Goal: Task Accomplishment & Management: Use online tool/utility

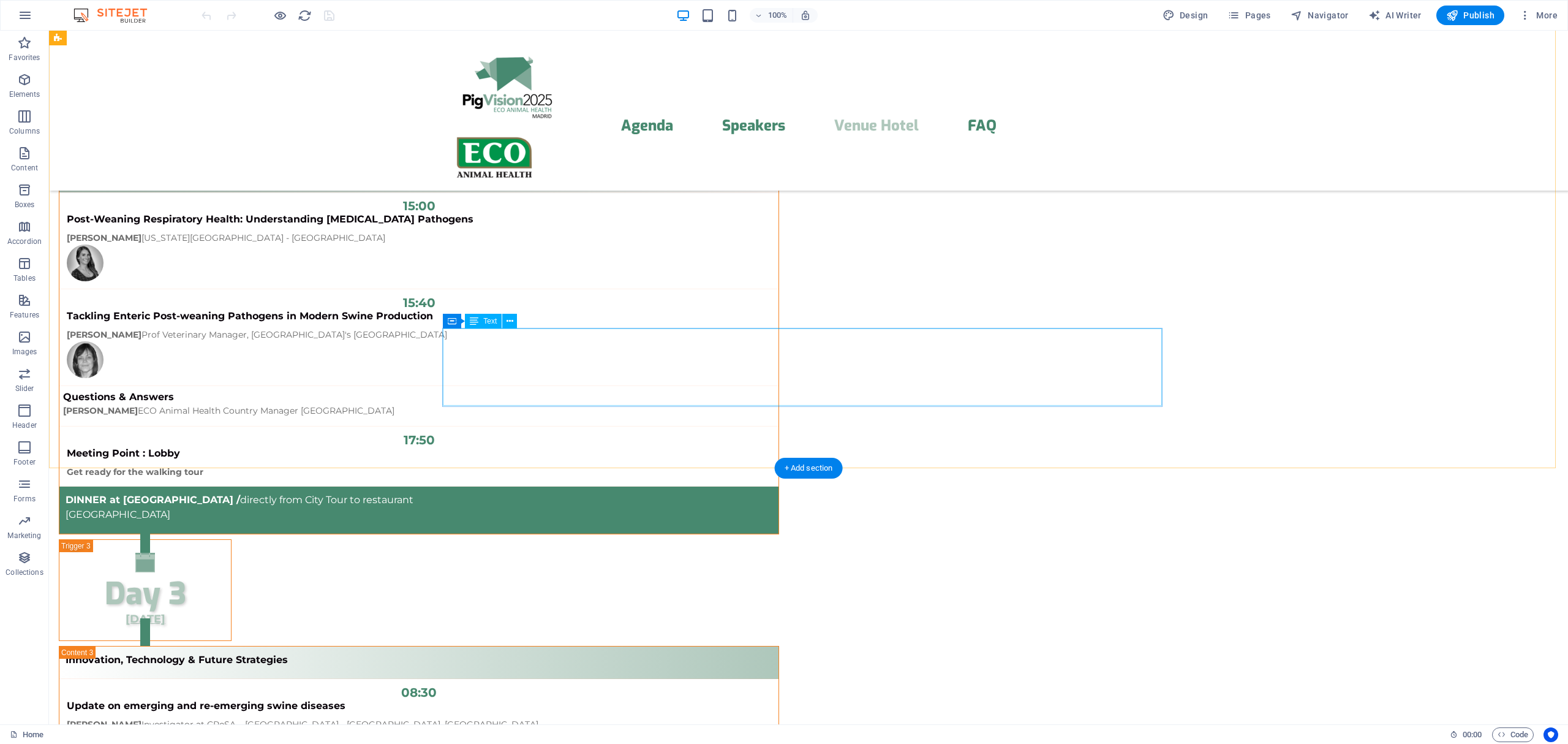
scroll to position [9256, 0]
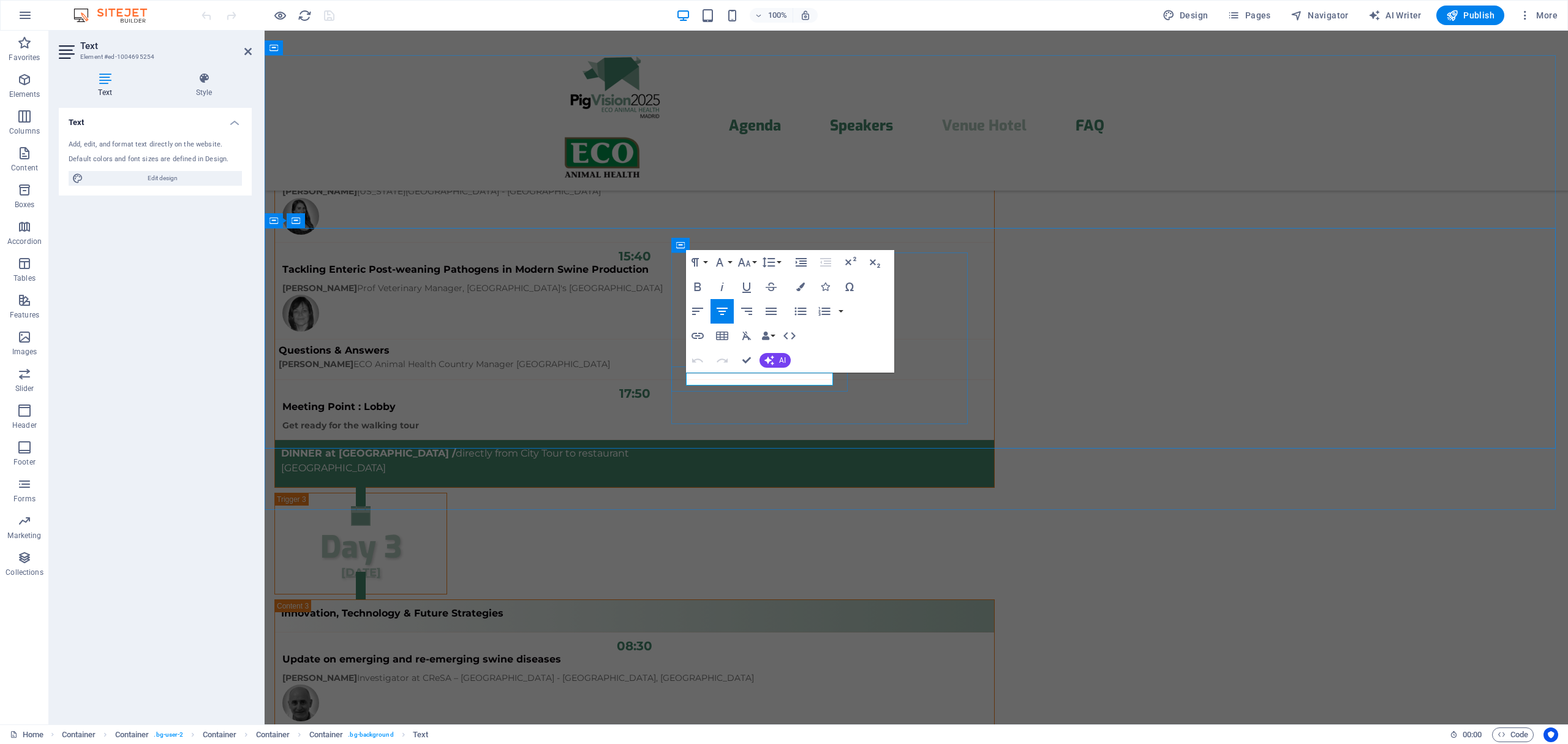
drag, startPoint x: 688, startPoint y: 378, endPoint x: 736, endPoint y: 377, distance: 48.0
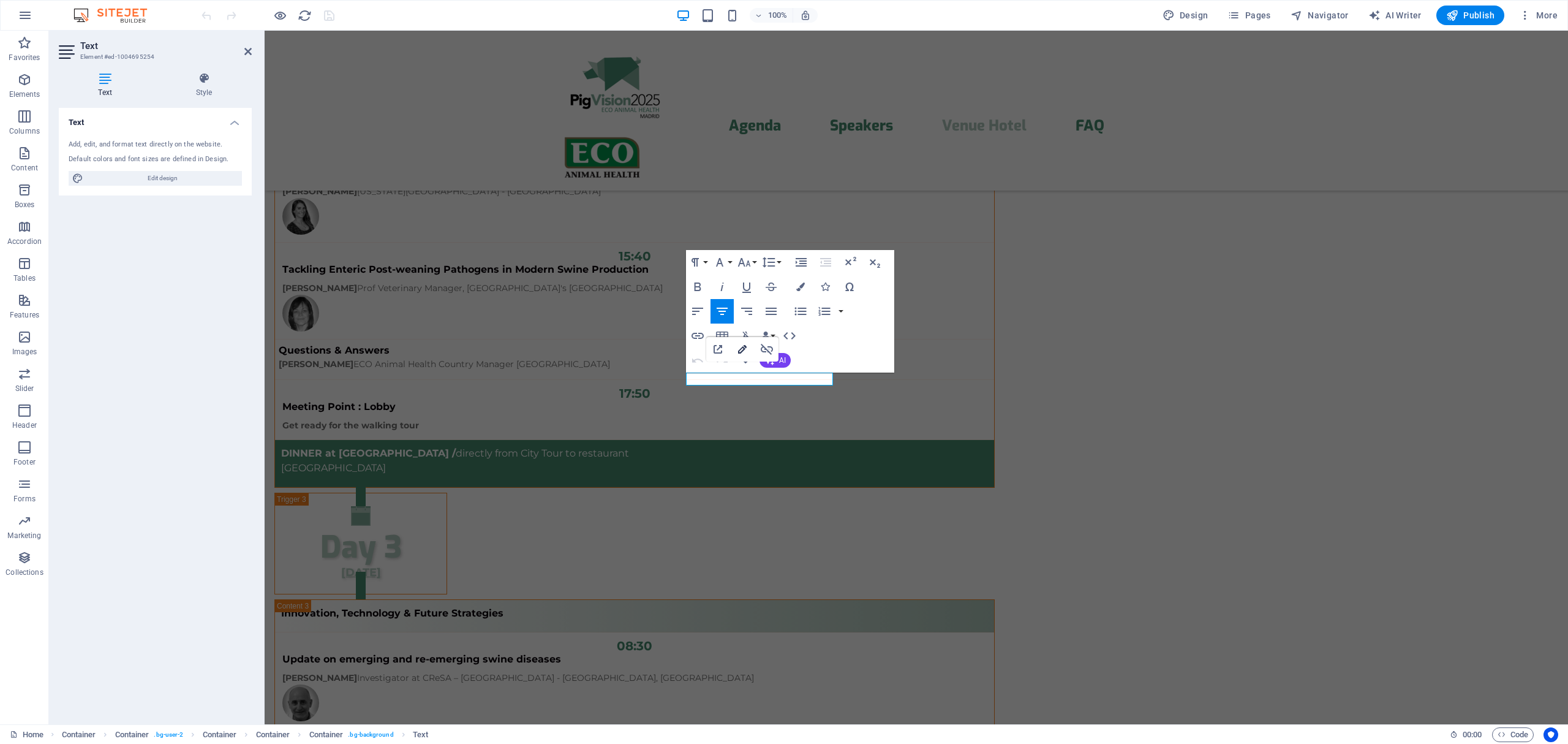
click at [743, 349] on icon "button" at bounding box center [742, 349] width 9 height 9
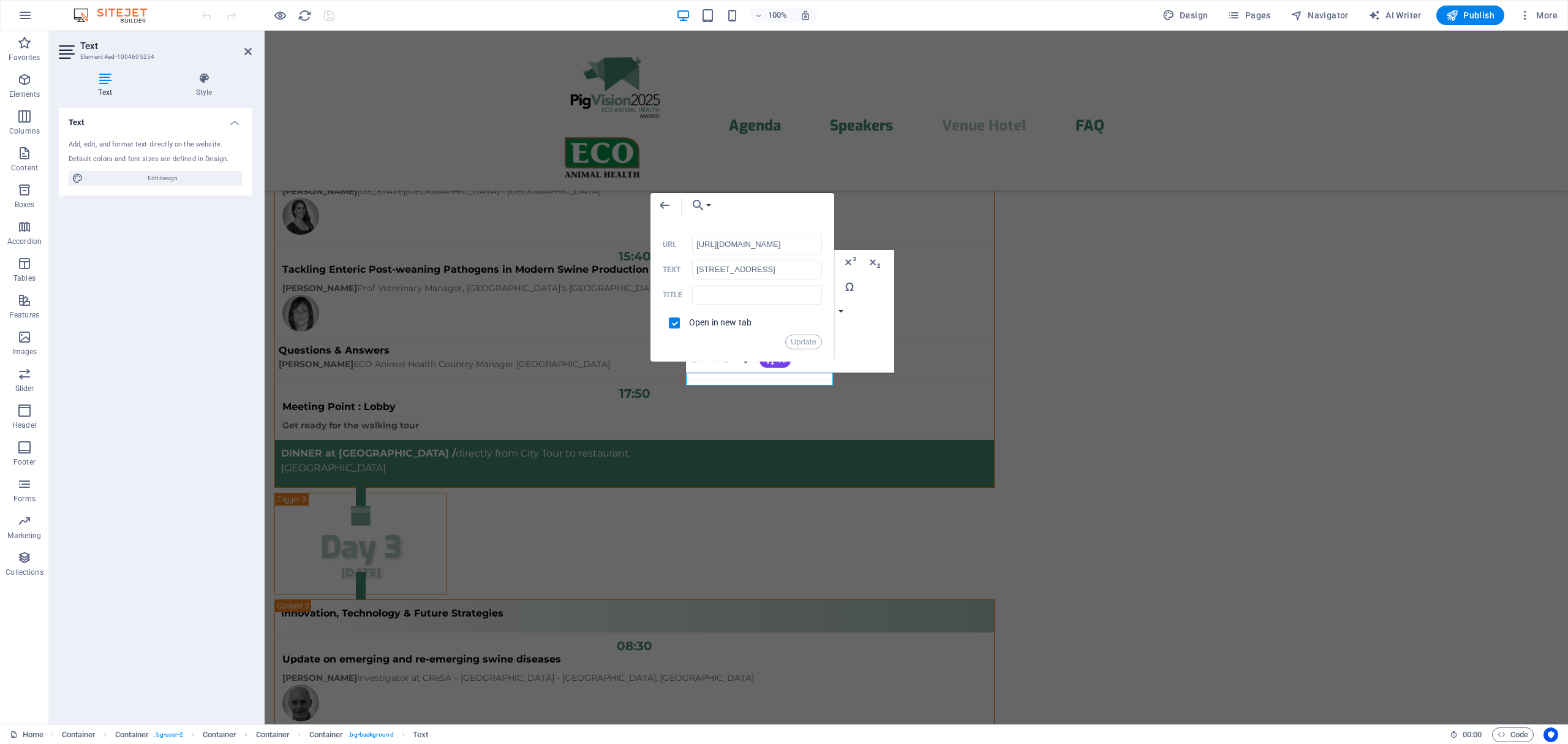
scroll to position [0, 333]
click at [778, 241] on input "[URL][DOMAIN_NAME]" at bounding box center [757, 244] width 130 height 20
click at [662, 210] on icon "button" at bounding box center [665, 205] width 15 height 15
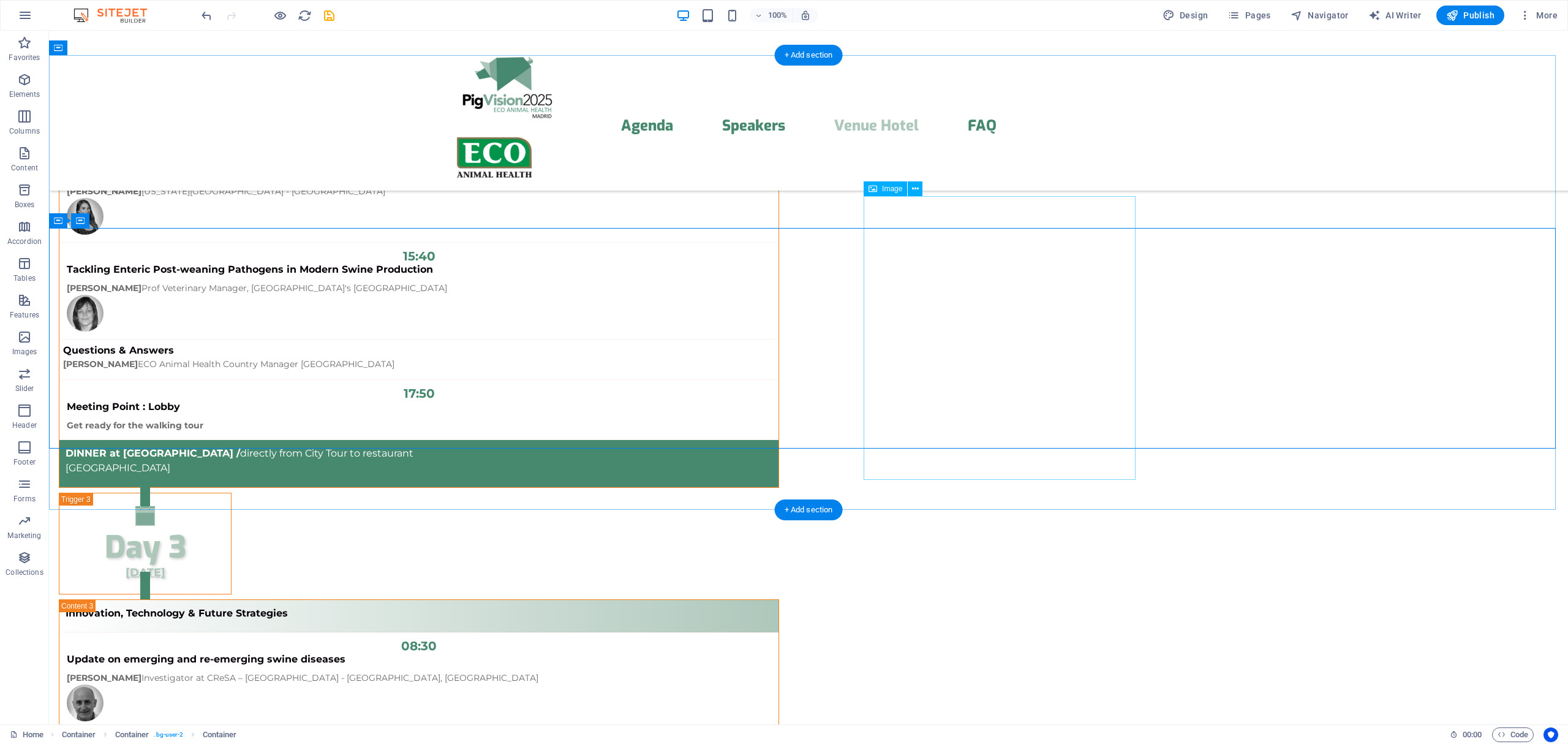
click at [894, 187] on span "Image" at bounding box center [891, 189] width 20 height 7
select select "px"
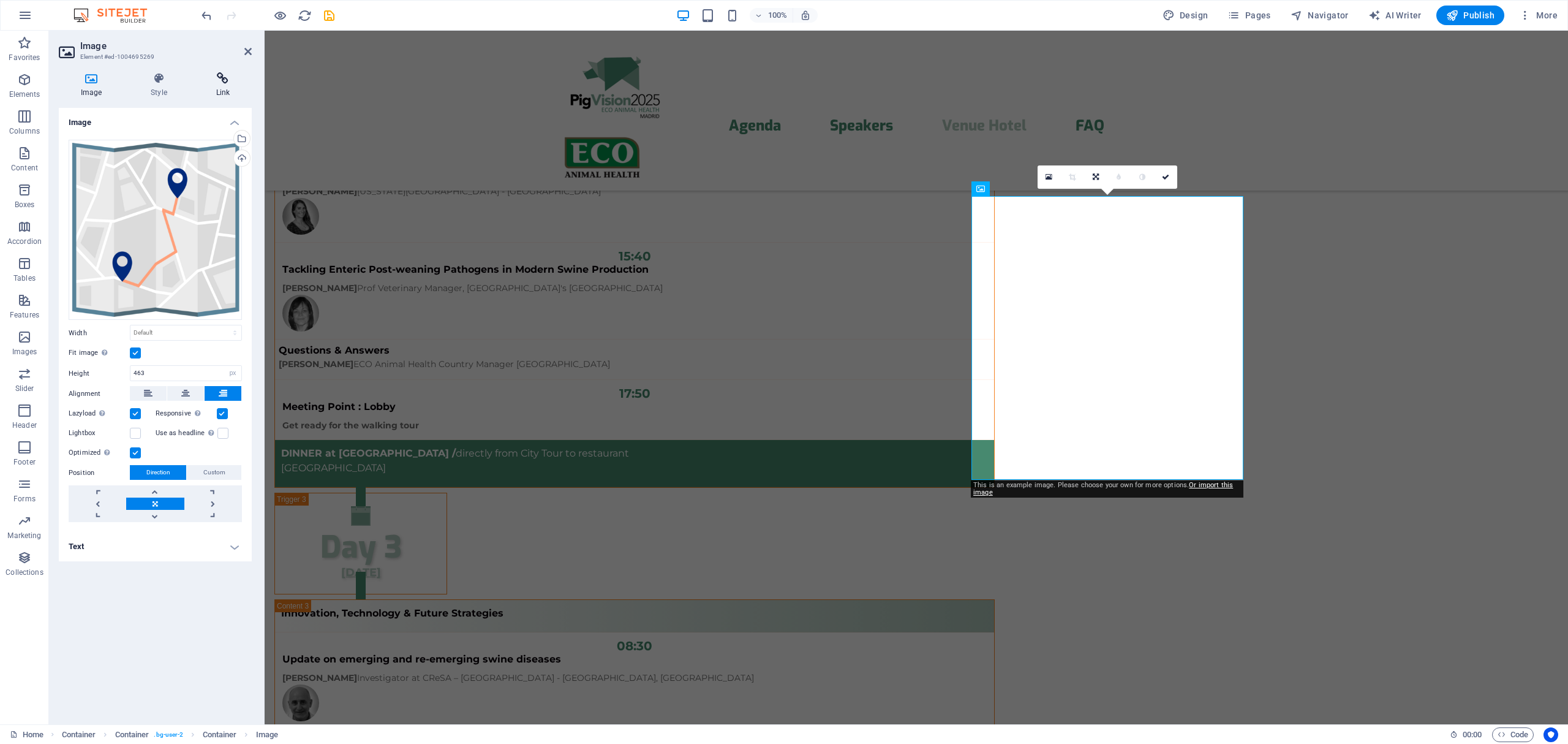
click at [226, 83] on icon at bounding box center [223, 78] width 58 height 13
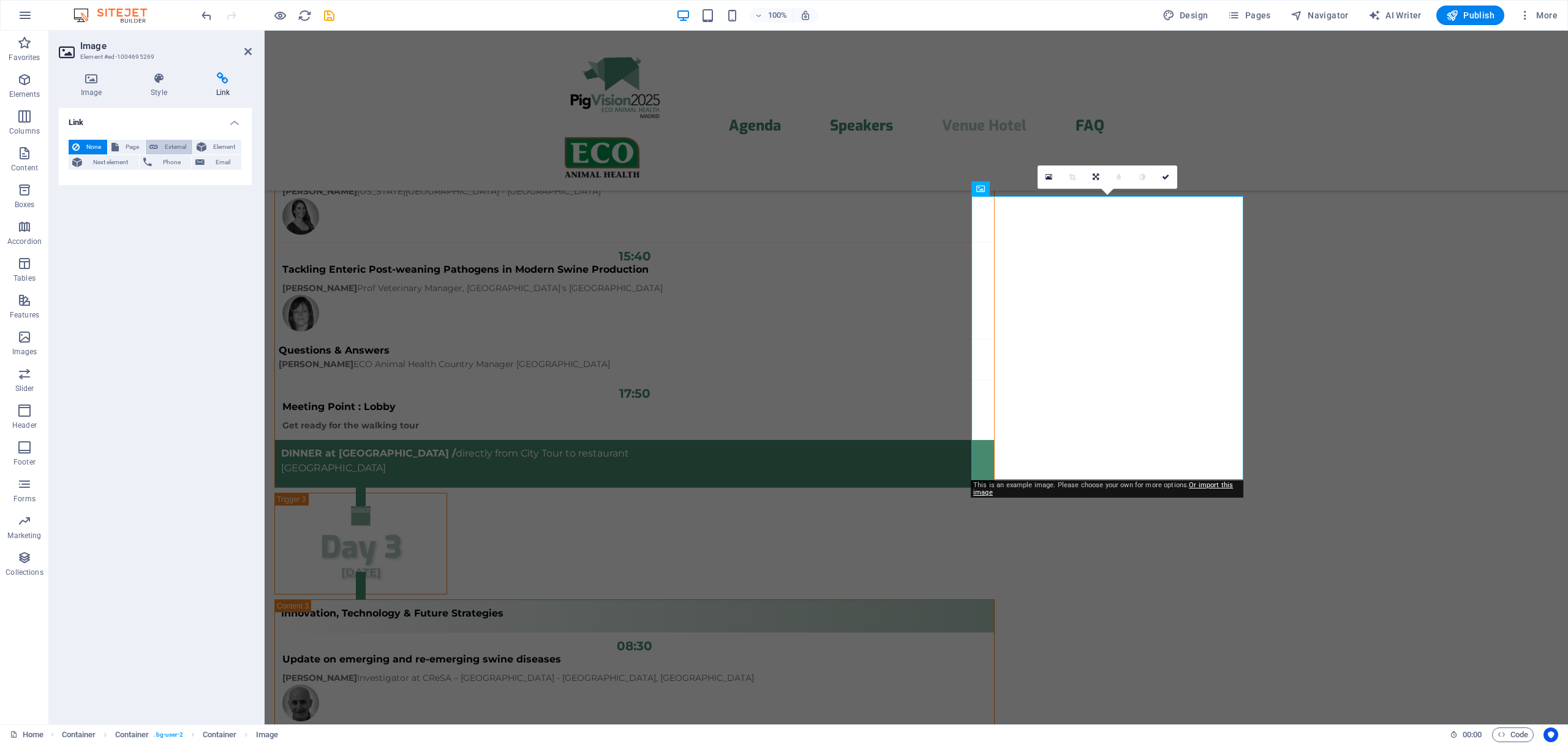
click at [162, 145] on span "External" at bounding box center [175, 147] width 27 height 15
select select "blank"
paste input "[URL][DOMAIN_NAME]"
type input "[URL][DOMAIN_NAME]"
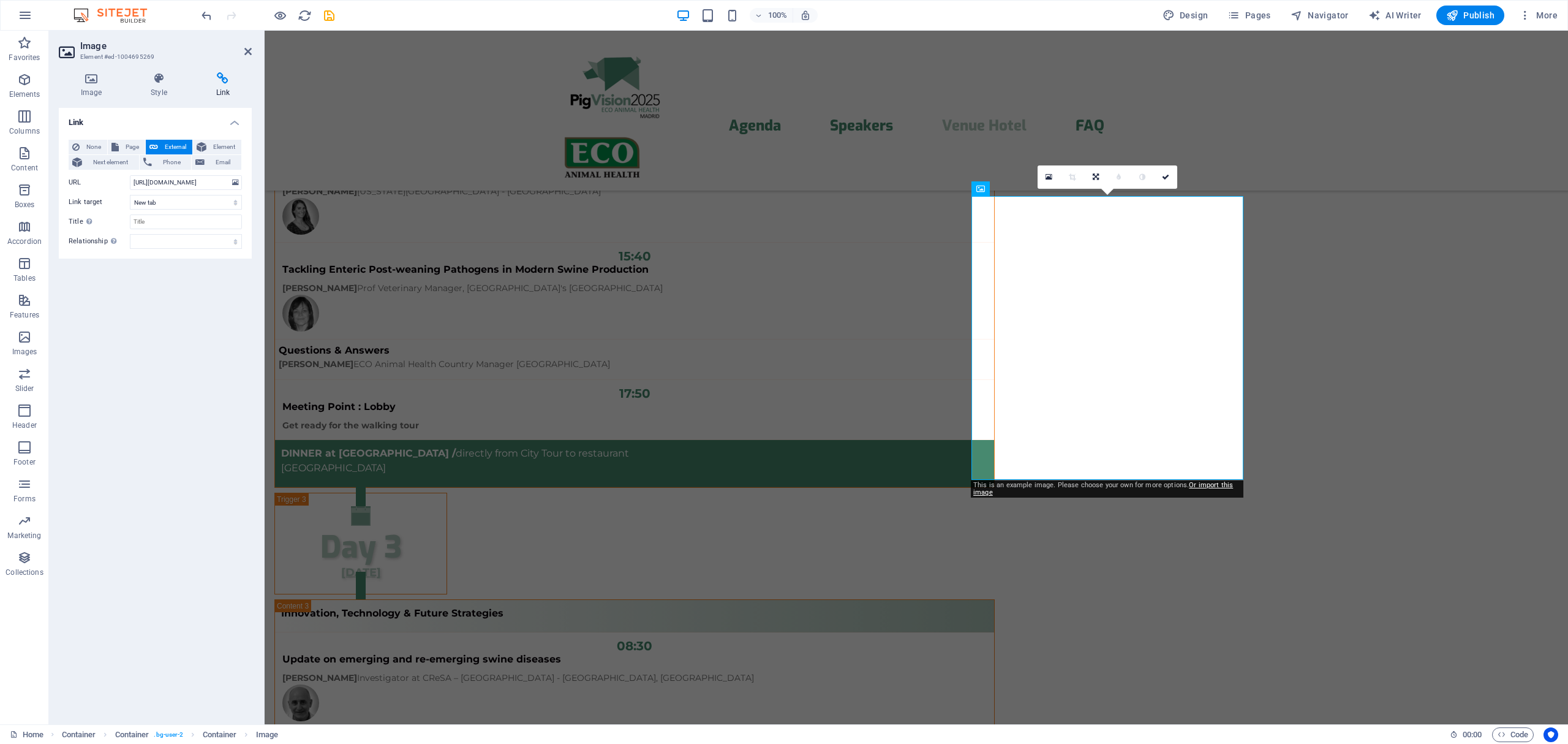
scroll to position [0, 0]
click at [208, 272] on div "Link None Page External Element Next element Phone Email Page Home Legal Notice…" at bounding box center [155, 411] width 193 height 607
click at [246, 47] on icon at bounding box center [248, 51] width 7 height 10
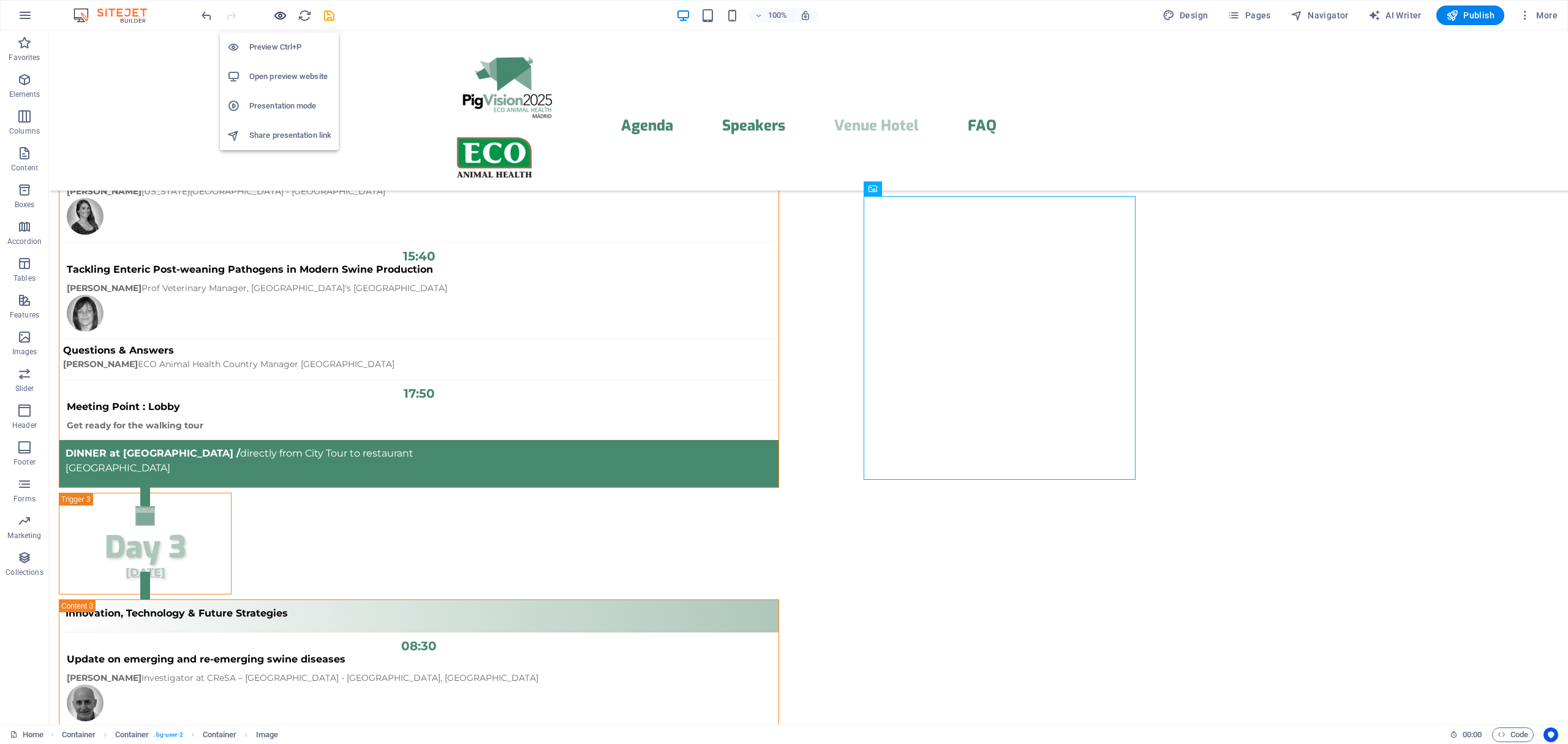
click at [279, 13] on icon "button" at bounding box center [280, 16] width 14 height 14
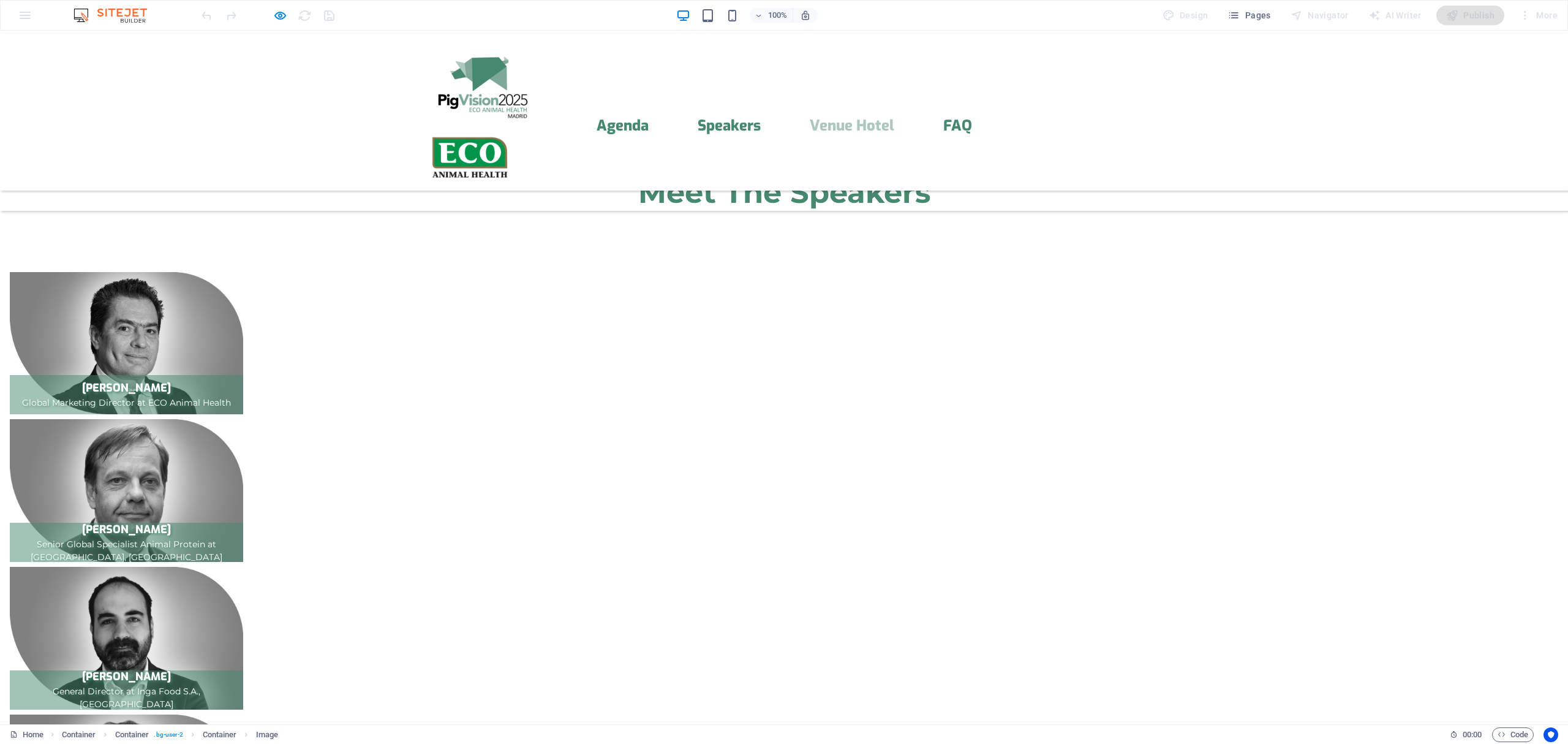
scroll to position [2538, 0]
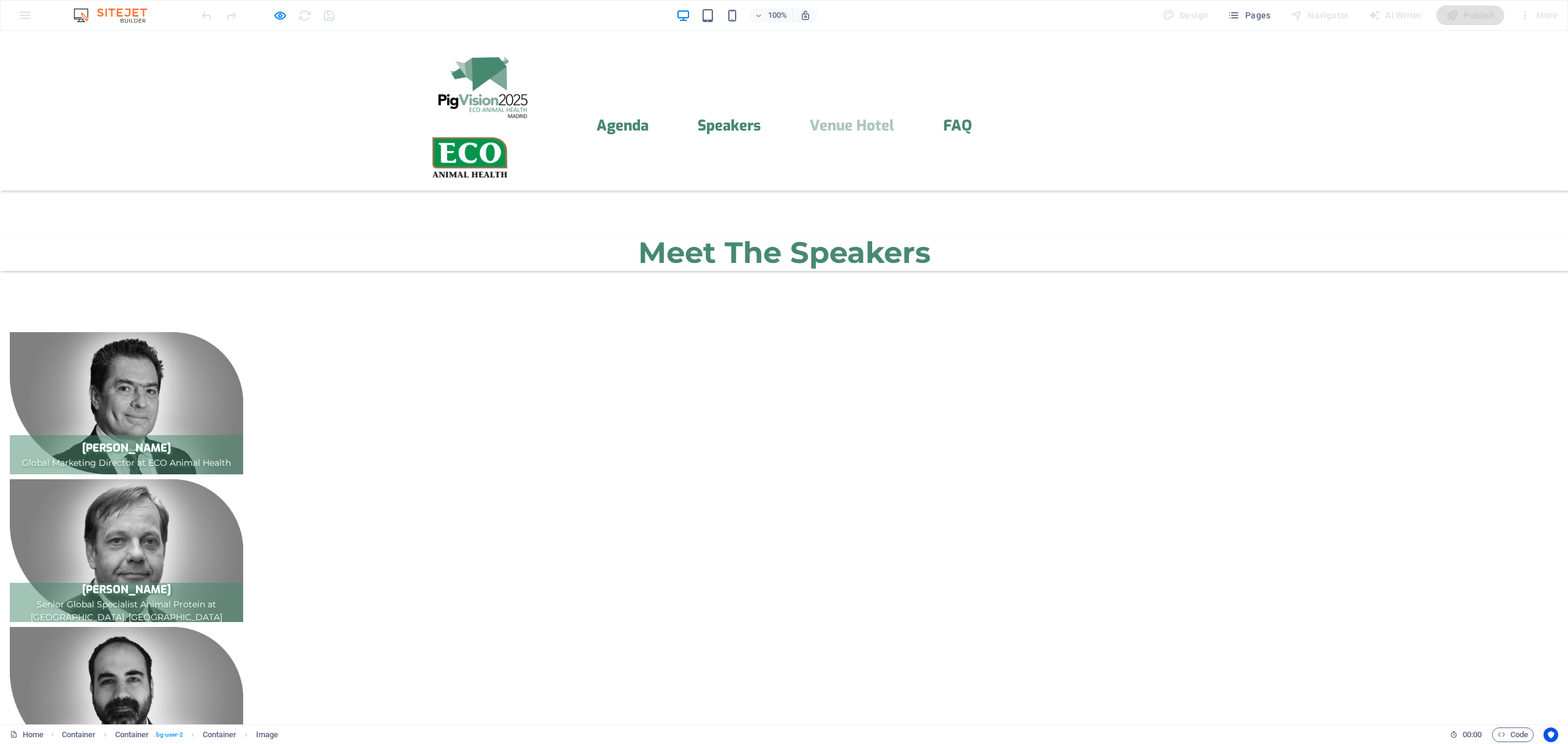
click at [284, 13] on icon "button" at bounding box center [280, 16] width 14 height 14
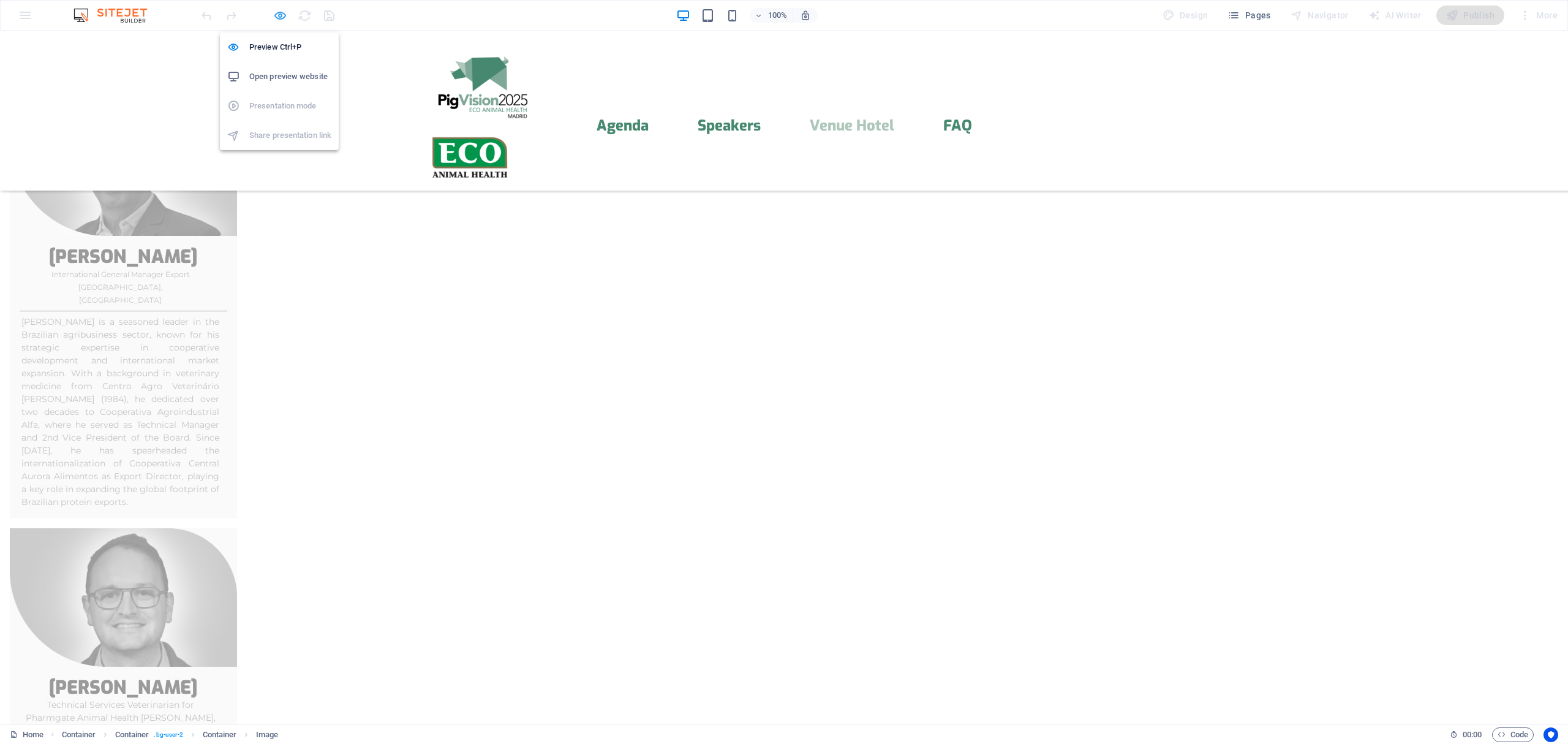
scroll to position [9217, 0]
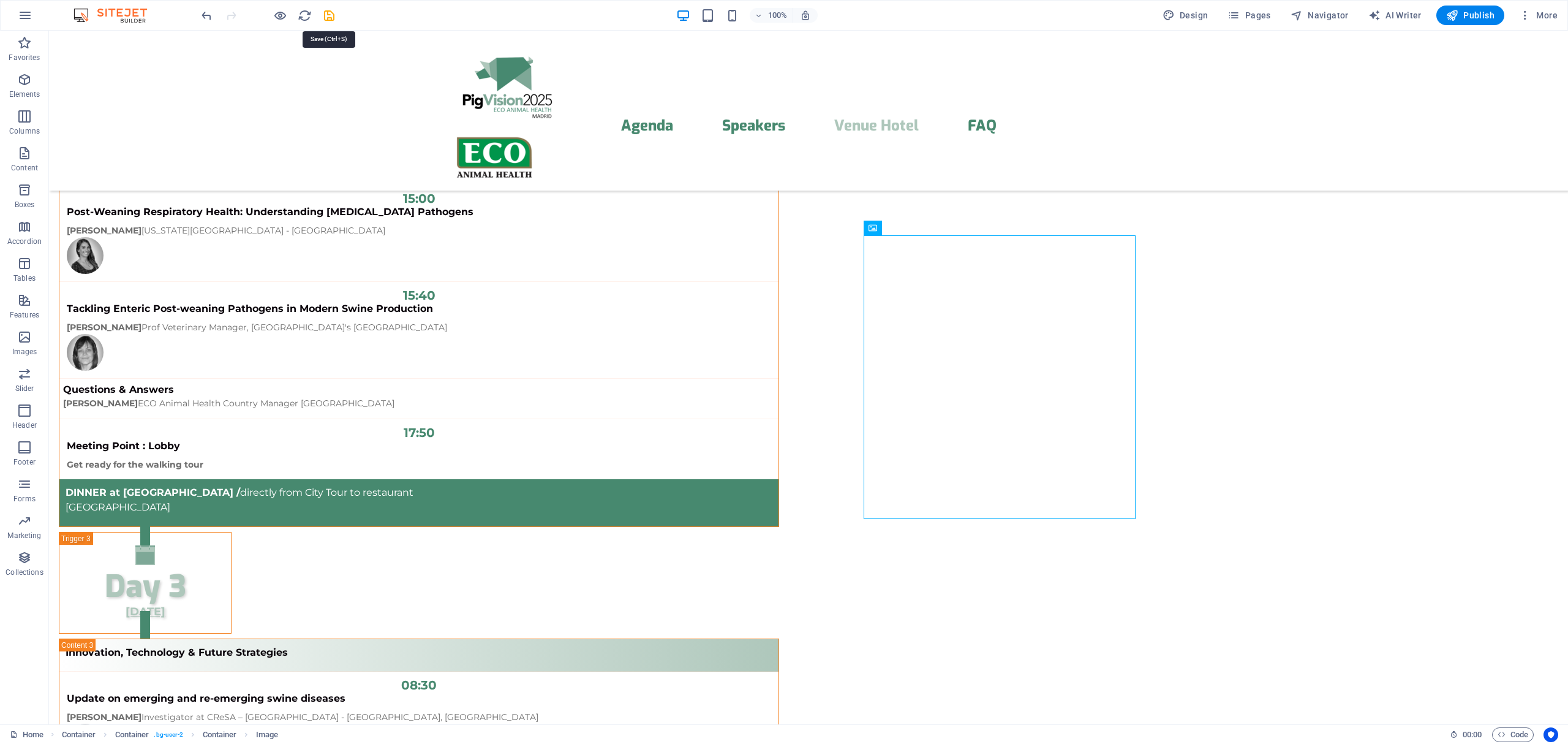
click at [327, 13] on icon "save" at bounding box center [329, 16] width 14 height 14
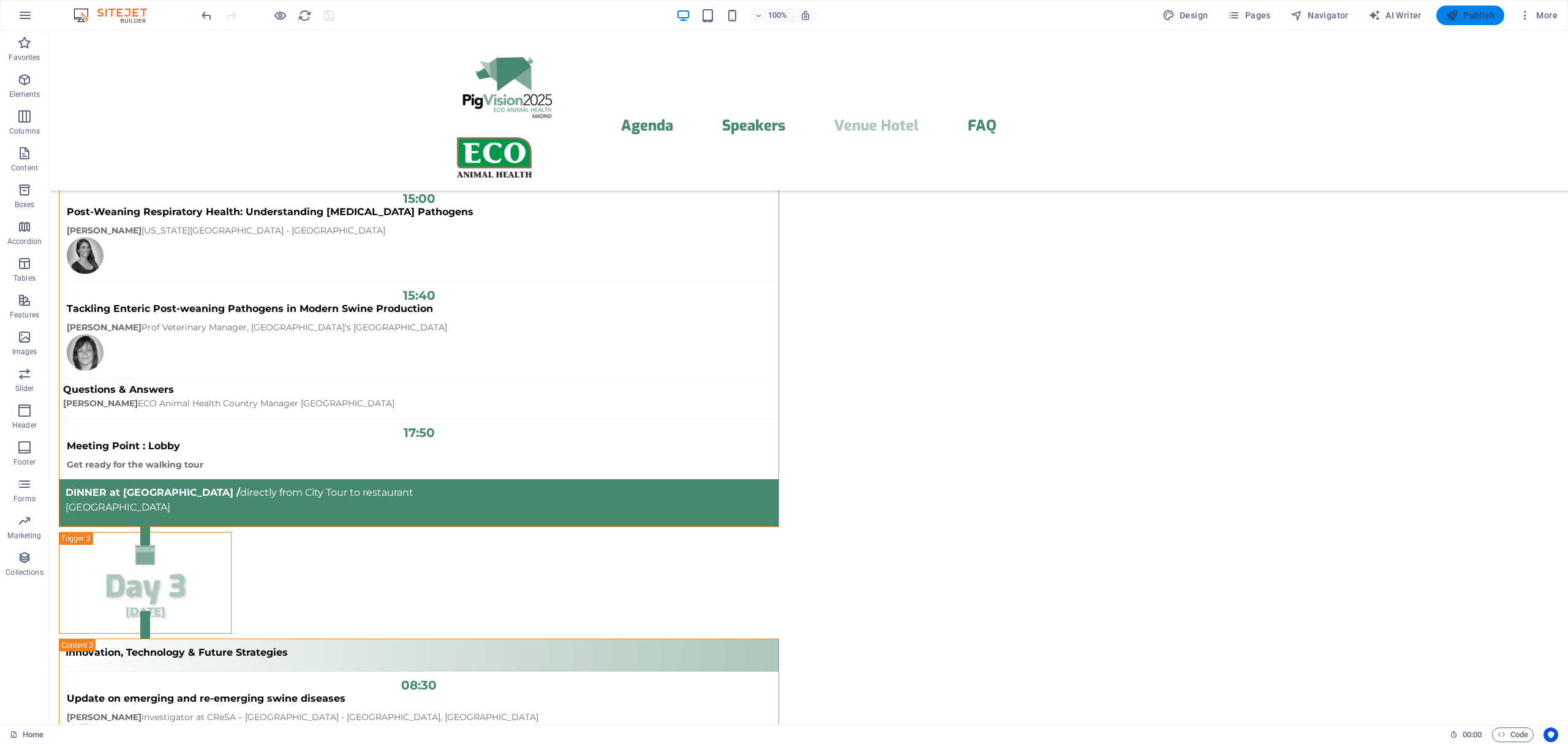
click at [1475, 13] on span "Publish" at bounding box center [1471, 15] width 49 height 13
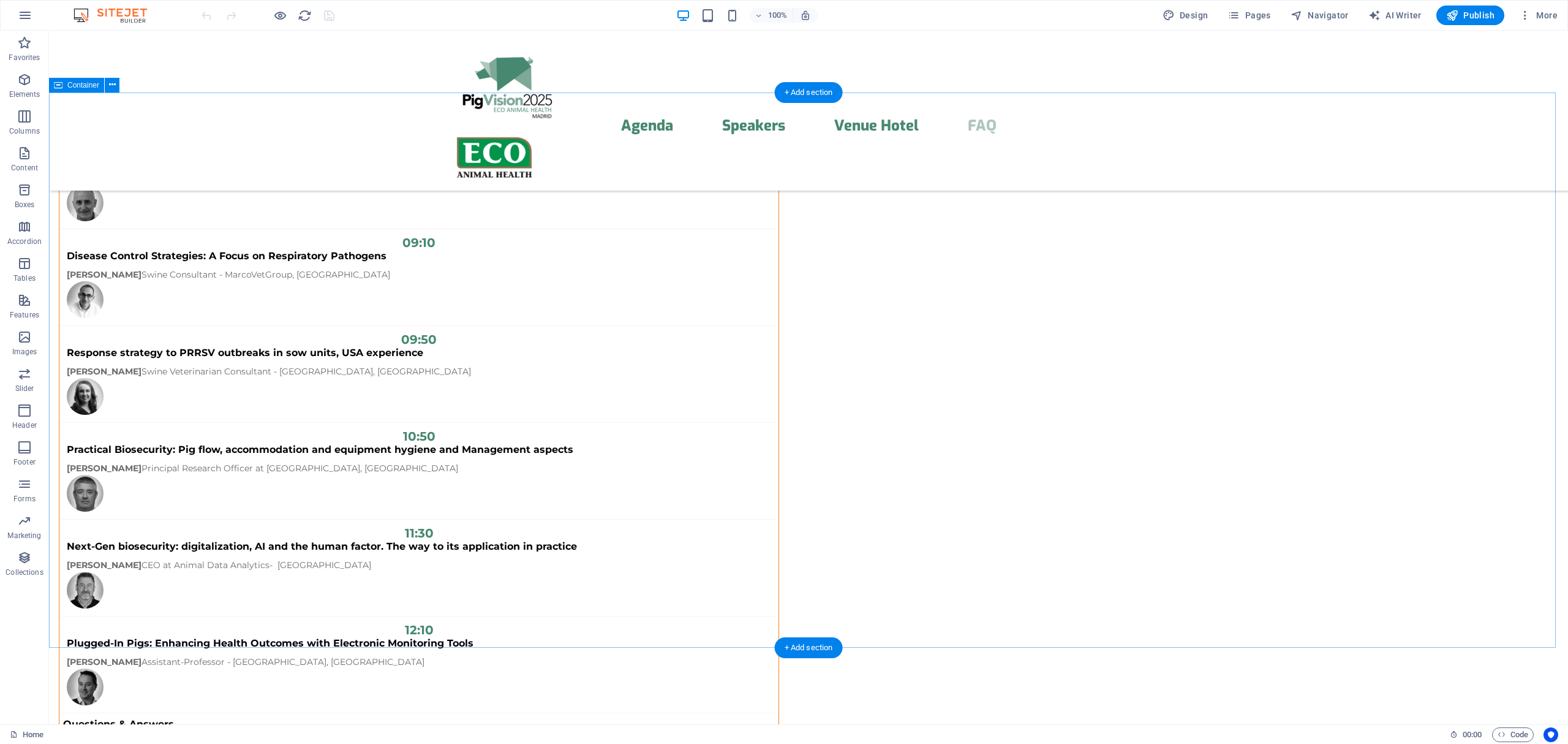
scroll to position [9821, 0]
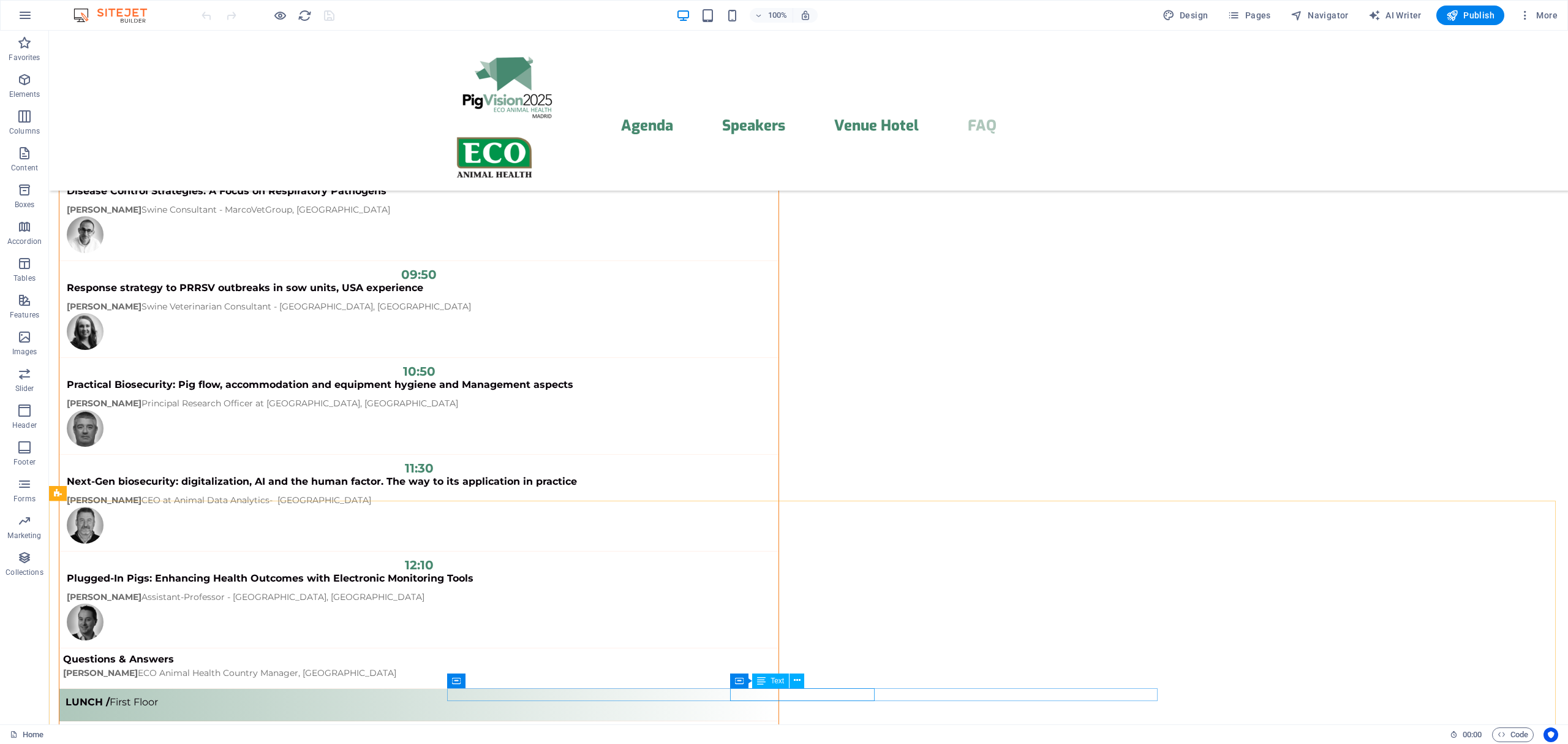
click at [774, 679] on span "Text" at bounding box center [777, 681] width 13 height 7
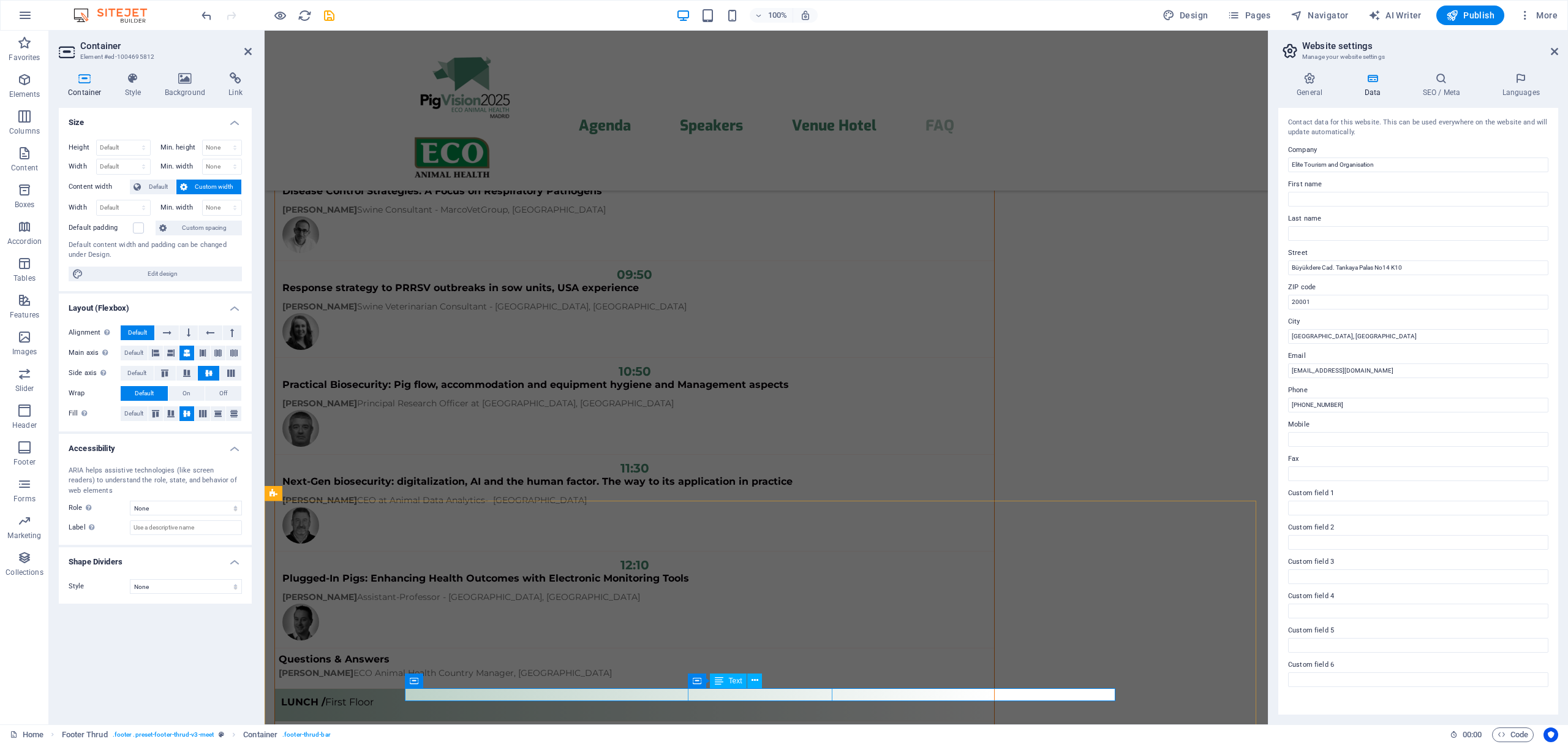
click at [234, 86] on h4 "Link" at bounding box center [235, 85] width 32 height 26
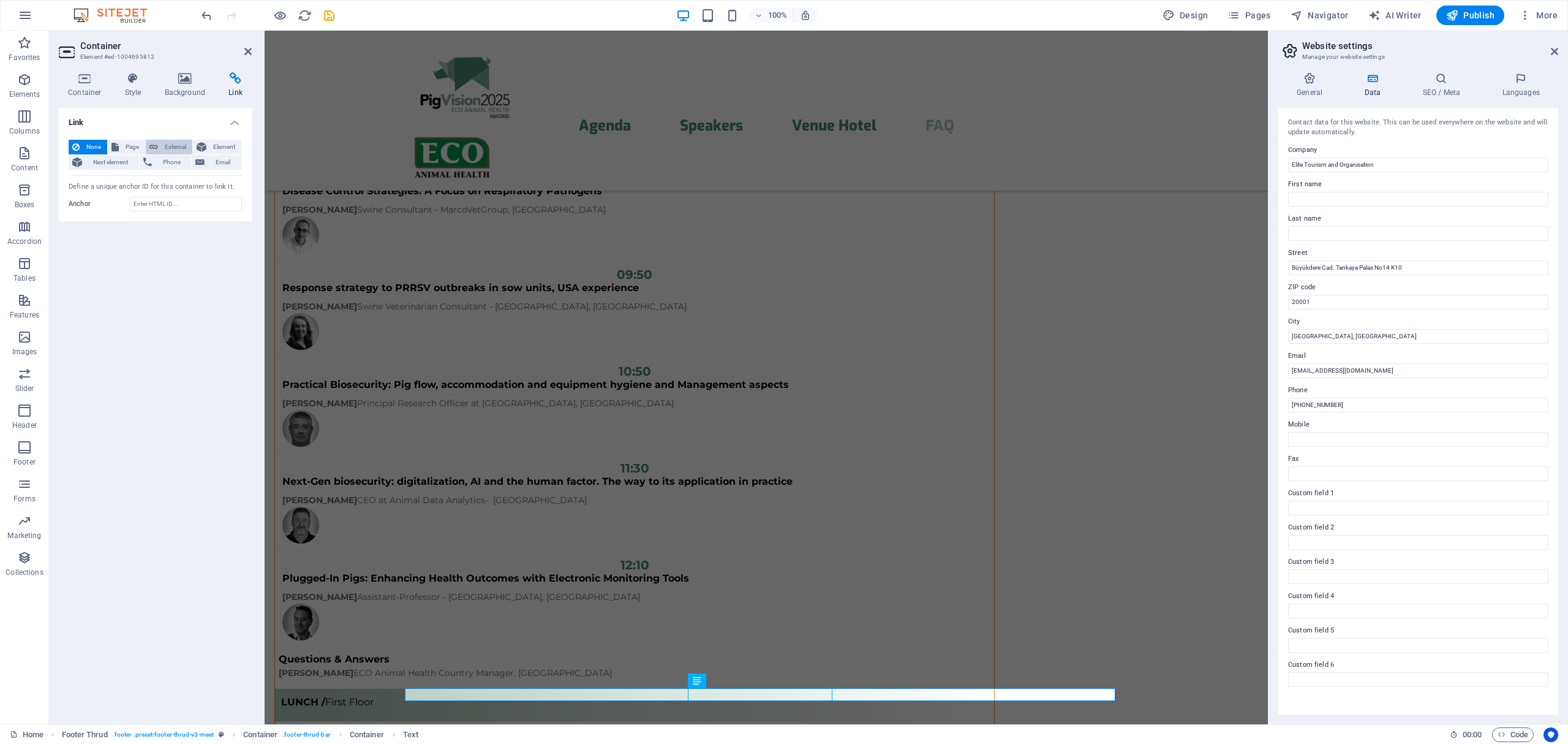
click at [169, 147] on span "External" at bounding box center [175, 147] width 27 height 15
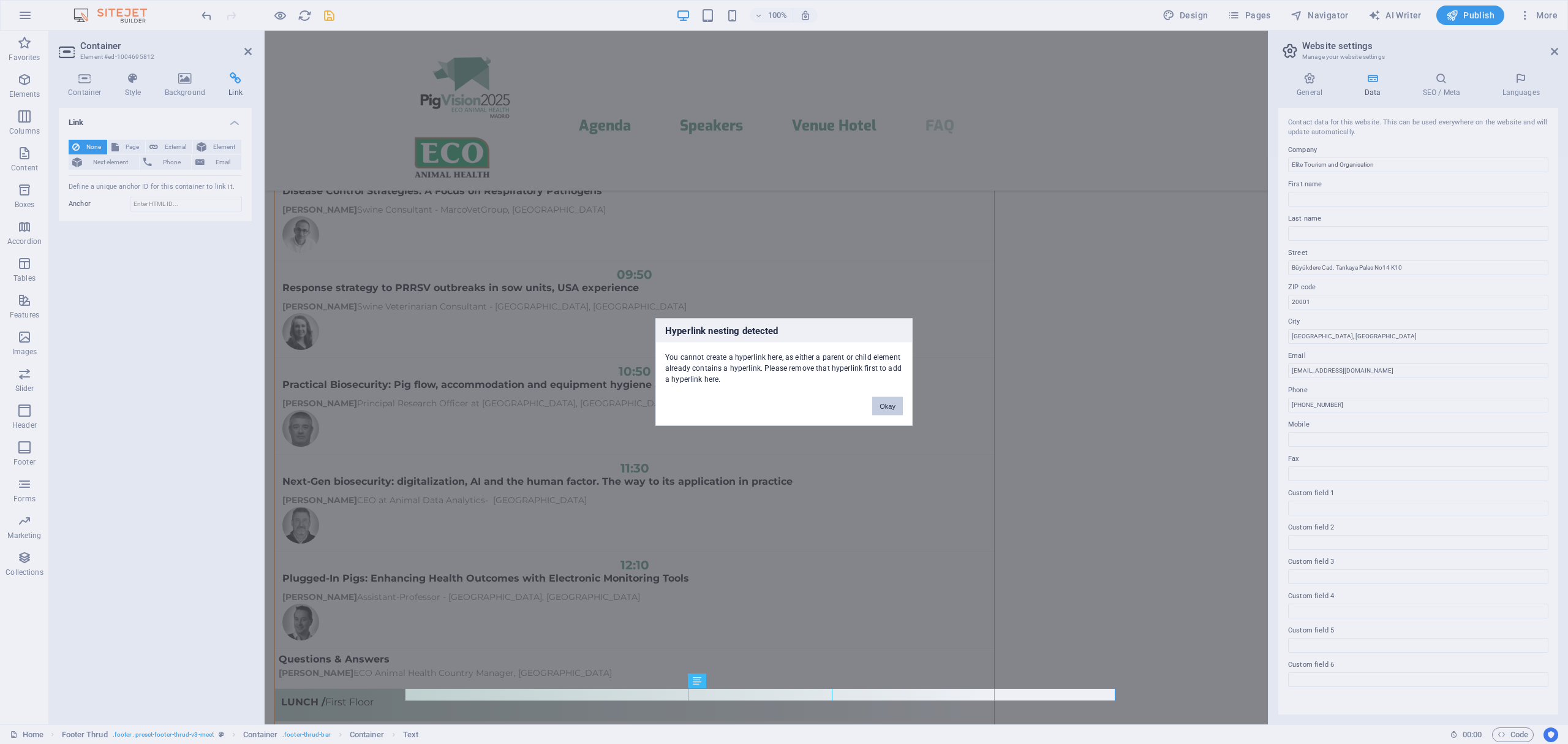
click at [882, 401] on button "Okay" at bounding box center [887, 406] width 30 height 18
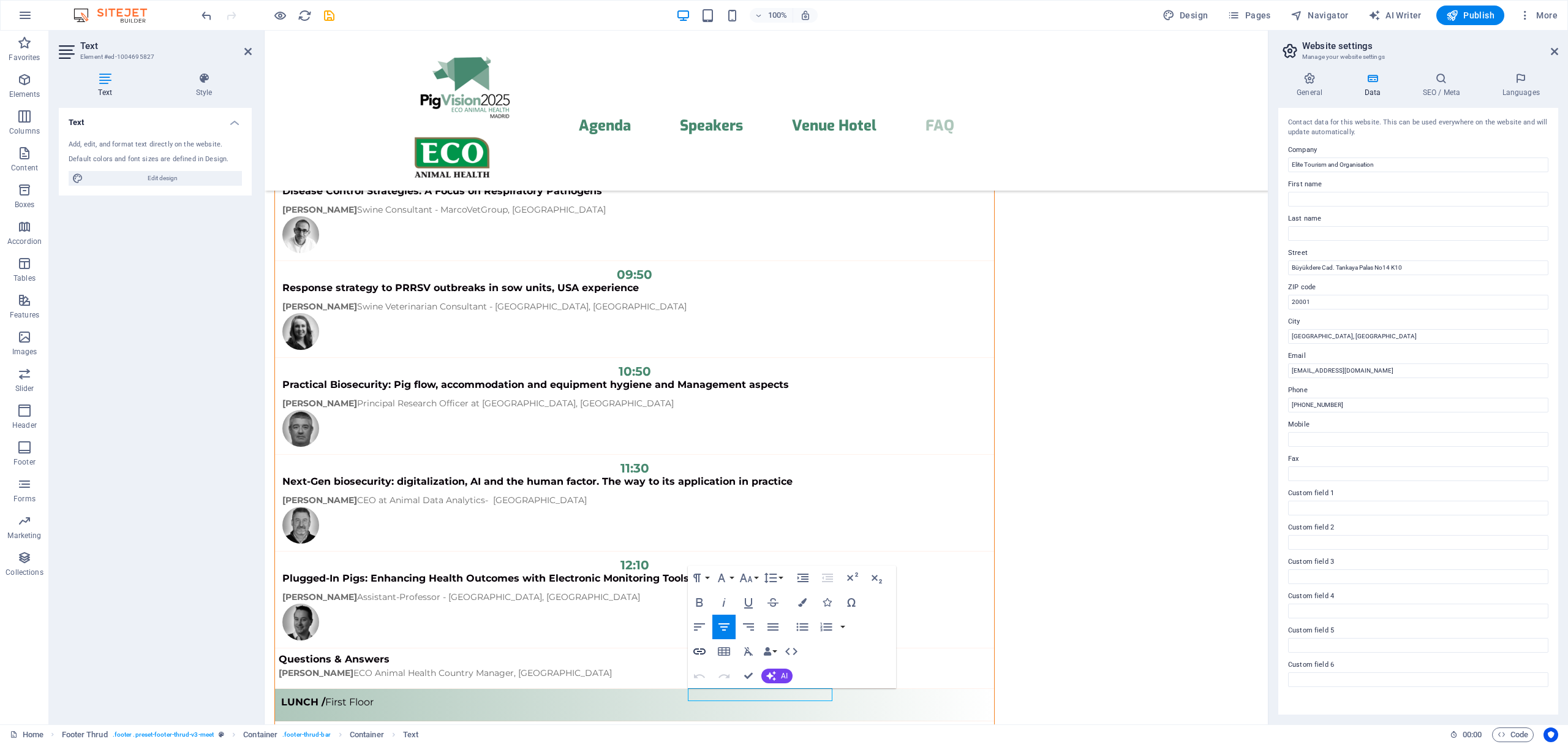
click at [702, 650] on icon "button" at bounding box center [700, 651] width 15 height 15
click at [746, 520] on input "[URL][DOMAIN_NAME]" at bounding box center [807, 522] width 154 height 20
drag, startPoint x: 819, startPoint y: 523, endPoint x: 699, endPoint y: 520, distance: 120.0
click at [699, 520] on div "Back Choose Link Home (en) Legal Notice (en) Privacy (en) Home (es) Choose file…" at bounding box center [792, 569] width 208 height 139
click at [745, 523] on input "[URL][DOMAIN_NAME]" at bounding box center [807, 522] width 154 height 20
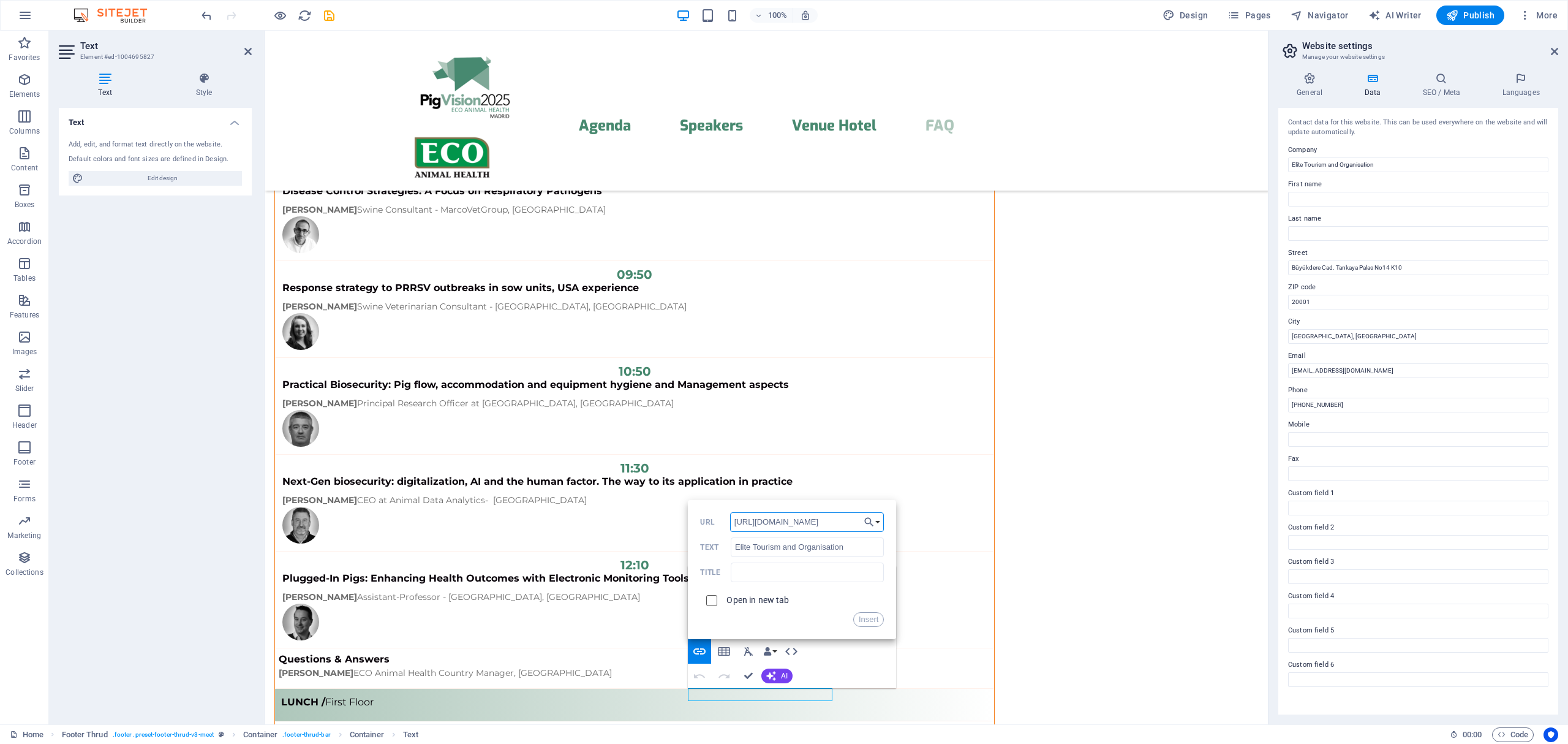
type input "[URL][DOMAIN_NAME]"
click at [711, 603] on input "checkbox" at bounding box center [709, 598] width 11 height 11
checkbox input "true"
click at [873, 622] on button "Insert" at bounding box center [868, 619] width 31 height 15
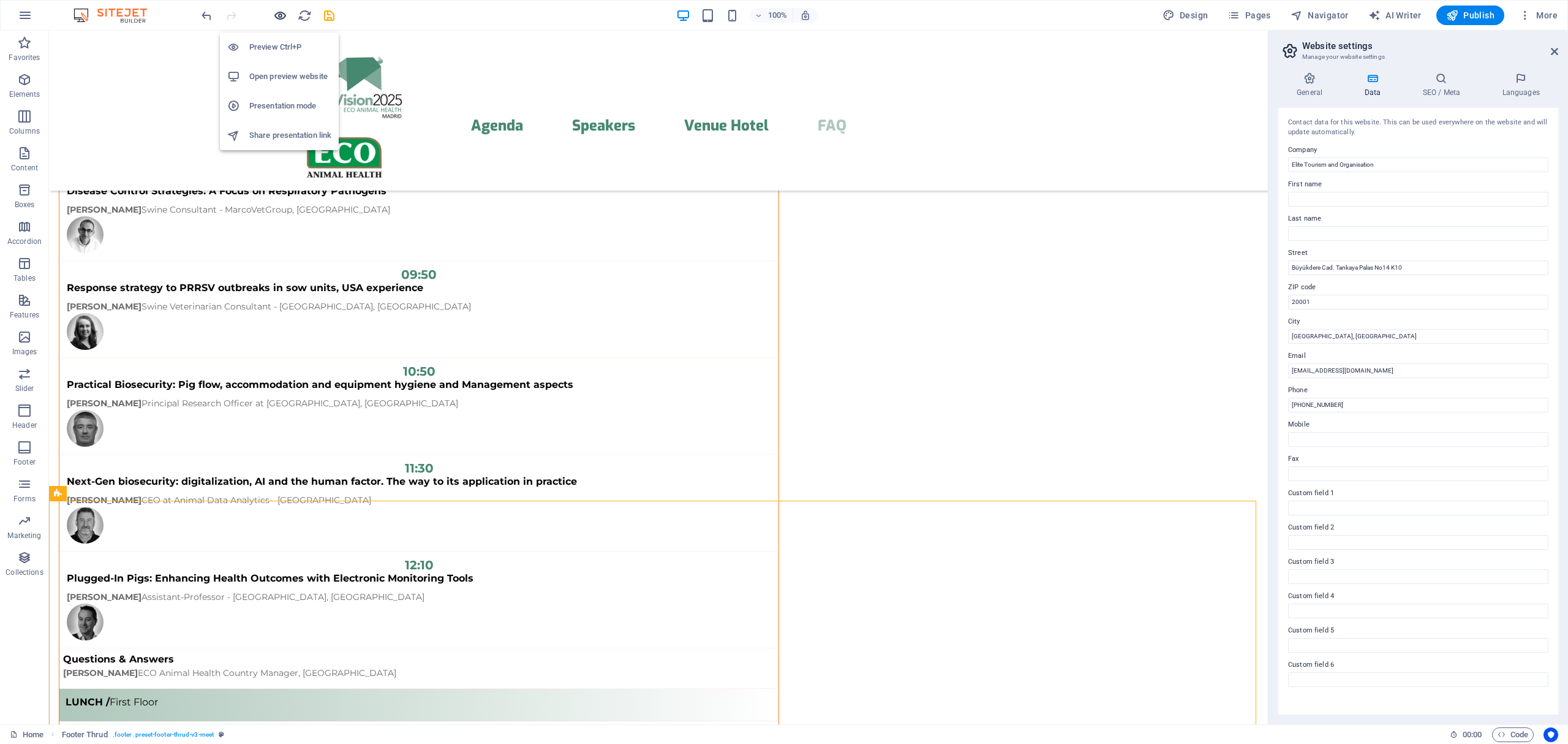
click at [283, 18] on icon "button" at bounding box center [280, 16] width 14 height 14
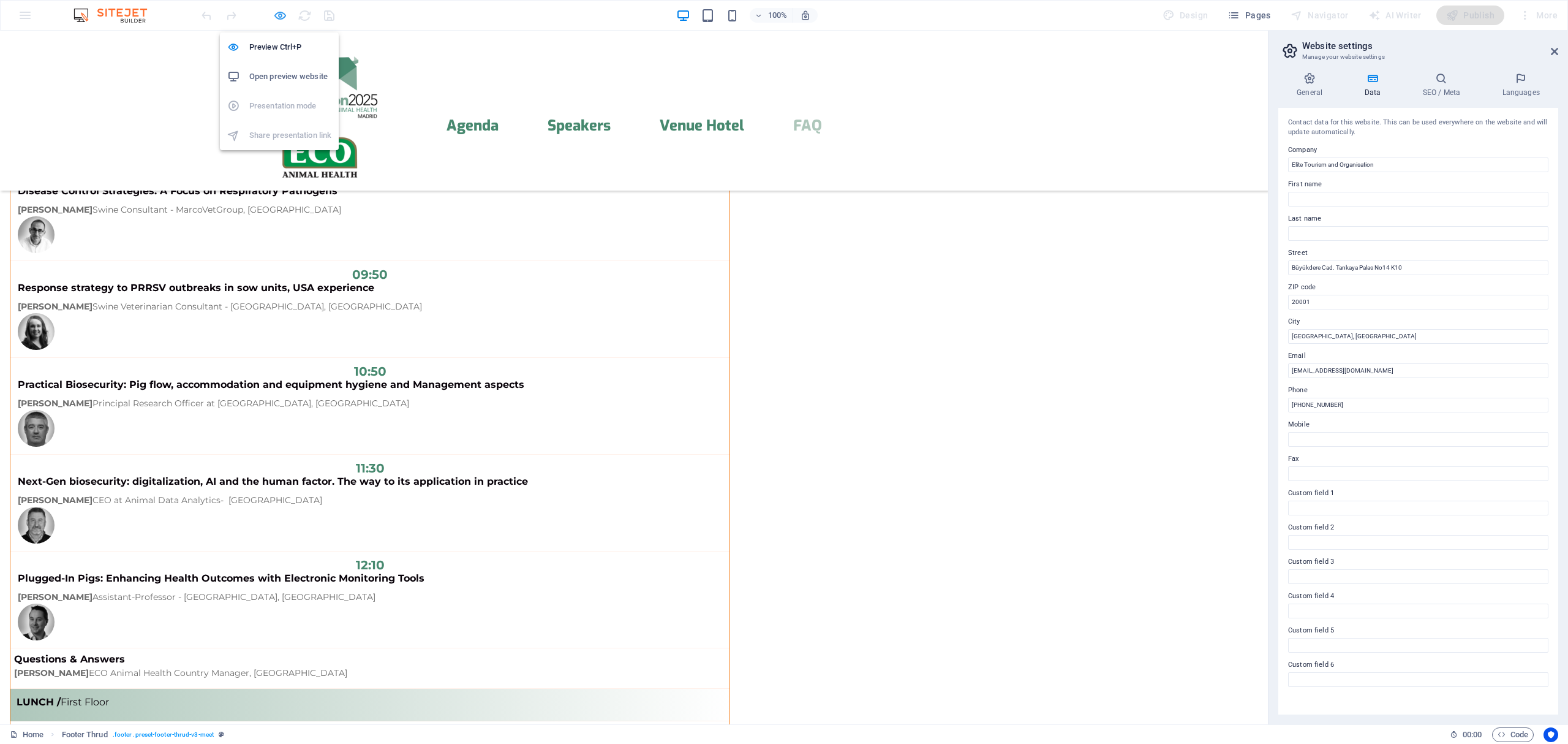
scroll to position [2973, 0]
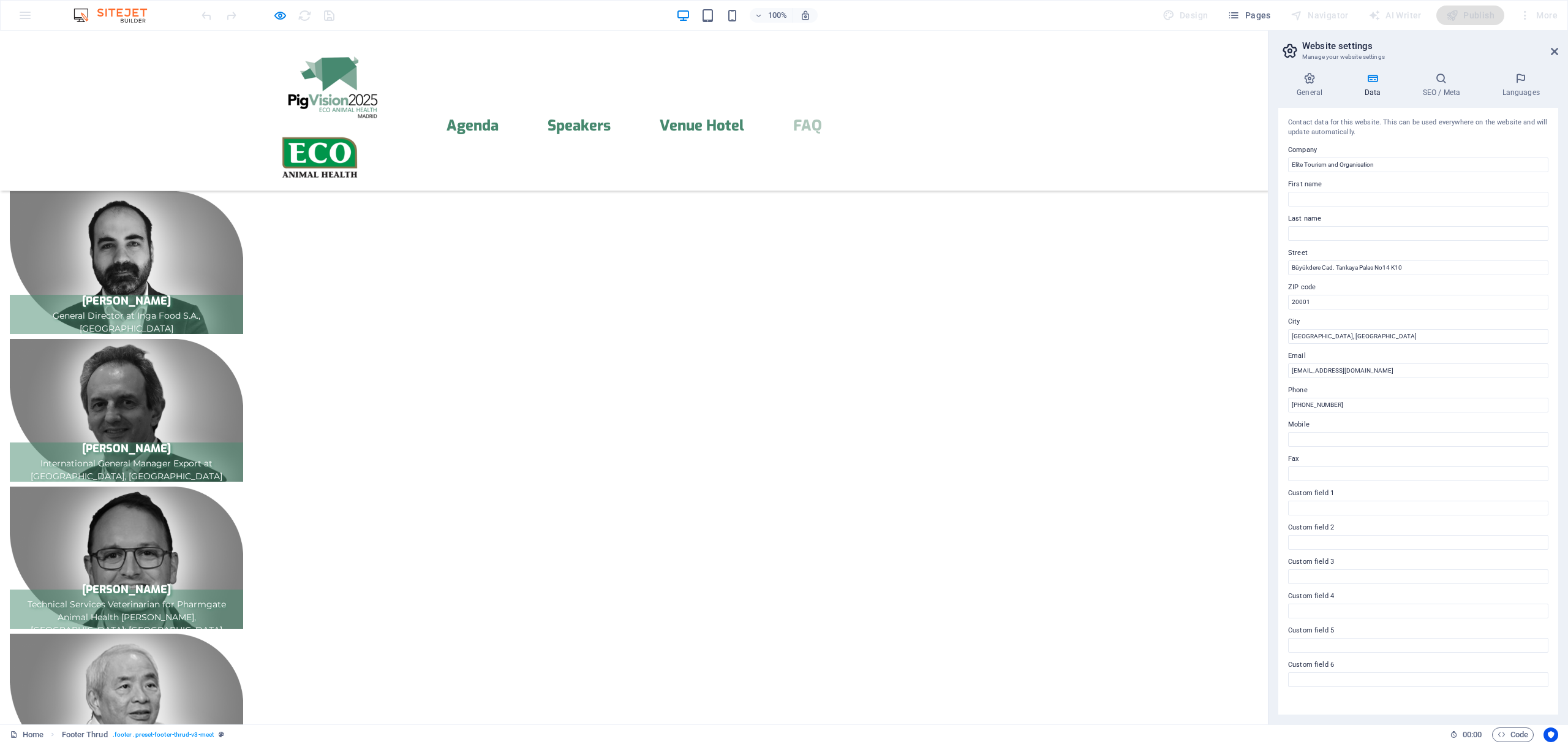
click at [286, 13] on icon "button" at bounding box center [280, 16] width 14 height 14
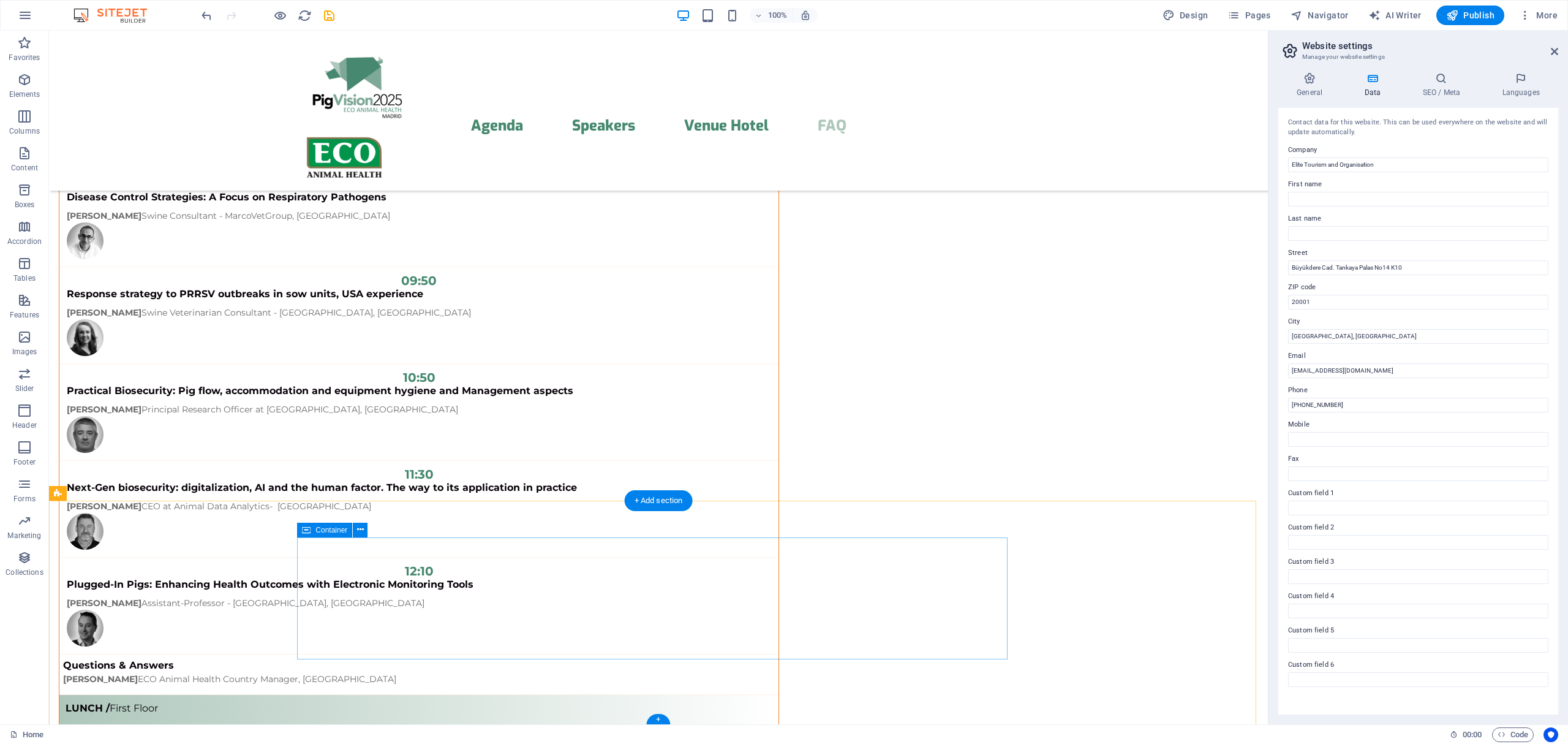
scroll to position [9821, 0]
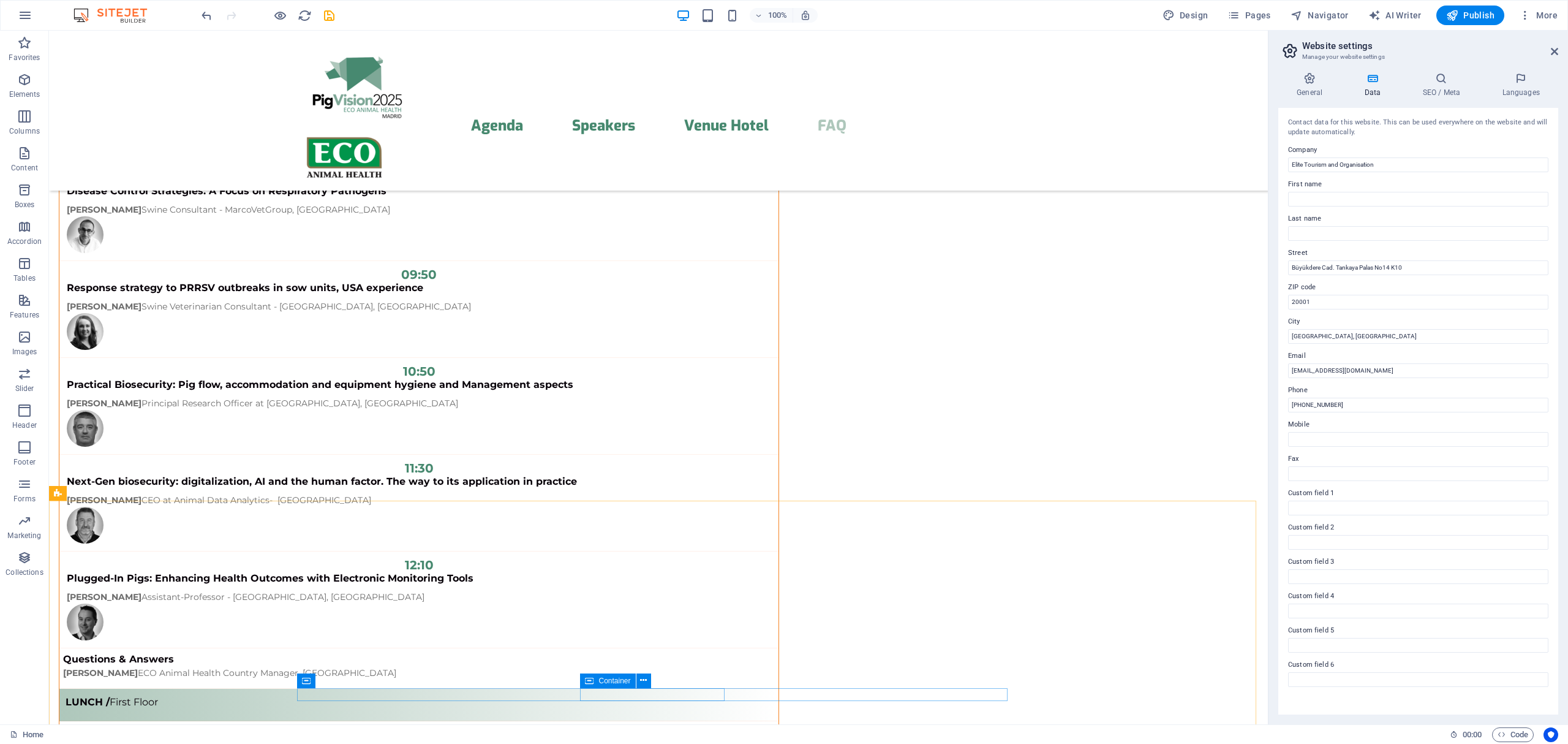
click at [592, 681] on icon at bounding box center [590, 681] width 9 height 15
click at [594, 680] on div "Container" at bounding box center [607, 681] width 55 height 15
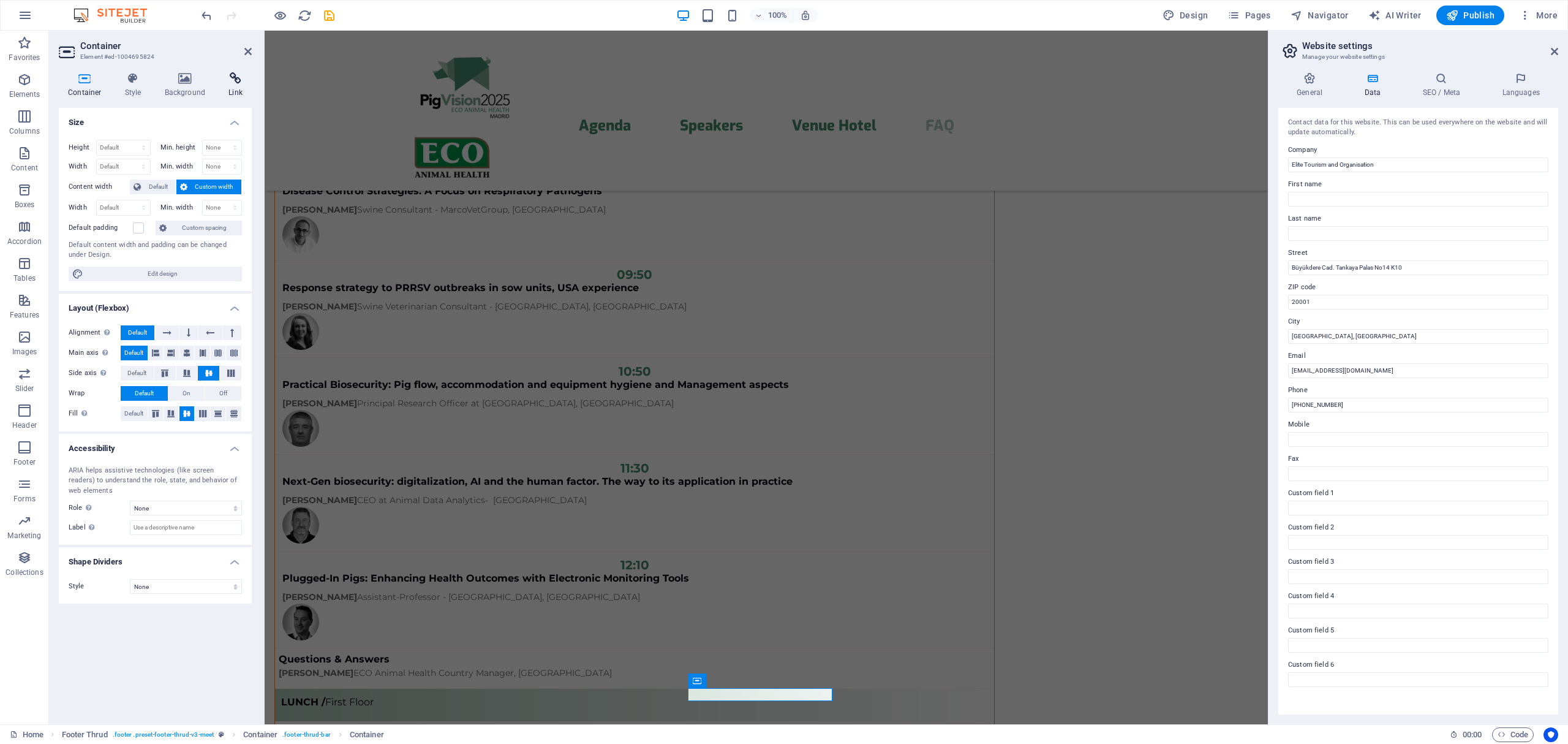
click at [239, 86] on h4 "Link" at bounding box center [235, 85] width 32 height 26
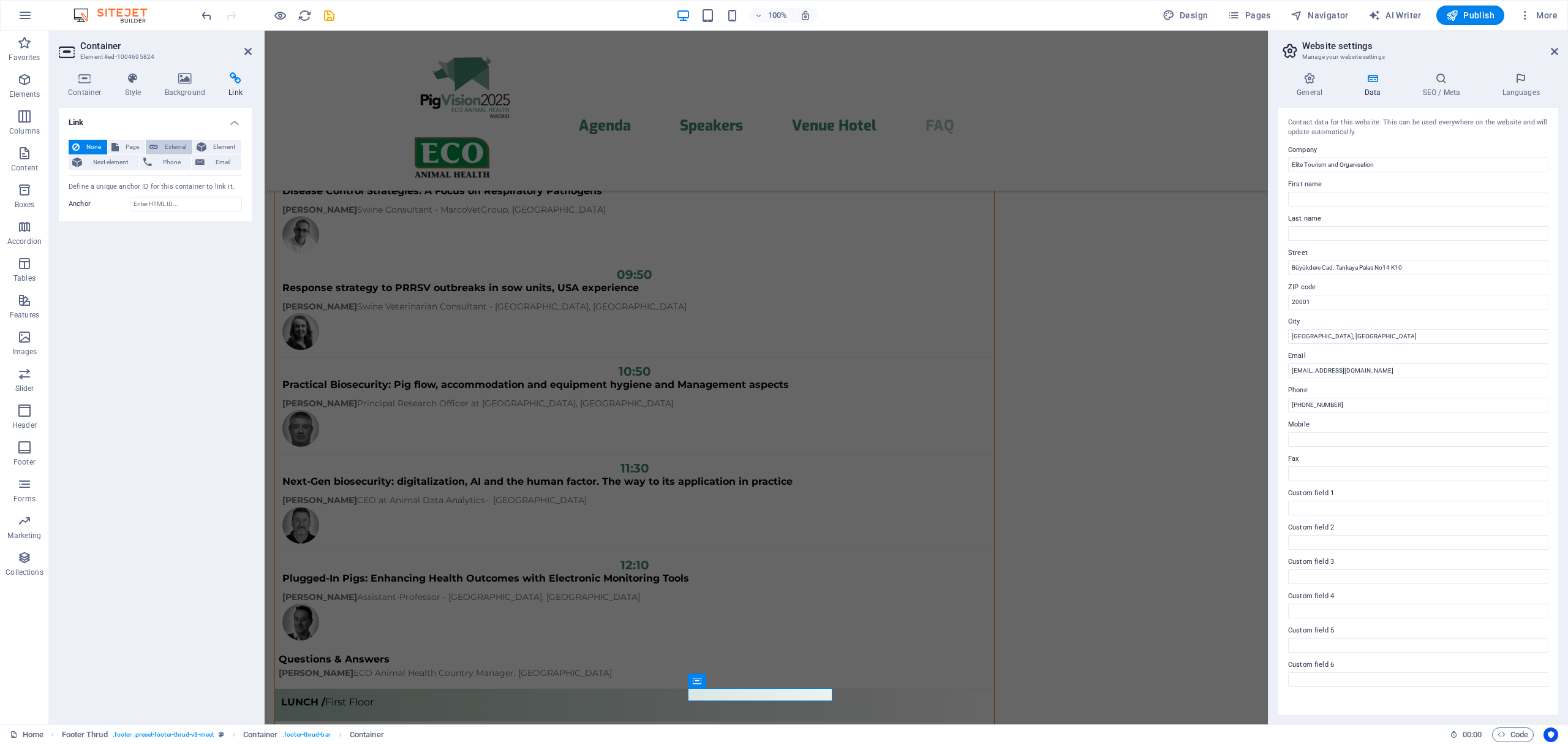
click at [162, 142] on span "External" at bounding box center [175, 147] width 27 height 15
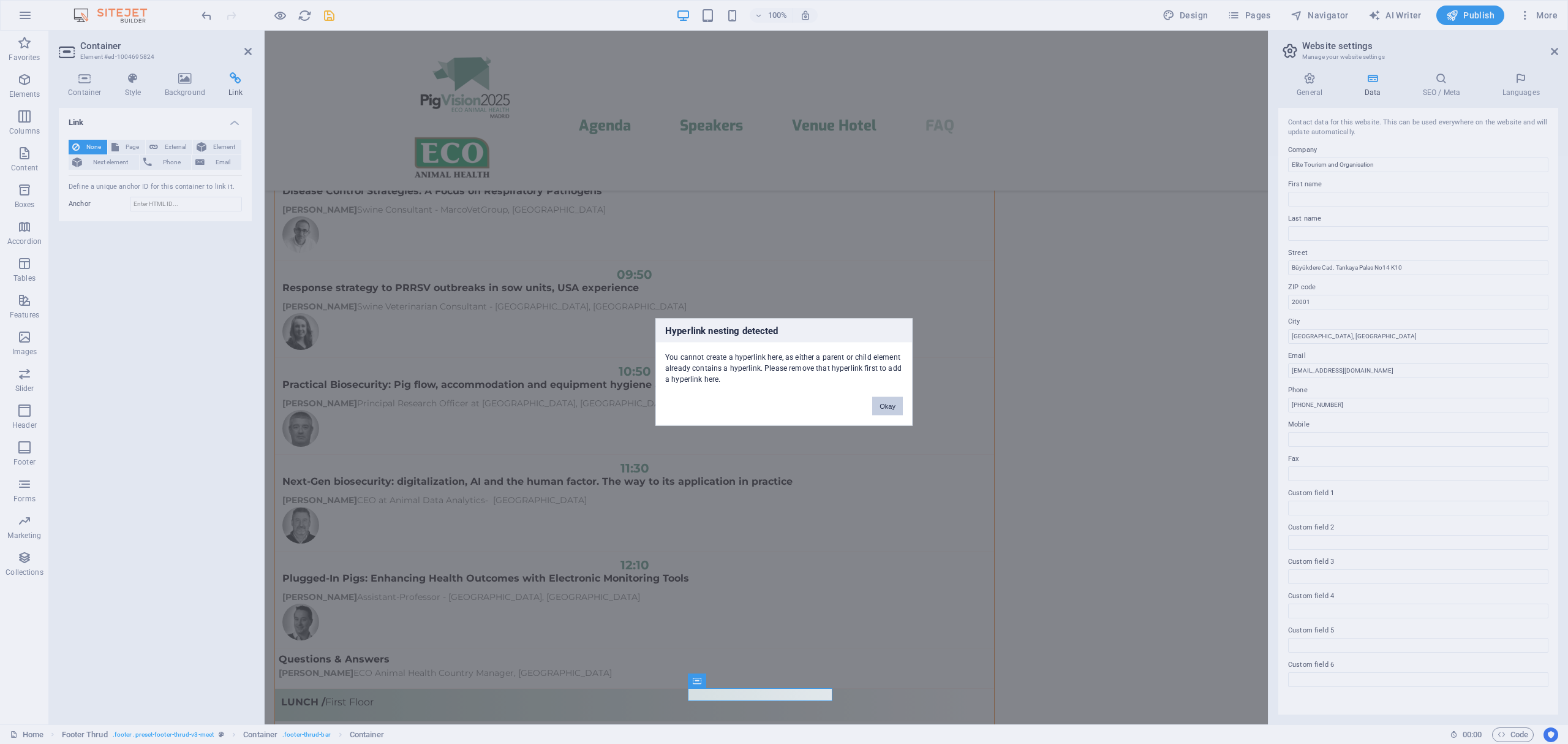
click at [890, 399] on button "Okay" at bounding box center [887, 406] width 30 height 18
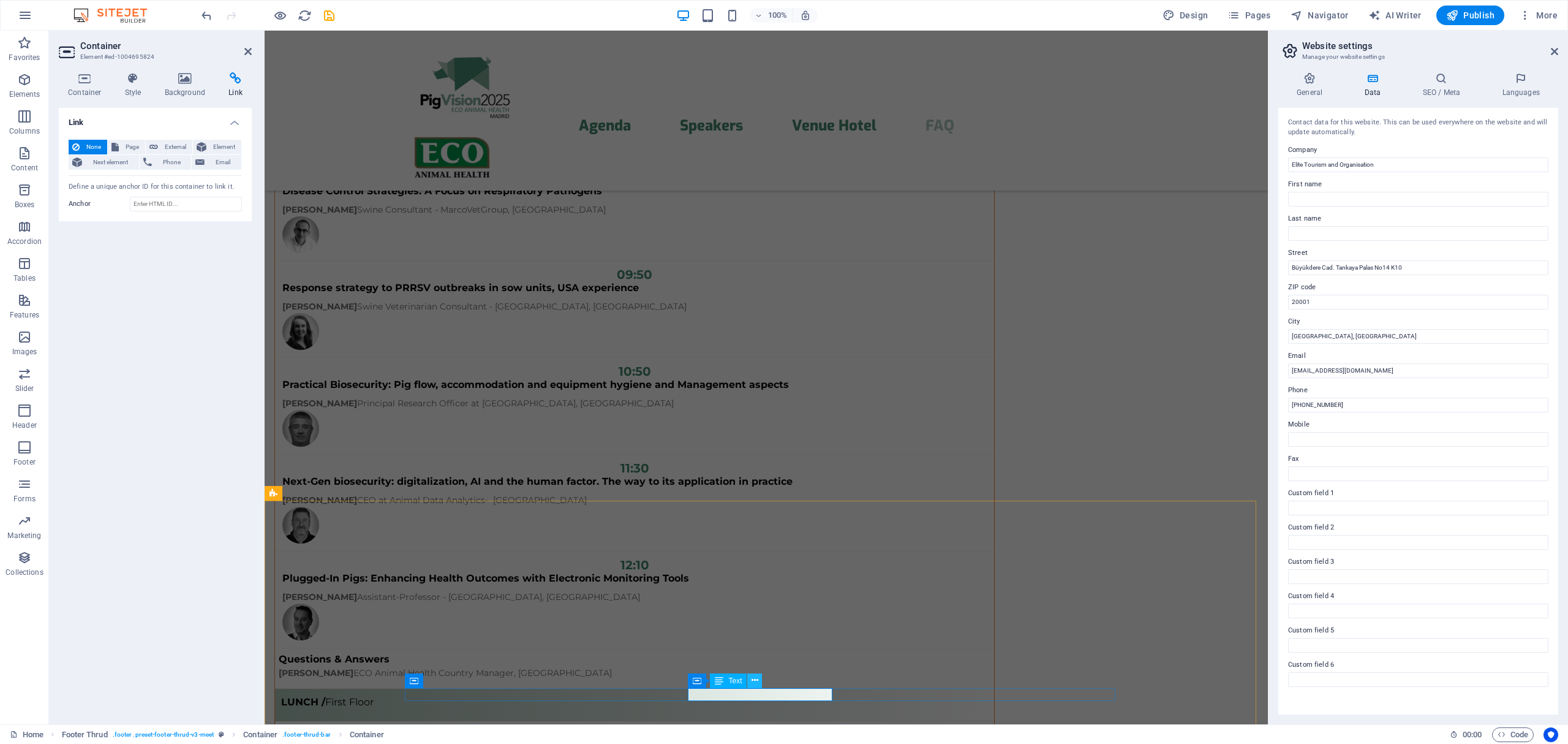
click at [751, 681] on icon at bounding box center [754, 680] width 7 height 13
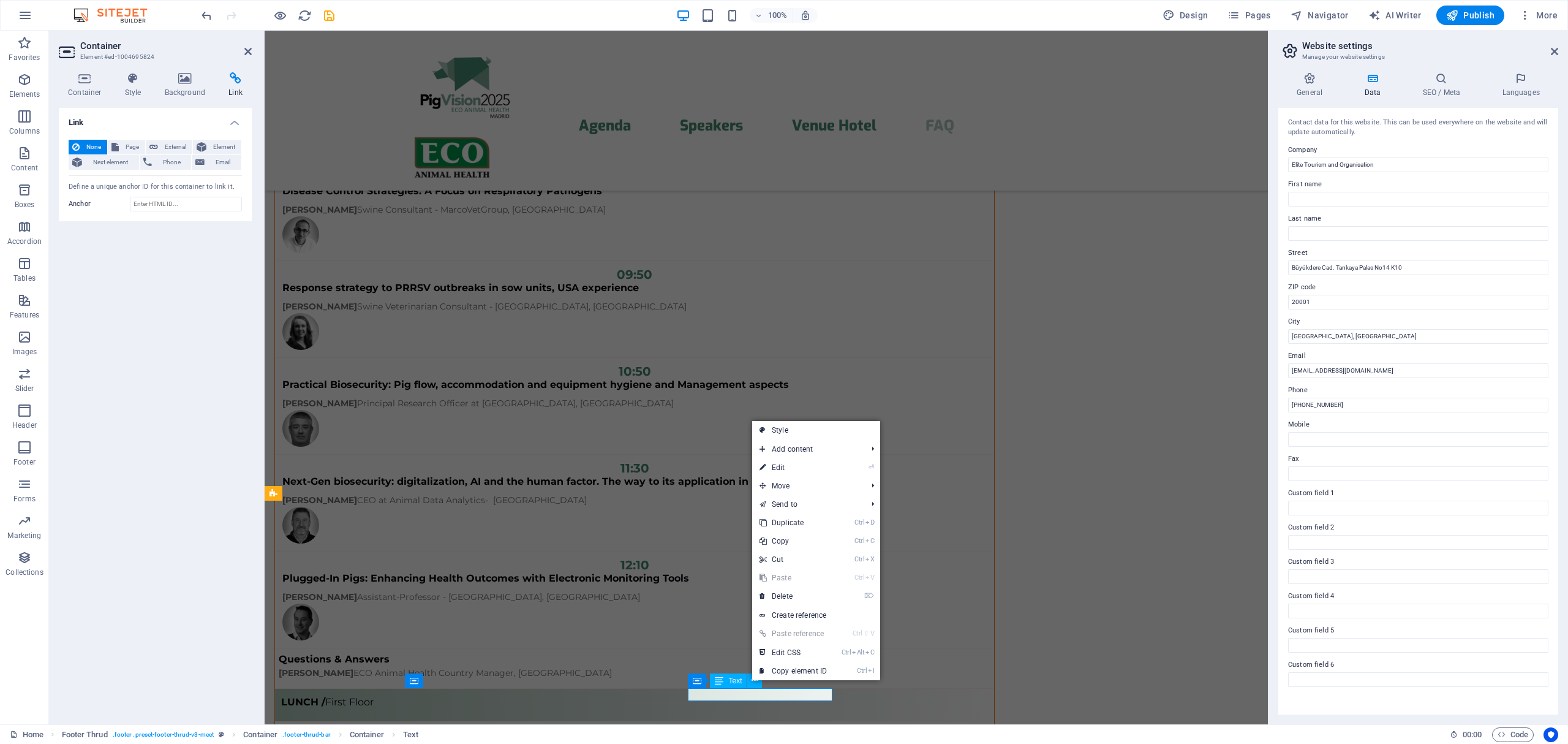
click at [729, 681] on span "Text" at bounding box center [735, 681] width 13 height 7
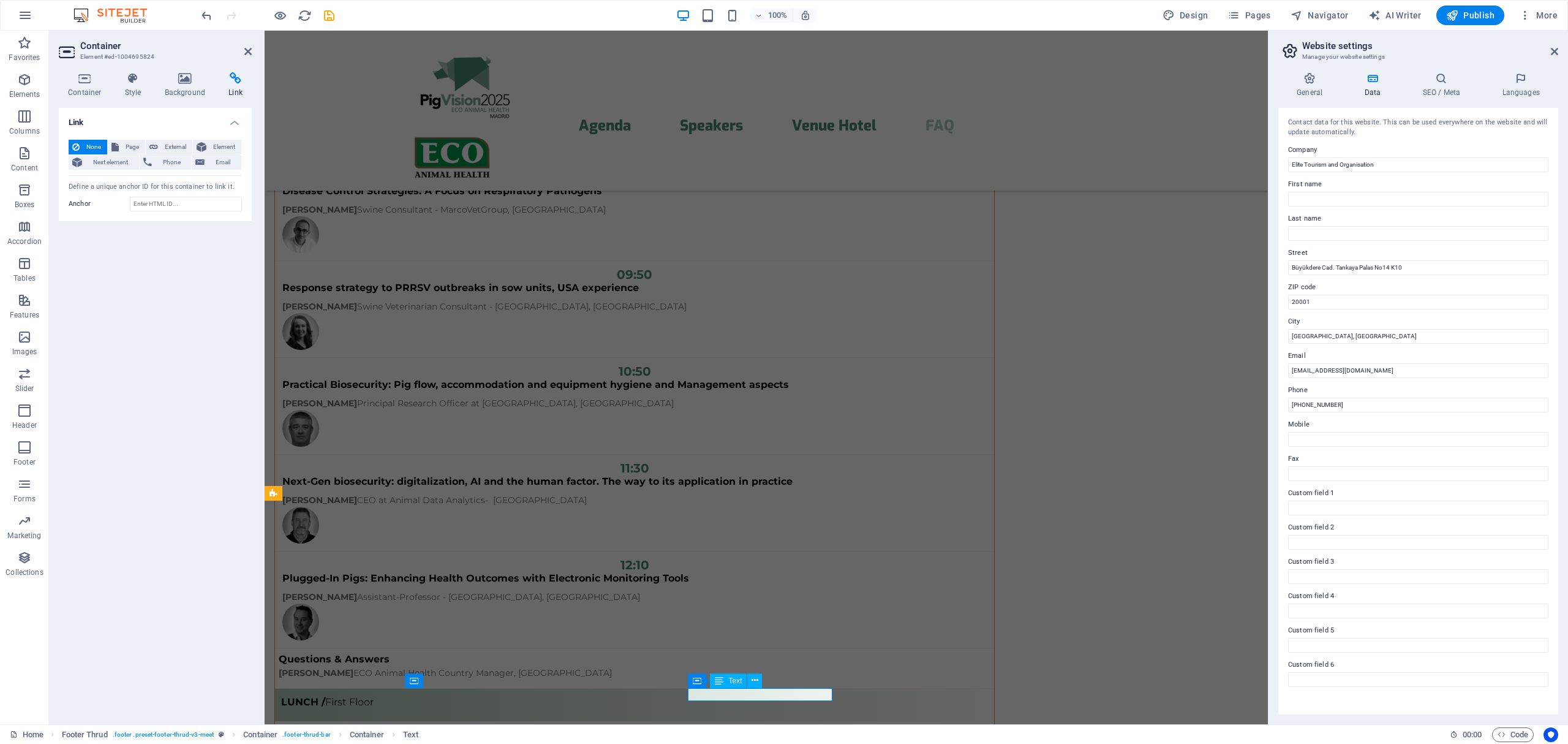
click at [729, 681] on span "Text" at bounding box center [735, 681] width 13 height 7
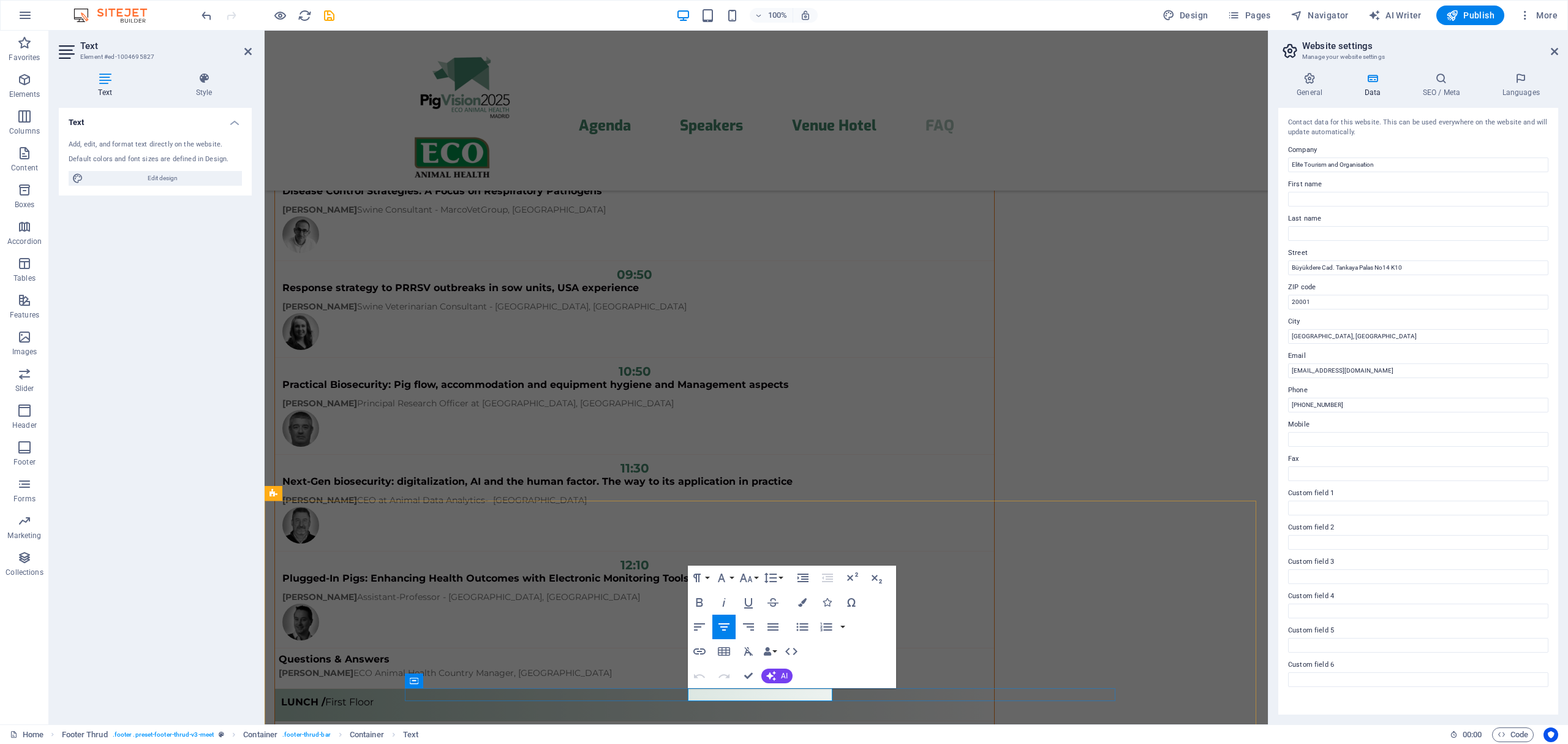
click at [700, 653] on icon "button" at bounding box center [700, 651] width 13 height 6
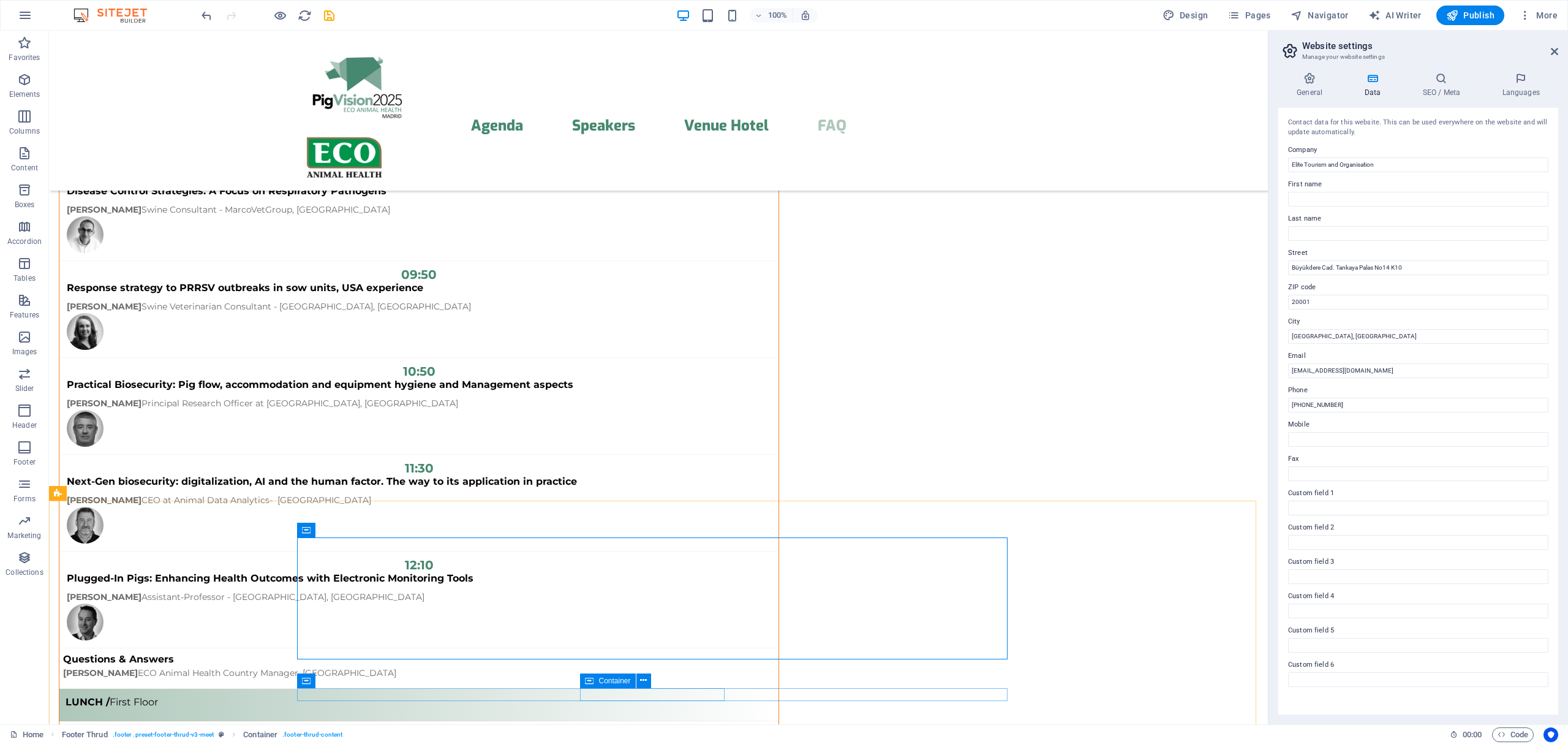
click at [588, 679] on icon at bounding box center [590, 681] width 9 height 15
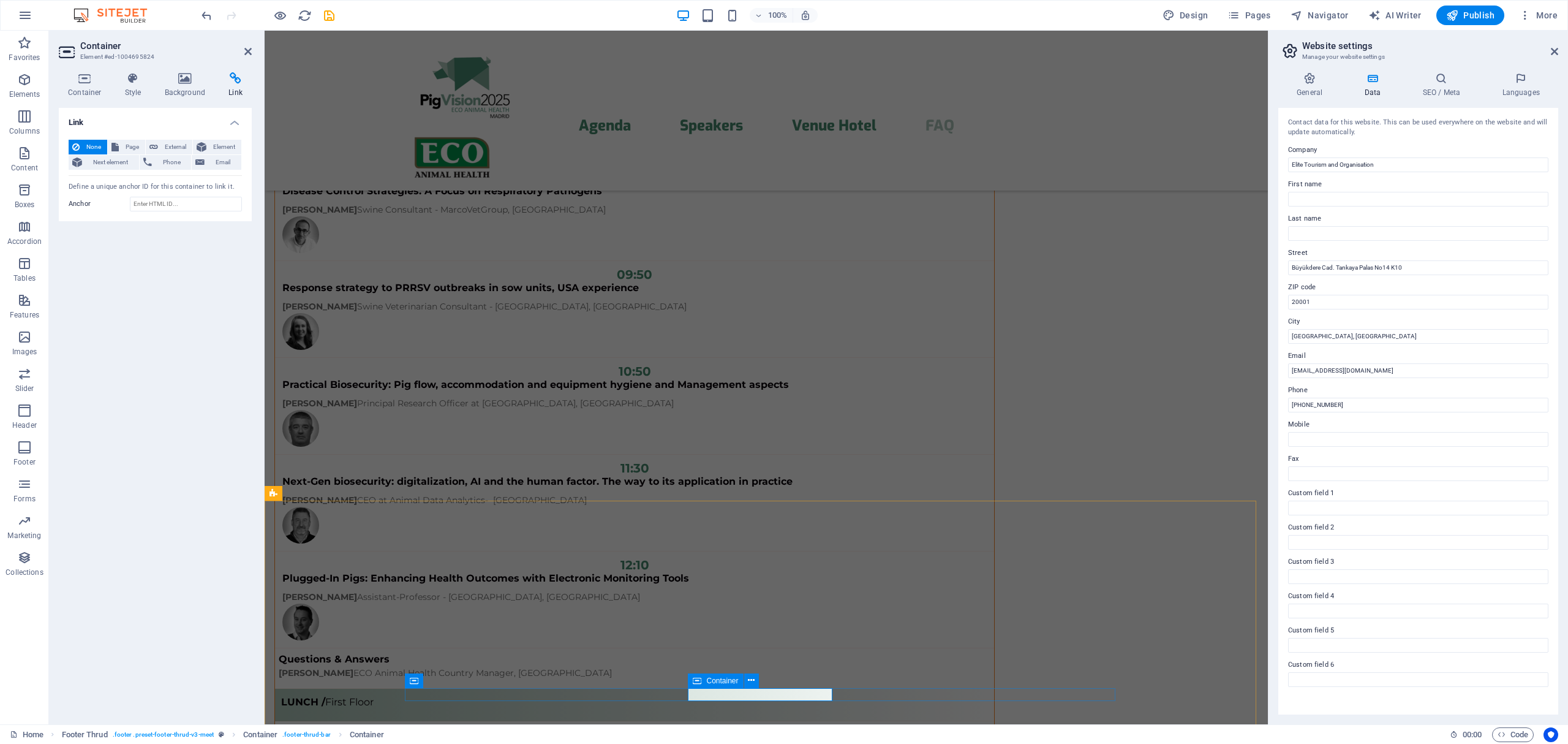
click at [702, 679] on div "Container" at bounding box center [715, 681] width 55 height 15
click at [235, 76] on icon at bounding box center [235, 78] width 32 height 13
click at [165, 148] on span "External" at bounding box center [175, 147] width 27 height 15
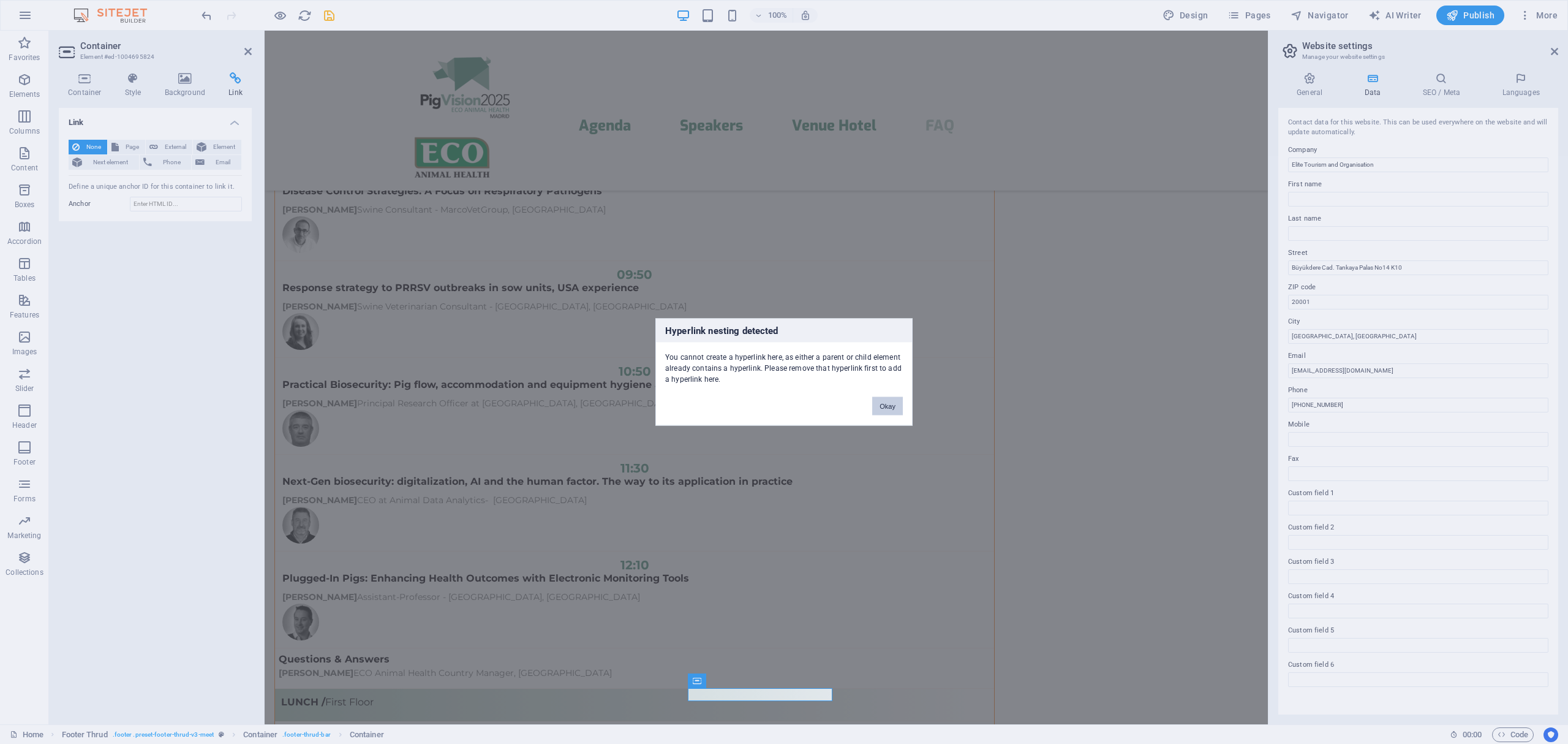
click at [888, 407] on button "Okay" at bounding box center [887, 406] width 30 height 18
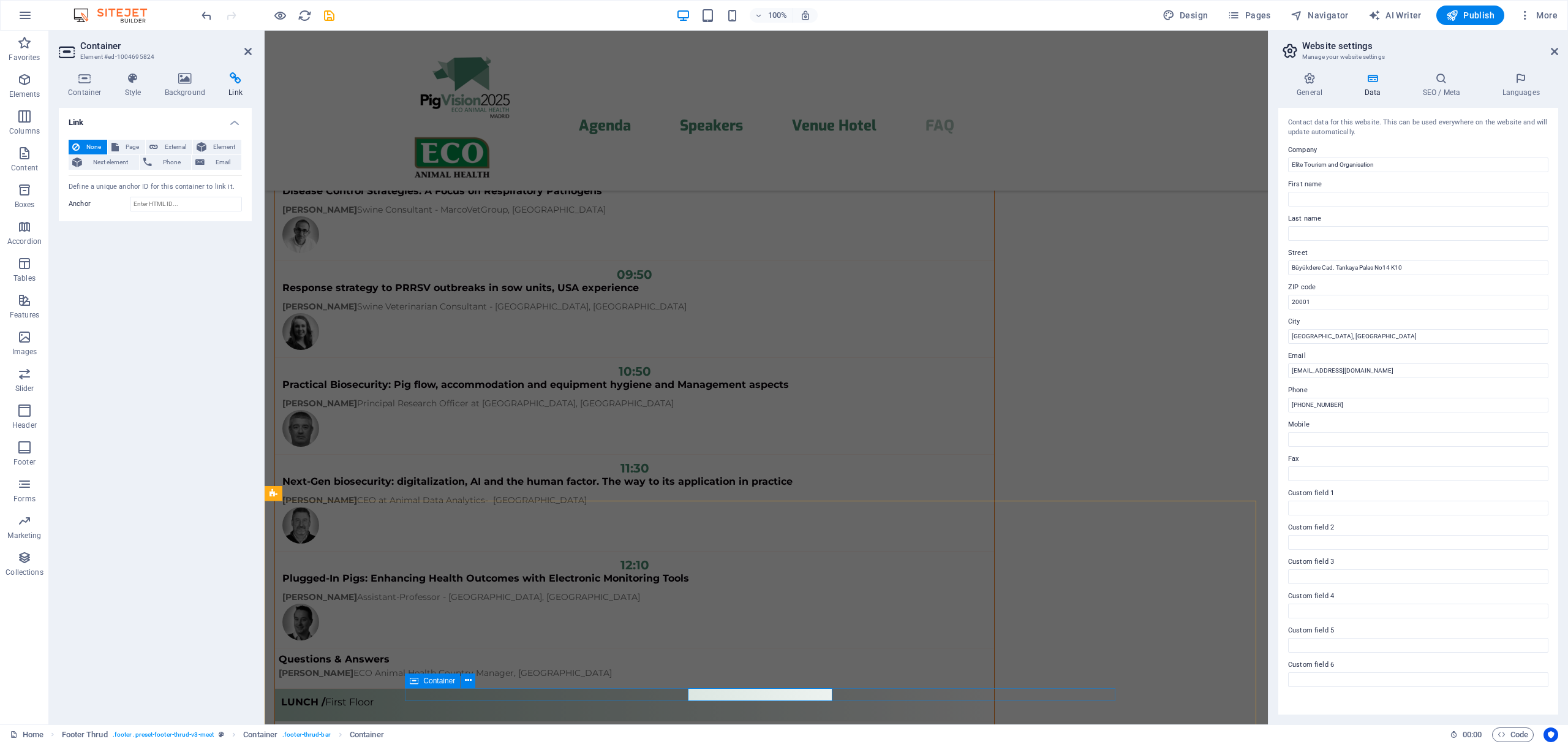
click at [422, 681] on div "Container" at bounding box center [432, 681] width 55 height 15
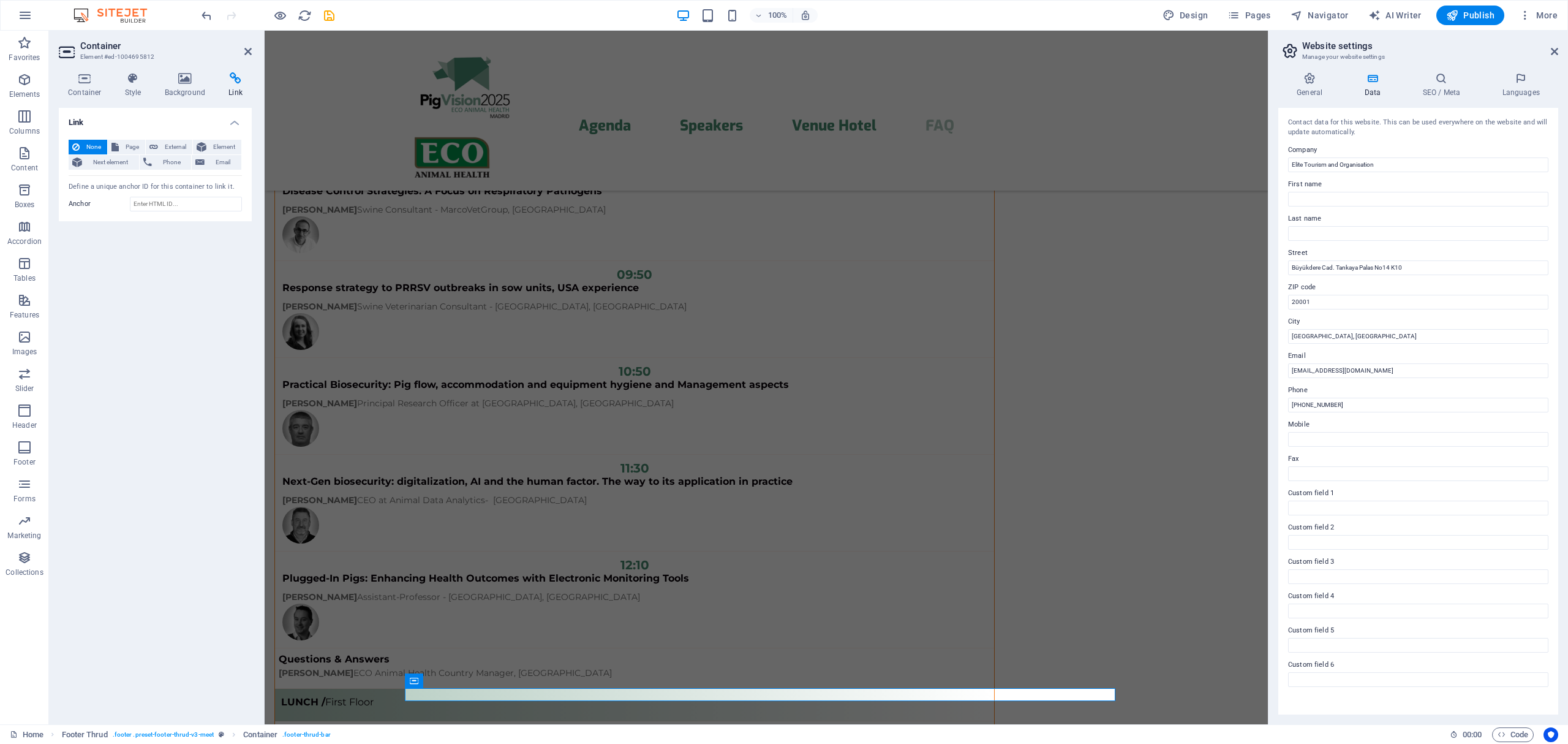
click at [236, 83] on icon at bounding box center [235, 78] width 32 height 13
click at [170, 146] on span "External" at bounding box center [175, 147] width 27 height 15
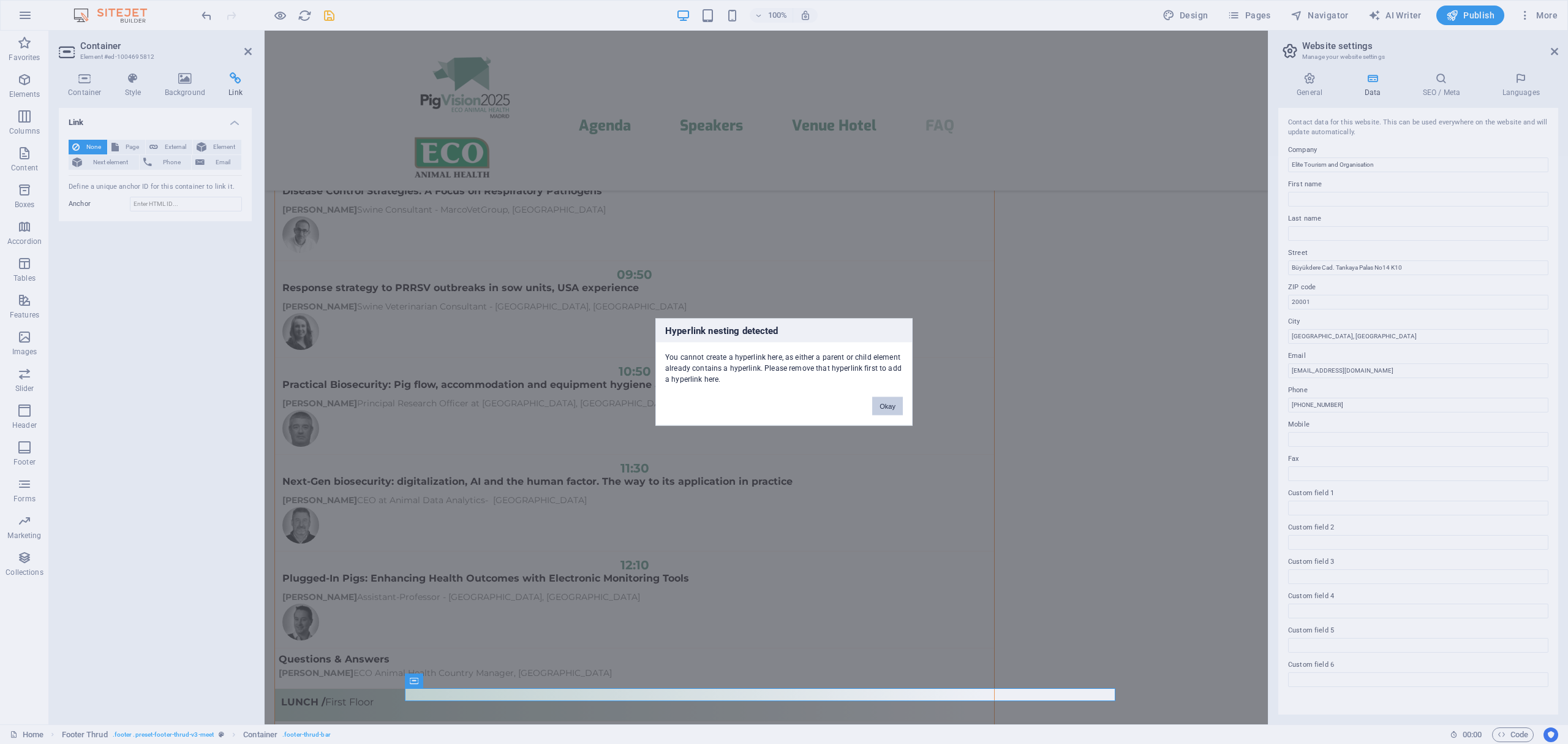
click at [888, 405] on button "Okay" at bounding box center [887, 406] width 30 height 18
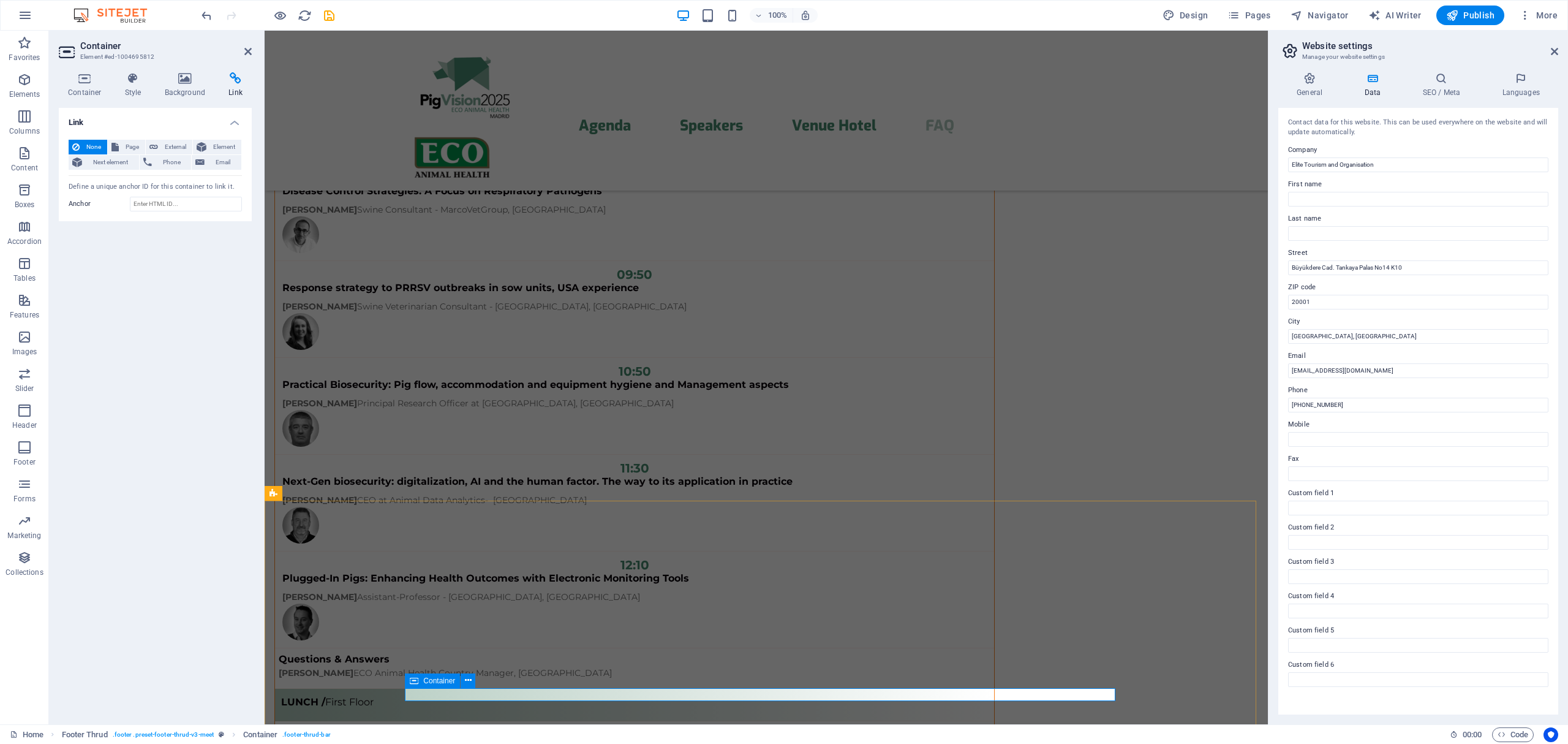
click at [445, 682] on span "Container" at bounding box center [439, 681] width 32 height 7
click at [468, 680] on icon at bounding box center [468, 680] width 7 height 13
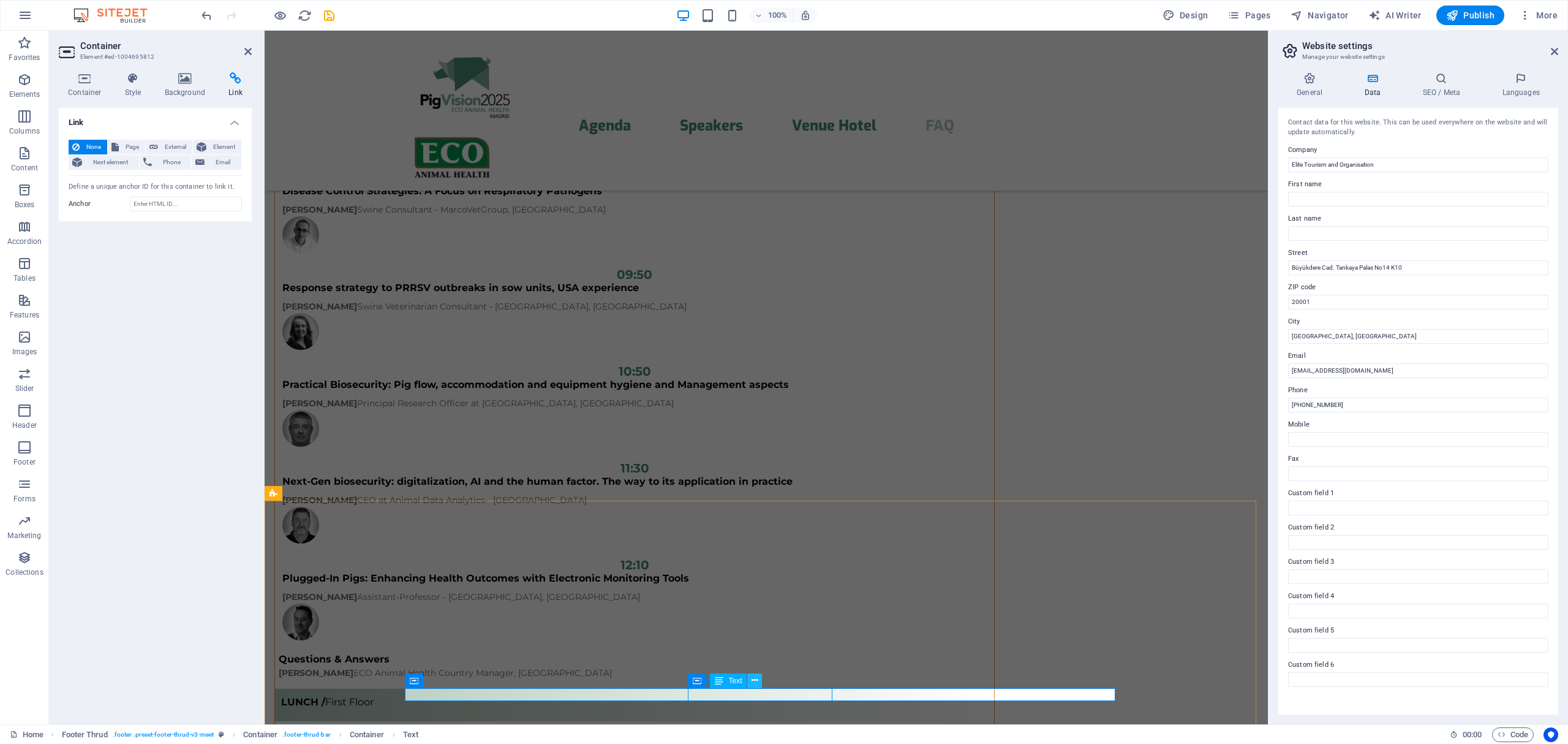
click at [755, 678] on icon at bounding box center [754, 680] width 7 height 13
click at [445, 652] on span "Separator" at bounding box center [440, 652] width 32 height 7
select select "%"
select select "px"
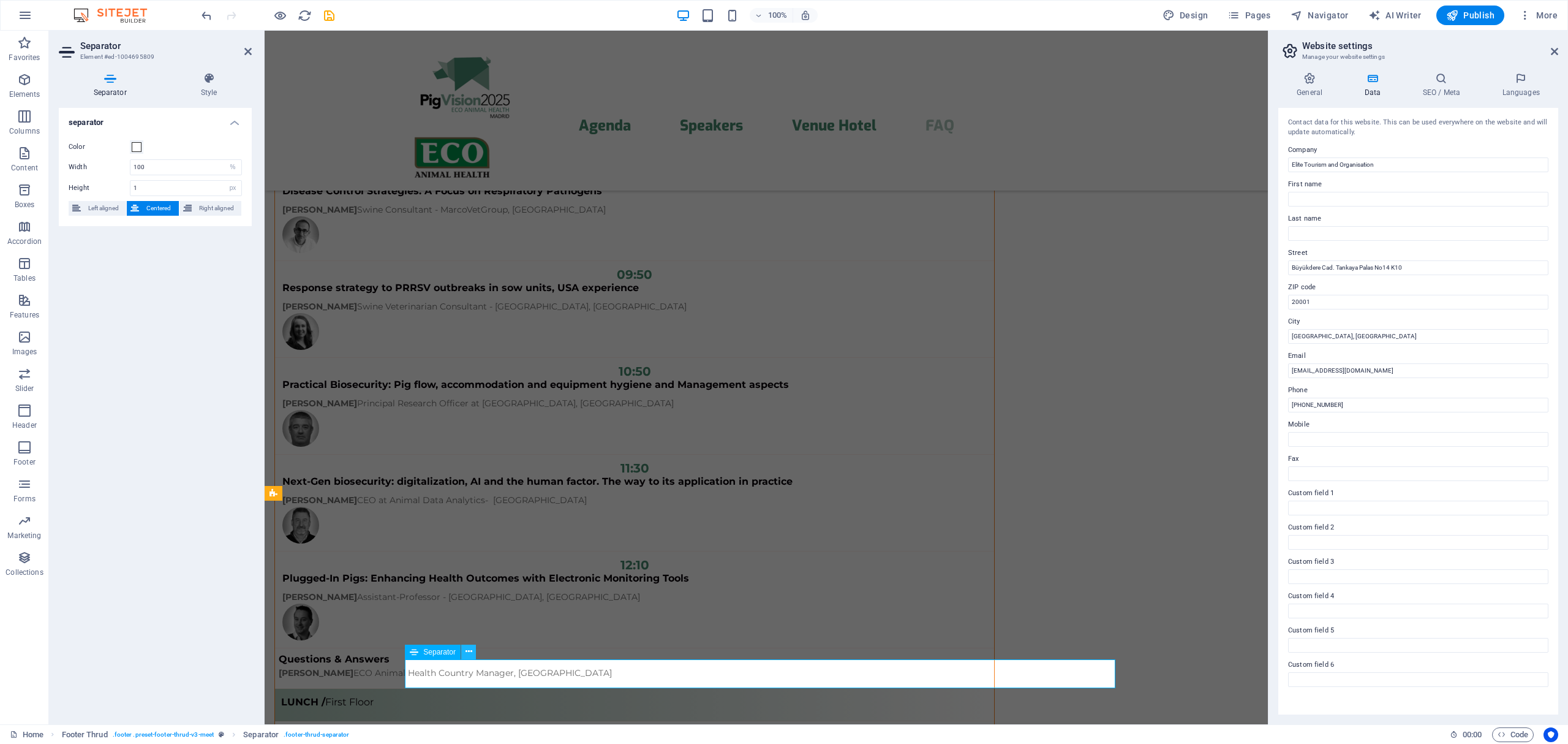
click at [469, 652] on icon at bounding box center [469, 651] width 7 height 13
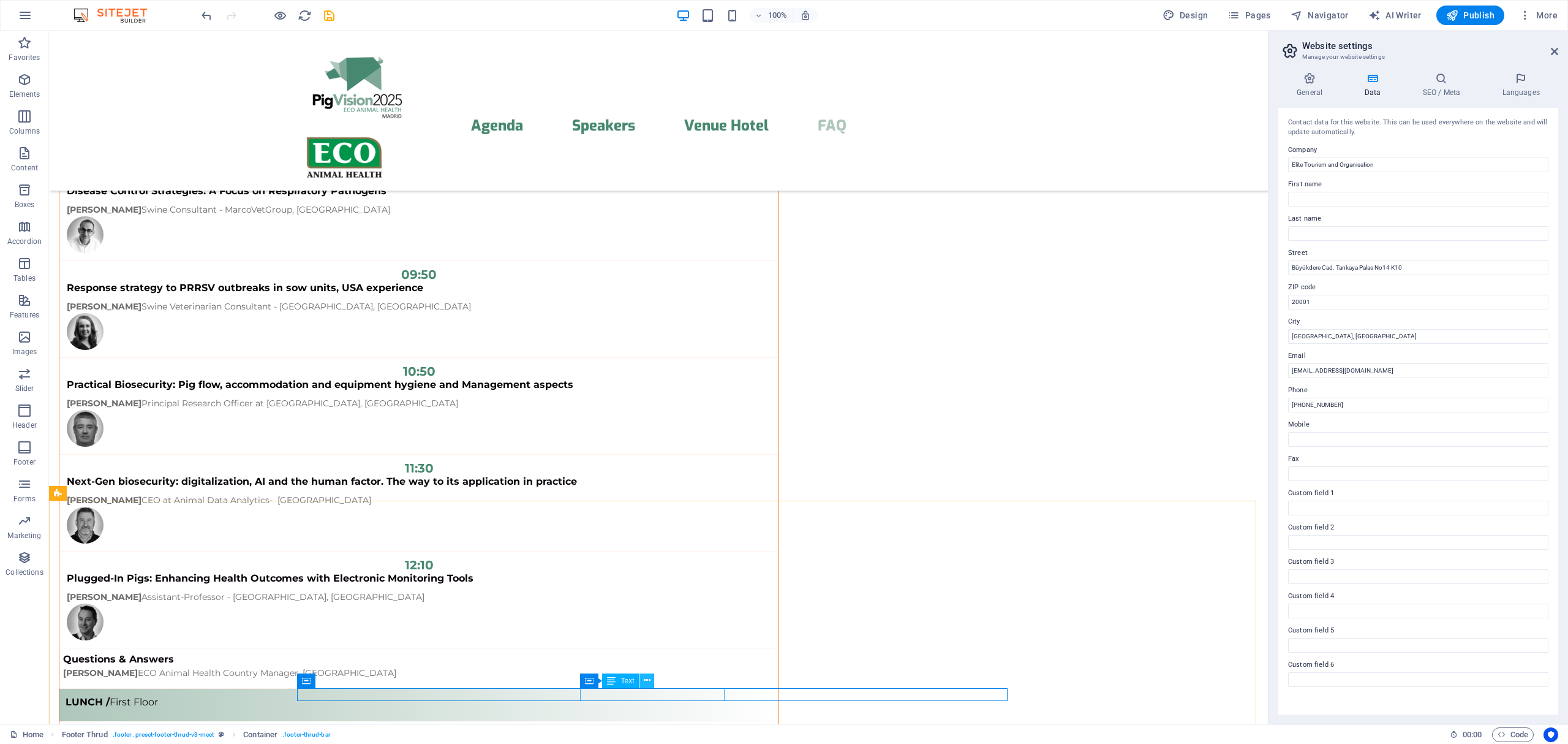
click at [645, 681] on icon at bounding box center [646, 680] width 7 height 13
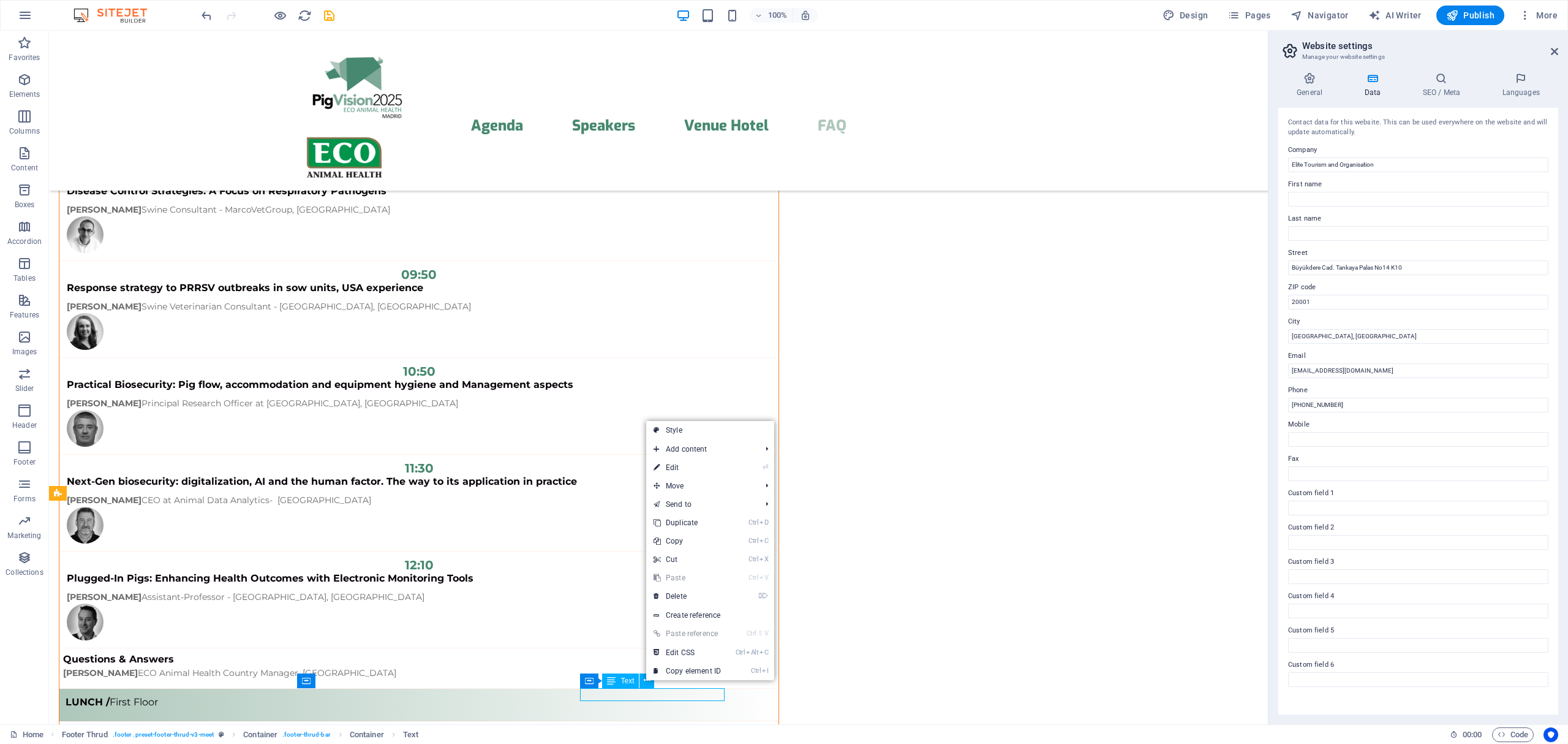
click at [616, 679] on div "Text" at bounding box center [621, 681] width 37 height 15
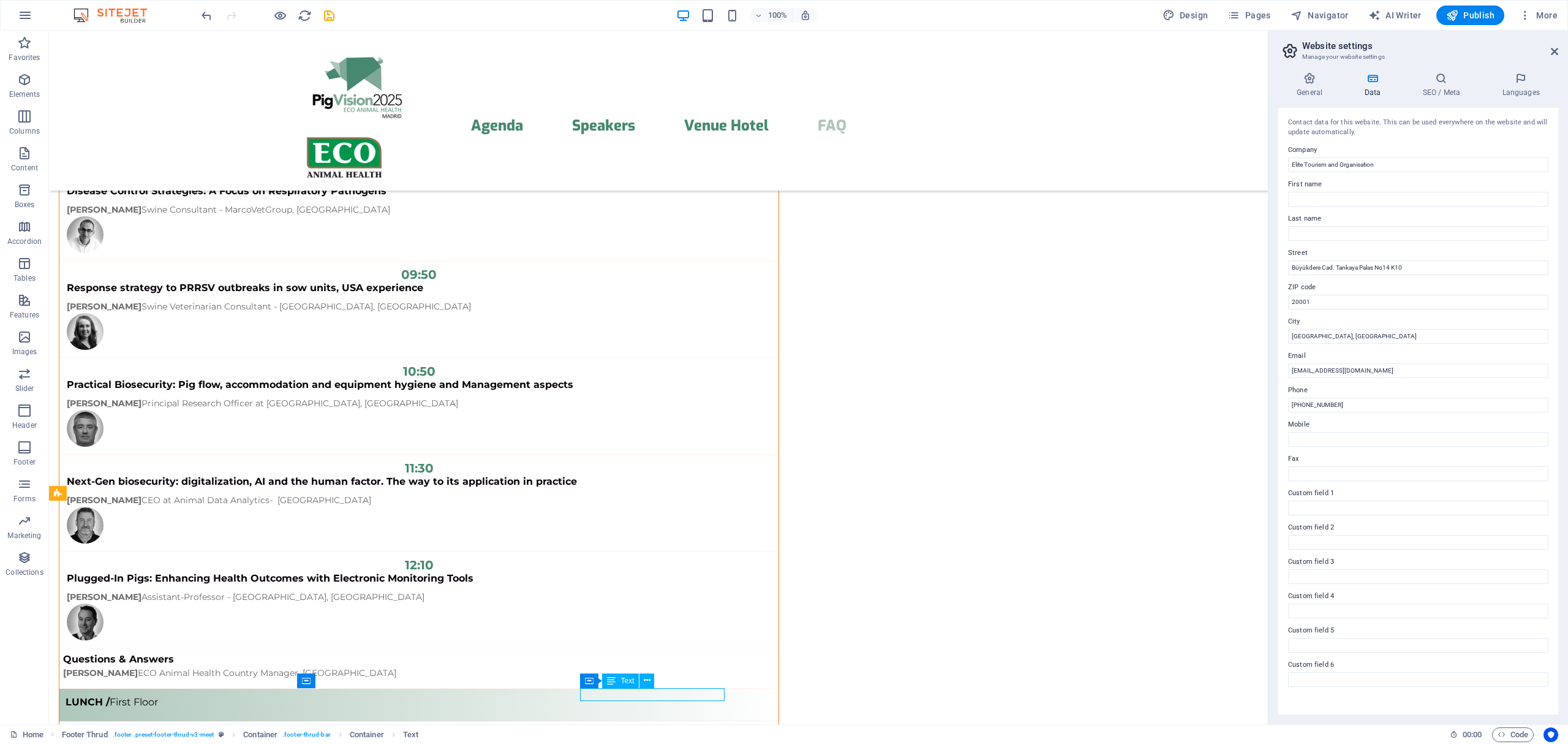
click at [616, 679] on div "Text" at bounding box center [621, 681] width 37 height 15
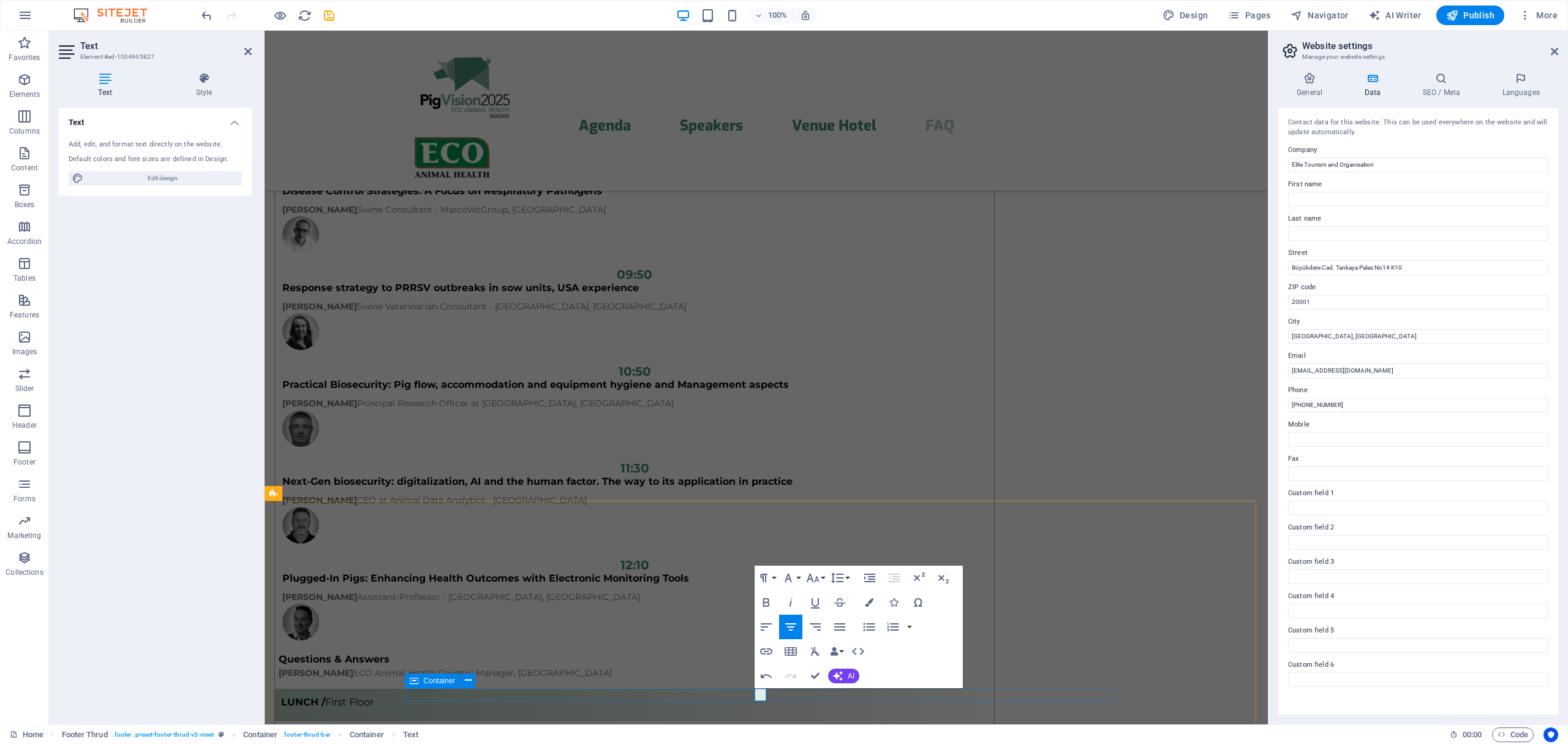
click at [434, 680] on span "Container" at bounding box center [439, 681] width 32 height 7
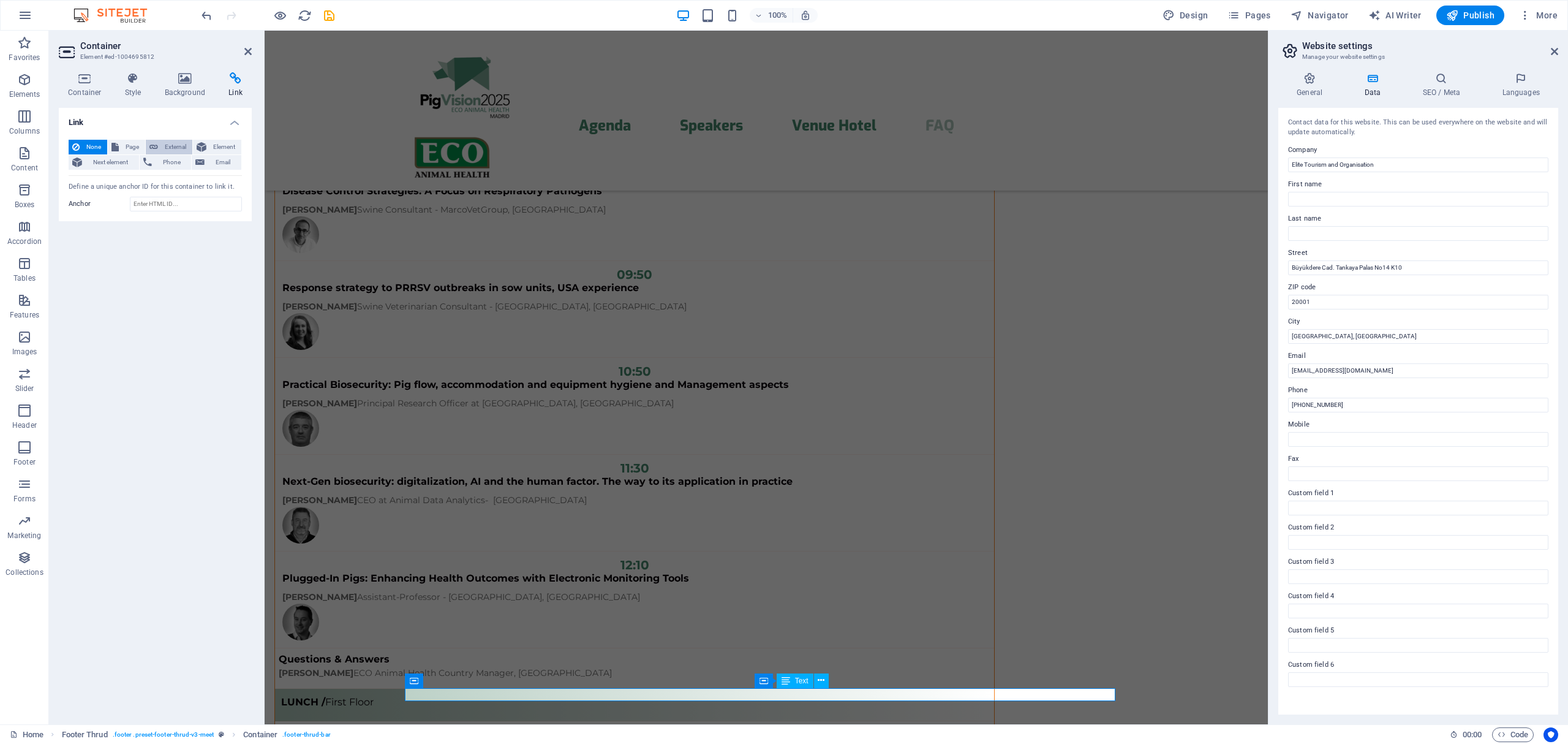
click at [162, 147] on span "External" at bounding box center [175, 147] width 27 height 15
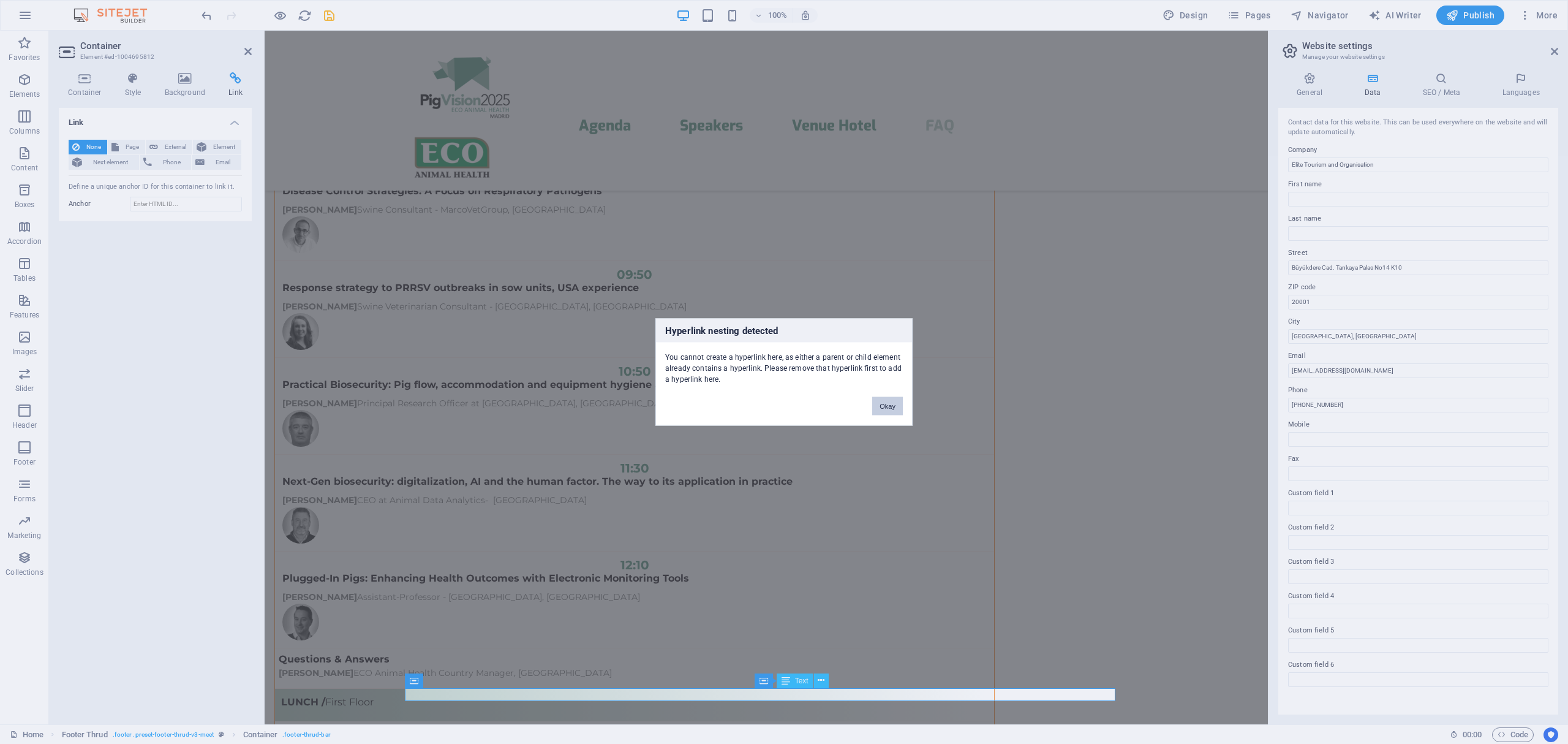
click at [888, 402] on button "Okay" at bounding box center [887, 406] width 30 height 18
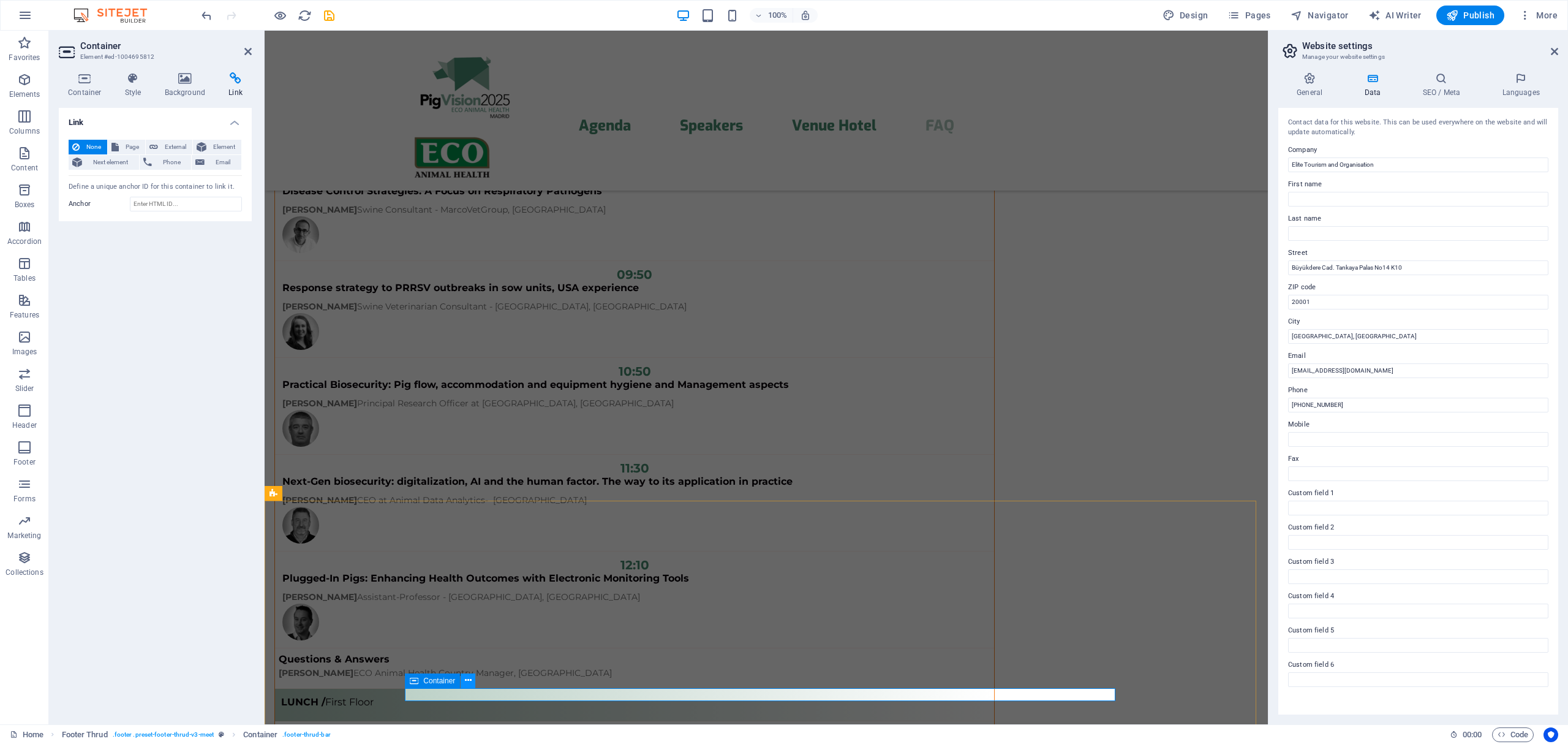
click at [468, 682] on icon at bounding box center [468, 680] width 7 height 13
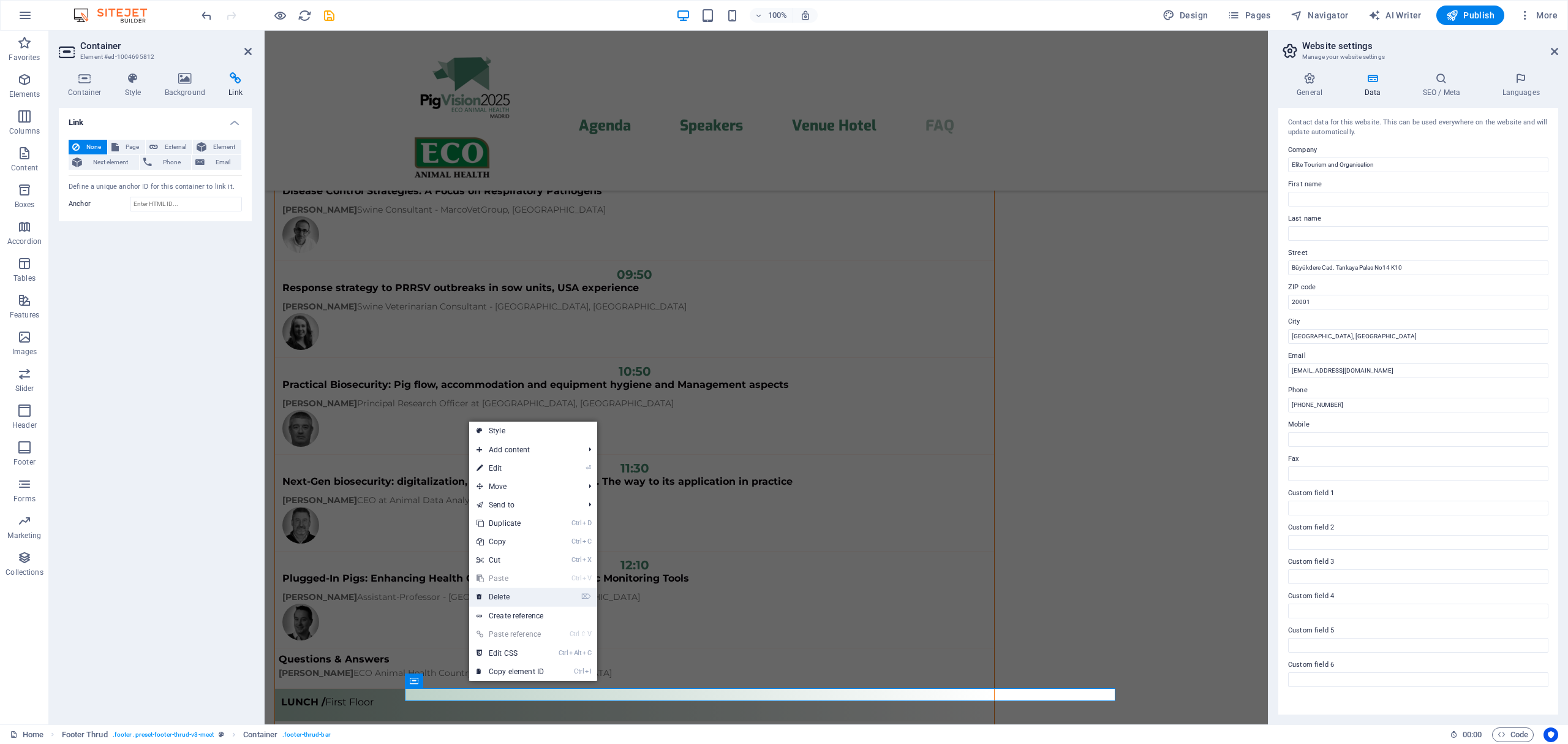
click at [508, 596] on link "⌦ Delete" at bounding box center [510, 596] width 82 height 18
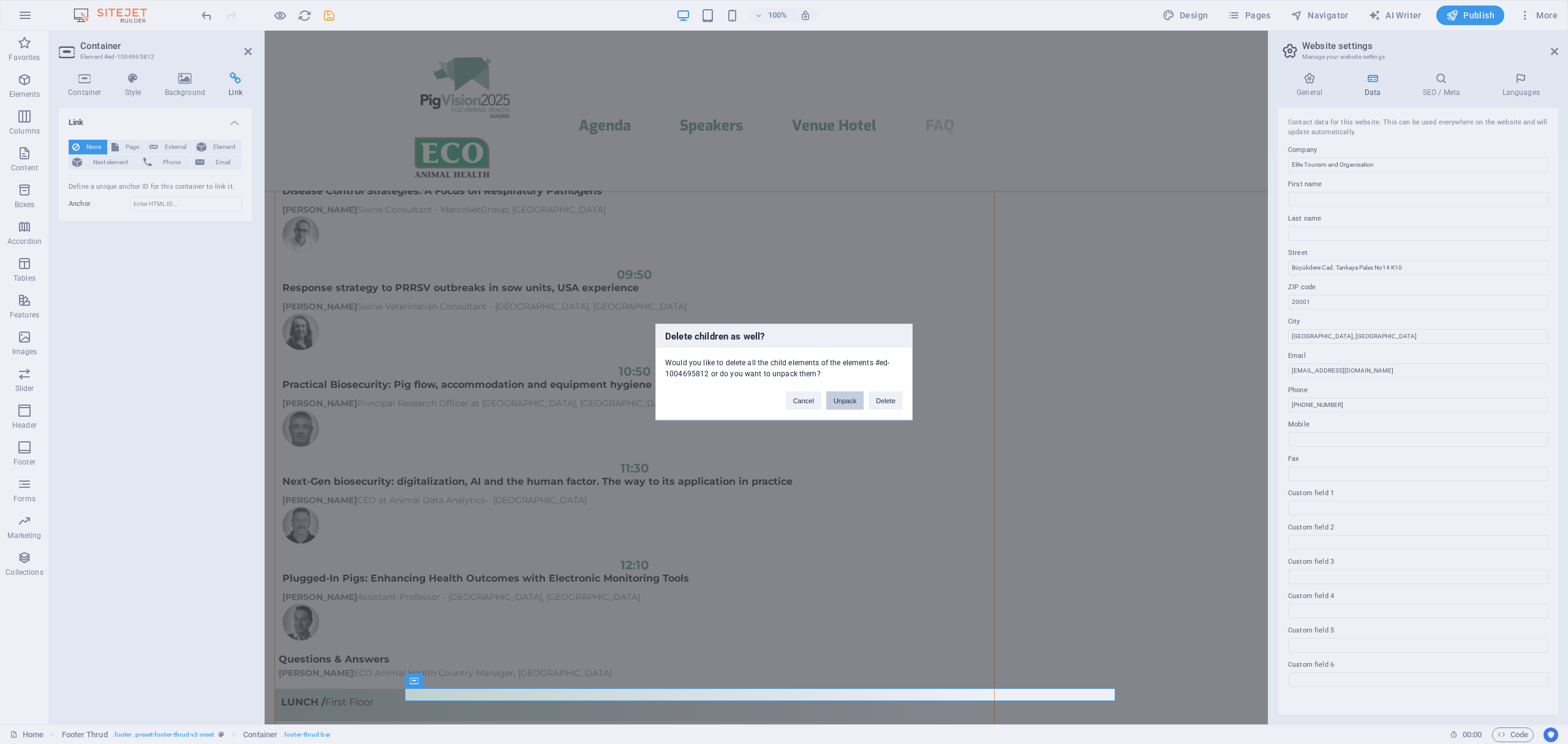
click at [846, 402] on button "Unpack" at bounding box center [845, 400] width 38 height 18
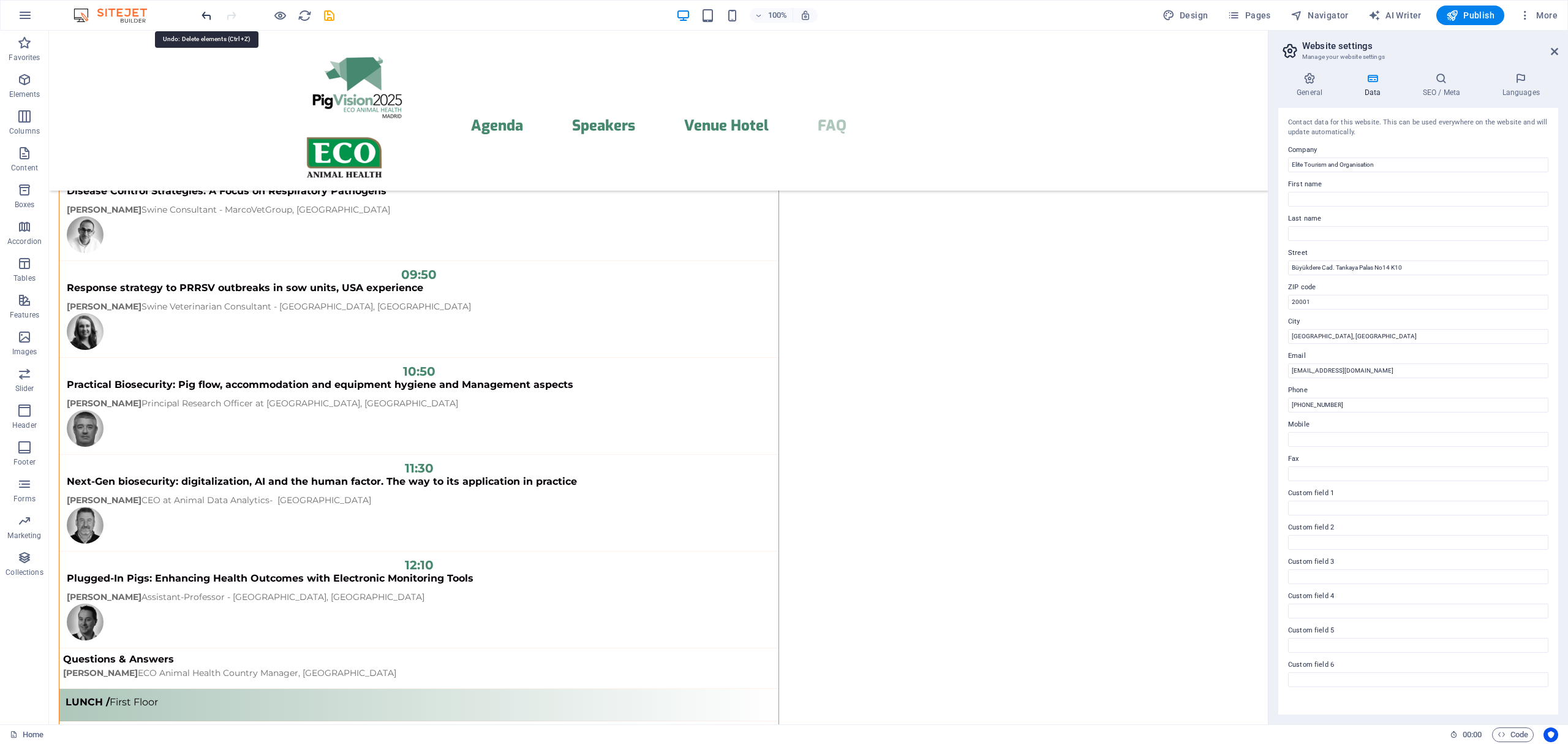
click at [208, 16] on icon "undo" at bounding box center [207, 16] width 14 height 14
click at [207, 20] on icon "undo" at bounding box center [207, 16] width 14 height 14
click at [207, 17] on icon "undo" at bounding box center [207, 16] width 14 height 14
click at [207, 16] on icon "undo" at bounding box center [207, 16] width 14 height 14
click at [24, 78] on icon "button" at bounding box center [24, 80] width 15 height 15
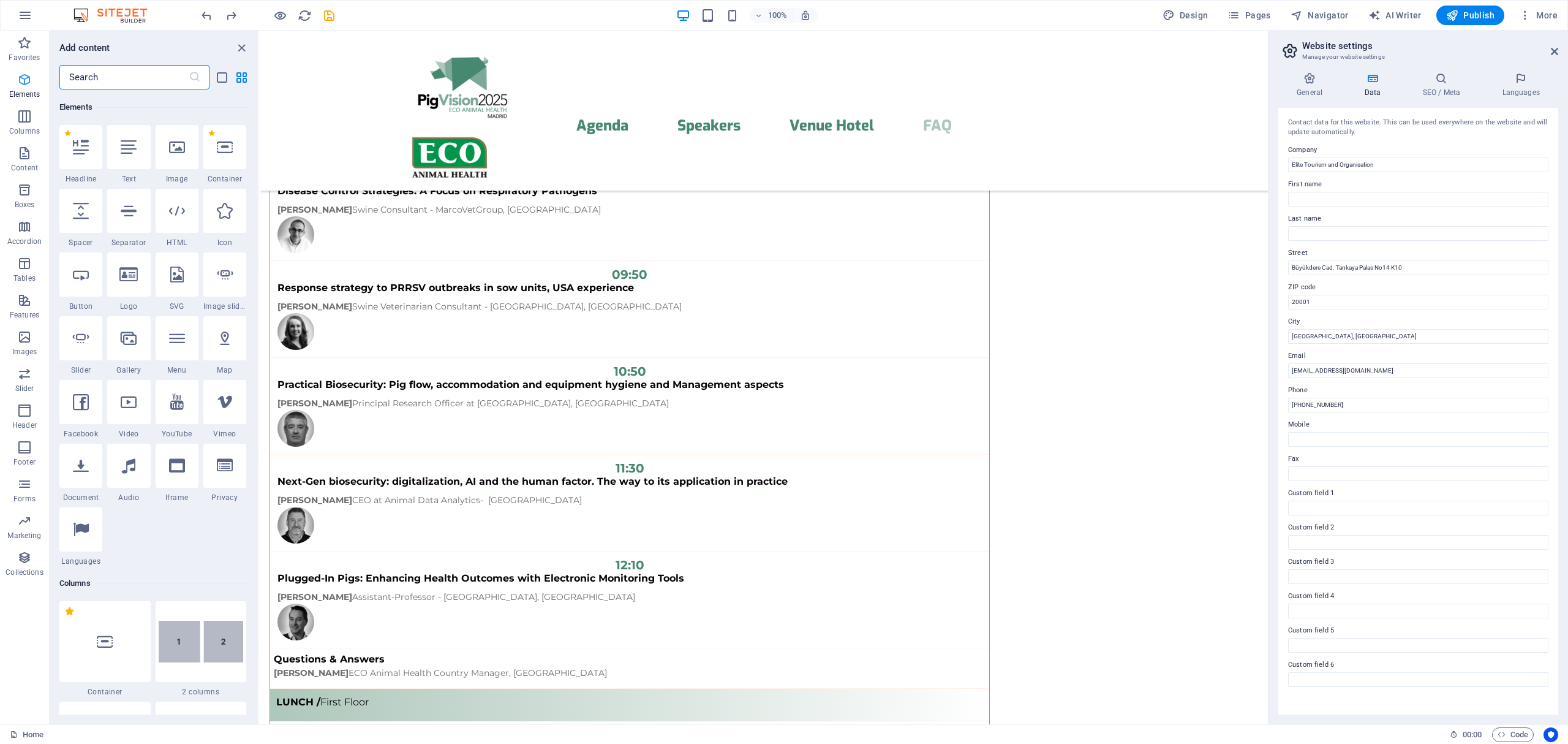
scroll to position [131, 0]
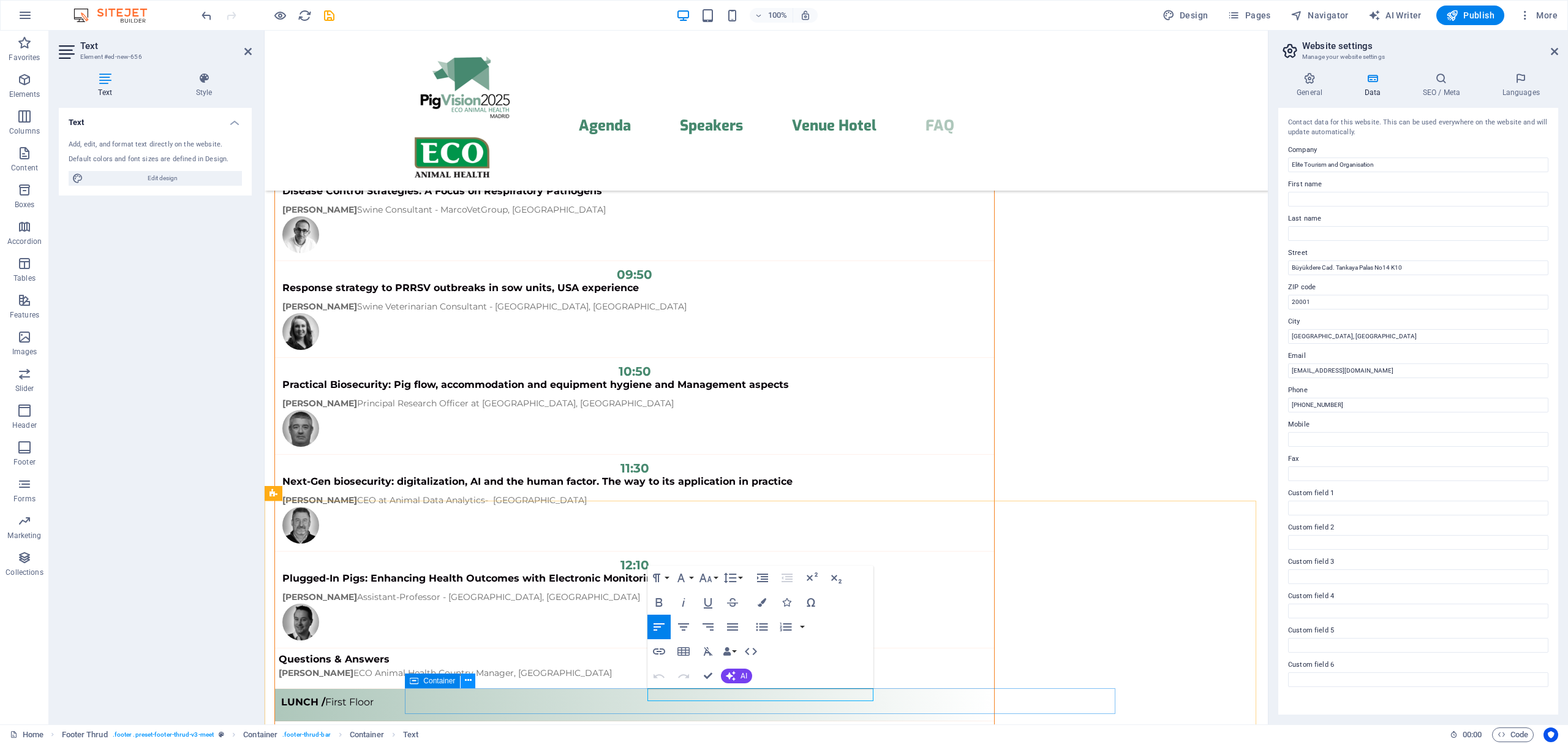
click at [466, 683] on icon at bounding box center [468, 680] width 7 height 13
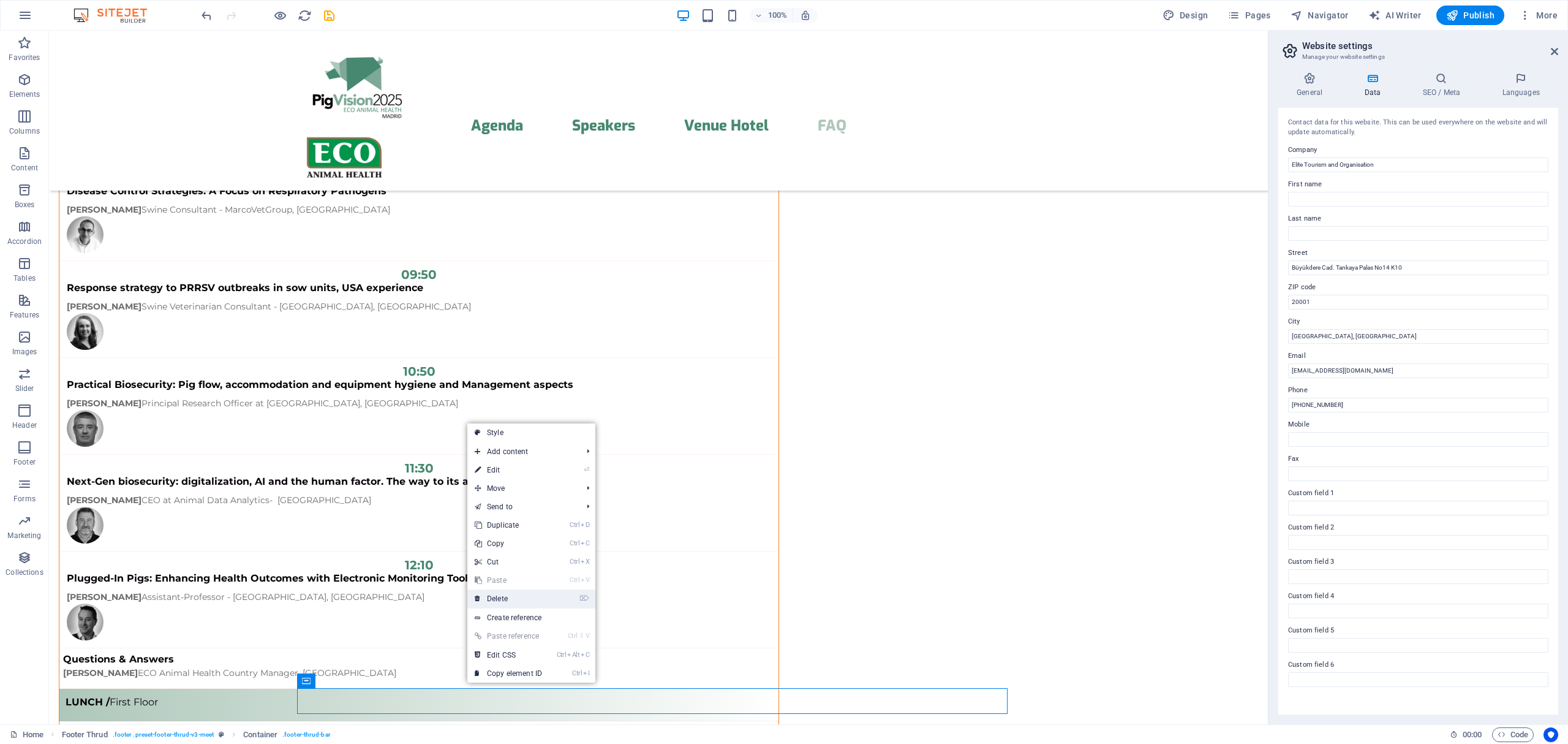
click at [510, 596] on link "⌦ Delete" at bounding box center [508, 598] width 82 height 18
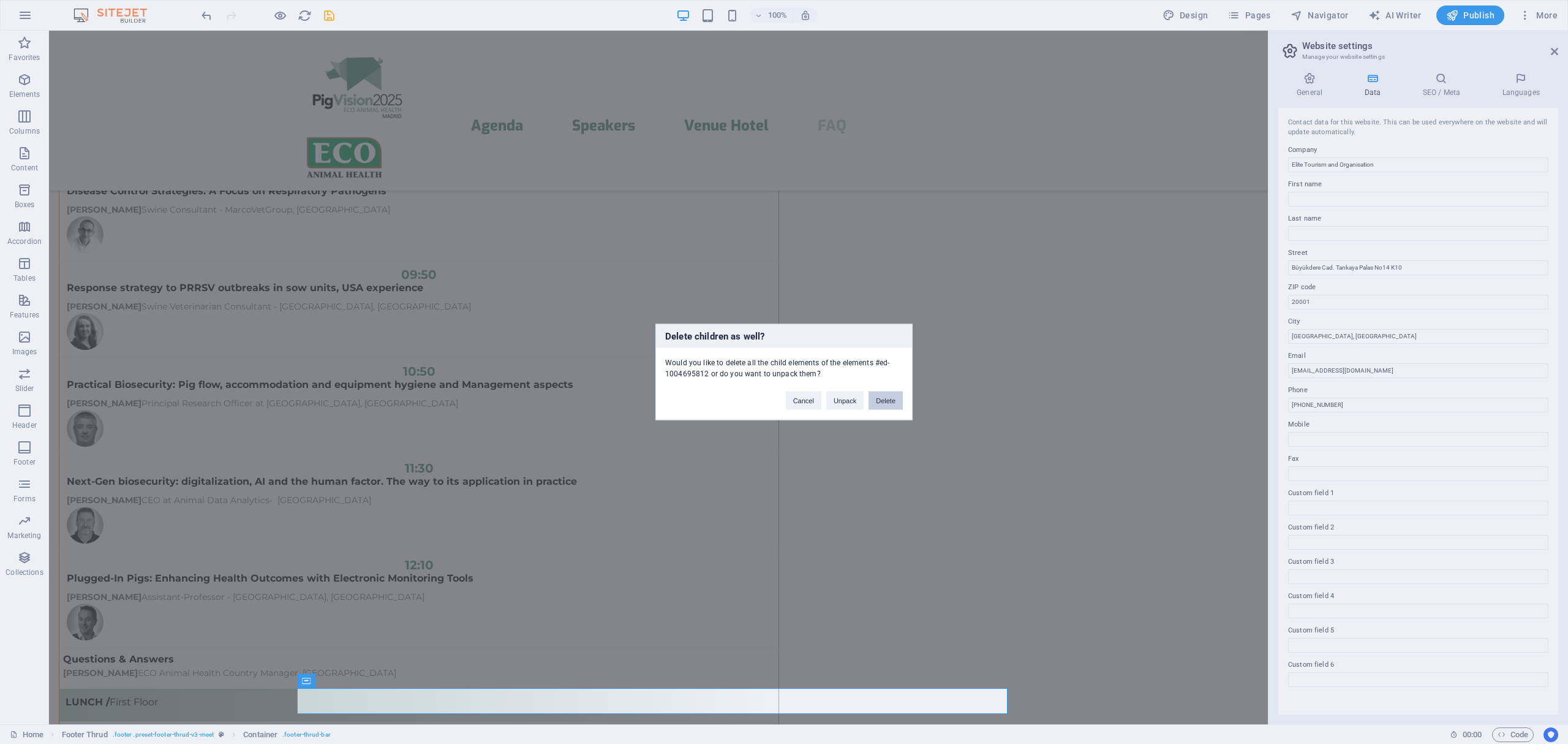
click at [888, 397] on button "Delete" at bounding box center [885, 400] width 34 height 18
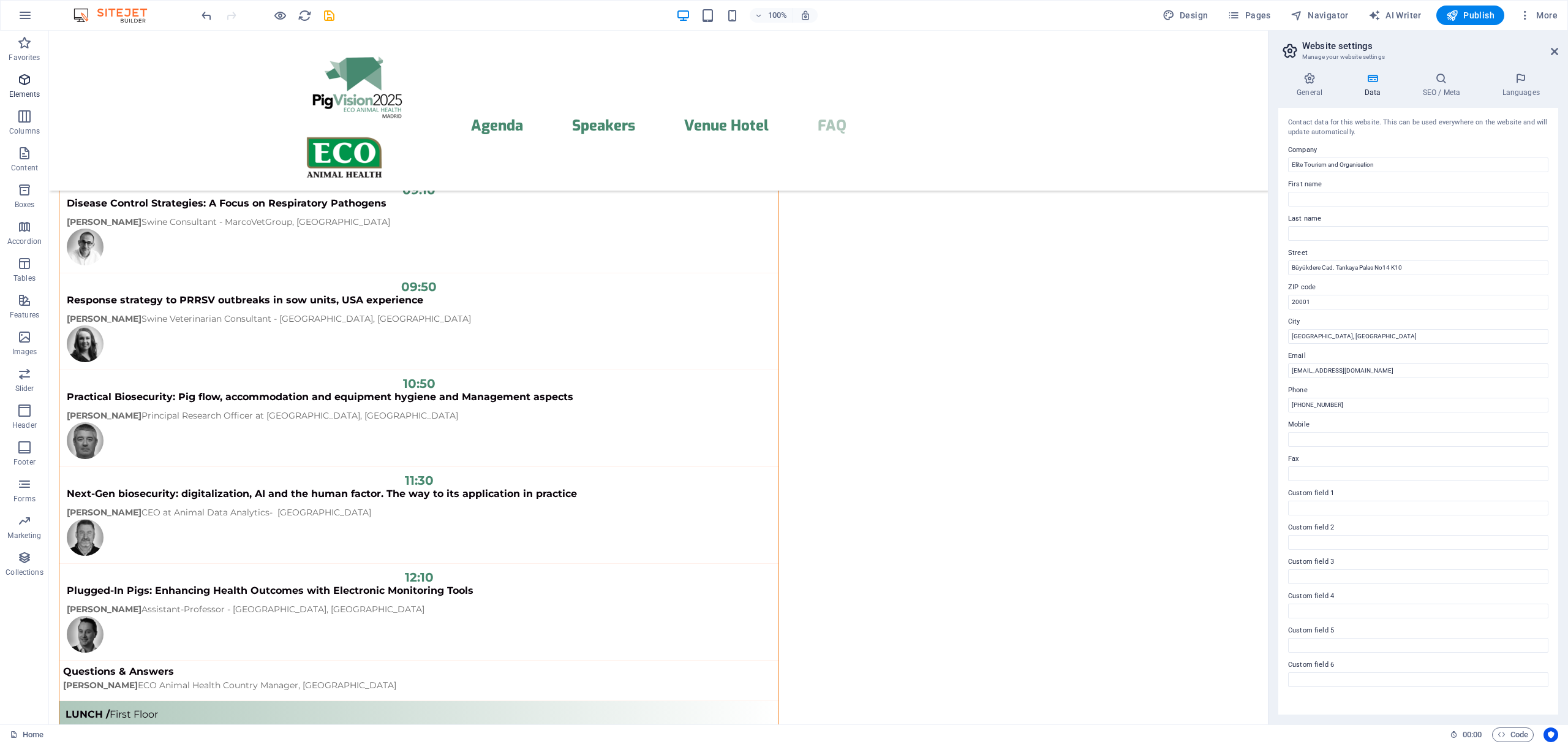
click at [32, 95] on p "Elements" at bounding box center [24, 94] width 31 height 10
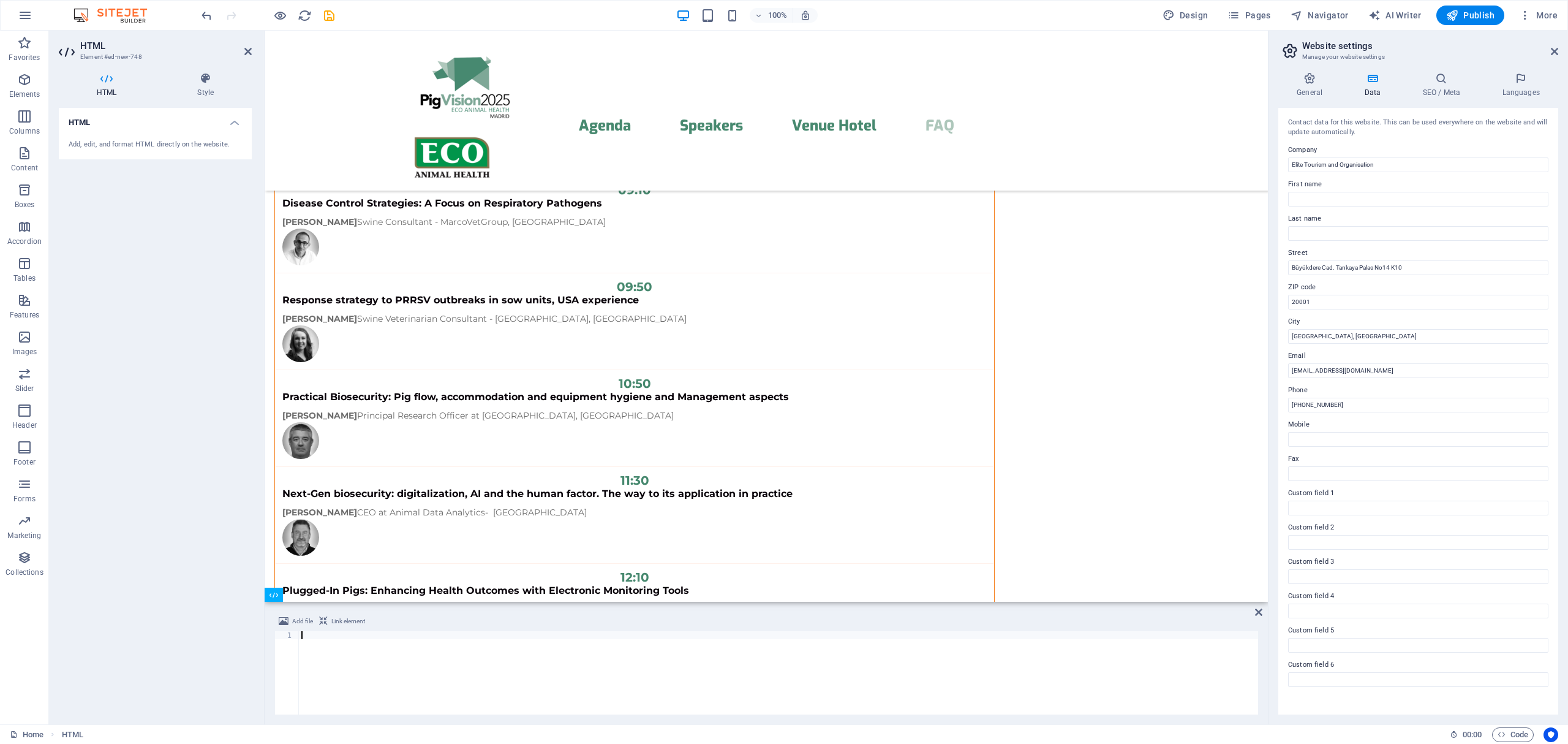
scroll to position [9931, 0]
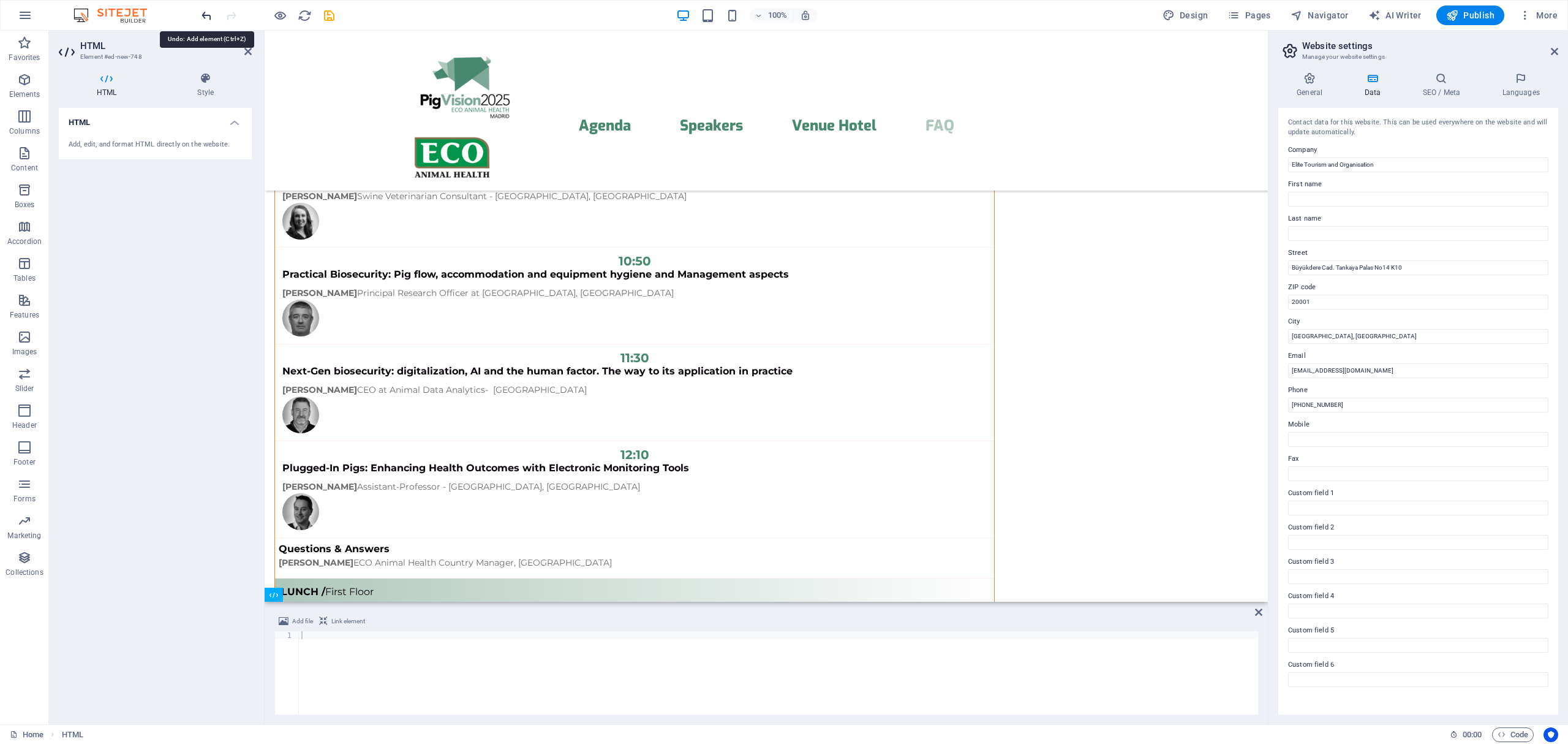
click at [204, 13] on icon "undo" at bounding box center [207, 16] width 14 height 14
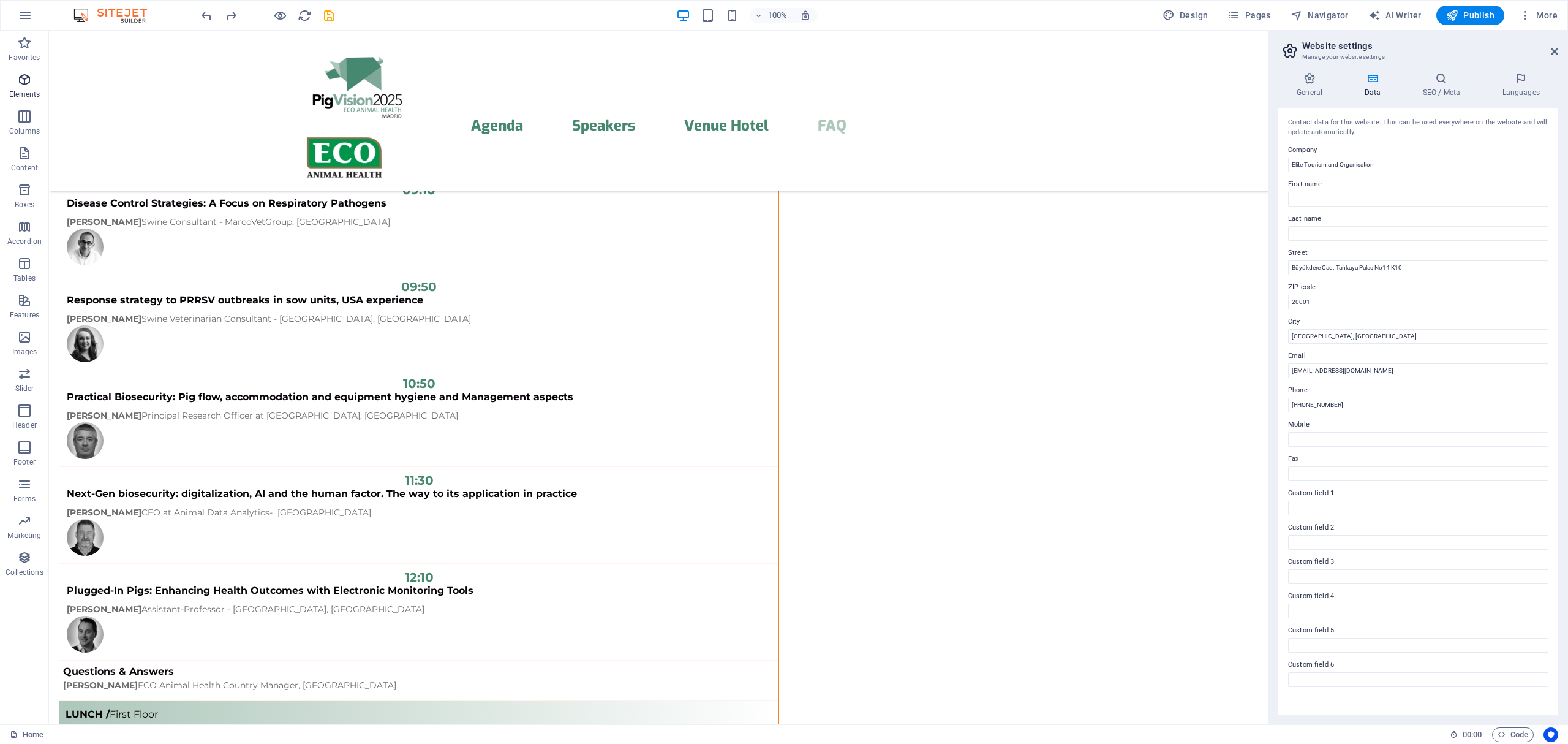
click at [24, 79] on icon "button" at bounding box center [24, 80] width 15 height 15
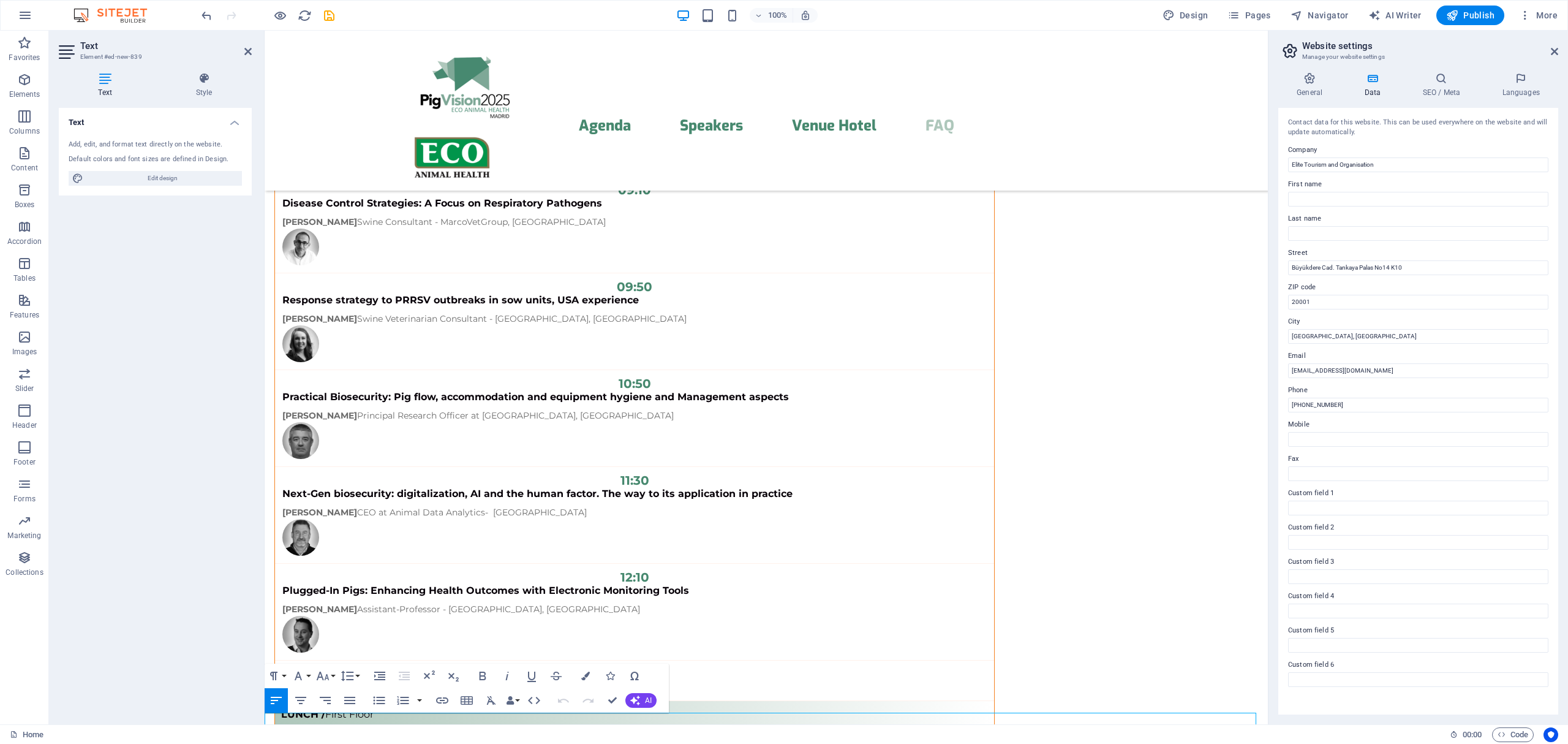
scroll to position [9821, 0]
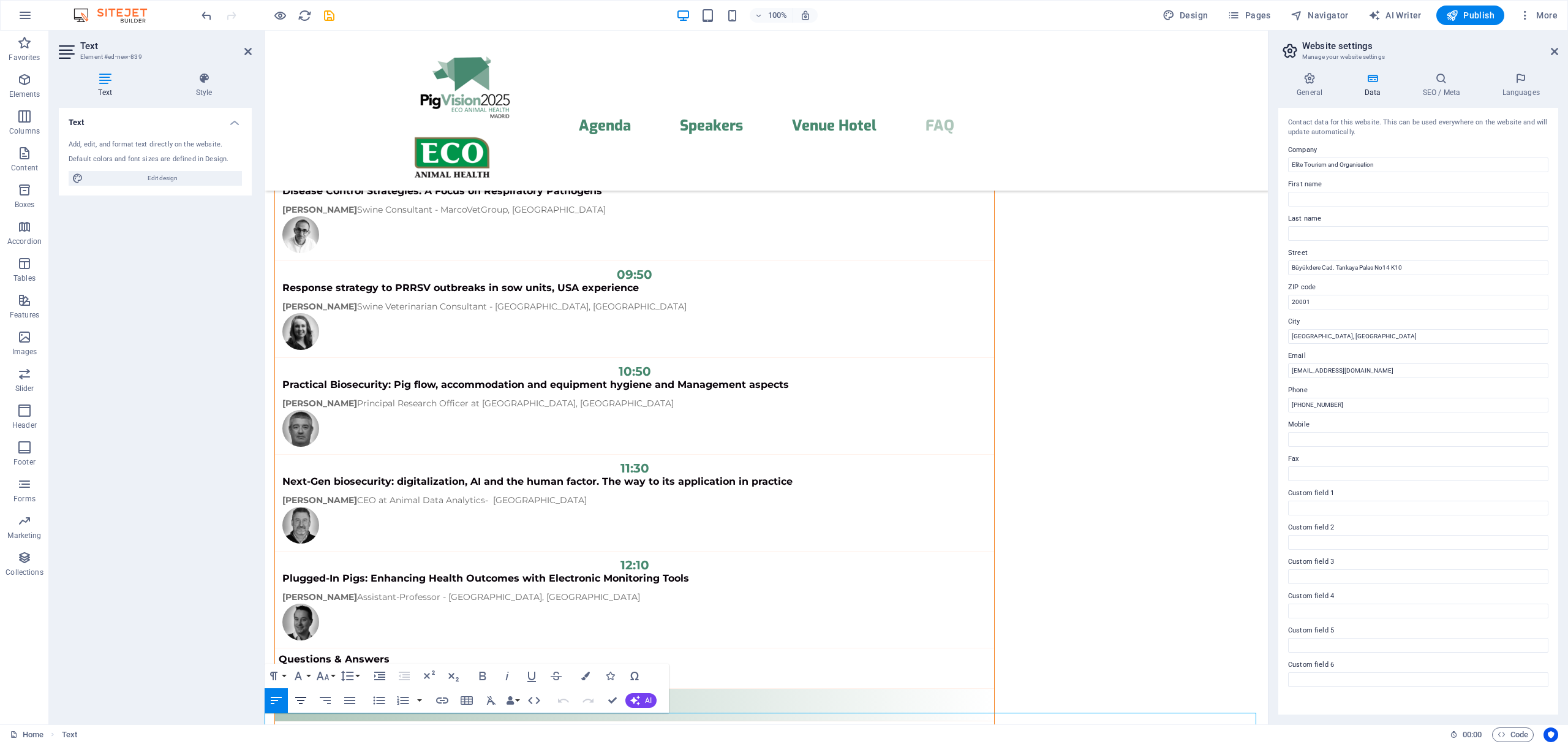
click at [297, 696] on icon "button" at bounding box center [301, 700] width 15 height 15
click at [209, 11] on icon "undo" at bounding box center [207, 16] width 14 height 14
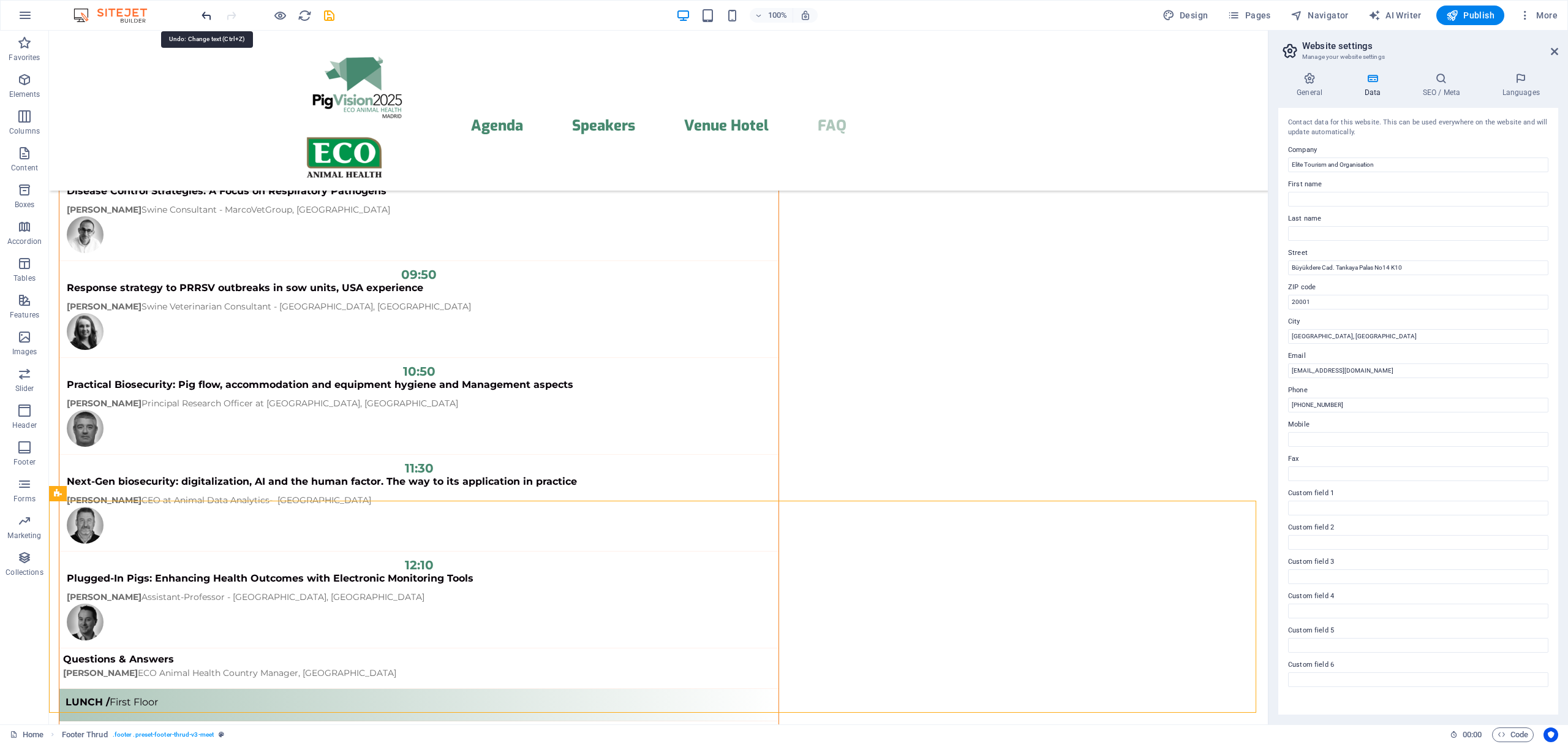
click at [201, 16] on icon "undo" at bounding box center [207, 16] width 14 height 14
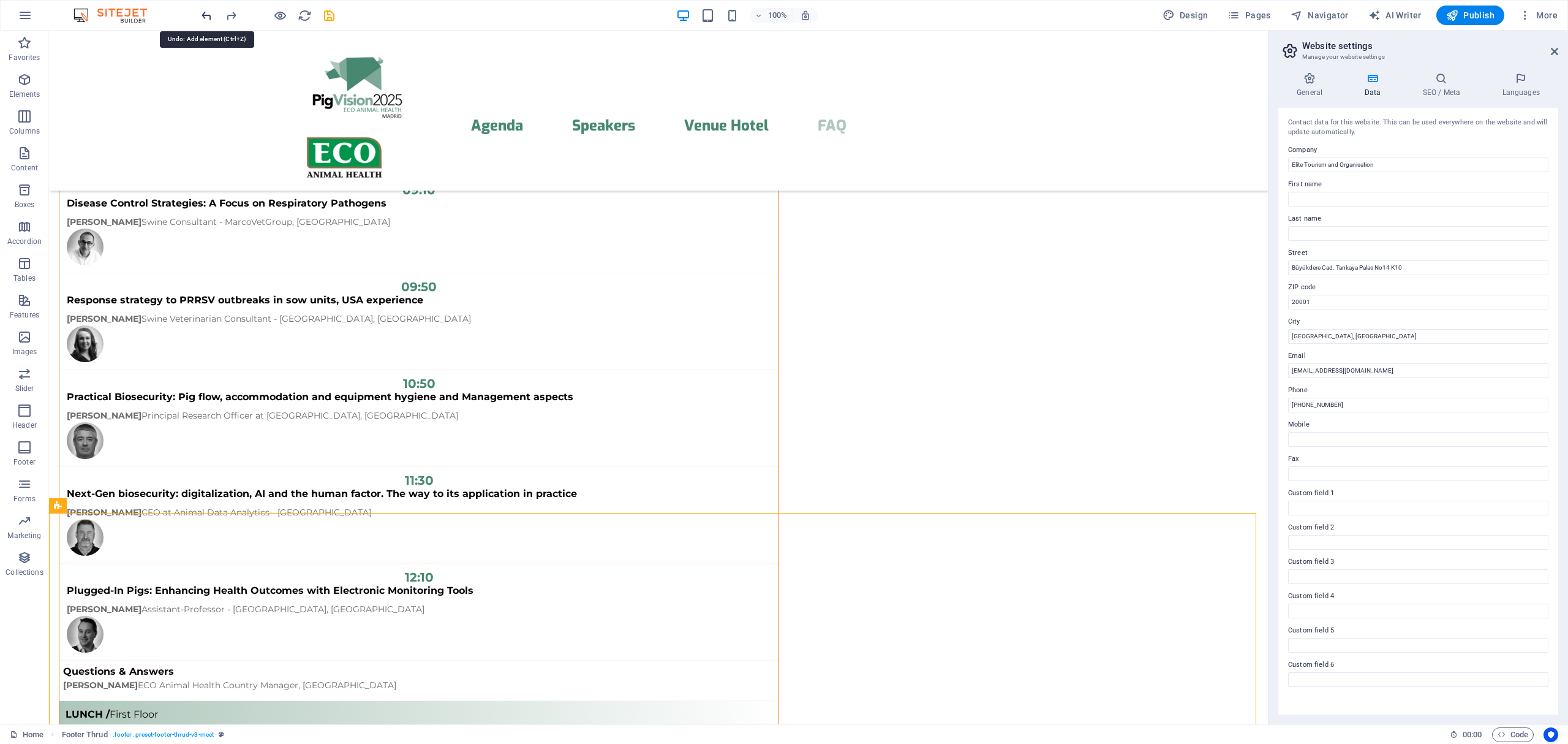
click at [201, 16] on icon "undo" at bounding box center [207, 16] width 14 height 14
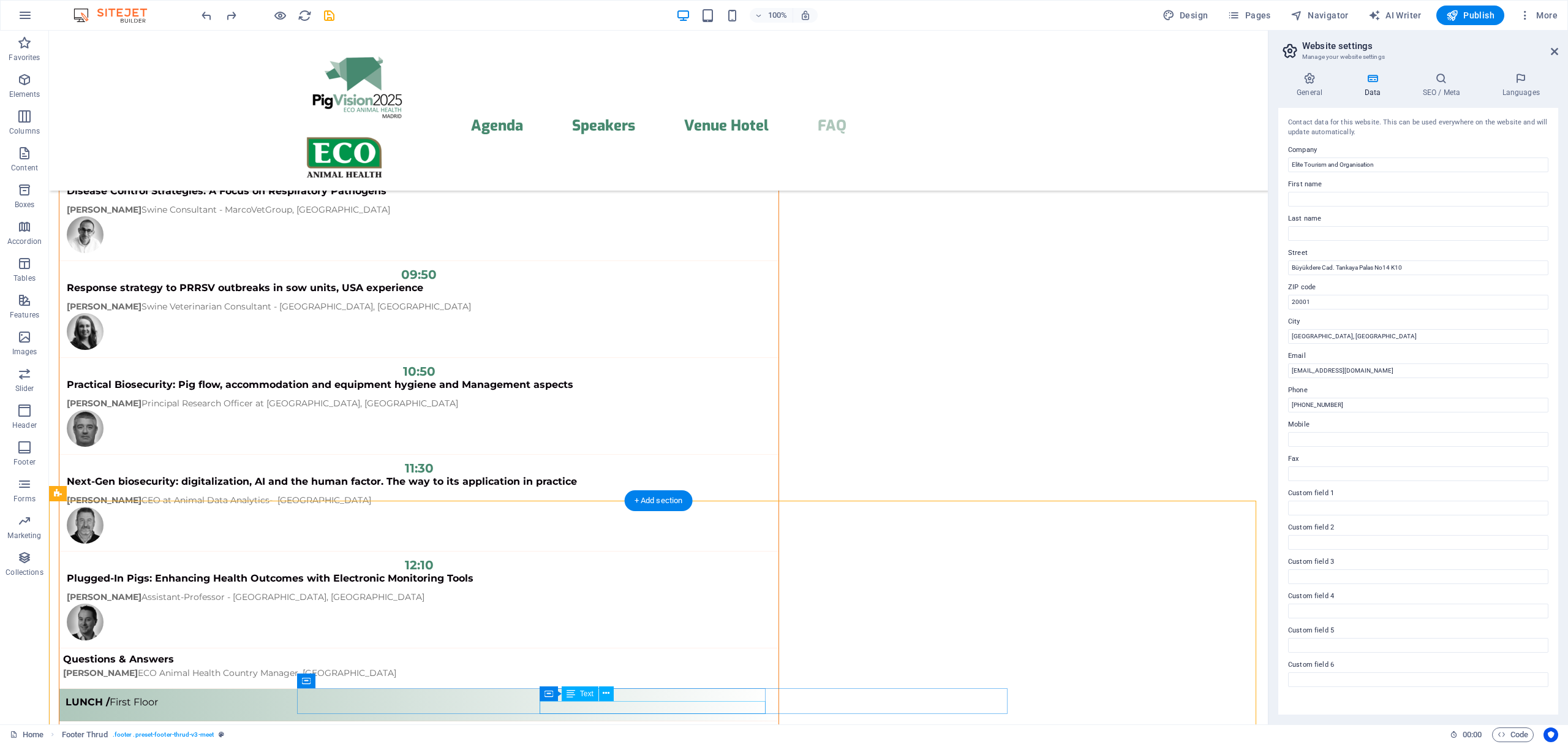
click at [589, 695] on span "Text" at bounding box center [587, 694] width 13 height 7
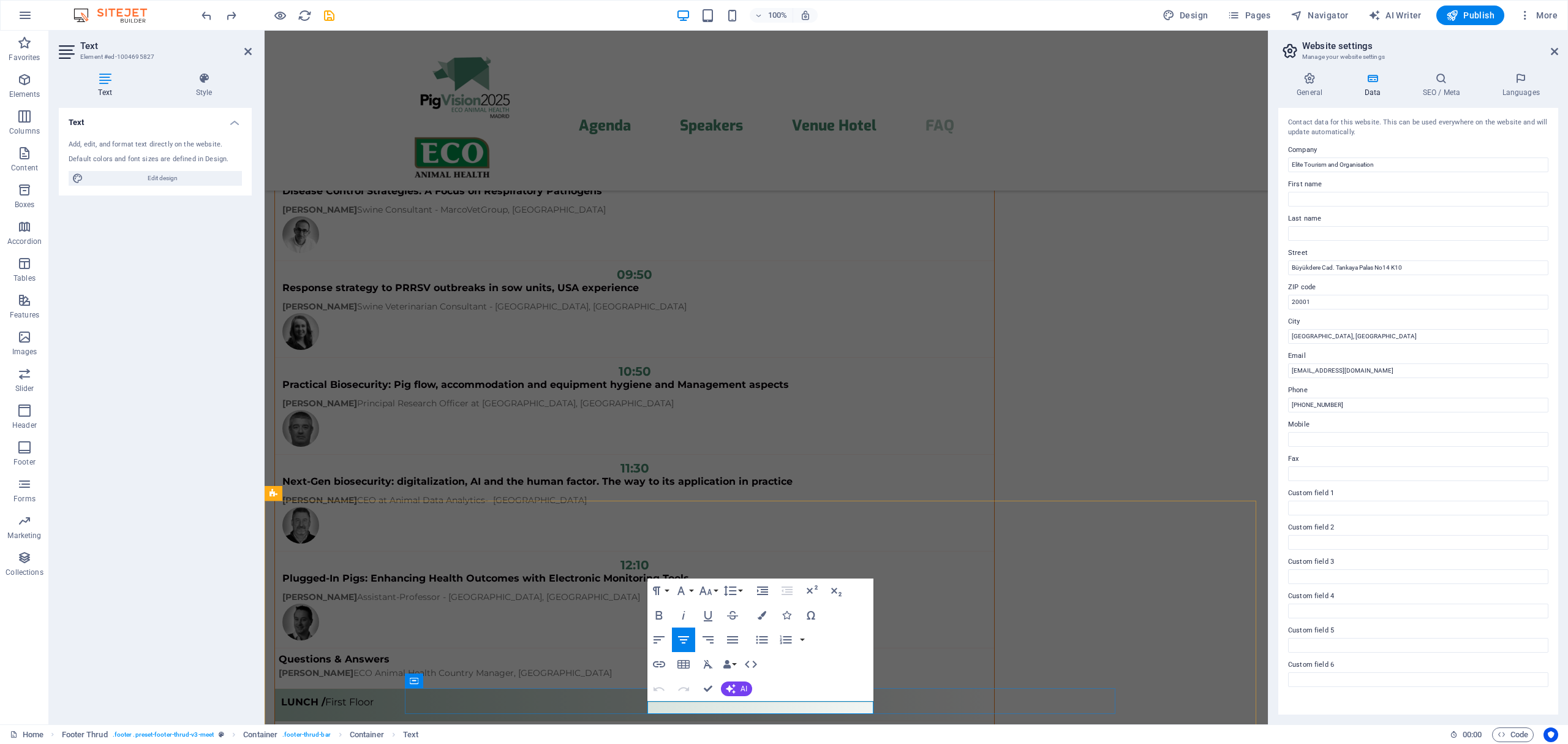
drag, startPoint x: 694, startPoint y: 704, endPoint x: 686, endPoint y: 707, distance: 8.5
drag, startPoint x: 688, startPoint y: 707, endPoint x: 696, endPoint y: 708, distance: 8.1
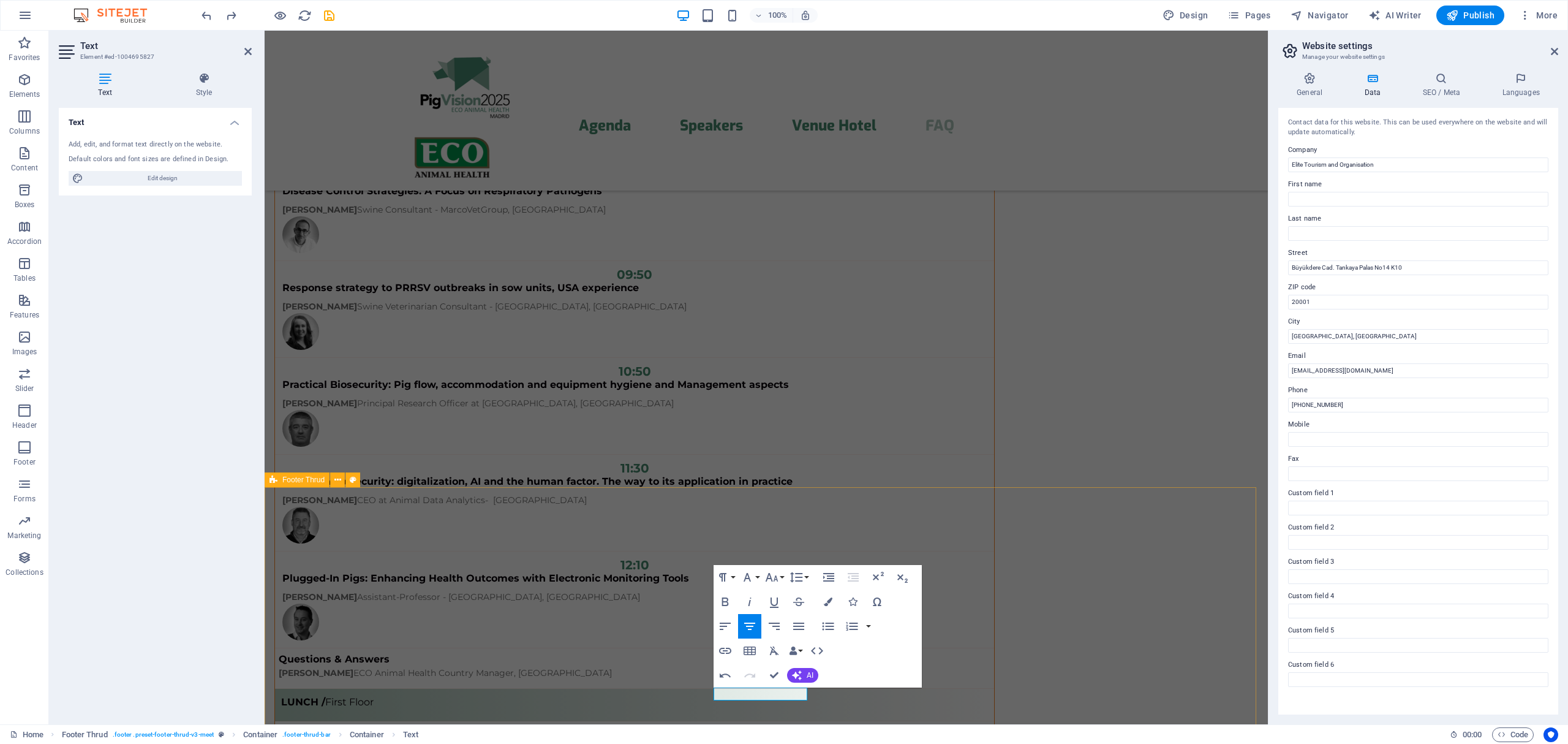
scroll to position [9834, 0]
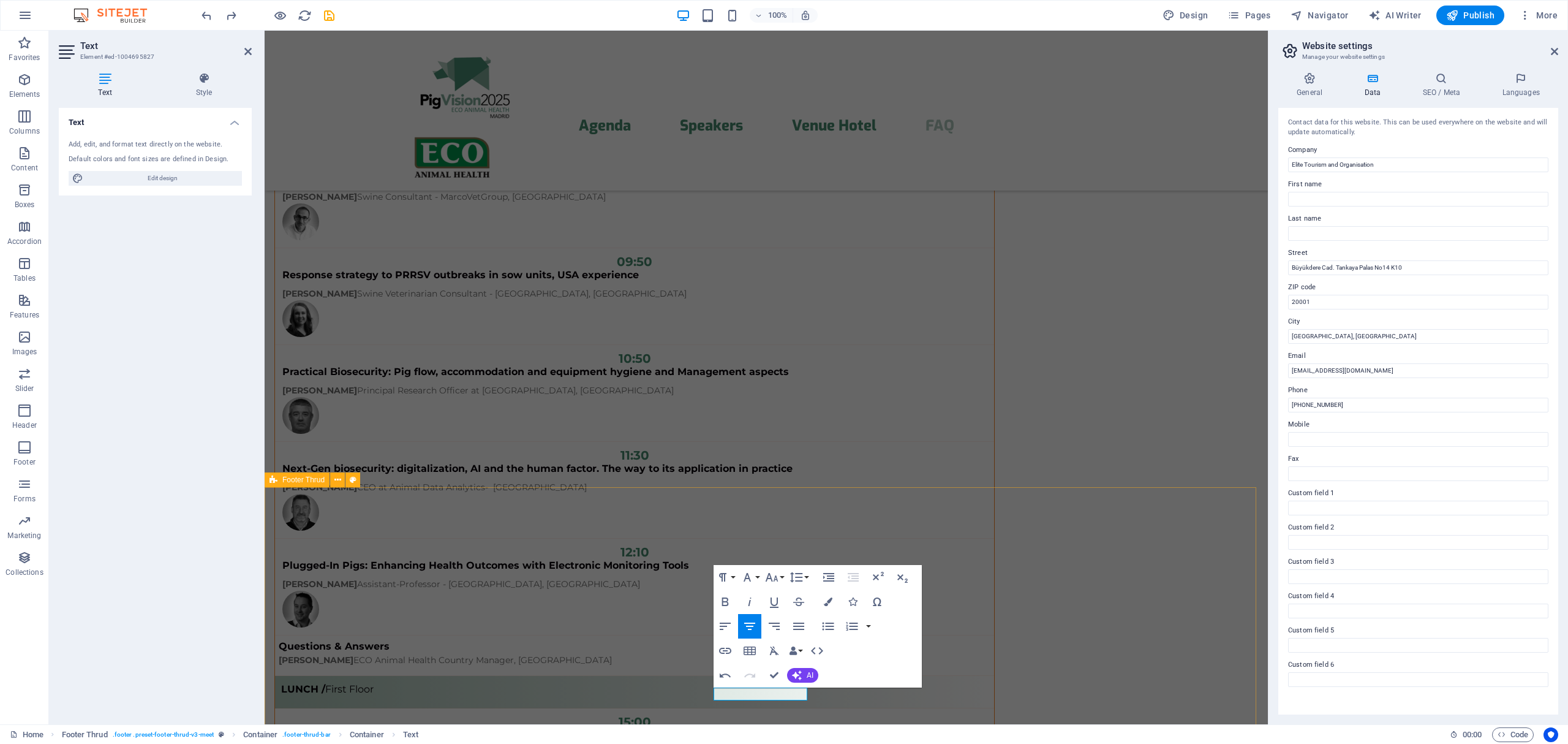
drag, startPoint x: 762, startPoint y: 709, endPoint x: 735, endPoint y: 709, distance: 27.0
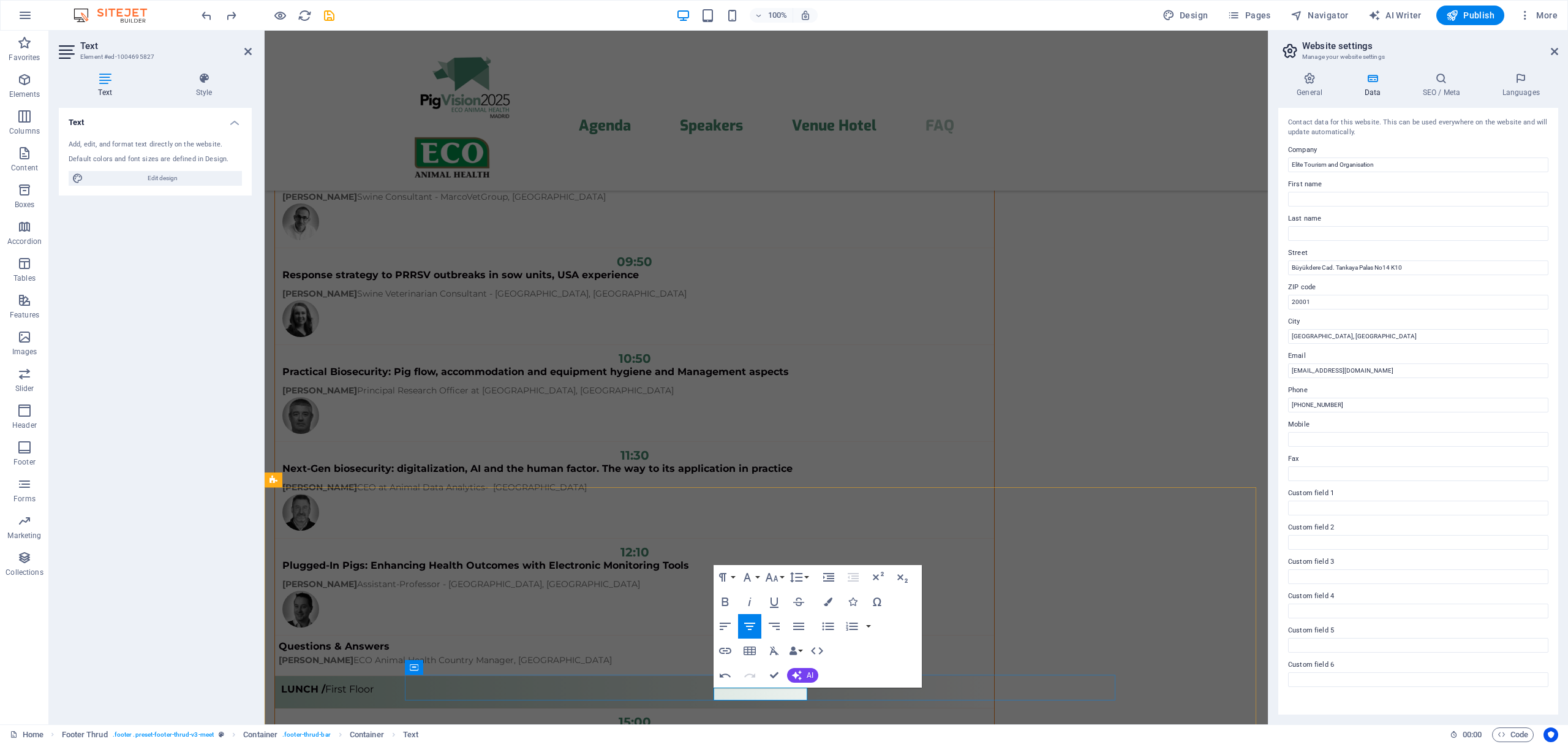
click at [725, 650] on icon "button" at bounding box center [728, 650] width 13 height 6
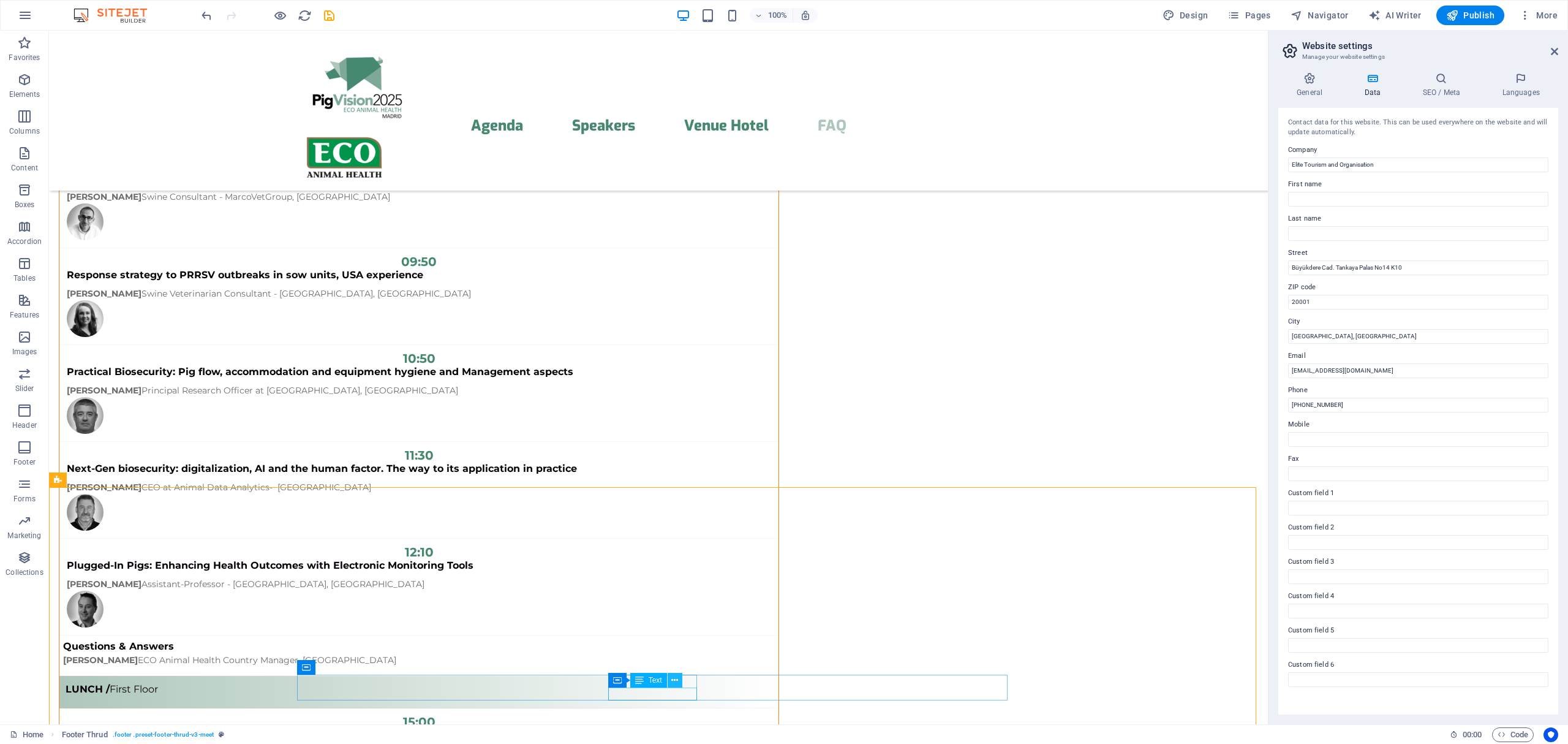
click at [675, 679] on icon at bounding box center [674, 680] width 7 height 13
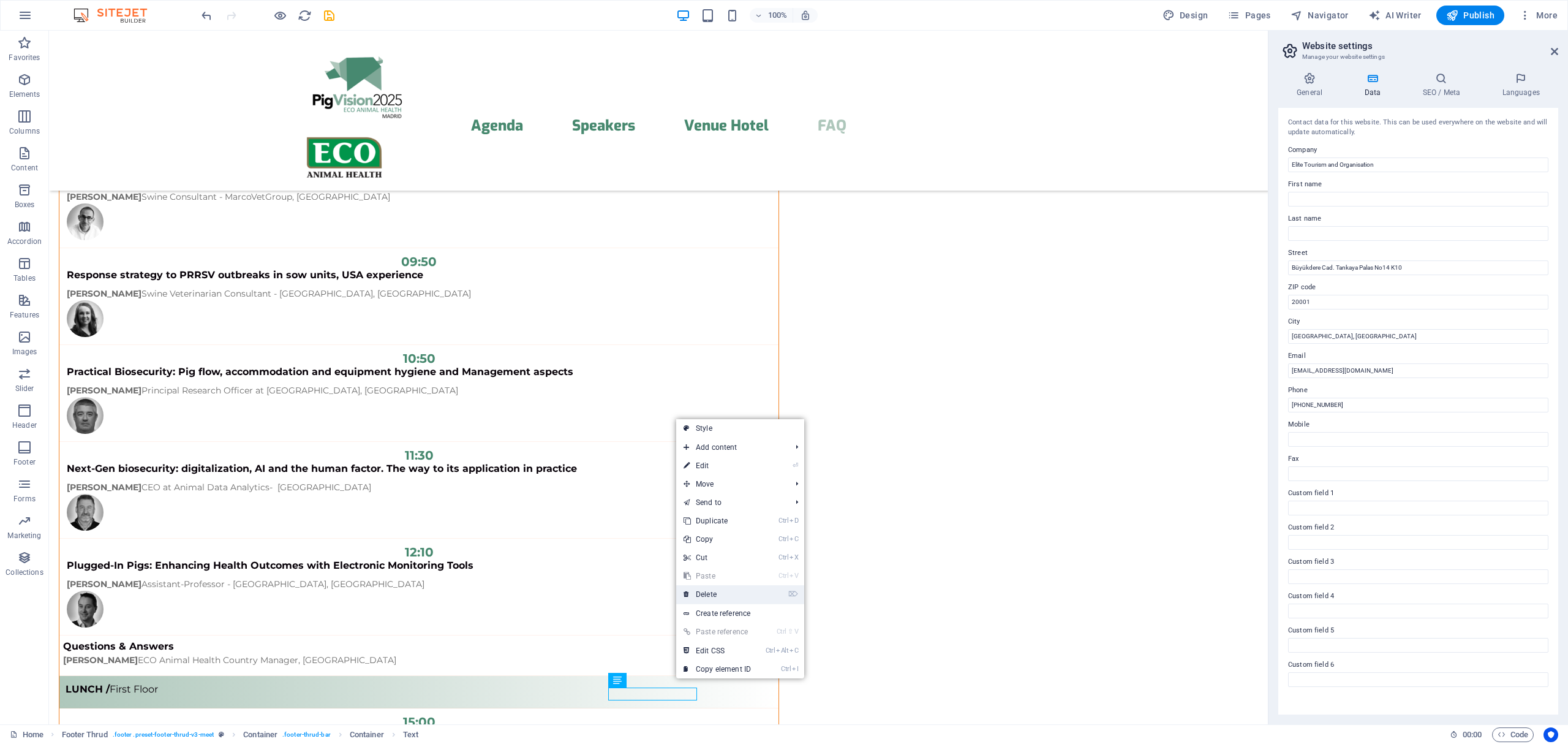
click at [726, 596] on link "⌦ Delete" at bounding box center [716, 594] width 82 height 18
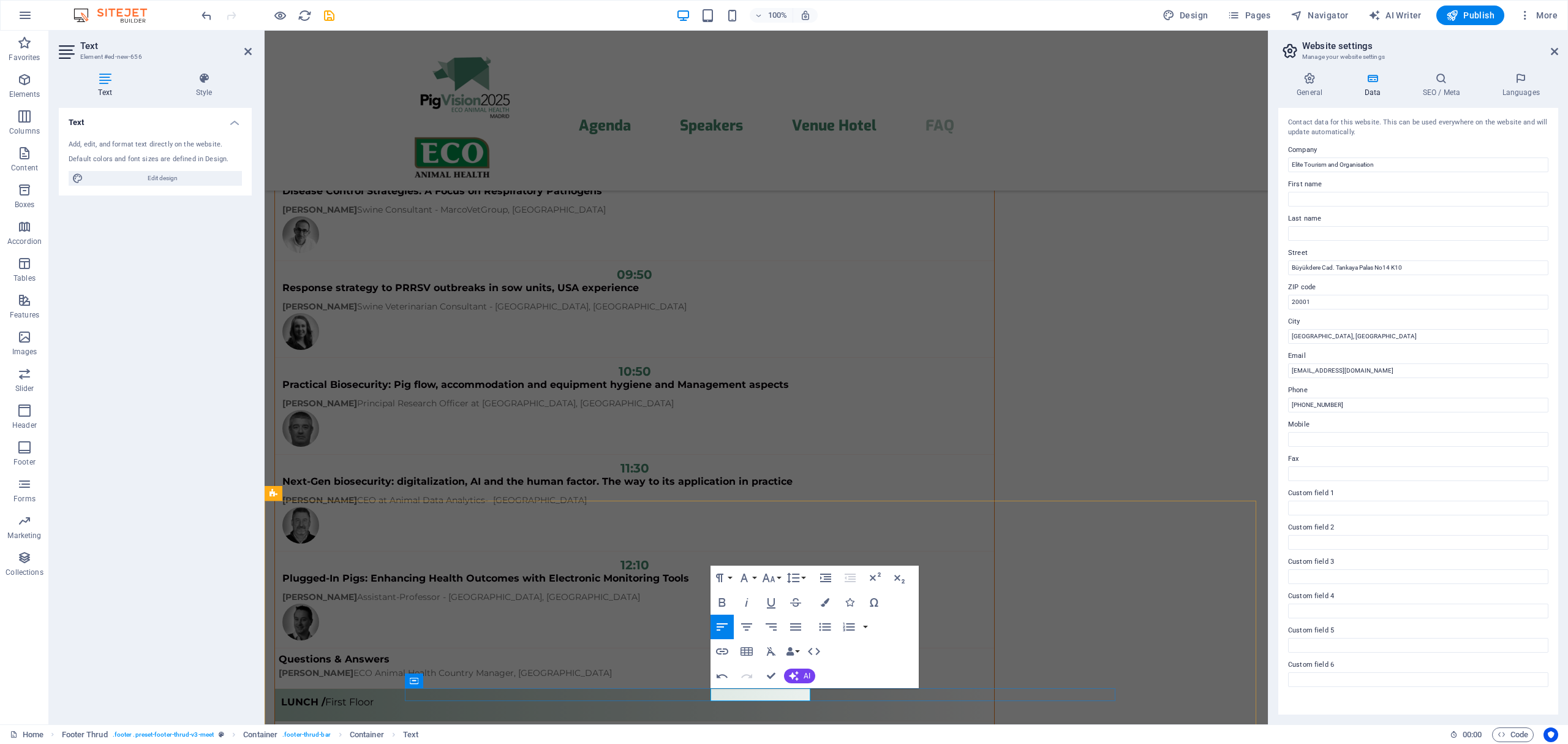
click at [722, 652] on icon "button" at bounding box center [722, 651] width 15 height 15
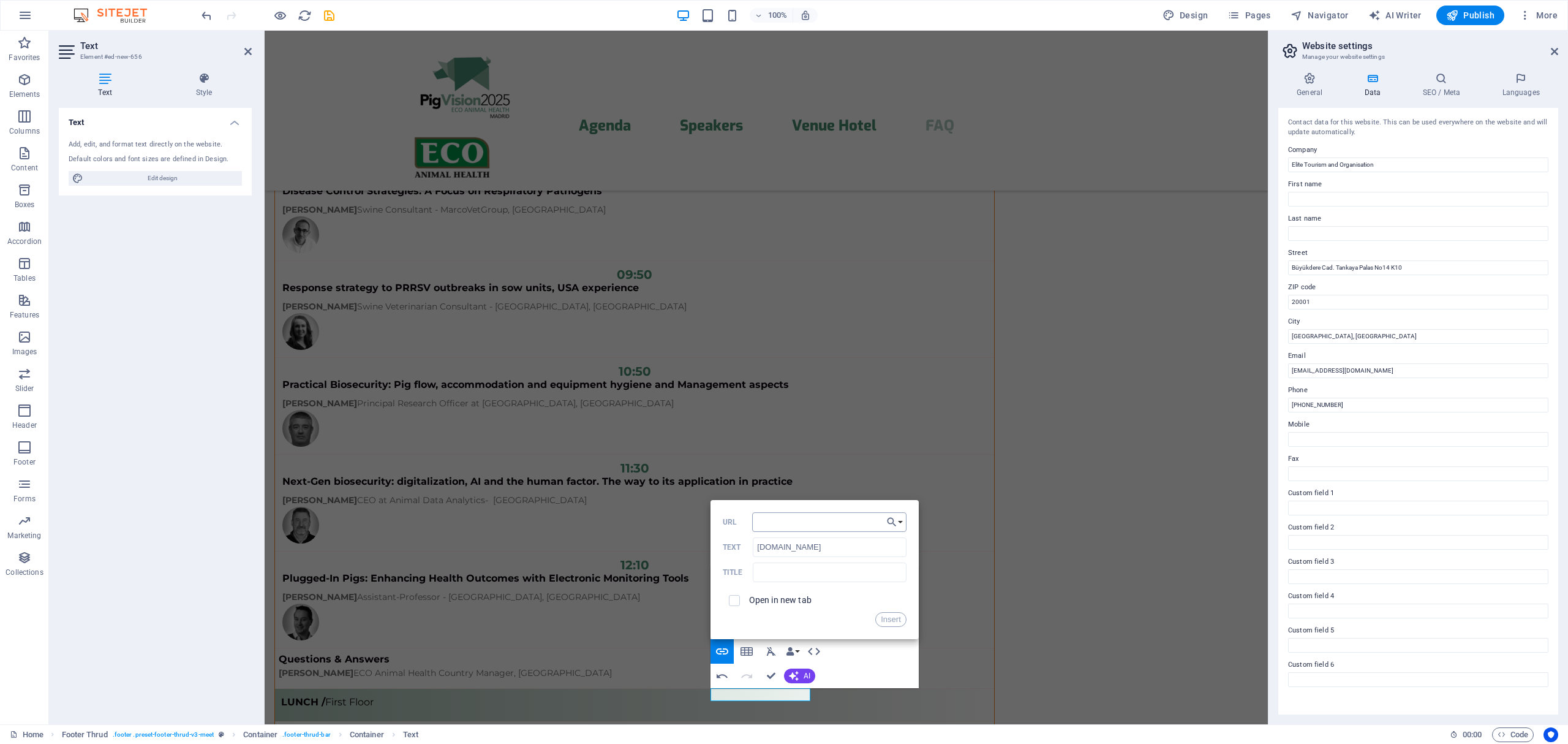
click at [839, 528] on input "URL" at bounding box center [829, 522] width 154 height 20
type input "[URL][DOMAIN_NAME]"
click at [733, 599] on input "checkbox" at bounding box center [732, 598] width 11 height 11
checkbox input "true"
click at [883, 621] on button "Insert" at bounding box center [891, 619] width 31 height 15
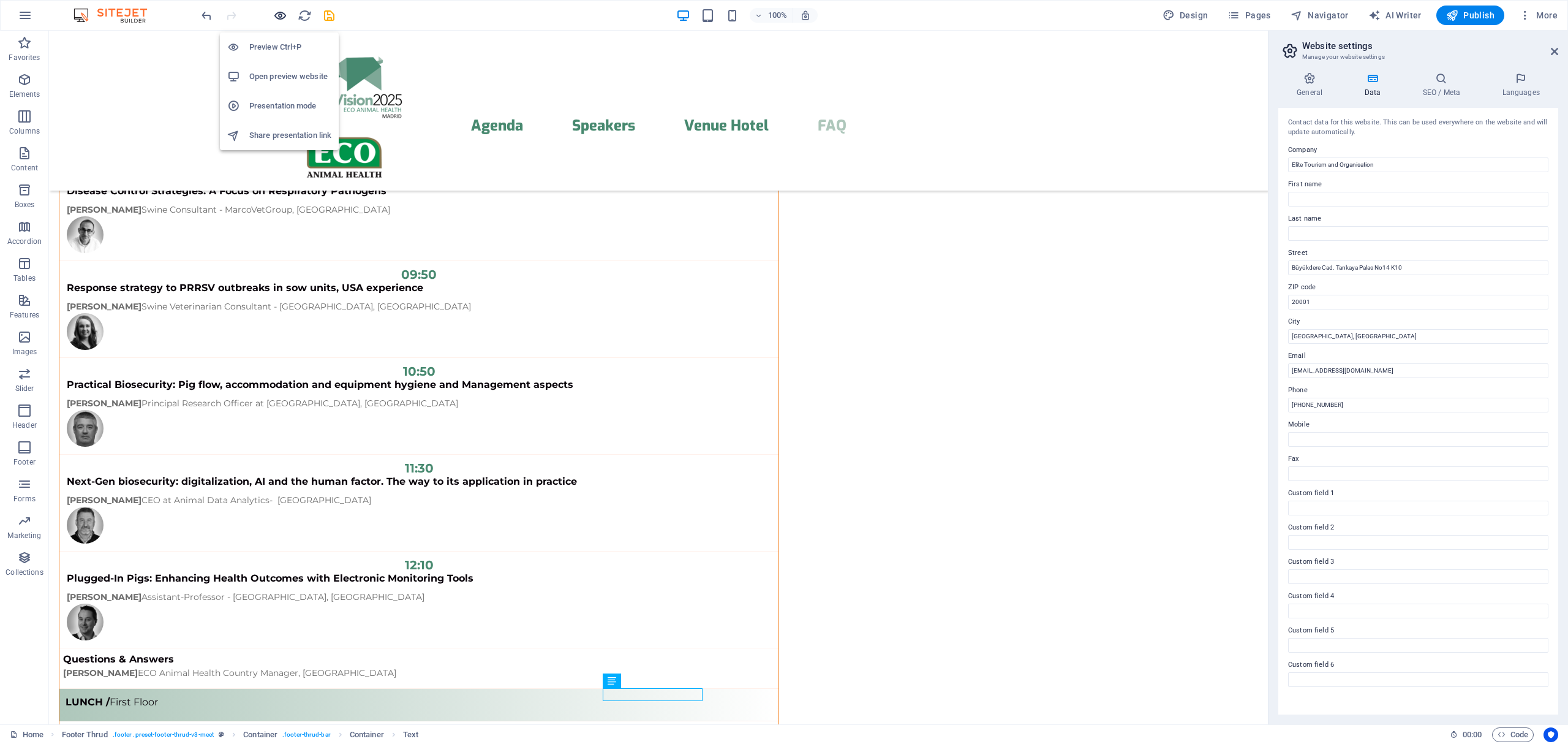
click at [280, 17] on icon "button" at bounding box center [280, 16] width 14 height 14
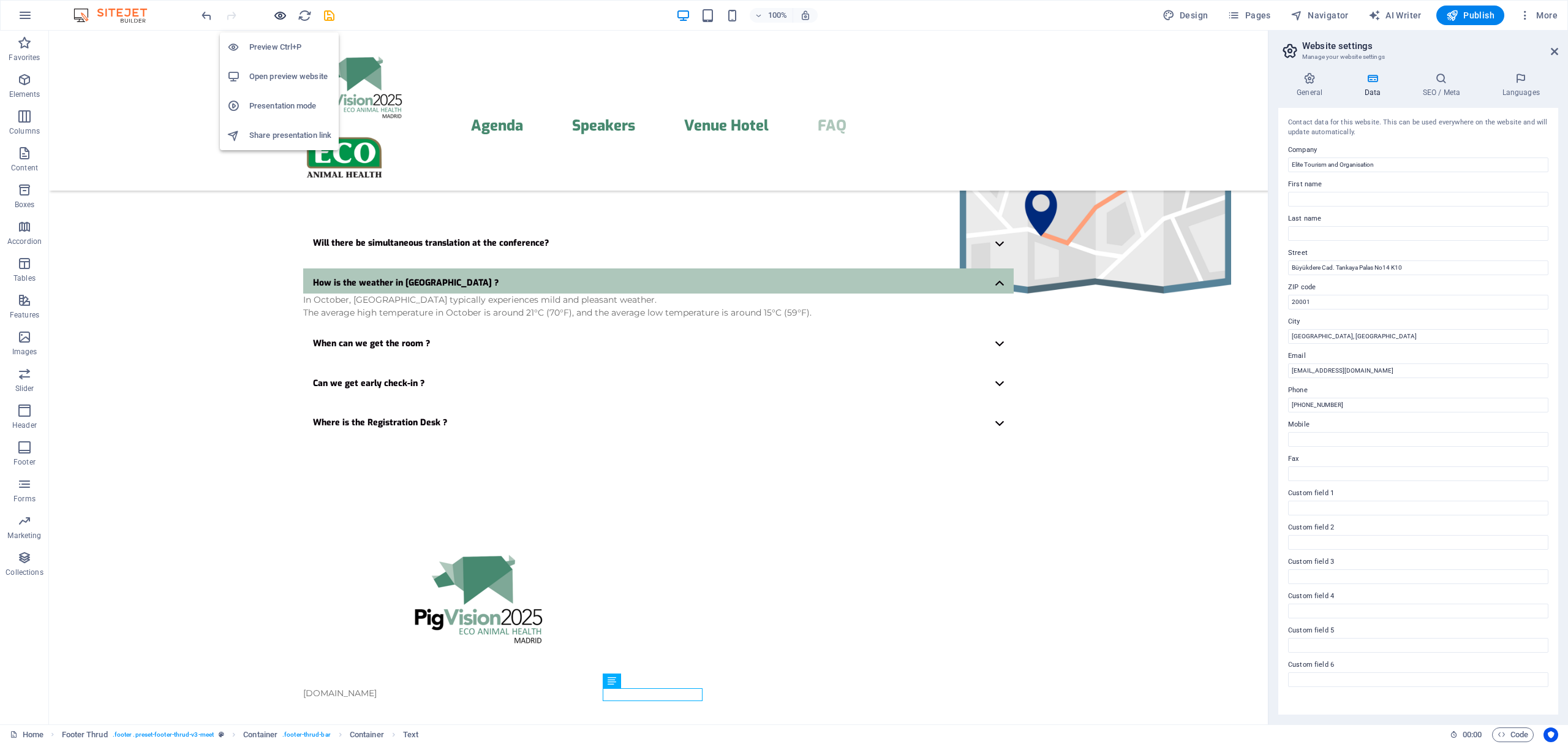
scroll to position [2973, 0]
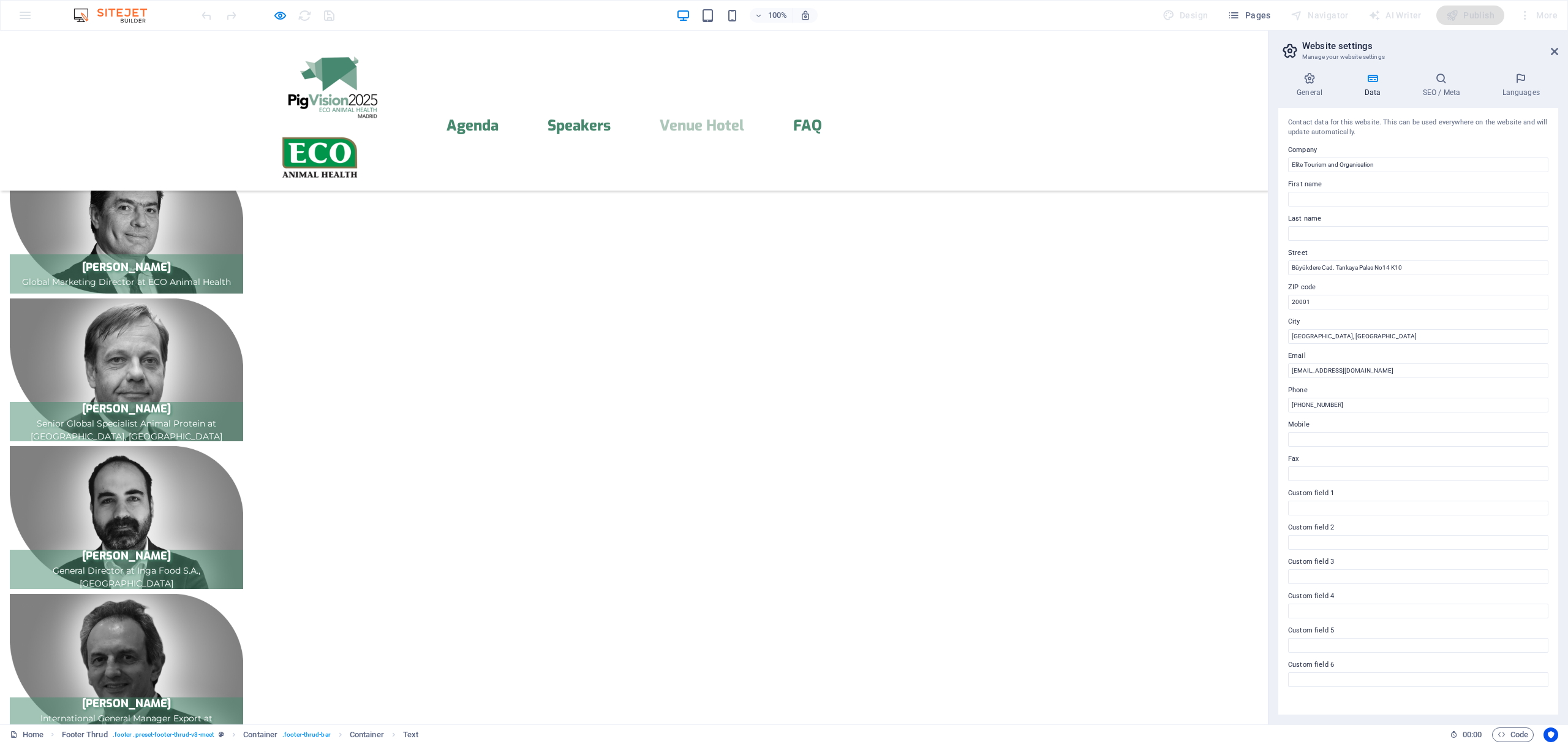
scroll to position [2646, 0]
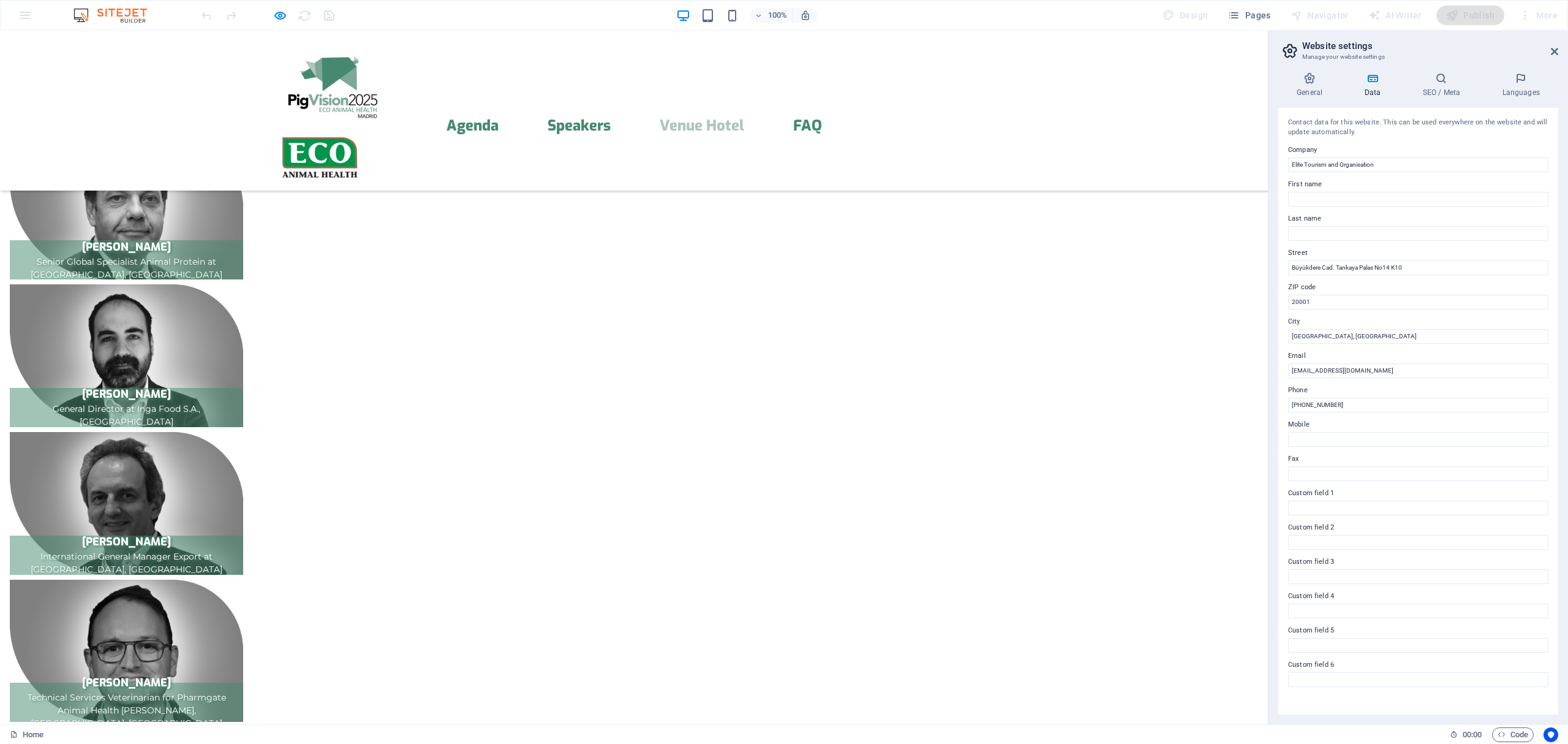
scroll to position [2973, 0]
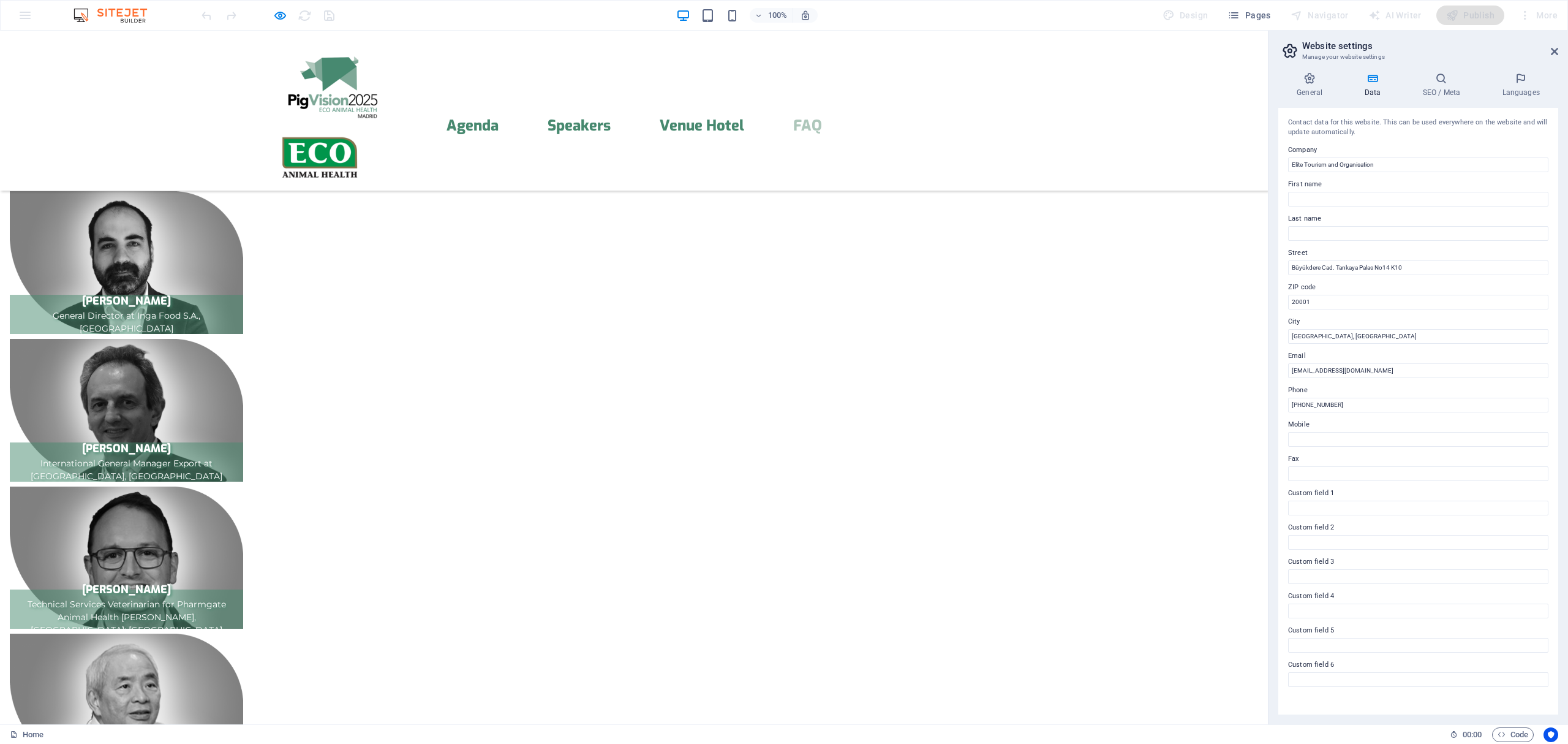
click at [277, 16] on icon "button" at bounding box center [280, 16] width 14 height 14
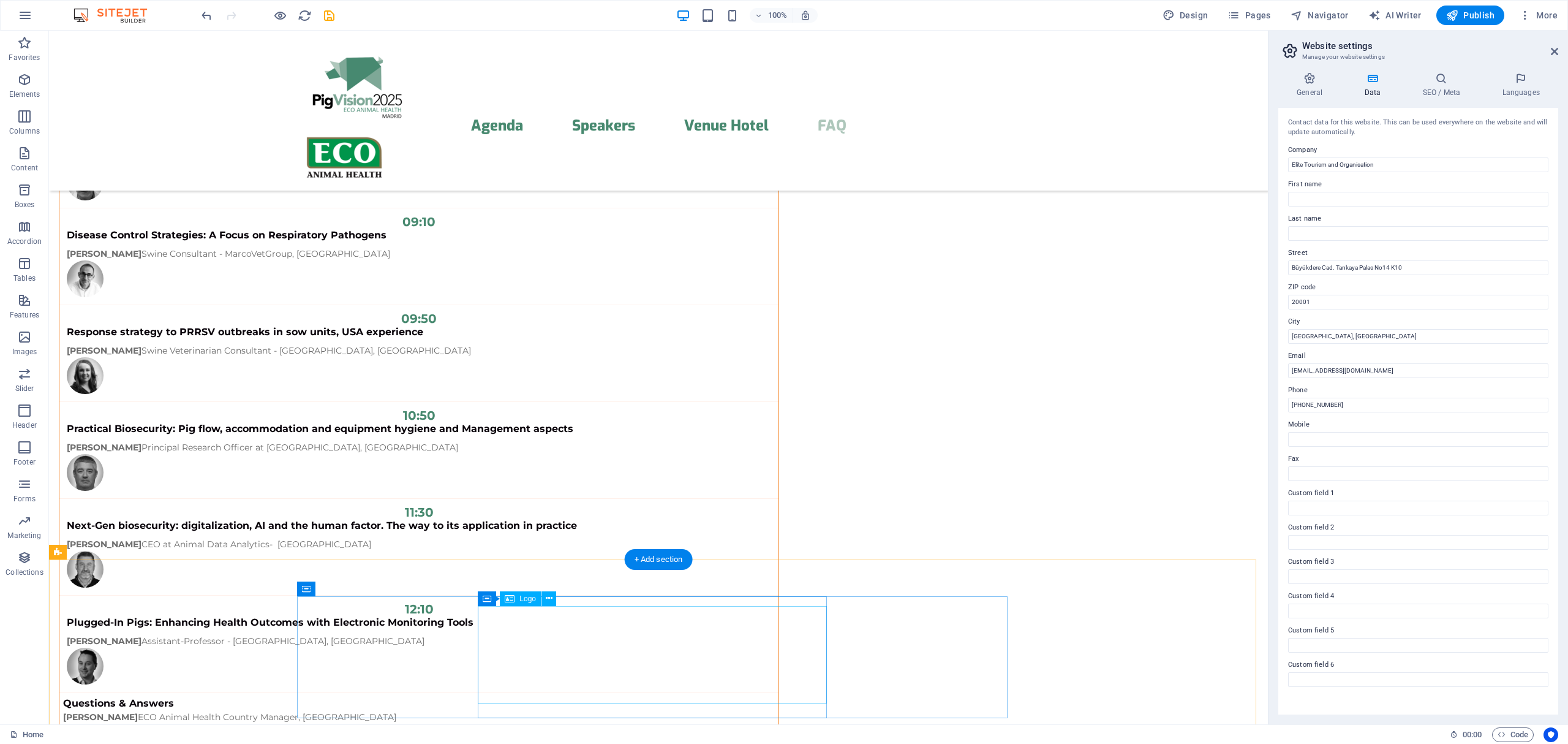
scroll to position [9821, 0]
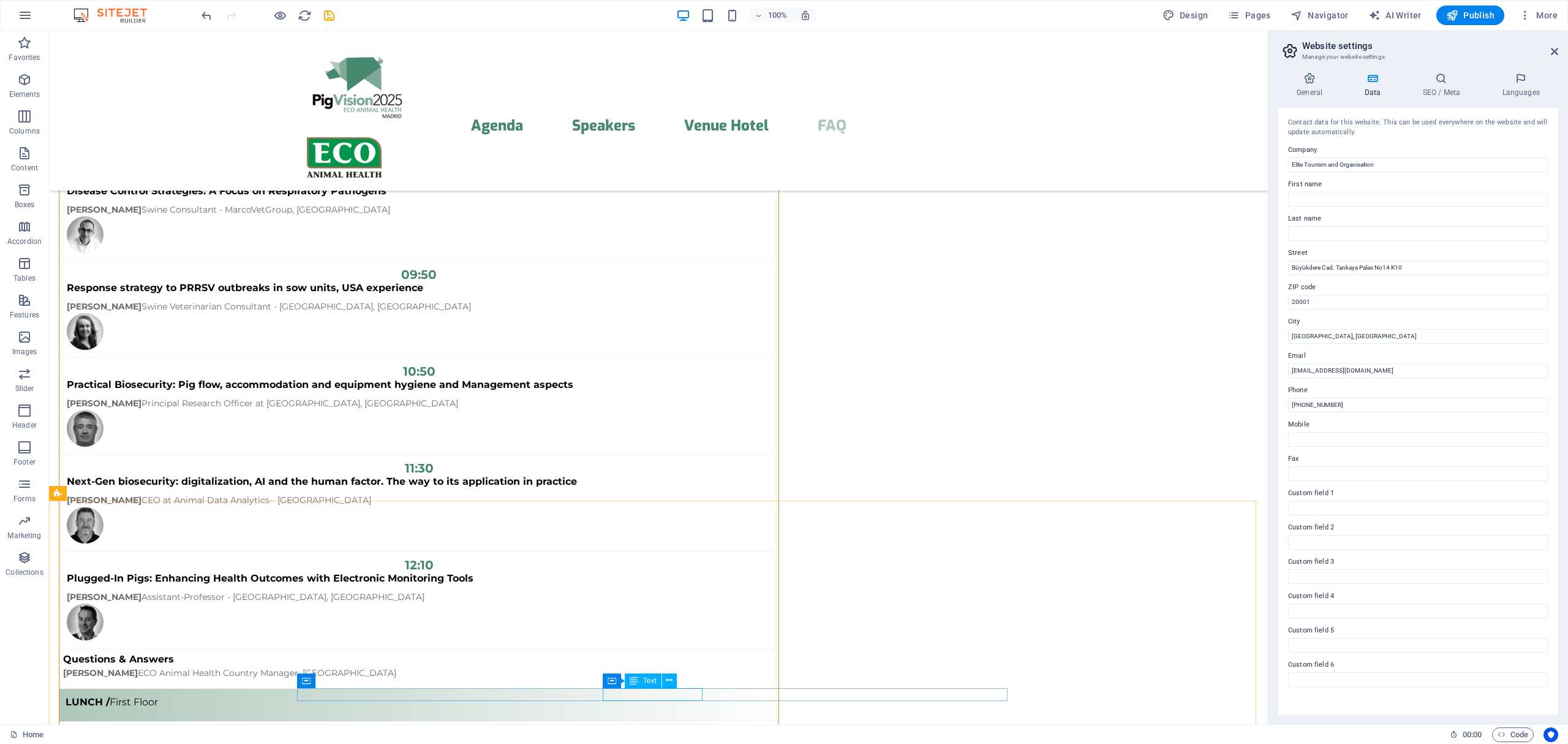
click at [643, 681] on span "Text" at bounding box center [649, 681] width 13 height 7
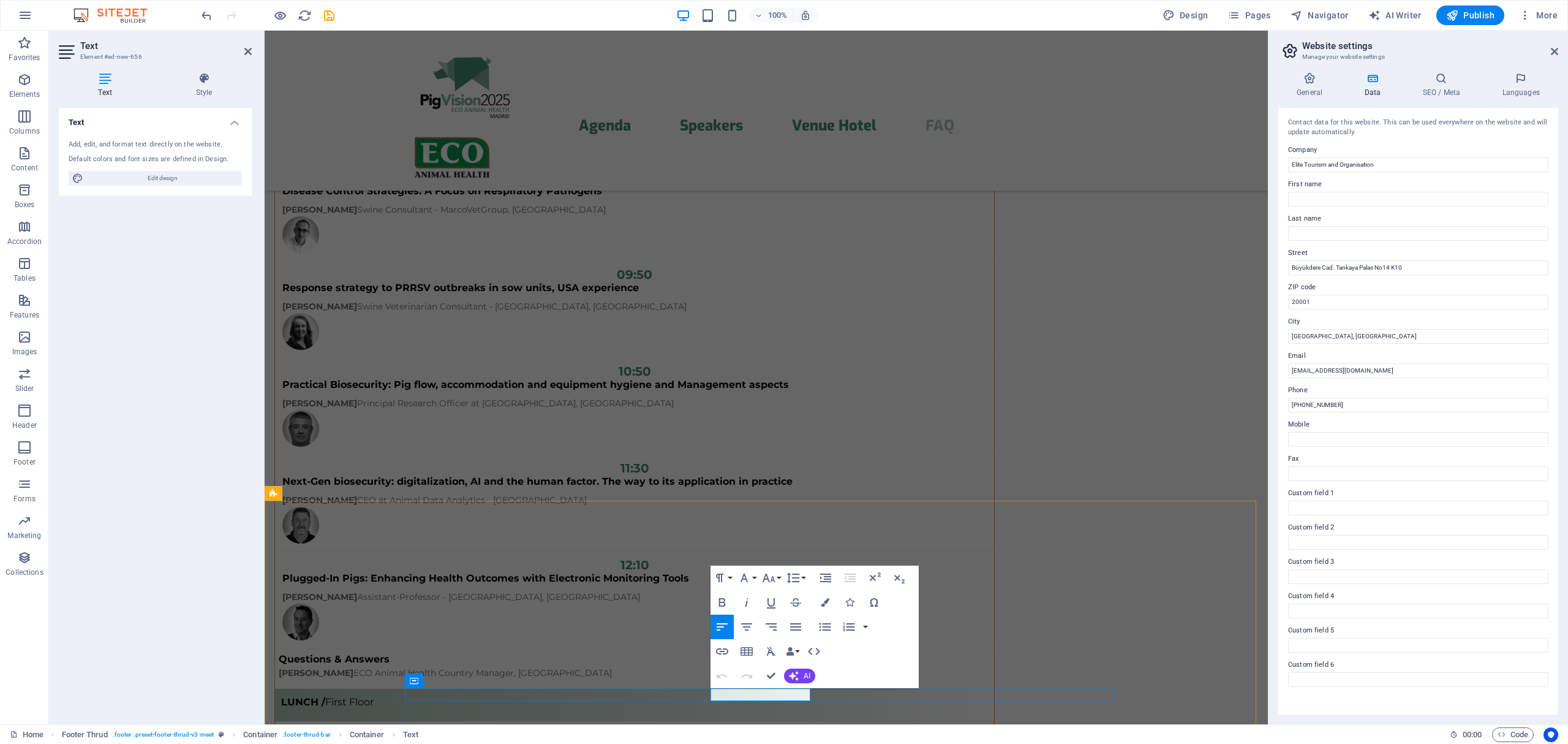
click at [761, 661] on icon "button" at bounding box center [760, 664] width 9 height 9
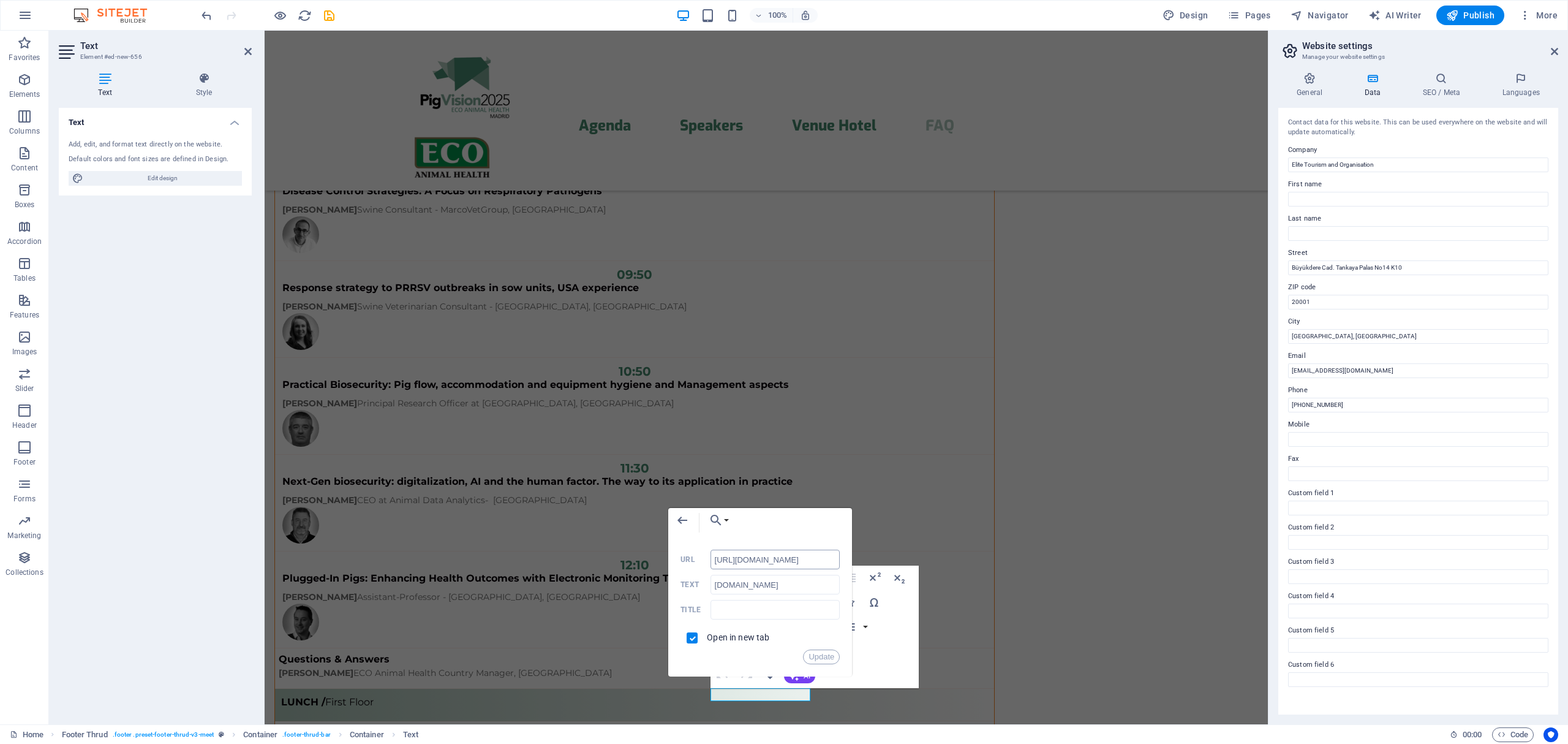
click at [729, 559] on input "[URL][DOMAIN_NAME]" at bounding box center [776, 559] width 130 height 20
type input "[URL][DOMAIN_NAME]"
click at [826, 655] on button "Update" at bounding box center [821, 657] width 37 height 15
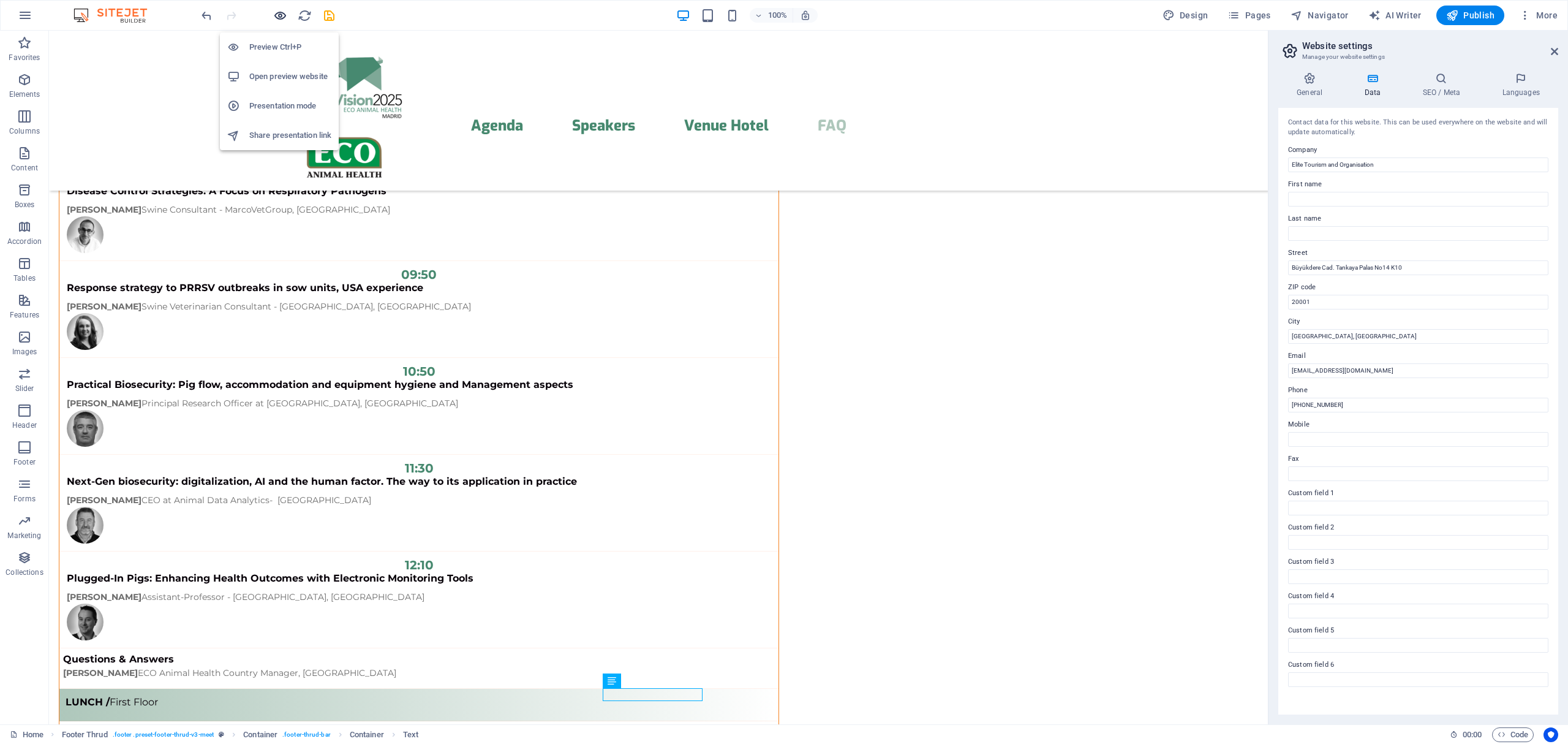
click at [283, 13] on icon "button" at bounding box center [280, 16] width 14 height 14
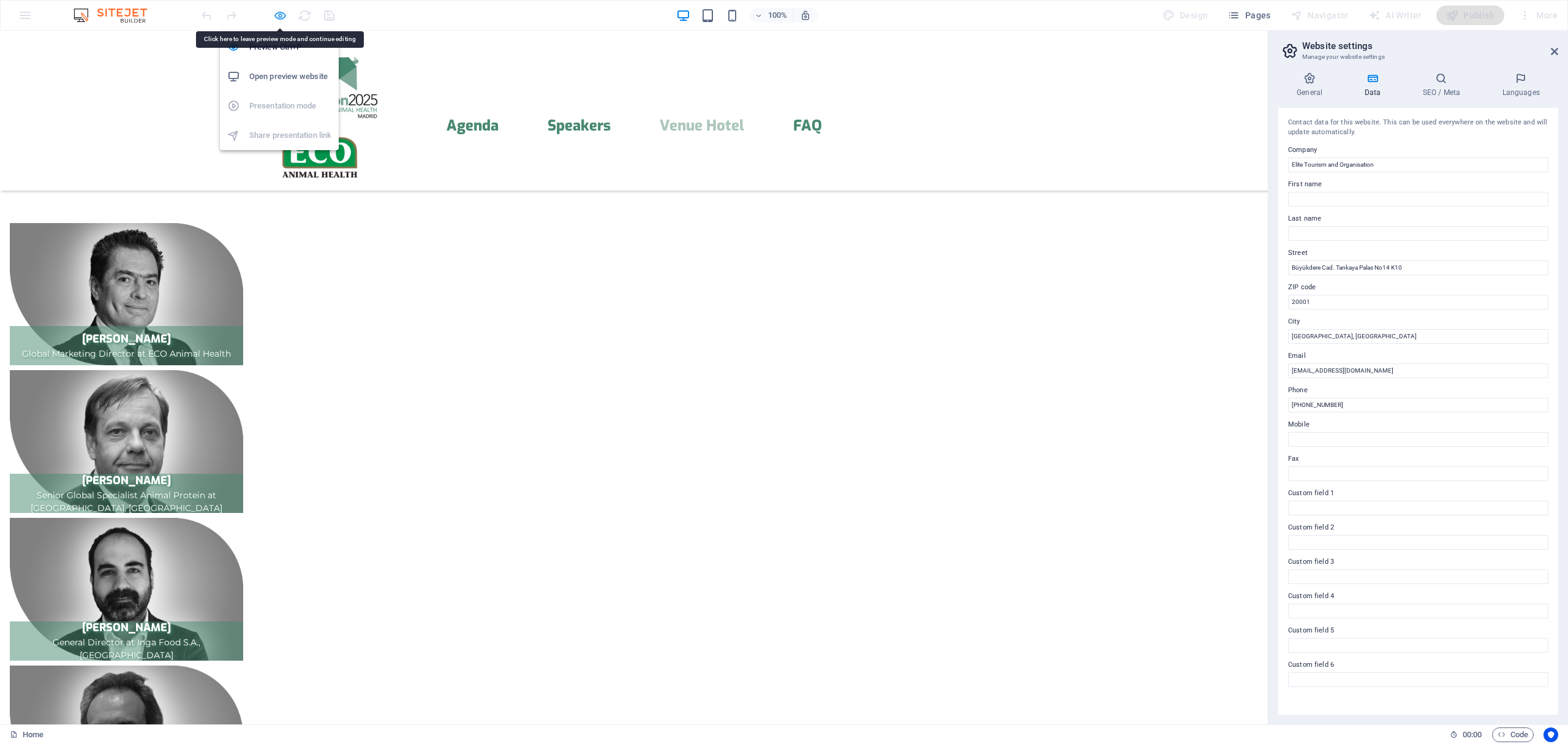
drag, startPoint x: 484, startPoint y: 260, endPoint x: 277, endPoint y: 15, distance: 320.7
click at [277, 15] on icon "button" at bounding box center [280, 16] width 14 height 14
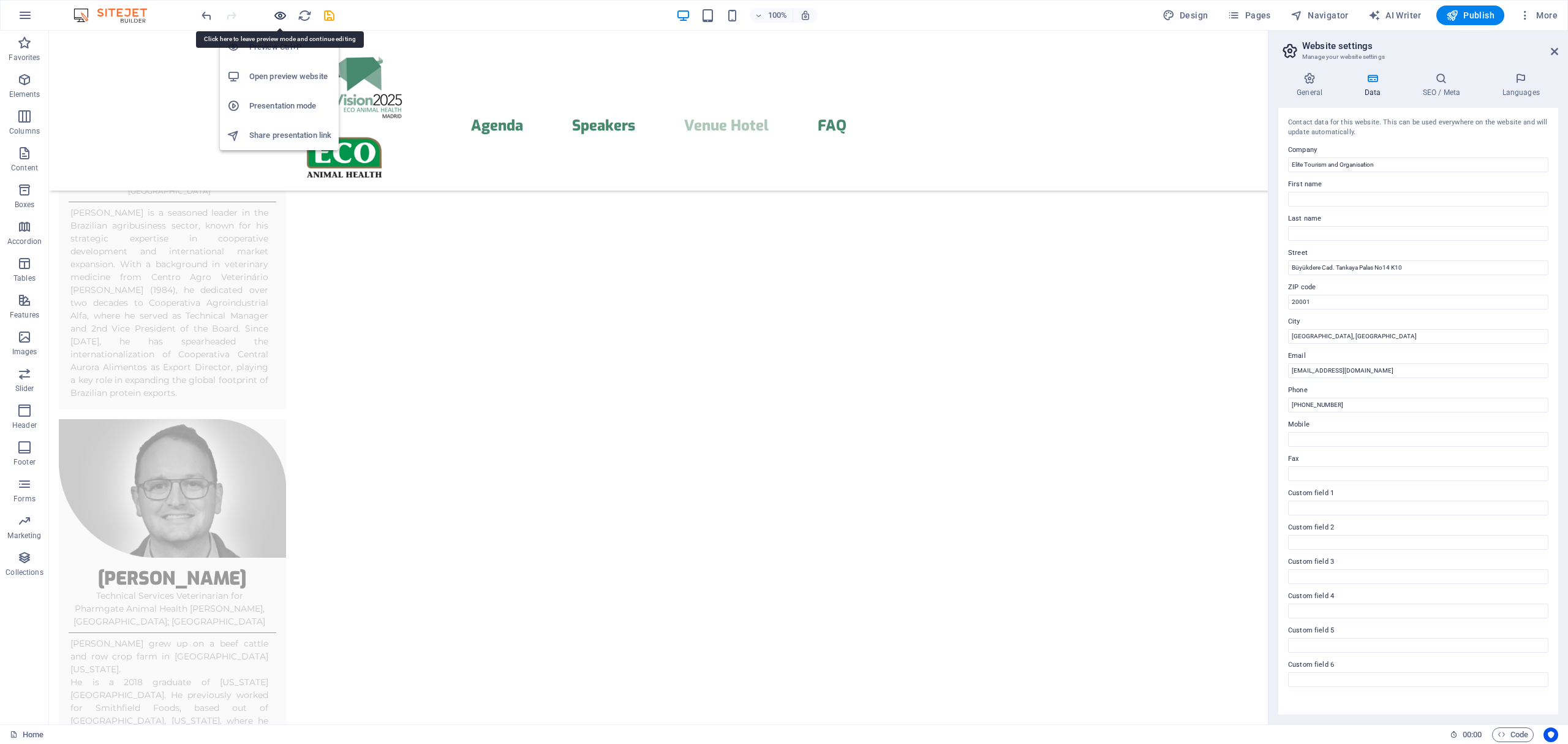
scroll to position [9344, 0]
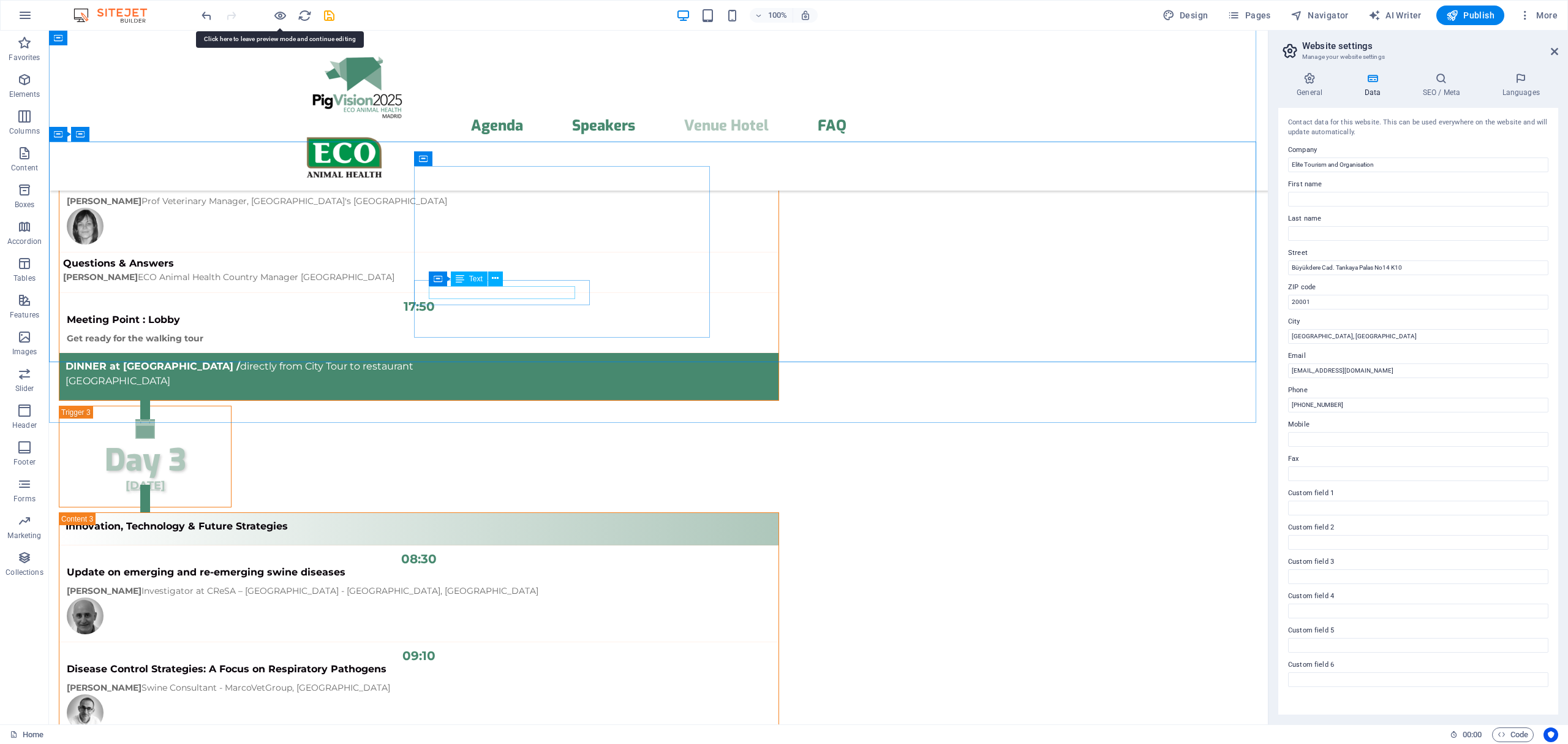
click at [460, 278] on icon at bounding box center [460, 279] width 9 height 15
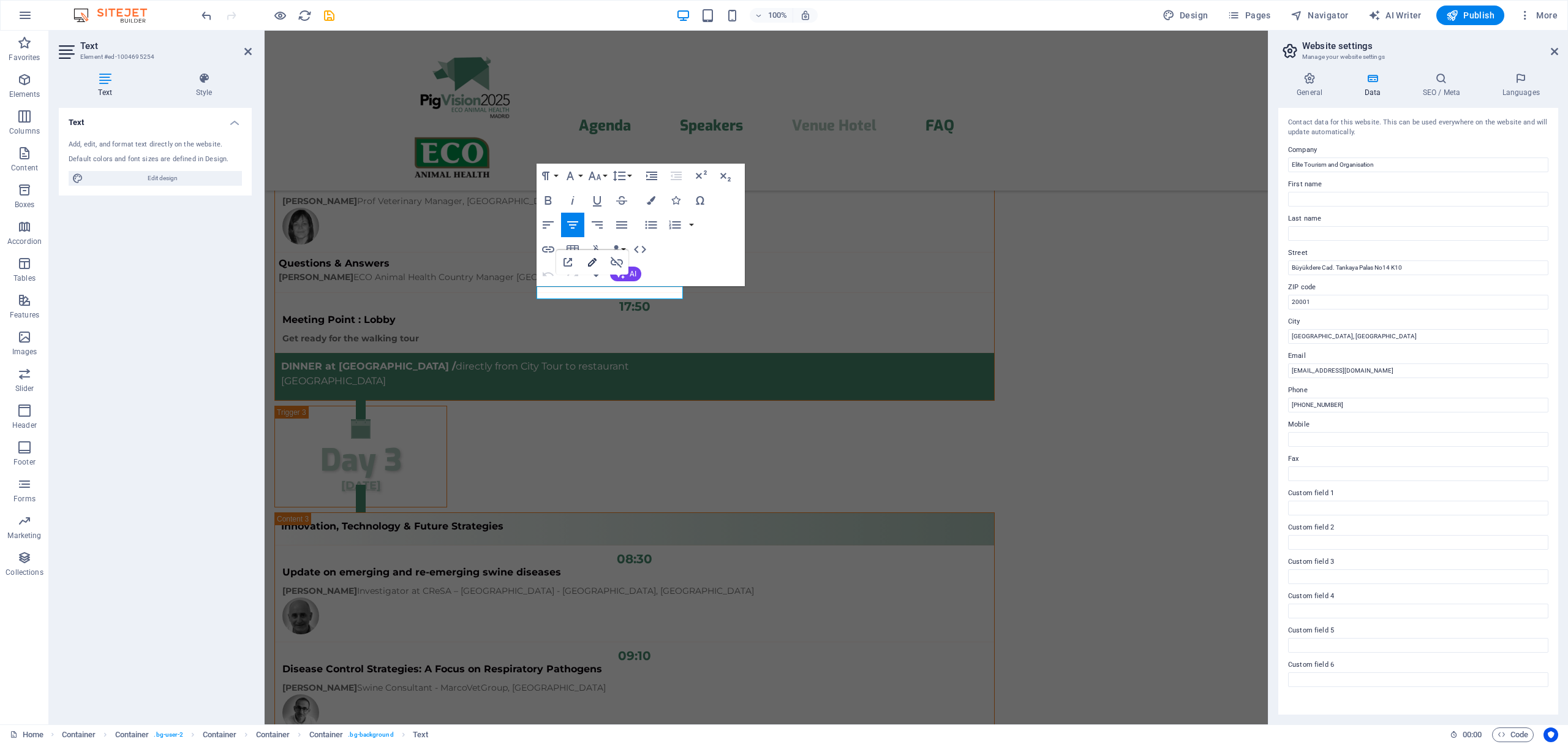
click at [593, 260] on icon "button" at bounding box center [593, 262] width 9 height 9
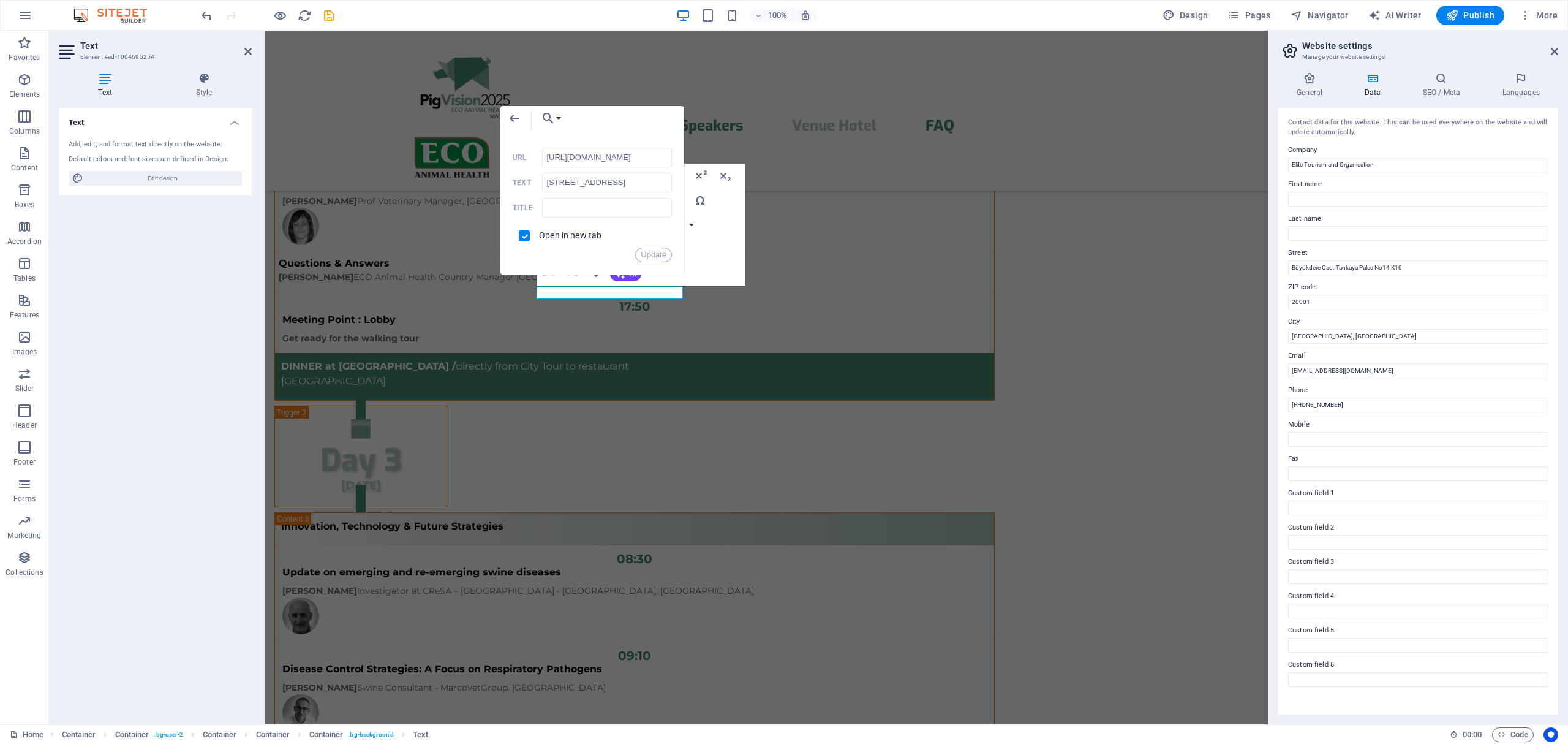
scroll to position [0, 333]
click at [598, 160] on input "[URL][DOMAIN_NAME]" at bounding box center [607, 157] width 130 height 20
drag, startPoint x: 851, startPoint y: 187, endPoint x: 432, endPoint y: 153, distance: 420.4
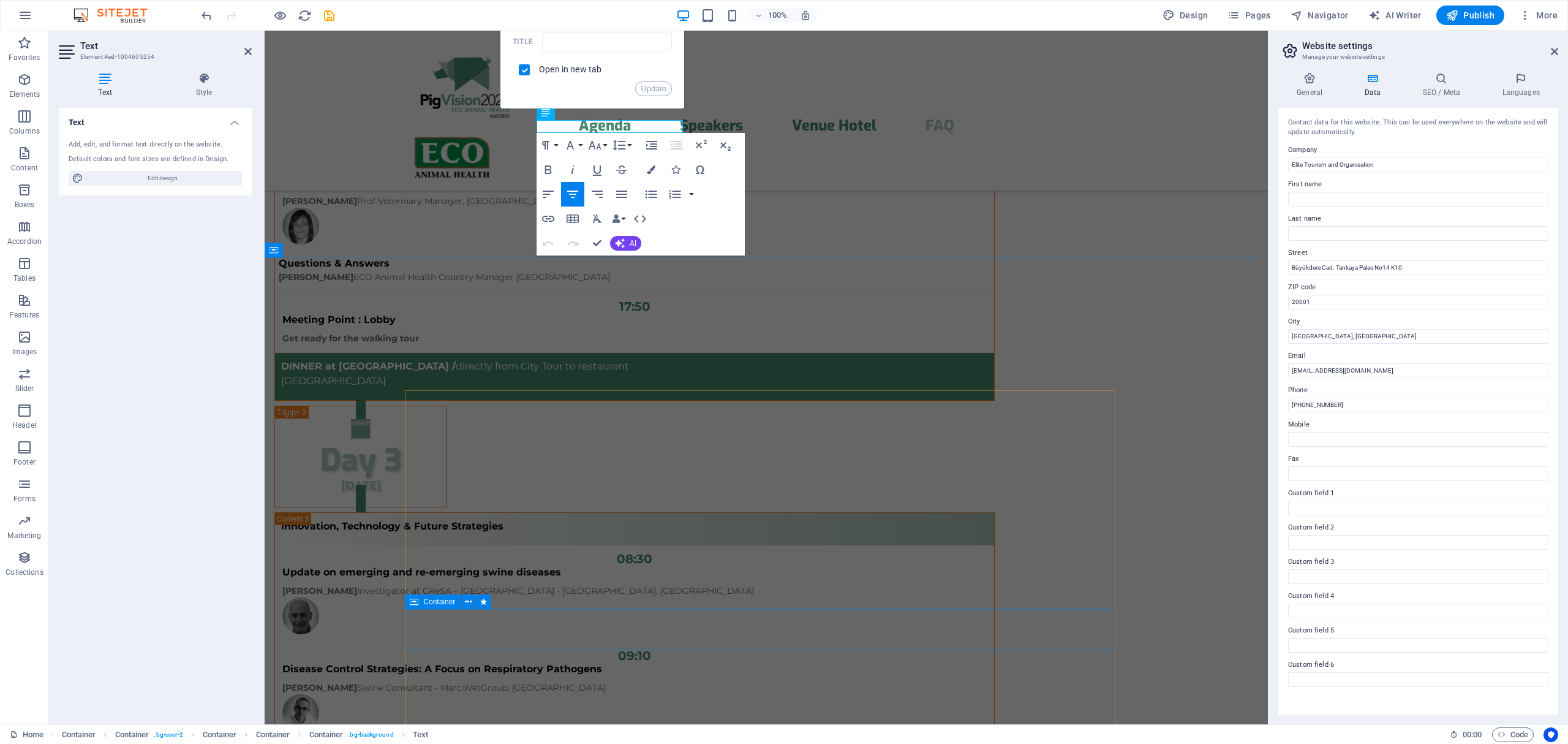
scroll to position [9821, 0]
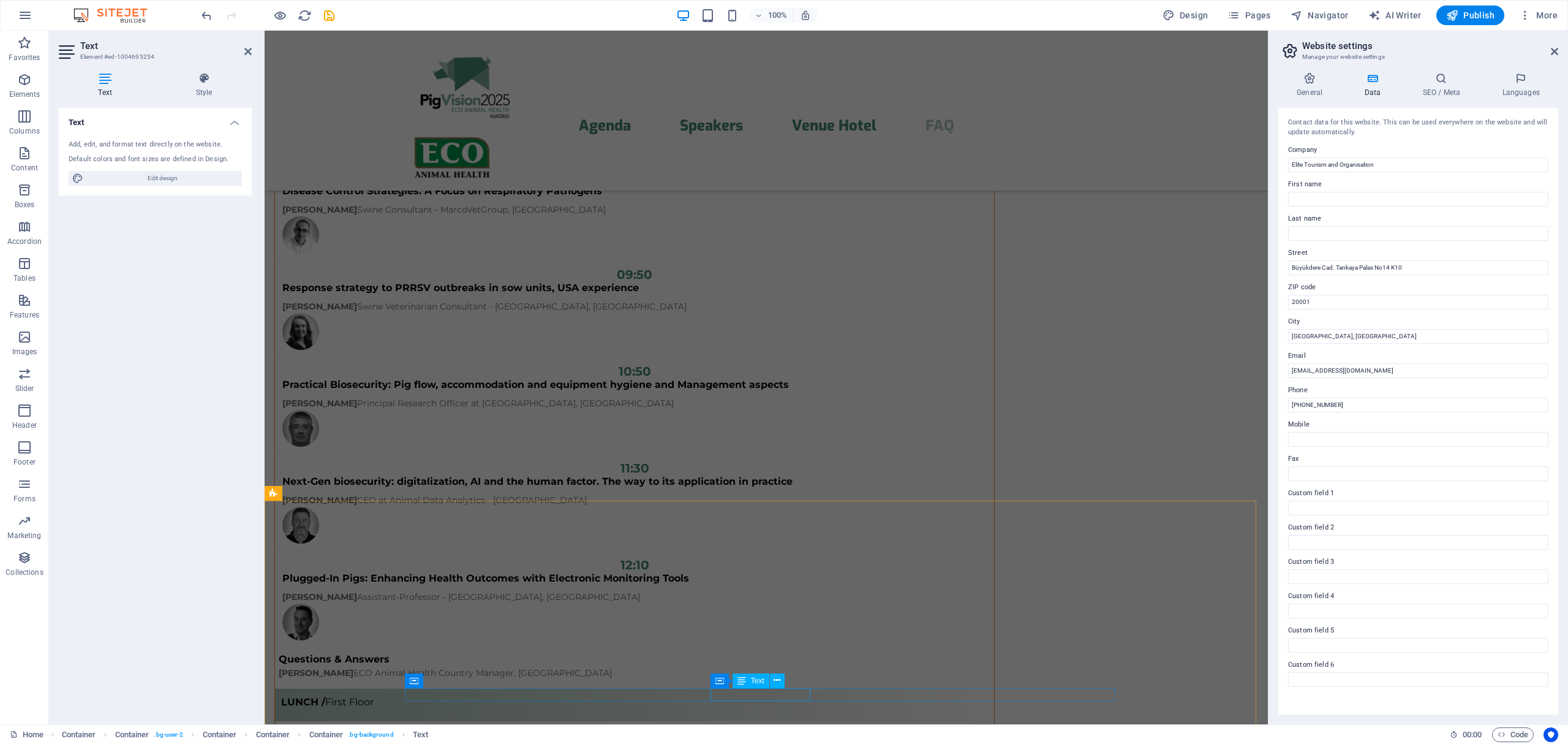
drag, startPoint x: 736, startPoint y: 695, endPoint x: 952, endPoint y: 696, distance: 216.0
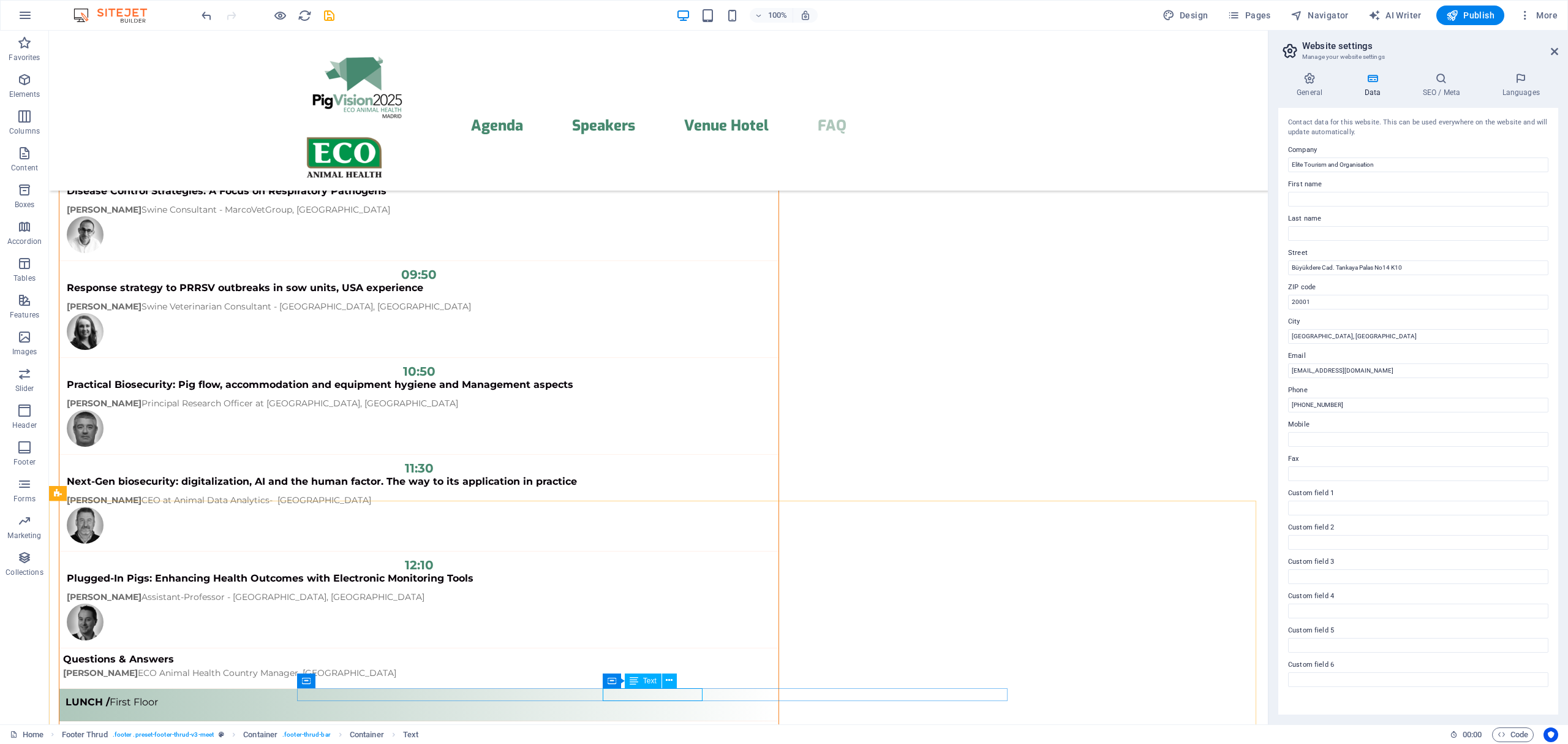
click at [629, 678] on icon at bounding box center [634, 681] width 9 height 15
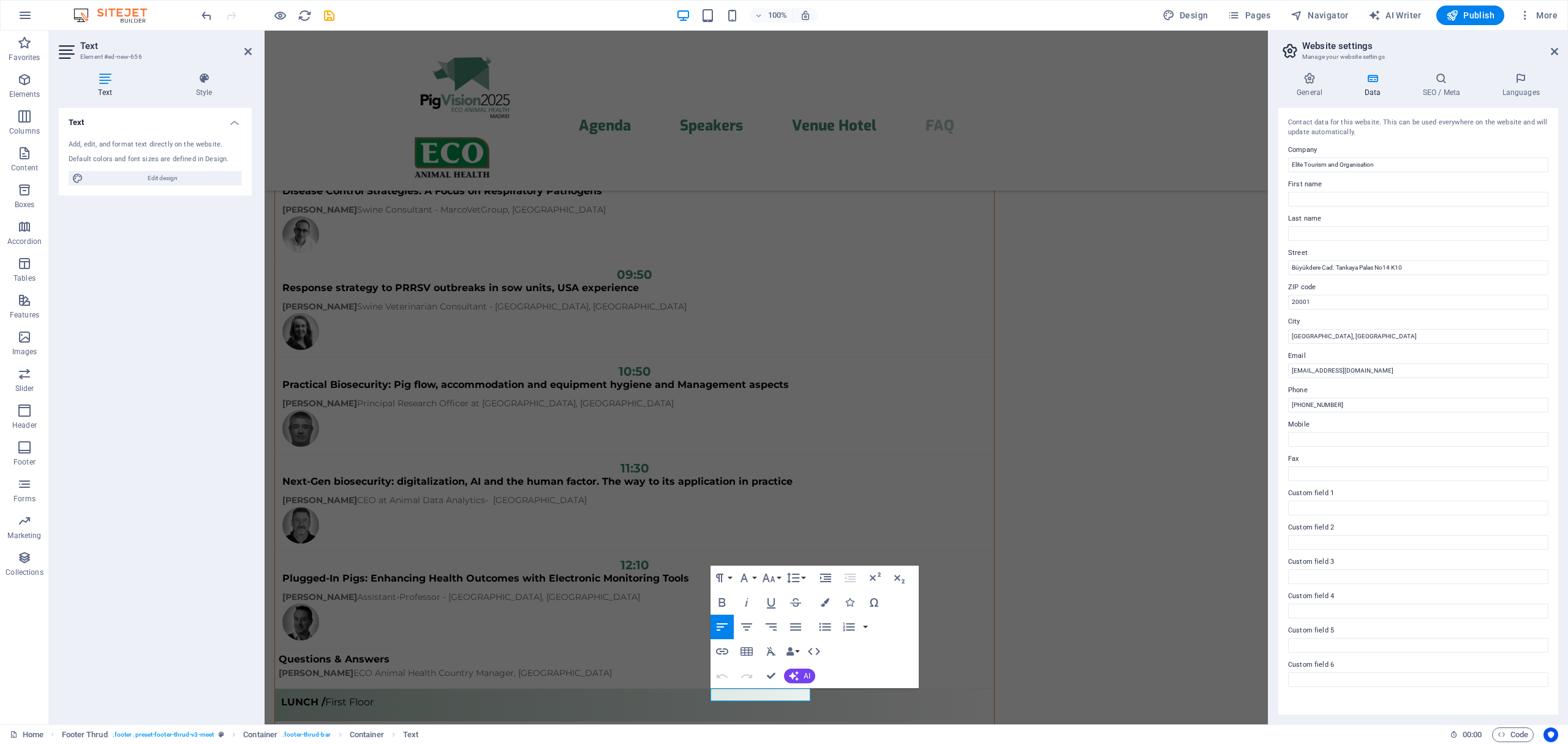
click at [758, 667] on icon "button" at bounding box center [760, 664] width 9 height 9
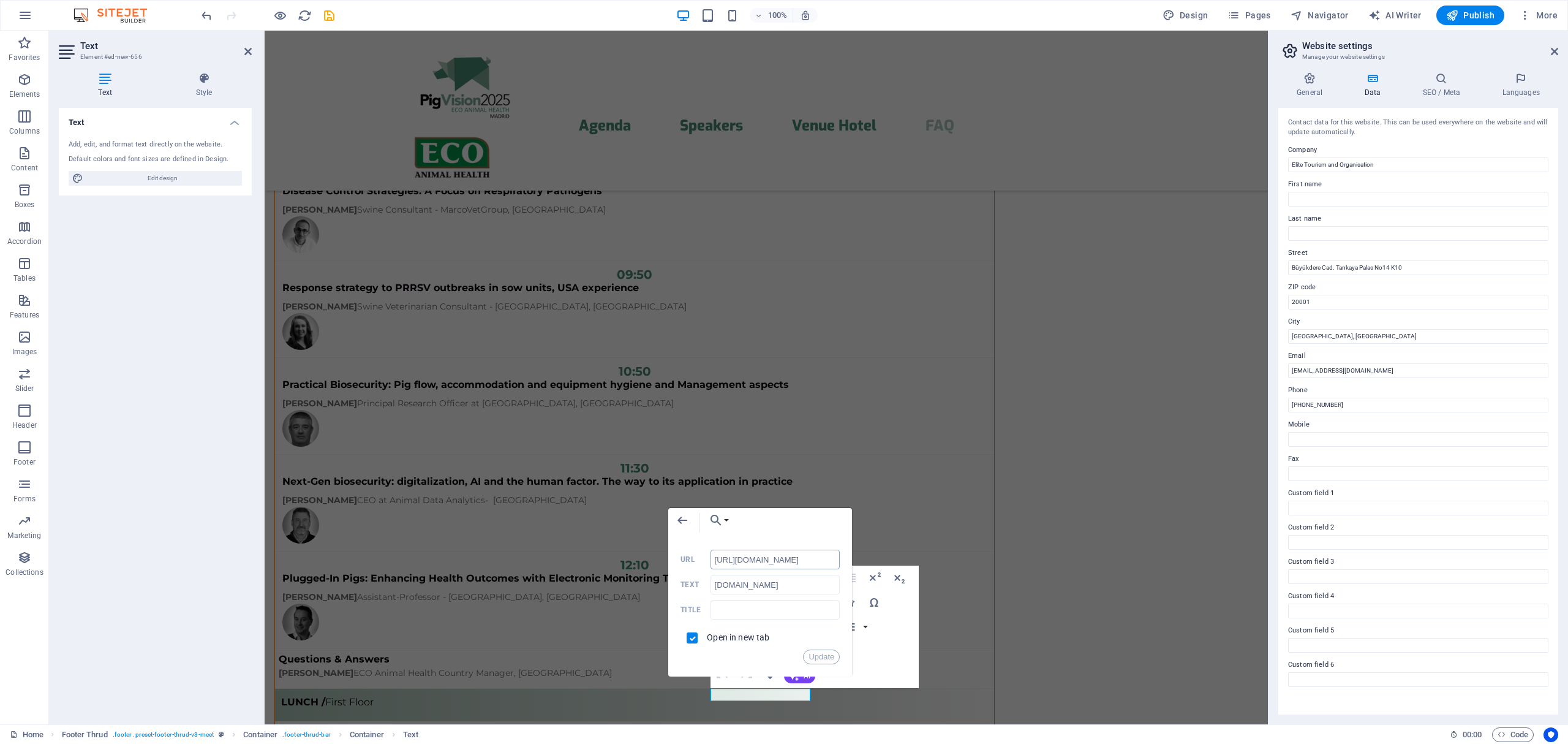
click at [731, 553] on input "[URL][DOMAIN_NAME]" at bounding box center [776, 559] width 130 height 20
type input "[URL][DOMAIN_NAME]"
click at [823, 660] on button "Update" at bounding box center [821, 657] width 37 height 15
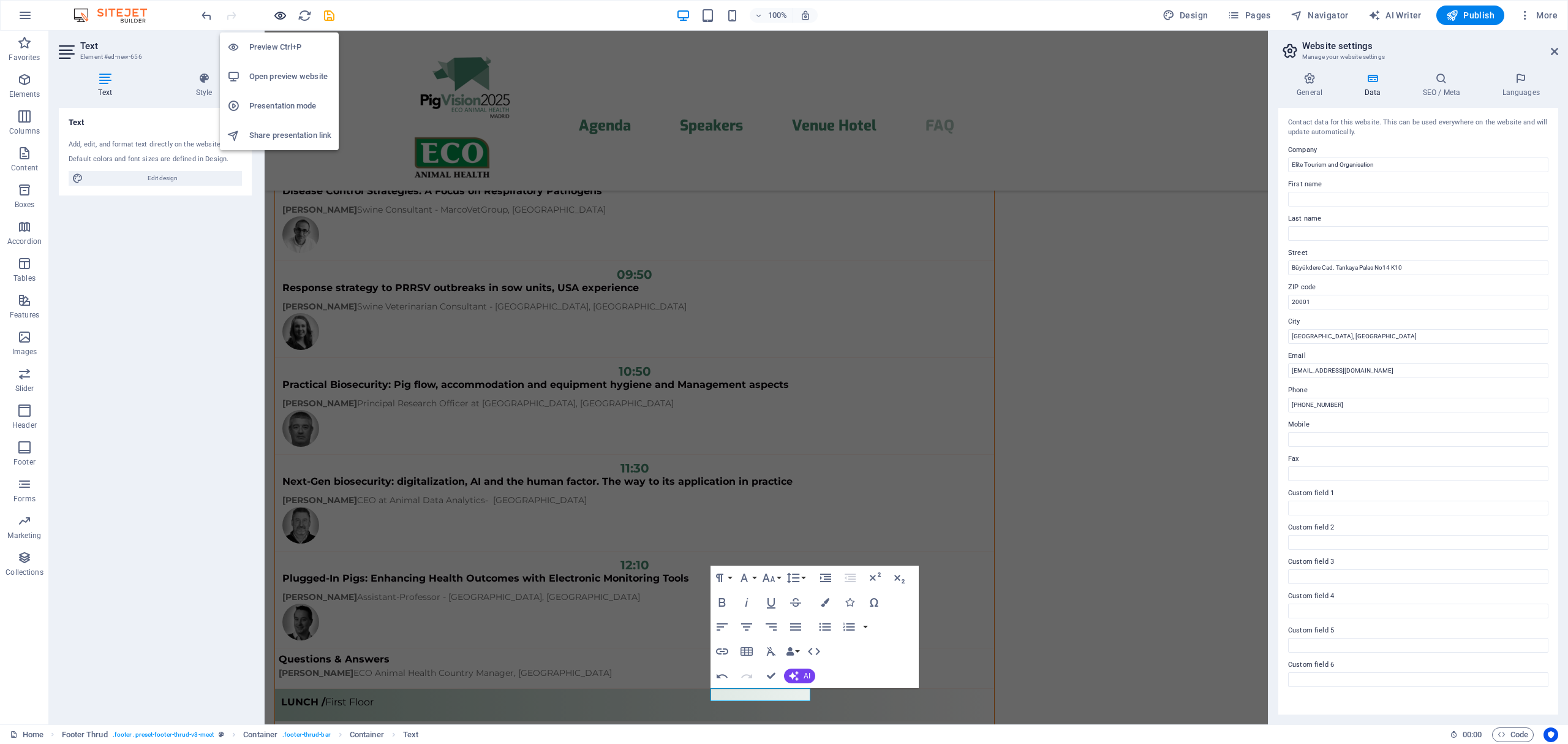
click at [277, 16] on icon "button" at bounding box center [280, 16] width 14 height 14
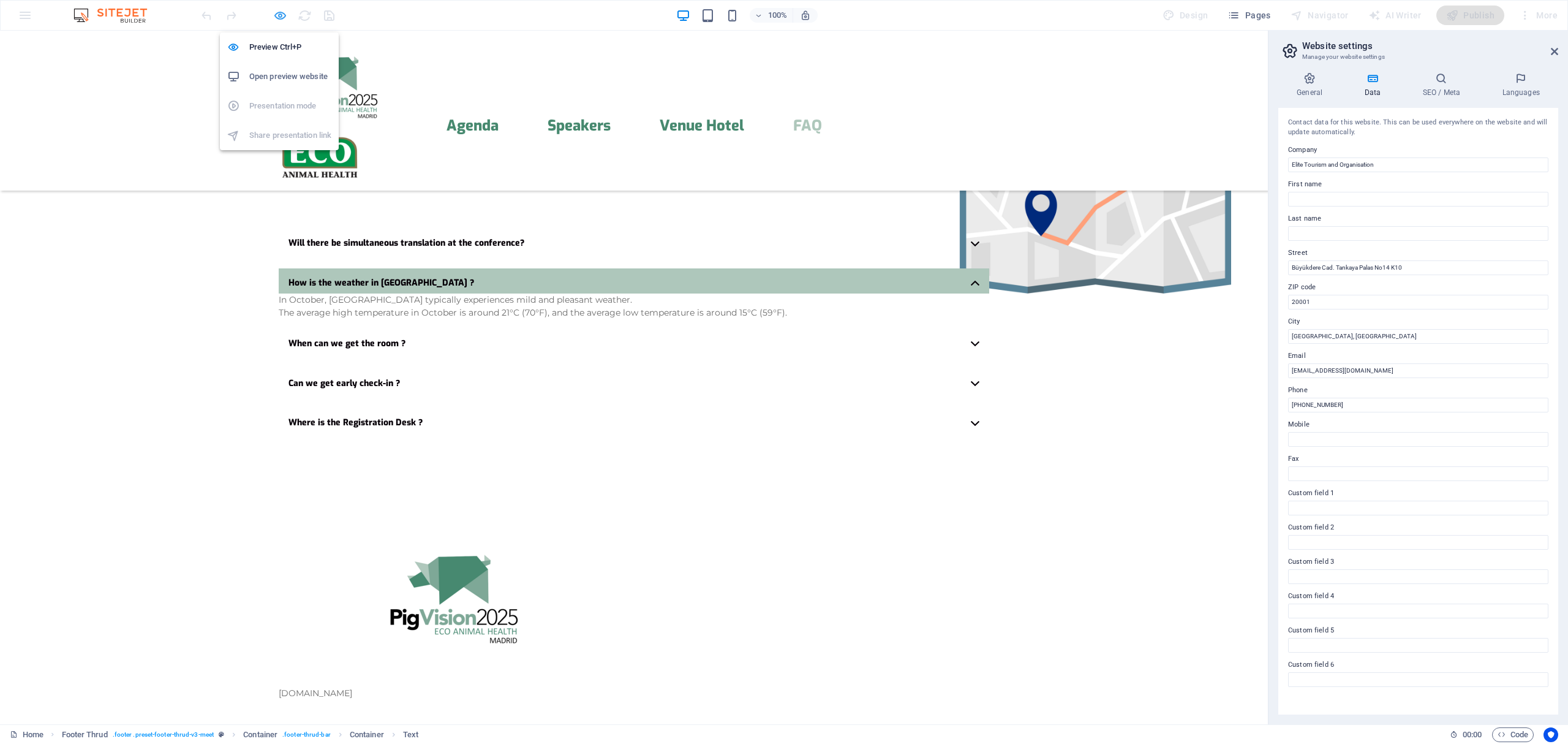
scroll to position [2973, 0]
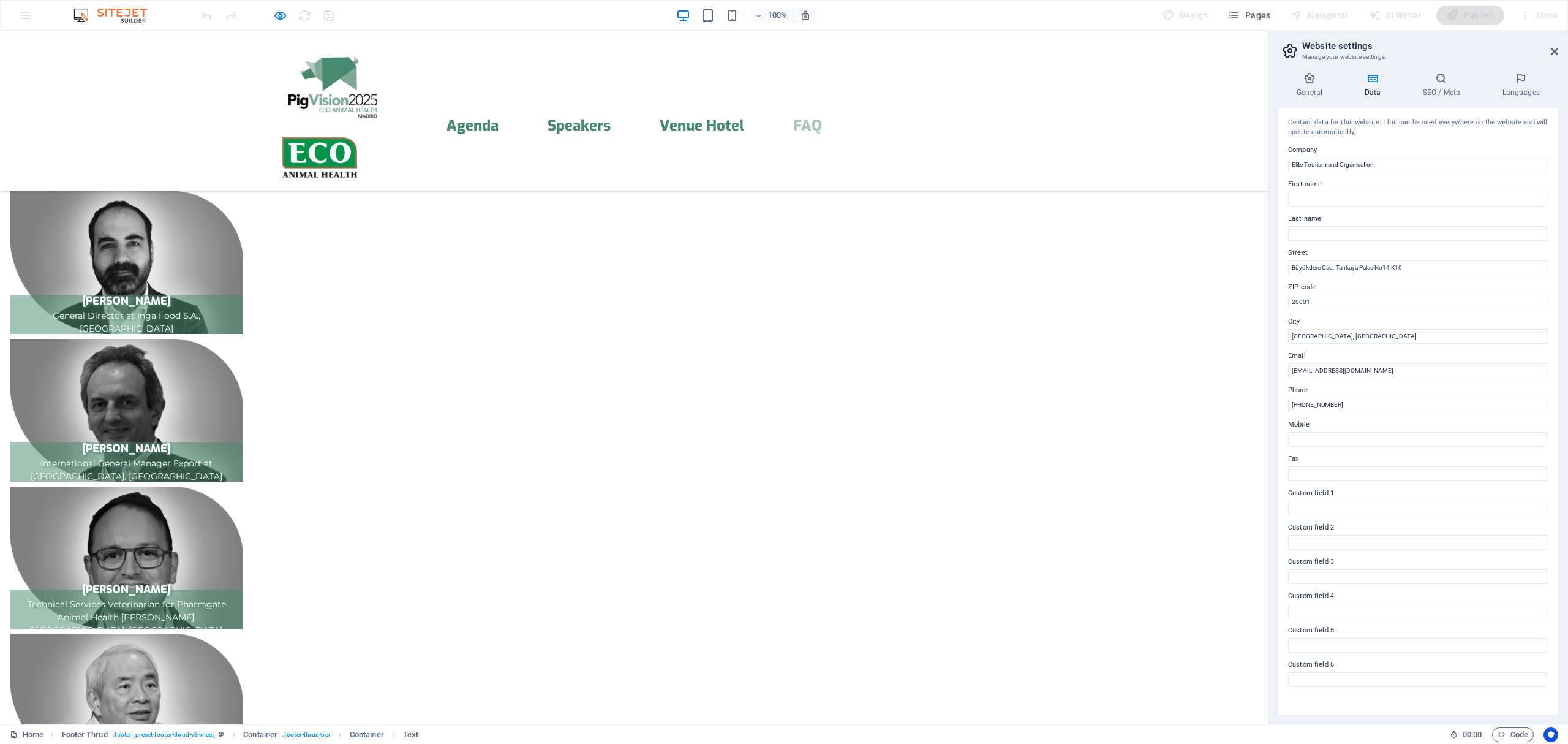
click at [278, 18] on icon "button" at bounding box center [280, 16] width 14 height 14
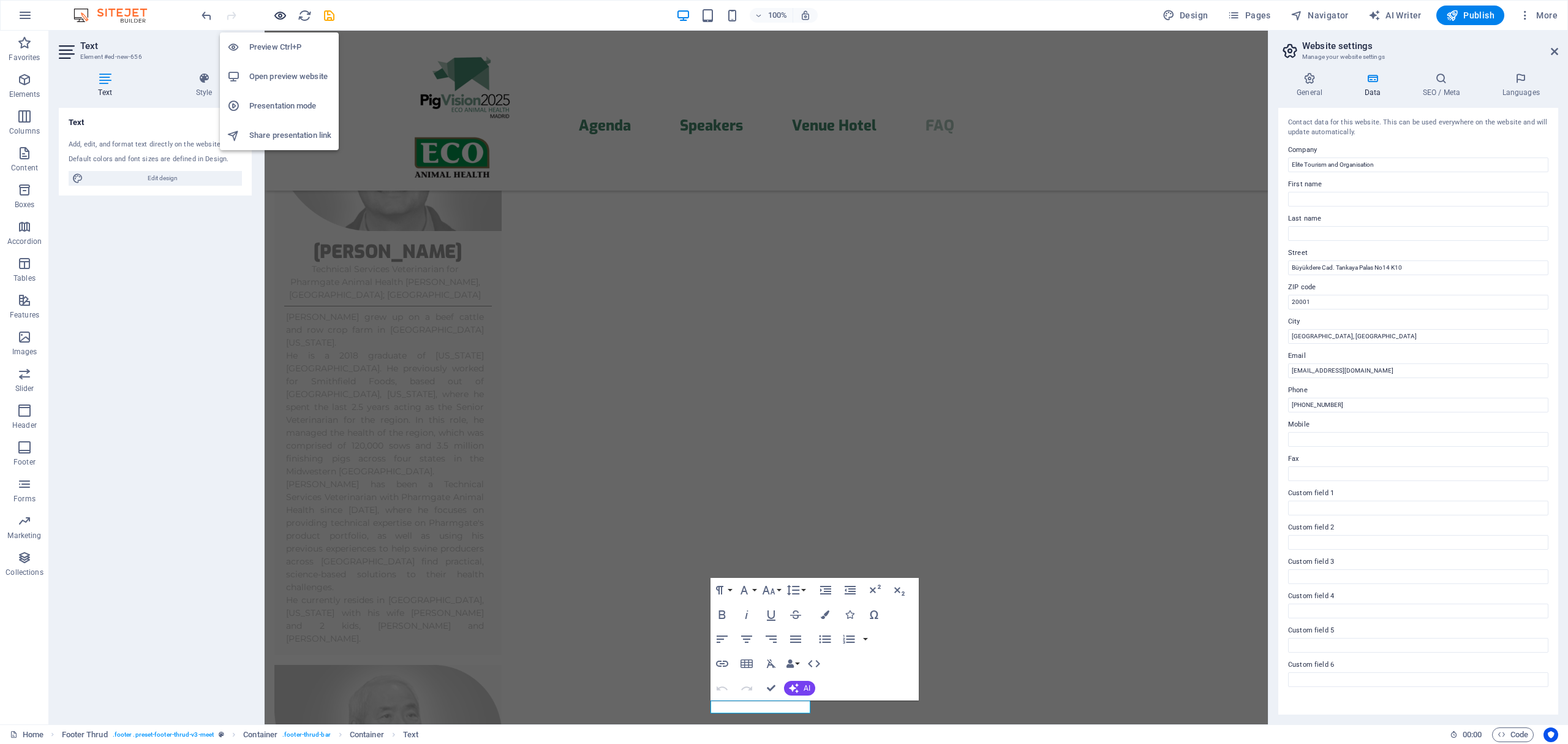
scroll to position [9809, 0]
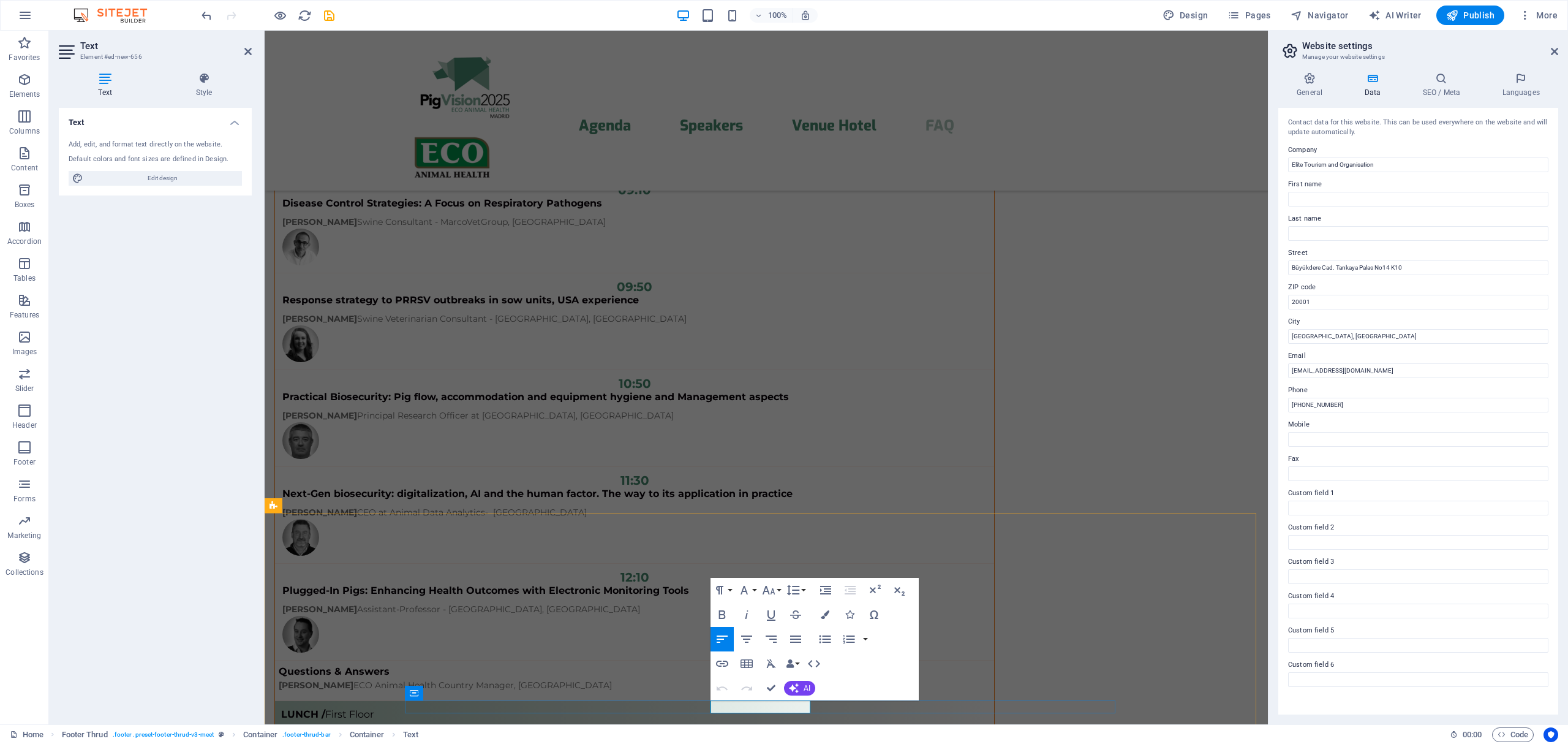
click at [780, 674] on icon "button" at bounding box center [784, 676] width 13 height 11
click at [443, 694] on span "Container" at bounding box center [439, 693] width 32 height 7
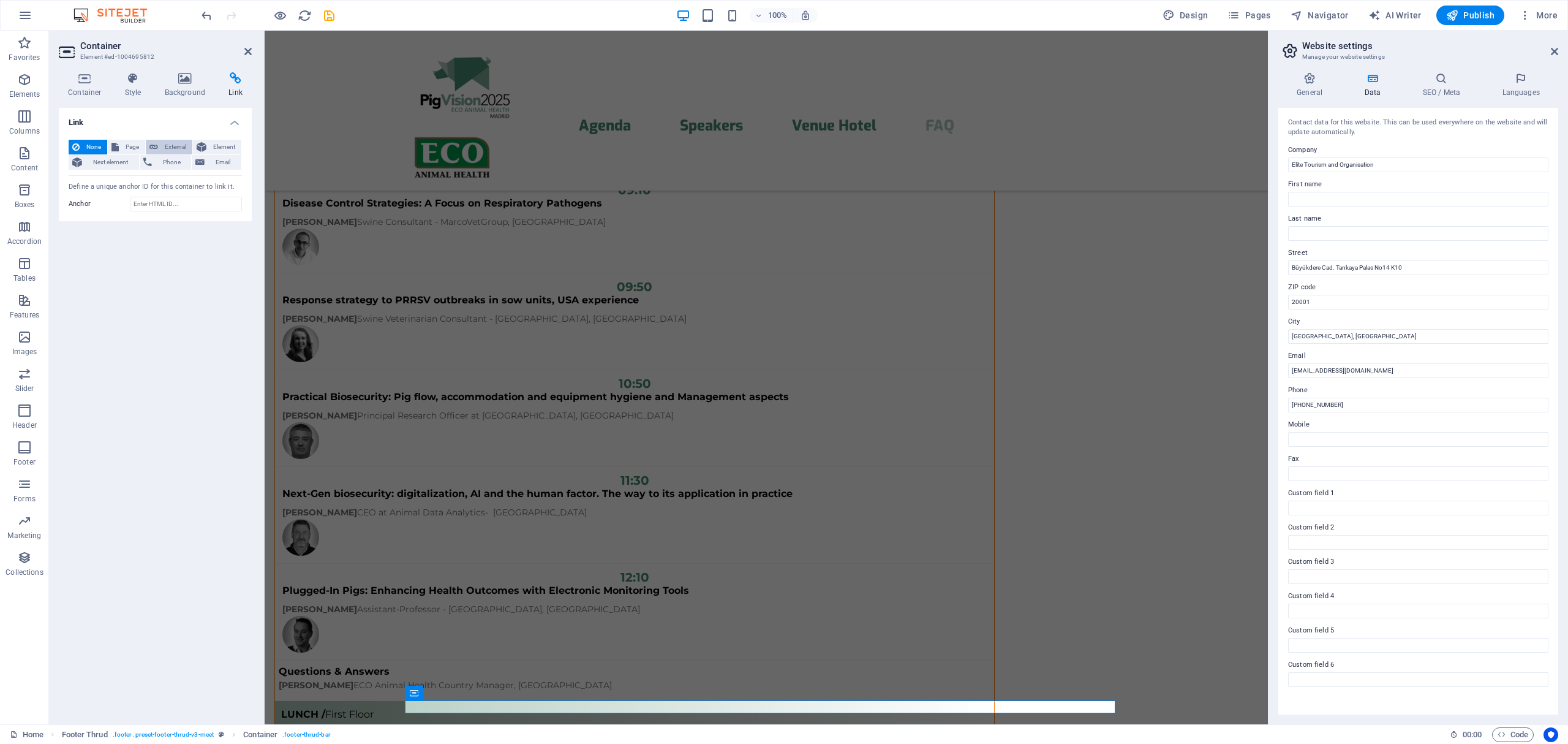
click at [172, 146] on span "External" at bounding box center [175, 147] width 27 height 15
select select "blank"
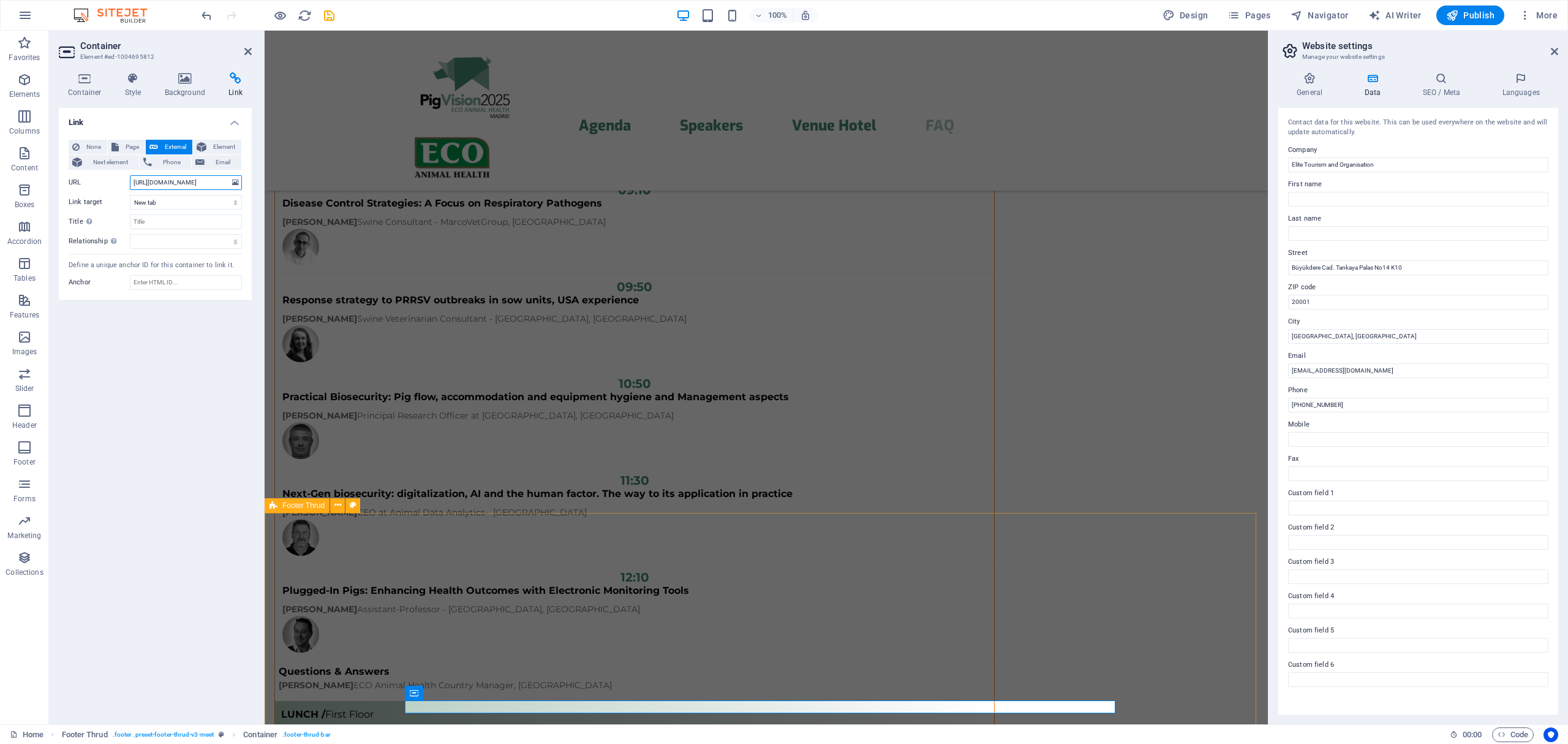
type input "[URL][DOMAIN_NAME]"
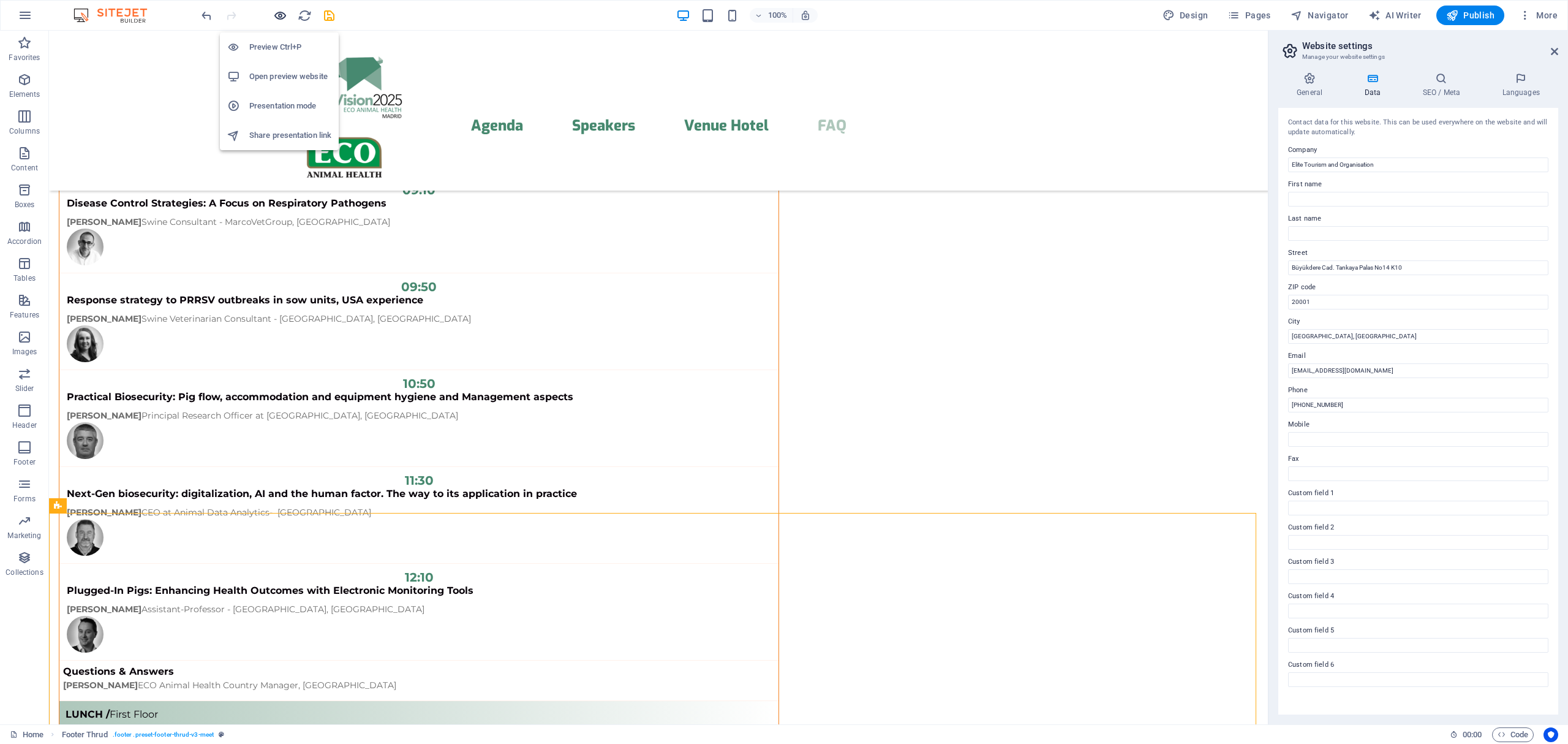
click at [284, 13] on icon "button" at bounding box center [280, 16] width 14 height 14
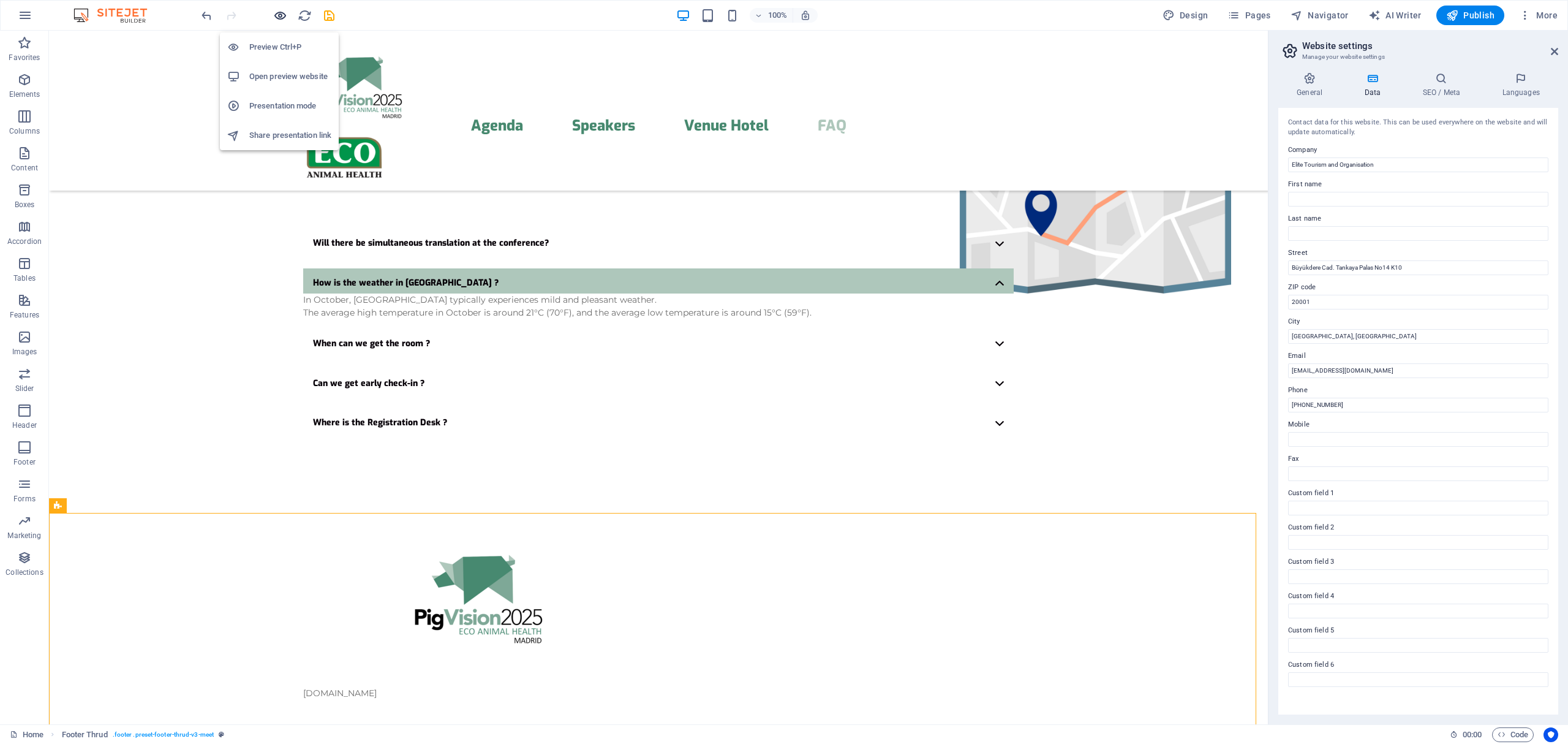
scroll to position [2973, 0]
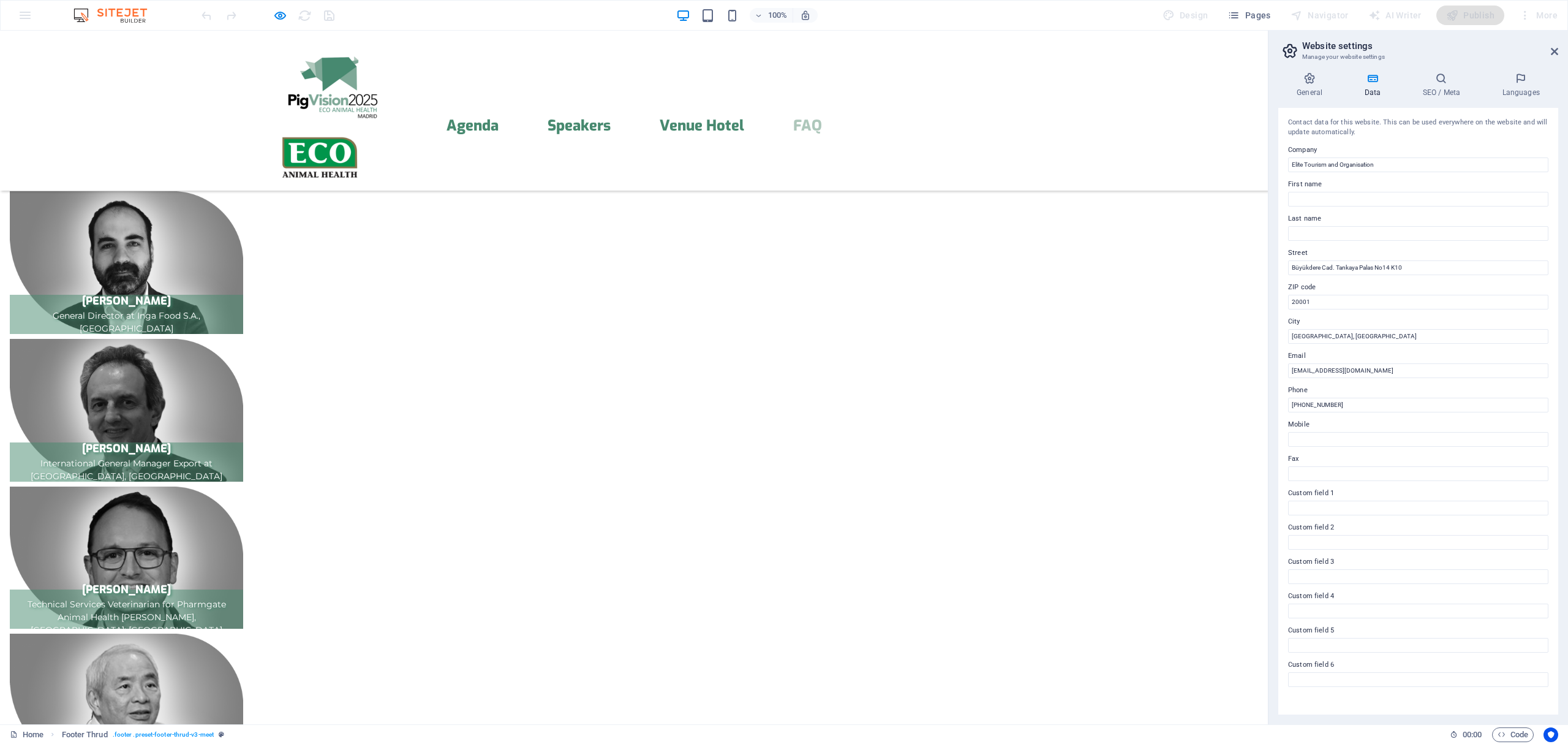
click at [278, 18] on icon "button" at bounding box center [280, 16] width 14 height 14
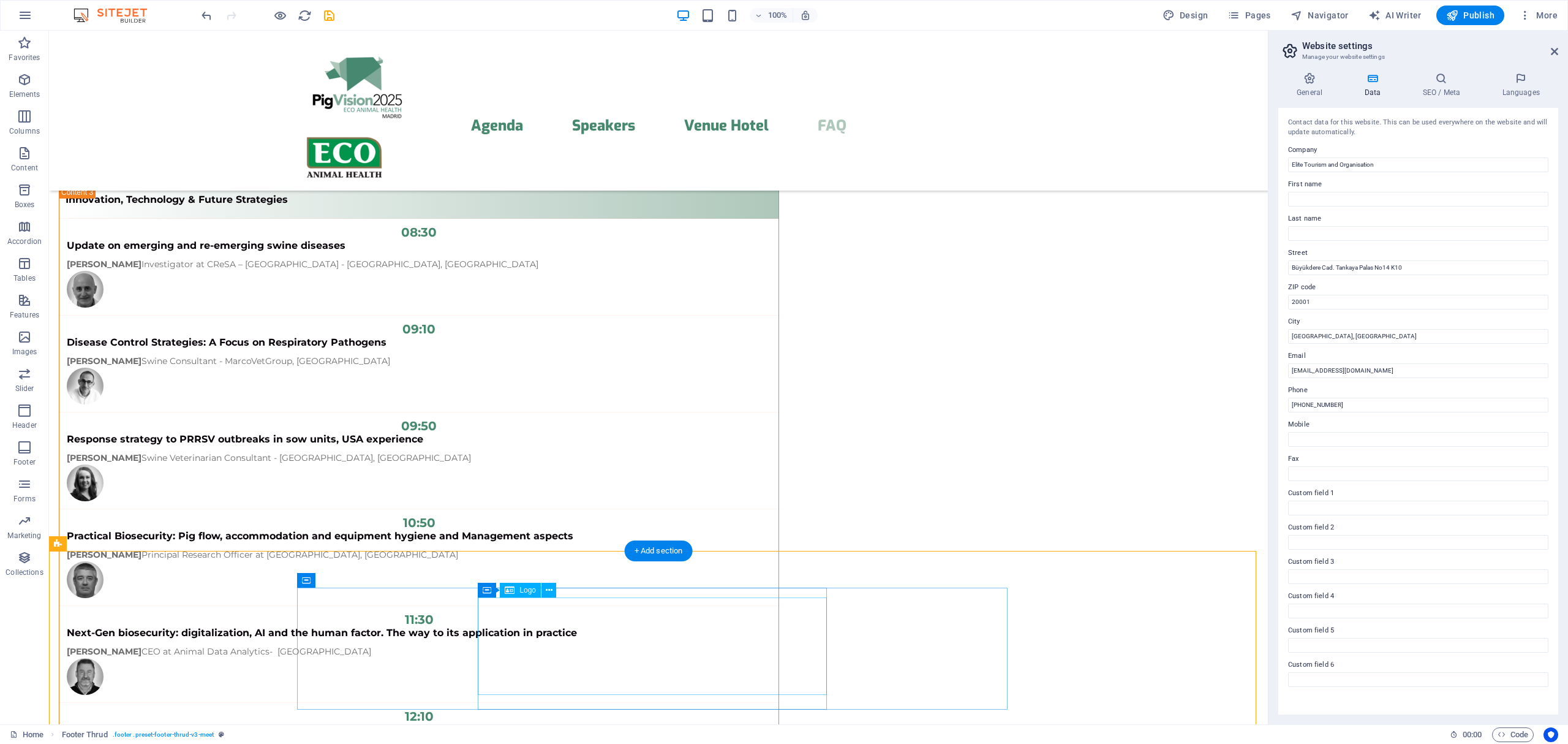
scroll to position [9821, 0]
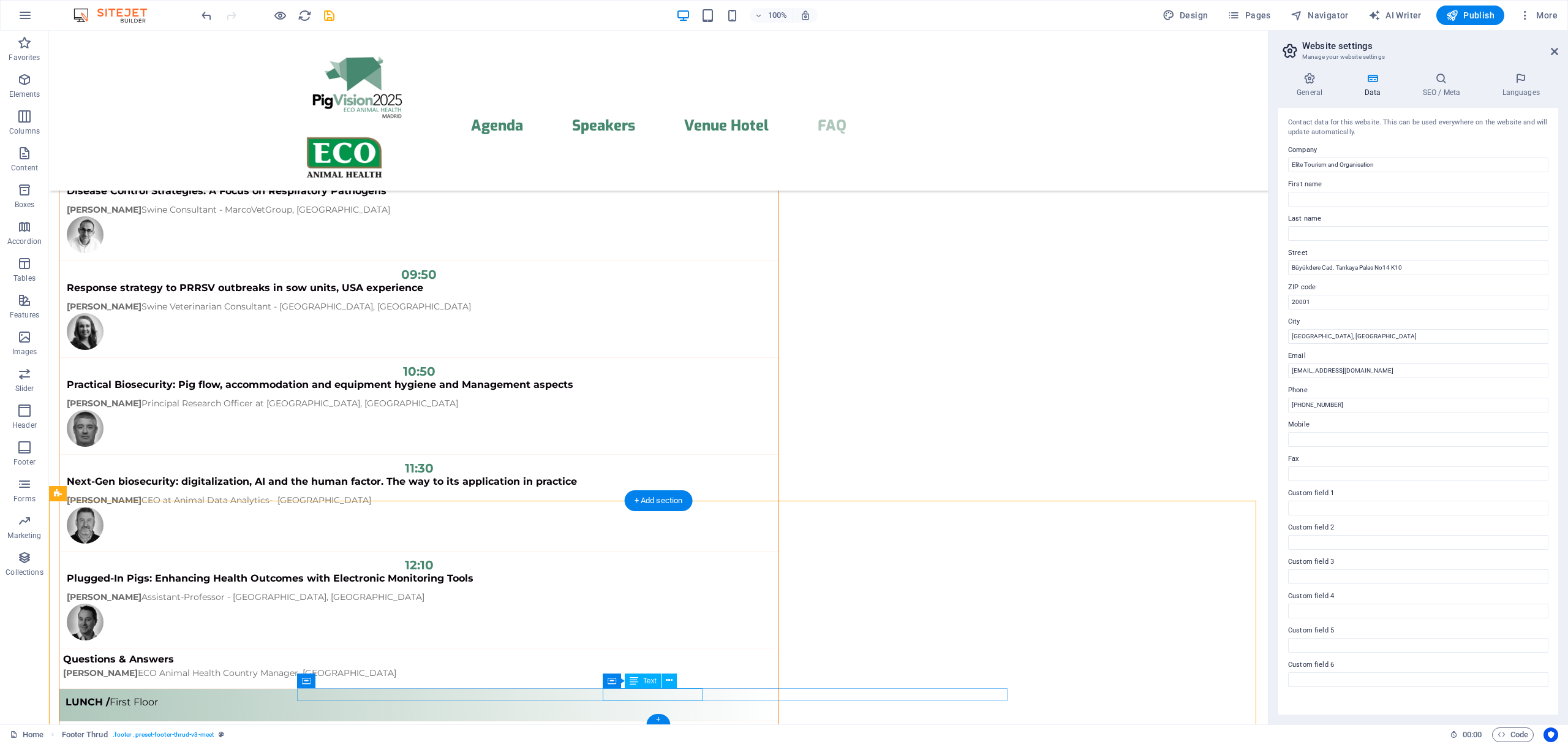
click at [635, 683] on icon at bounding box center [634, 681] width 9 height 15
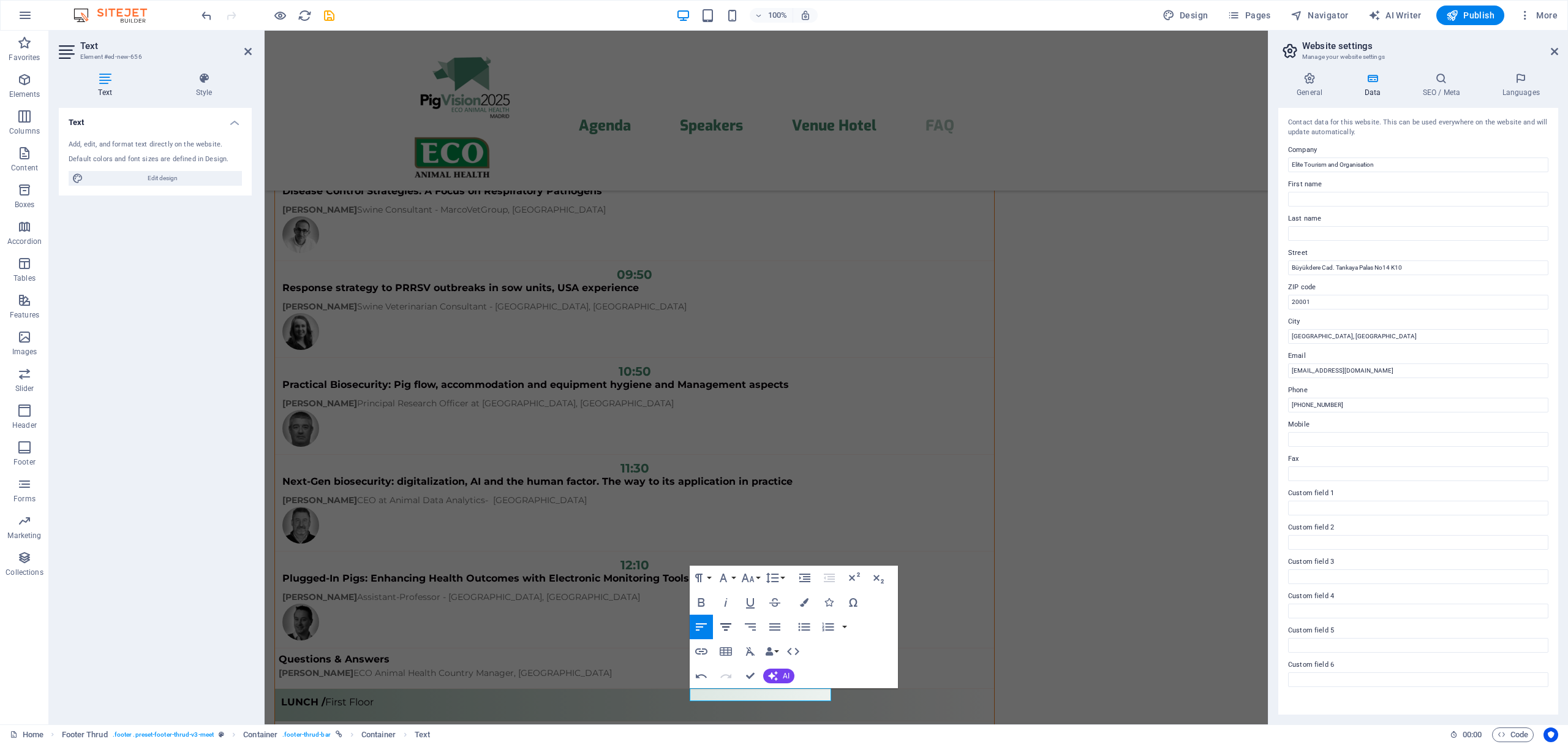
click at [725, 629] on icon "button" at bounding box center [726, 627] width 15 height 15
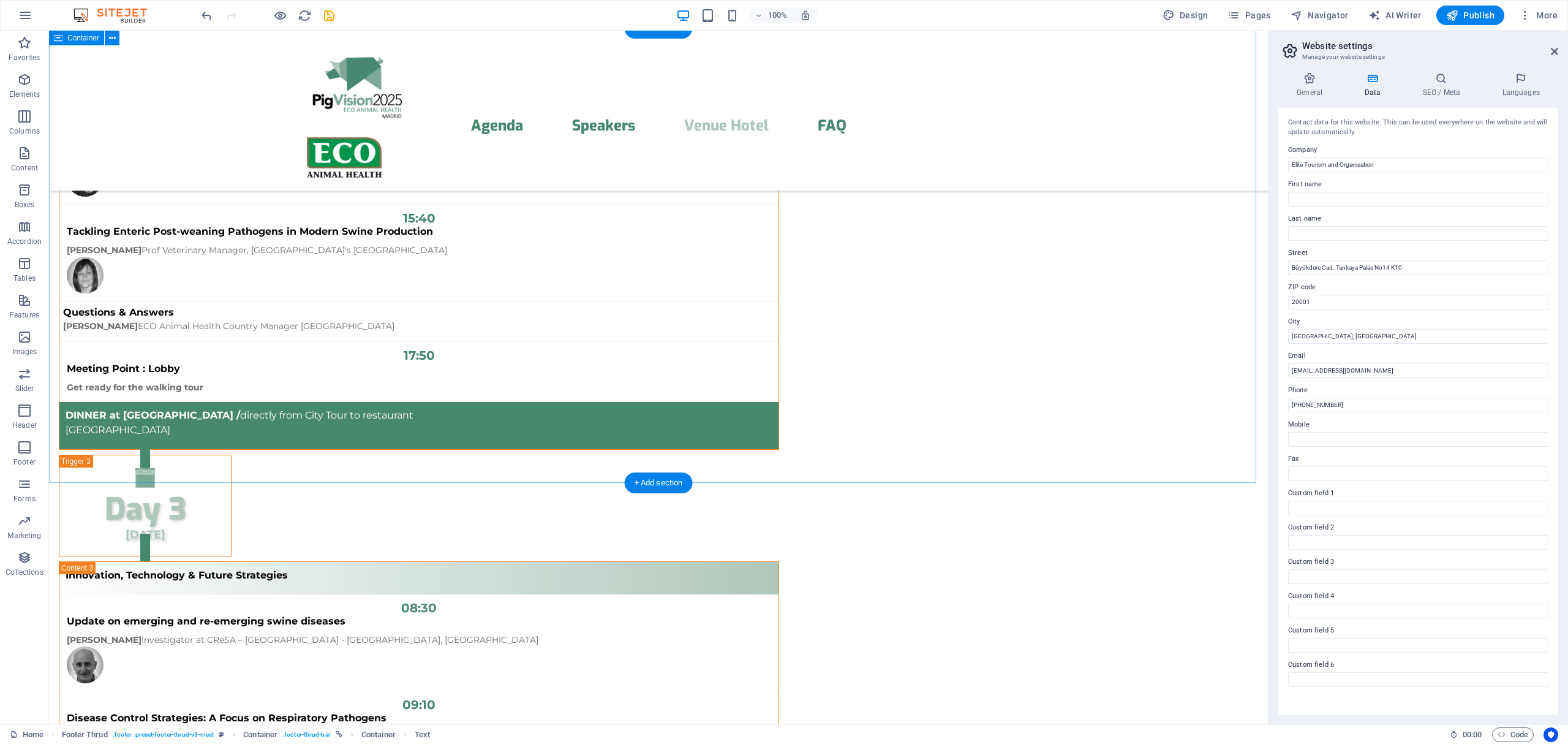
scroll to position [9276, 0]
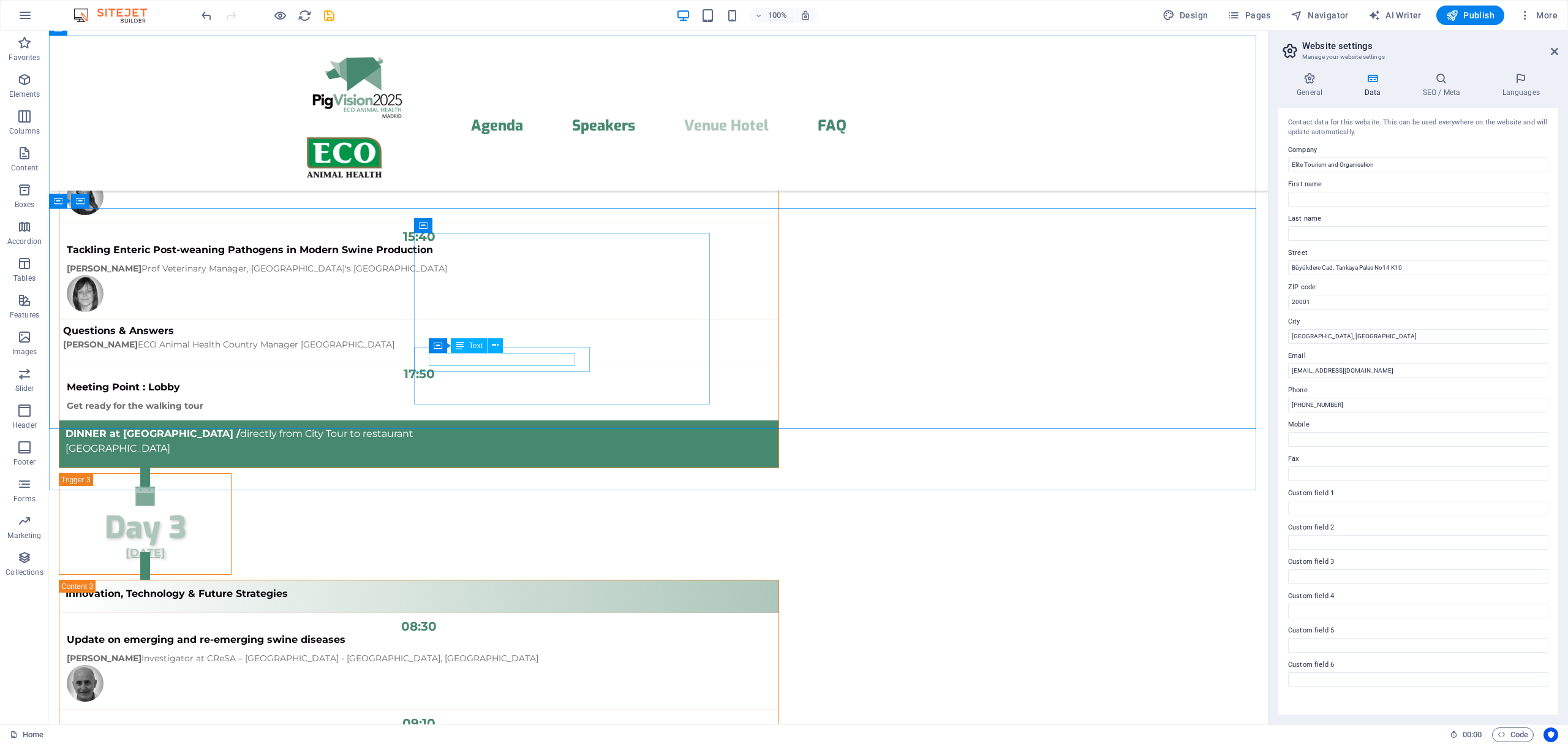
click at [468, 347] on div "Text" at bounding box center [469, 345] width 37 height 15
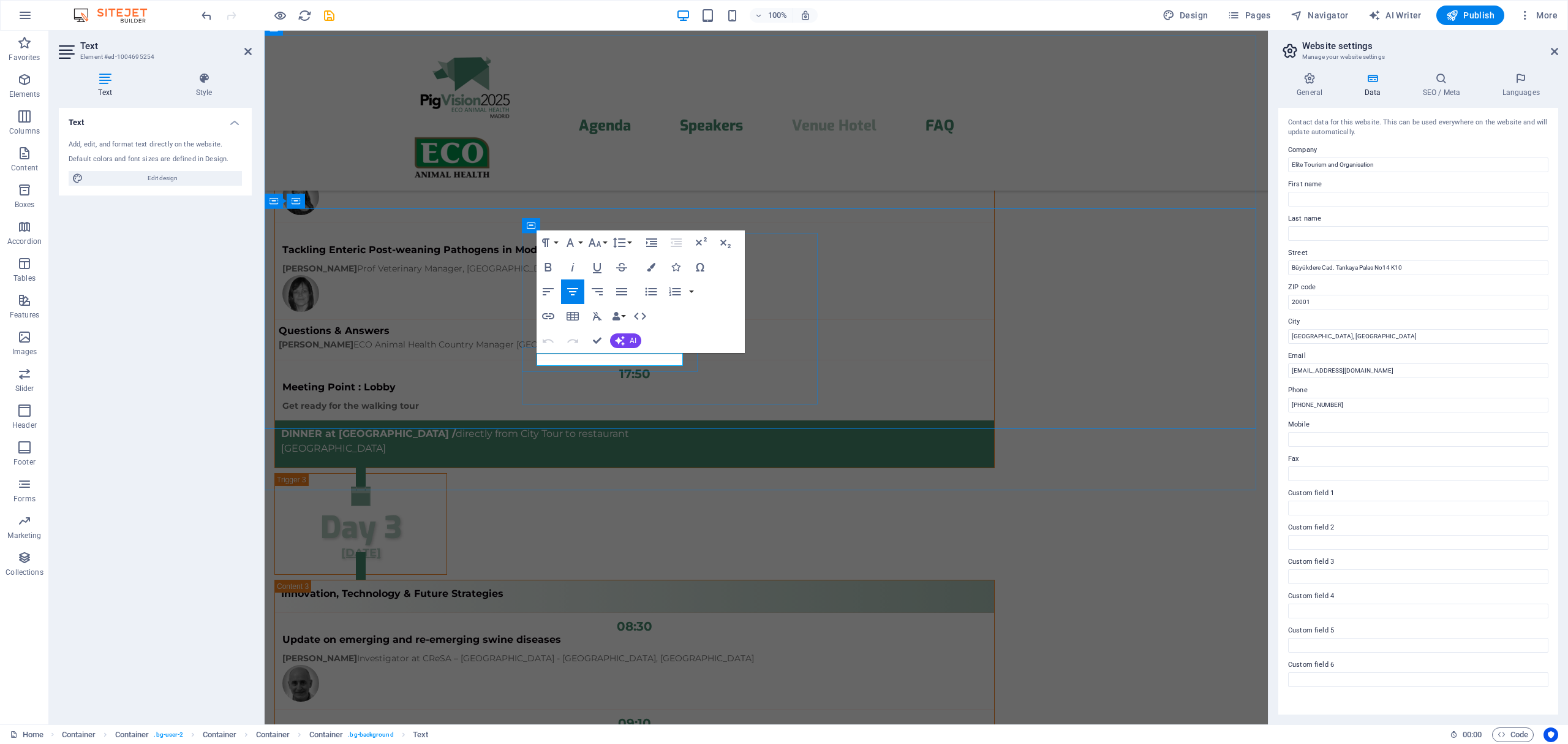
drag, startPoint x: 616, startPoint y: 359, endPoint x: 522, endPoint y: 356, distance: 94.0
click at [637, 314] on icon "button" at bounding box center [640, 316] width 13 height 7
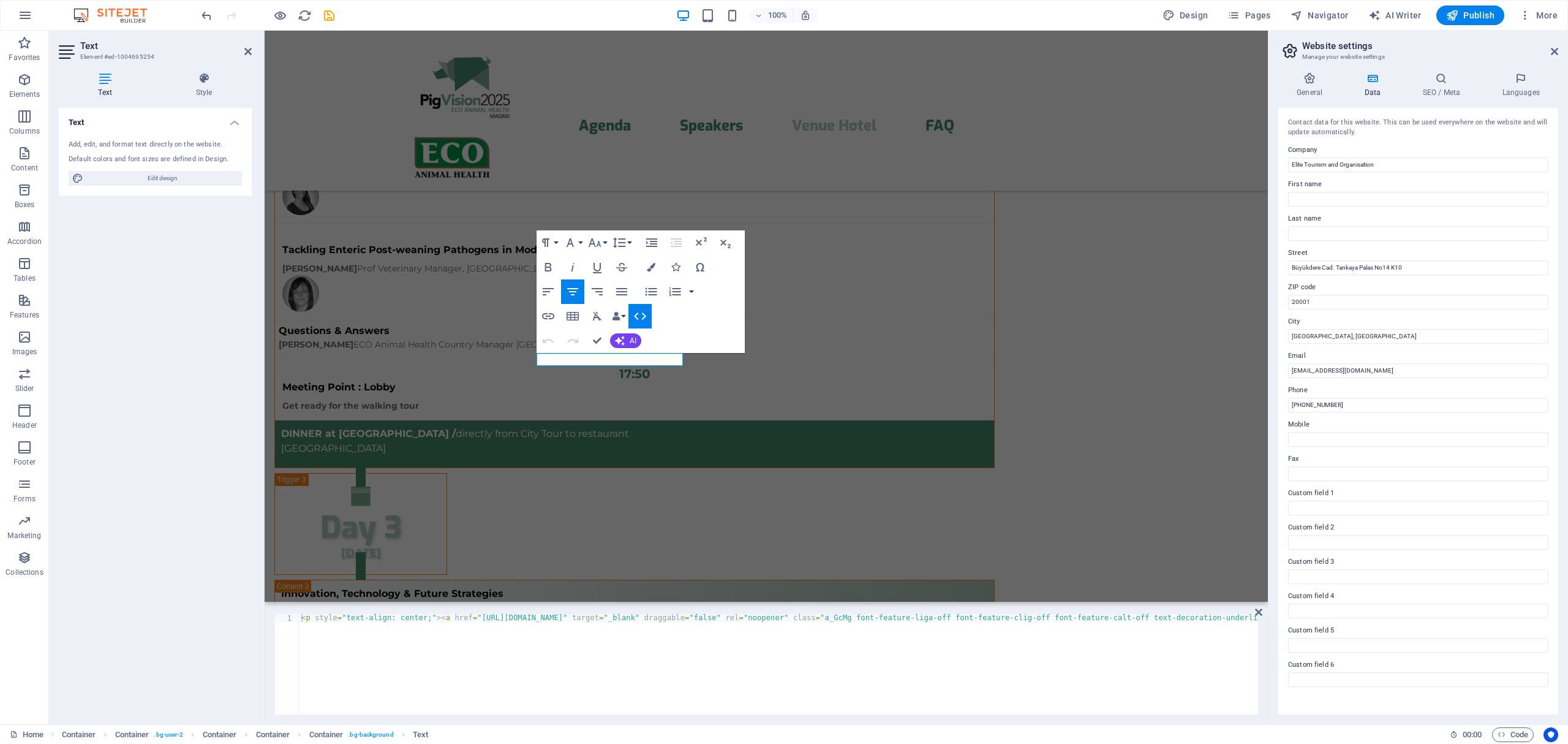
type textarea "<p style="text-align: center;"><a href="[URL][DOMAIN_NAME]" target="_blank" dra…"
click at [407, 621] on div "< p style = "text-align: center;" > < a href = "[URL][DOMAIN_NAME]" target = "_…" at bounding box center [1380, 671] width 2163 height 114
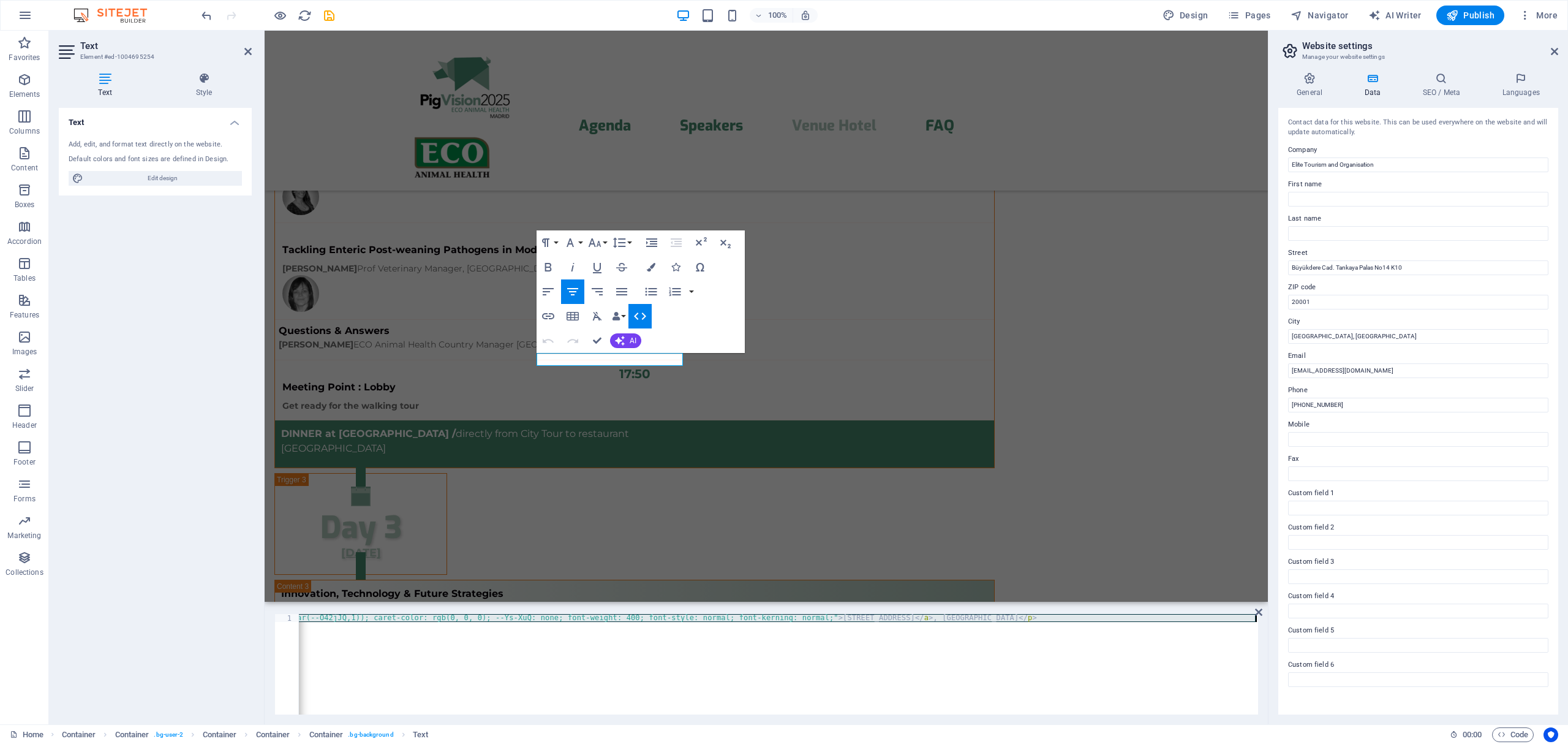
scroll to position [0, 1203]
click at [407, 621] on div "< p style = "text-align: center;" > < a href = "[URL][DOMAIN_NAME]" target = "_…" at bounding box center [176, 671] width 2163 height 114
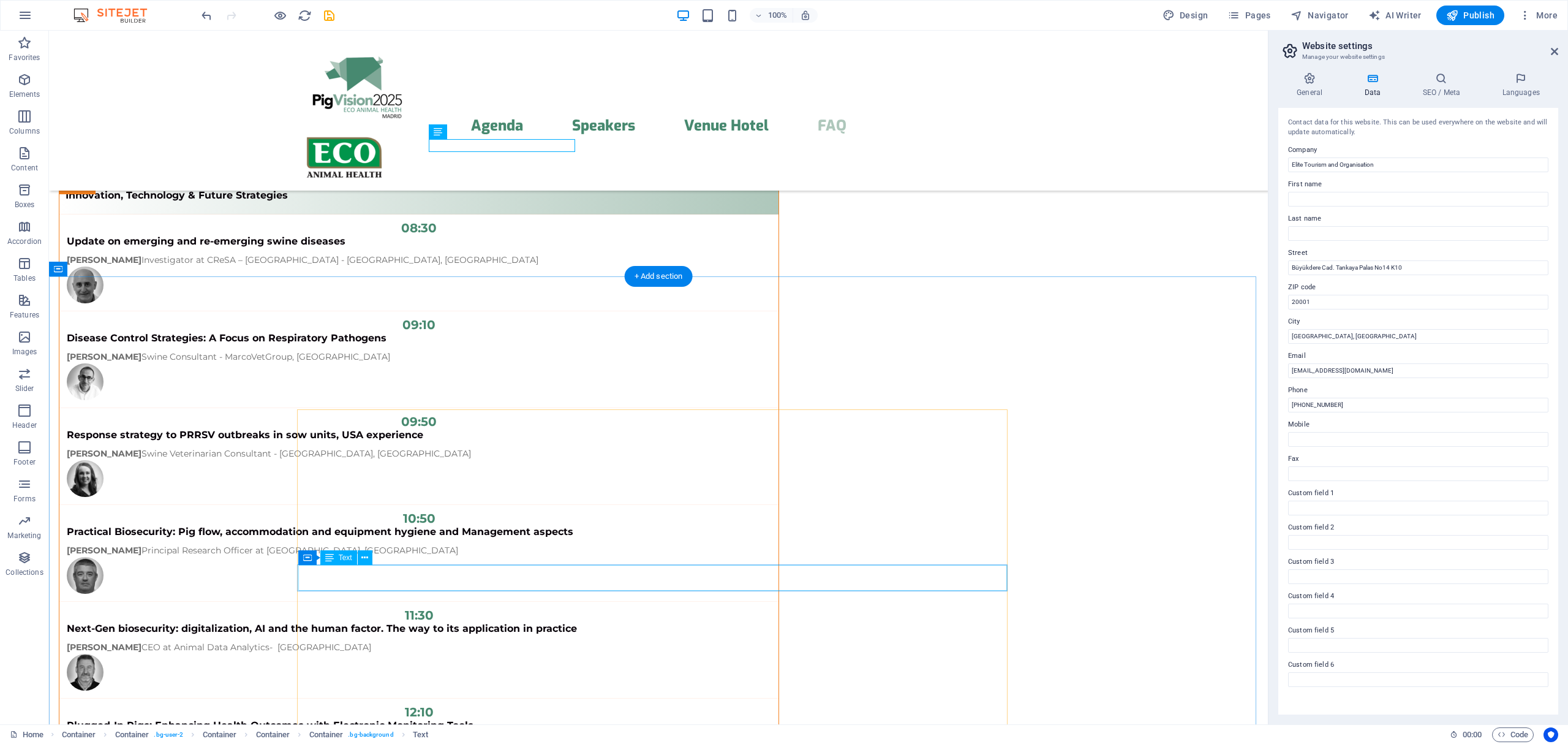
scroll to position [9821, 0]
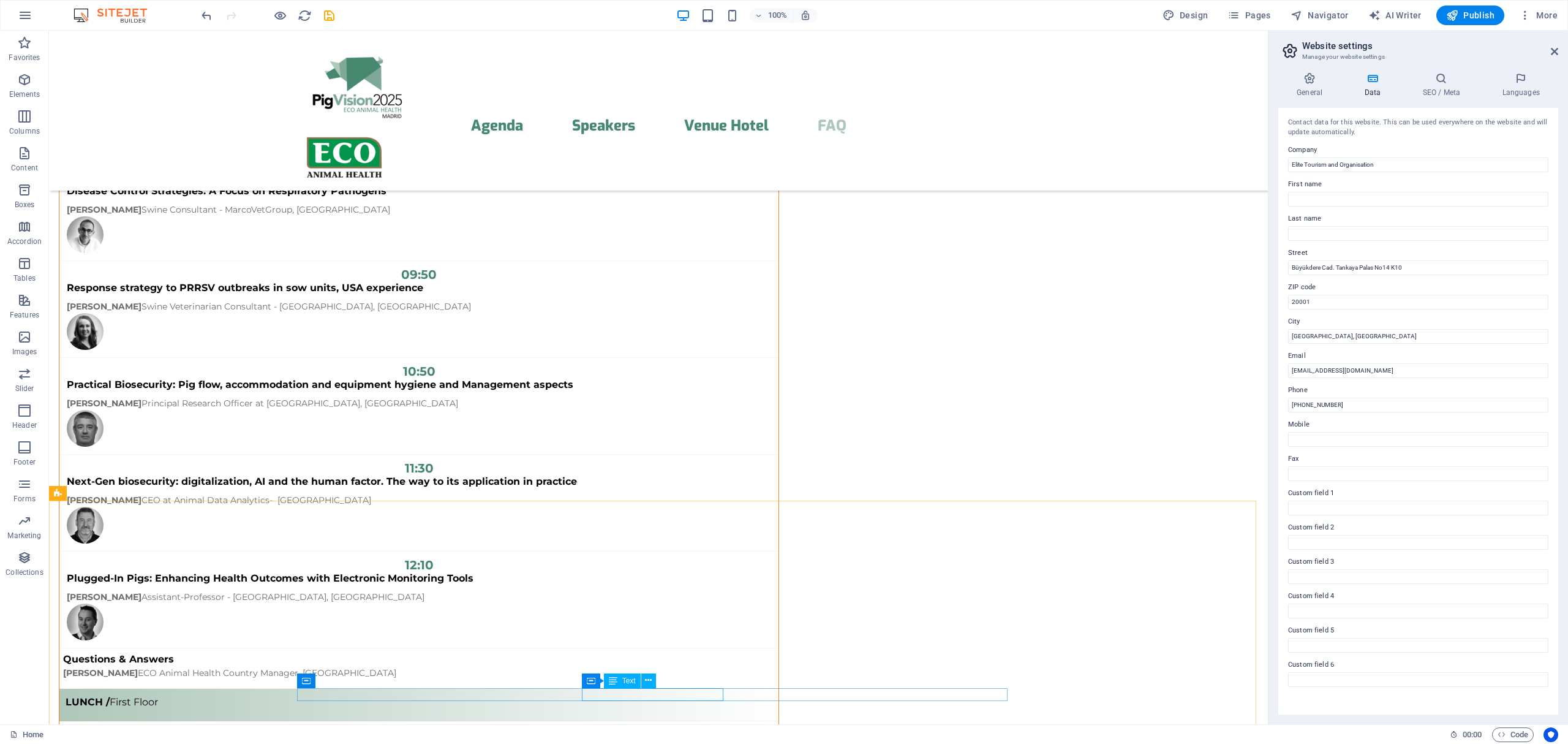
click at [625, 679] on span "Text" at bounding box center [629, 681] width 13 height 7
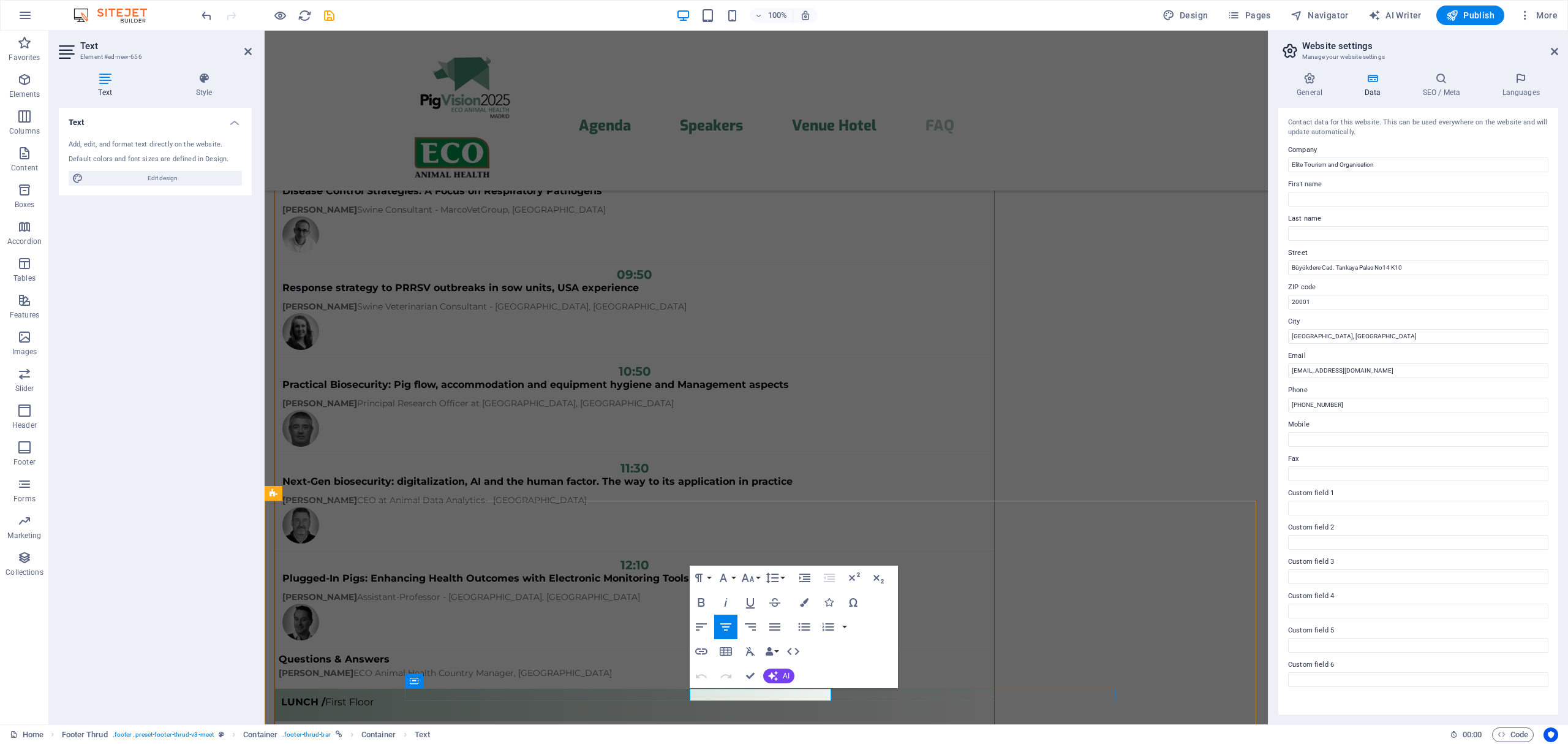
click at [792, 652] on icon "button" at bounding box center [793, 651] width 15 height 15
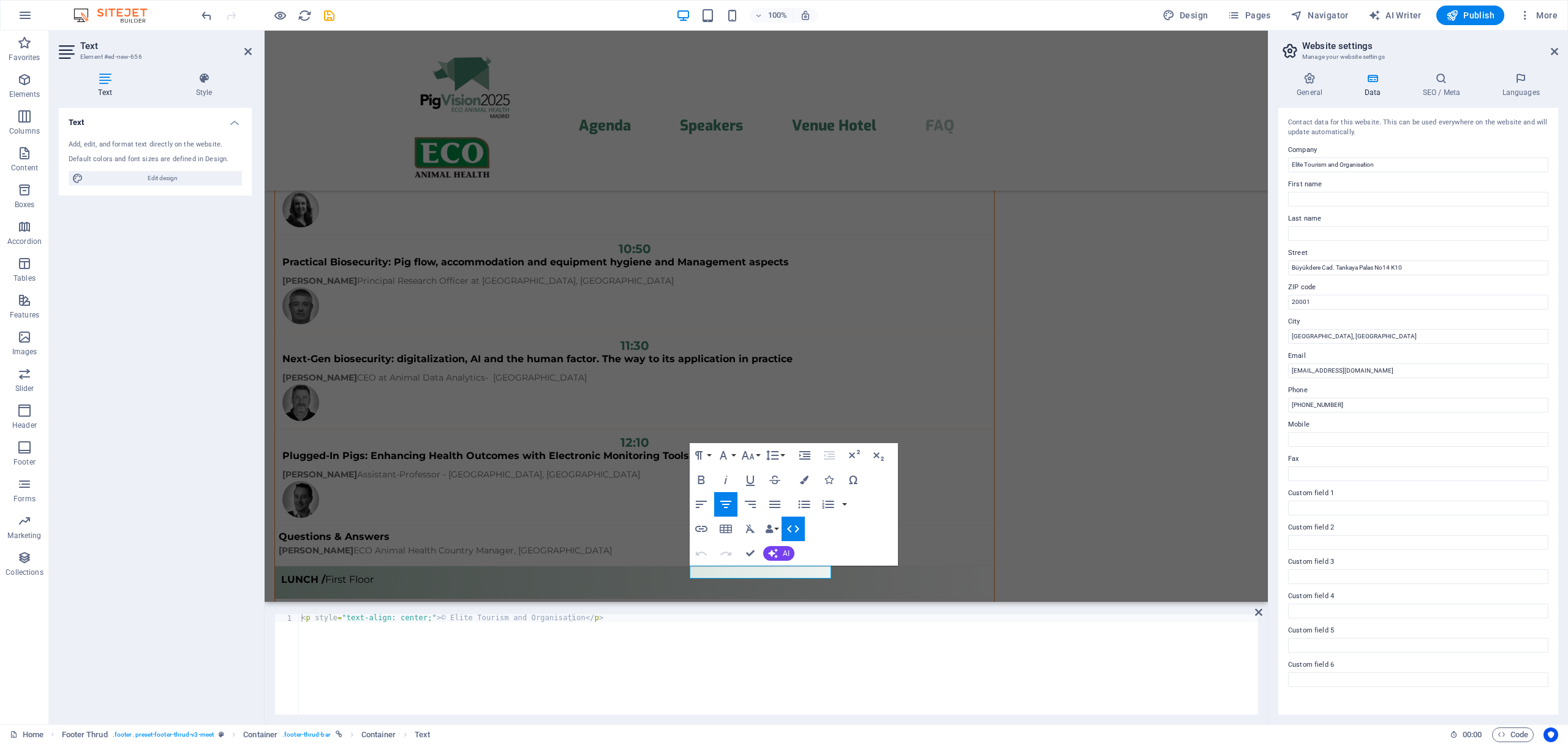
type textarea "<p style="text-align: center;">© Elite Tourism and Organisation</p>"
click at [666, 618] on div "< p style = "text-align: center;" > © Elite Tourism and Organisation </ p >" at bounding box center [778, 672] width 959 height 117
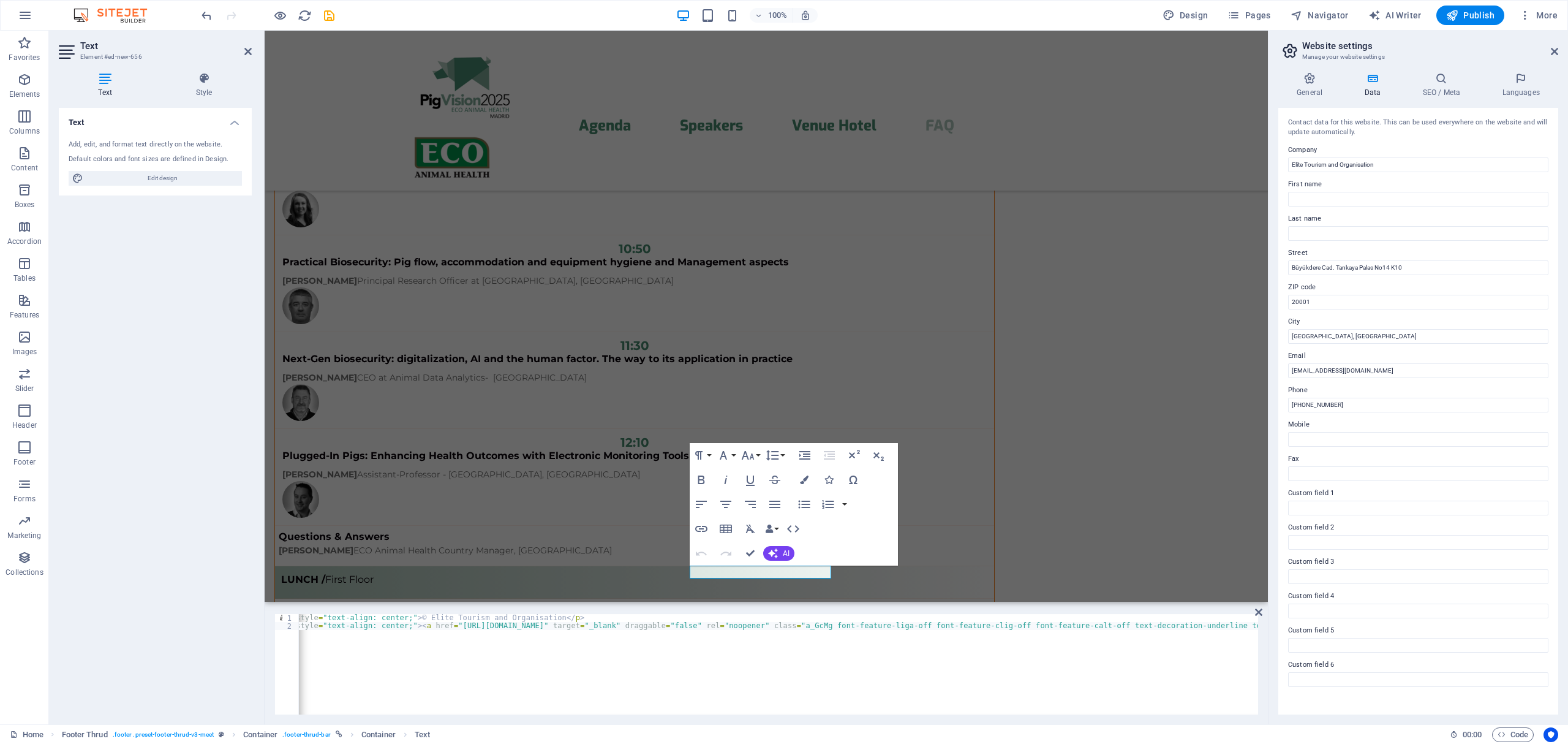
scroll to position [0, 0]
drag, startPoint x: 515, startPoint y: 625, endPoint x: 928, endPoint y: 626, distance: 413.0
click at [928, 626] on div "< p style = "text-align: center;" > © Elite Tourism and Organisation </ p > < p…" at bounding box center [1380, 671] width 2163 height 114
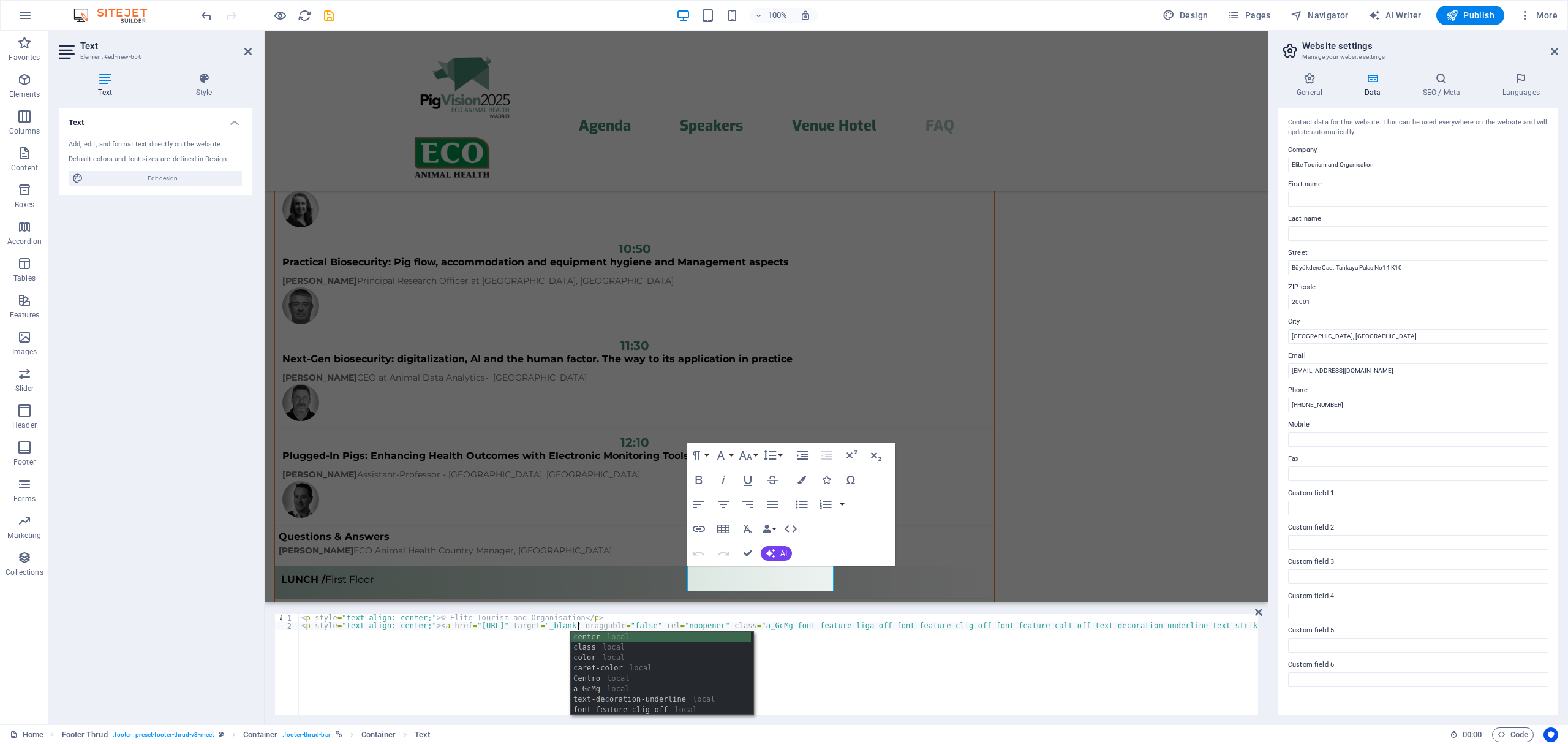
scroll to position [0, 24]
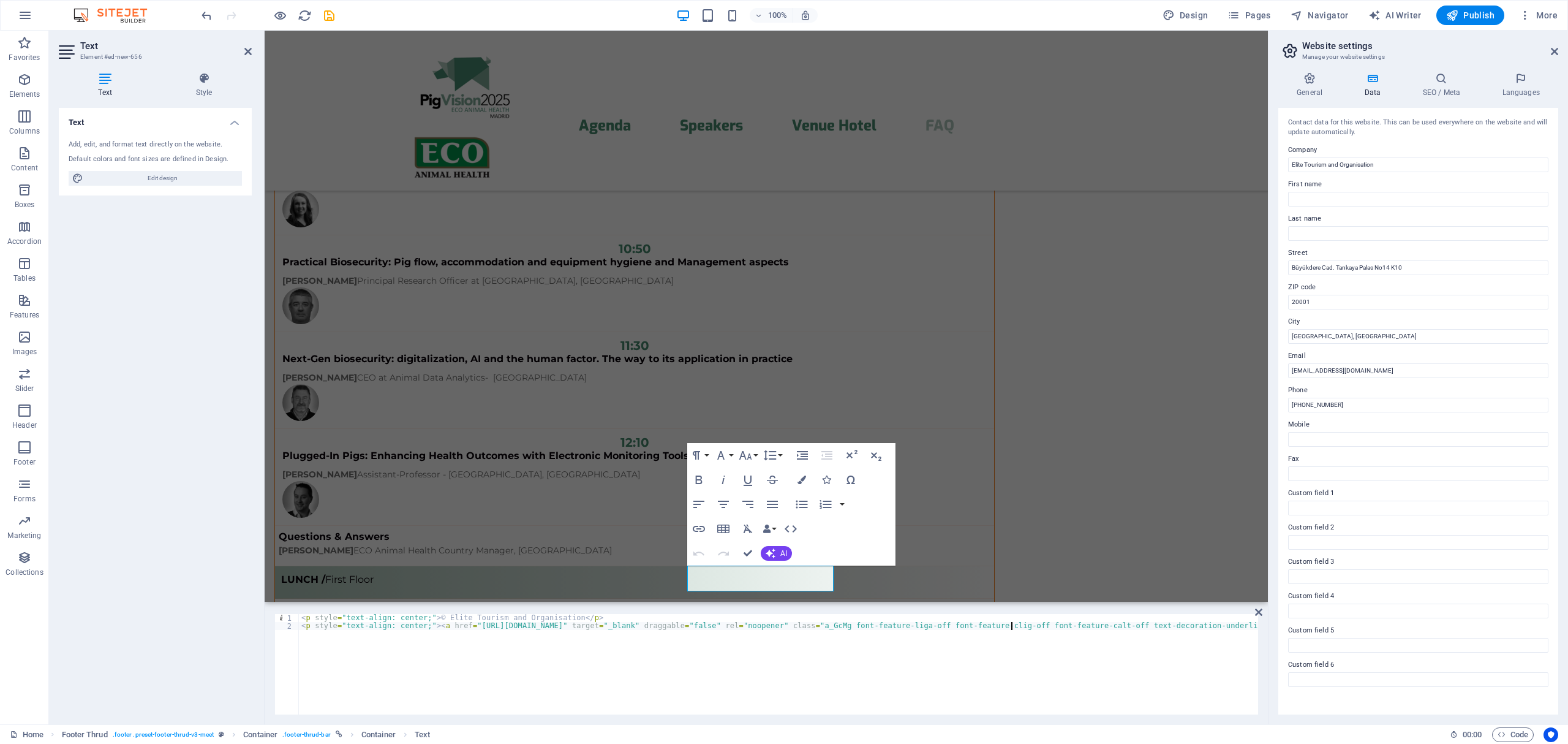
click at [1012, 628] on div "< p style = "text-align: center;" > © Elite Tourism and Organisation </ p > < p…" at bounding box center [1209, 671] width 1820 height 114
type textarea "<p style="text-align: center;"><a href="[URL][DOMAIN_NAME]" target="_blank" dra…"
drag, startPoint x: 792, startPoint y: 714, endPoint x: 839, endPoint y: 714, distance: 47.0
click at [909, 713] on div "<p style="text-align: center;"><a href="[URL][DOMAIN_NAME]" target="_blank" dra…" at bounding box center [766, 664] width 1003 height 120
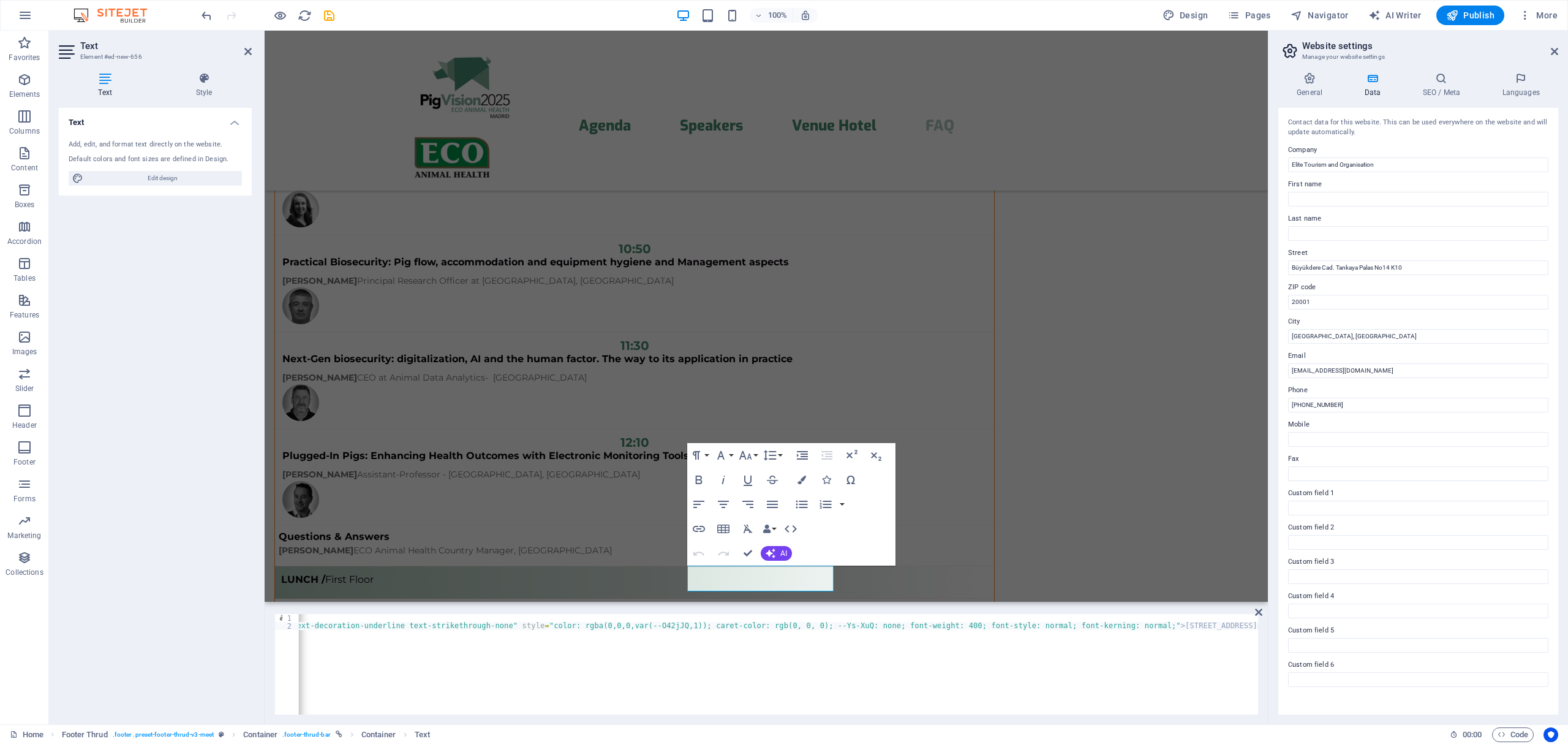
click at [1105, 628] on div "< p style = "text-align: center;" > © Elite Tourism and Organisation </ p > < p…" at bounding box center [347, 671] width 1820 height 114
drag, startPoint x: 1084, startPoint y: 627, endPoint x: 1237, endPoint y: 626, distance: 153.0
click at [1237, 626] on div "< p style = "text-align: center;" > © Elite Tourism and Organisation </ p > < p…" at bounding box center [347, 671] width 1820 height 114
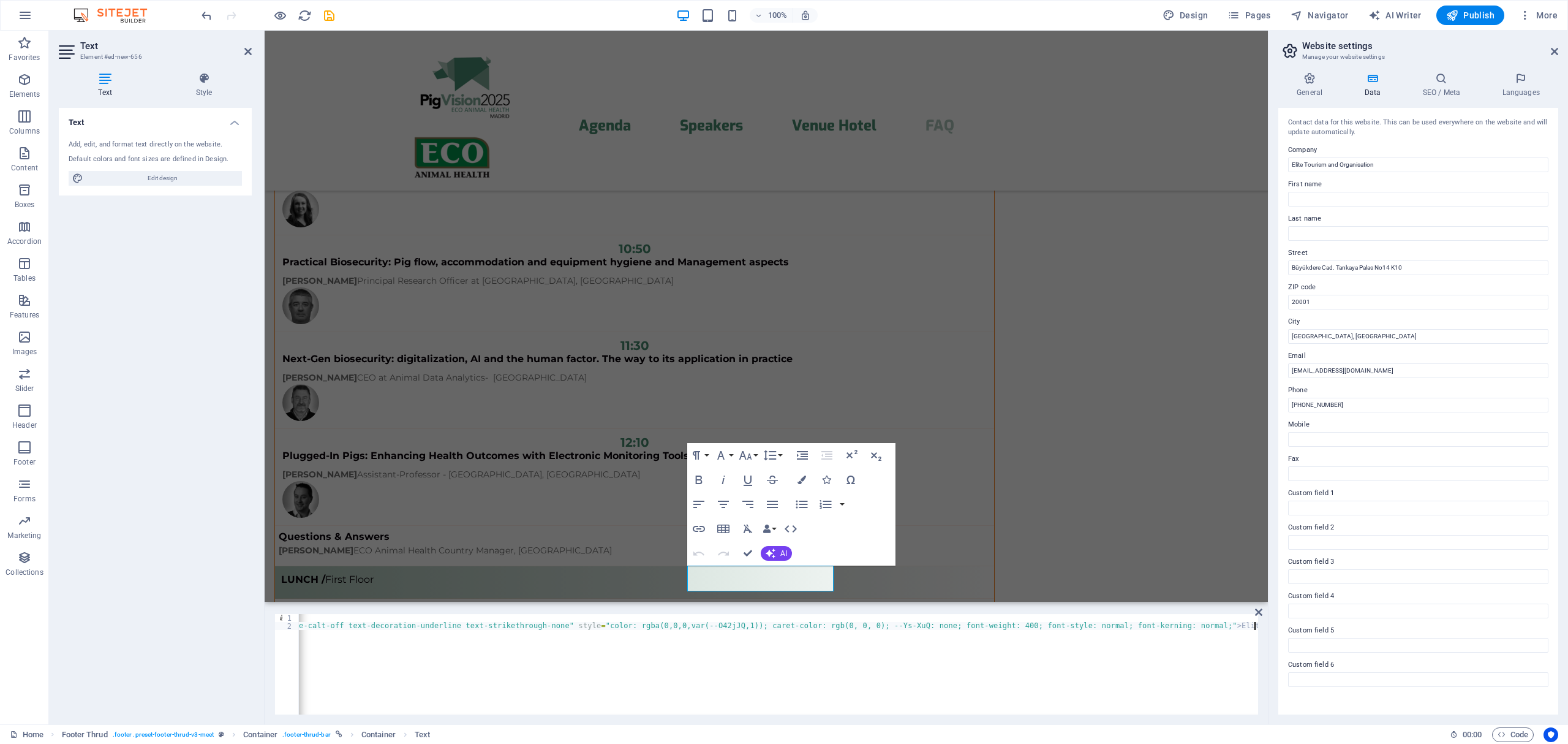
type textarea "Elite Tourism and Organisaiton"
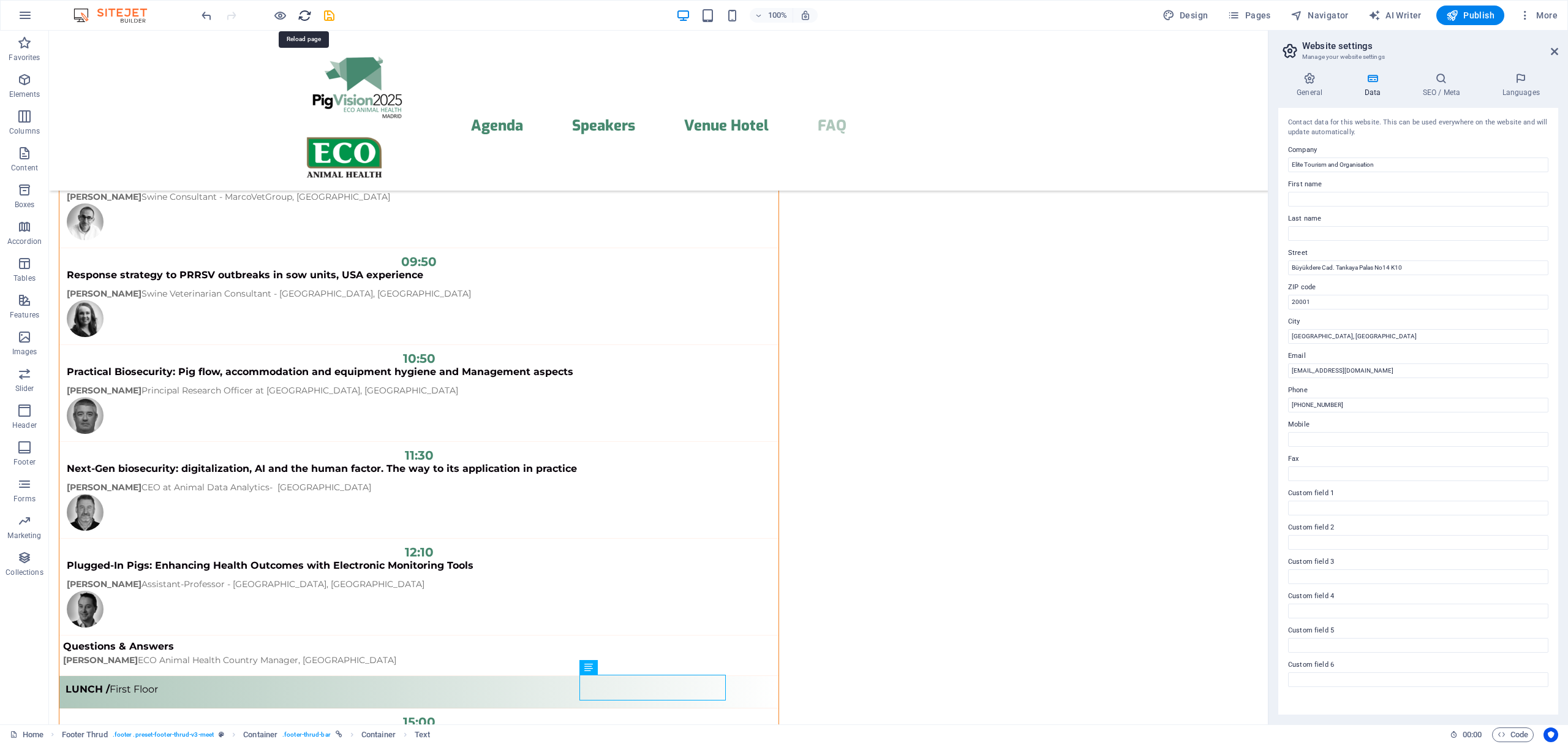
drag, startPoint x: 308, startPoint y: 17, endPoint x: 866, endPoint y: 29, distance: 558.1
click at [308, 17] on icon "reload" at bounding box center [304, 16] width 14 height 14
click at [275, 16] on icon "button" at bounding box center [280, 16] width 14 height 14
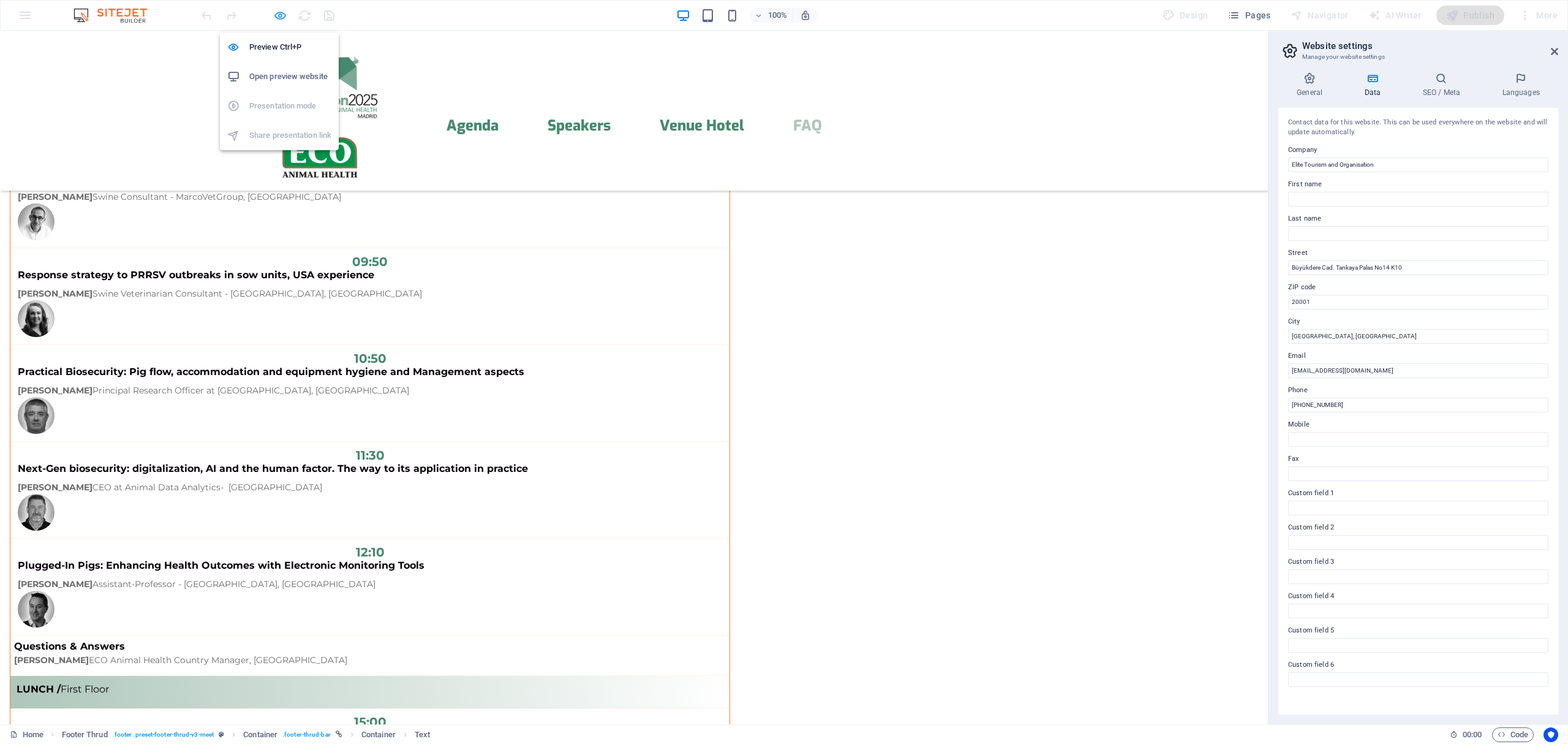
scroll to position [2986, 0]
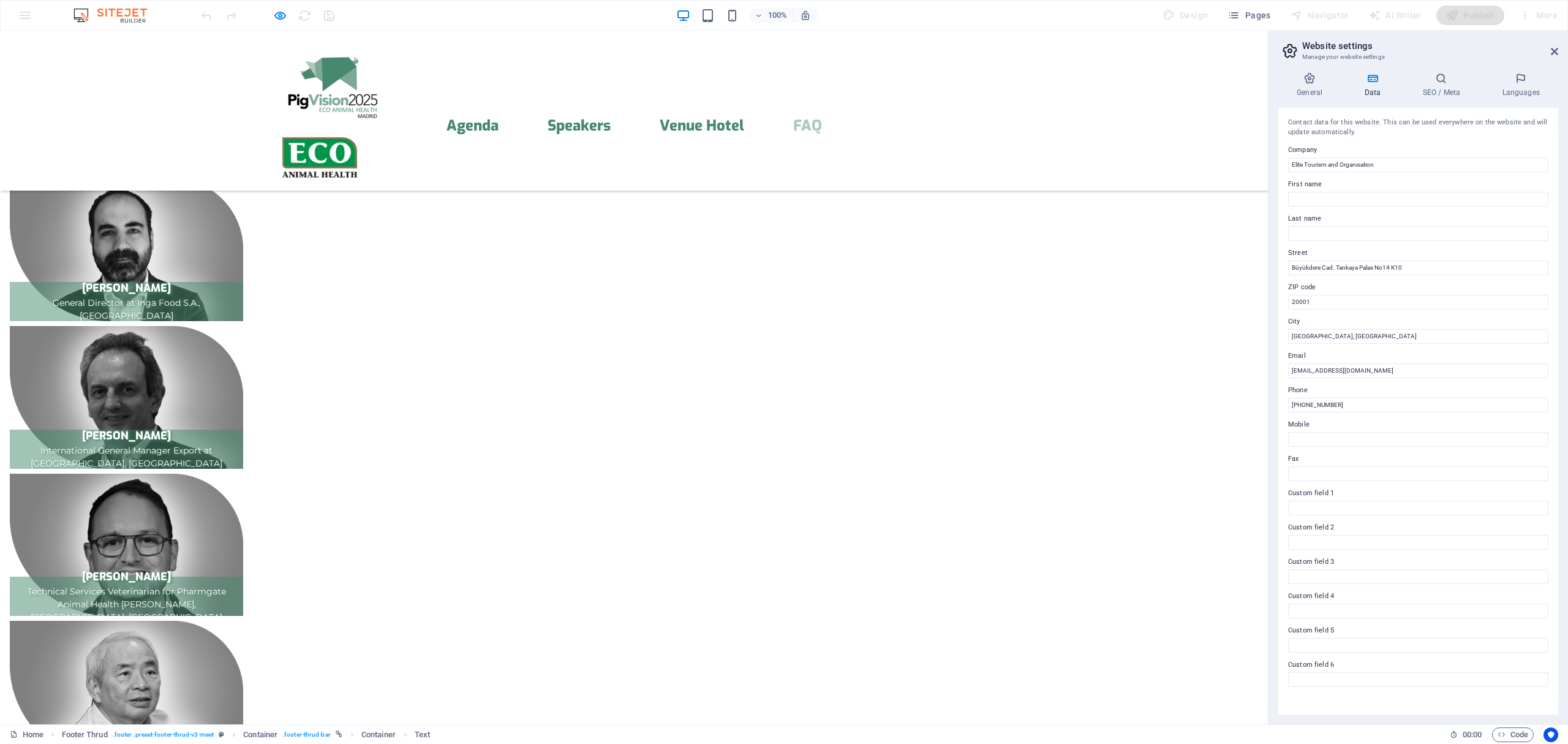
click at [277, 10] on icon "button" at bounding box center [280, 16] width 14 height 14
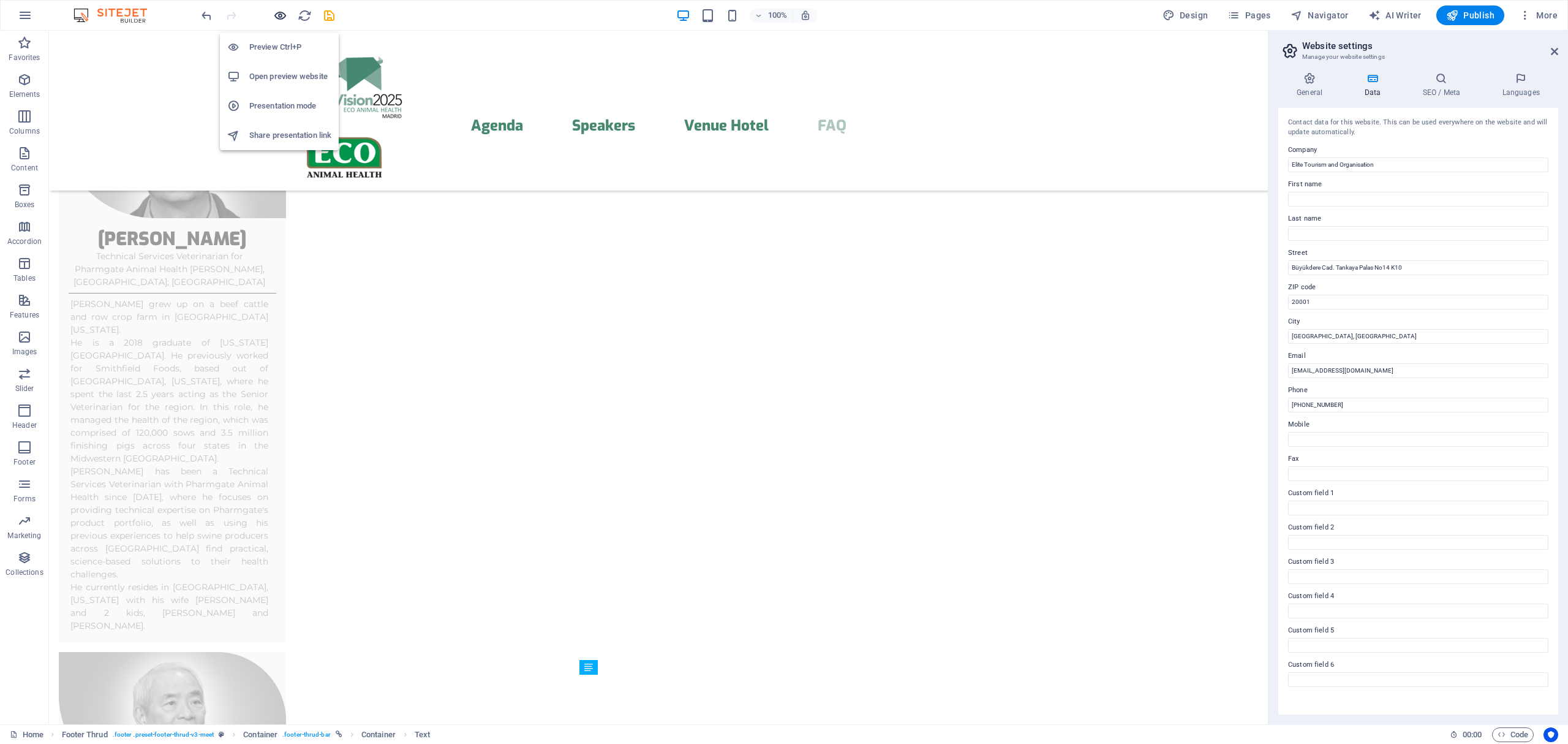
scroll to position [9834, 0]
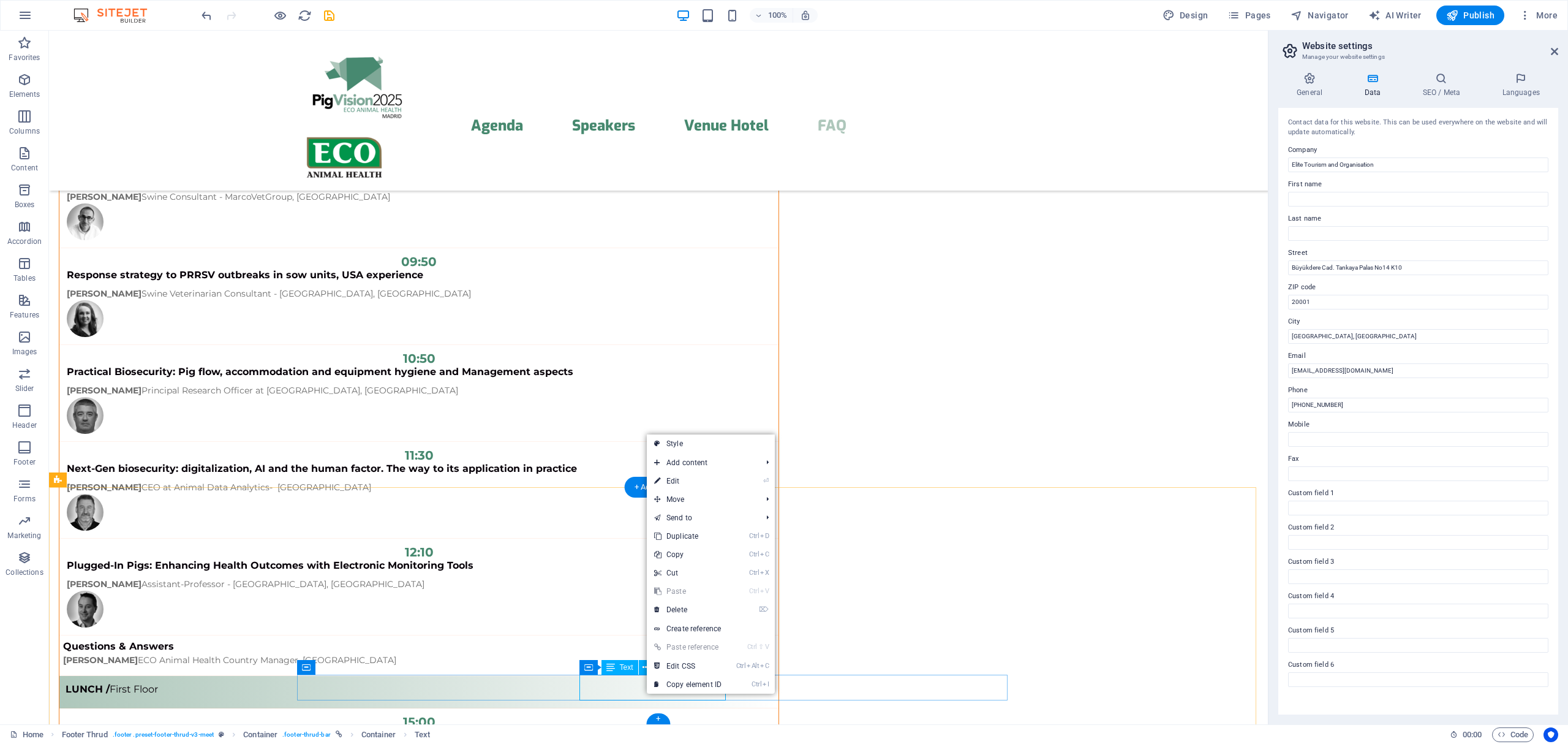
click at [624, 668] on span "Text" at bounding box center [626, 667] width 13 height 7
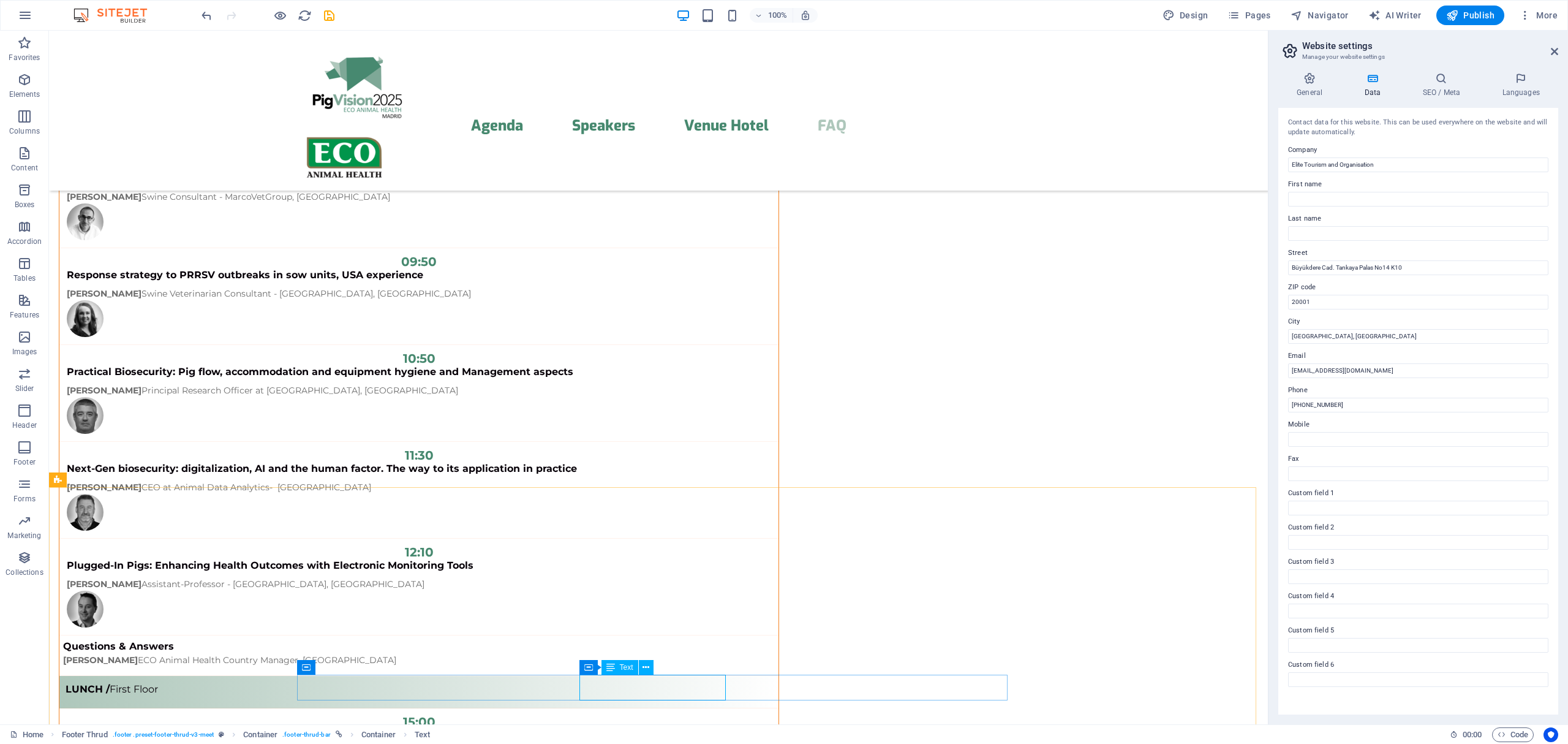
click at [624, 668] on span "Text" at bounding box center [626, 667] width 13 height 7
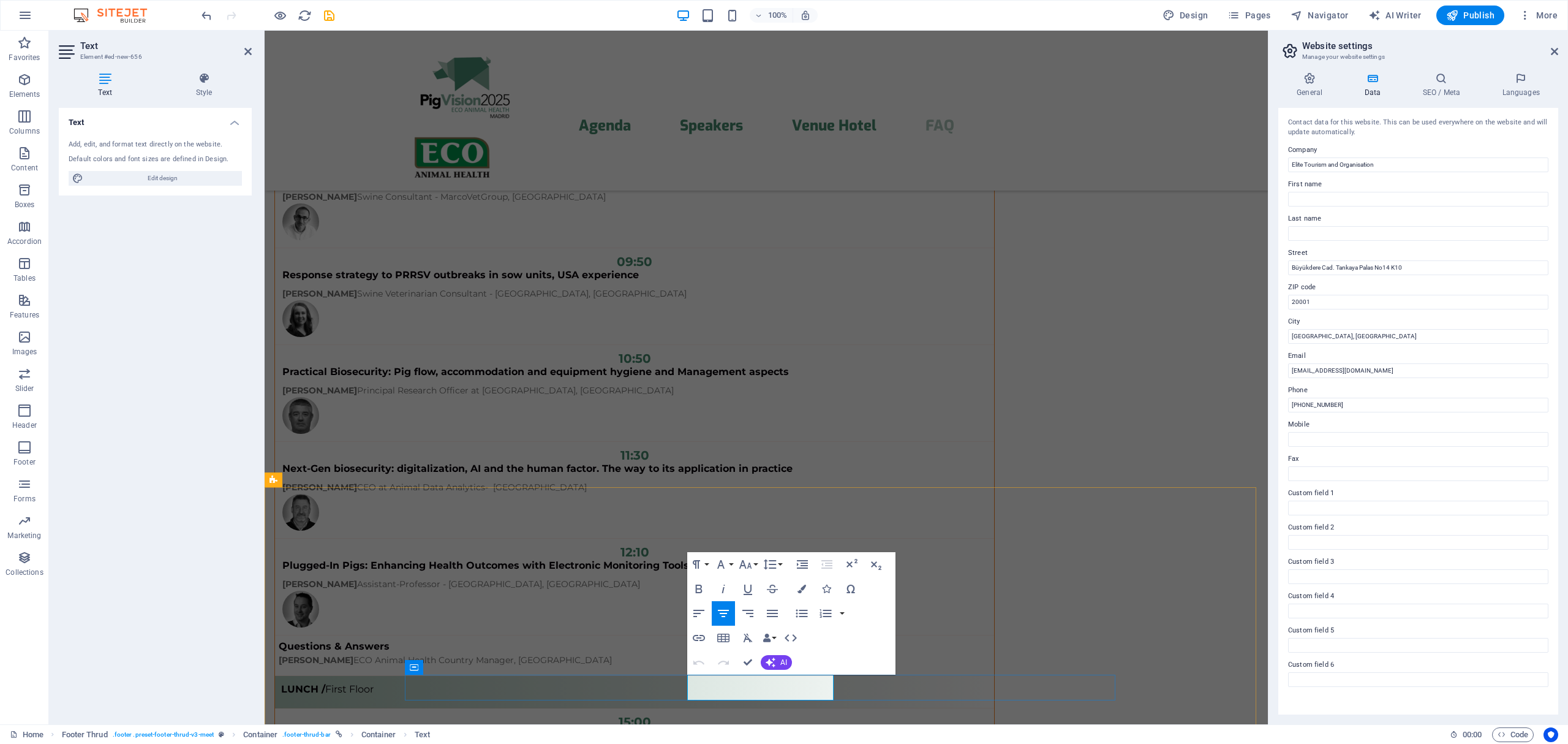
click at [742, 663] on icon "button" at bounding box center [743, 664] width 9 height 9
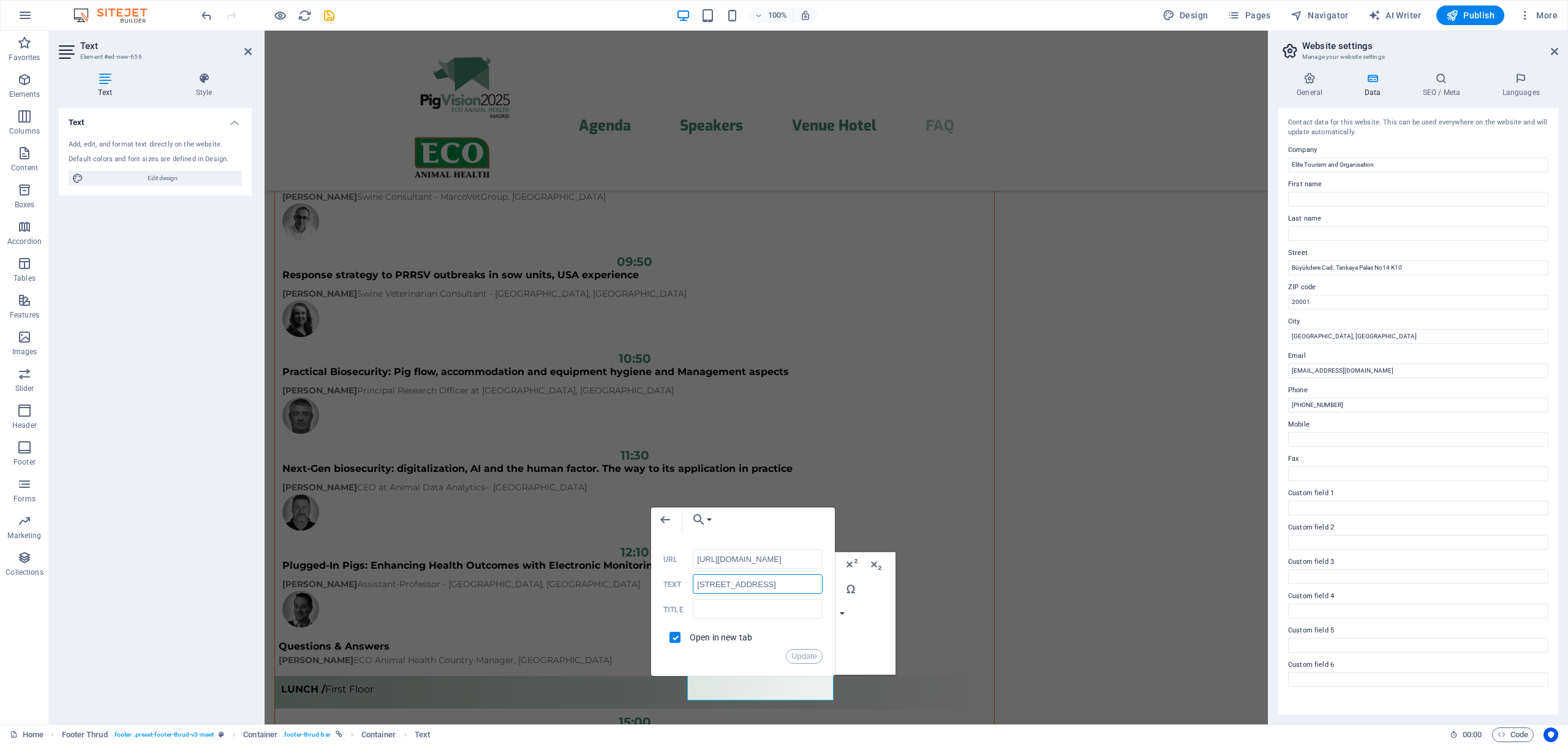
drag, startPoint x: 798, startPoint y: 585, endPoint x: 657, endPoint y: 586, distance: 141.0
click at [657, 586] on div "Back Choose Link Home (en) Legal Notice (en) Privacy (en) Home (es) Choose file…" at bounding box center [742, 591] width 184 height 168
type input "Elite Tourism and Organisation"
click at [809, 659] on button "Update" at bounding box center [804, 656] width 37 height 15
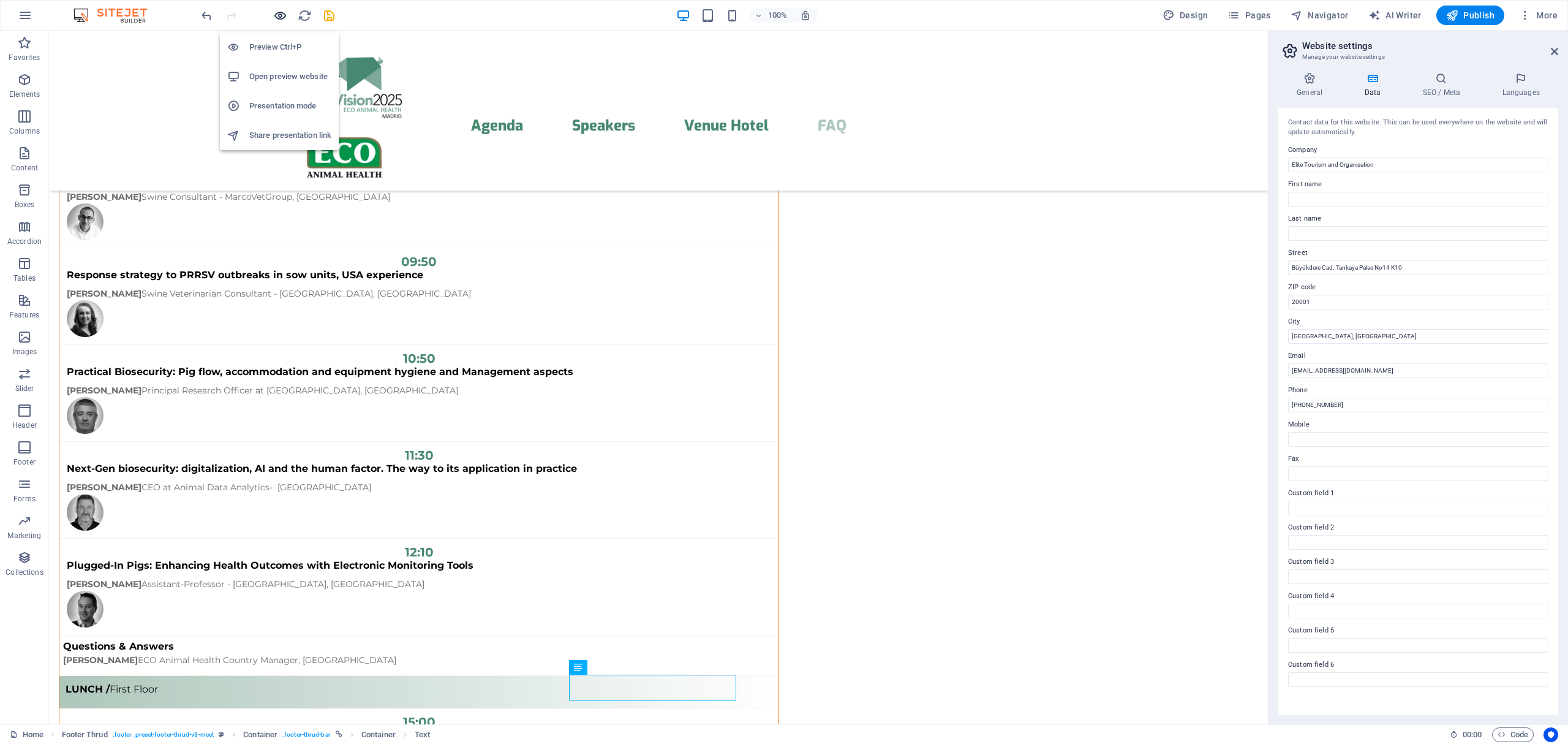
click at [282, 13] on icon "button" at bounding box center [280, 16] width 14 height 14
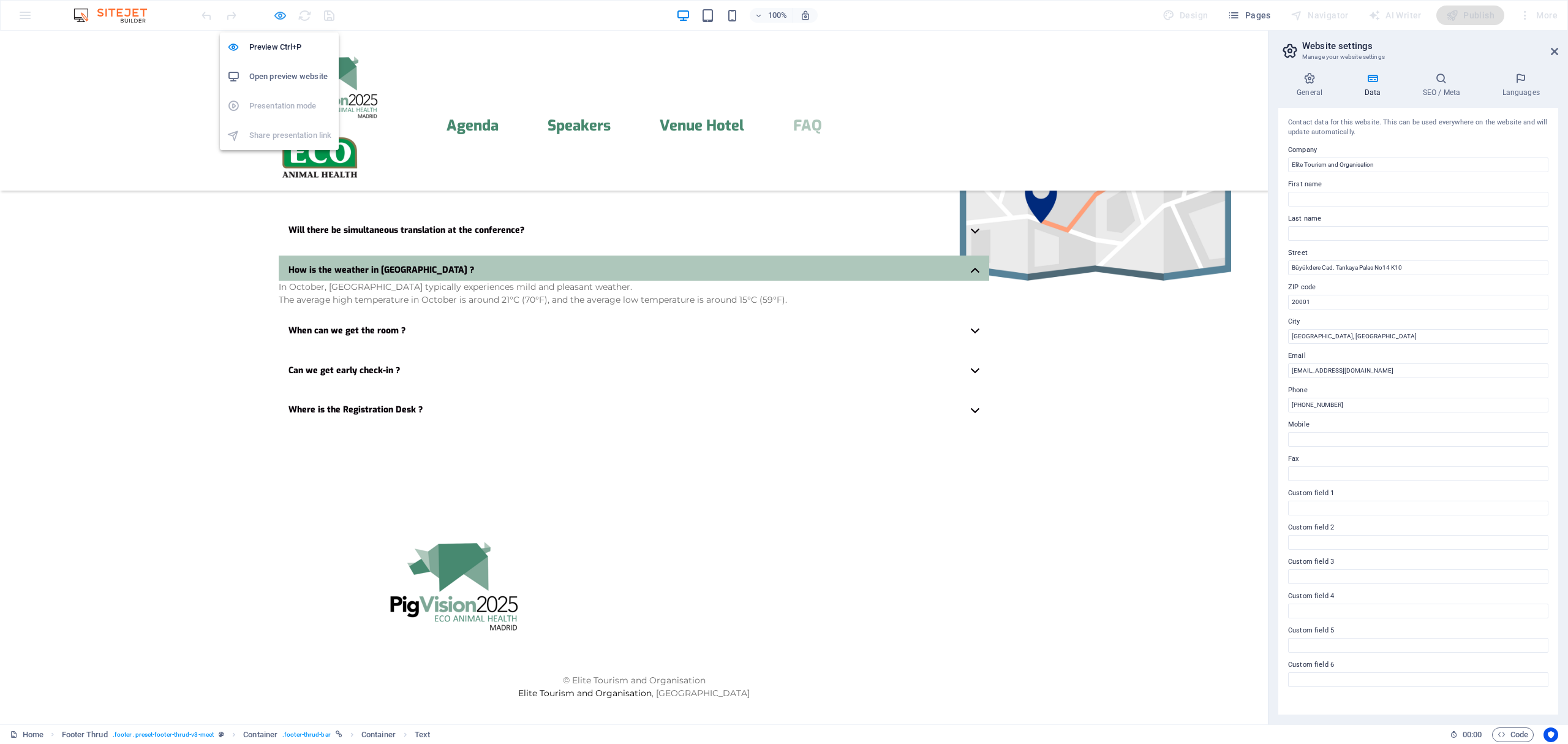
scroll to position [2986, 0]
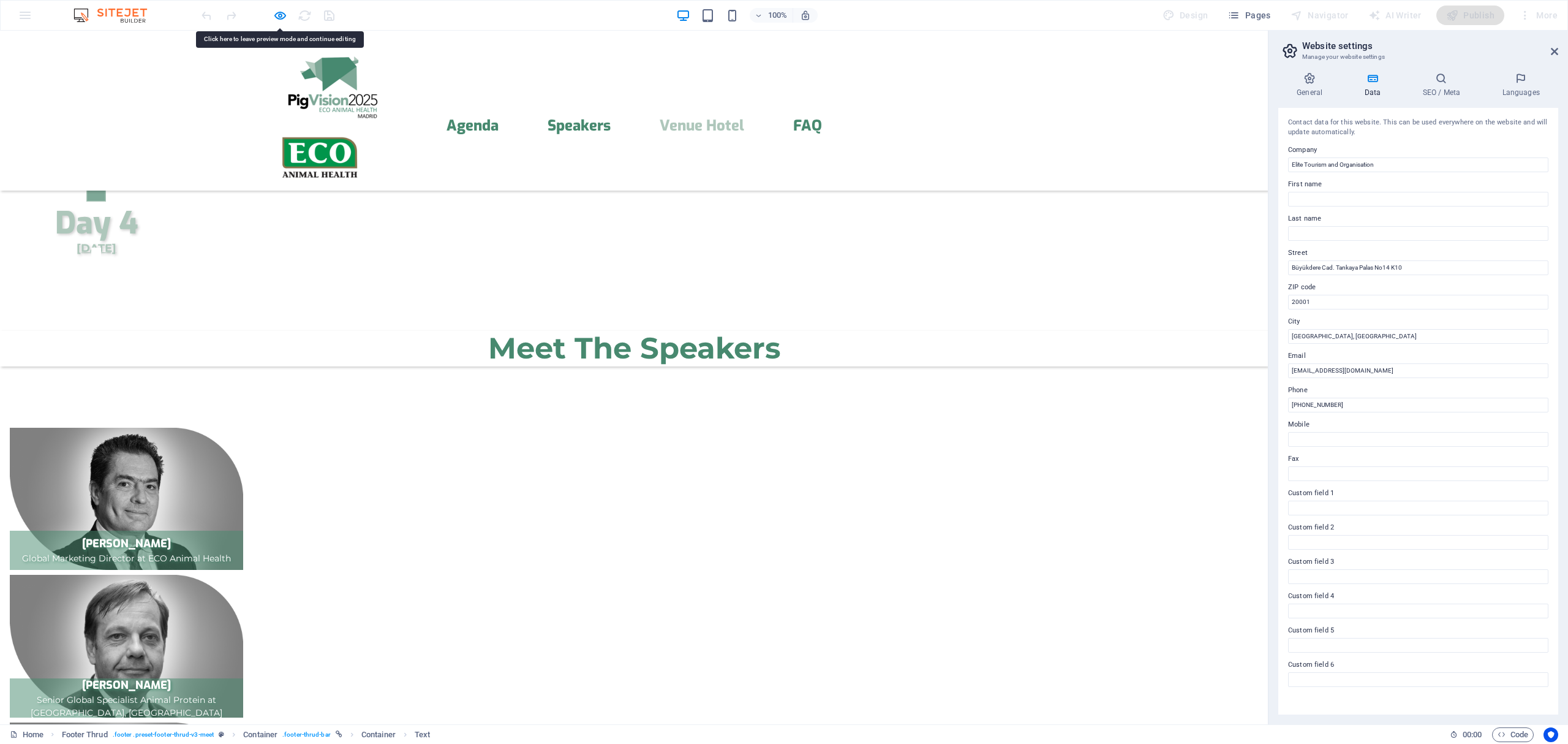
scroll to position [2441, 0]
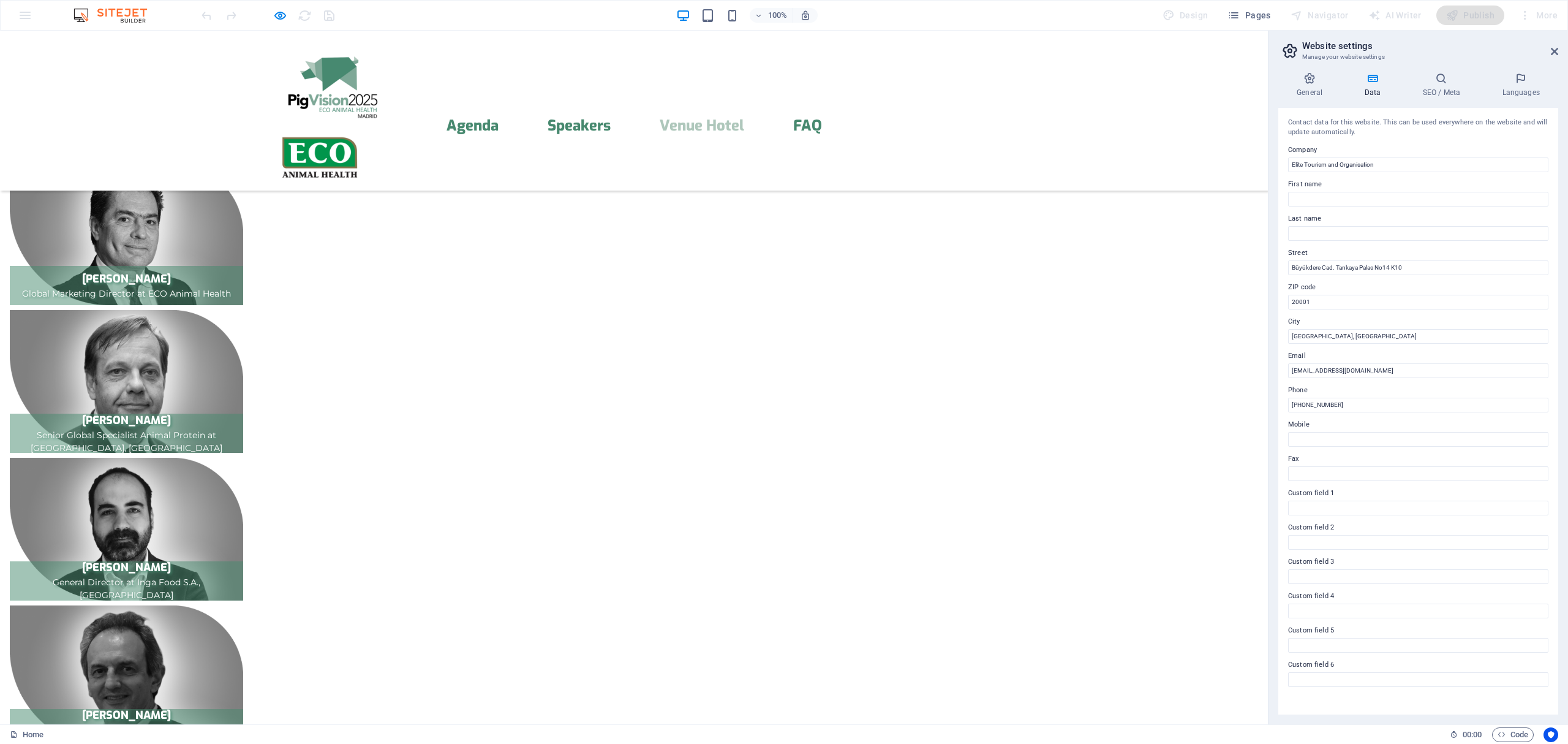
scroll to position [2986, 0]
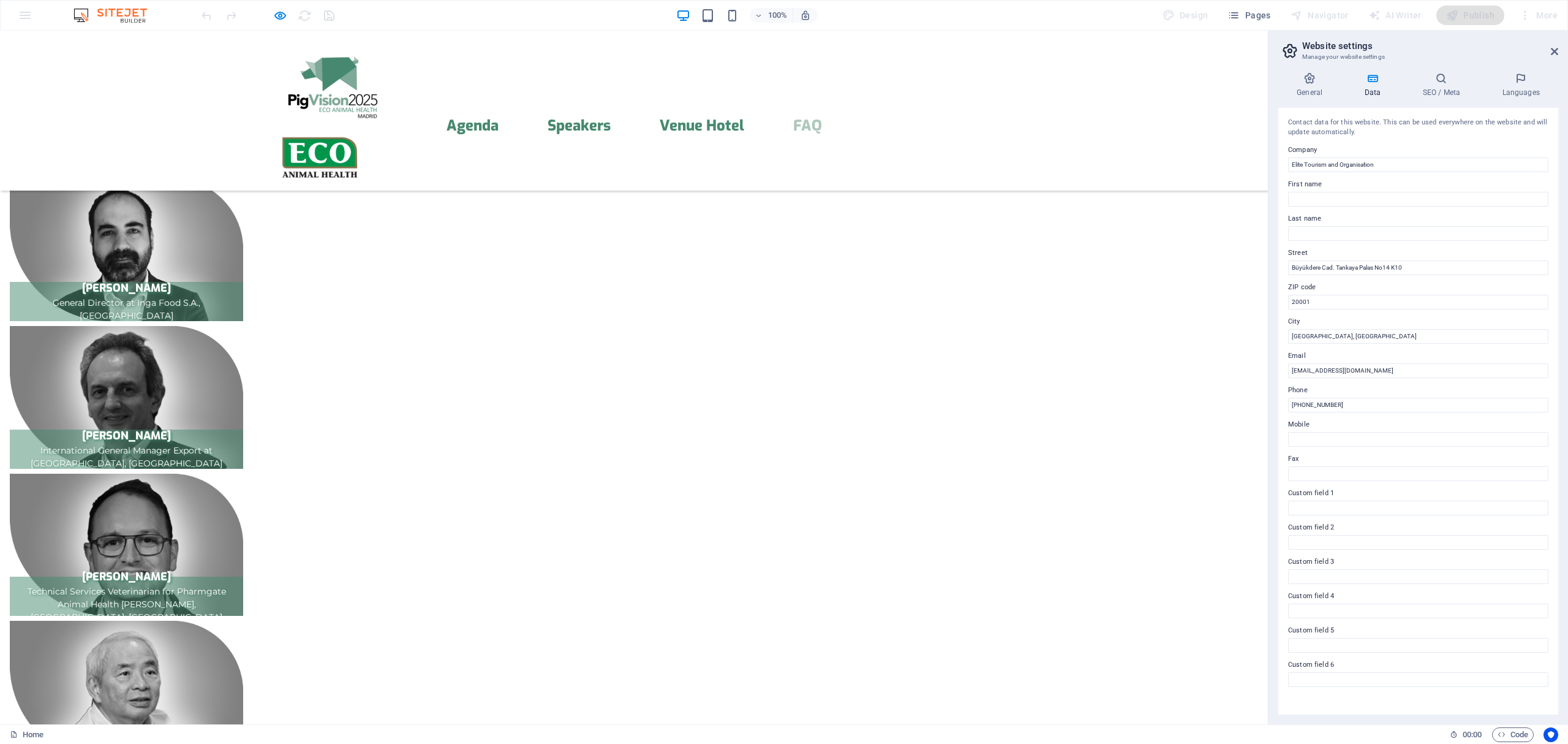
click at [280, 13] on icon "button" at bounding box center [280, 16] width 14 height 14
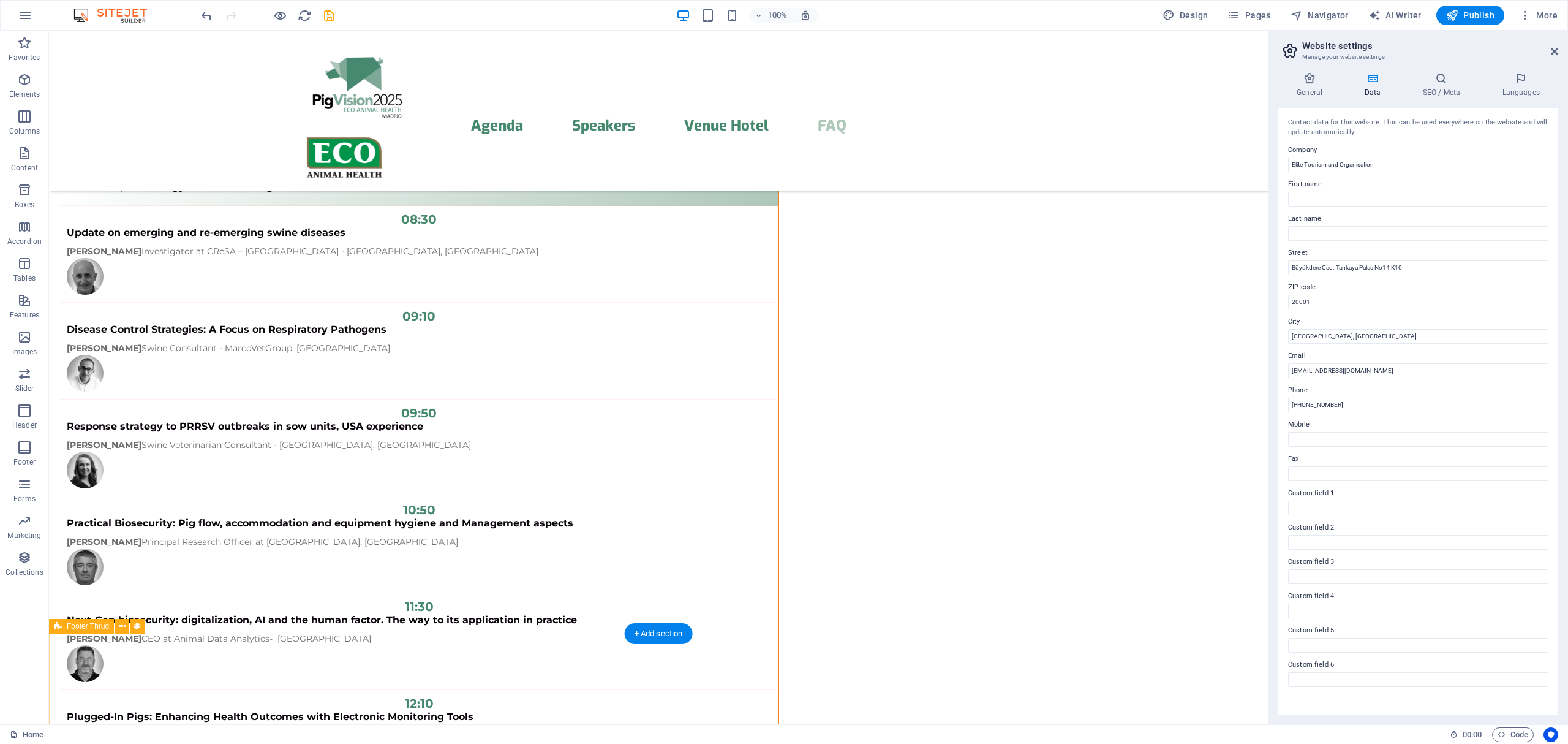
scroll to position [9834, 0]
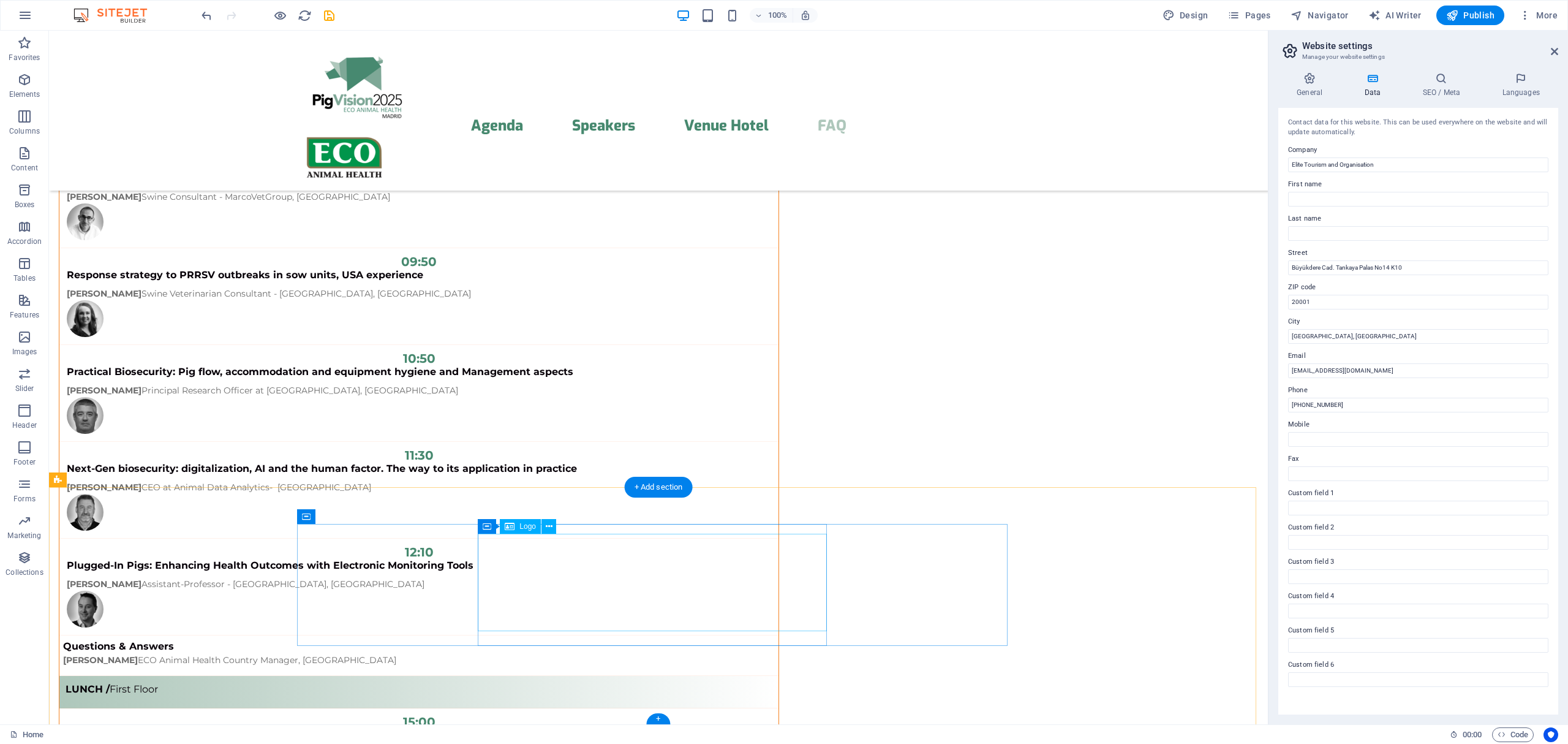
click at [523, 524] on span "Logo" at bounding box center [528, 526] width 16 height 7
select select "px"
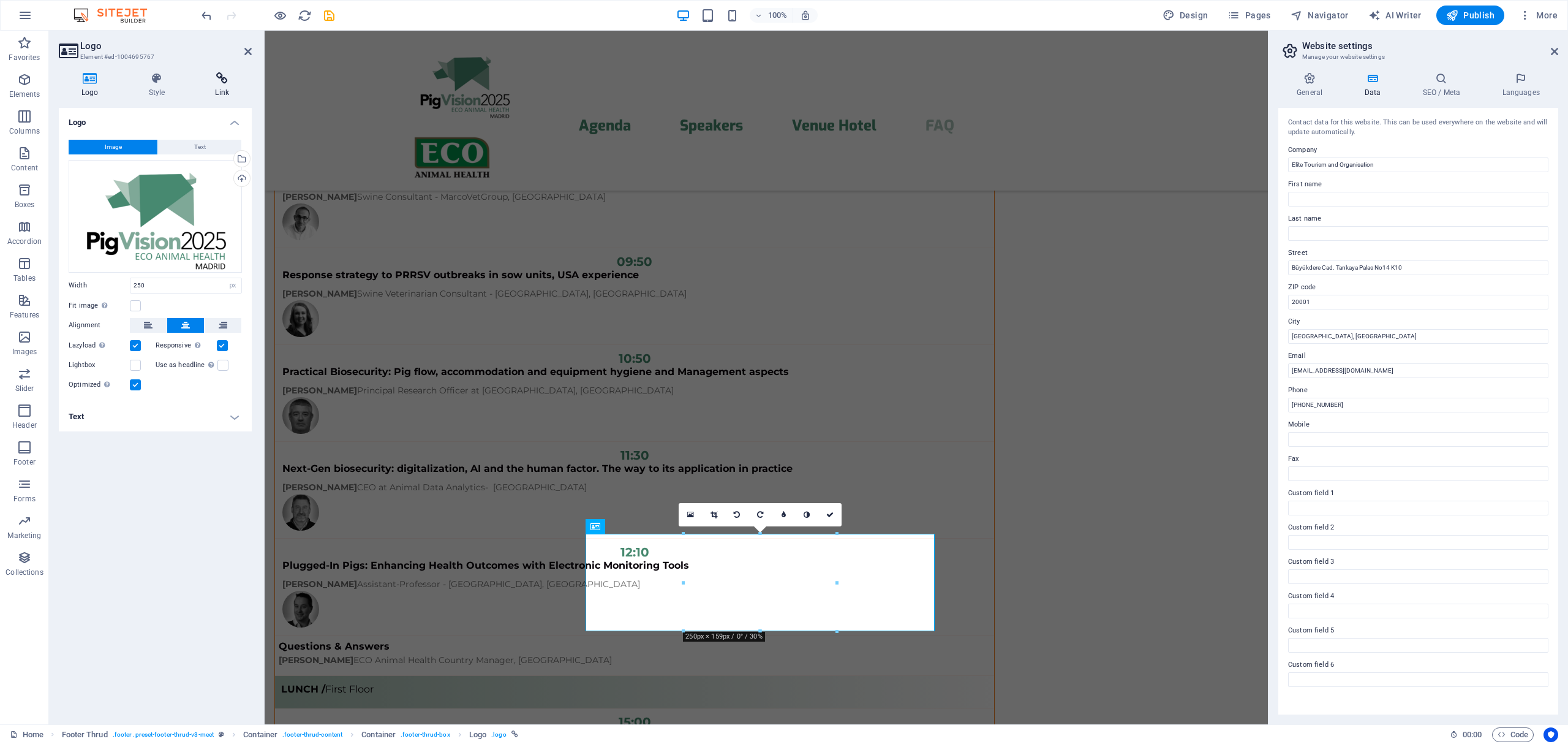
click at [218, 81] on icon at bounding box center [222, 78] width 60 height 13
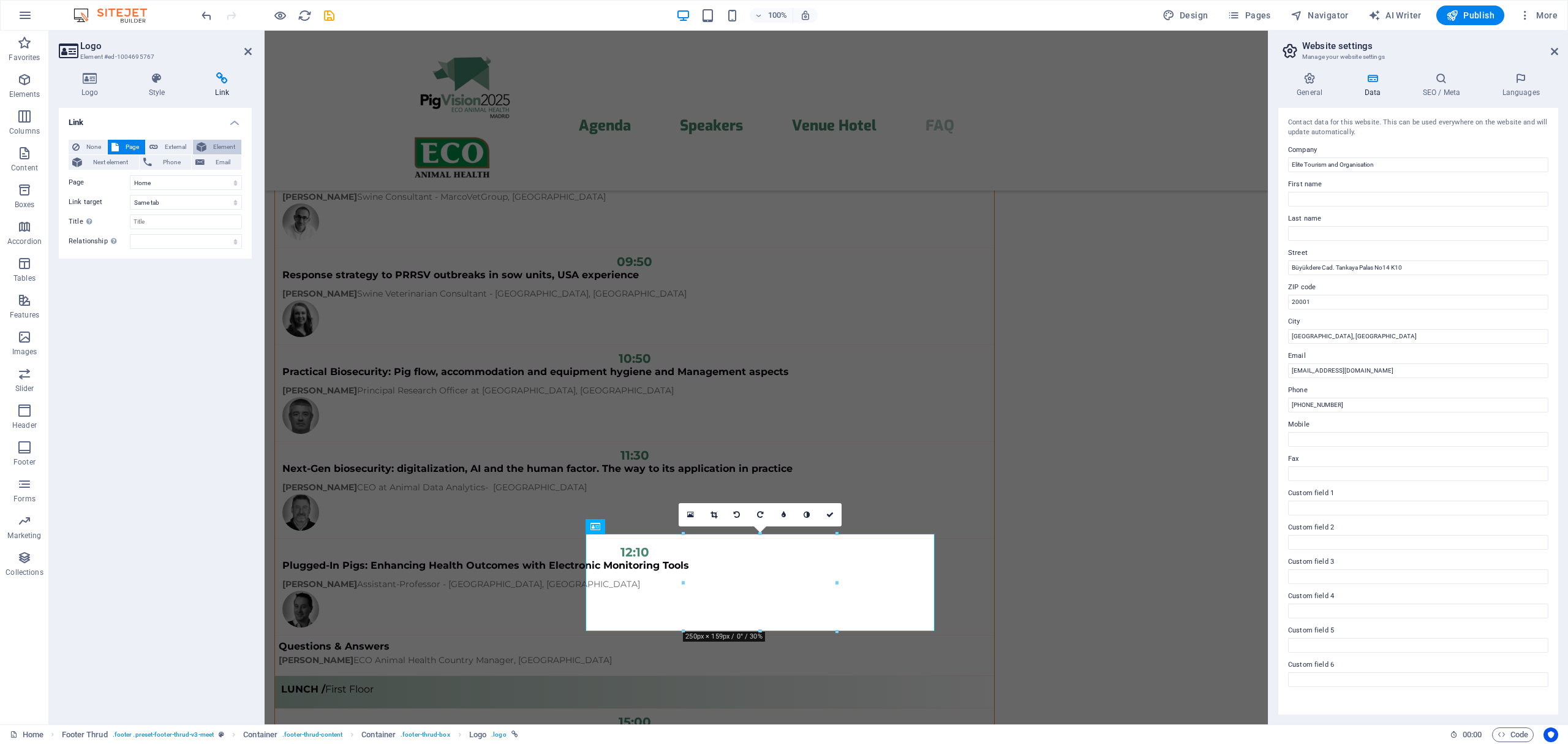
click at [211, 145] on span "Element" at bounding box center [224, 147] width 27 height 15
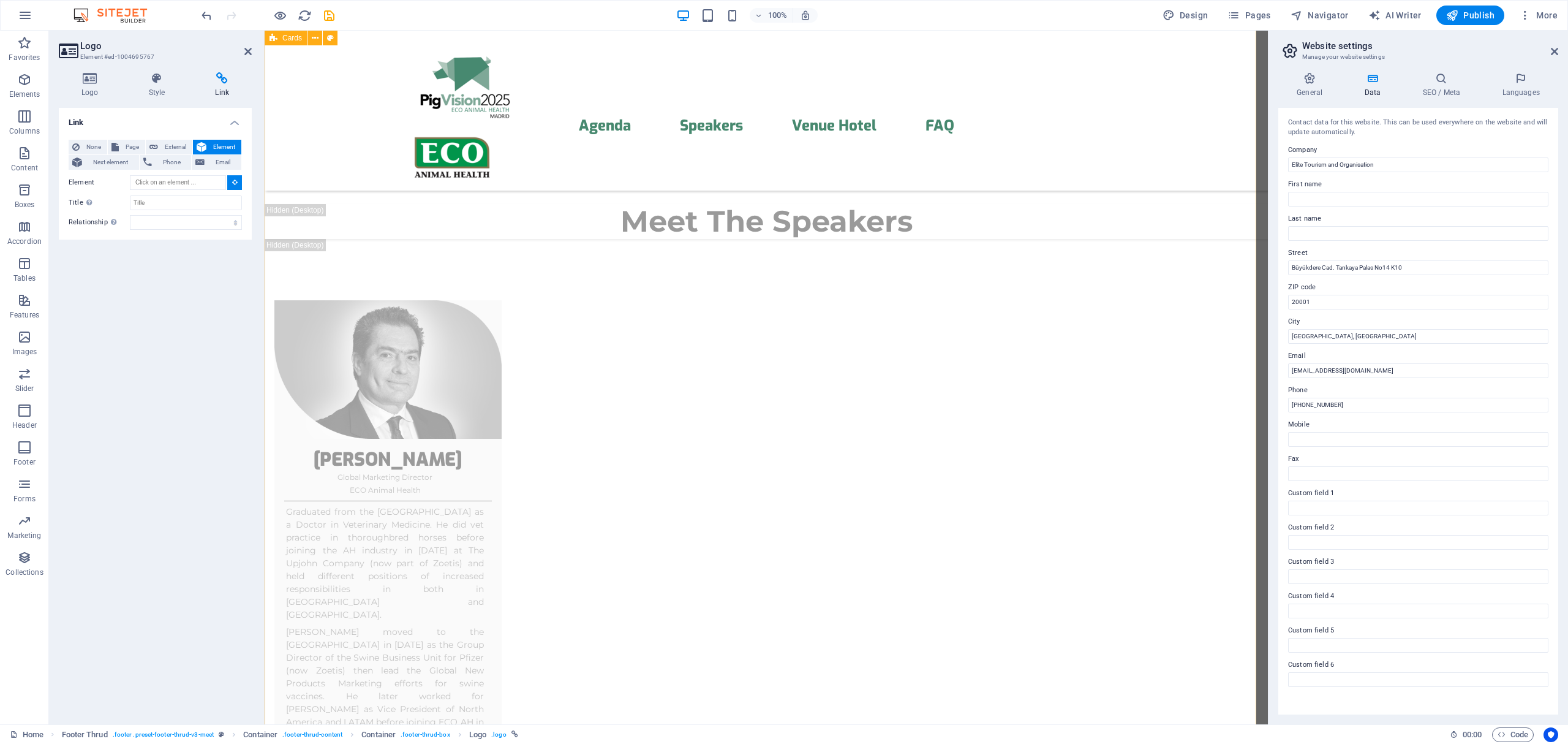
scroll to position [0, 0]
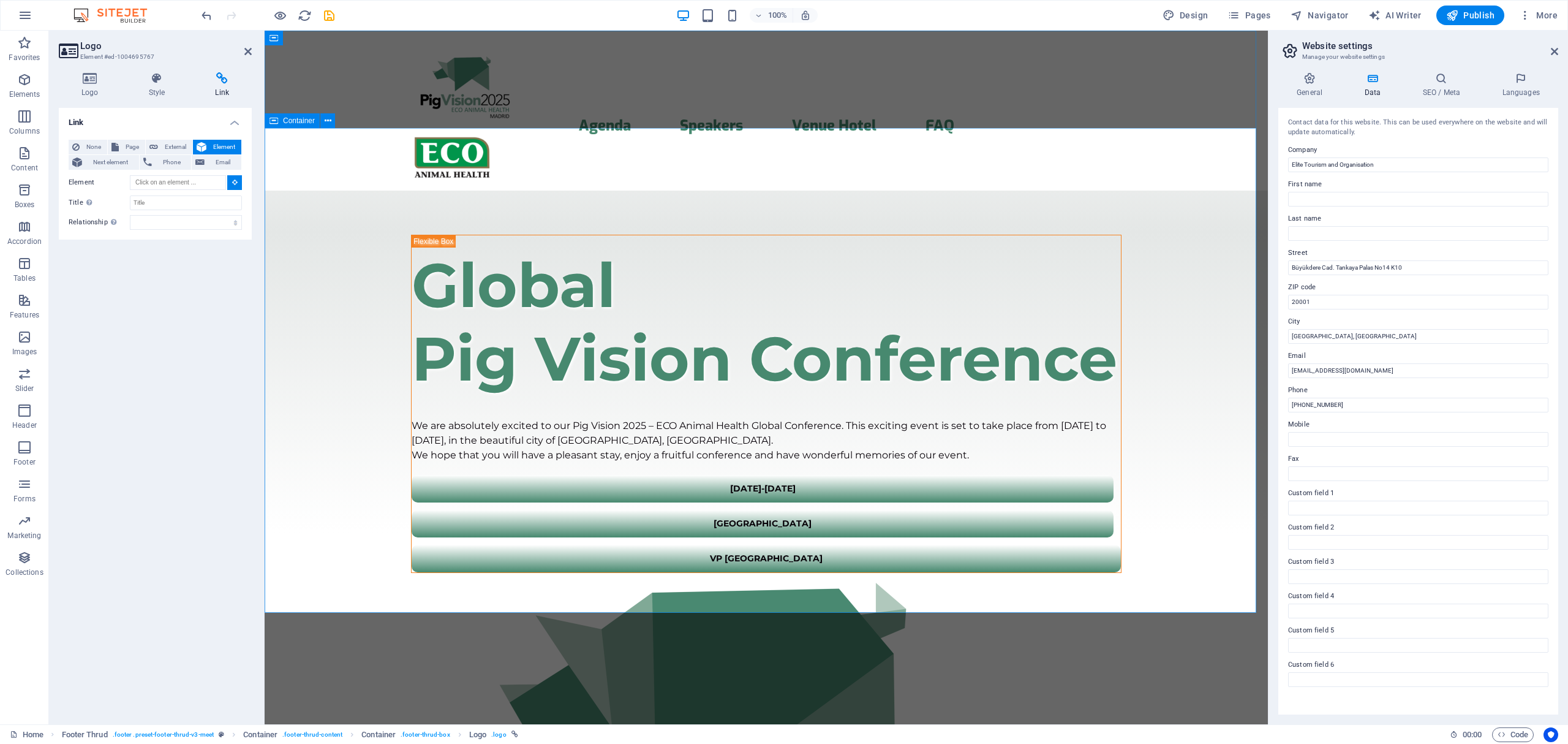
click at [373, 190] on div "​​​ Global Pig Vision Conference We are absolutely excited to our Pig Vision 20…" at bounding box center [766, 613] width 1003 height 844
type input "#ed-1004694747"
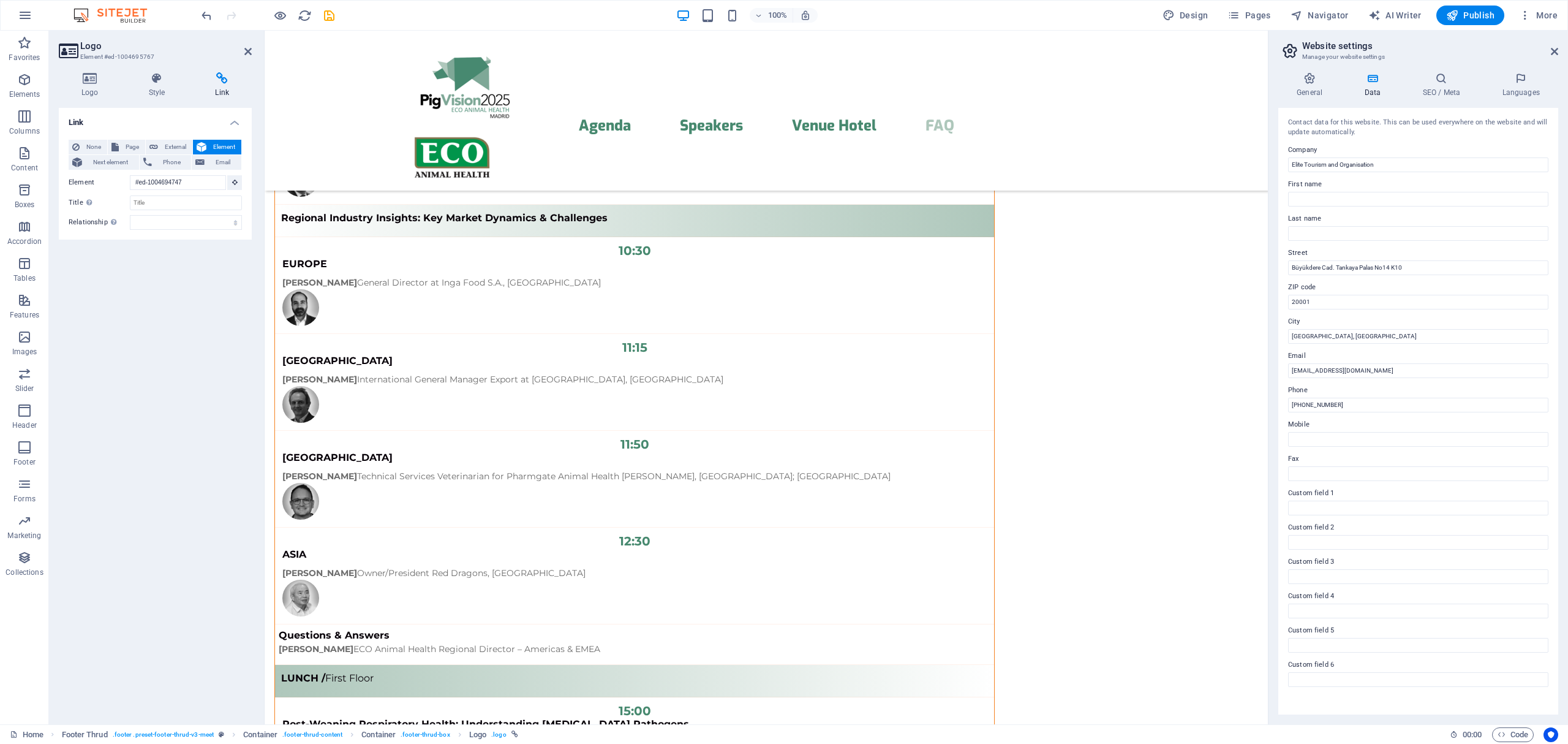
scroll to position [9736, 0]
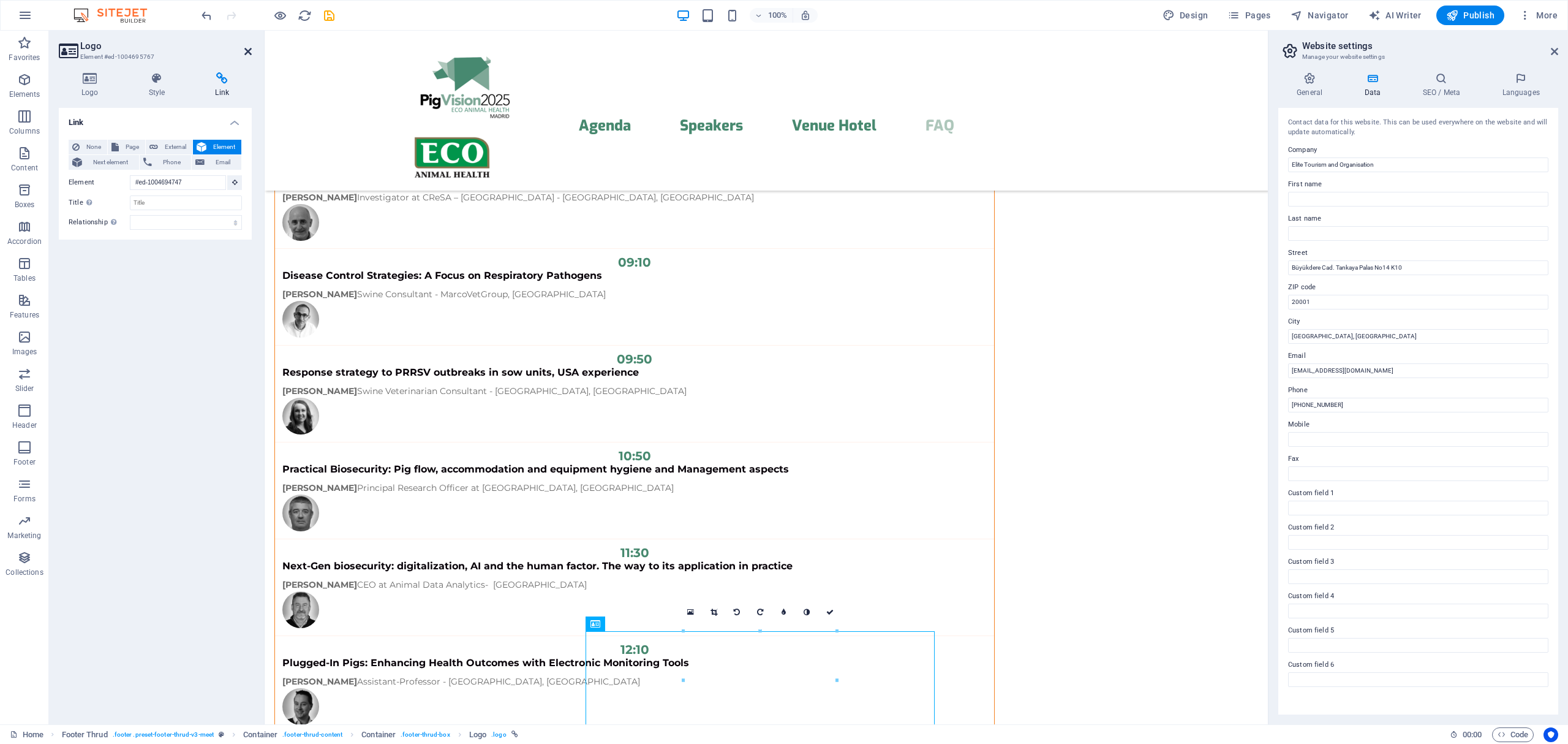
click at [246, 55] on icon at bounding box center [248, 51] width 7 height 10
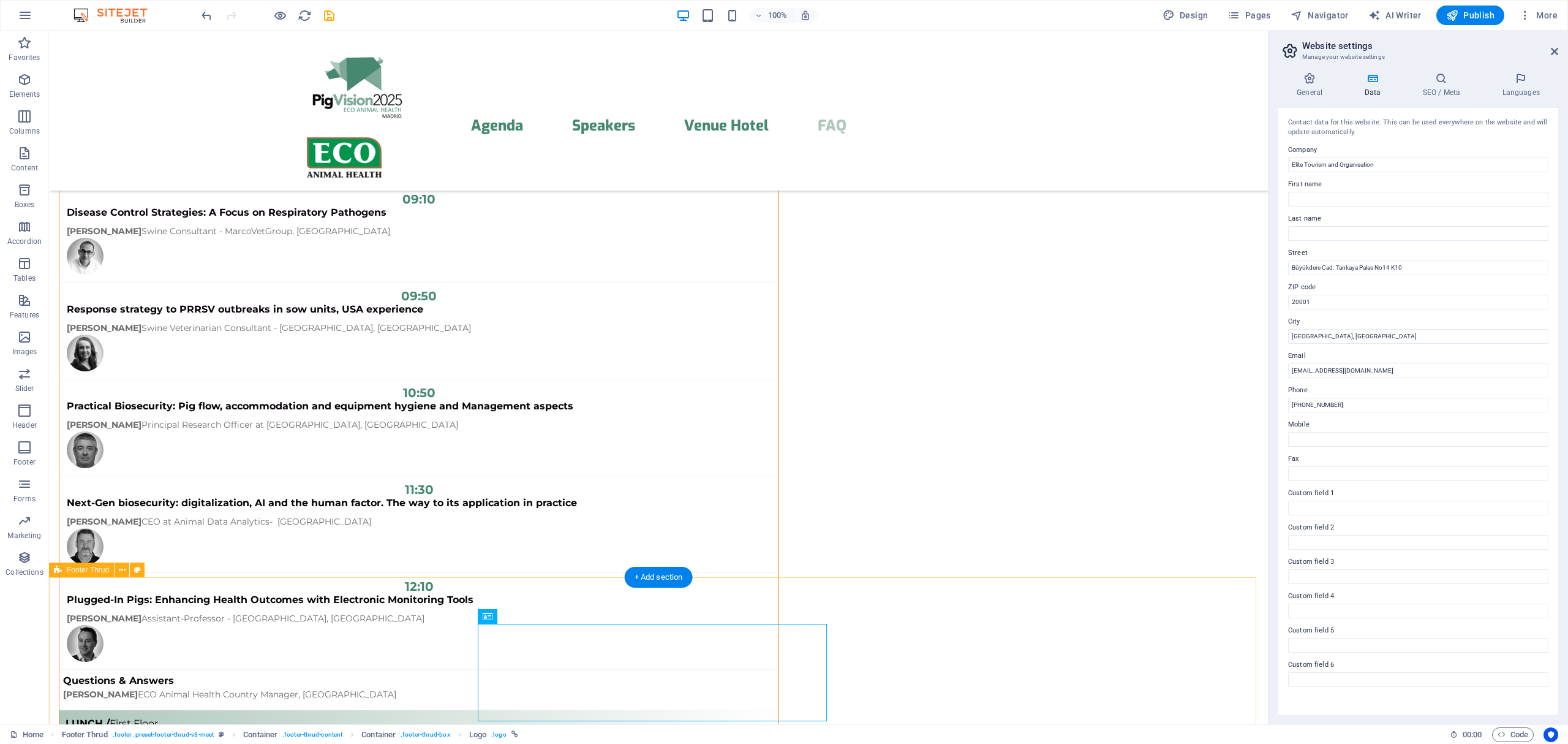
scroll to position [9834, 0]
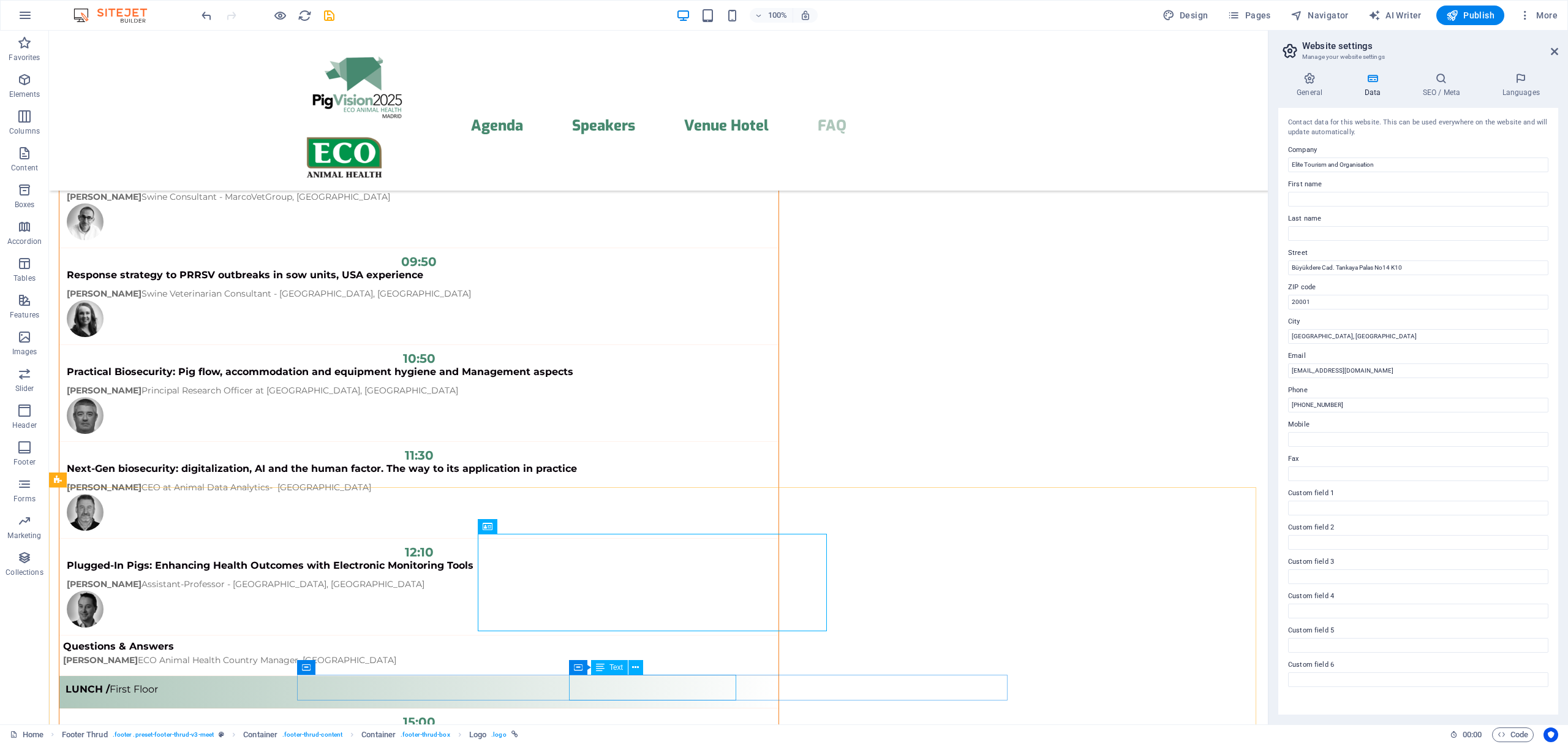
click at [606, 668] on div "Text" at bounding box center [609, 667] width 37 height 15
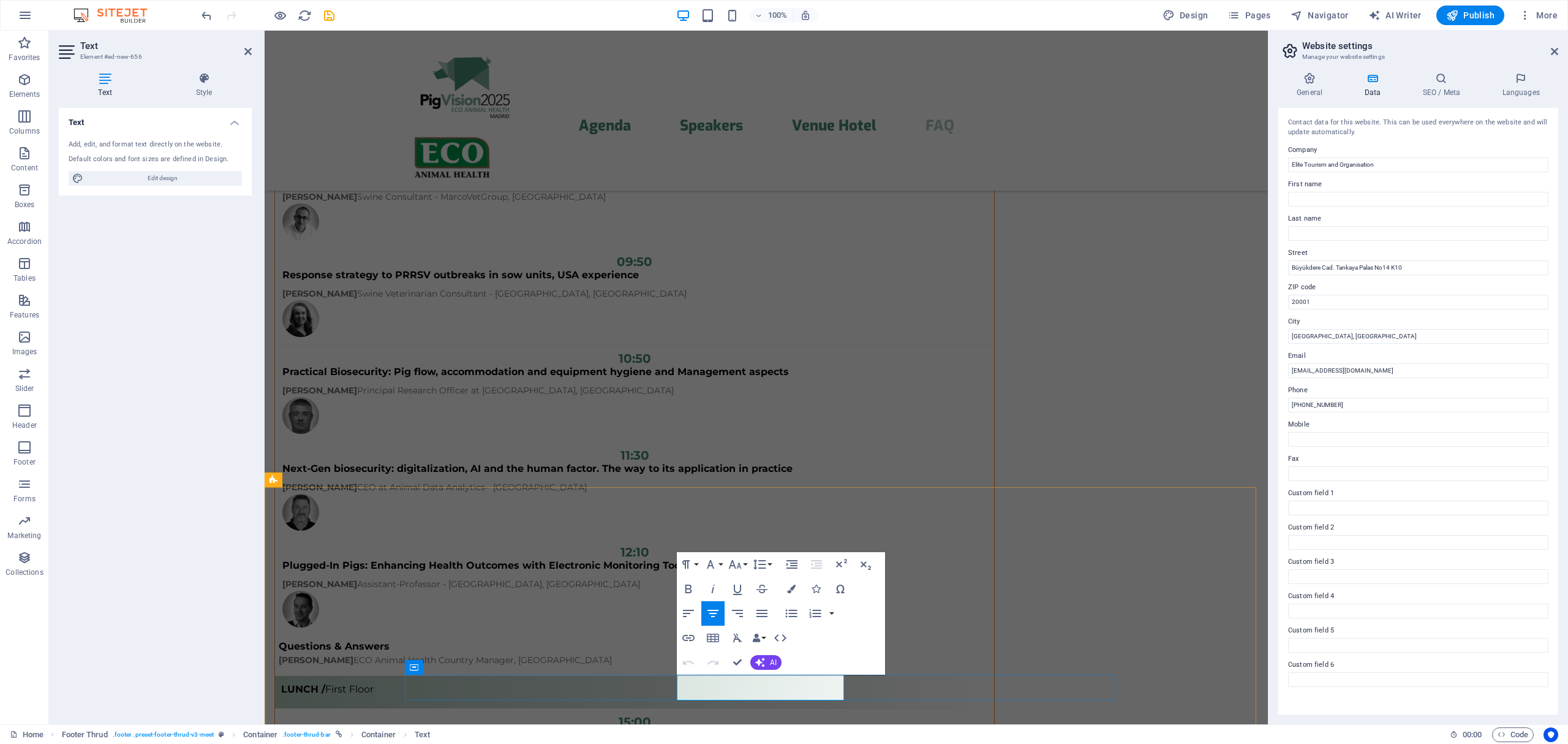
click at [781, 636] on icon "button" at bounding box center [780, 638] width 15 height 15
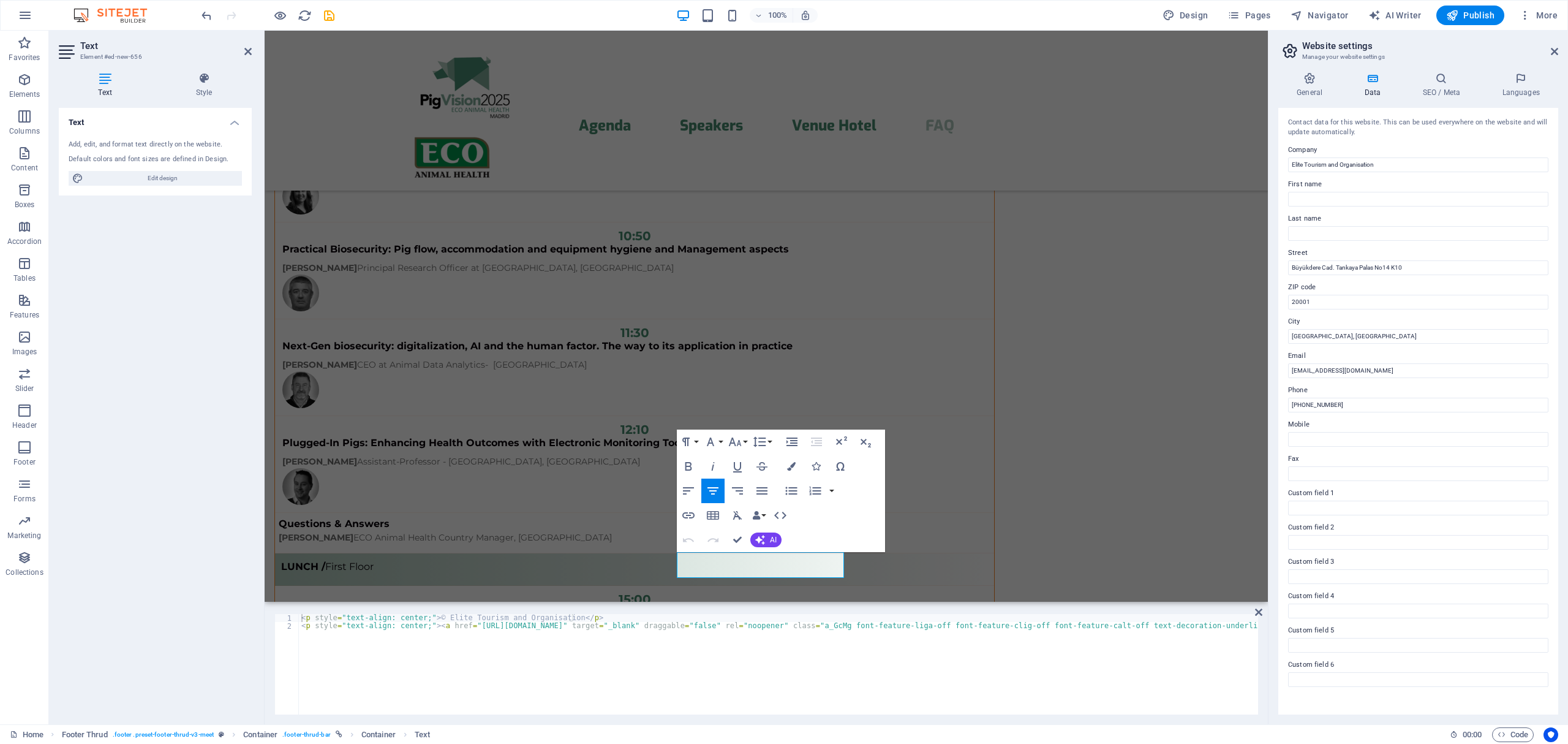
type textarea "<p style="text-align: center;">© Elite Tourism and Organisation</p>"
drag, startPoint x: 588, startPoint y: 620, endPoint x: 290, endPoint y: 618, distance: 298.0
click at [290, 618] on div "<p style="text-align: center;">© Elite Tourism and Organisation</p> 1 2 < p sty…" at bounding box center [766, 664] width 984 height 100
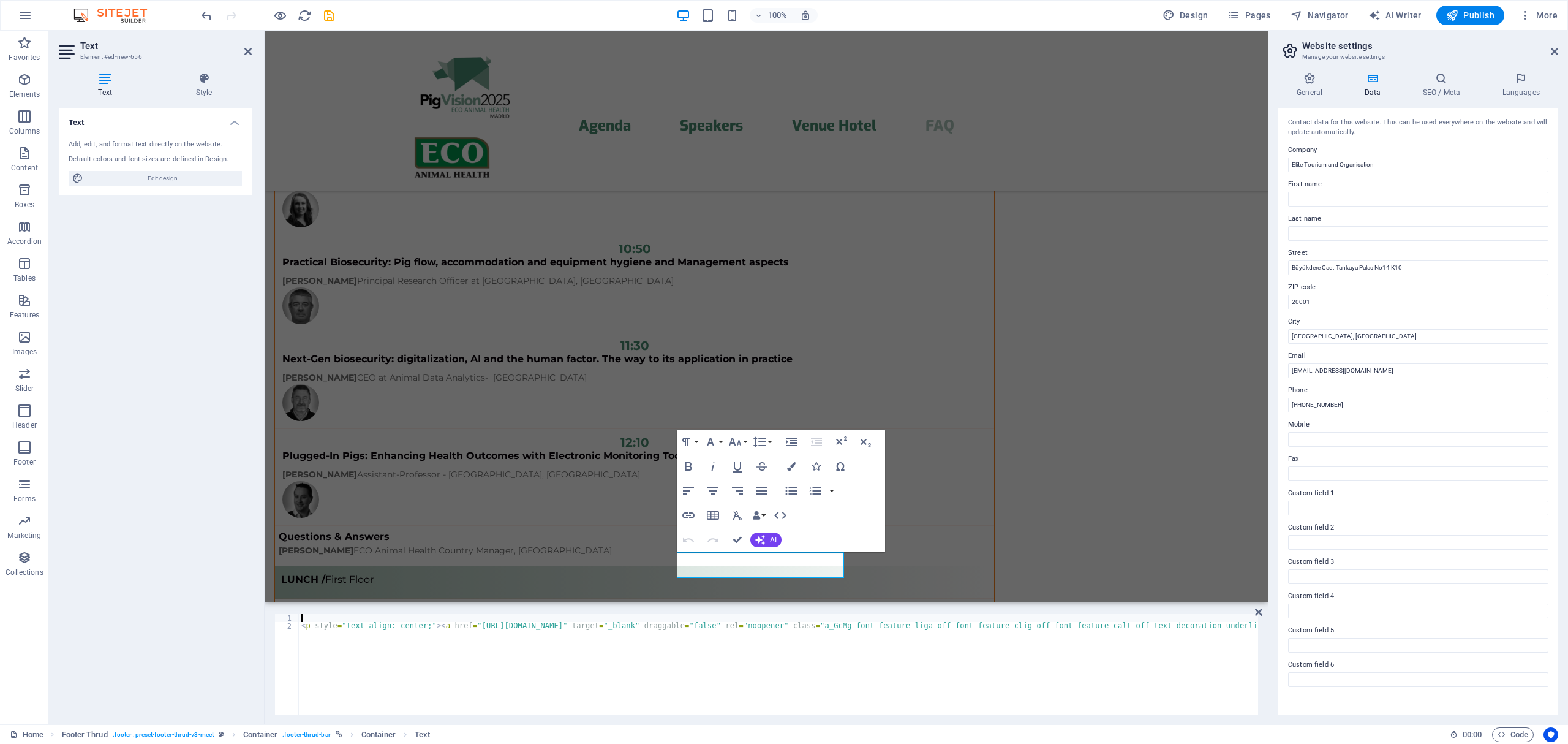
type textarea "<p style="text-align: center;"><a href="[URL][DOMAIN_NAME]" target="_blank" dra…"
click at [1213, 619] on div "< p style = "text-align: center;" > < a href = "[URL][DOMAIN_NAME]" target = "_…" at bounding box center [340, 671] width 1837 height 114
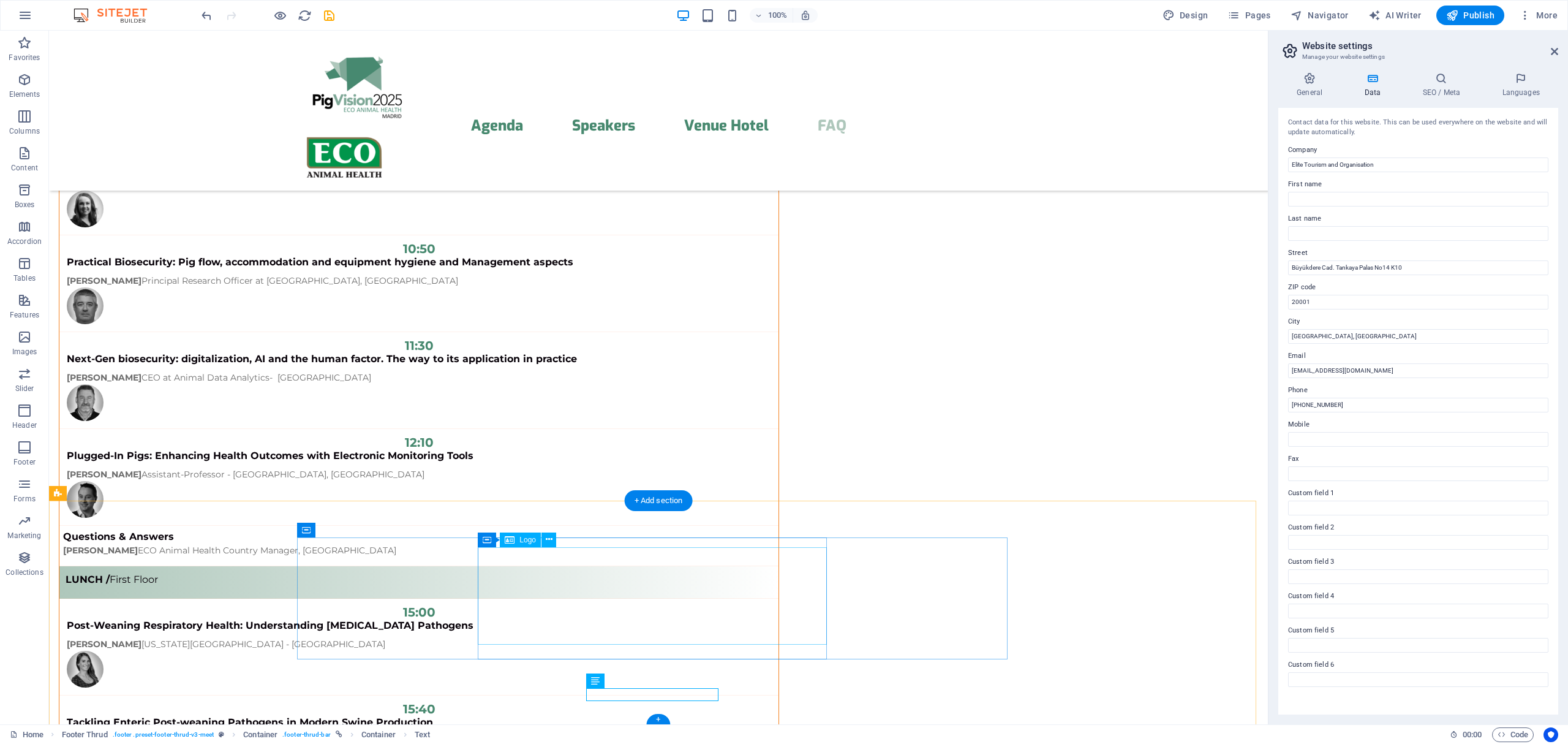
scroll to position [9821, 0]
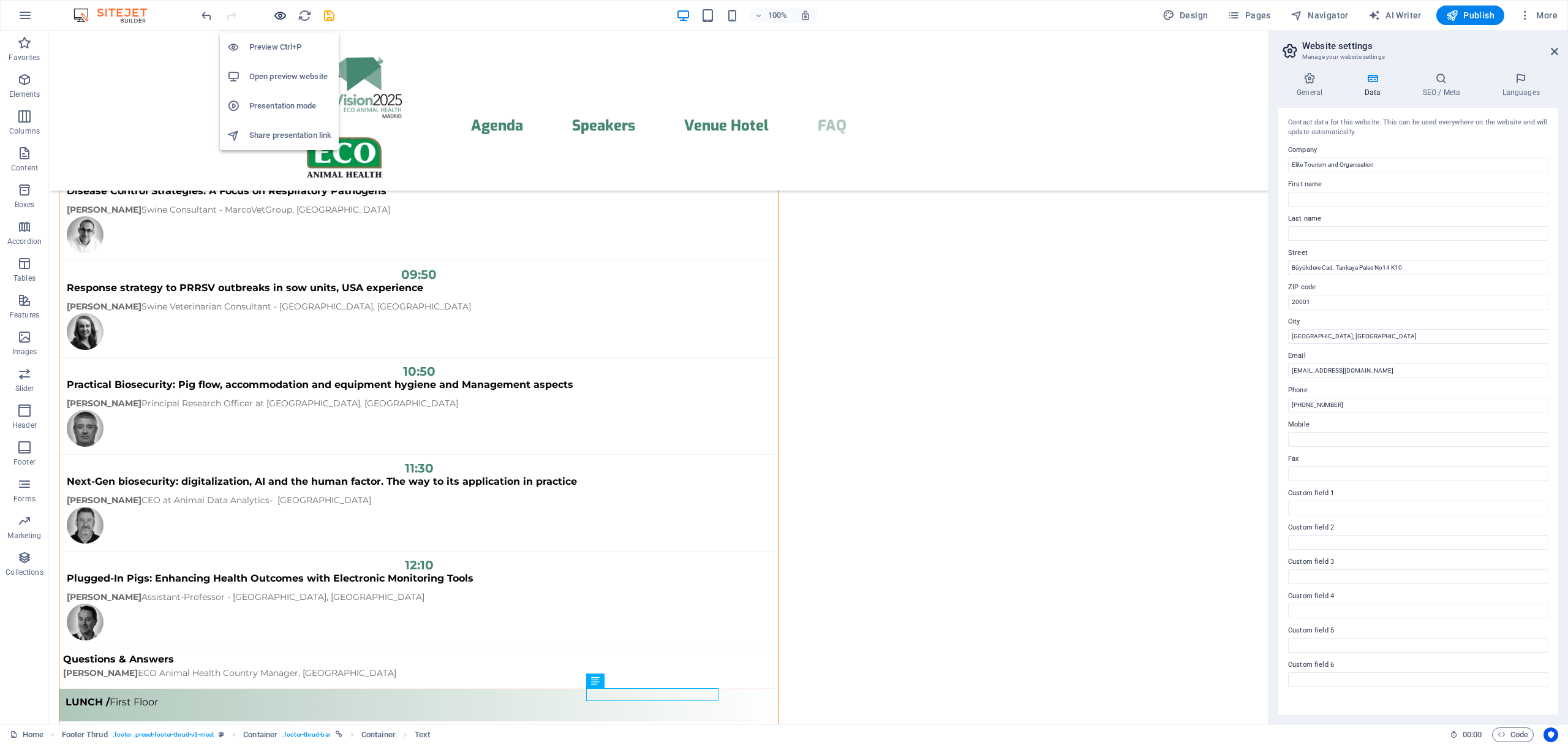
click at [279, 18] on icon "button" at bounding box center [280, 16] width 14 height 14
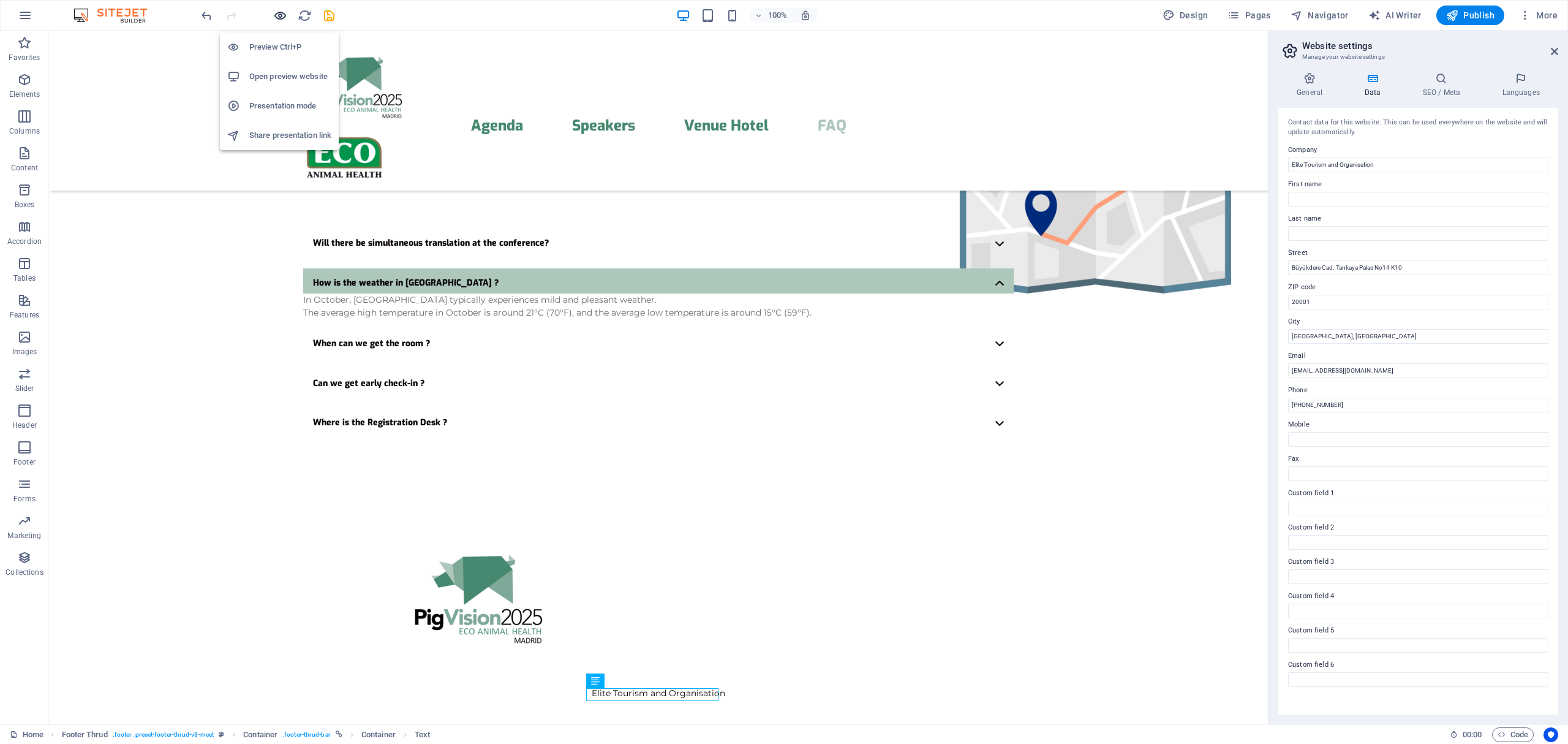
scroll to position [2973, 0]
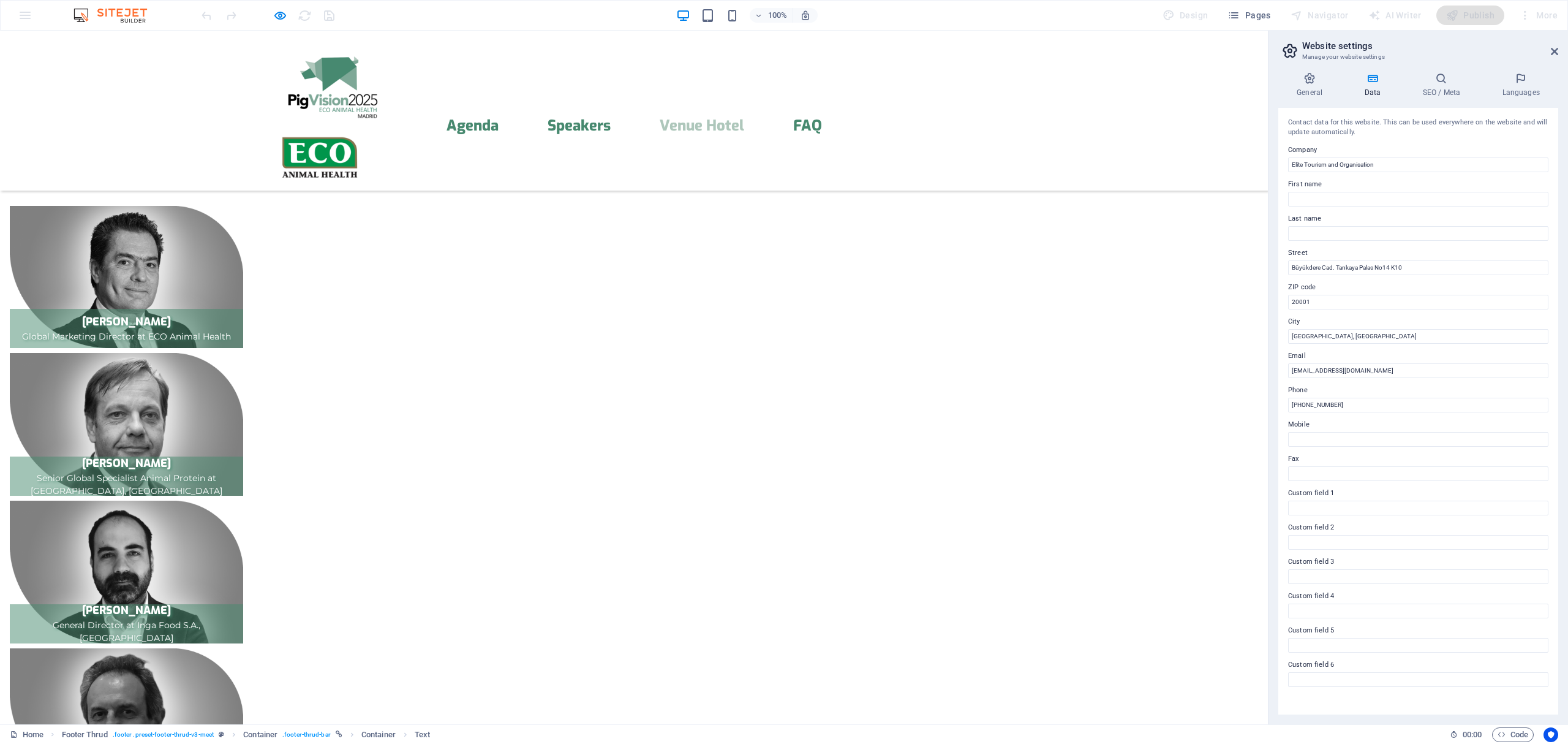
scroll to position [2646, 0]
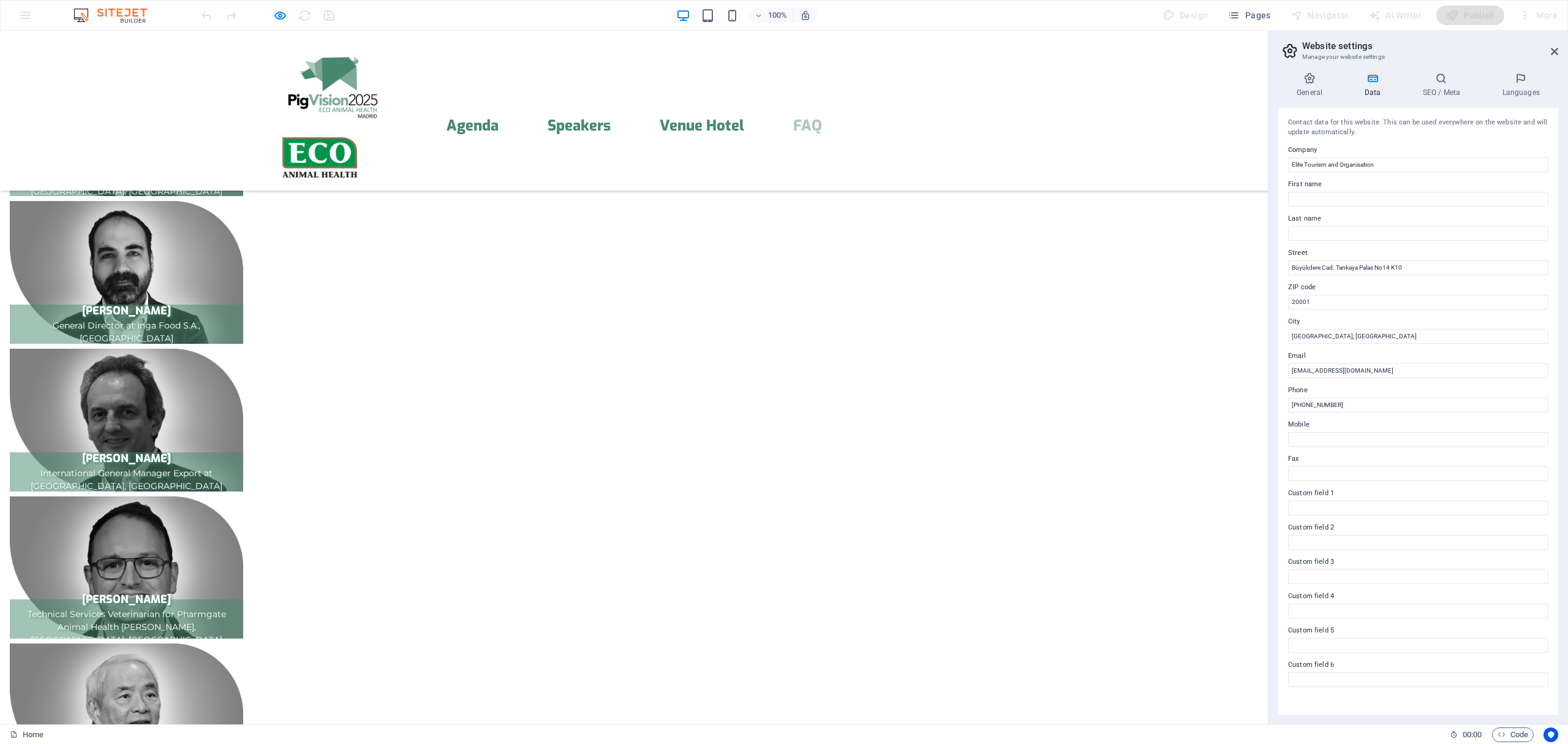
scroll to position [2973, 0]
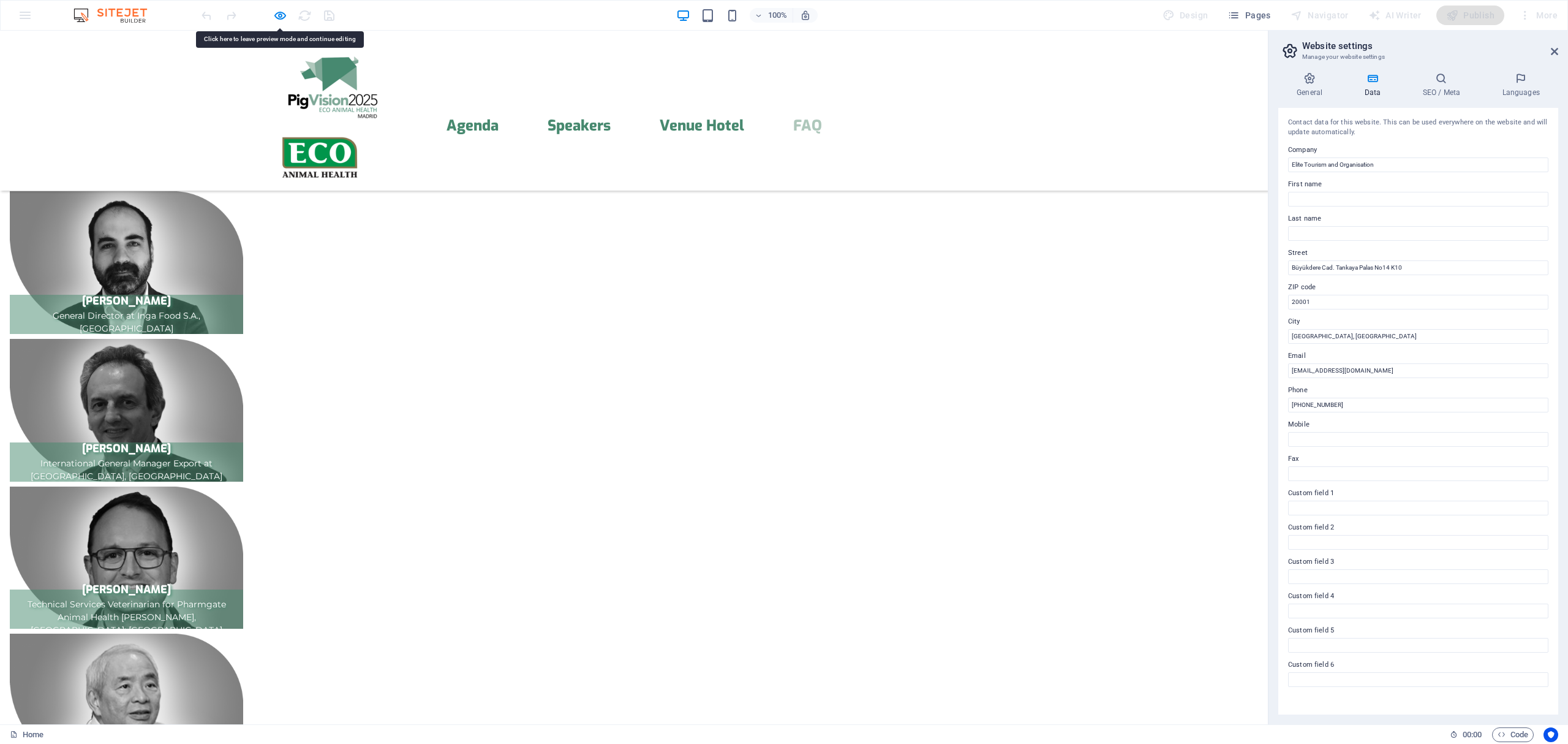
drag, startPoint x: 578, startPoint y: 665, endPoint x: 278, endPoint y: 16, distance: 715.0
click at [278, 16] on icon "button" at bounding box center [280, 16] width 14 height 14
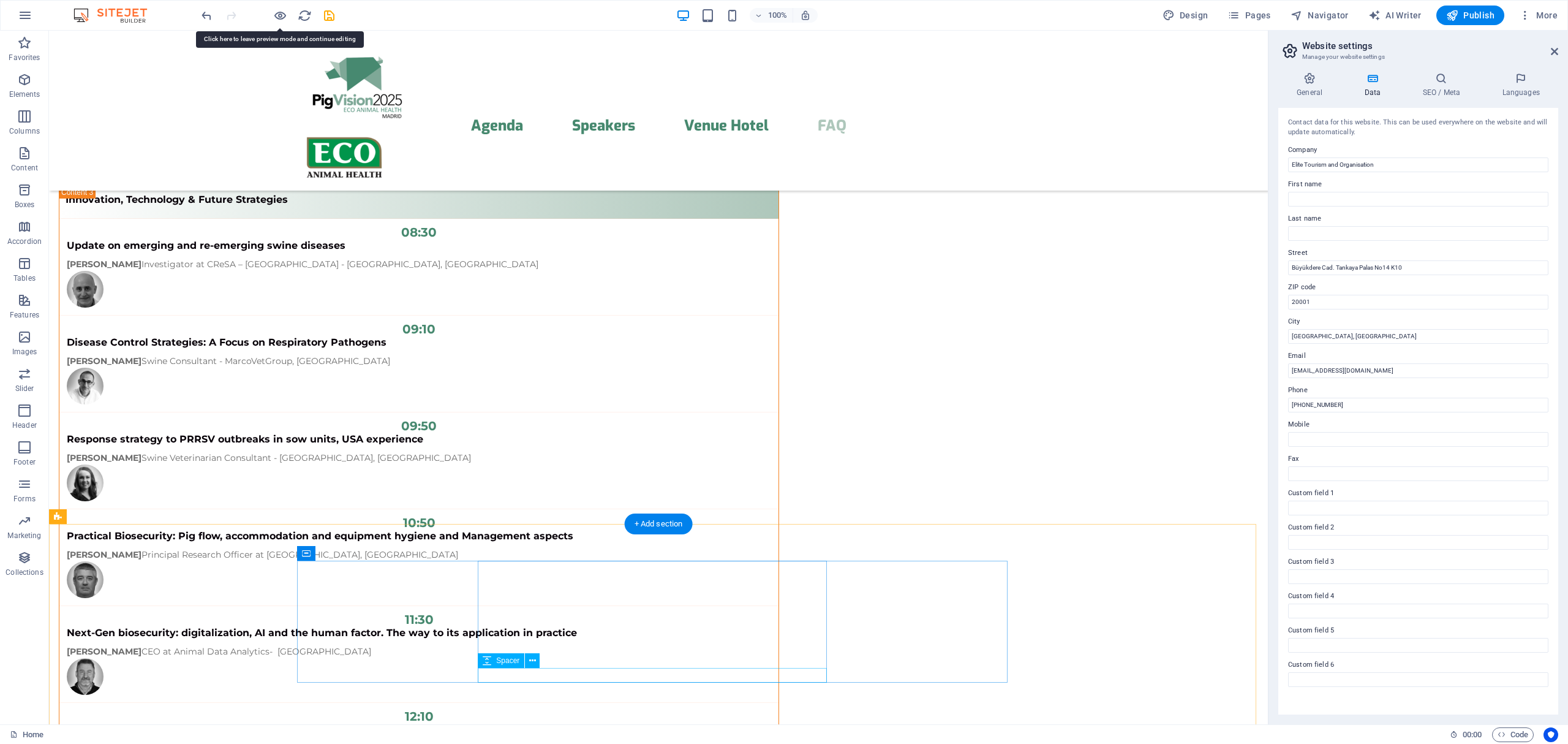
scroll to position [9821, 0]
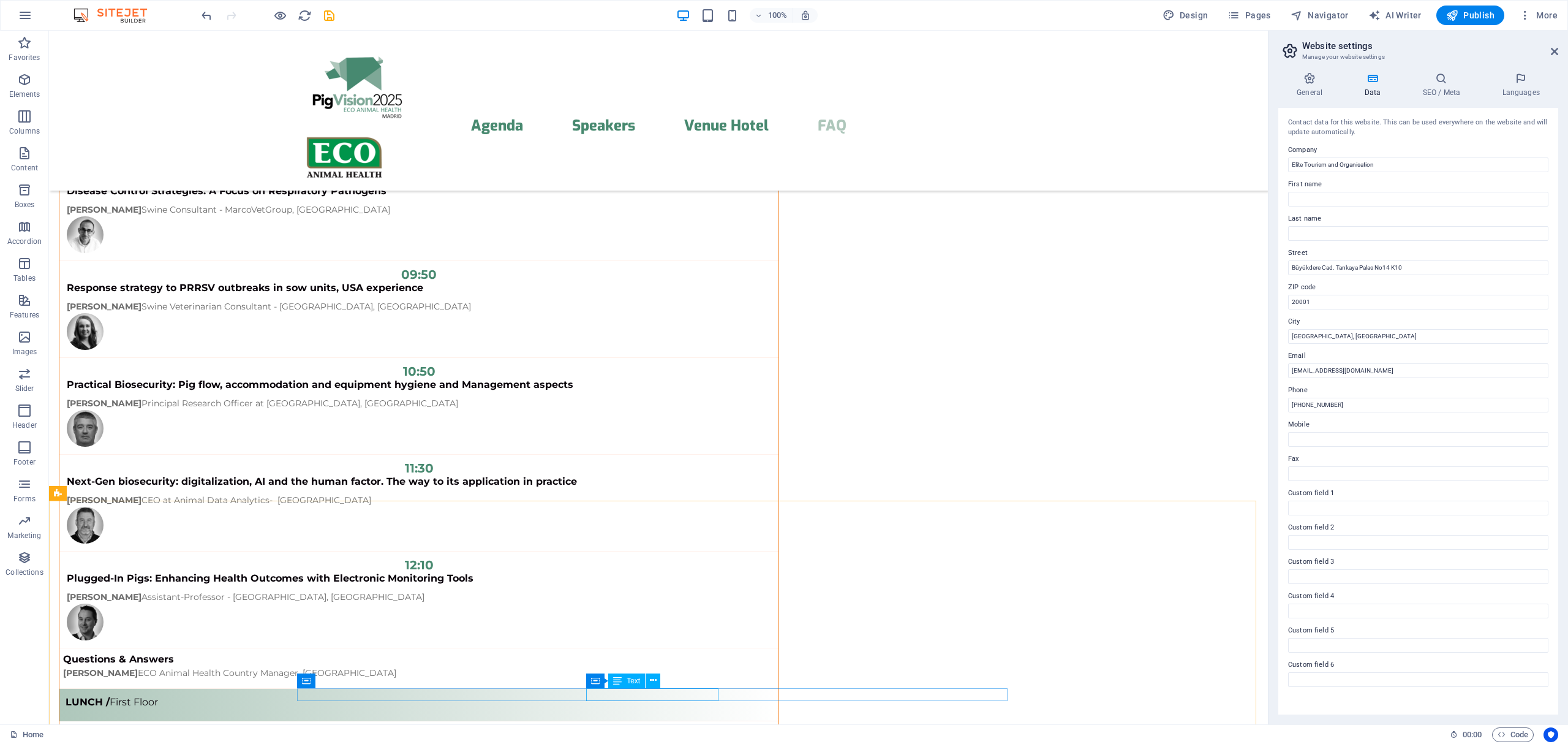
click at [621, 681] on icon at bounding box center [618, 681] width 9 height 15
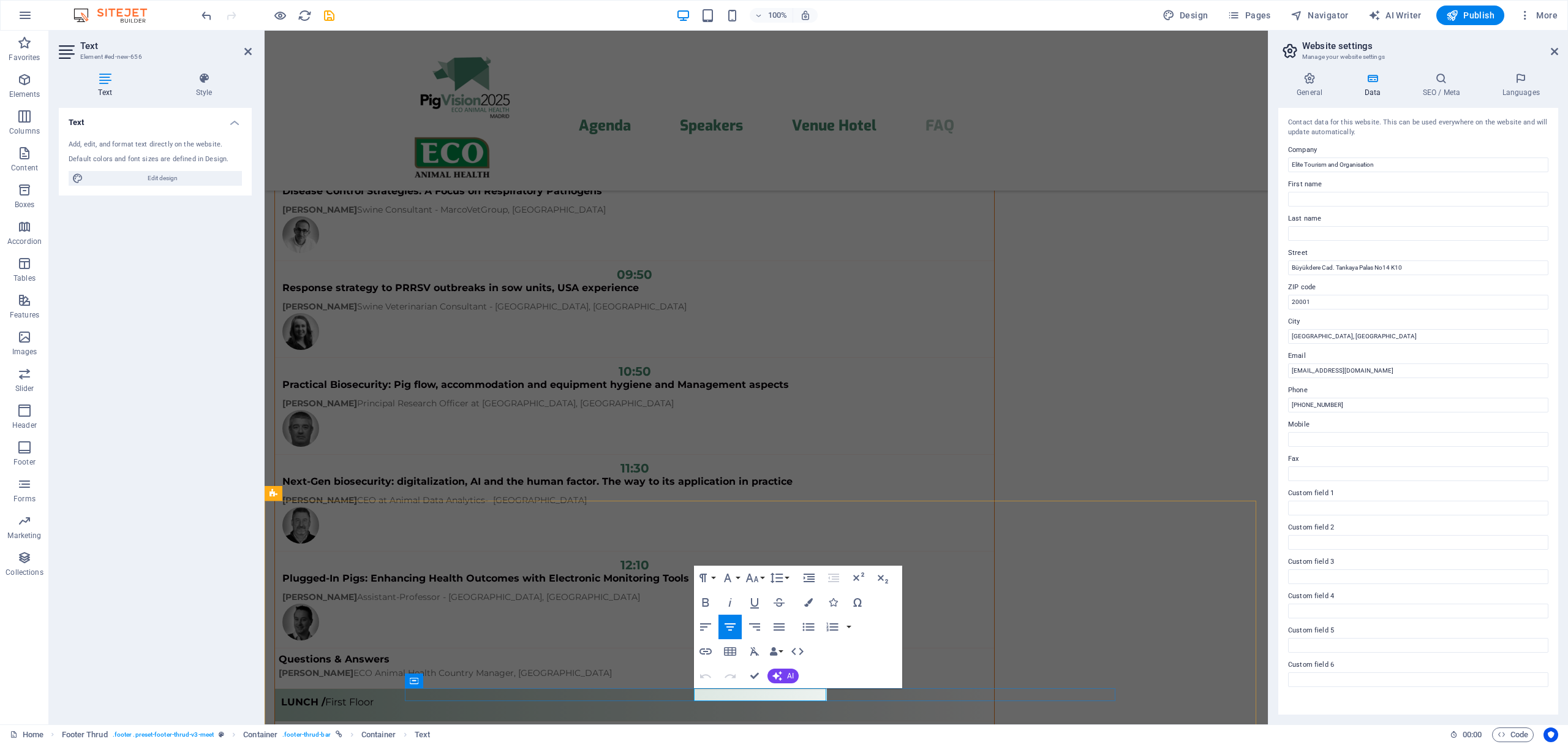
click at [795, 652] on icon "button" at bounding box center [793, 651] width 15 height 15
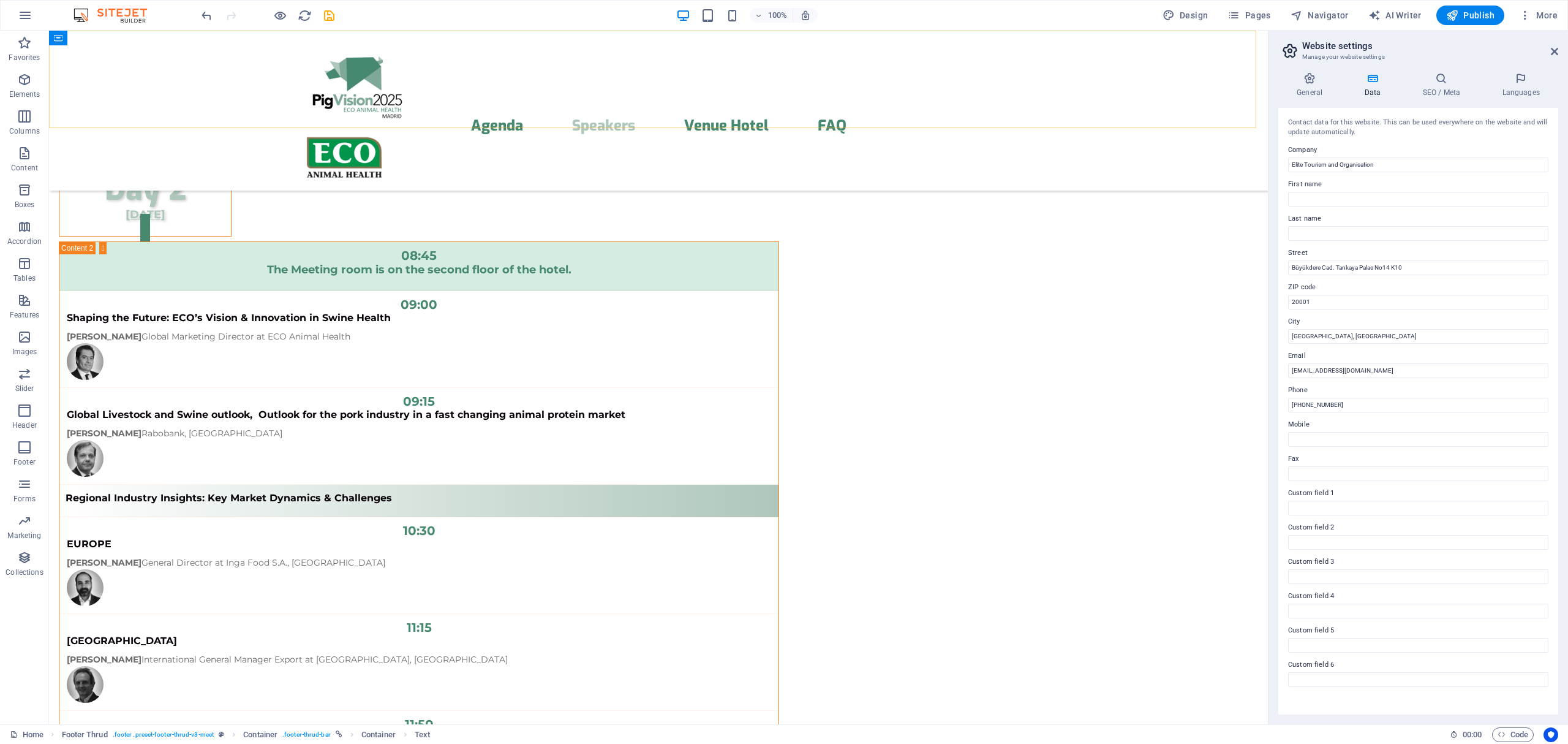
scroll to position [8405, 0]
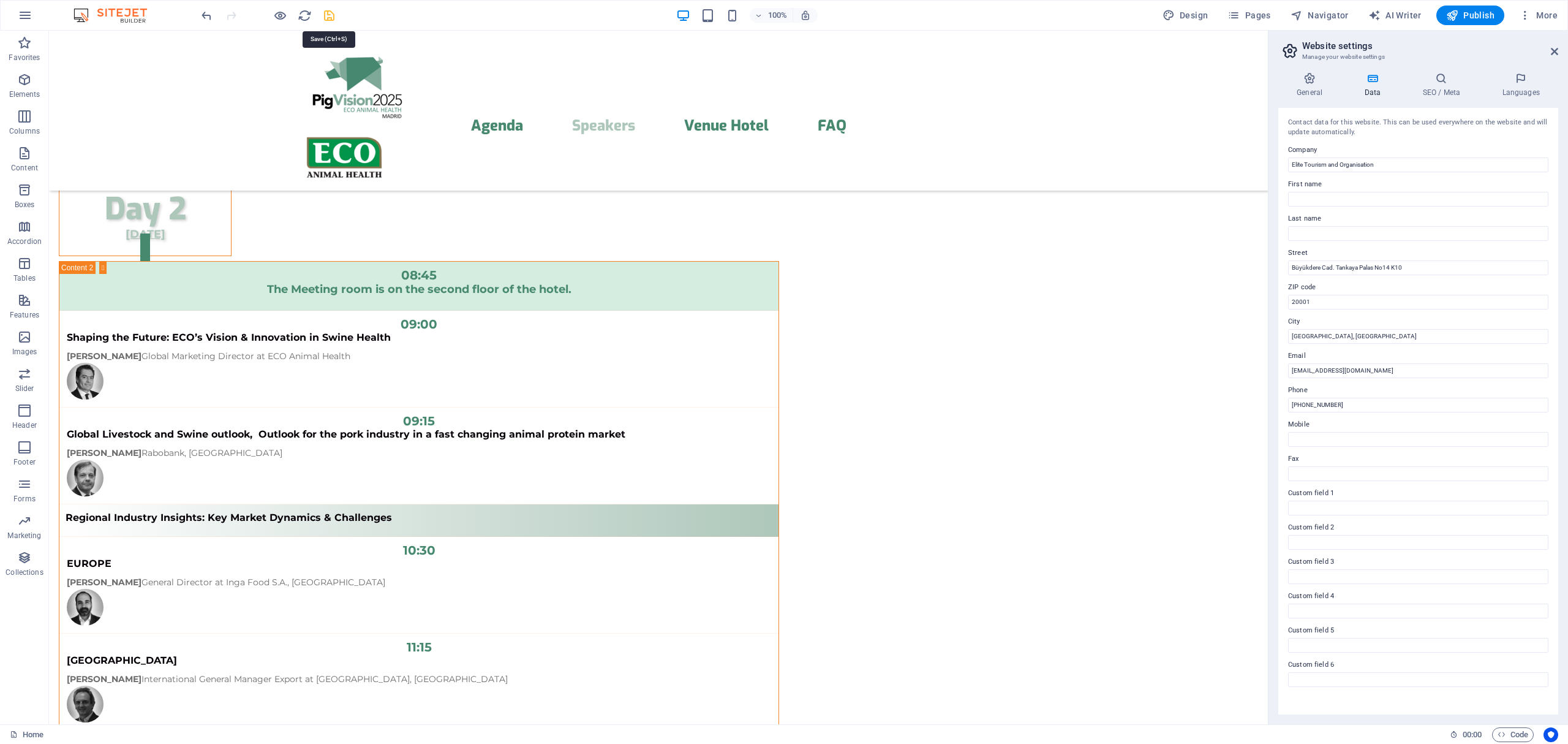
click at [325, 15] on icon "save" at bounding box center [329, 16] width 14 height 14
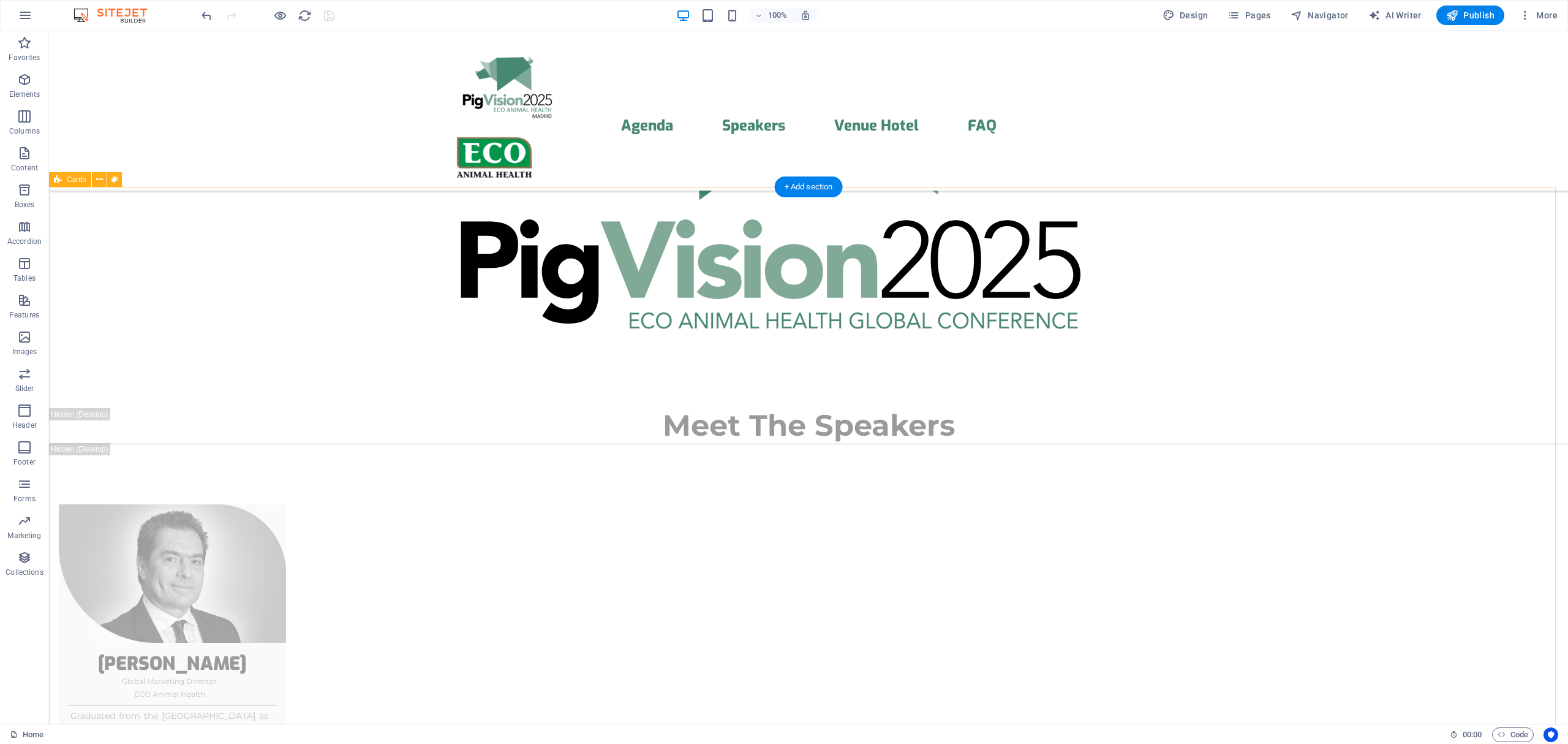
scroll to position [0, 0]
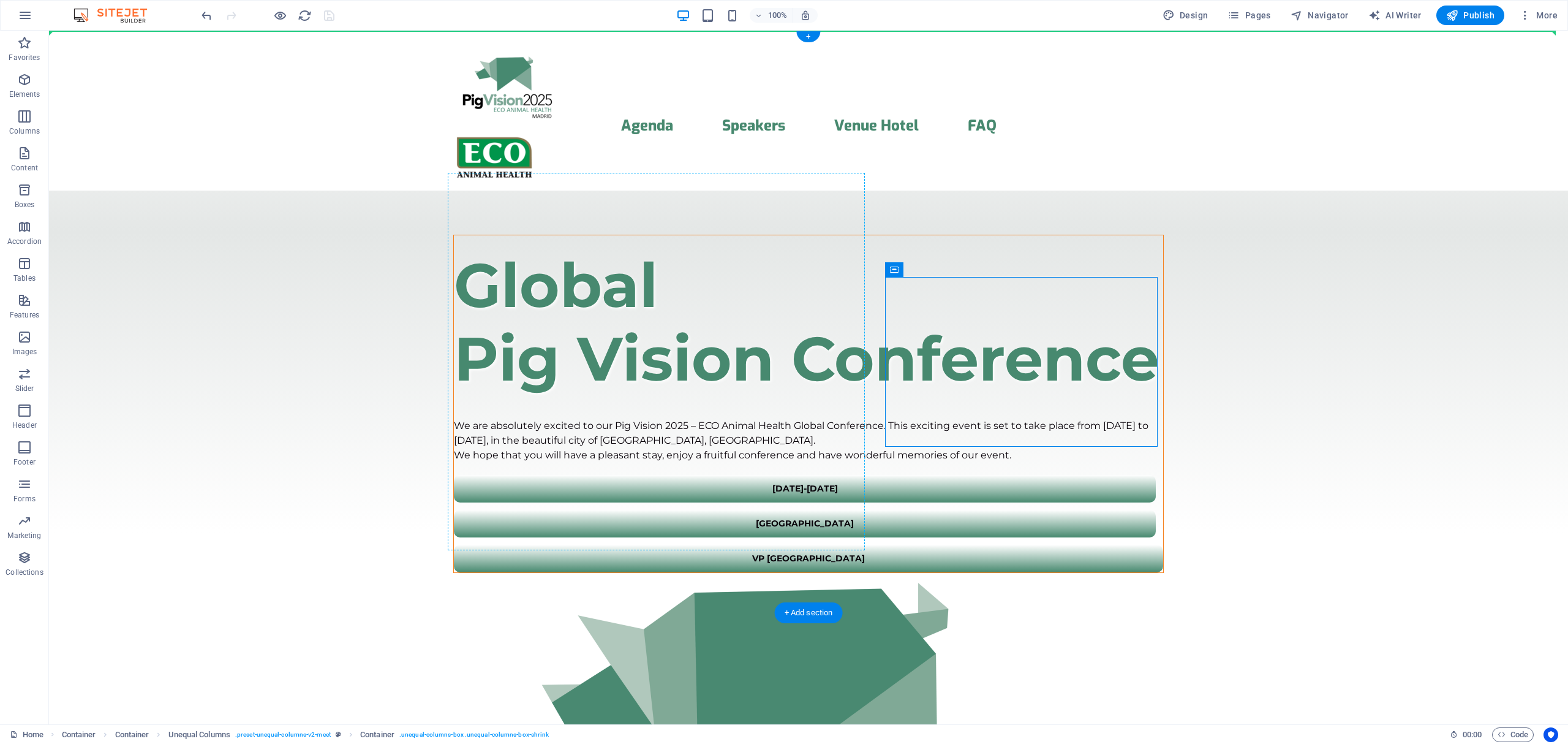
drag, startPoint x: 913, startPoint y: 279, endPoint x: 452, endPoint y: 319, distance: 462.7
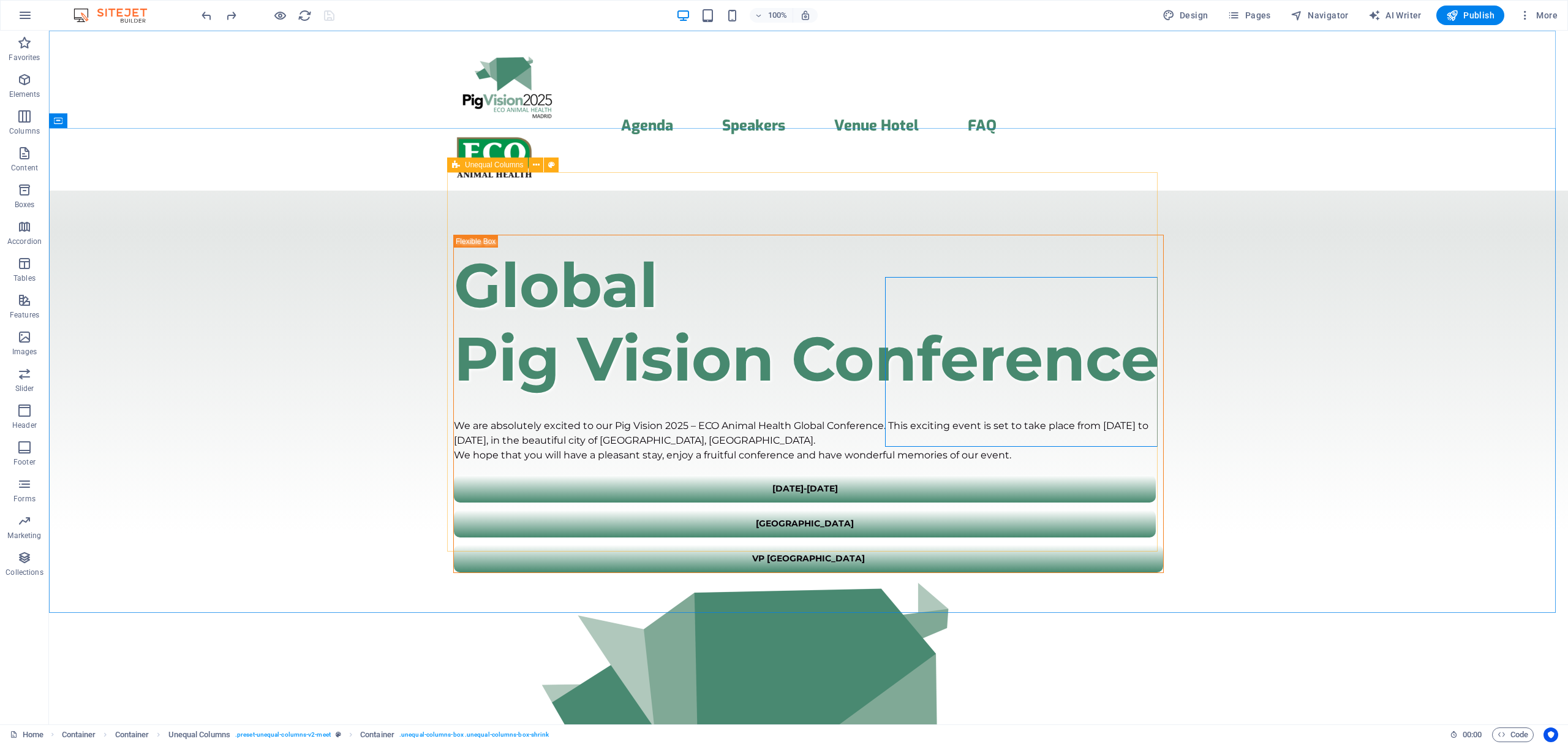
click at [460, 162] on div "Unequal Columns" at bounding box center [488, 165] width 81 height 15
select select "%"
select select "rem"
select select "preset-unequal-columns-v2-meet"
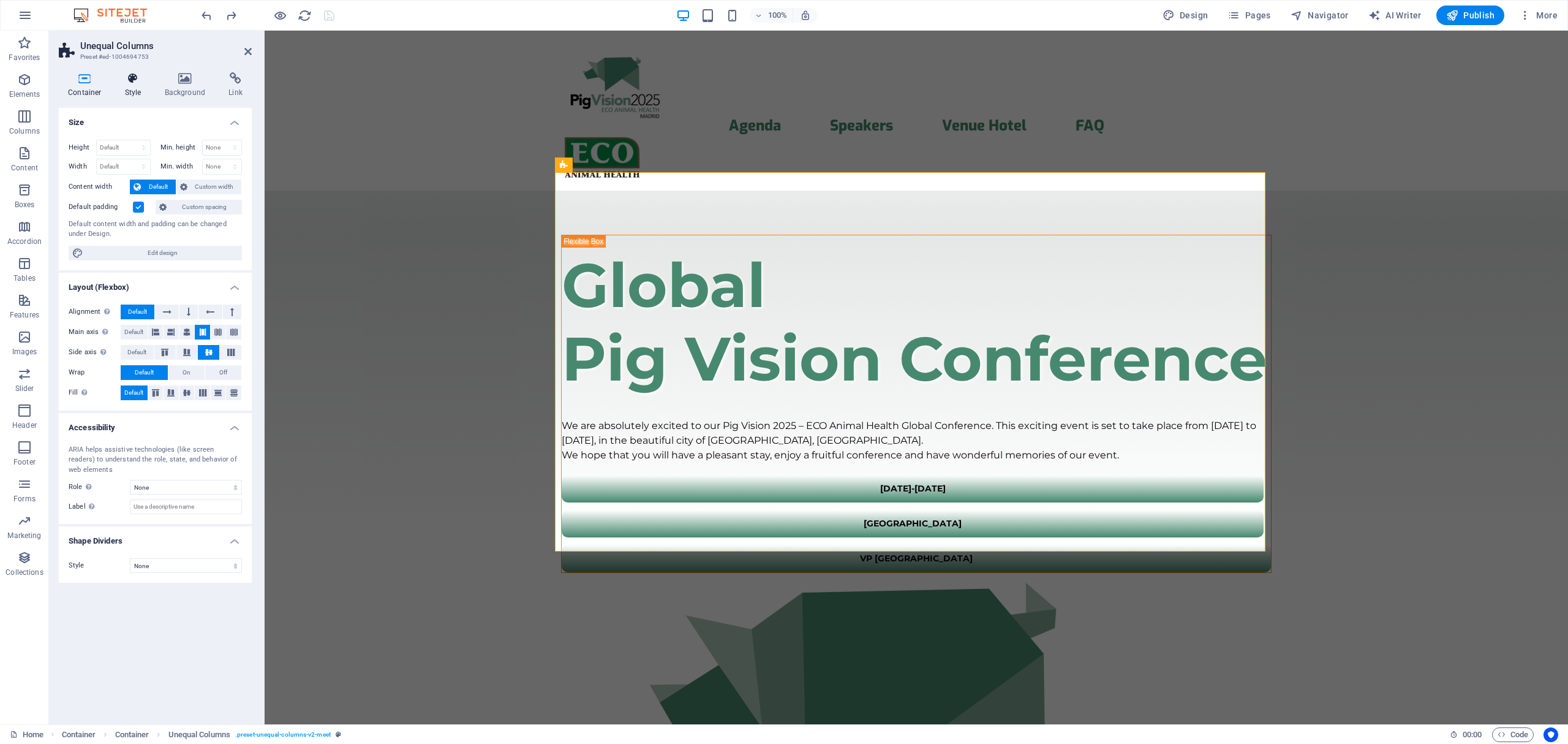
click at [151, 83] on h4 "Style" at bounding box center [136, 85] width 40 height 26
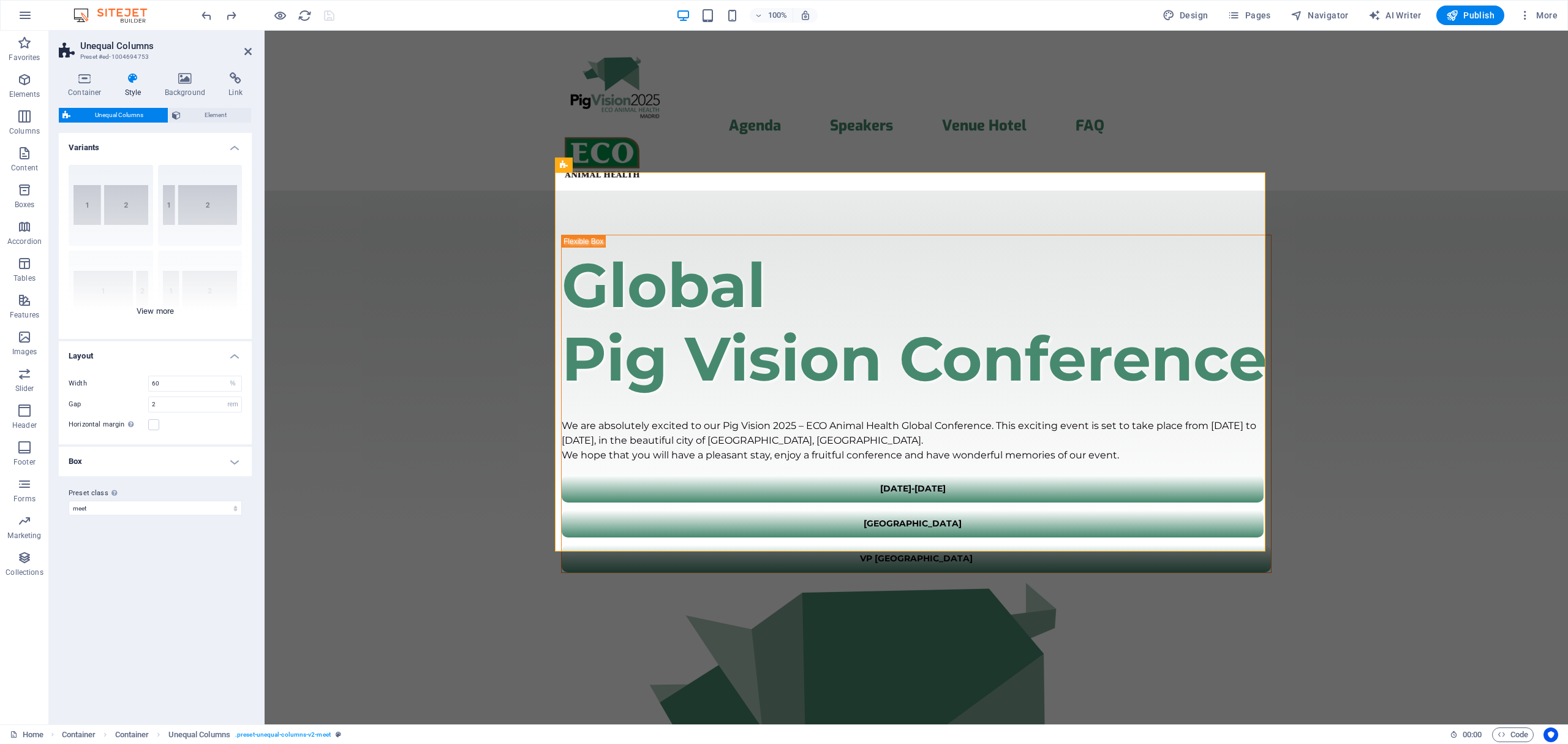
click at [165, 307] on div "[PHONE_NUMBER] [PHONE_NUMBER] 70-30 Default" at bounding box center [155, 247] width 193 height 184
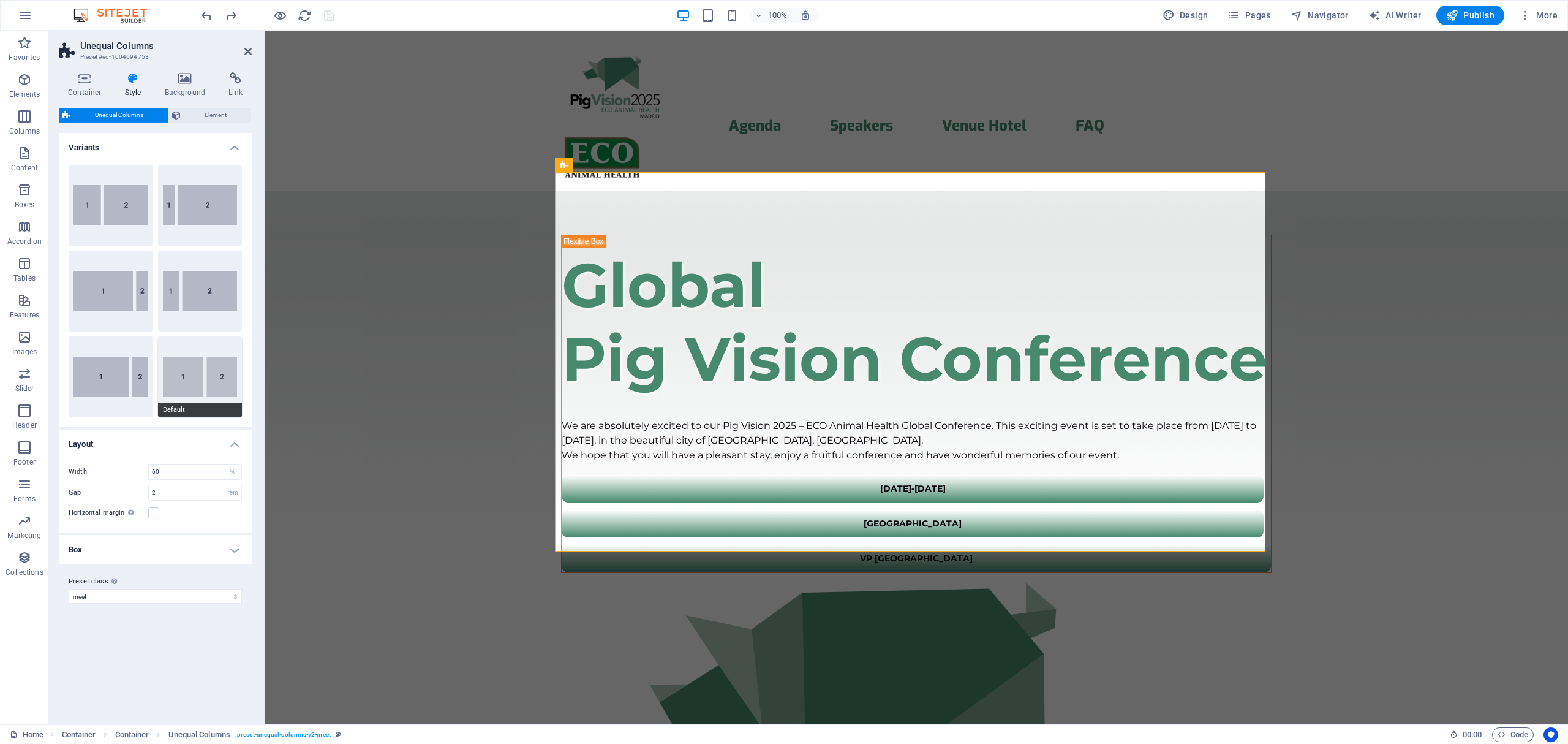
click at [204, 385] on button "Default" at bounding box center [200, 377] width 85 height 81
click at [589, 235] on div "​​​ Global Pig Vision Conference" at bounding box center [916, 315] width 709 height 160
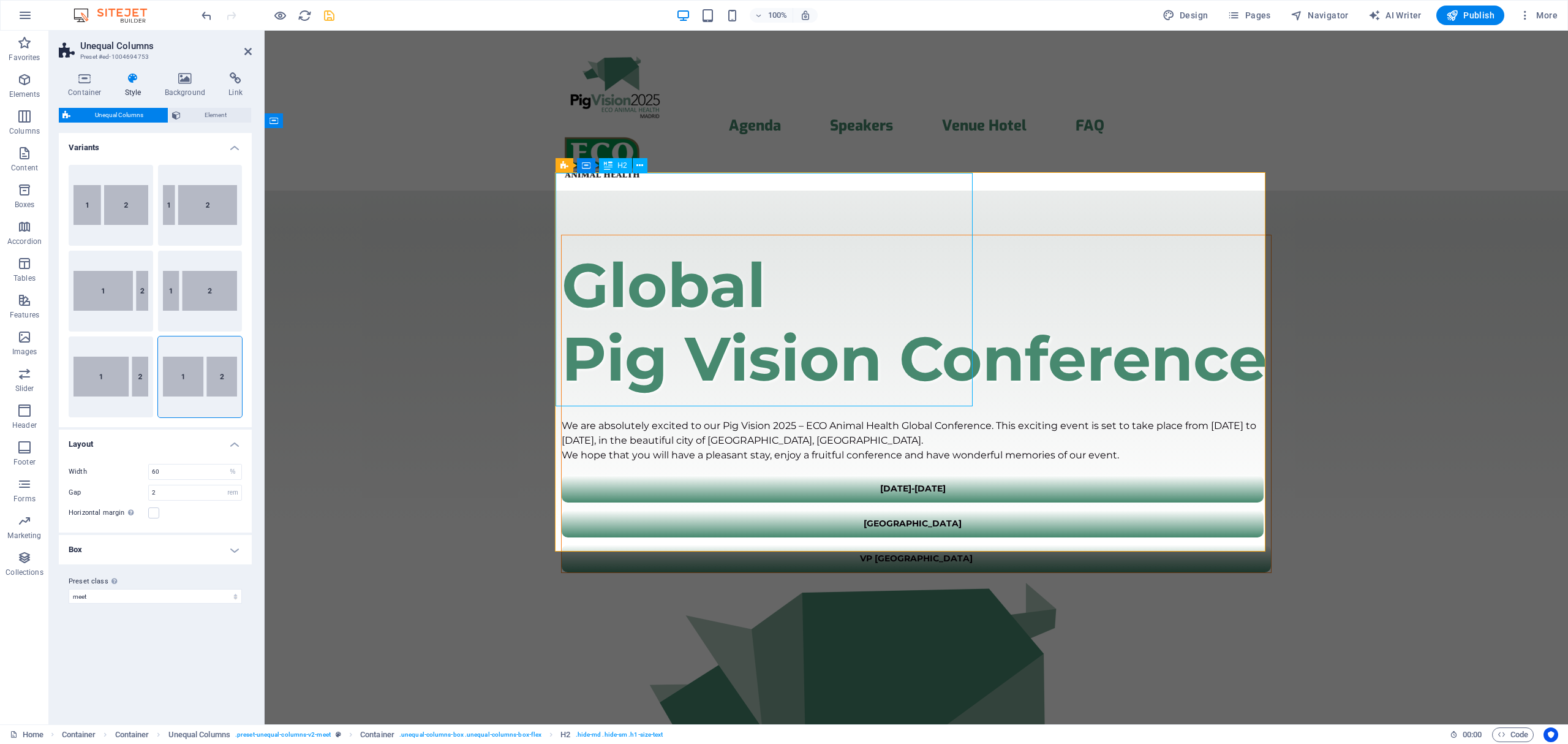
click at [591, 235] on div "​​​ Global Pig Vision Conference" at bounding box center [916, 315] width 709 height 160
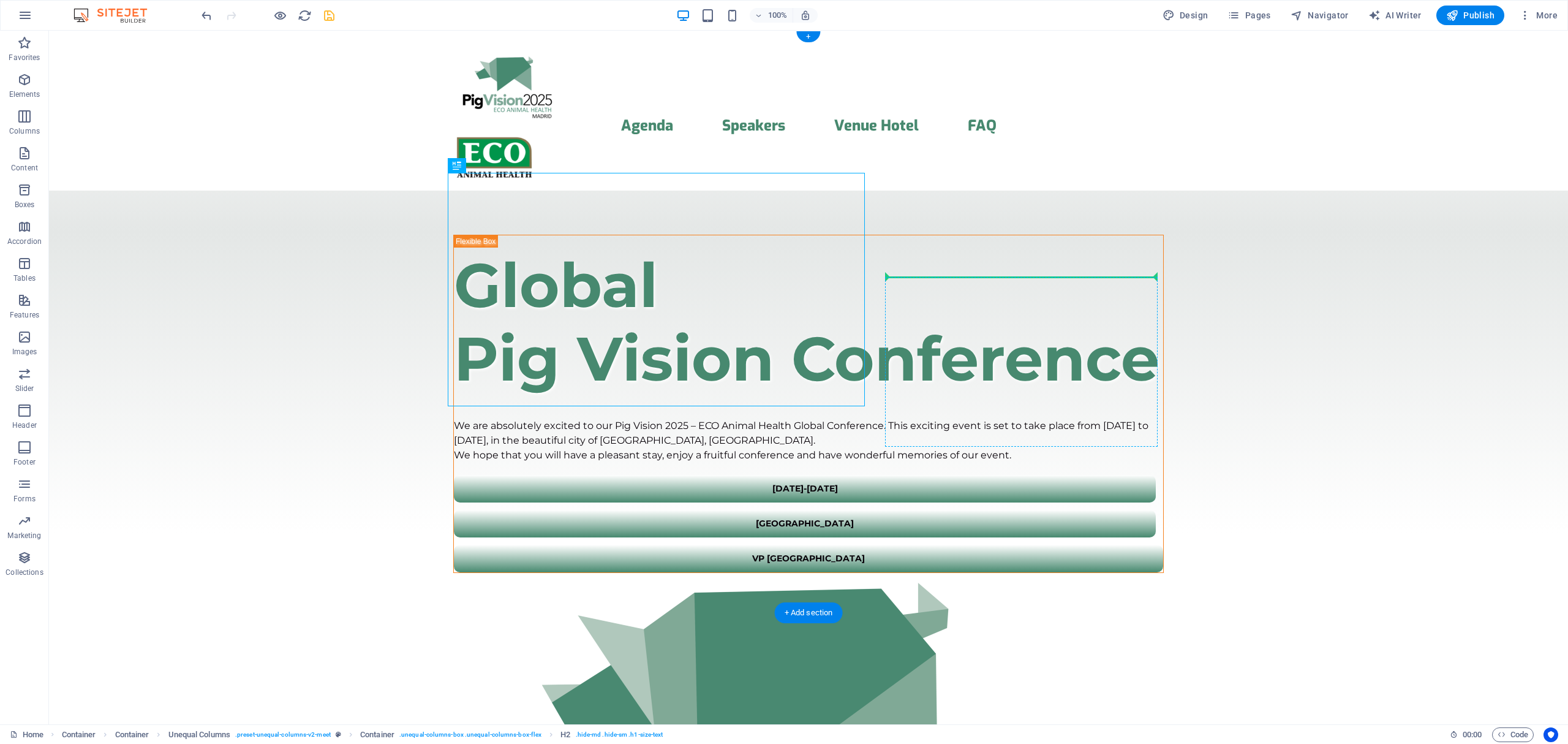
drag, startPoint x: 671, startPoint y: 193, endPoint x: 922, endPoint y: 290, distance: 269.1
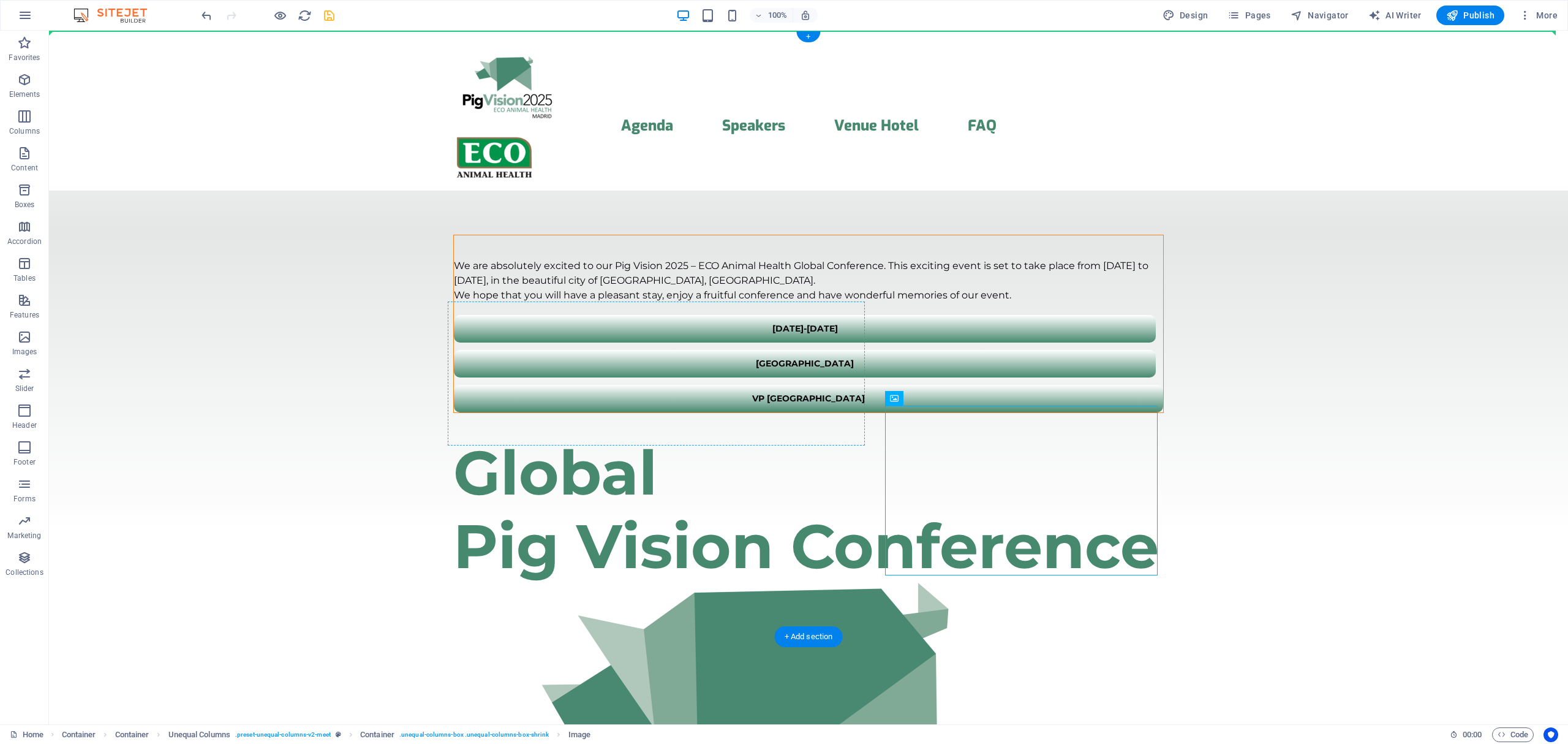
drag, startPoint x: 953, startPoint y: 429, endPoint x: 454, endPoint y: 305, distance: 514.2
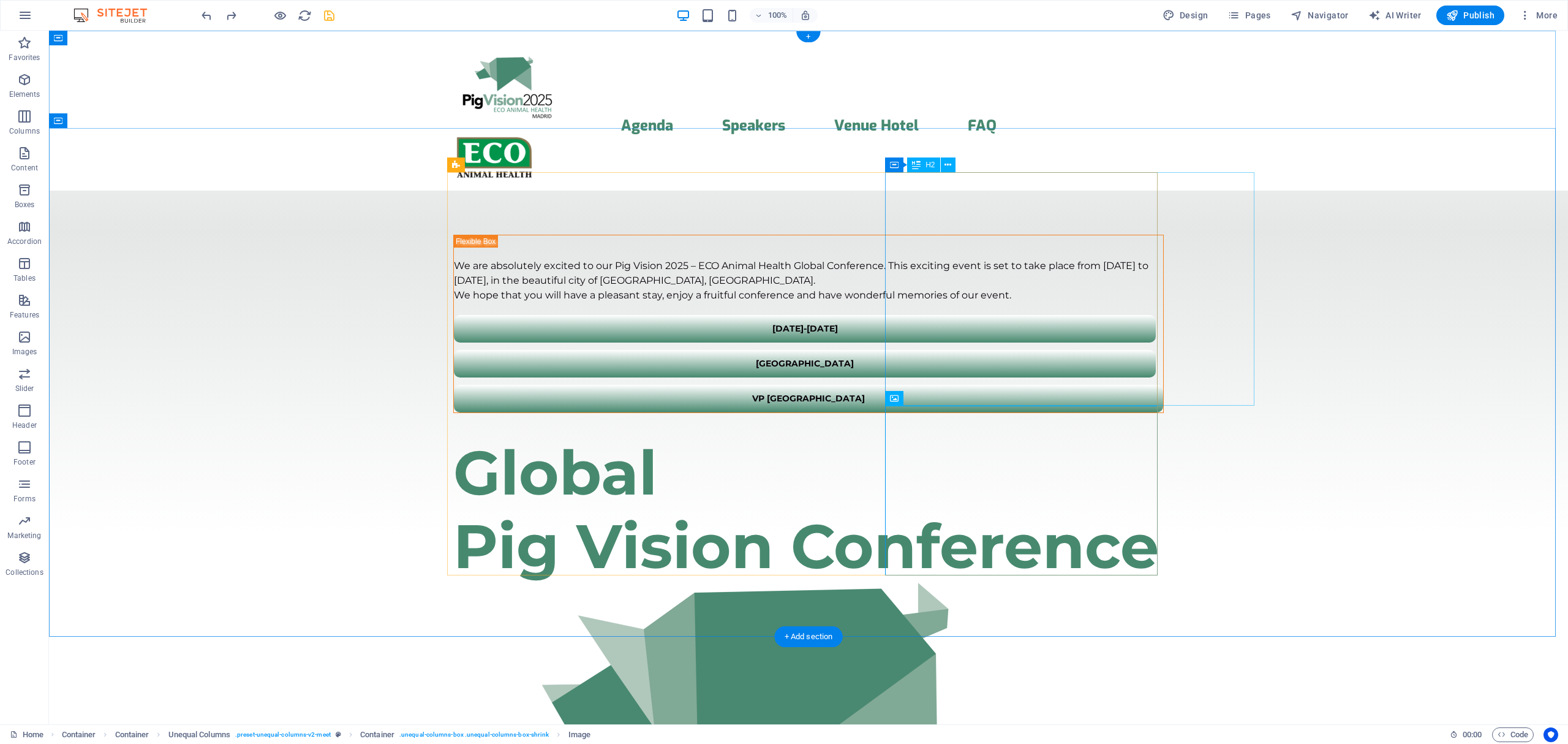
click at [938, 423] on div "​​​ Global Pig Vision Conference" at bounding box center [808, 503] width 711 height 160
drag, startPoint x: 520, startPoint y: 345, endPoint x: 935, endPoint y: 402, distance: 418.9
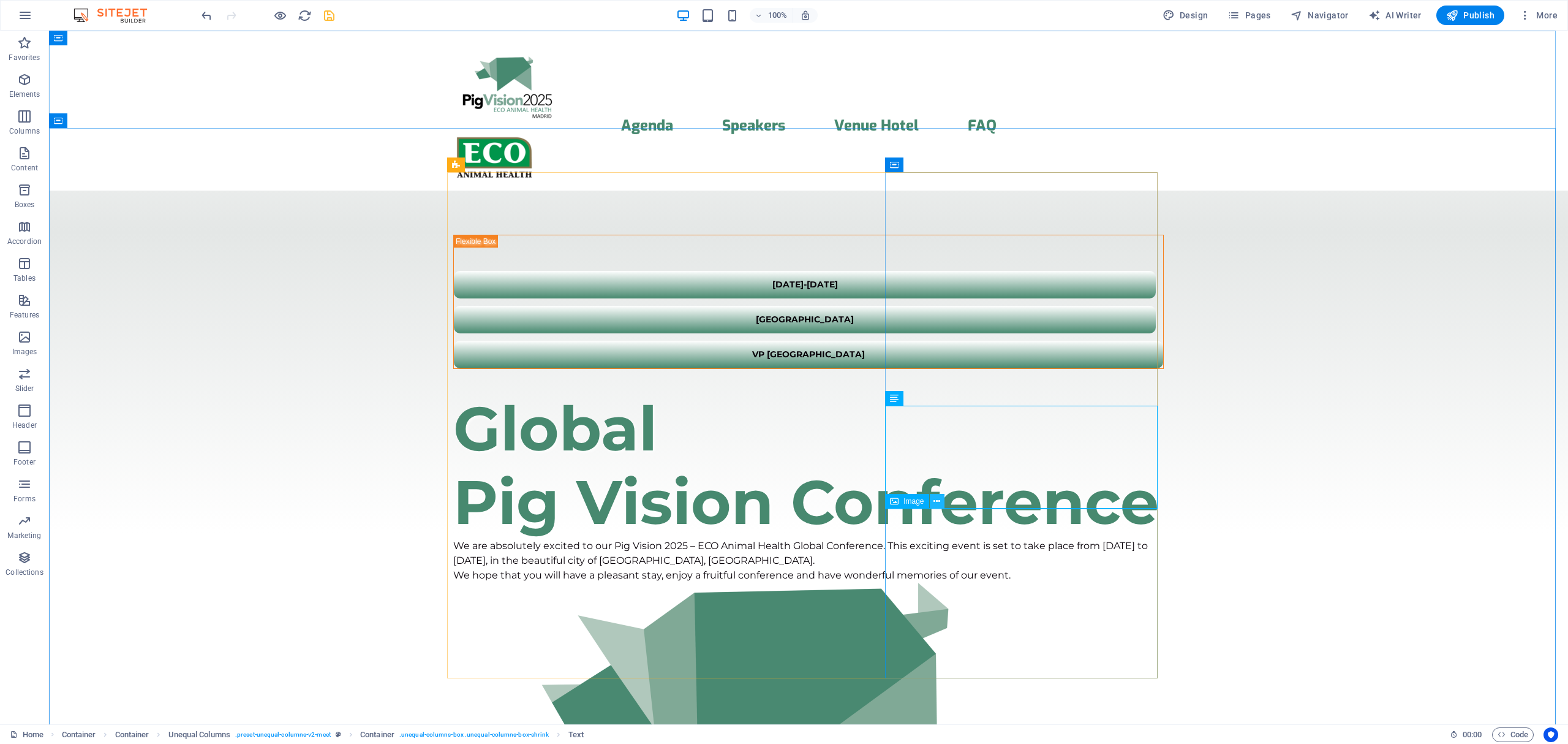
click at [935, 503] on icon at bounding box center [936, 501] width 7 height 13
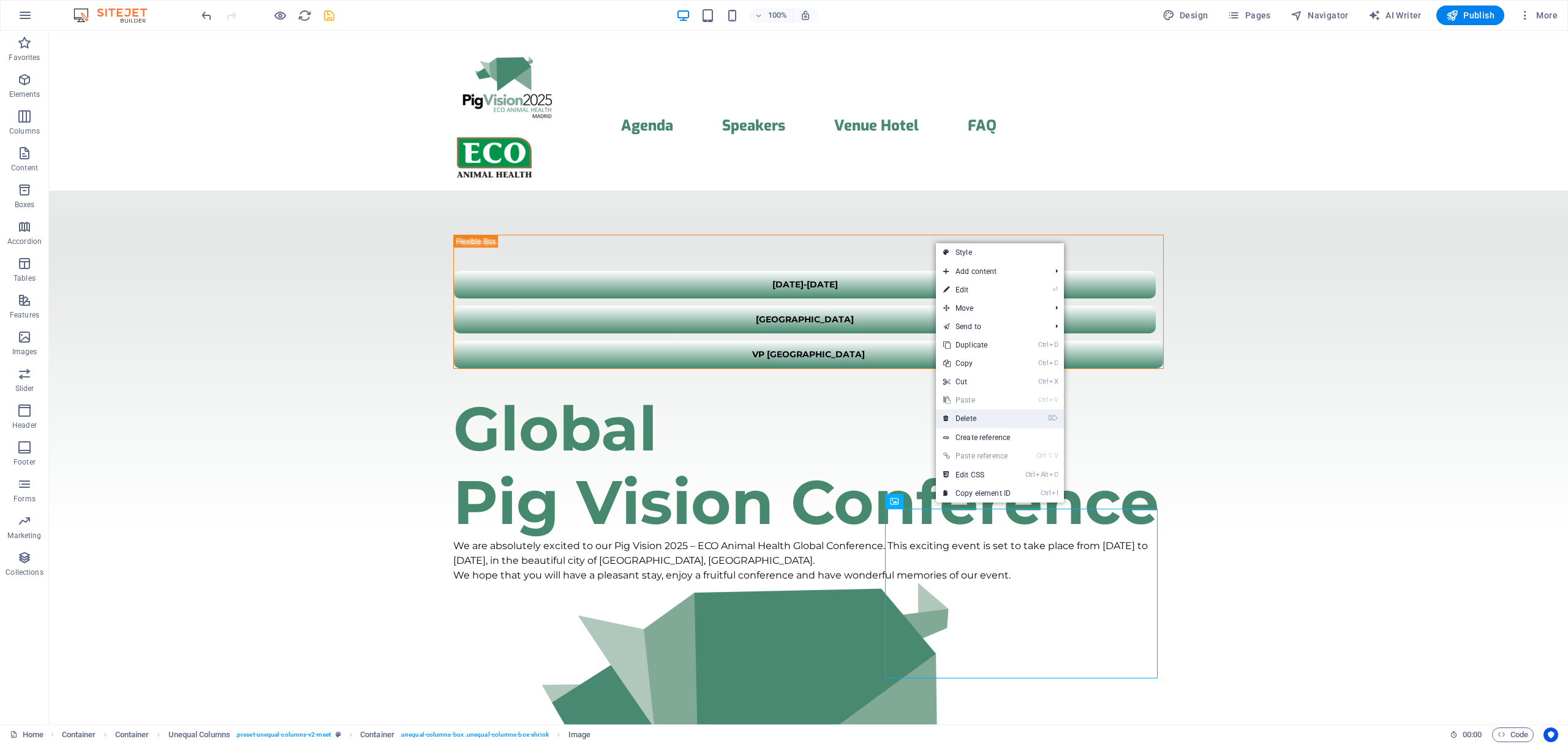
click at [967, 421] on link "⌦ Delete" at bounding box center [976, 418] width 82 height 18
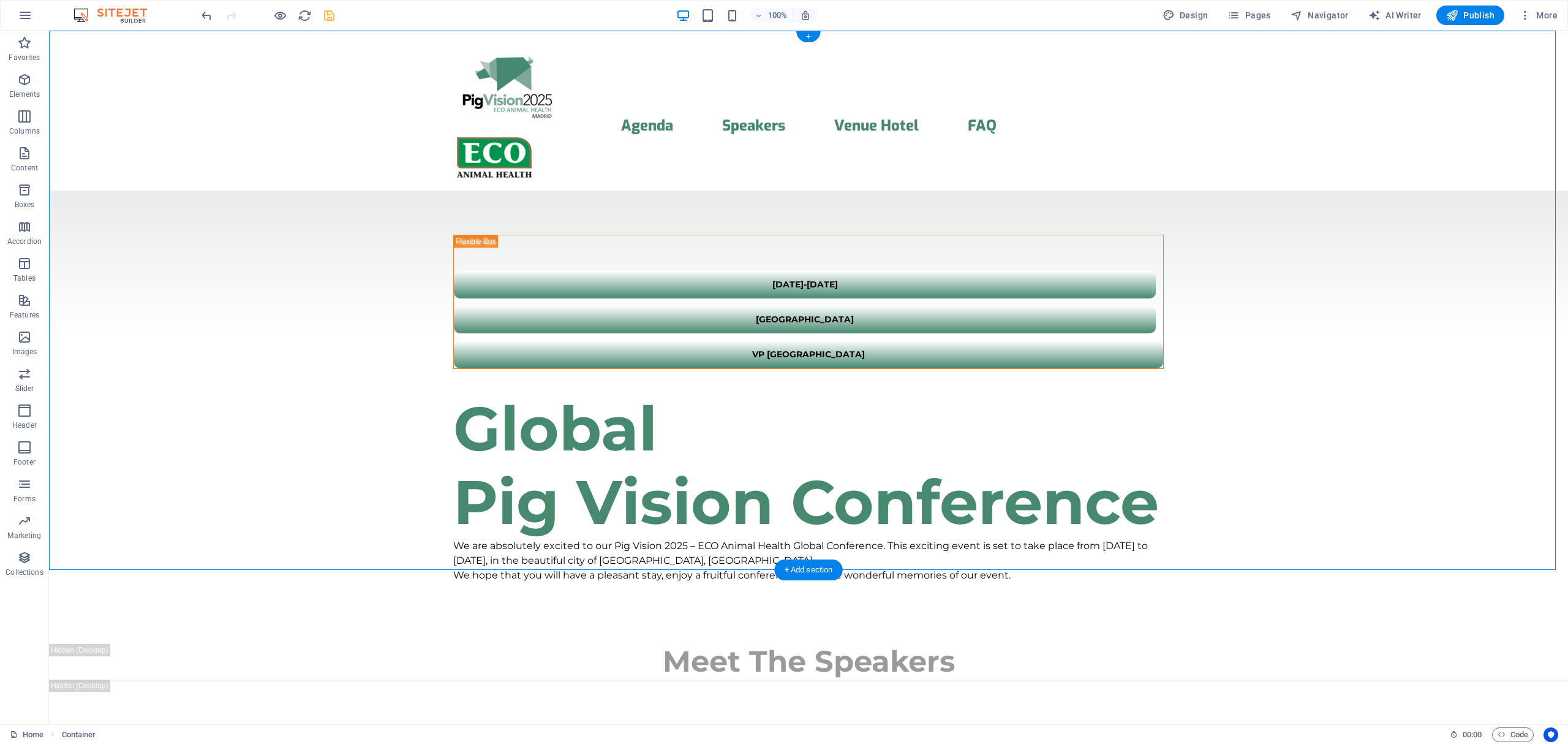
drag, startPoint x: 967, startPoint y: 197, endPoint x: 939, endPoint y: 230, distance: 43.3
click at [939, 379] on div "​​​ Global Pig Vision Conference" at bounding box center [808, 458] width 711 height 160
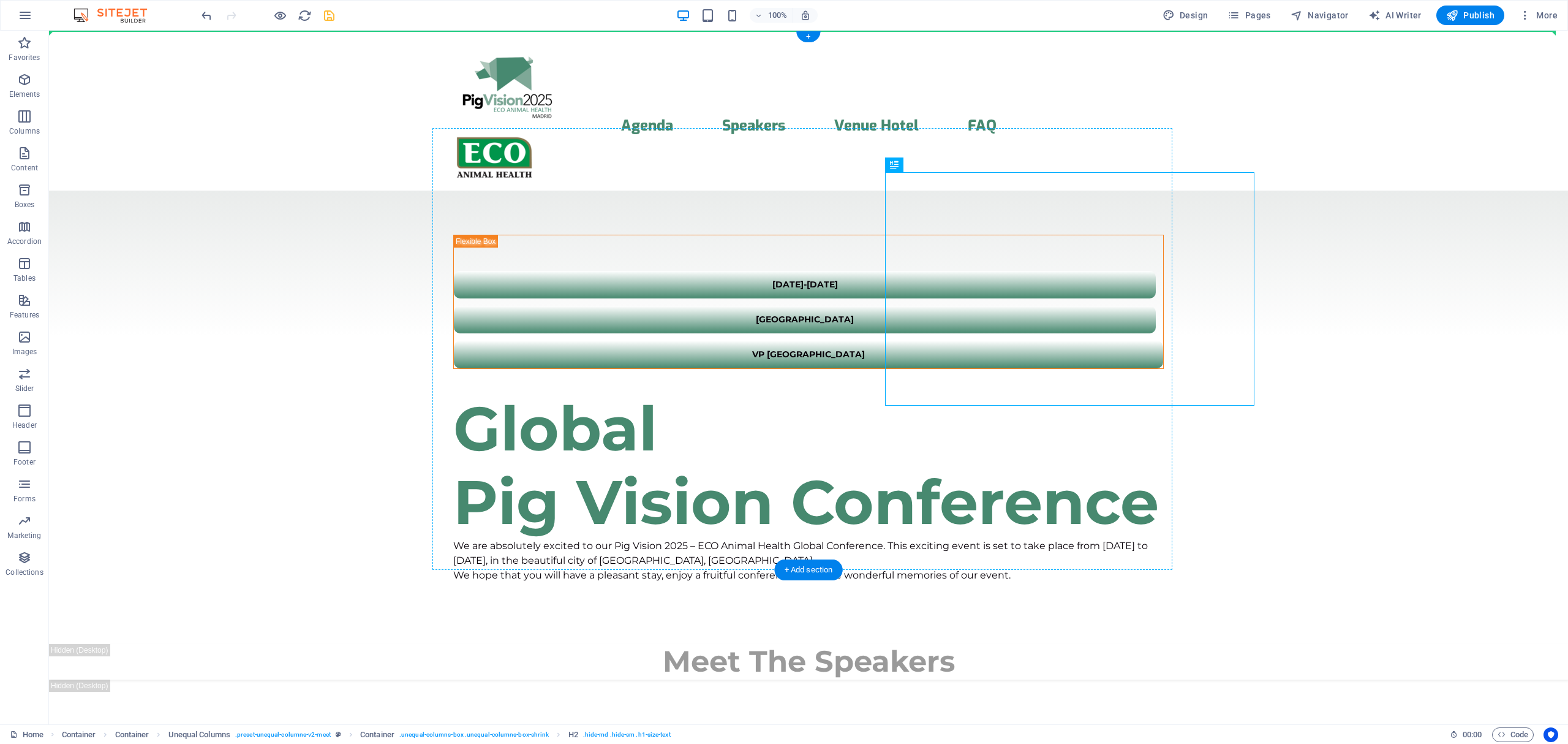
drag, startPoint x: 978, startPoint y: 193, endPoint x: 511, endPoint y: 275, distance: 474.1
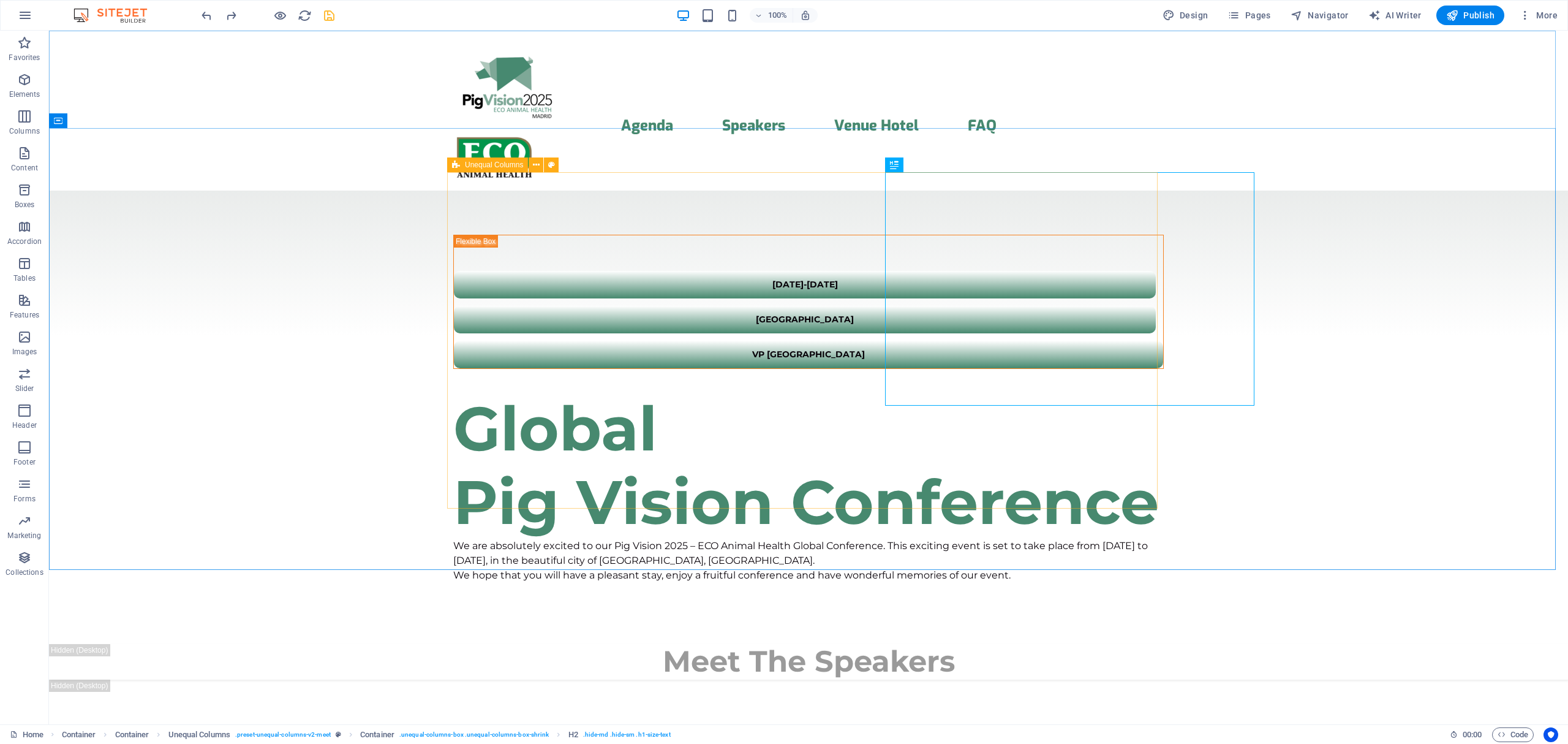
click at [488, 157] on div "Unequal Columns" at bounding box center [488, 165] width 81 height 15
click at [493, 165] on span "Unequal Columns" at bounding box center [494, 165] width 58 height 7
select select "%"
select select "rem"
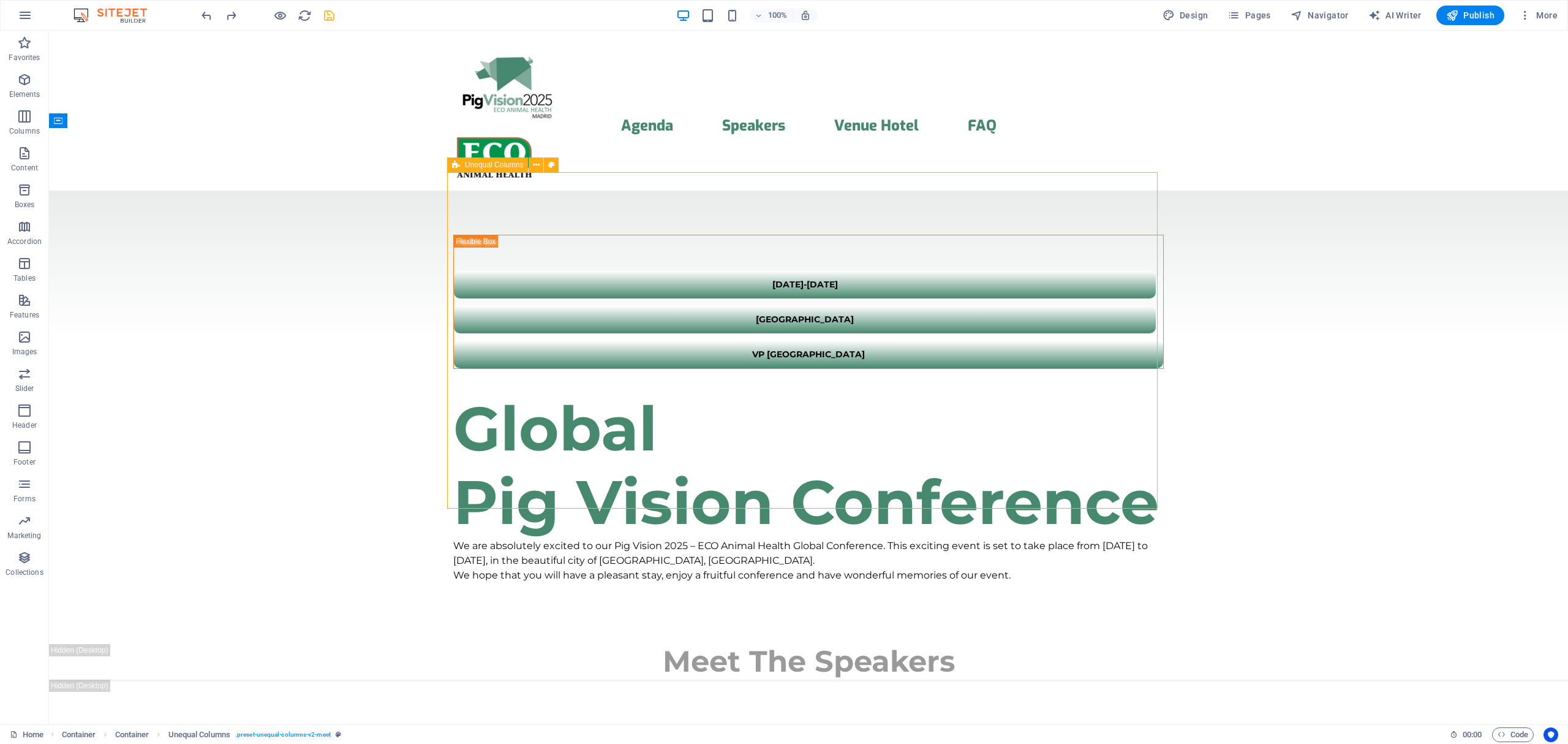
select select "preset-unequal-columns-v2-meet"
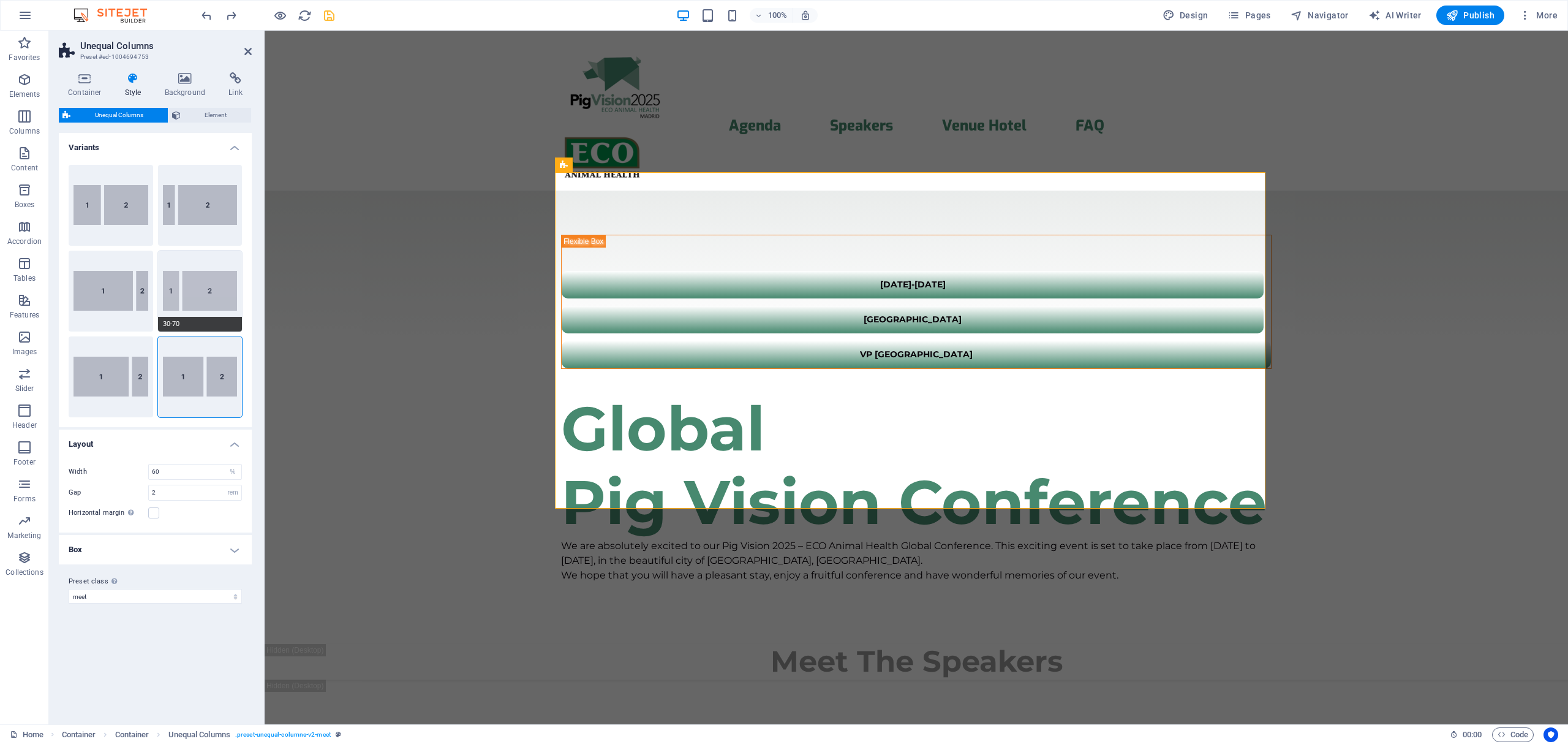
click at [206, 287] on button "30-70" at bounding box center [200, 291] width 85 height 81
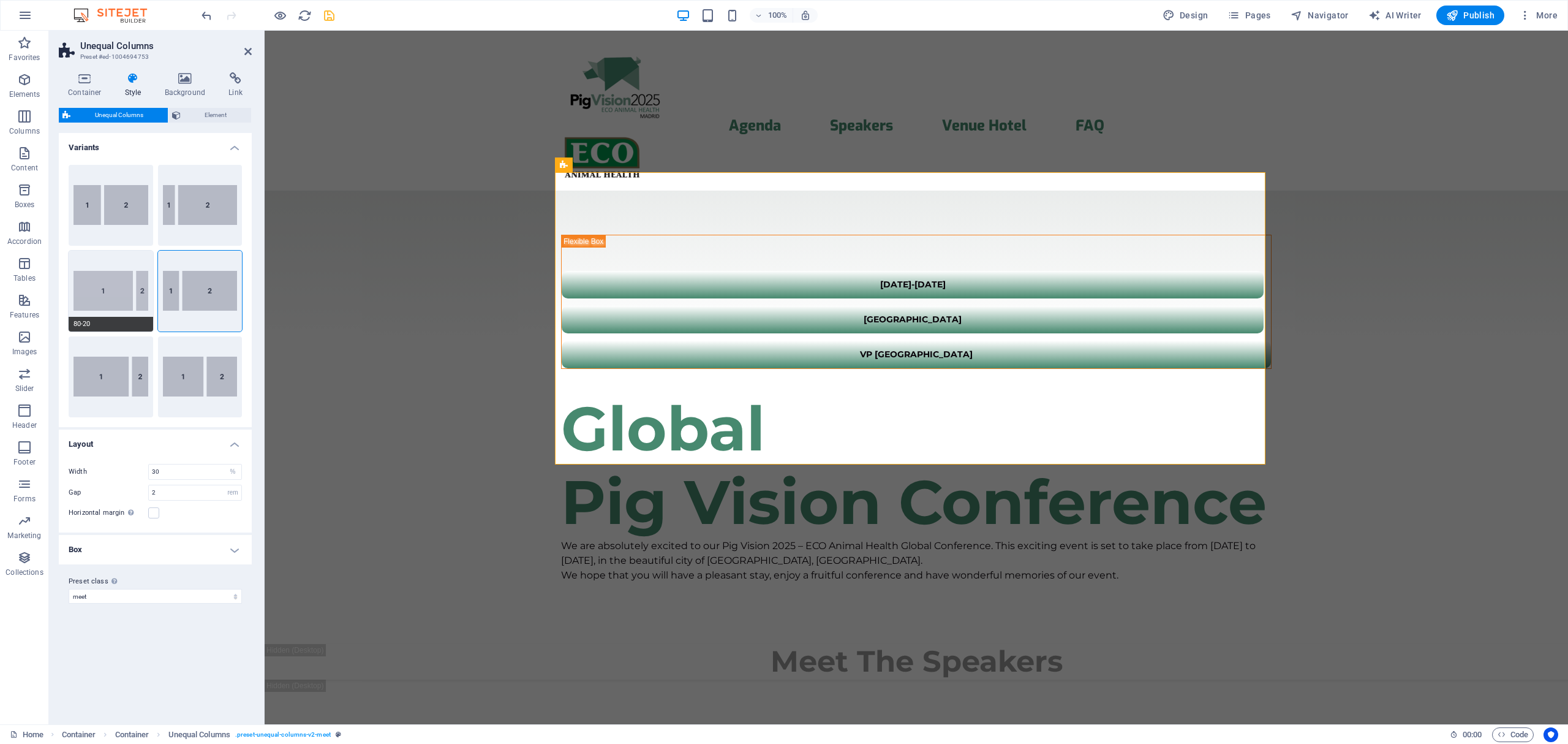
click at [117, 292] on button "80-20" at bounding box center [111, 291] width 85 height 81
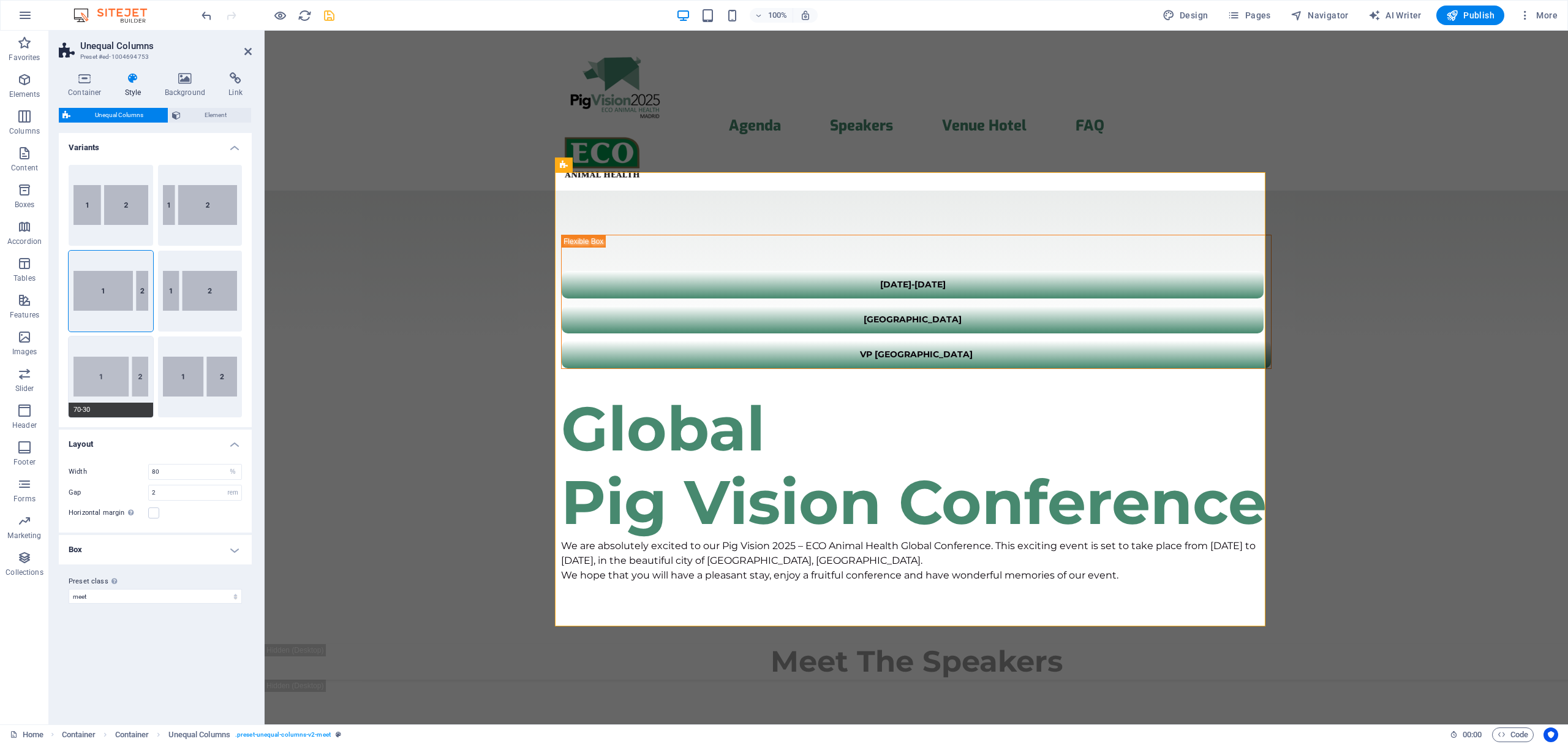
click at [128, 383] on button "70-30" at bounding box center [111, 377] width 85 height 81
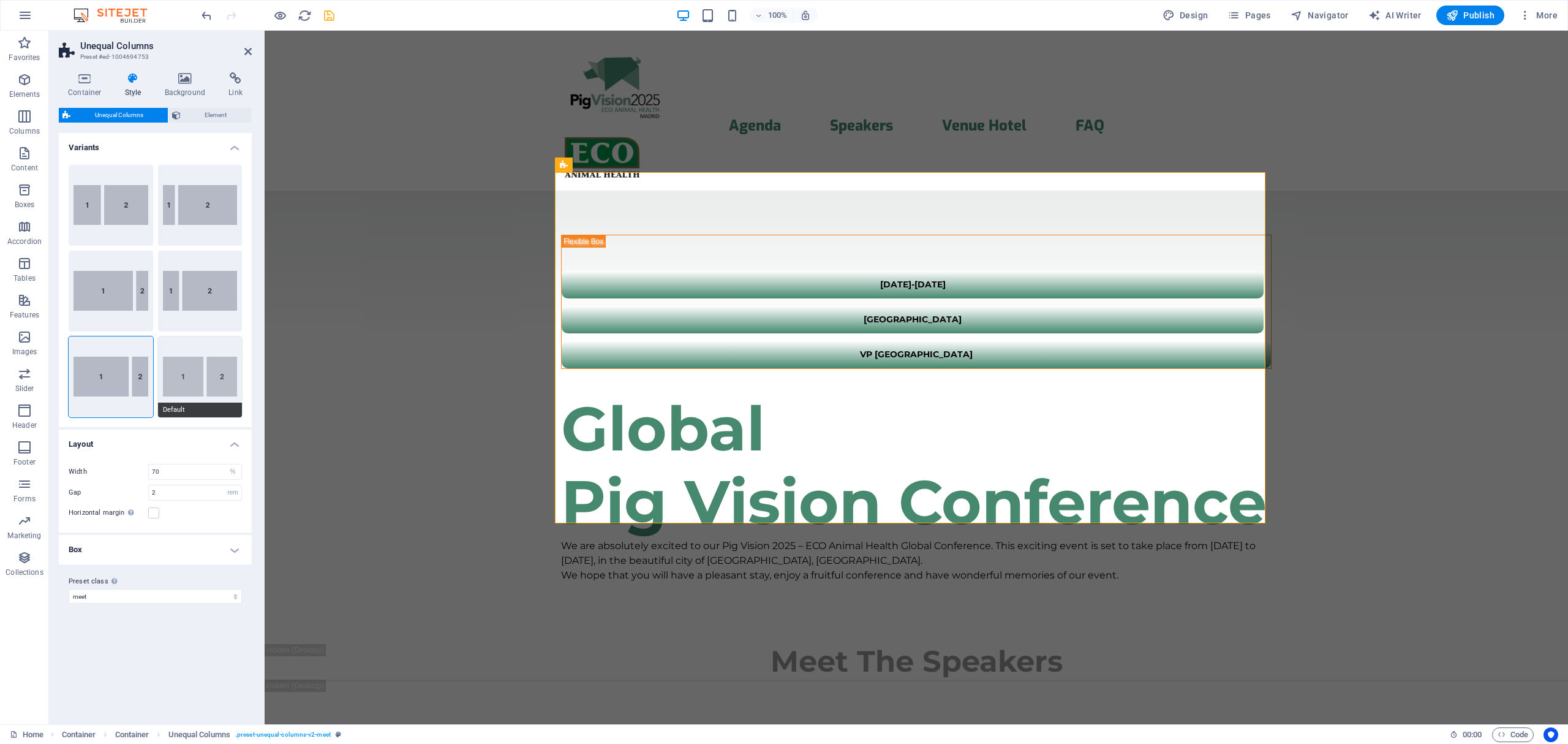
click at [179, 378] on button "Default" at bounding box center [200, 377] width 85 height 81
type input "60"
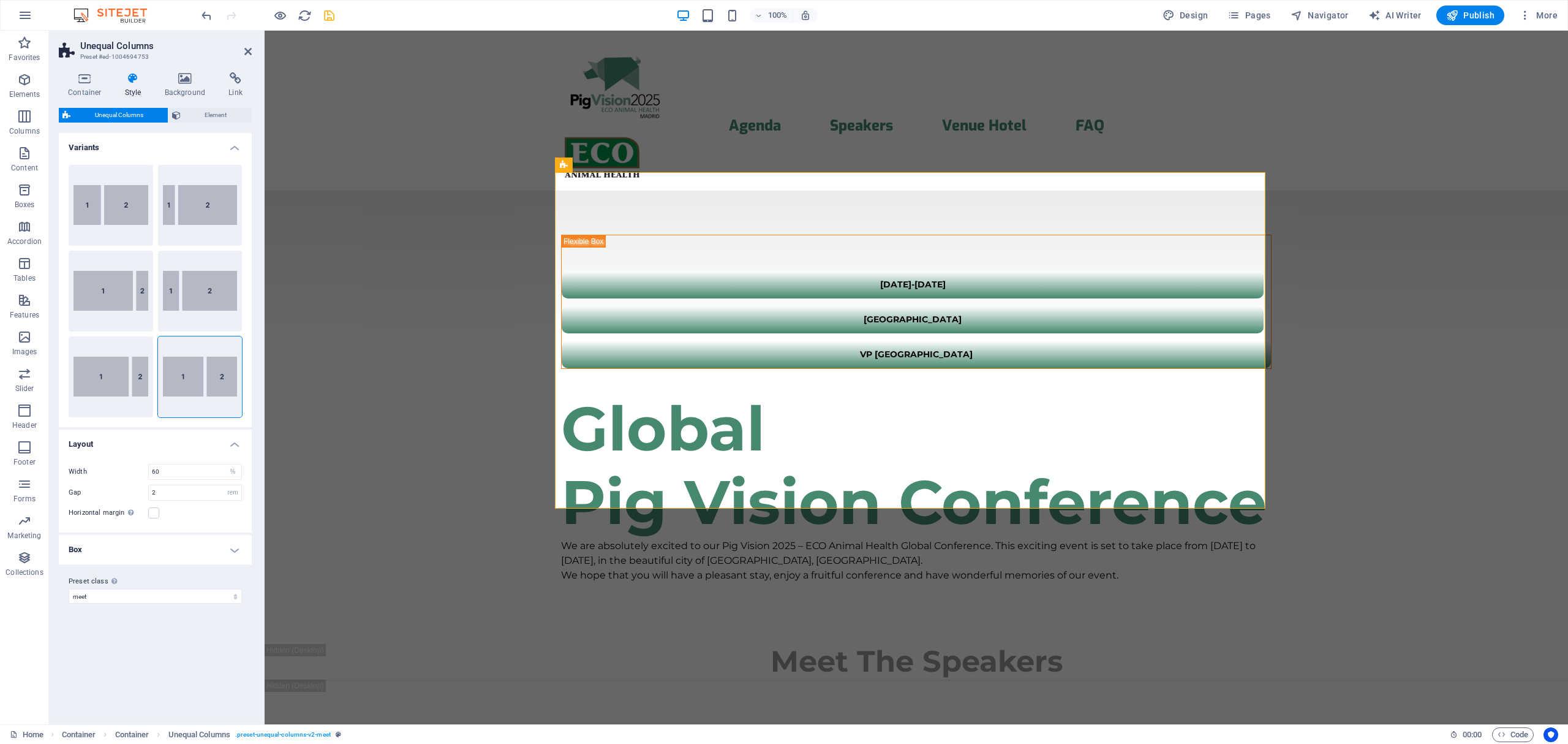
click at [223, 545] on h4 "Box" at bounding box center [155, 550] width 193 height 30
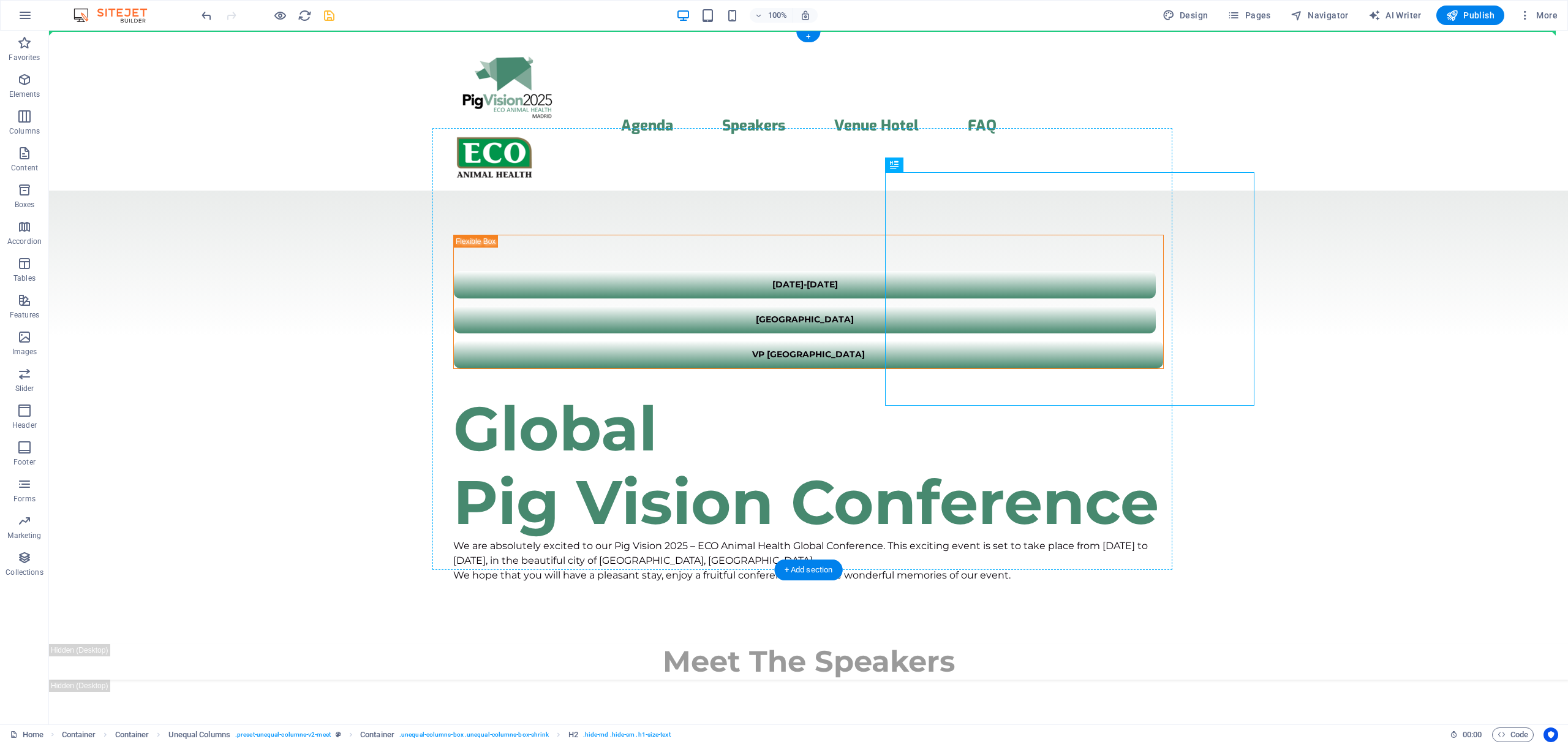
drag, startPoint x: 1088, startPoint y: 196, endPoint x: 488, endPoint y: 297, distance: 608.4
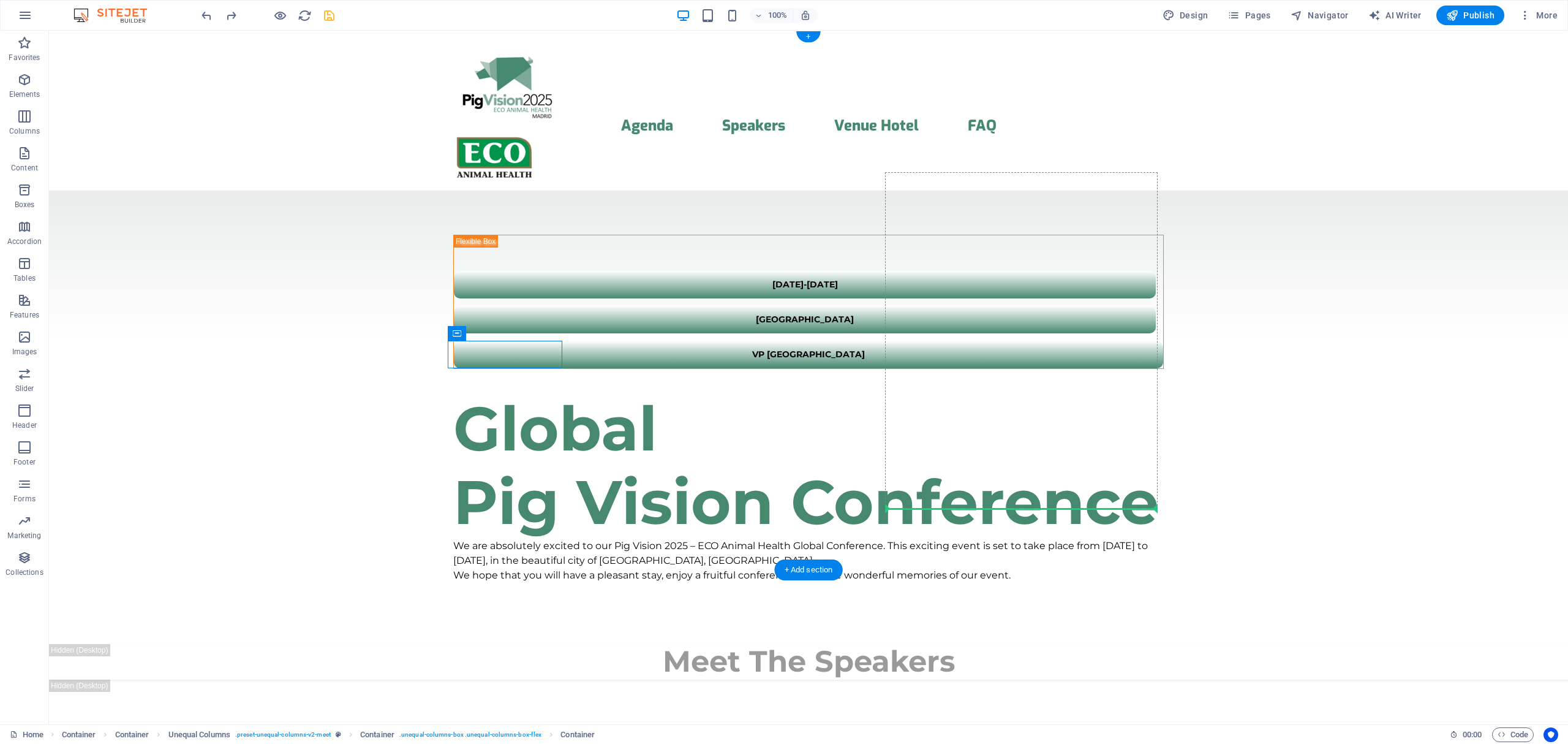
drag, startPoint x: 535, startPoint y: 365, endPoint x: 925, endPoint y: 506, distance: 414.7
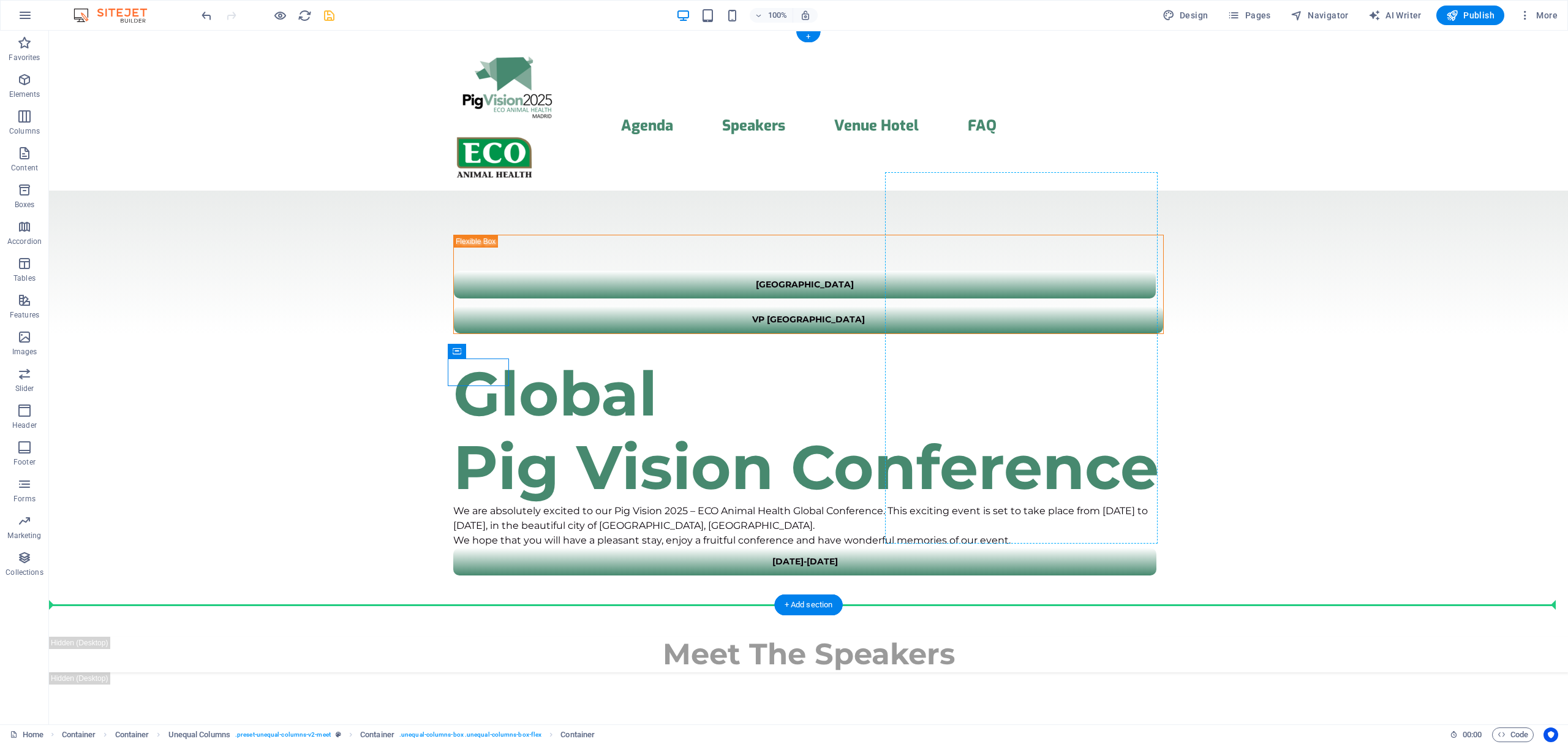
drag, startPoint x: 516, startPoint y: 382, endPoint x: 921, endPoint y: 535, distance: 432.9
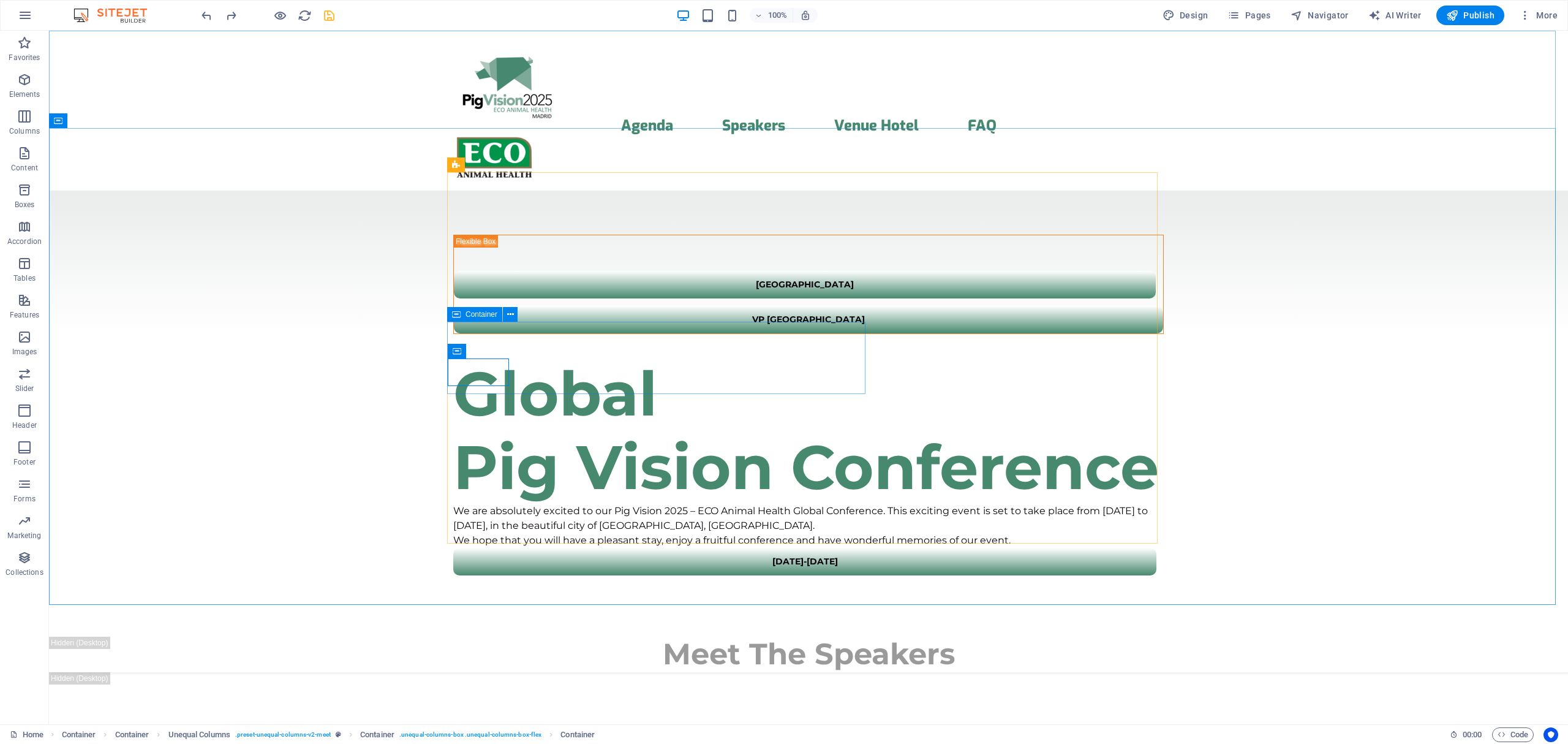
click at [469, 311] on span "Container" at bounding box center [481, 314] width 32 height 7
click at [508, 317] on icon at bounding box center [510, 314] width 7 height 13
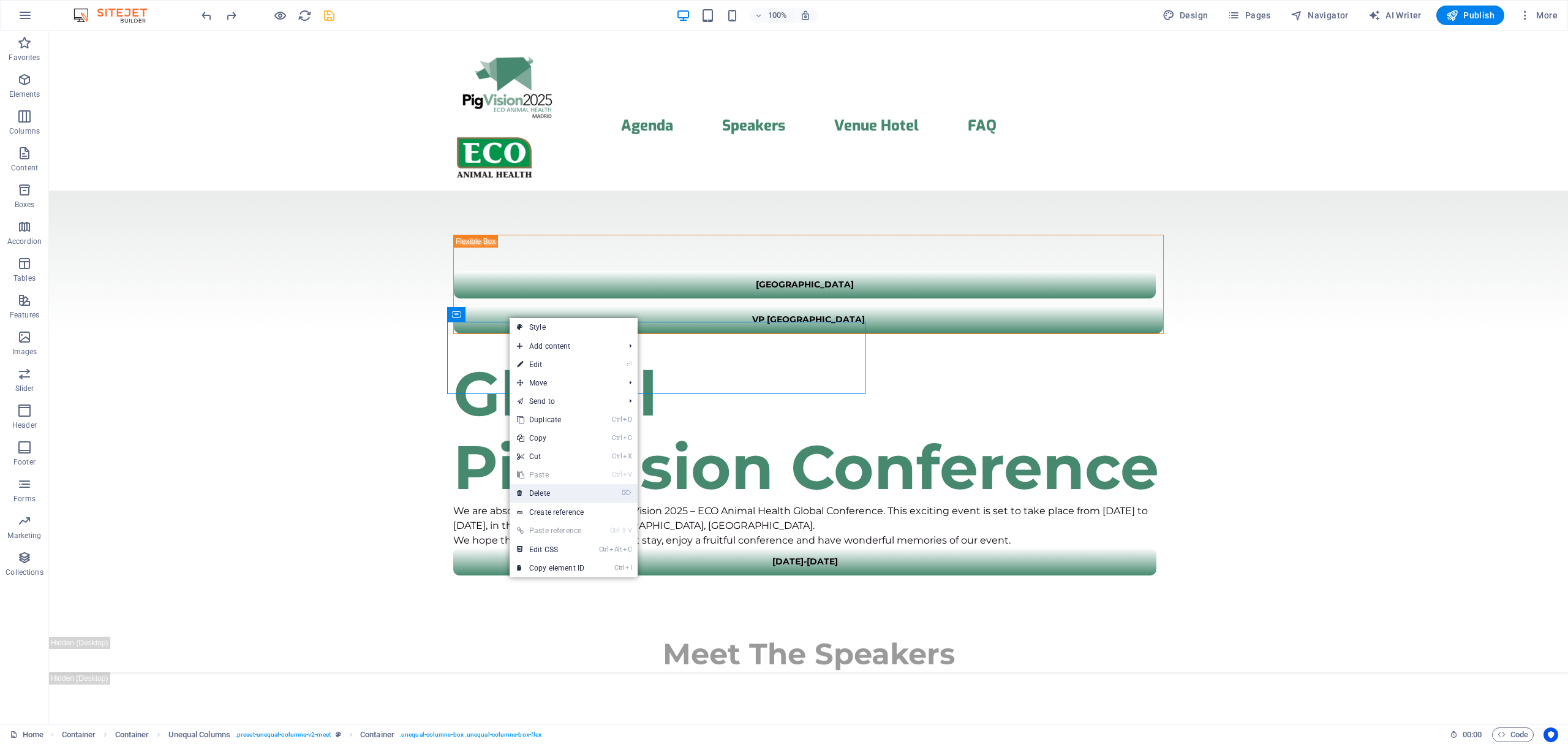
click at [562, 488] on link "⌦ Delete" at bounding box center [550, 493] width 82 height 18
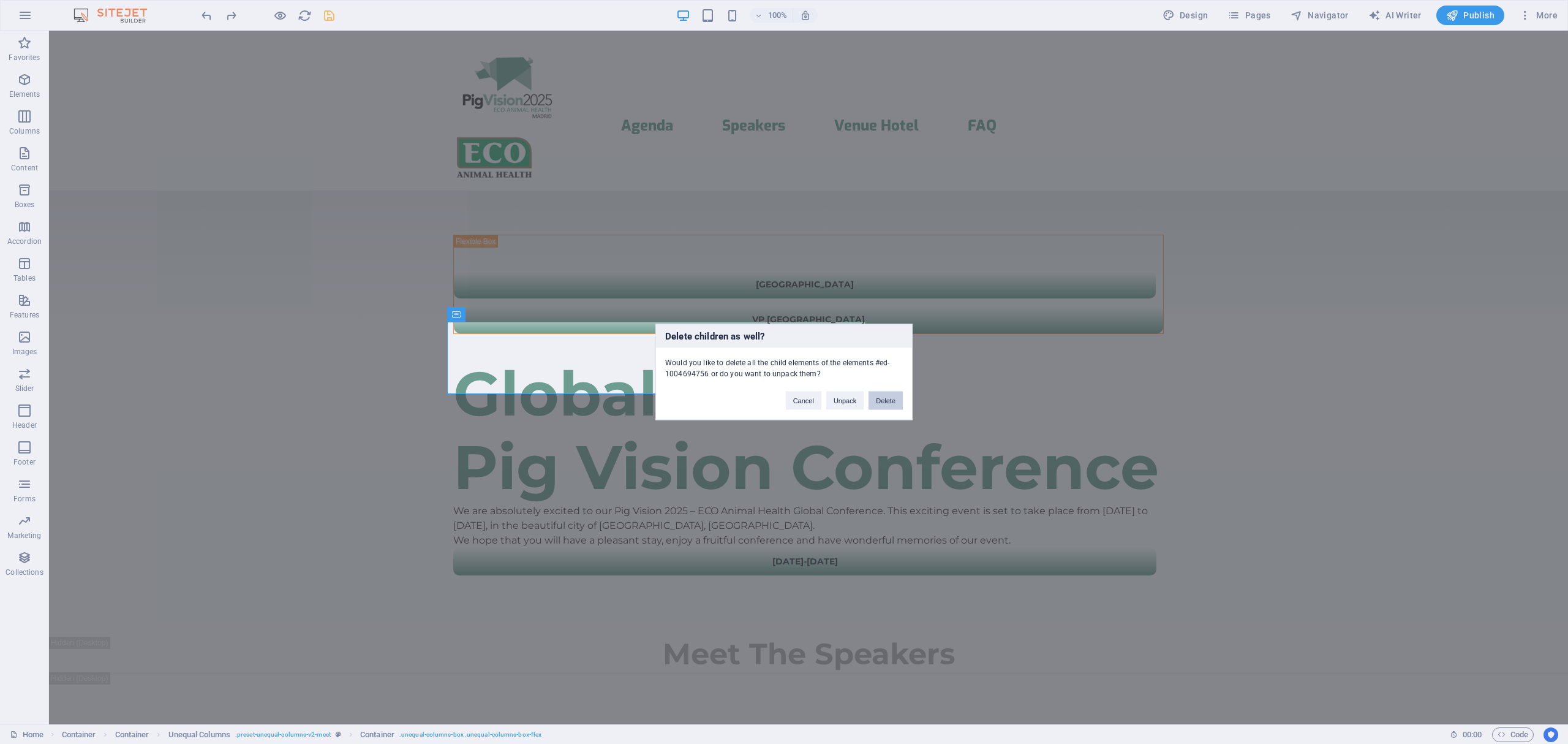
click at [893, 400] on button "Delete" at bounding box center [885, 400] width 34 height 18
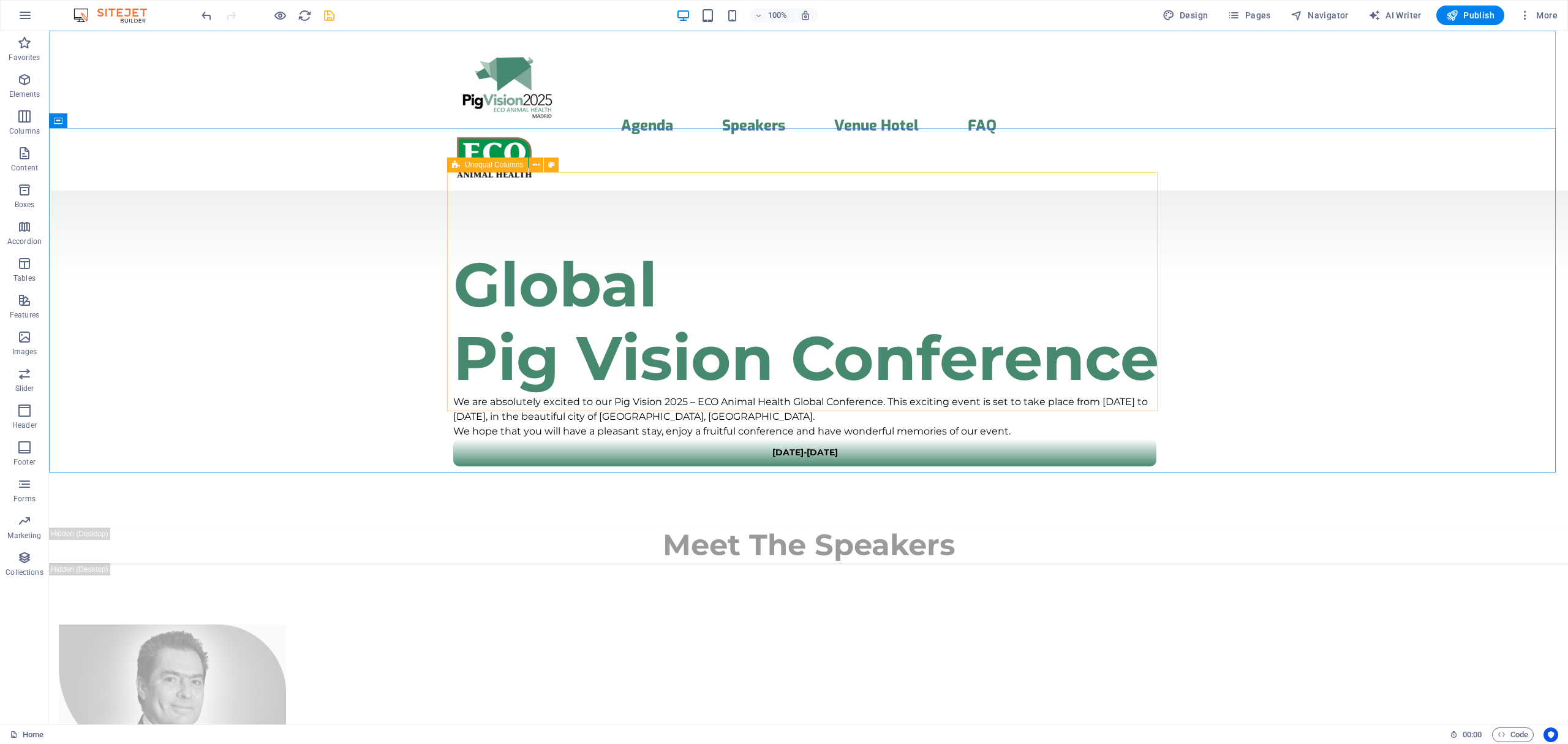
click at [460, 165] on div "Unequal Columns" at bounding box center [488, 165] width 81 height 15
click at [474, 164] on span "Unequal Columns" at bounding box center [494, 165] width 58 height 7
select select "%"
select select "rem"
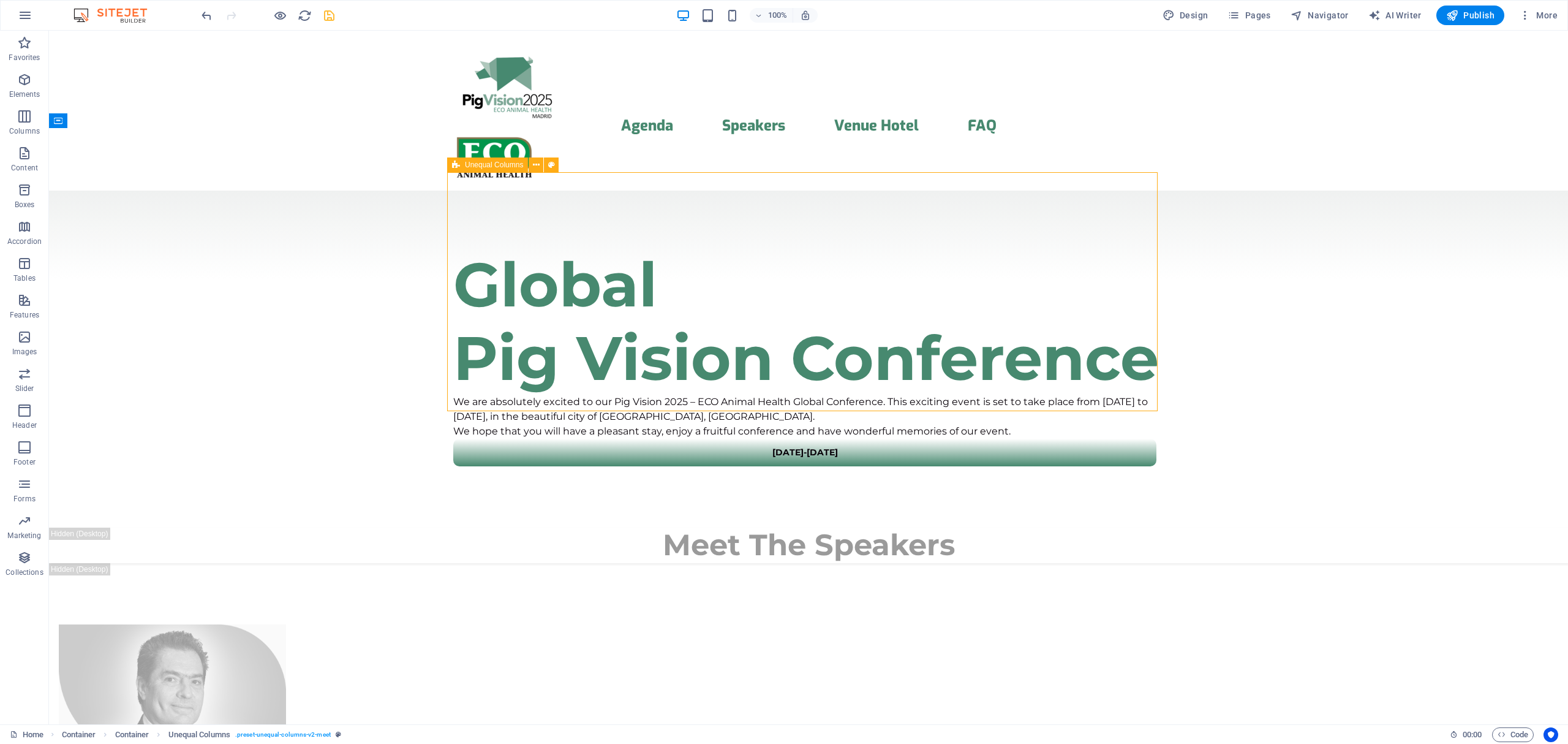
select select "rem"
select select "px"
select select "preset-unequal-columns-v2-meet"
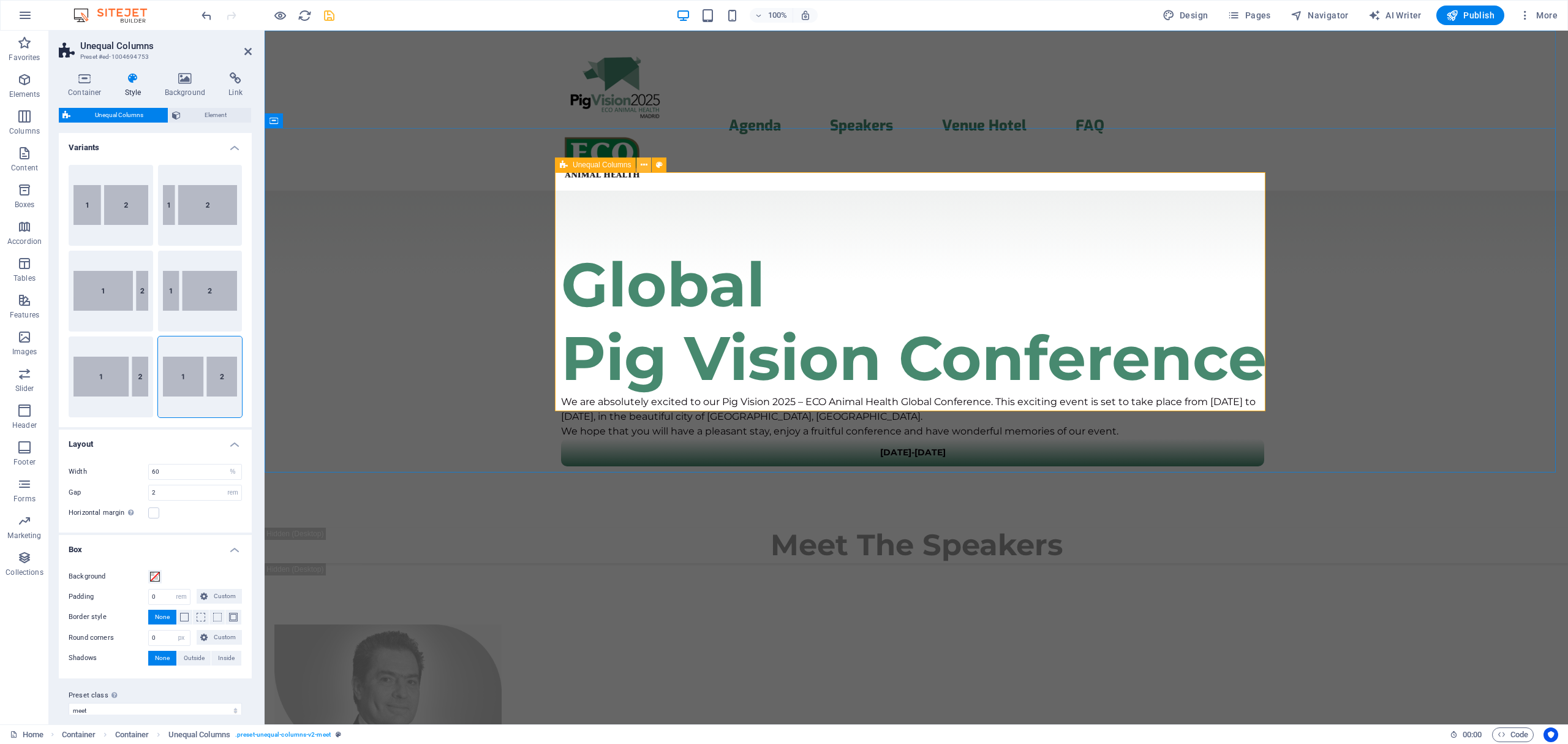
click at [643, 164] on icon at bounding box center [643, 165] width 7 height 13
click at [573, 167] on span "Unequal Columns" at bounding box center [601, 165] width 58 height 7
click at [100, 369] on button "70-30" at bounding box center [111, 377] width 85 height 81
type input "70"
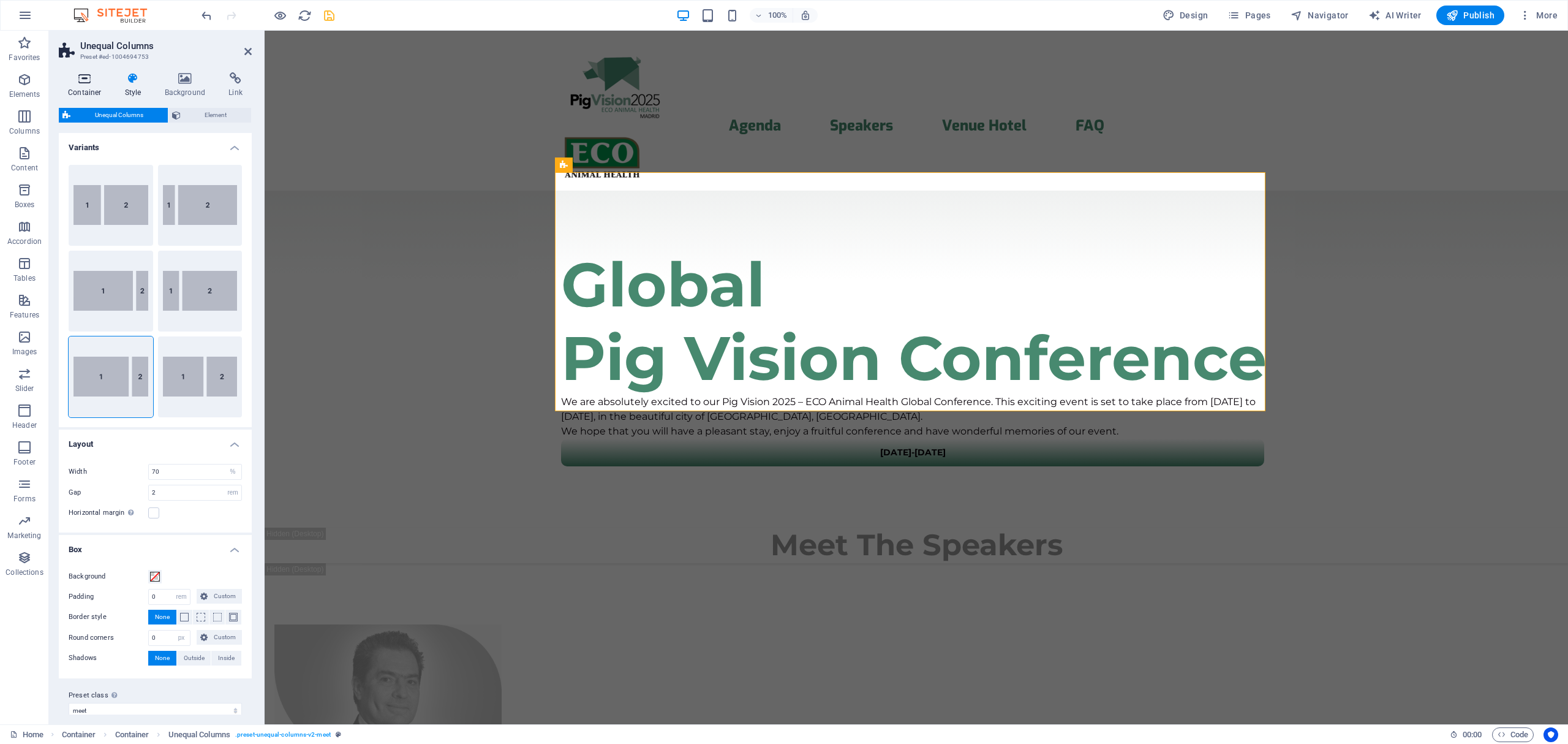
click at [87, 72] on icon at bounding box center [85, 78] width 52 height 13
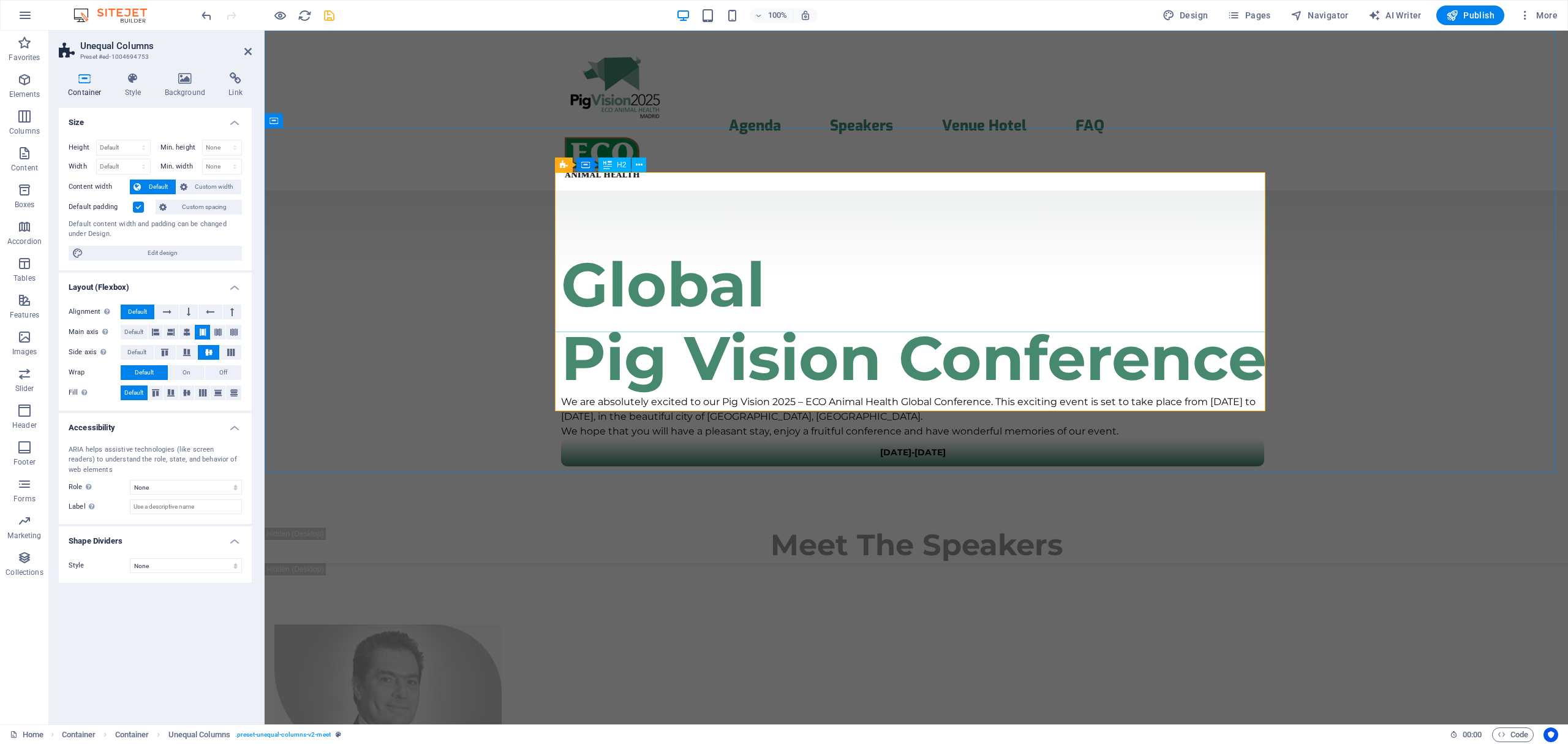
click at [1197, 294] on div "​​​ Global Pig Vision Conference" at bounding box center [916, 314] width 711 height 160
click at [1098, 294] on div "​​​ Global Pig Vision Conference" at bounding box center [916, 314] width 711 height 160
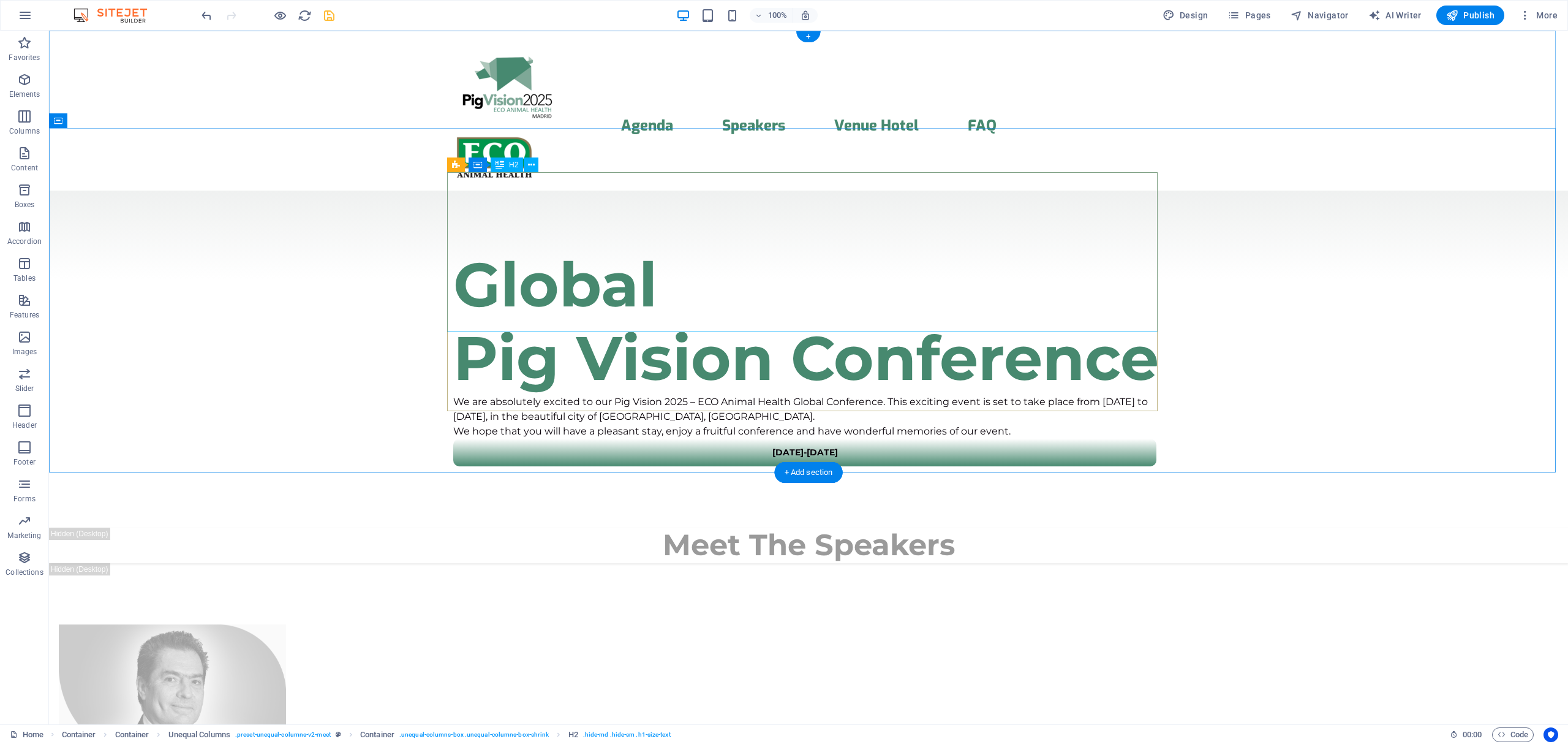
click at [897, 289] on div "​​​ Global Pig Vision Conference" at bounding box center [808, 314] width 711 height 160
click at [27, 79] on icon "button" at bounding box center [24, 80] width 15 height 15
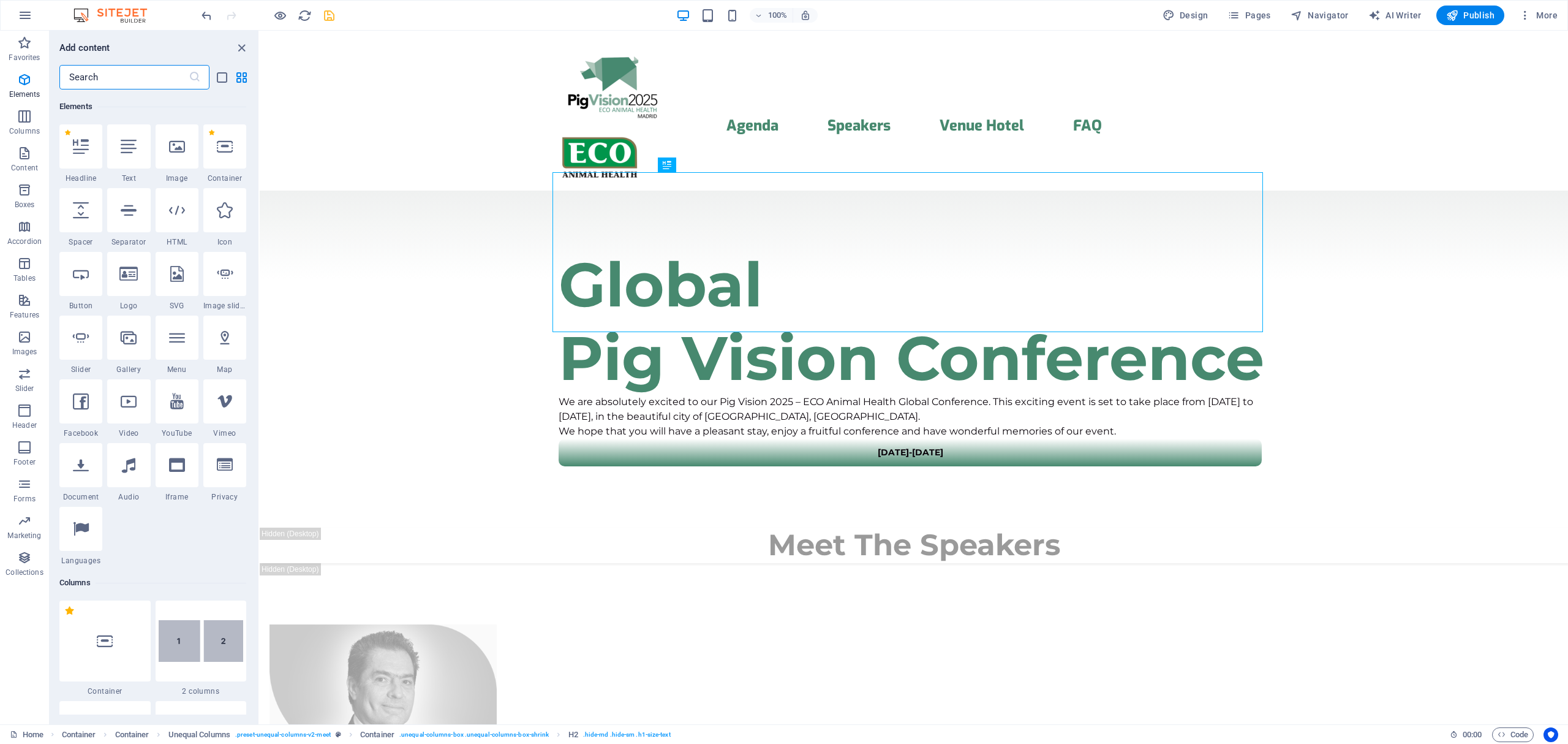
scroll to position [131, 0]
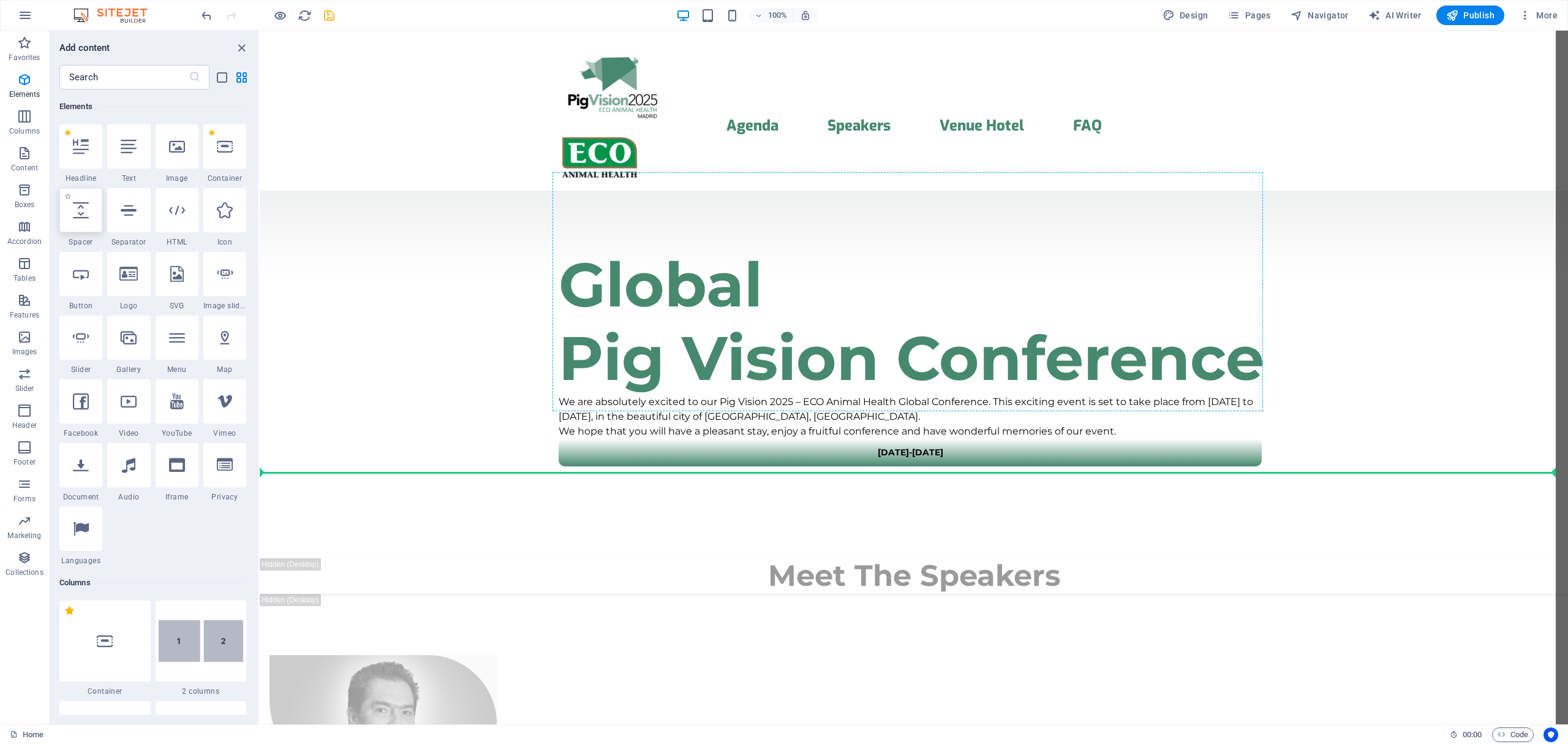
select select "px"
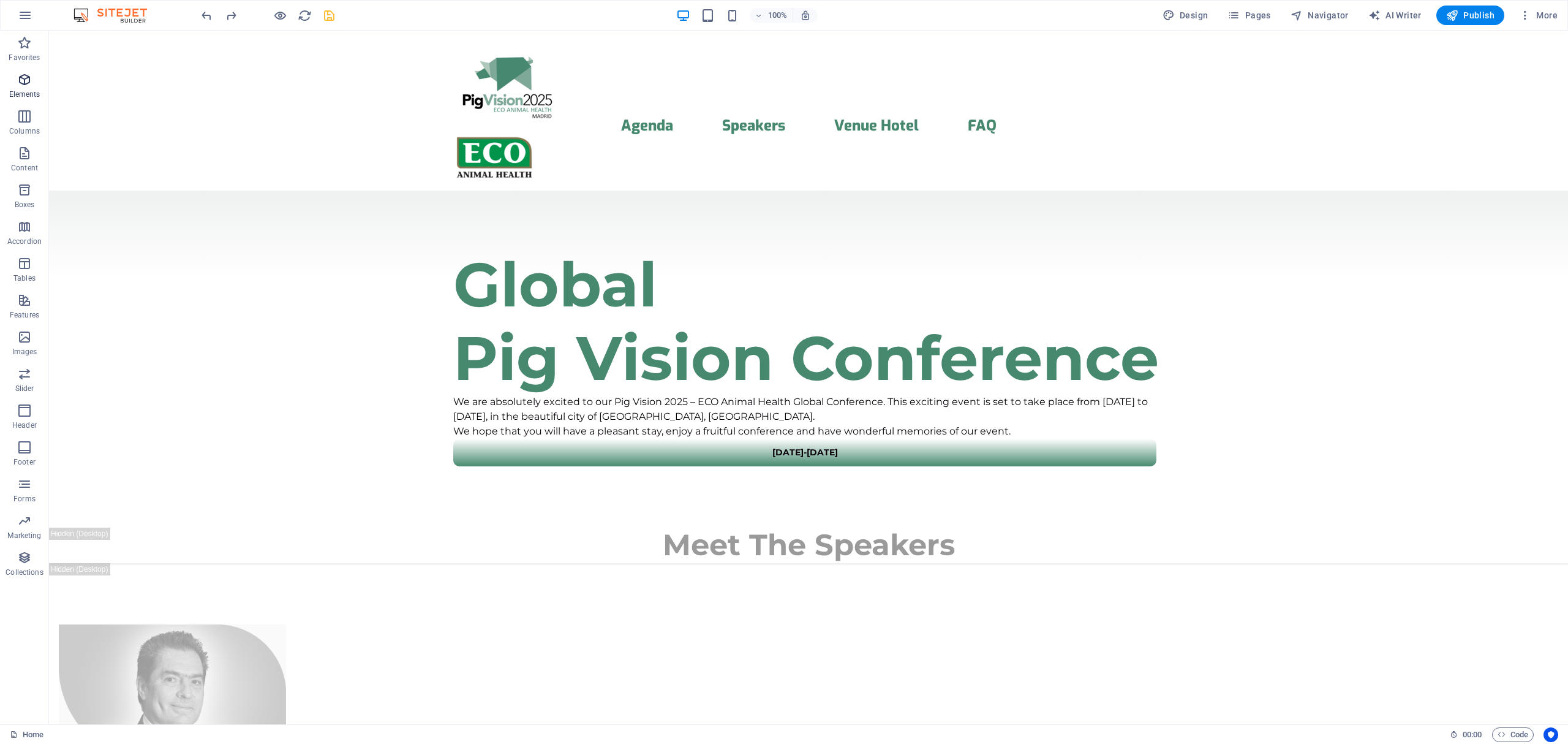
click at [18, 89] on p "Elements" at bounding box center [24, 94] width 31 height 10
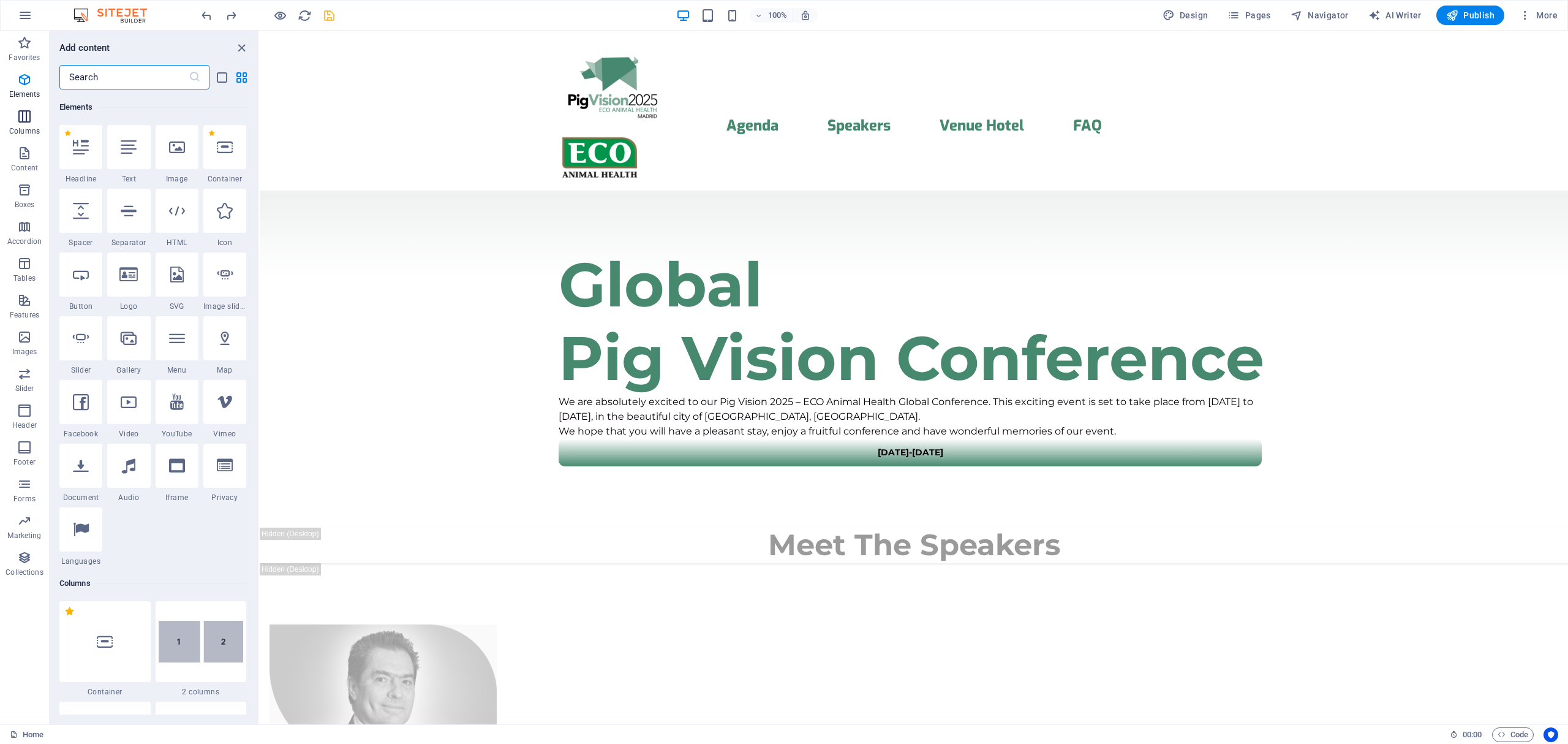
click at [18, 121] on icon "button" at bounding box center [24, 117] width 15 height 15
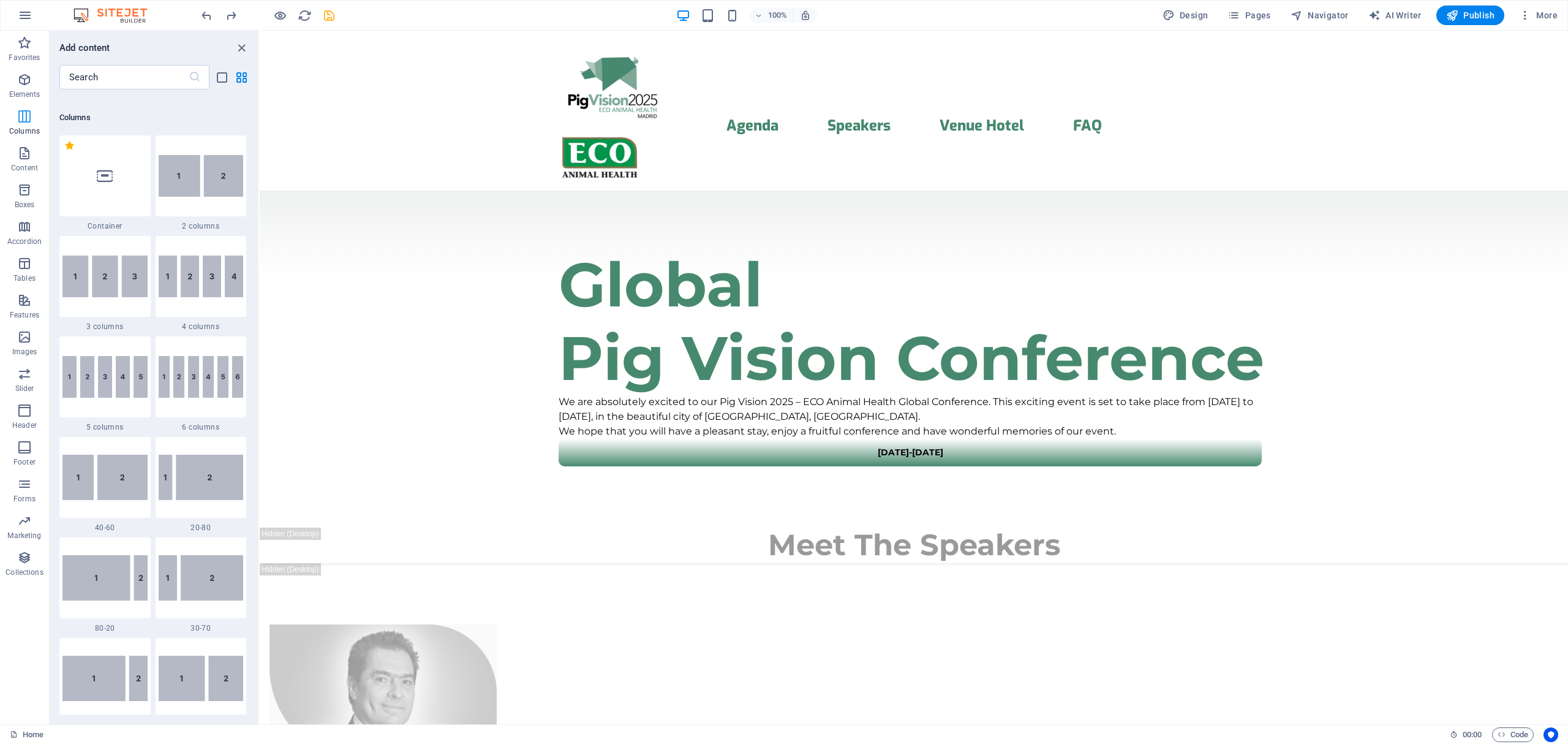
scroll to position [607, 0]
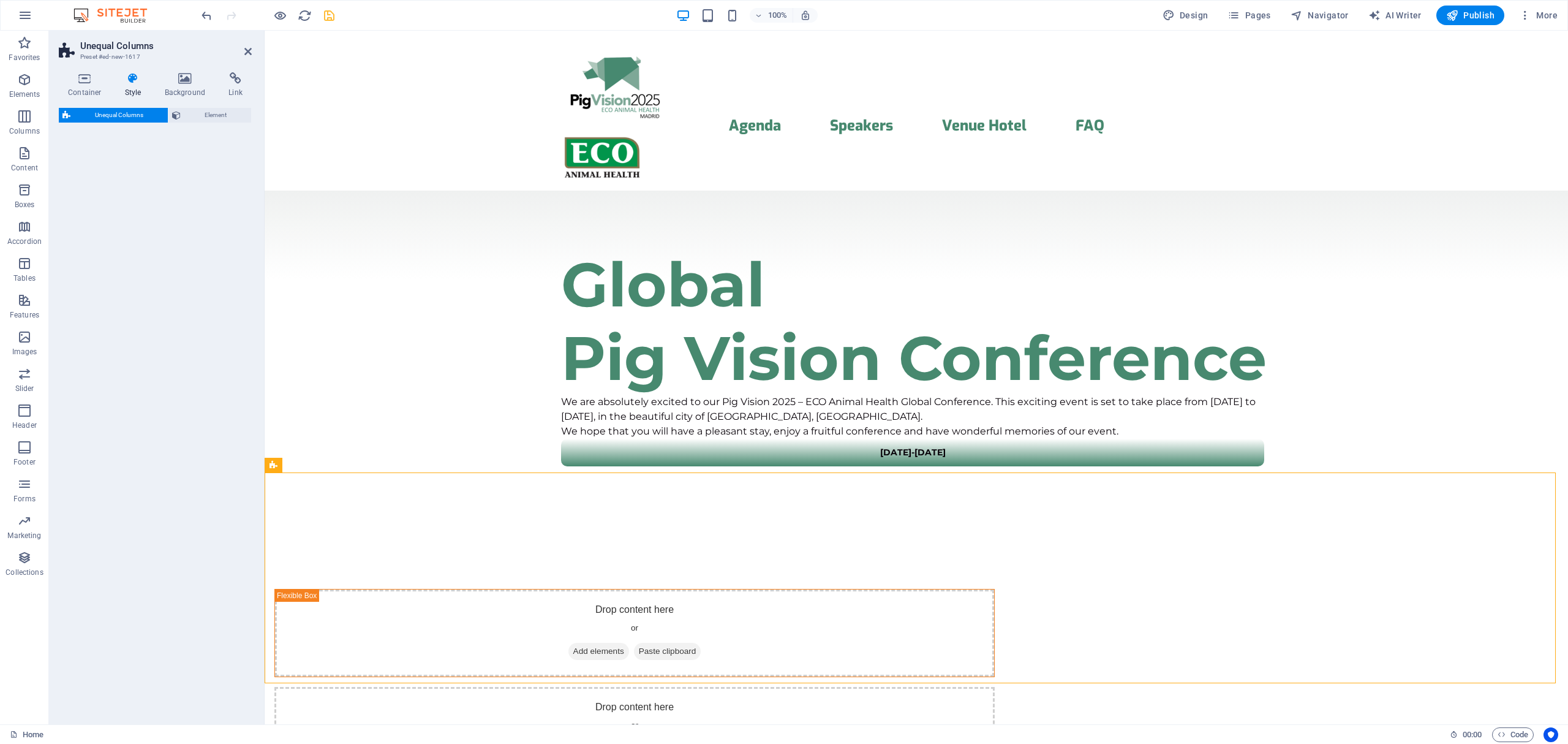
select select "%"
select select "rem"
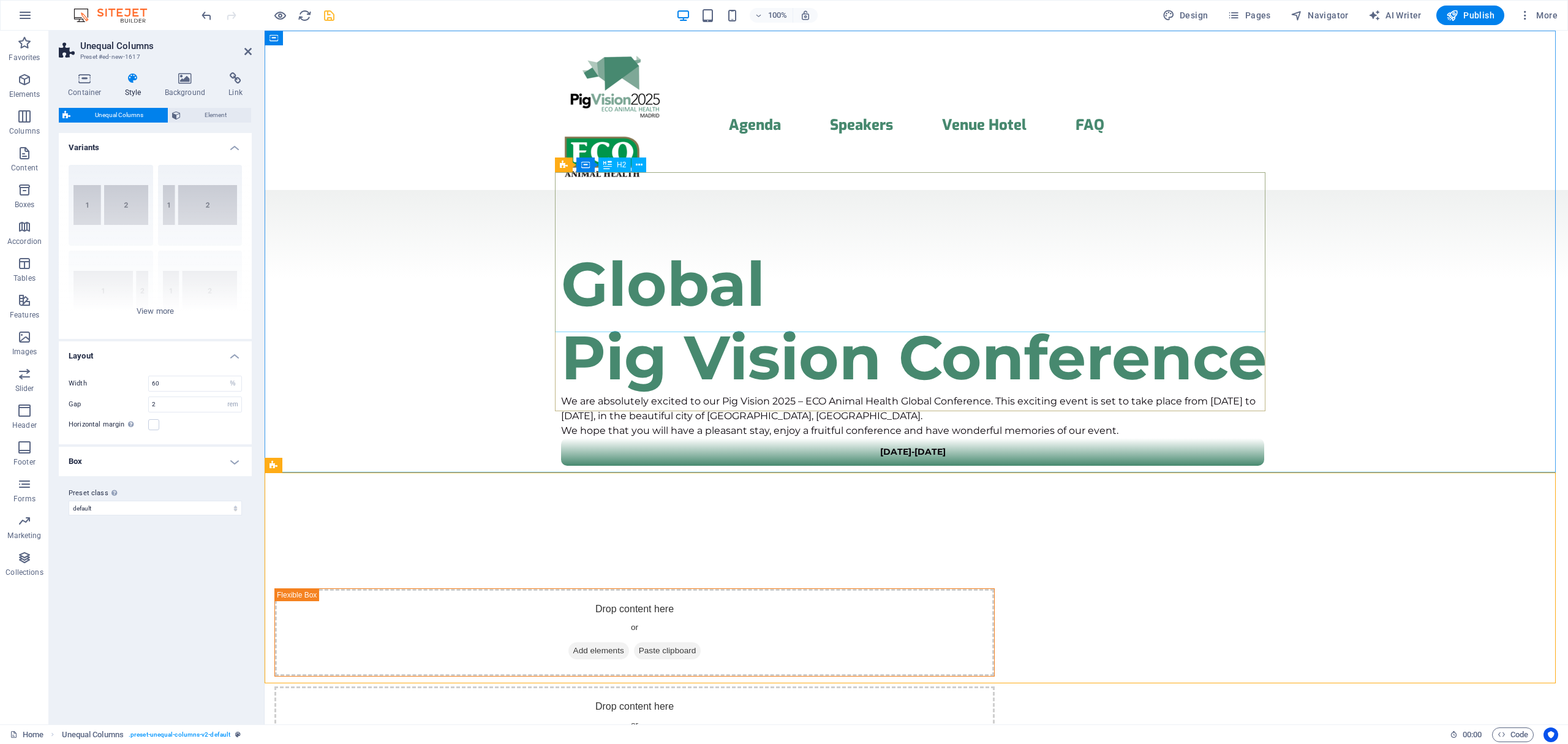
scroll to position [0, 0]
click at [640, 160] on icon at bounding box center [638, 165] width 7 height 13
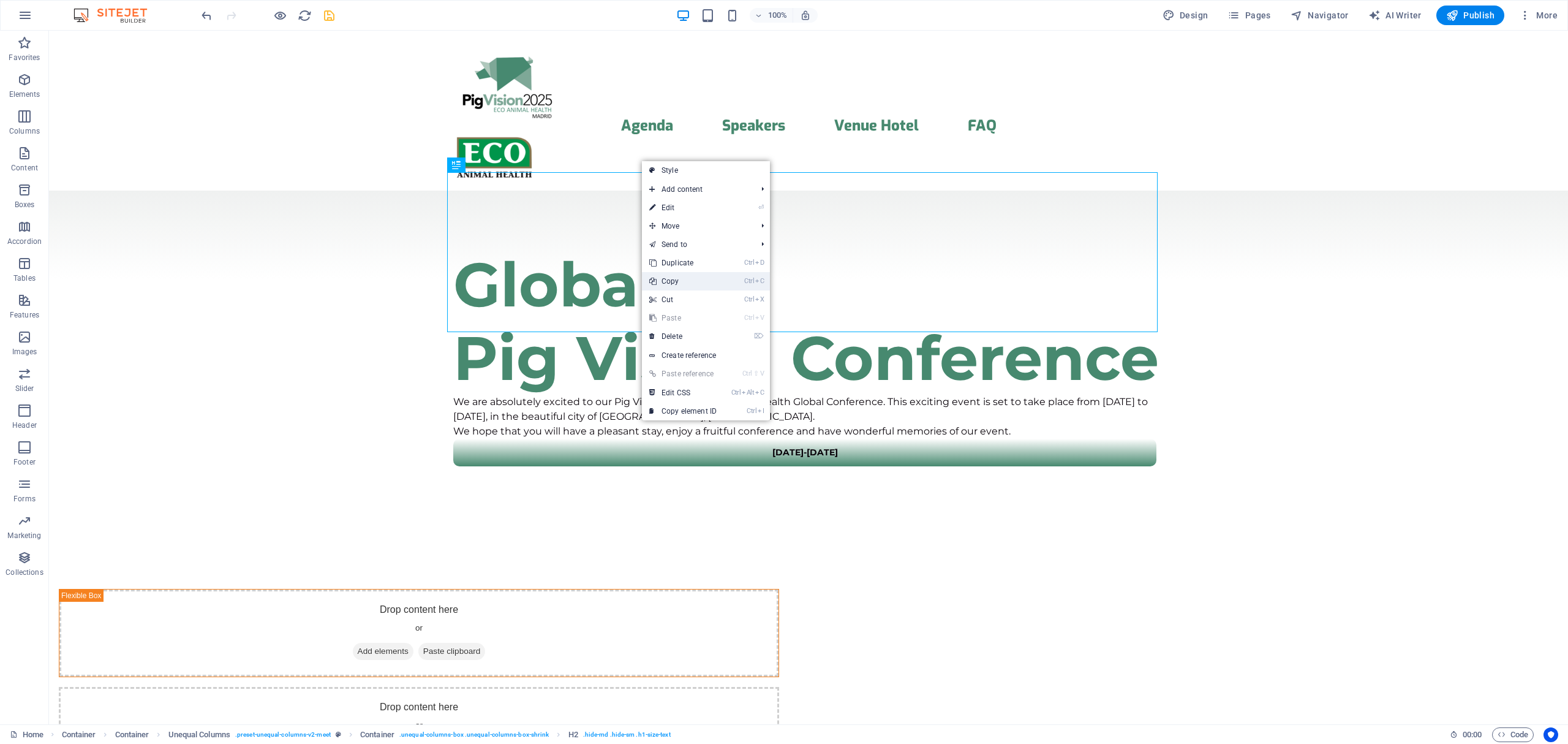
click at [686, 275] on link "Ctrl C Copy" at bounding box center [683, 281] width 82 height 18
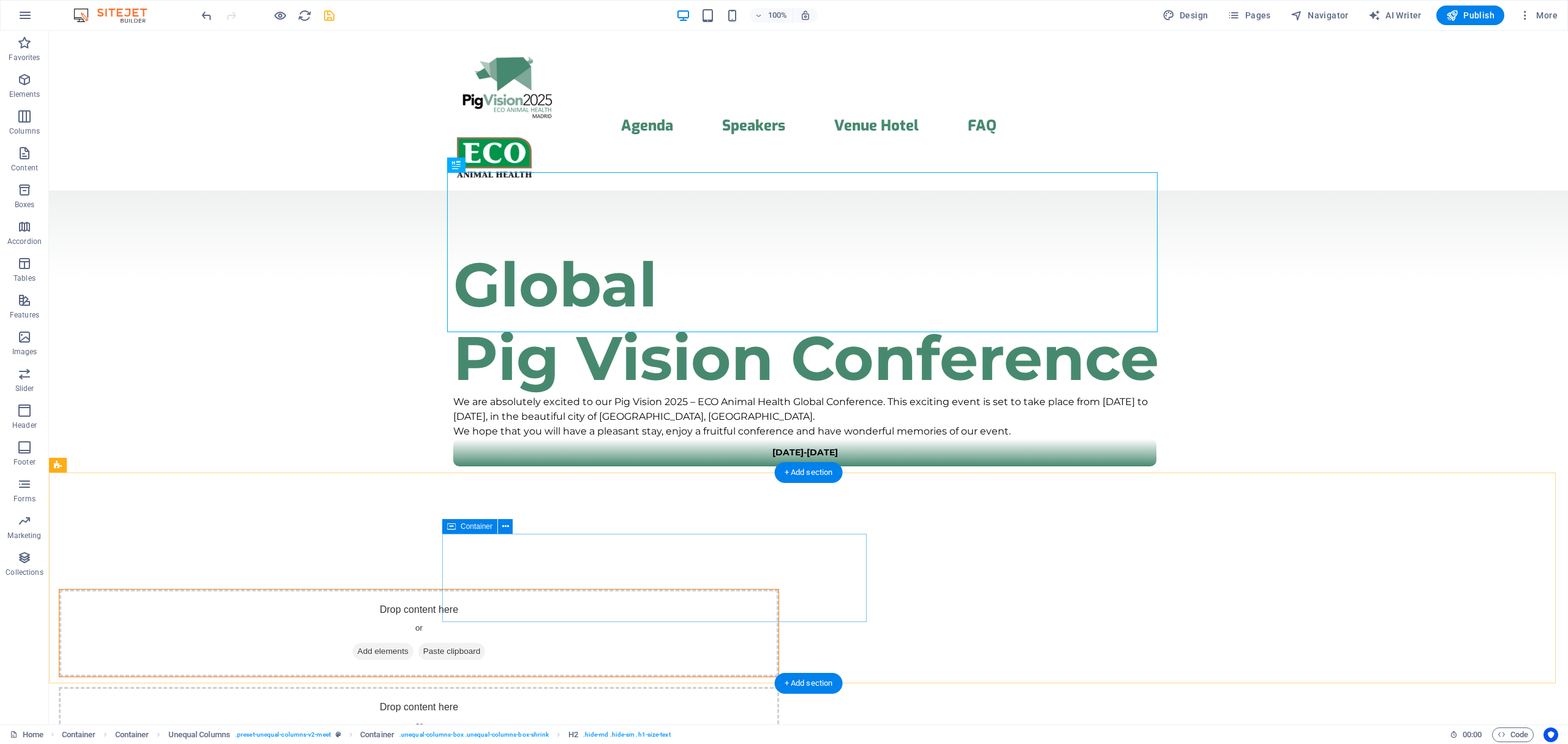
click at [486, 643] on span "Paste clipboard" at bounding box center [452, 651] width 67 height 17
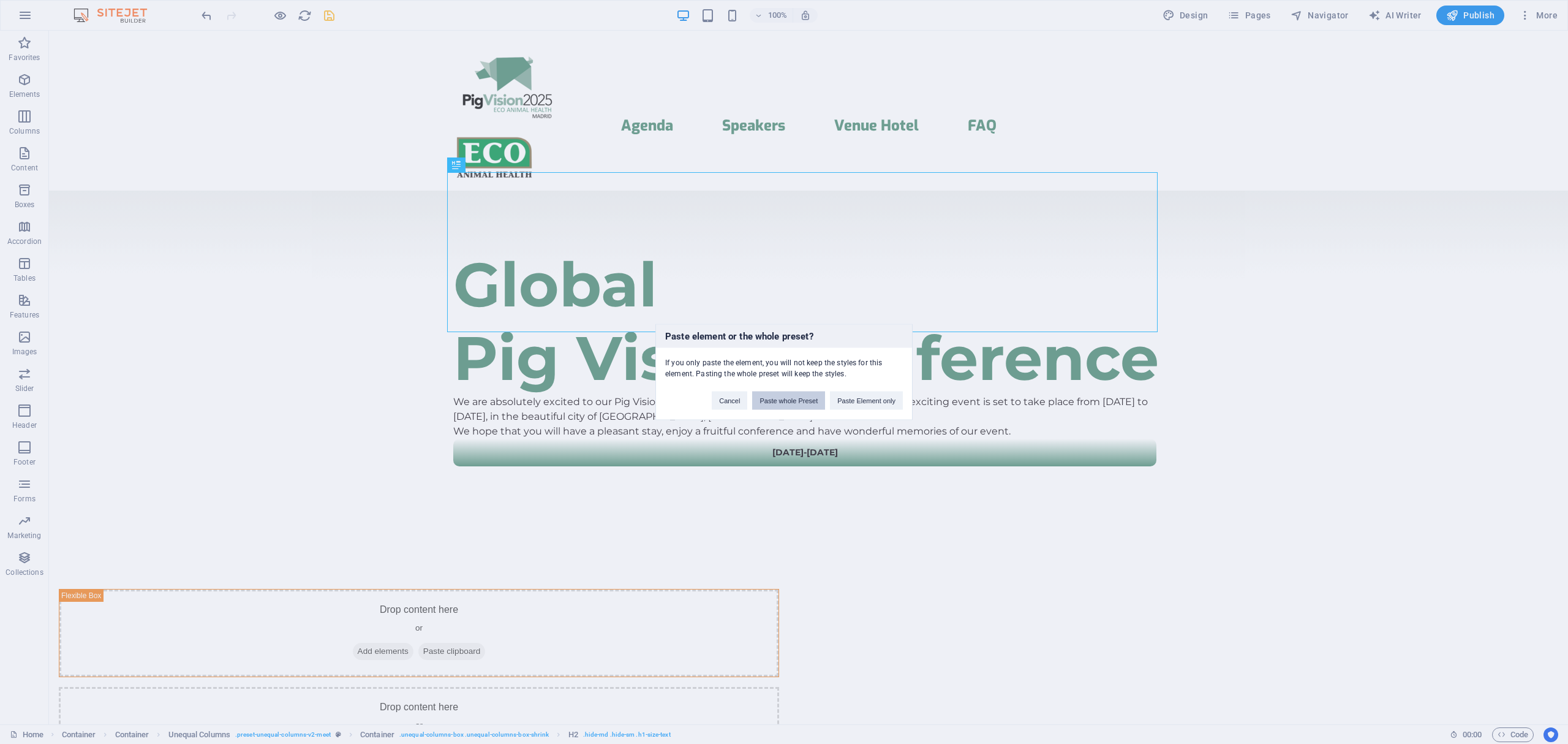
click at [807, 403] on button "Paste whole Preset" at bounding box center [788, 400] width 73 height 18
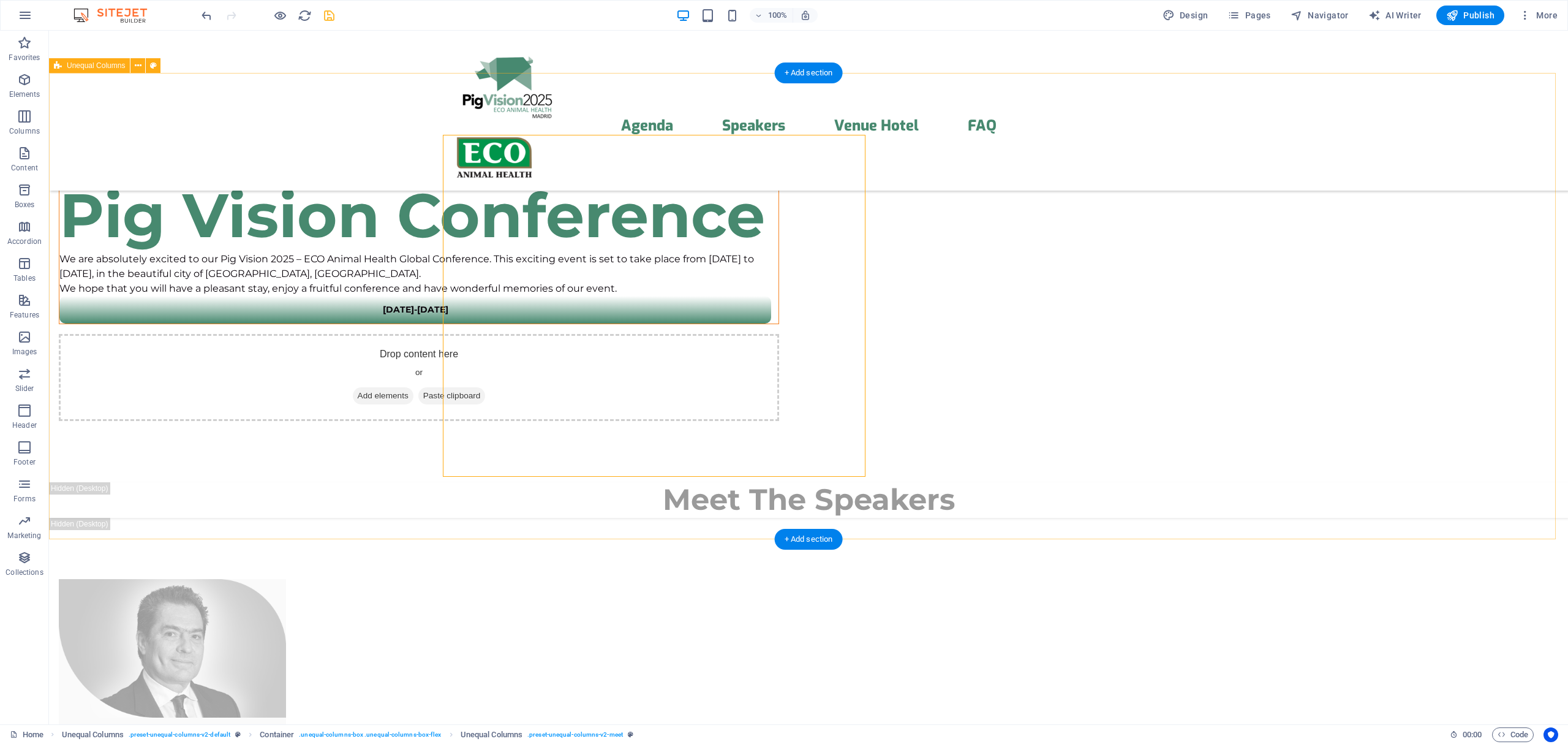
scroll to position [326, 0]
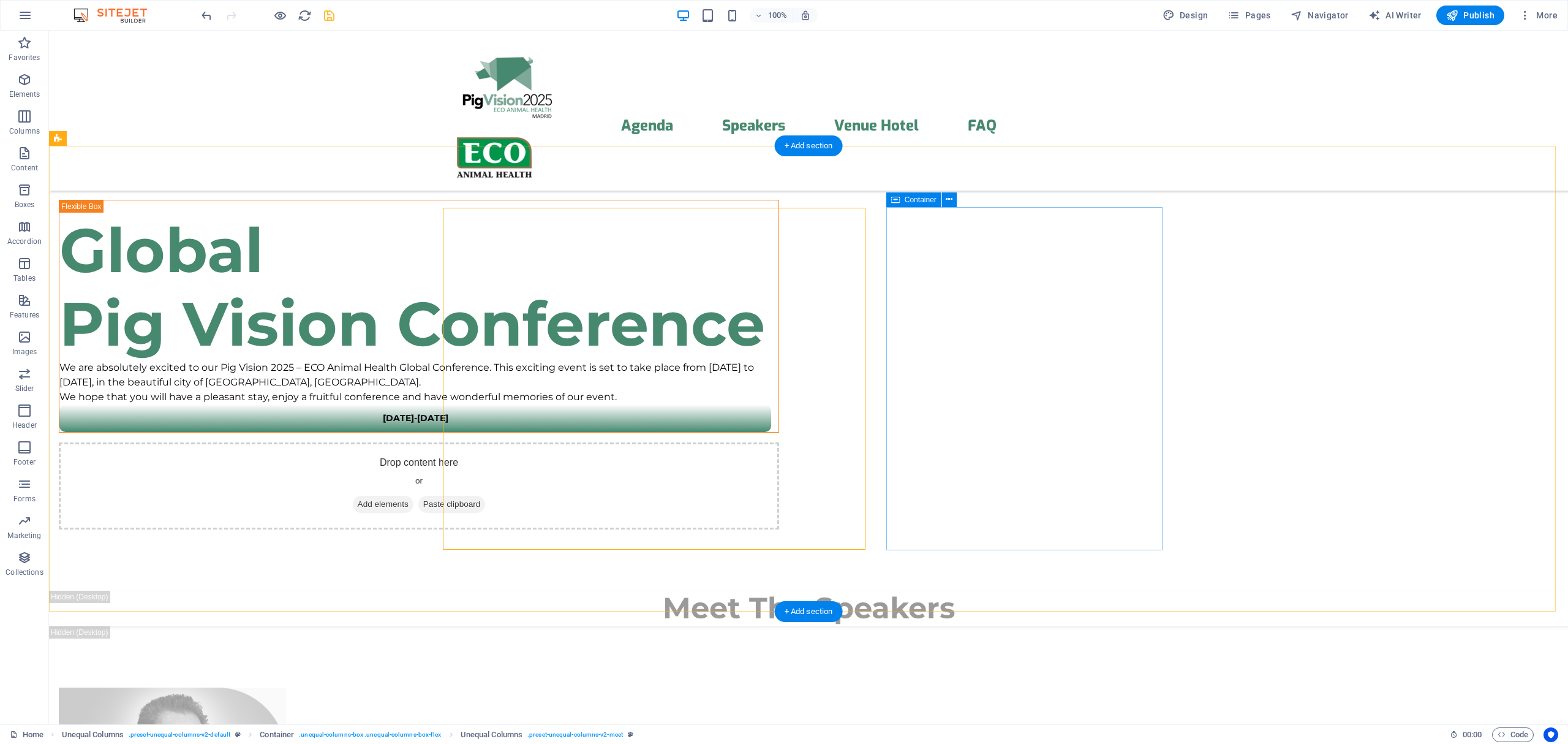
click at [413, 495] on span "Add elements" at bounding box center [383, 503] width 61 height 17
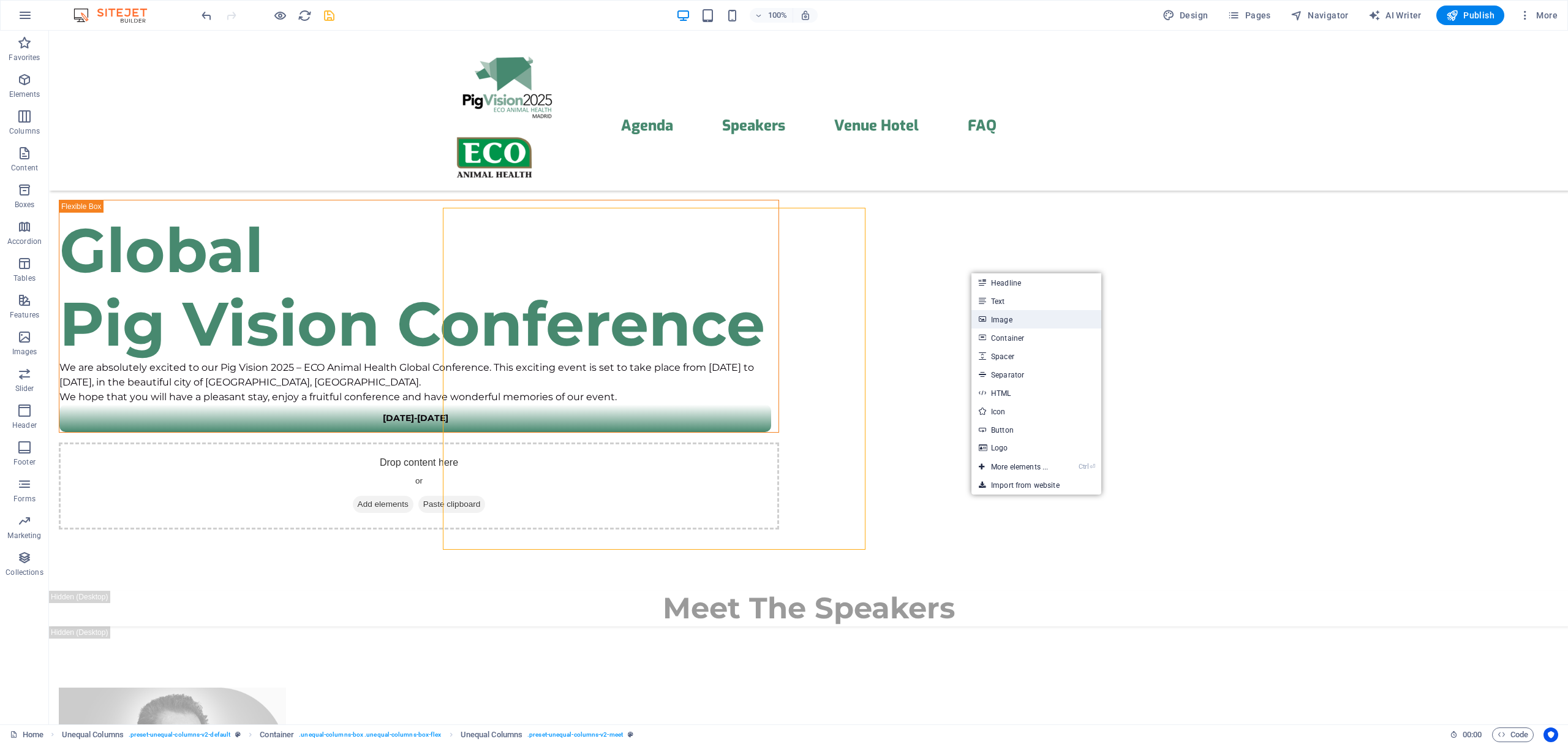
click at [1001, 312] on link "Image" at bounding box center [1036, 319] width 130 height 18
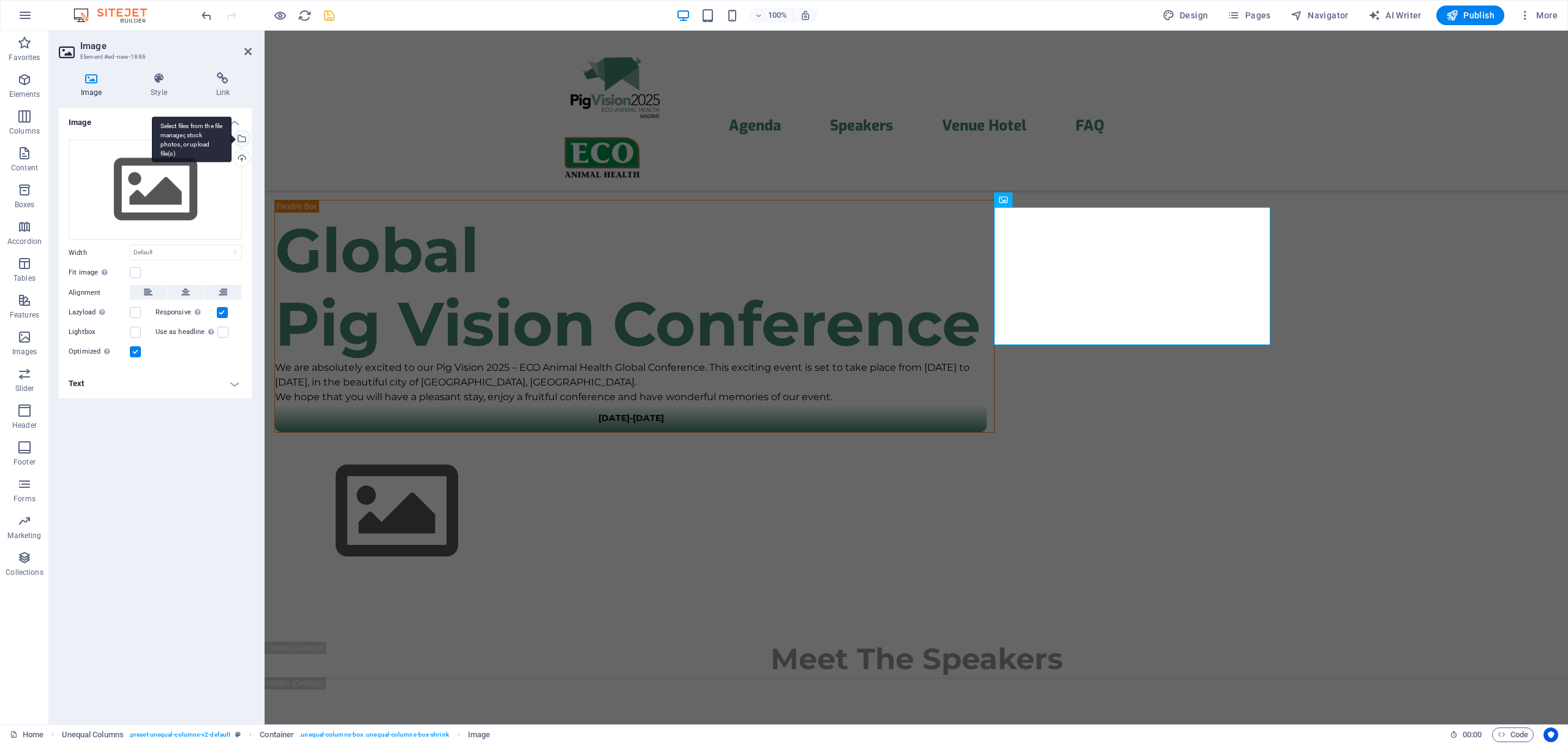
click at [241, 138] on div "Select files from the file manager, stock photos, or upload file(s)" at bounding box center [241, 140] width 18 height 18
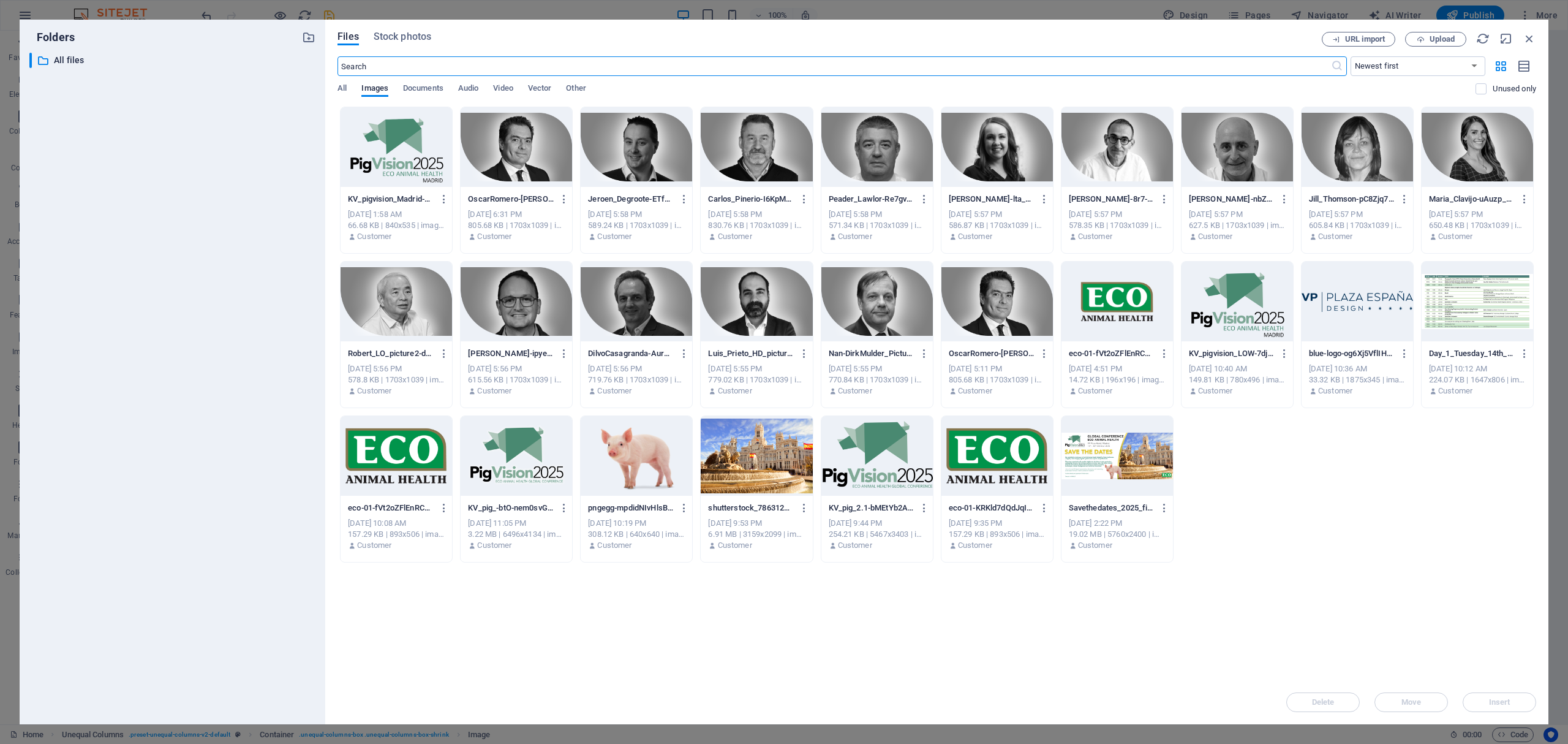
click at [503, 441] on div at bounding box center [516, 456] width 111 height 80
click at [503, 441] on div "1" at bounding box center [516, 456] width 111 height 80
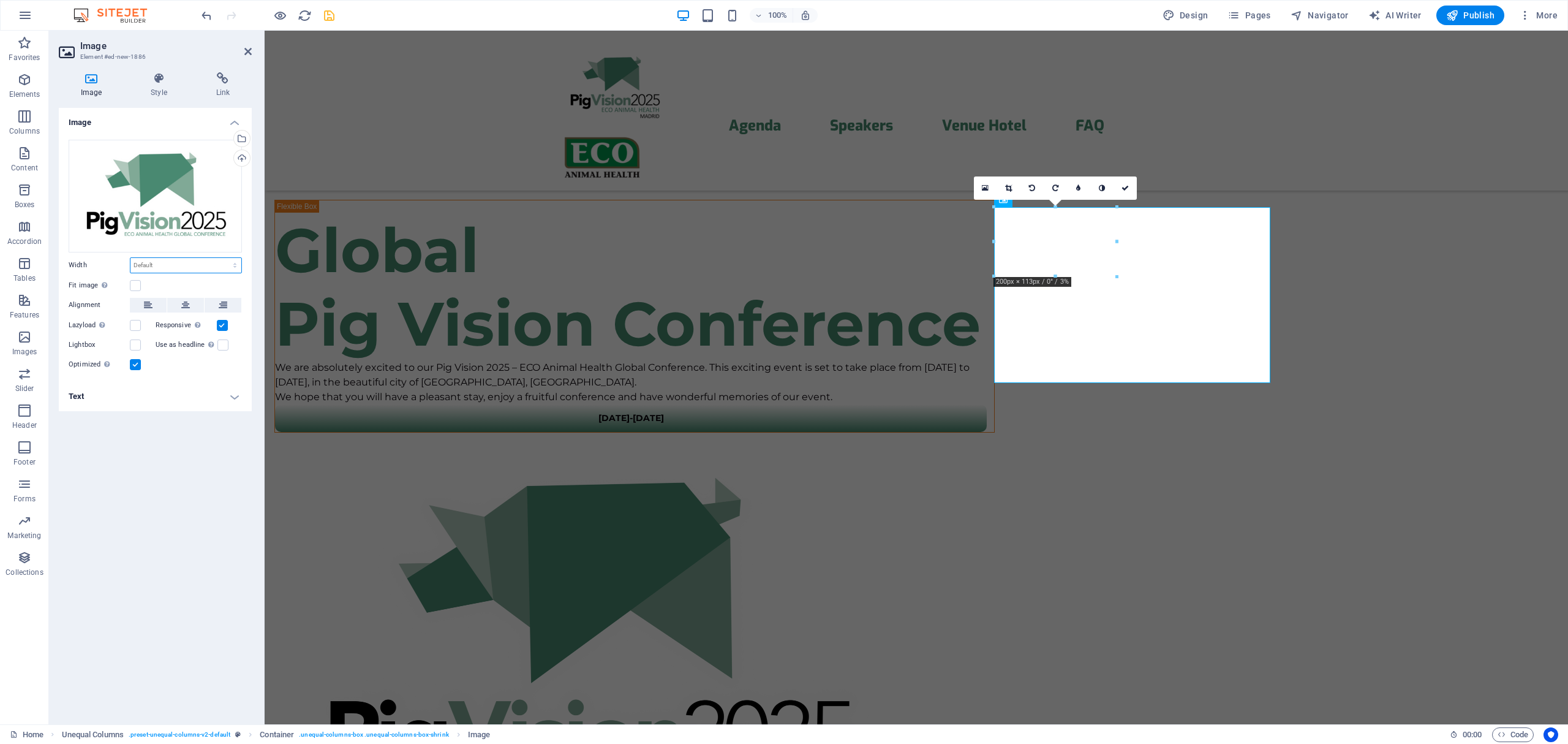
click at [159, 264] on select "Default auto px rem % em vh vw" at bounding box center [186, 265] width 111 height 15
click at [131, 258] on select "Default auto px rem % em vh vw" at bounding box center [186, 265] width 111 height 15
select select "DISABLED_OPTION_VALUE"
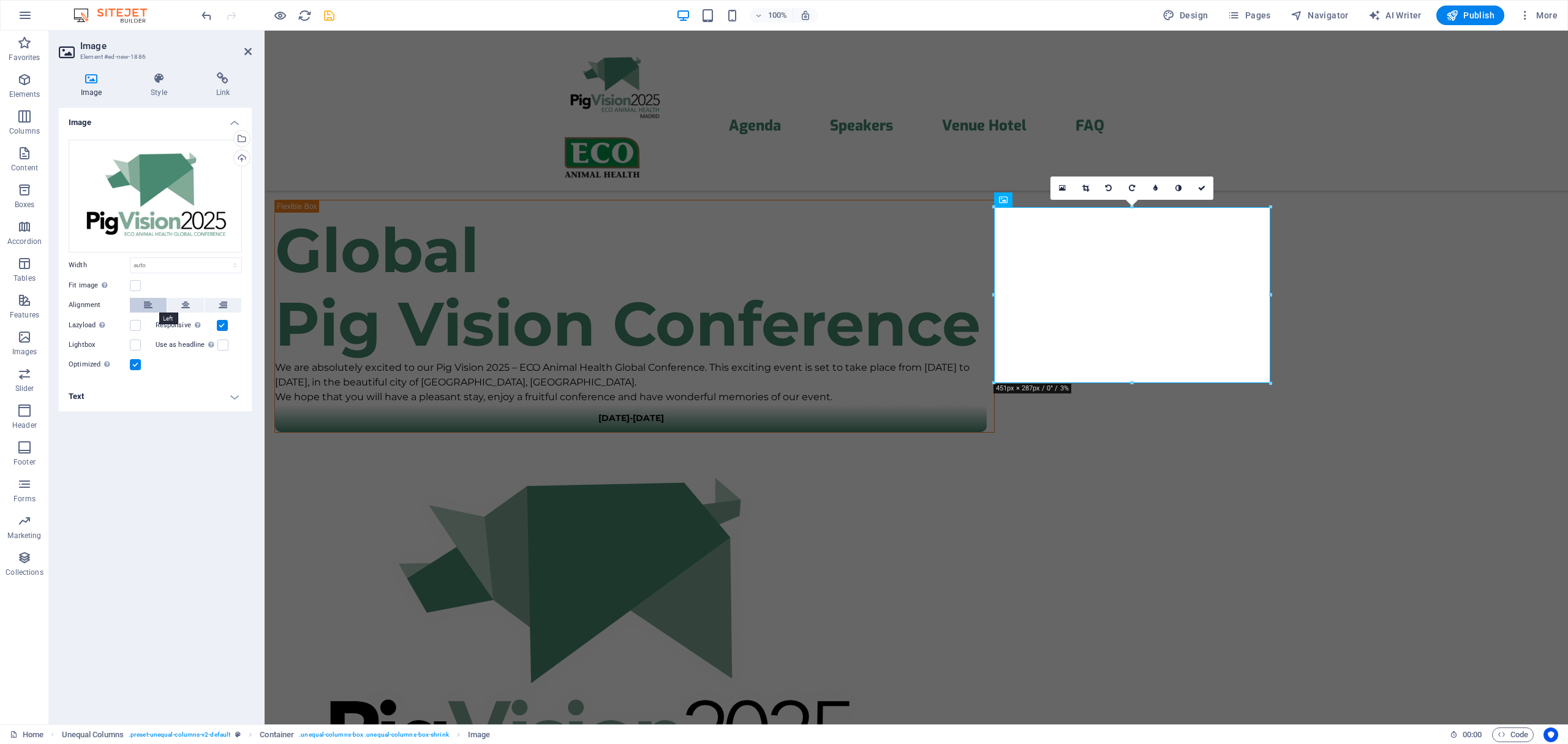
click at [153, 305] on button at bounding box center [148, 305] width 37 height 15
click at [176, 304] on button at bounding box center [186, 305] width 37 height 15
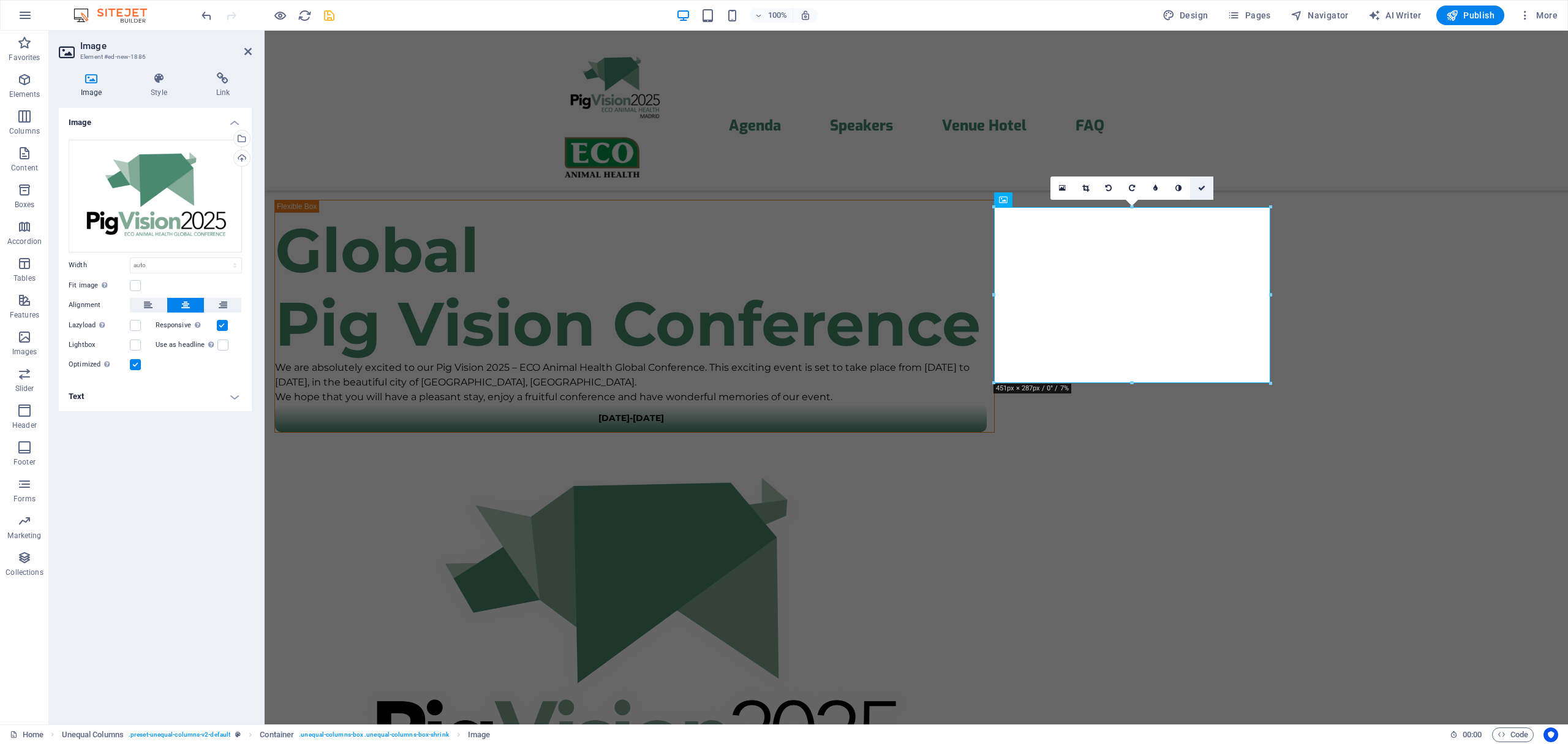
click at [1203, 189] on icon at bounding box center [1201, 188] width 7 height 7
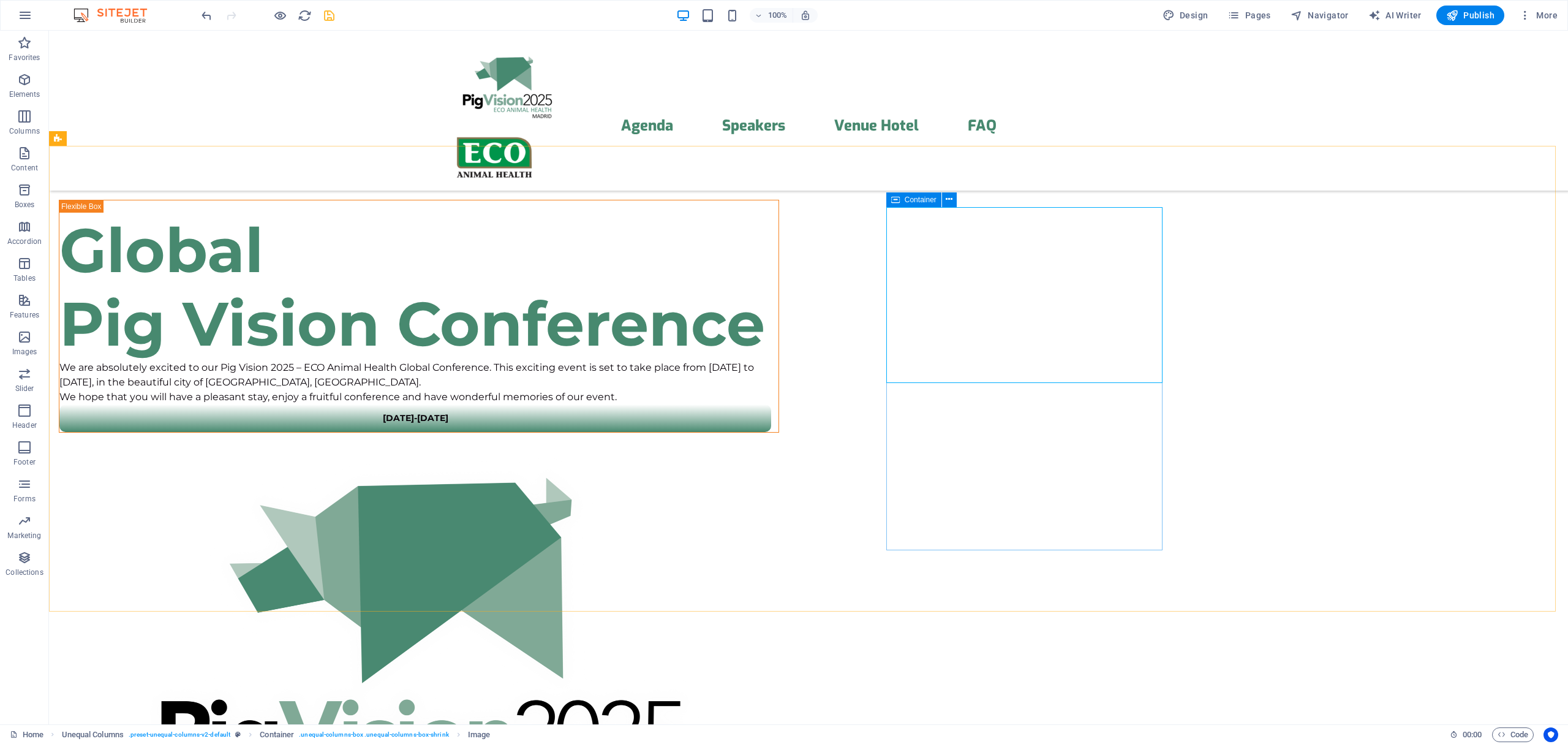
click at [898, 199] on icon at bounding box center [896, 200] width 9 height 15
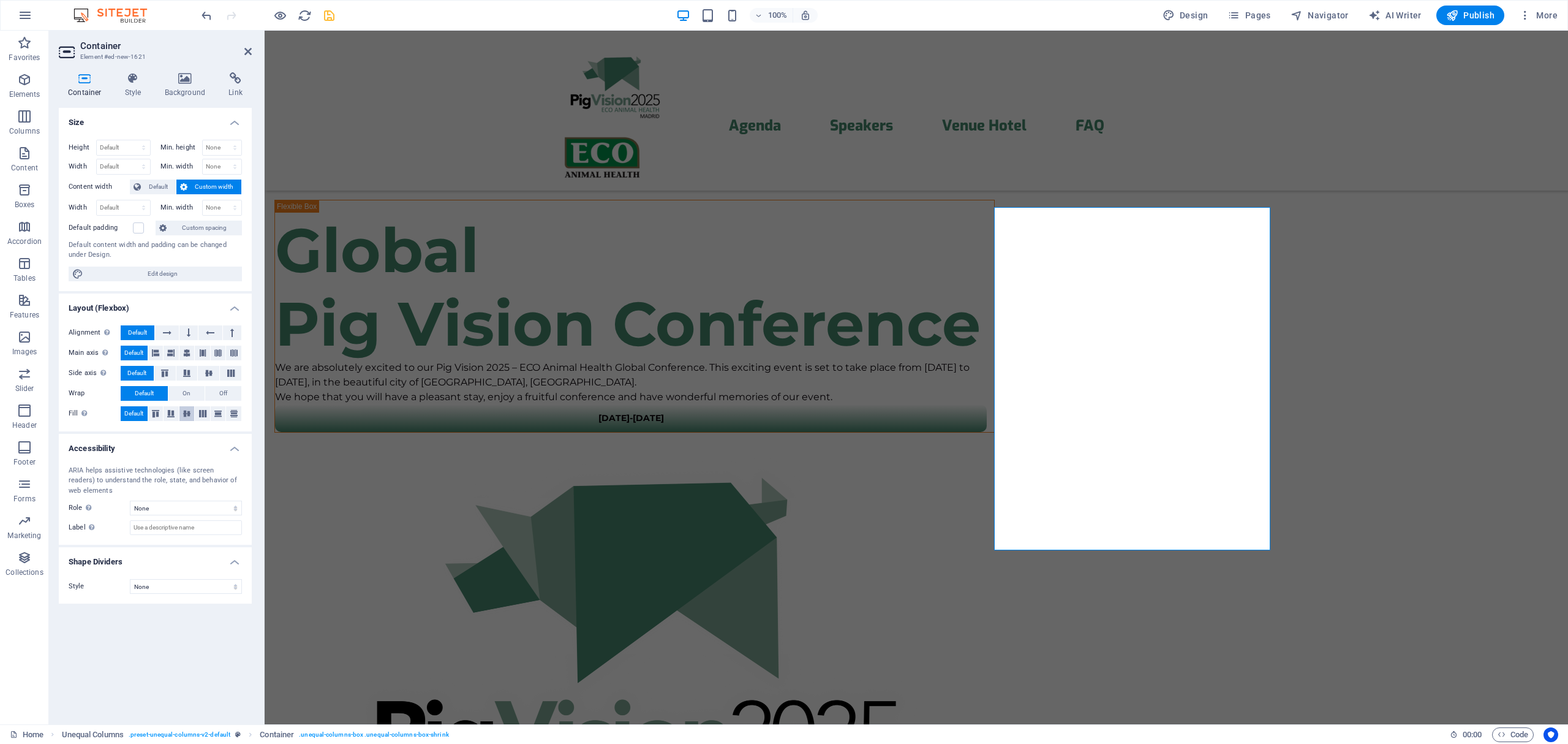
click at [184, 414] on icon at bounding box center [187, 413] width 15 height 7
click at [189, 351] on icon at bounding box center [187, 353] width 7 height 15
click at [449, 75] on div "Menu Agenda Speakers Venue Hotel FAQ" at bounding box center [916, 110] width 1303 height 160
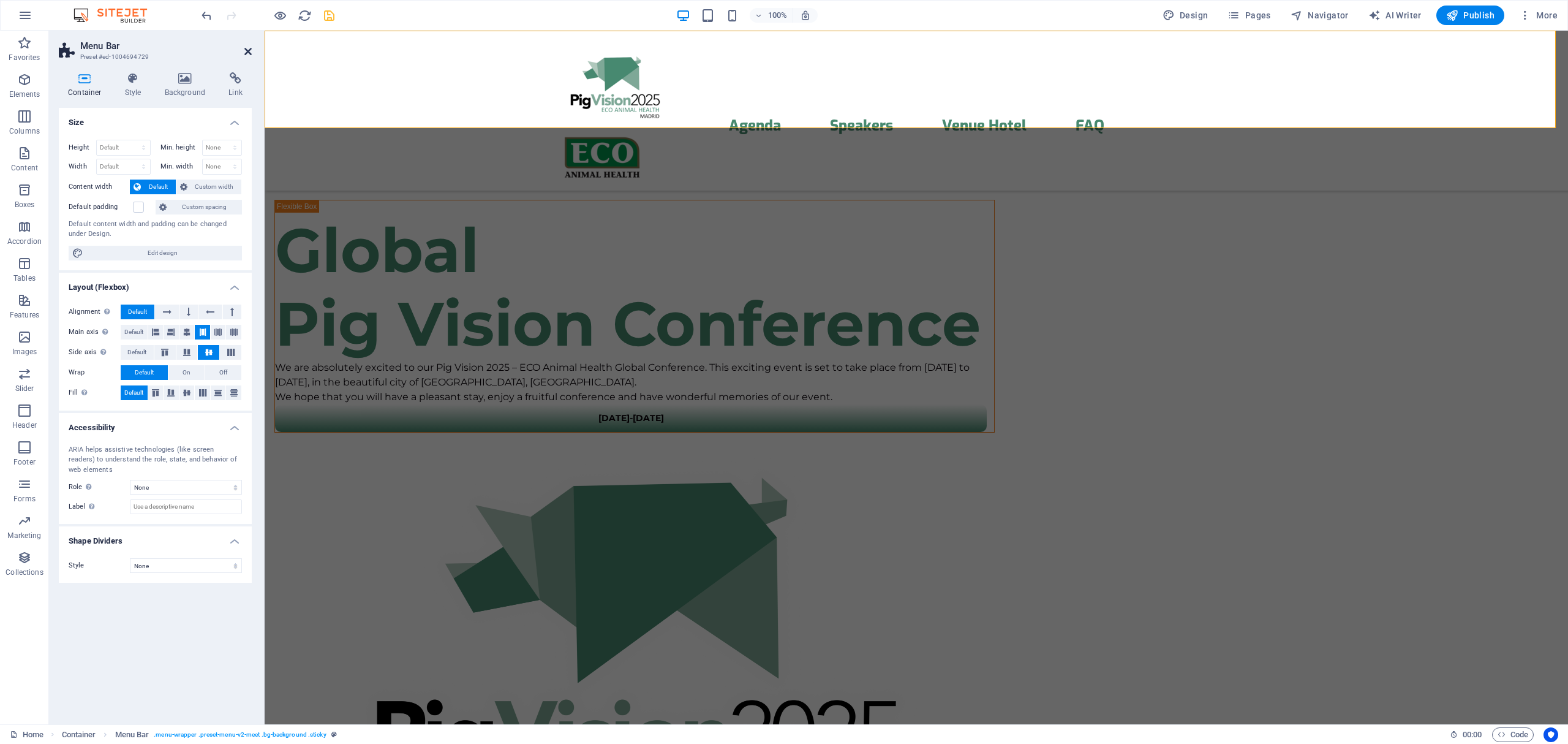
click at [248, 49] on icon at bounding box center [248, 51] width 7 height 10
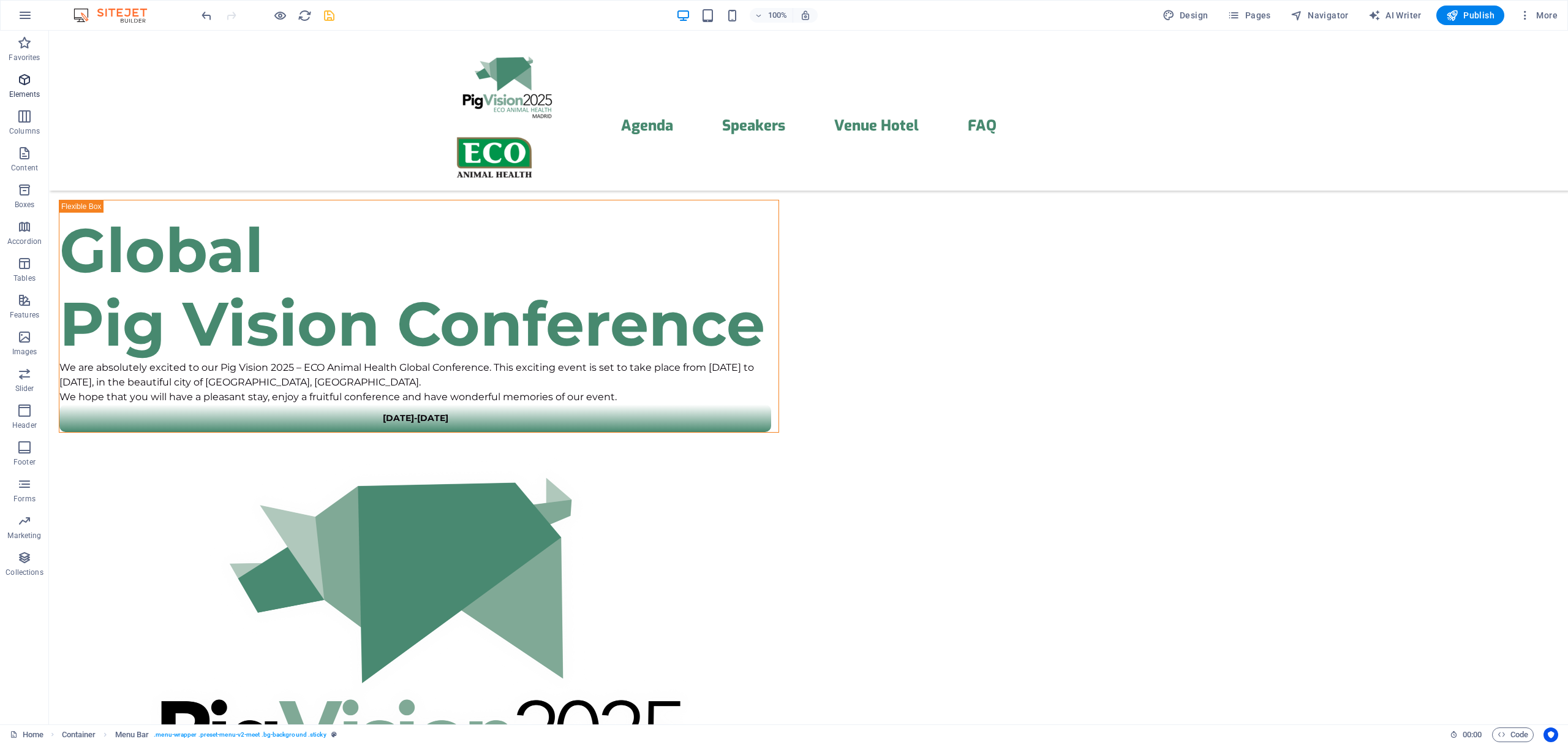
click at [30, 89] on p "Elements" at bounding box center [24, 94] width 31 height 10
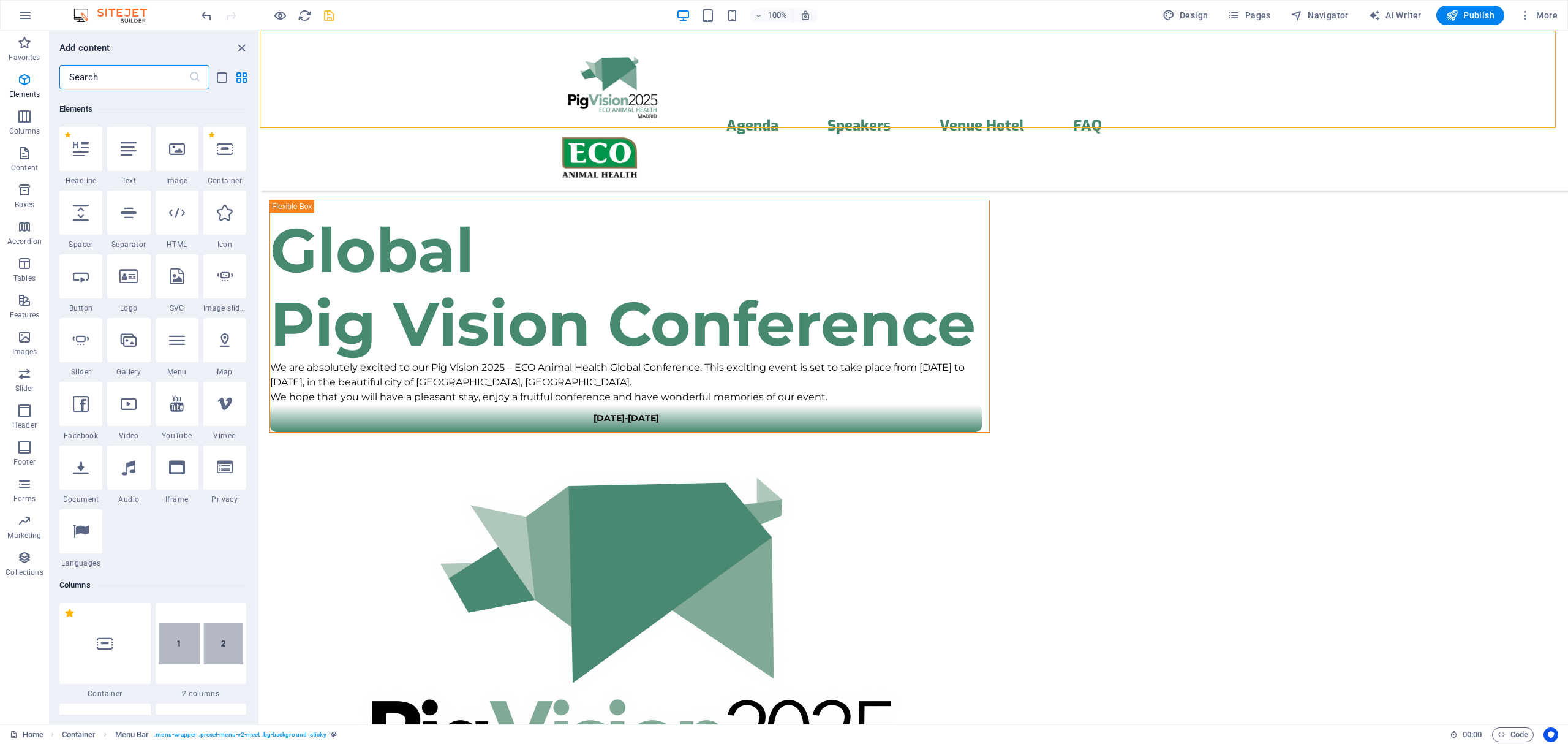
scroll to position [131, 0]
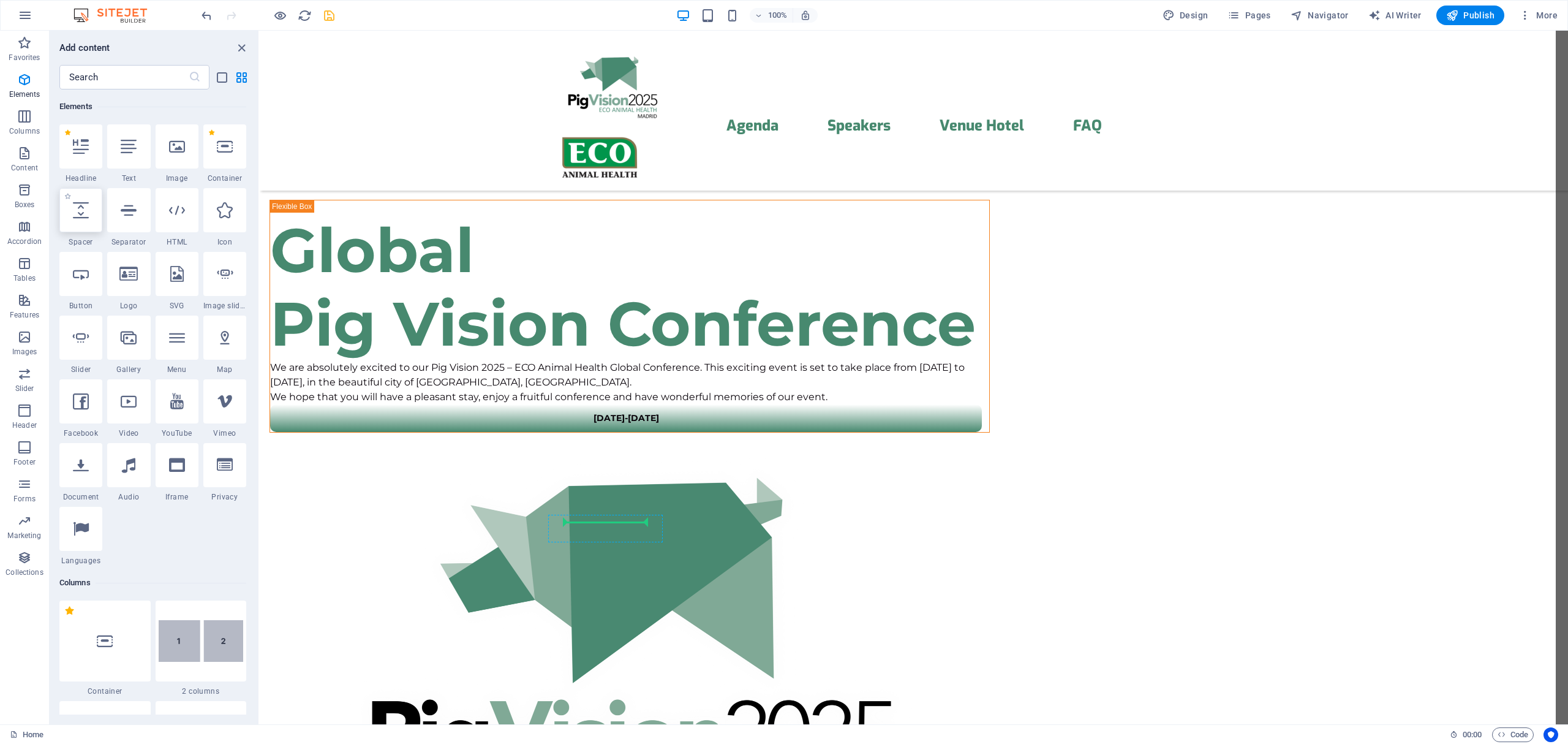
select select "px"
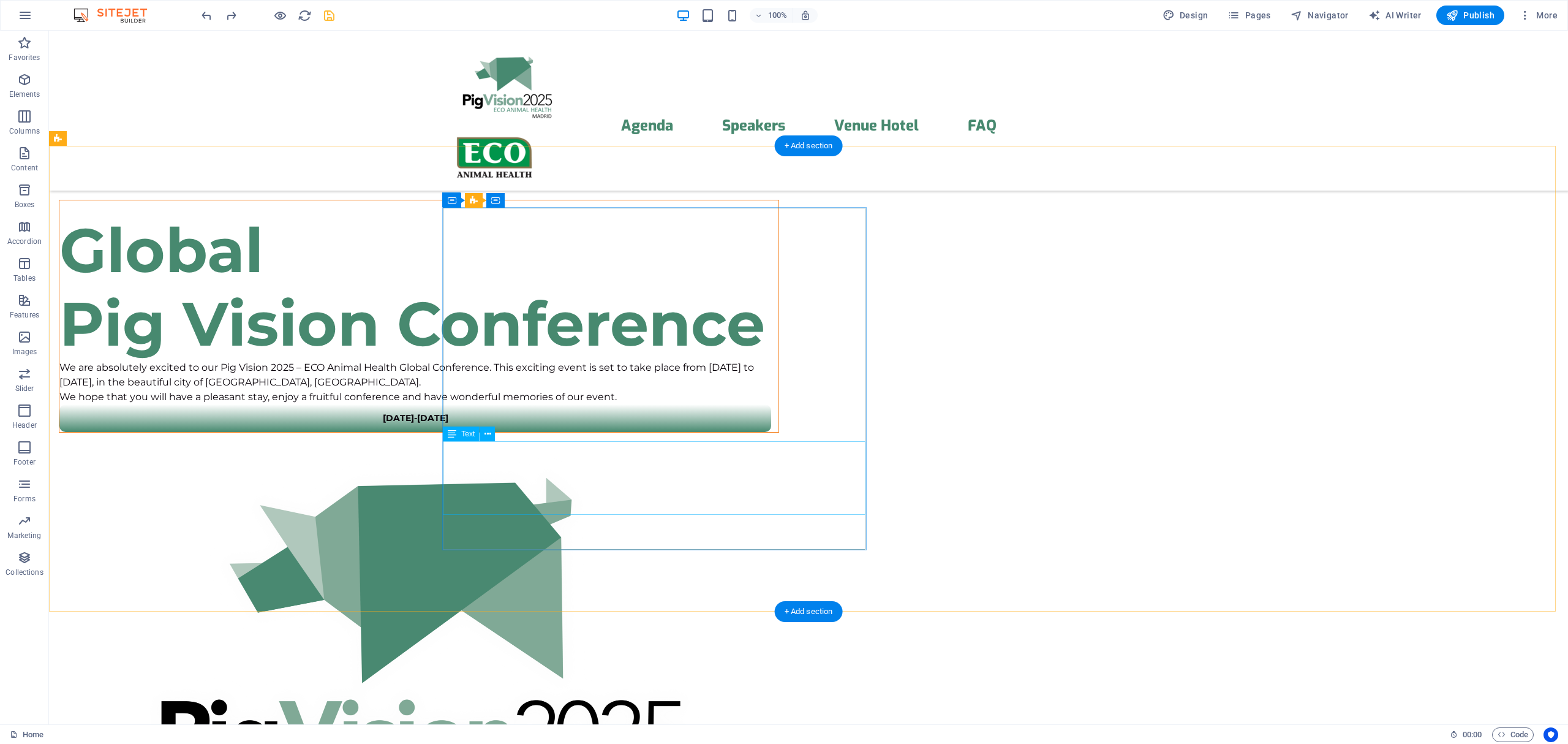
click at [601, 404] on div "We are absolutely excited to our Pig Vision 2025 – ECO Animal Health Global Con…" at bounding box center [419, 382] width 719 height 44
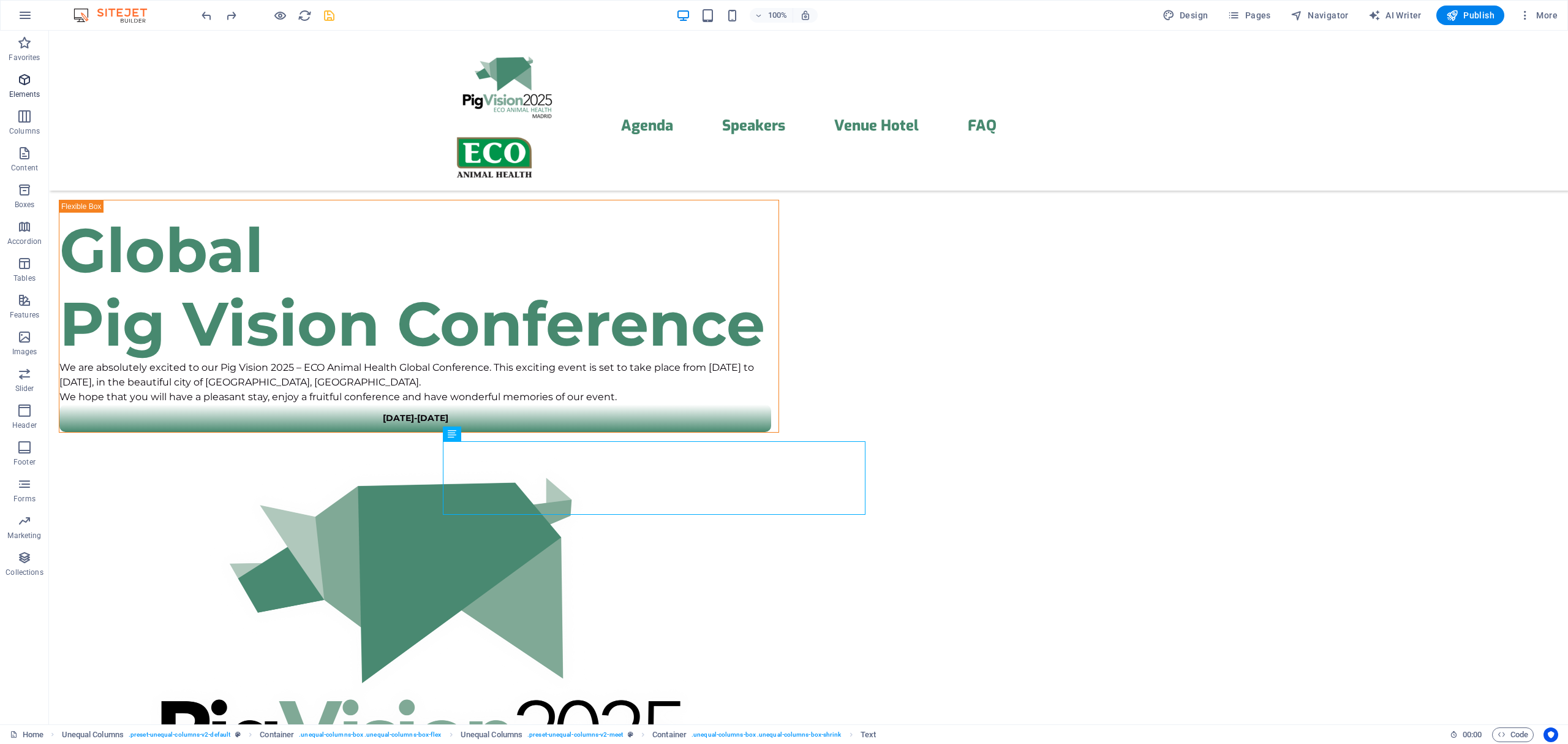
click at [18, 89] on p "Elements" at bounding box center [24, 94] width 31 height 10
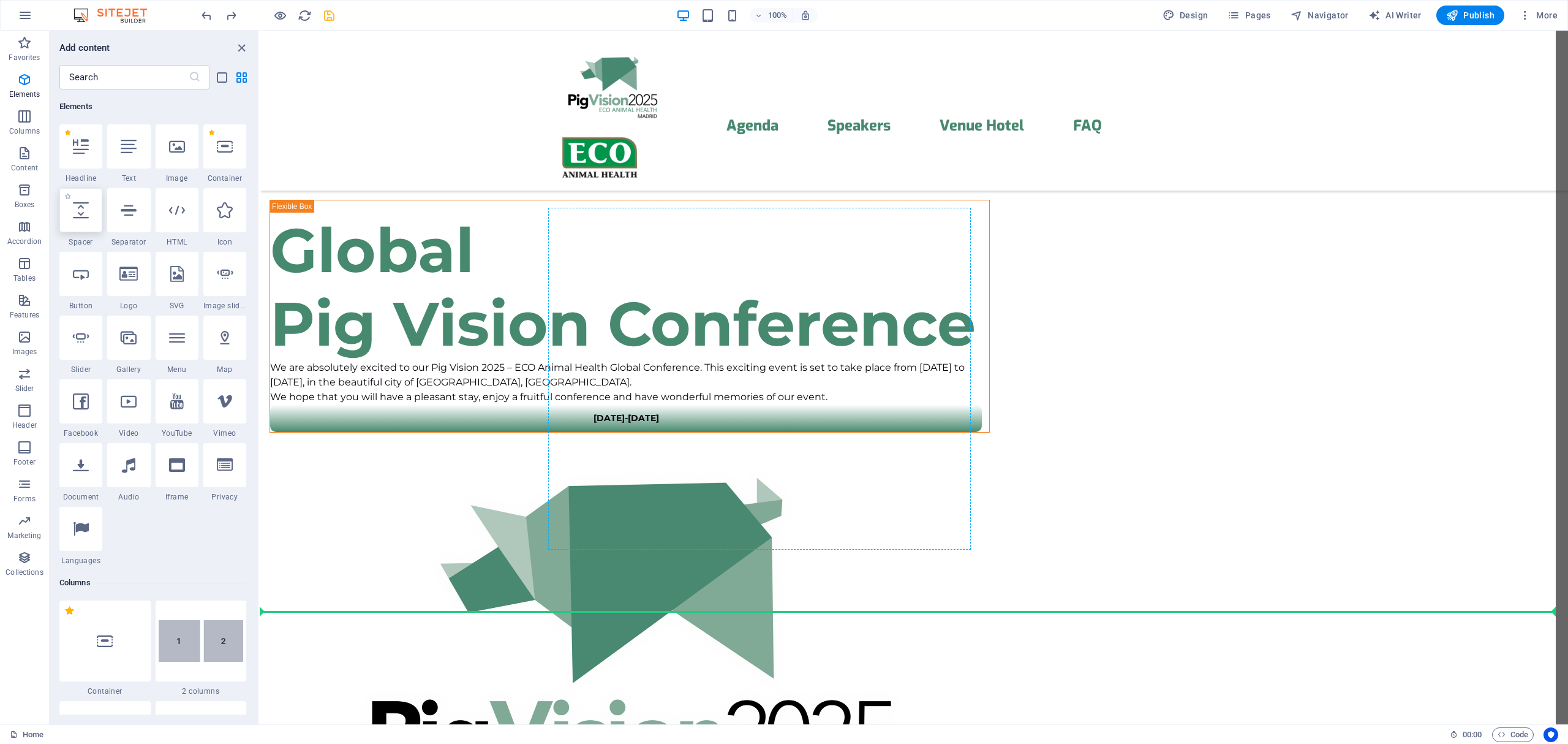
select select "px"
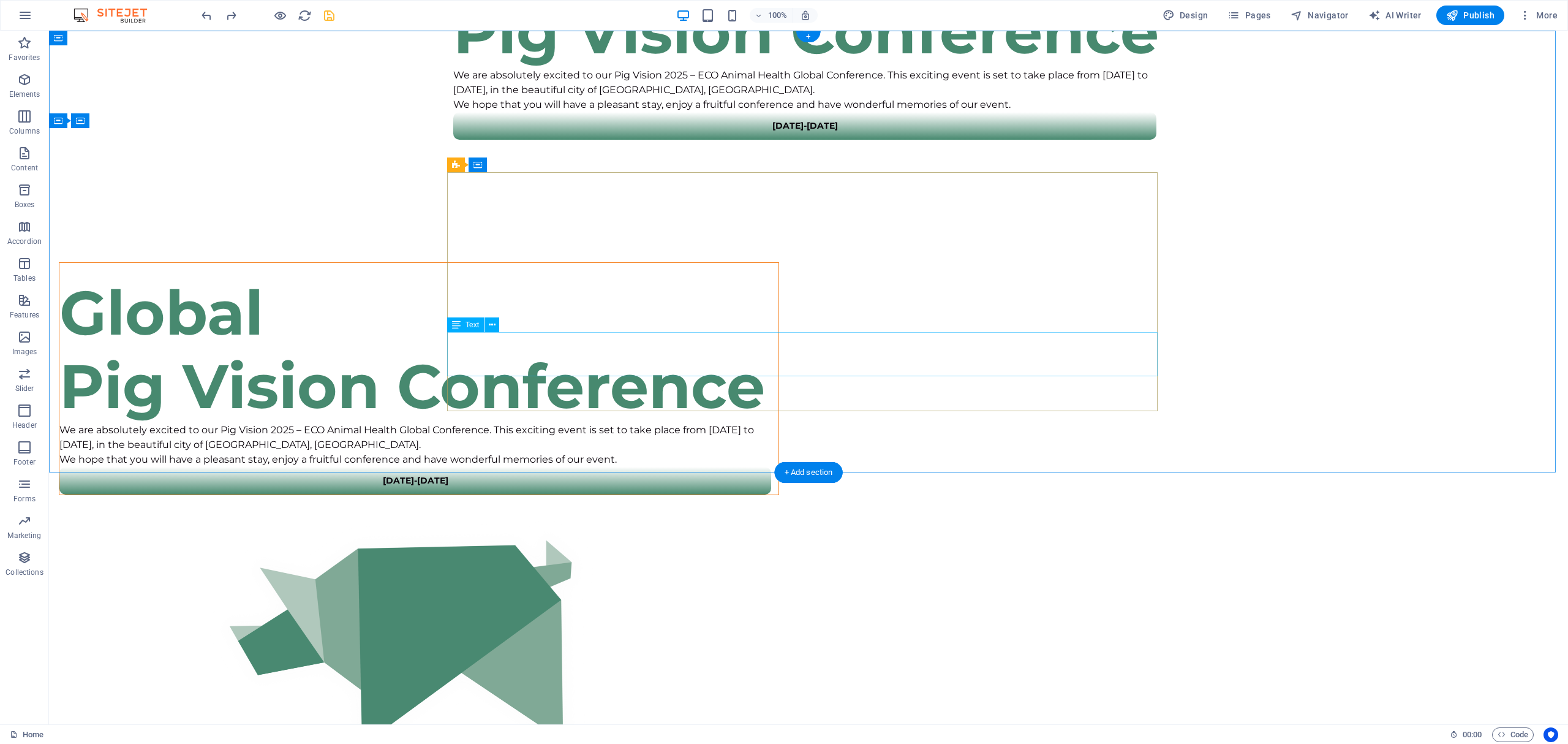
scroll to position [0, 0]
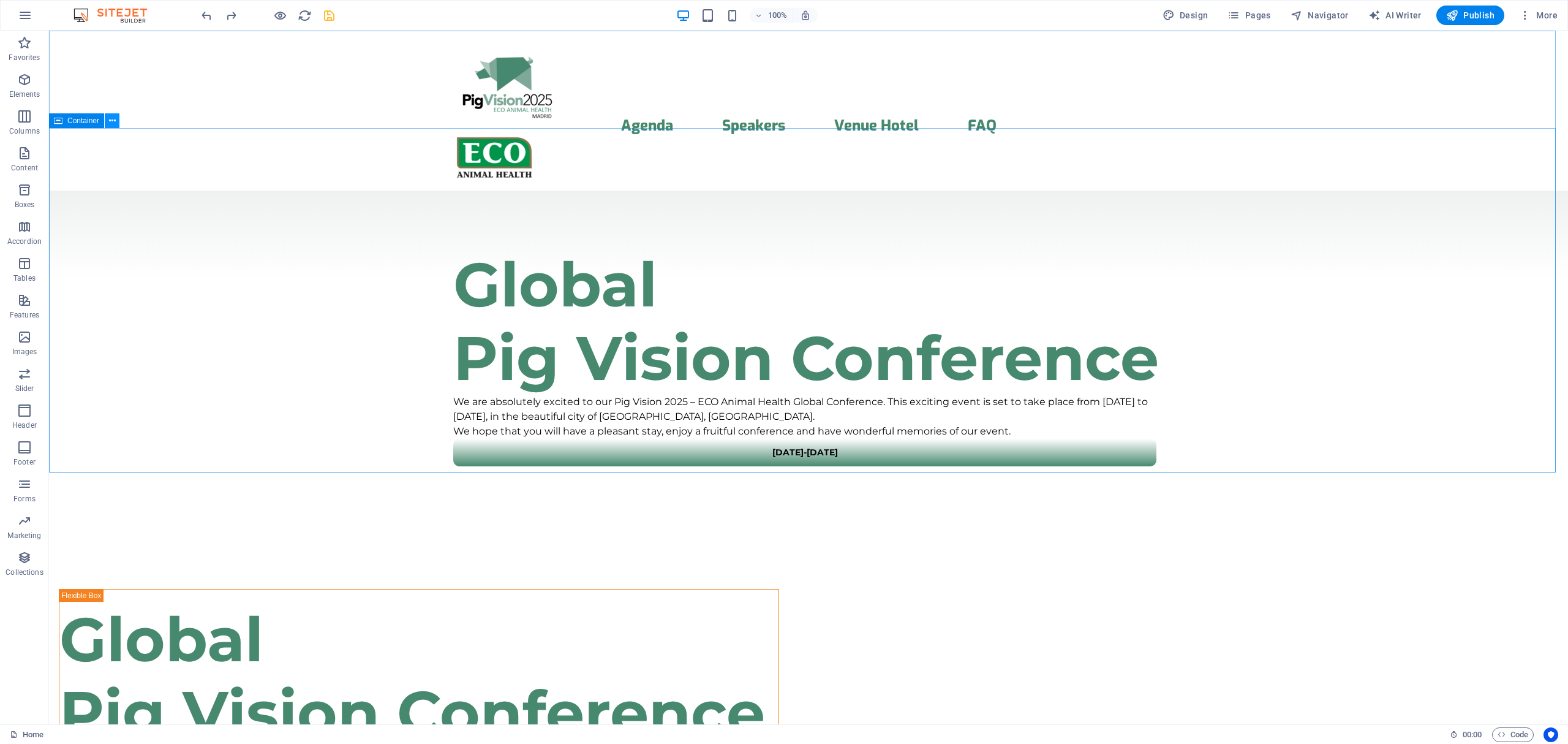
click at [110, 120] on icon at bounding box center [112, 120] width 7 height 13
click at [535, 162] on icon at bounding box center [536, 165] width 7 height 13
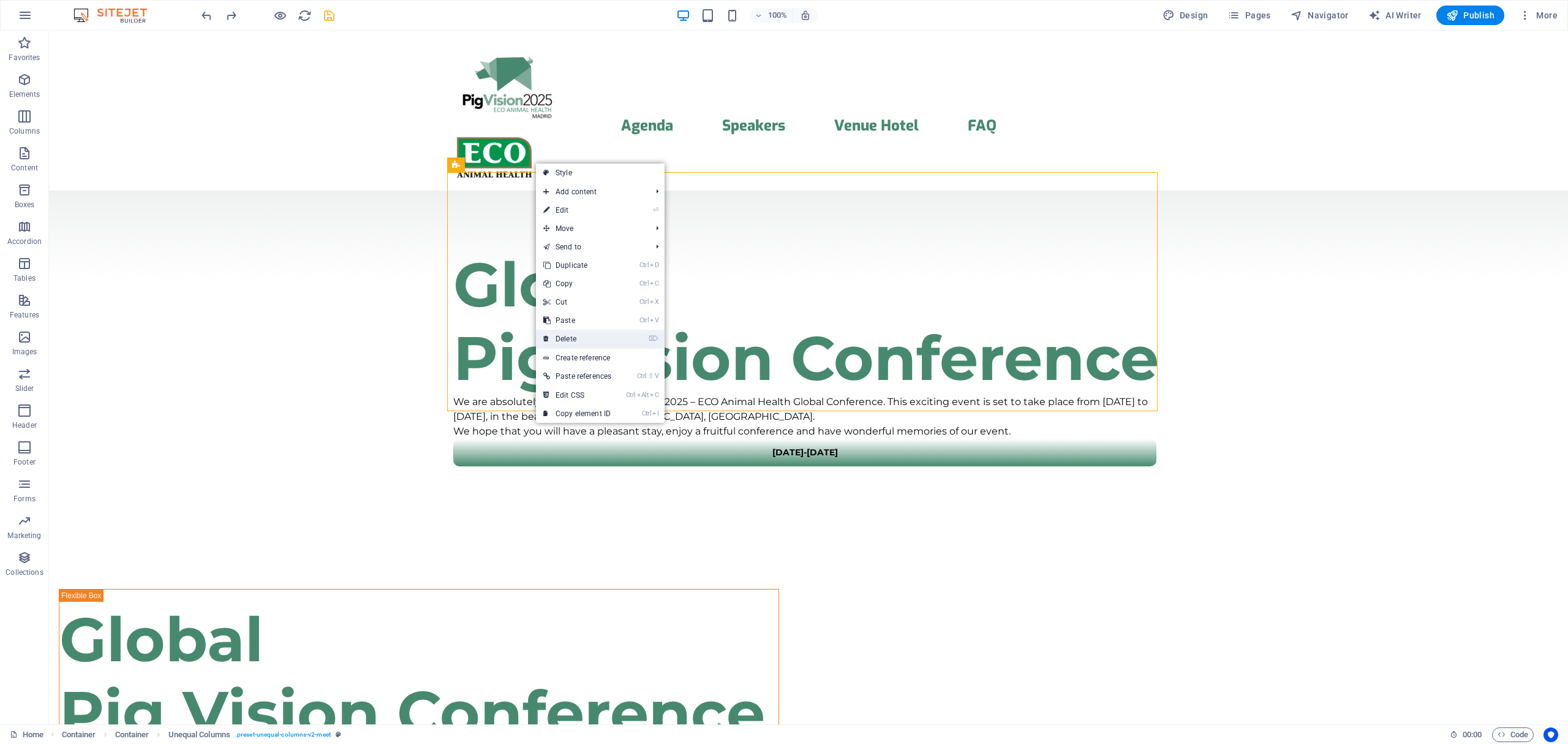
click at [576, 334] on link "⌦ Delete" at bounding box center [577, 339] width 83 height 18
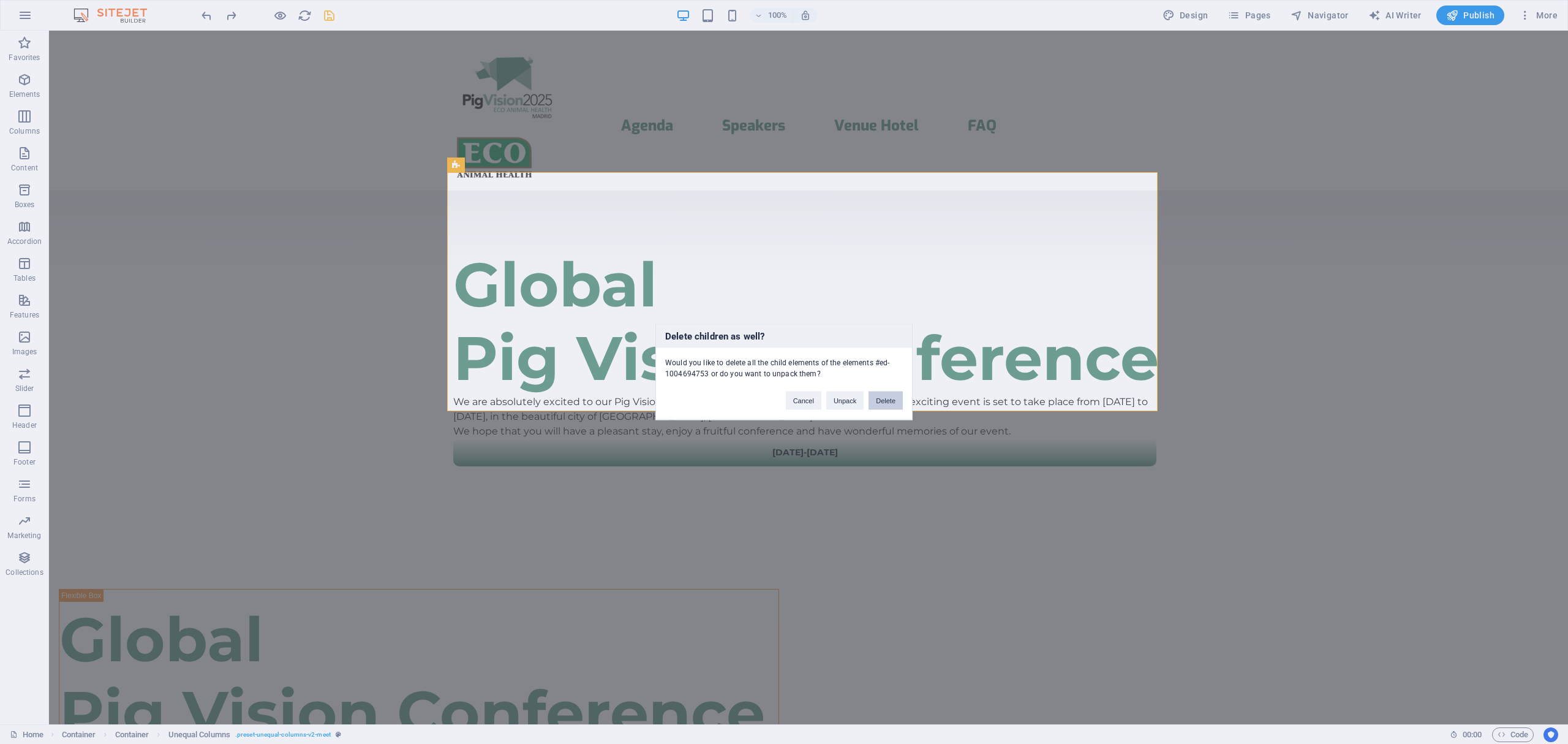
click at [884, 398] on button "Delete" at bounding box center [885, 400] width 34 height 18
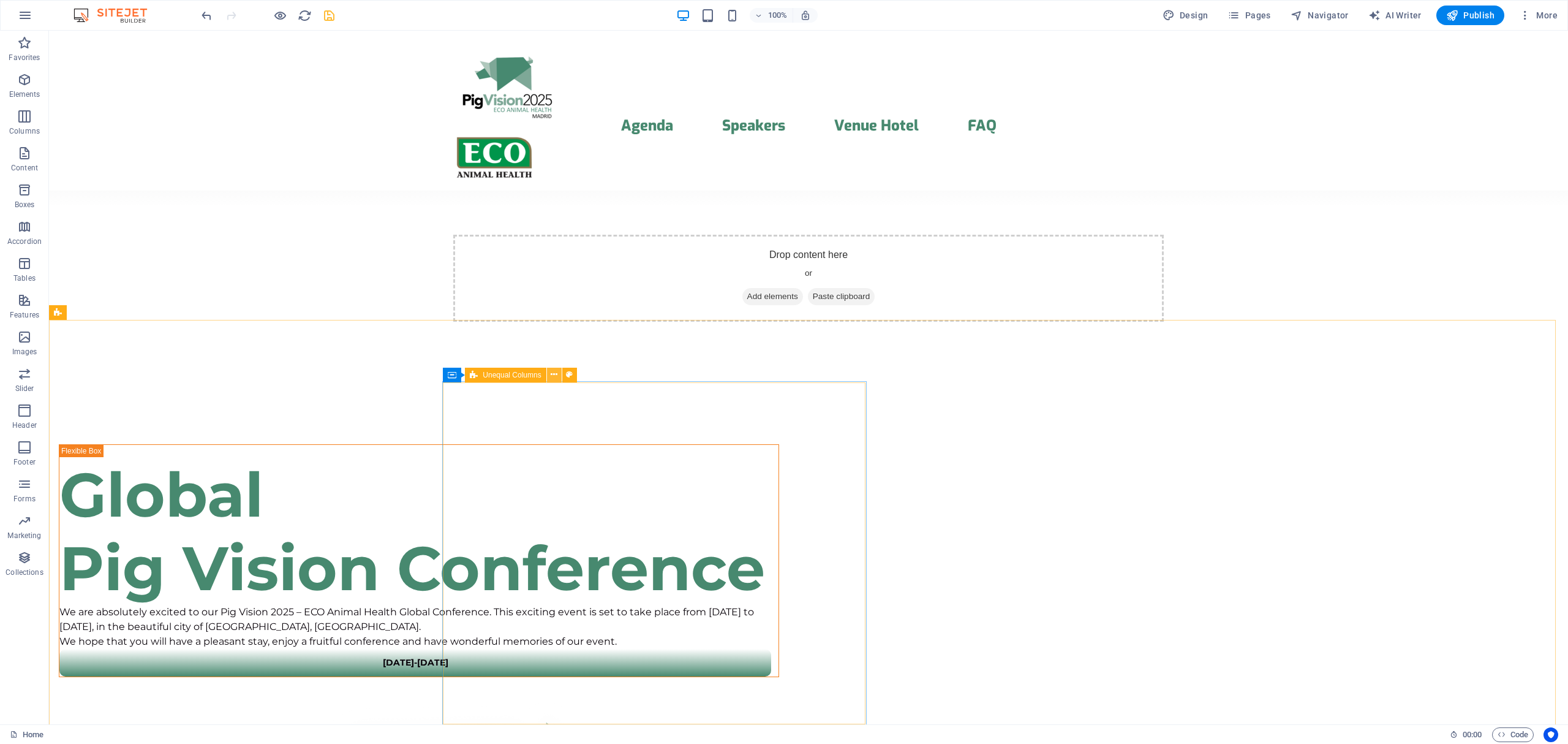
click at [555, 376] on icon at bounding box center [553, 374] width 7 height 13
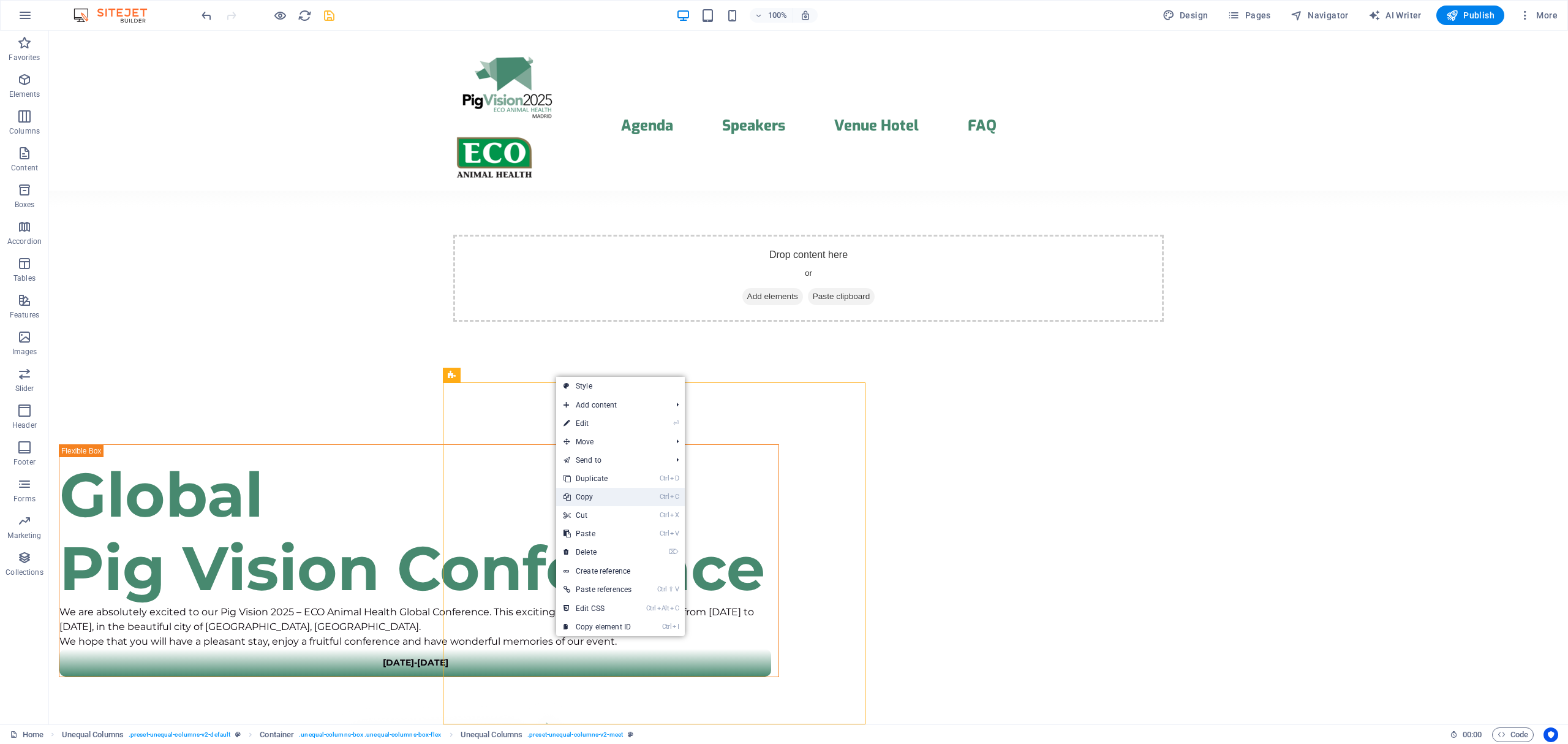
click at [605, 491] on link "Ctrl C Copy" at bounding box center [598, 497] width 83 height 18
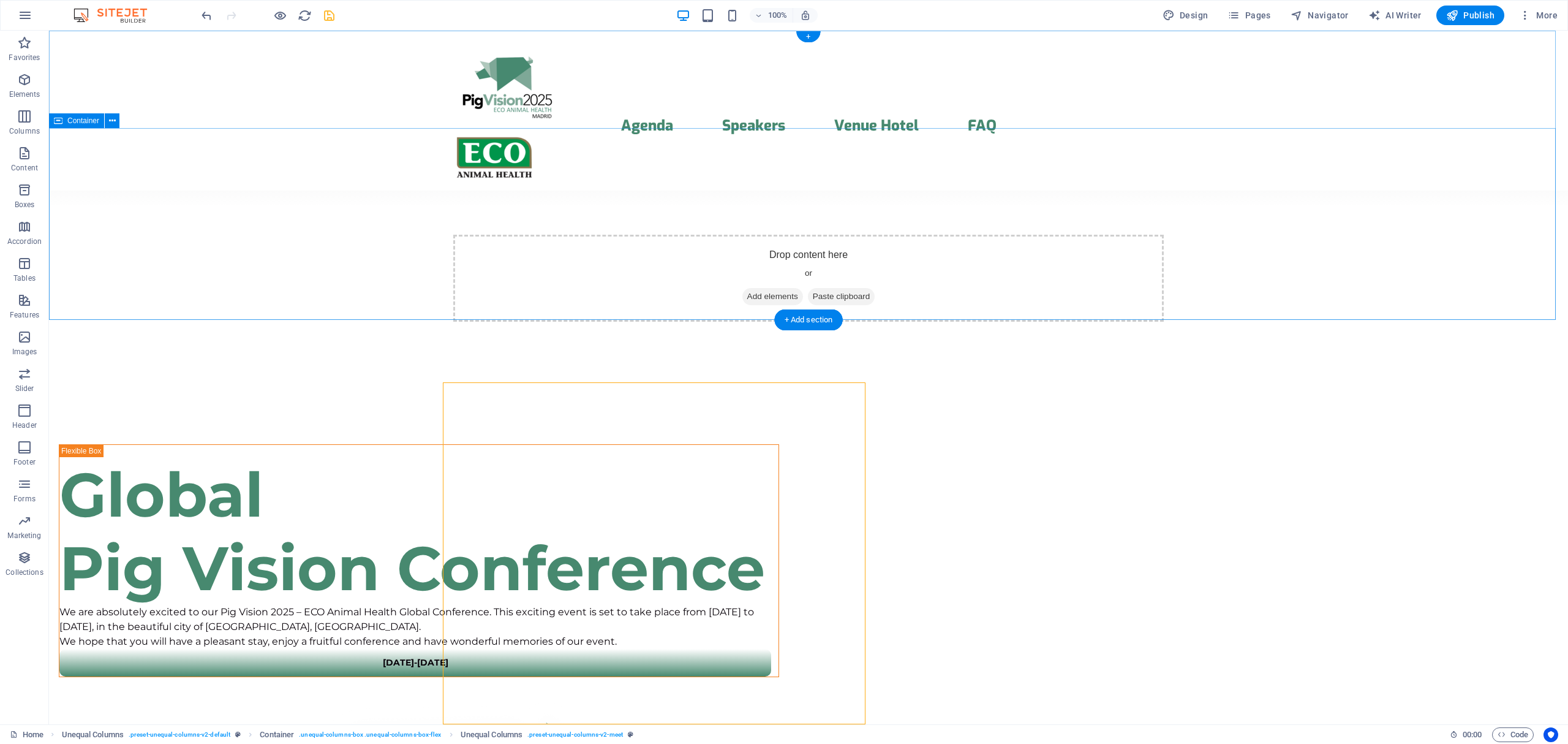
click at [835, 288] on span "Paste clipboard" at bounding box center [841, 296] width 67 height 17
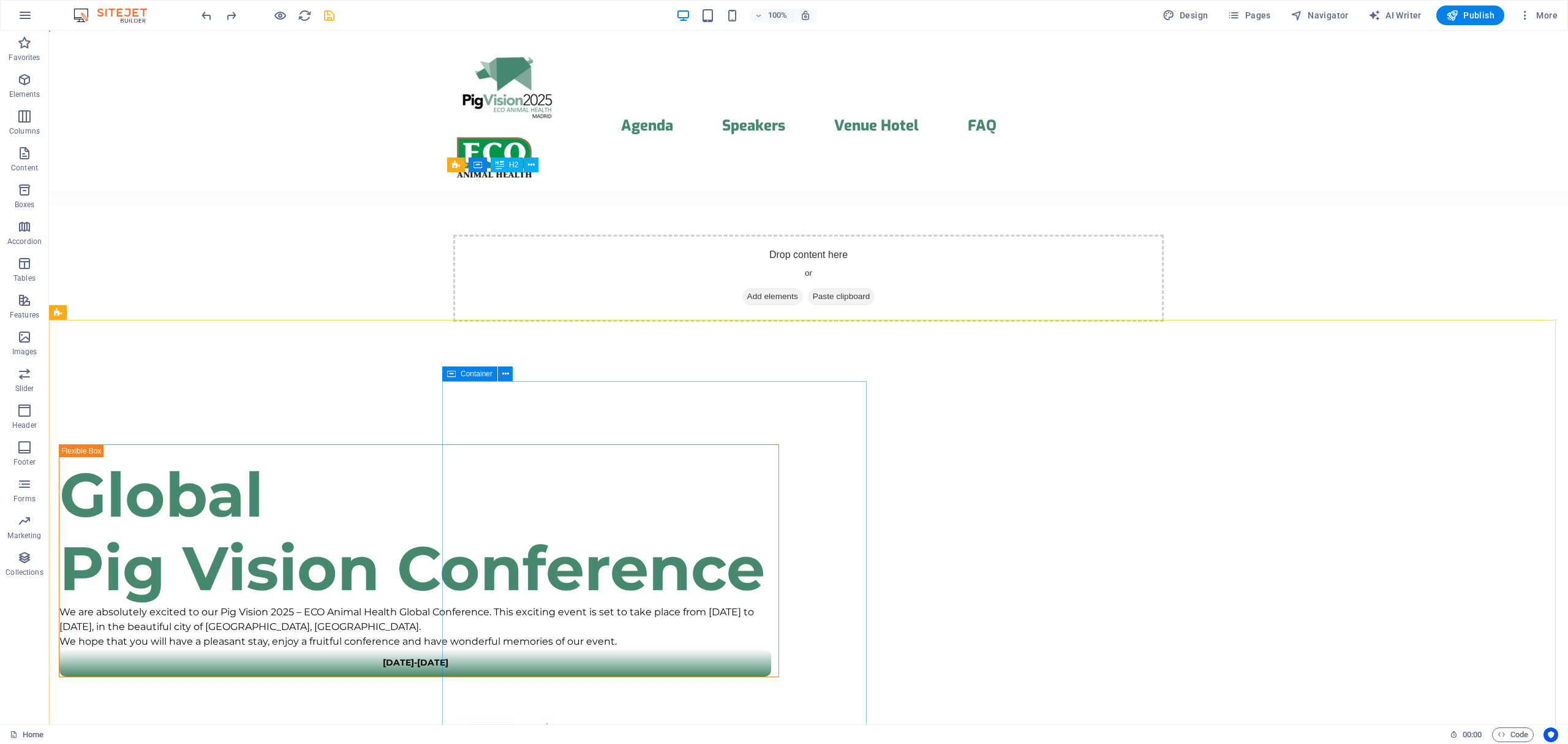
click at [449, 371] on icon at bounding box center [452, 373] width 9 height 15
click at [503, 371] on icon at bounding box center [505, 373] width 7 height 13
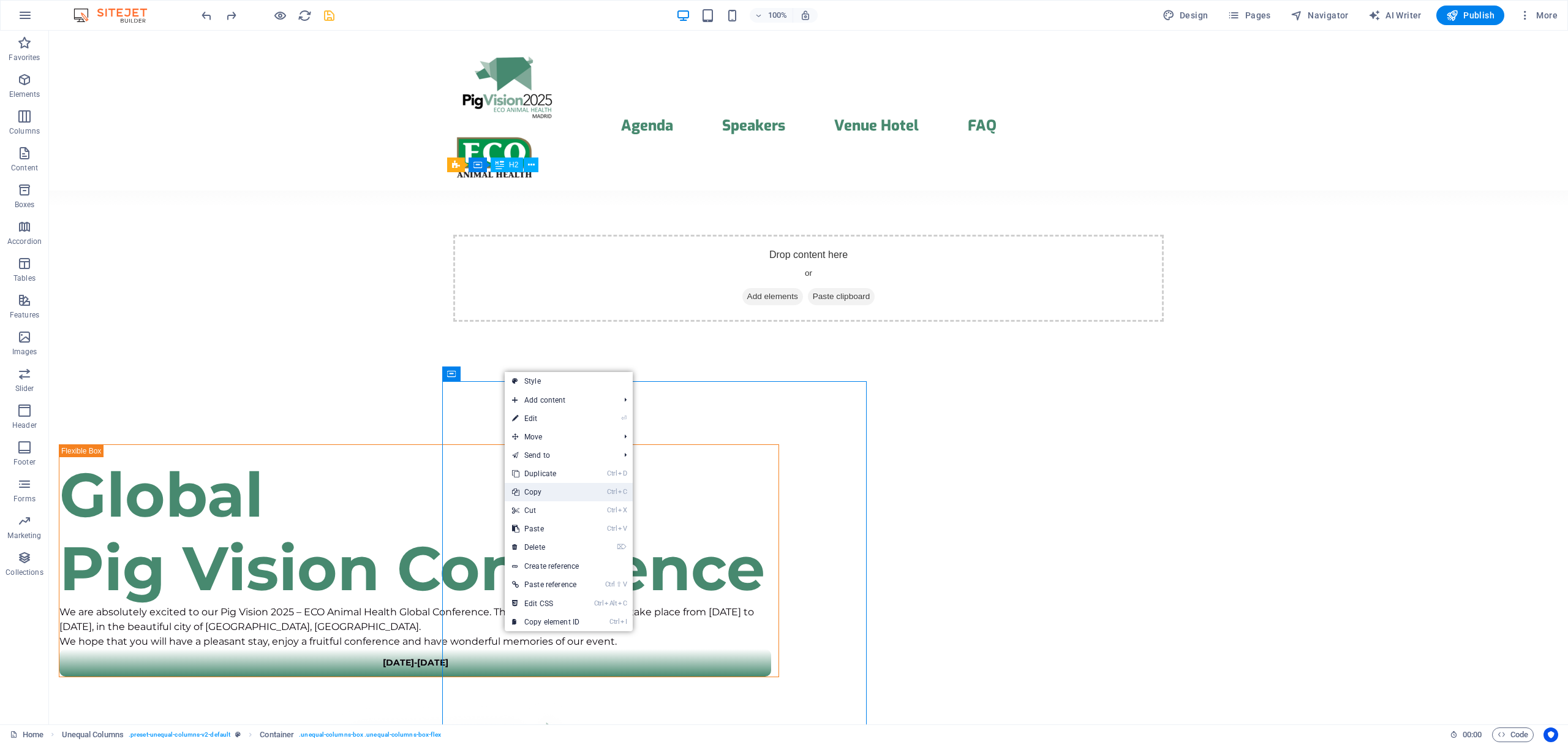
click at [553, 489] on link "Ctrl C Copy" at bounding box center [545, 492] width 82 height 18
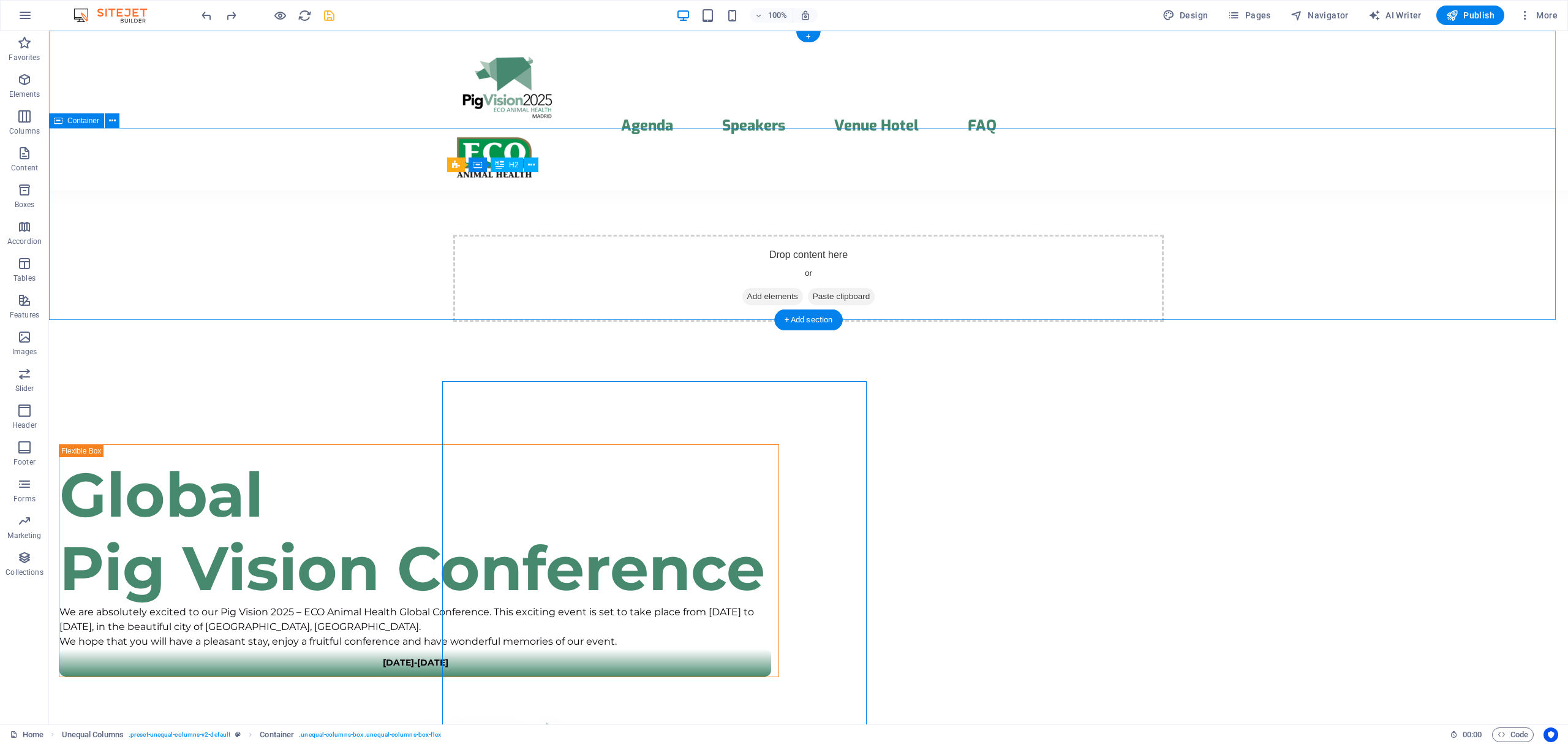
click at [834, 288] on span "Paste clipboard" at bounding box center [841, 296] width 67 height 17
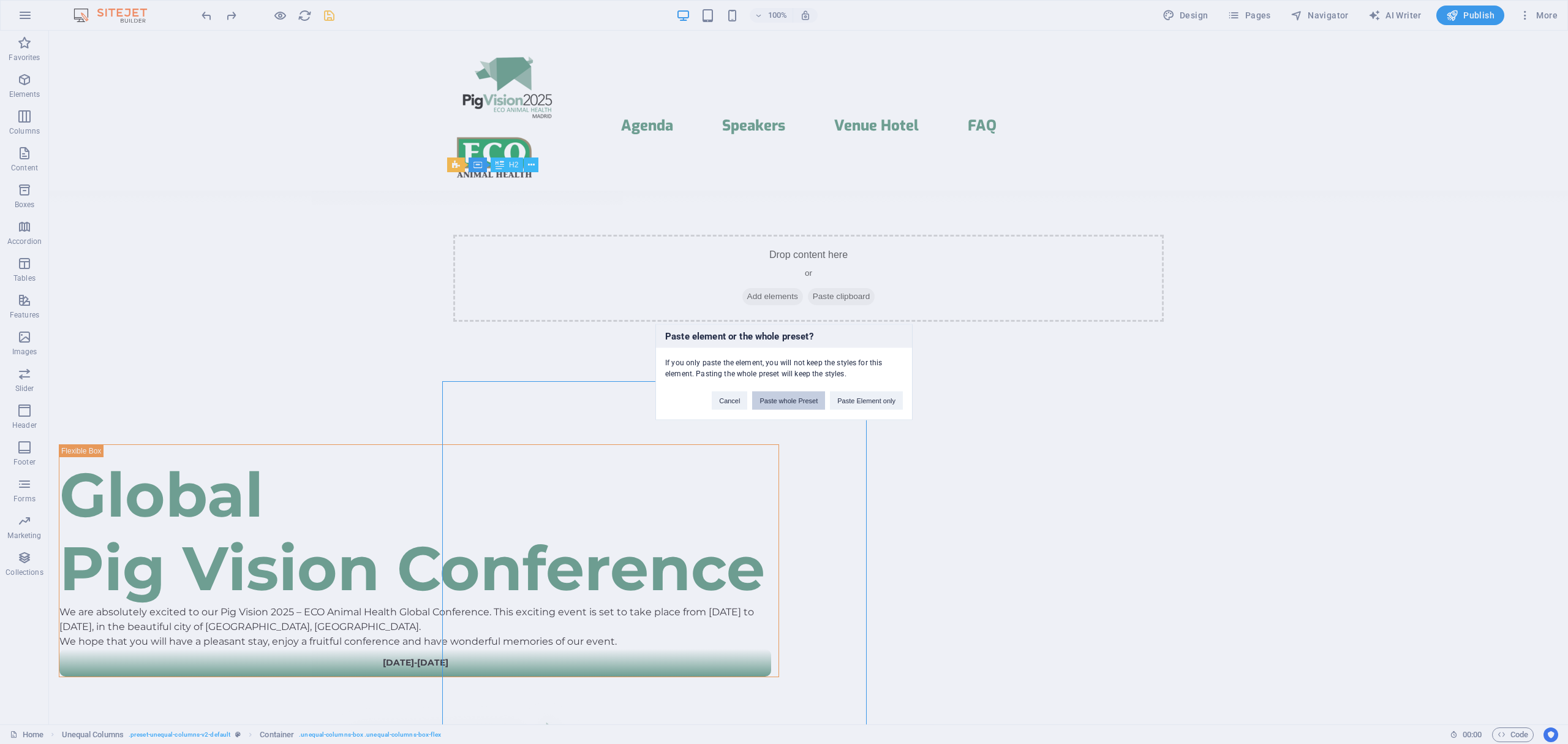
click at [797, 402] on button "Paste whole Preset" at bounding box center [788, 400] width 73 height 18
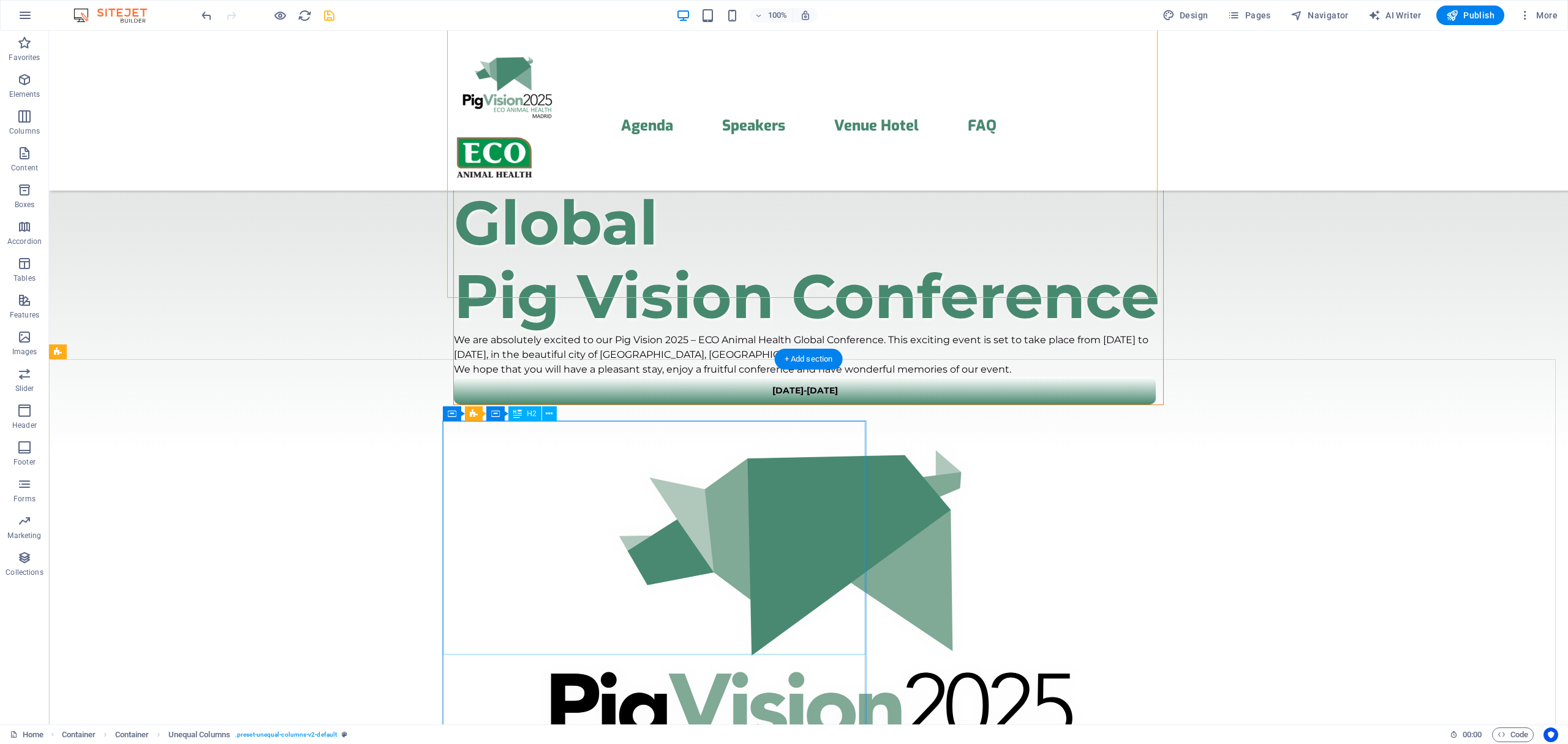
scroll to position [218, 0]
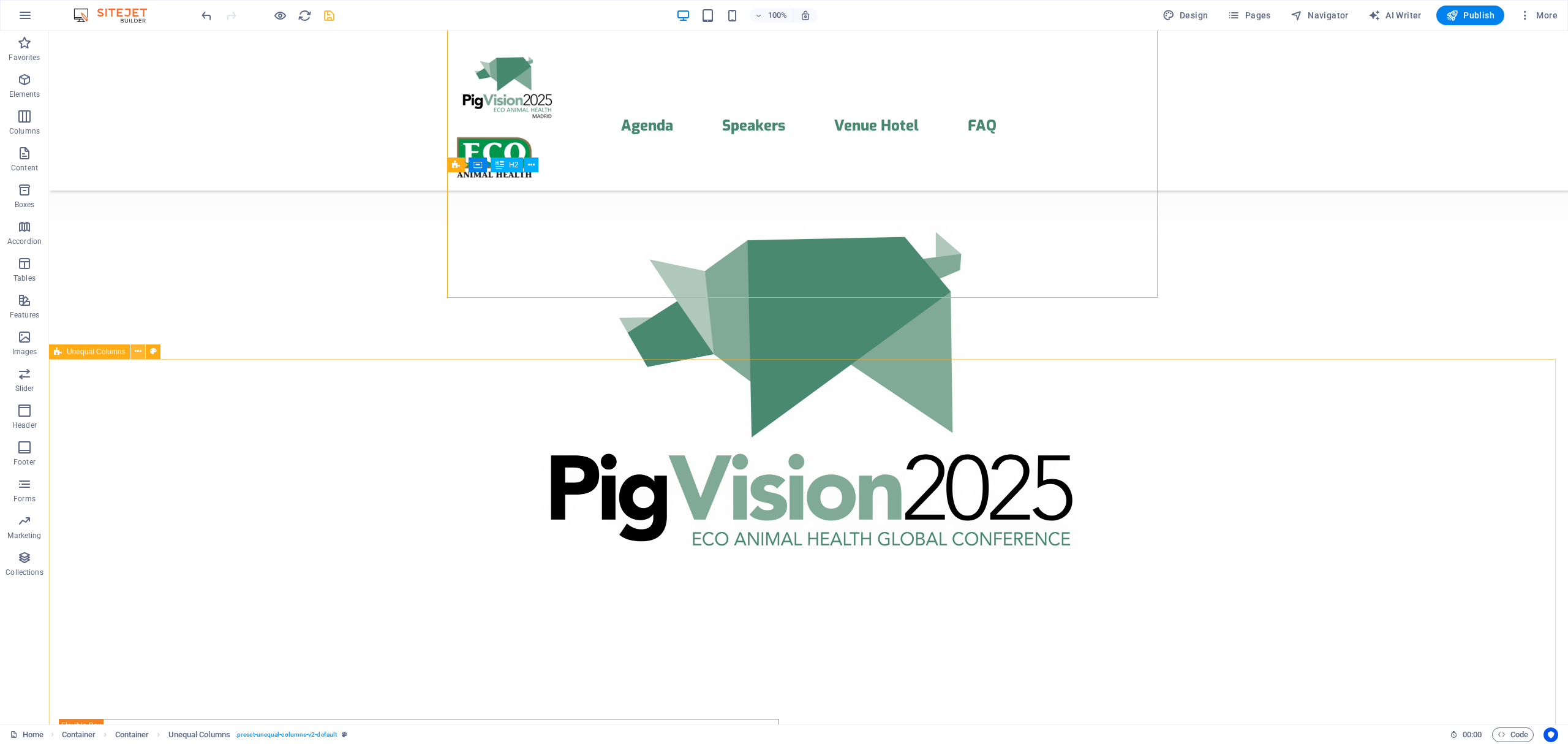
click at [135, 353] on icon at bounding box center [138, 351] width 7 height 13
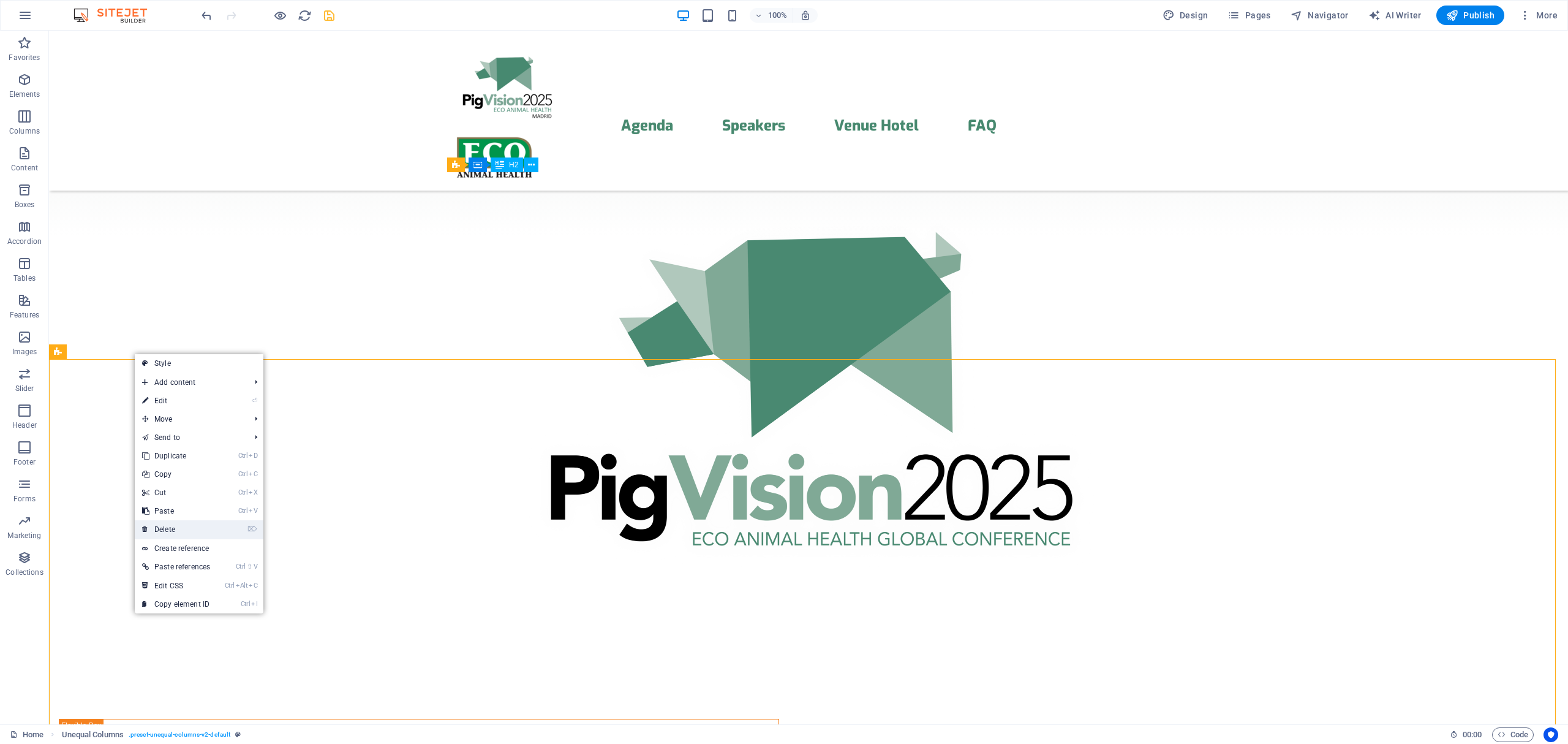
click at [187, 525] on link "⌦ Delete" at bounding box center [176, 529] width 83 height 18
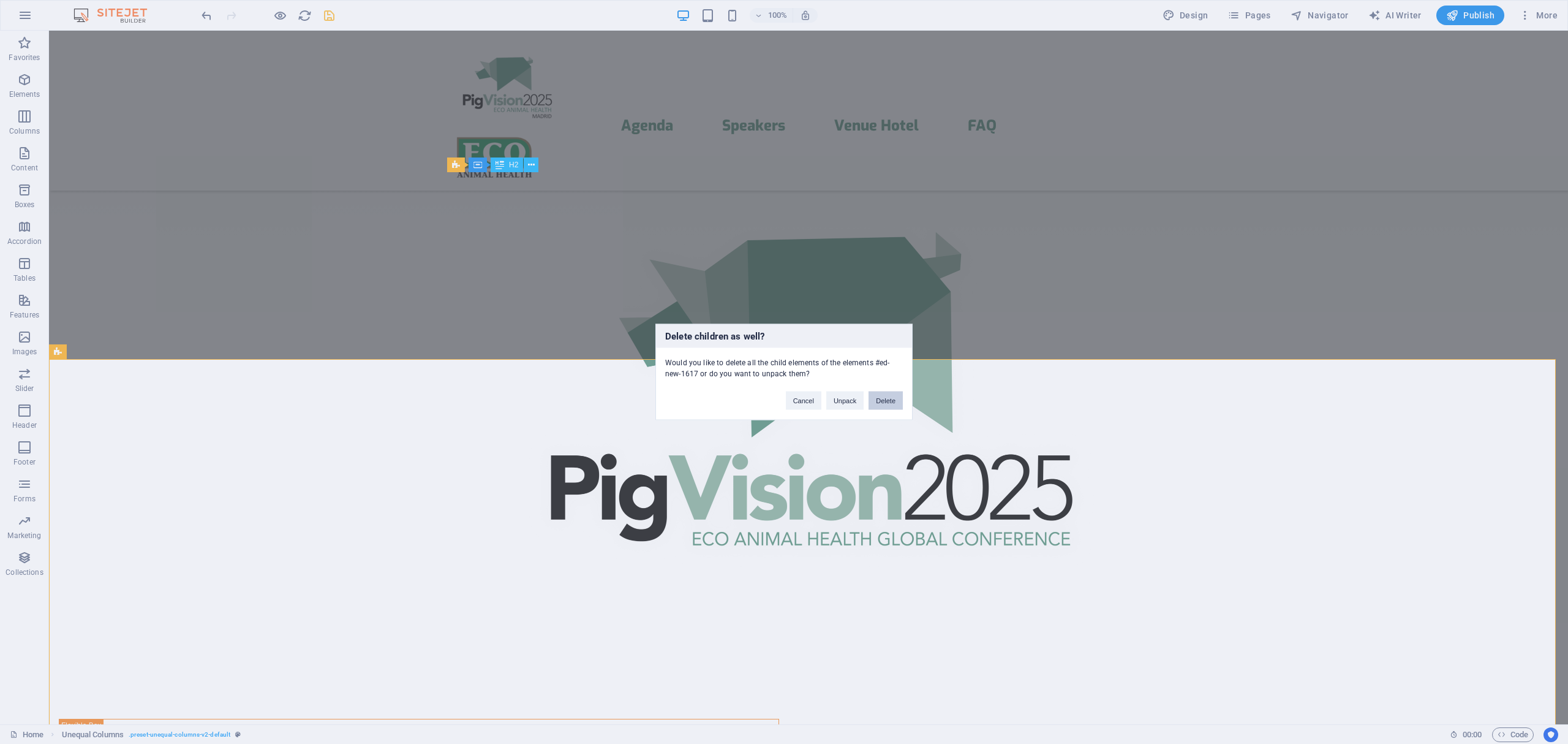
click at [874, 399] on button "Delete" at bounding box center [885, 400] width 34 height 18
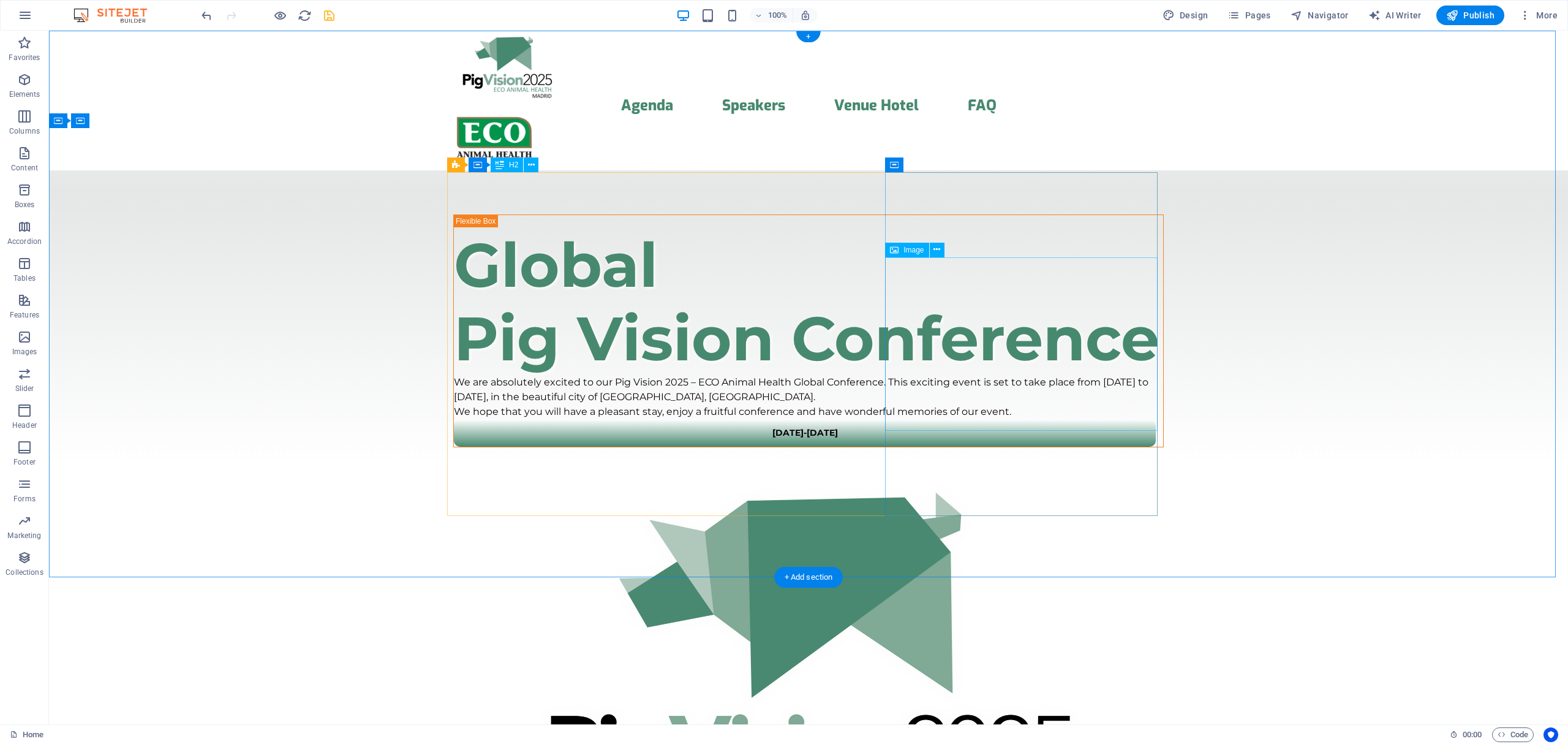
scroll to position [0, 0]
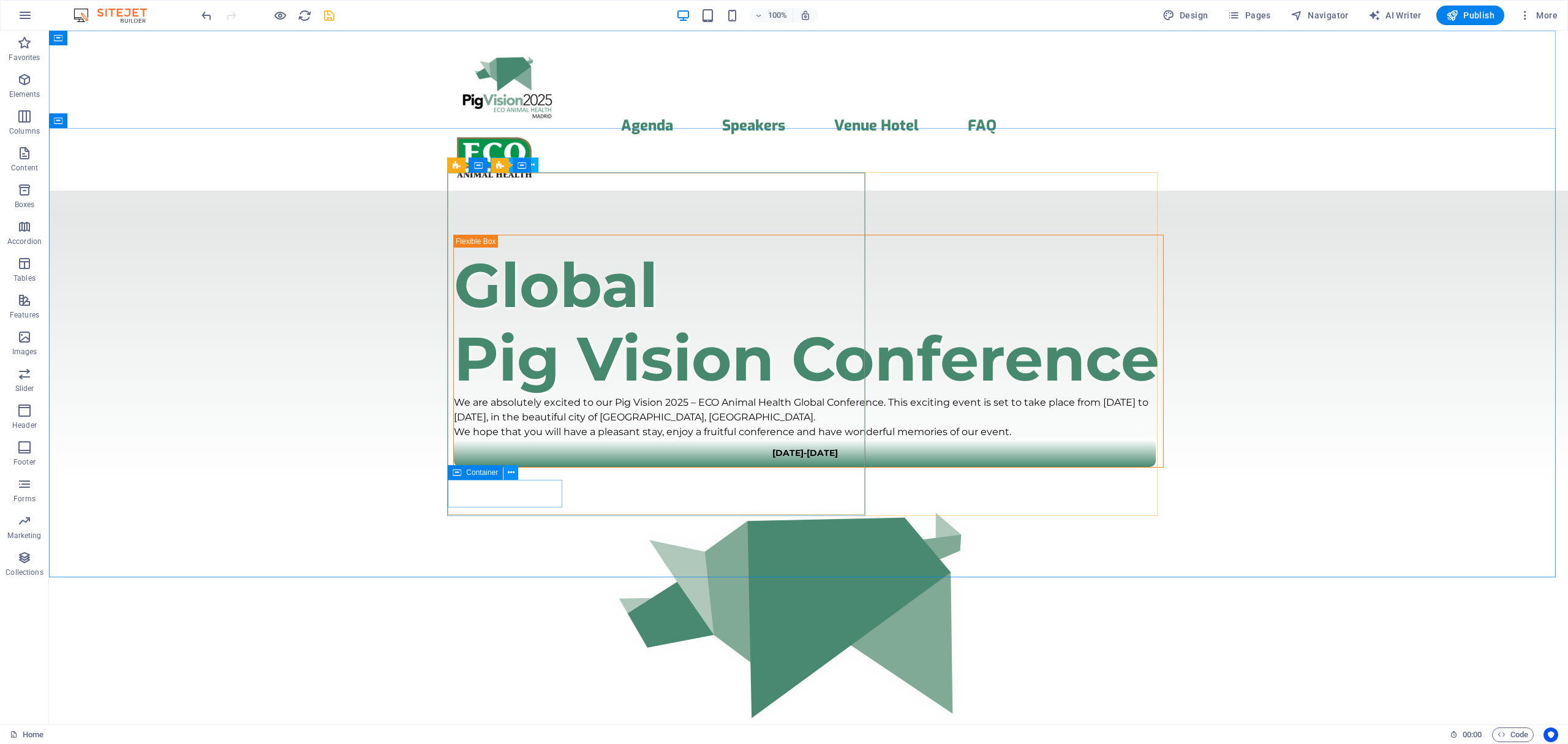
click at [510, 474] on icon at bounding box center [511, 472] width 7 height 13
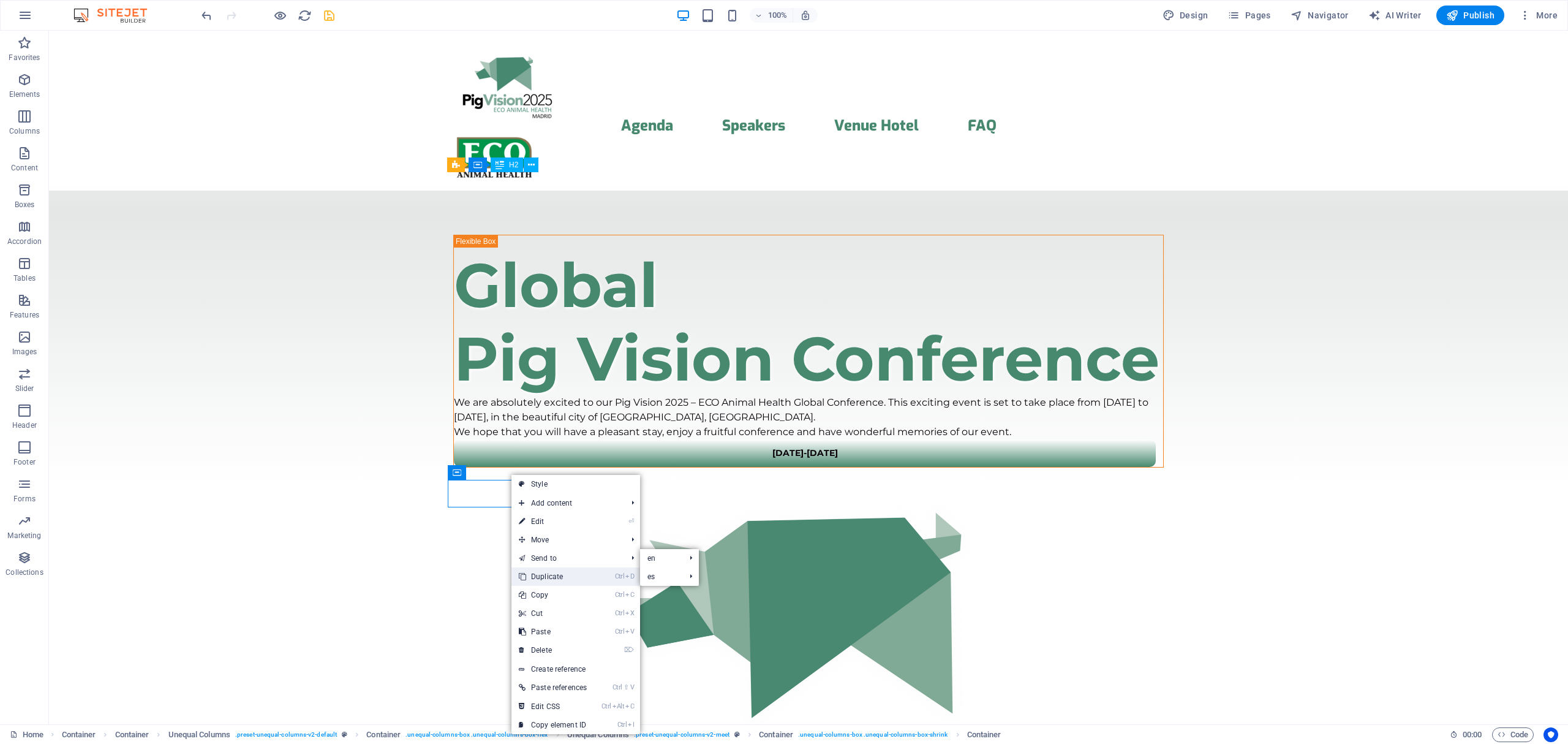
click at [567, 569] on link "Ctrl D Duplicate" at bounding box center [553, 576] width 83 height 18
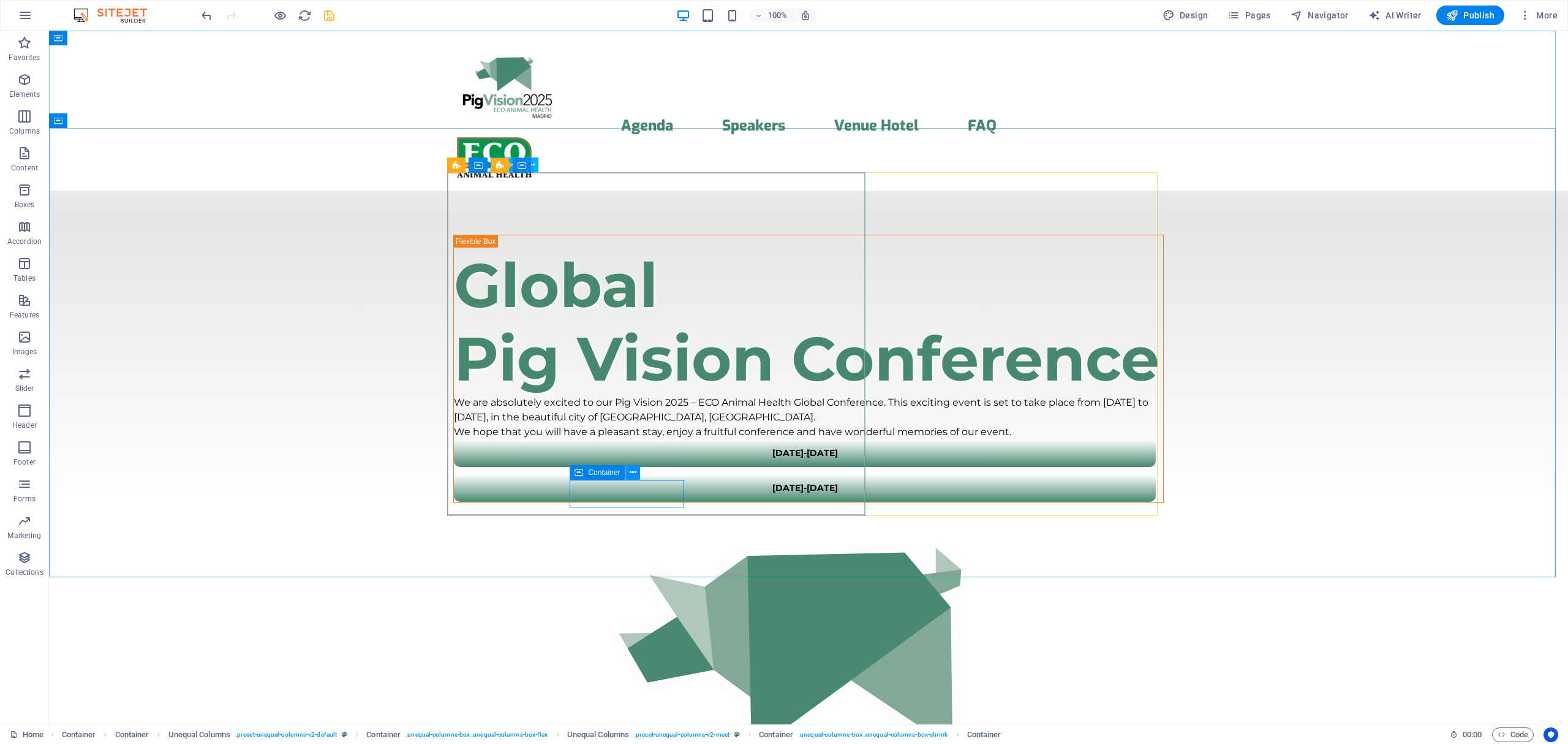
click at [630, 470] on icon at bounding box center [632, 472] width 7 height 13
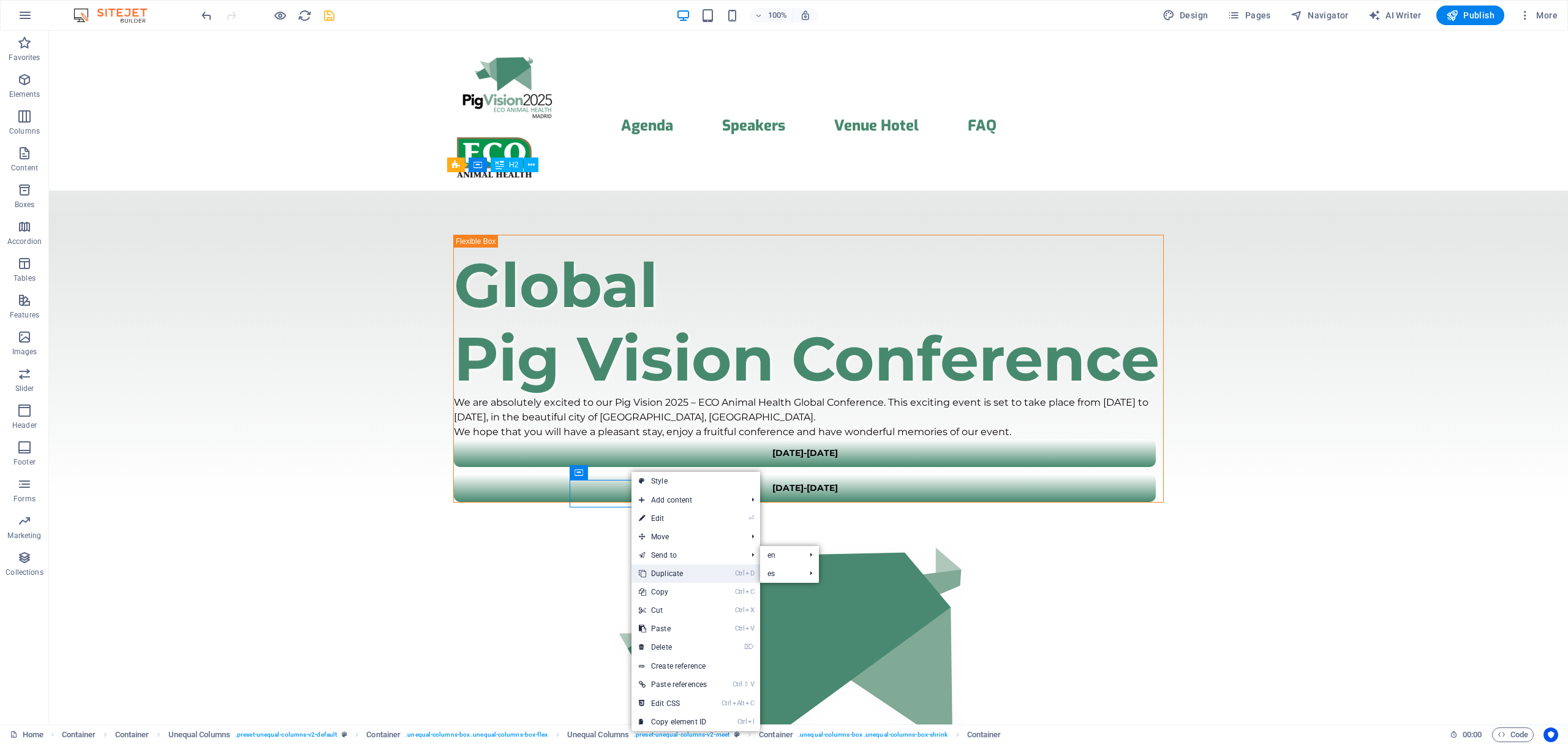
click at [677, 571] on link "Ctrl D Duplicate" at bounding box center [673, 573] width 83 height 18
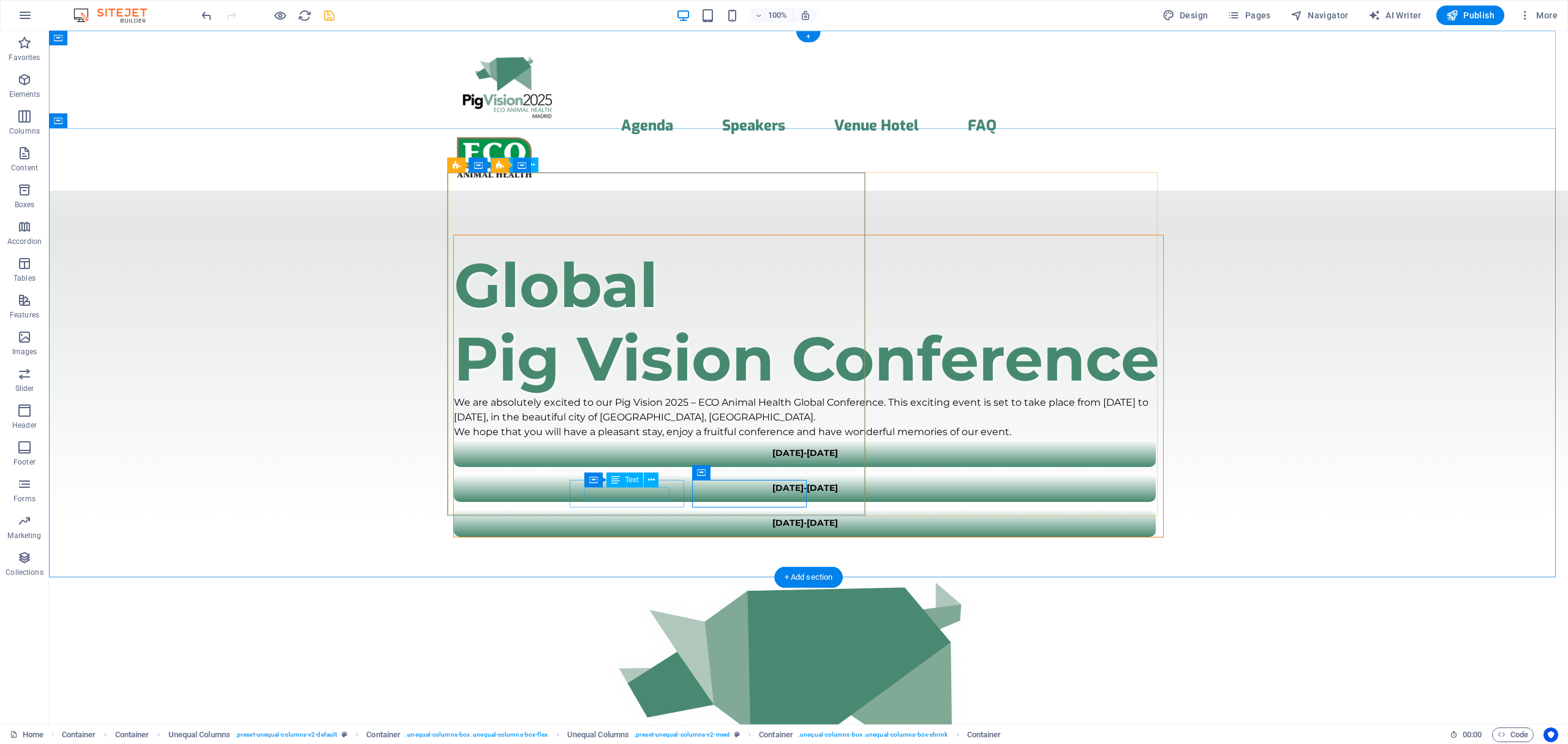
click at [605, 492] on div "[DATE]-[DATE]" at bounding box center [804, 487] width 672 height 13
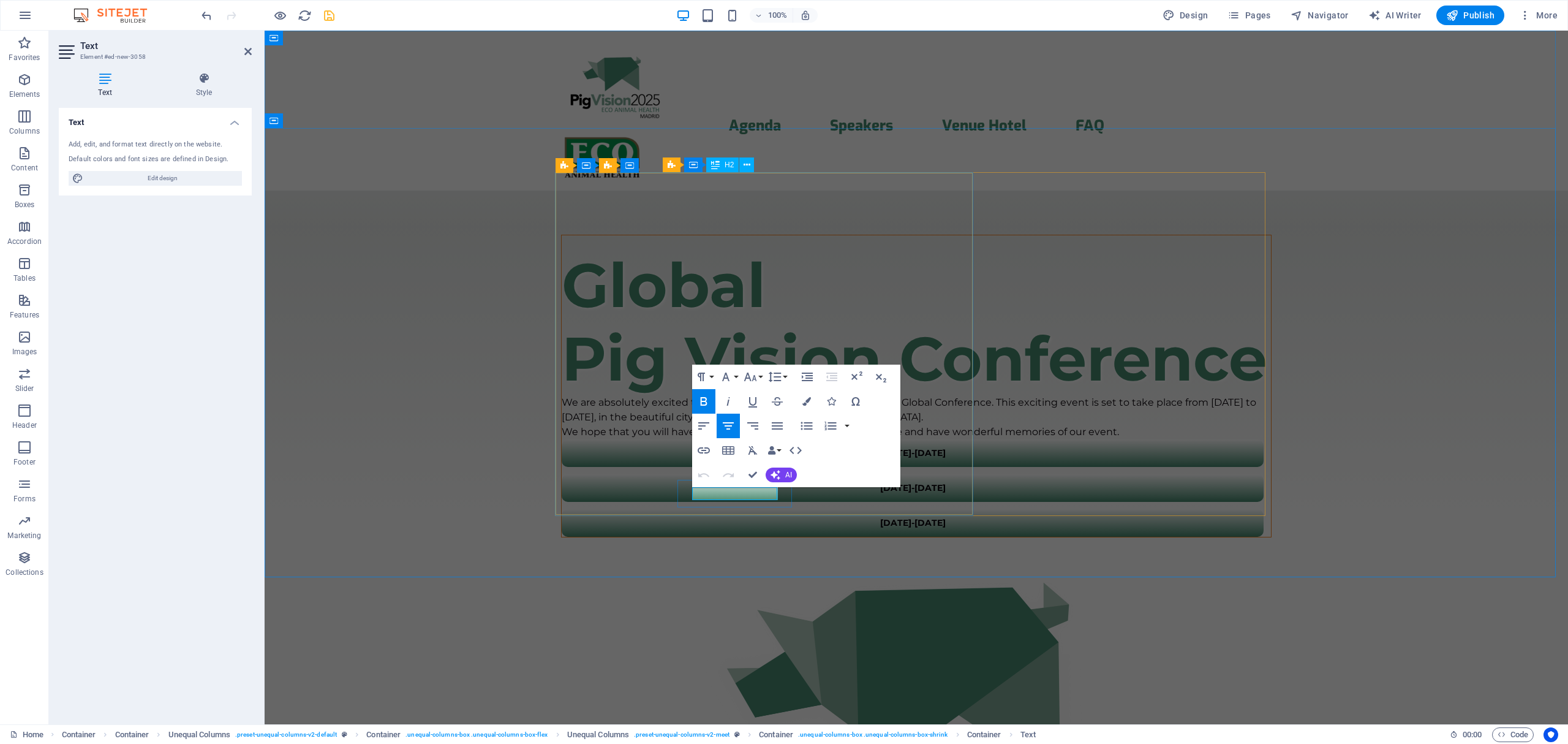
click at [880, 493] on strong "[DATE]-[DATE]" at bounding box center [913, 487] width 66 height 11
drag, startPoint x: 731, startPoint y: 495, endPoint x: 781, endPoint y: 493, distance: 50.0
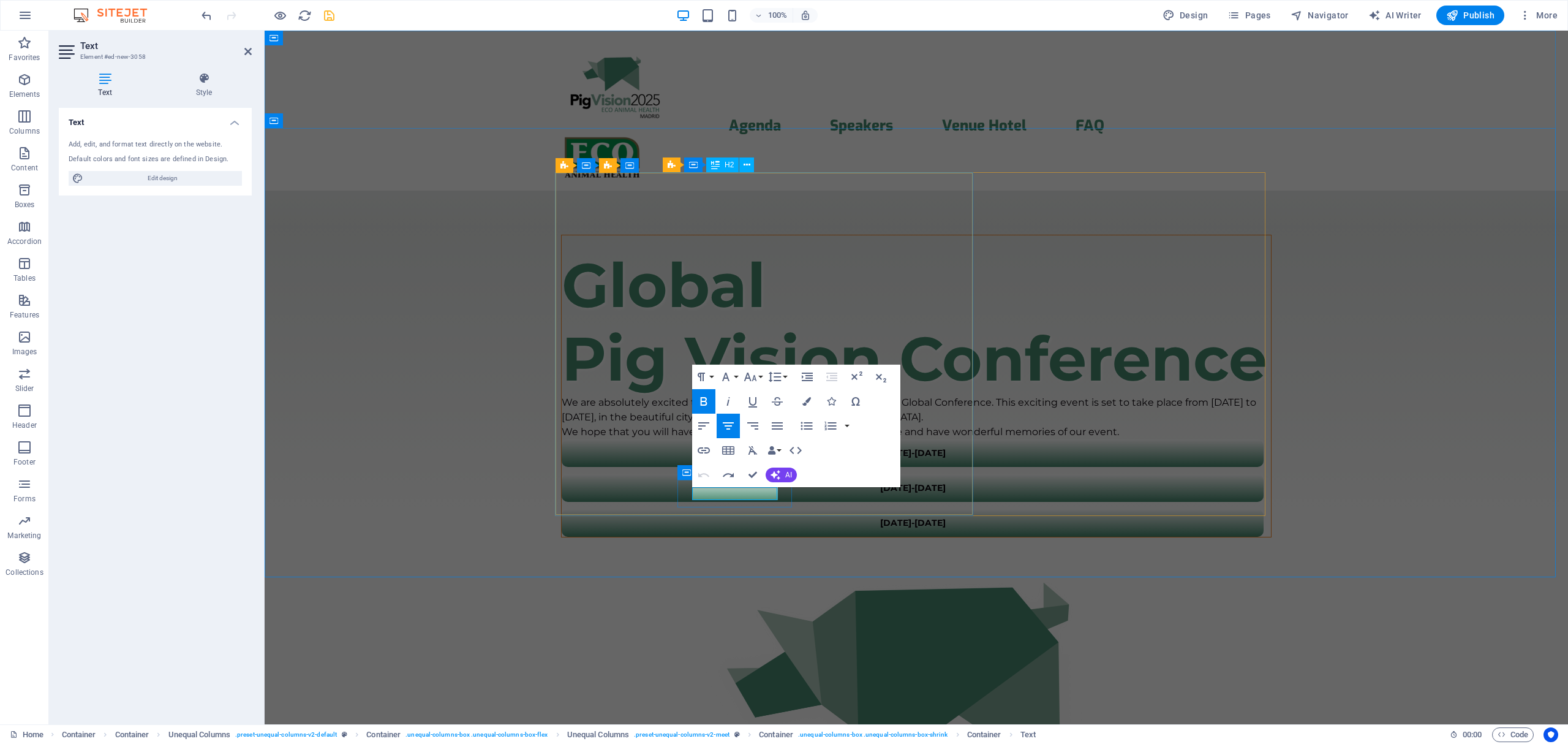
click at [781, 493] on div "[DATE]-[DATE]" at bounding box center [912, 487] width 702 height 27
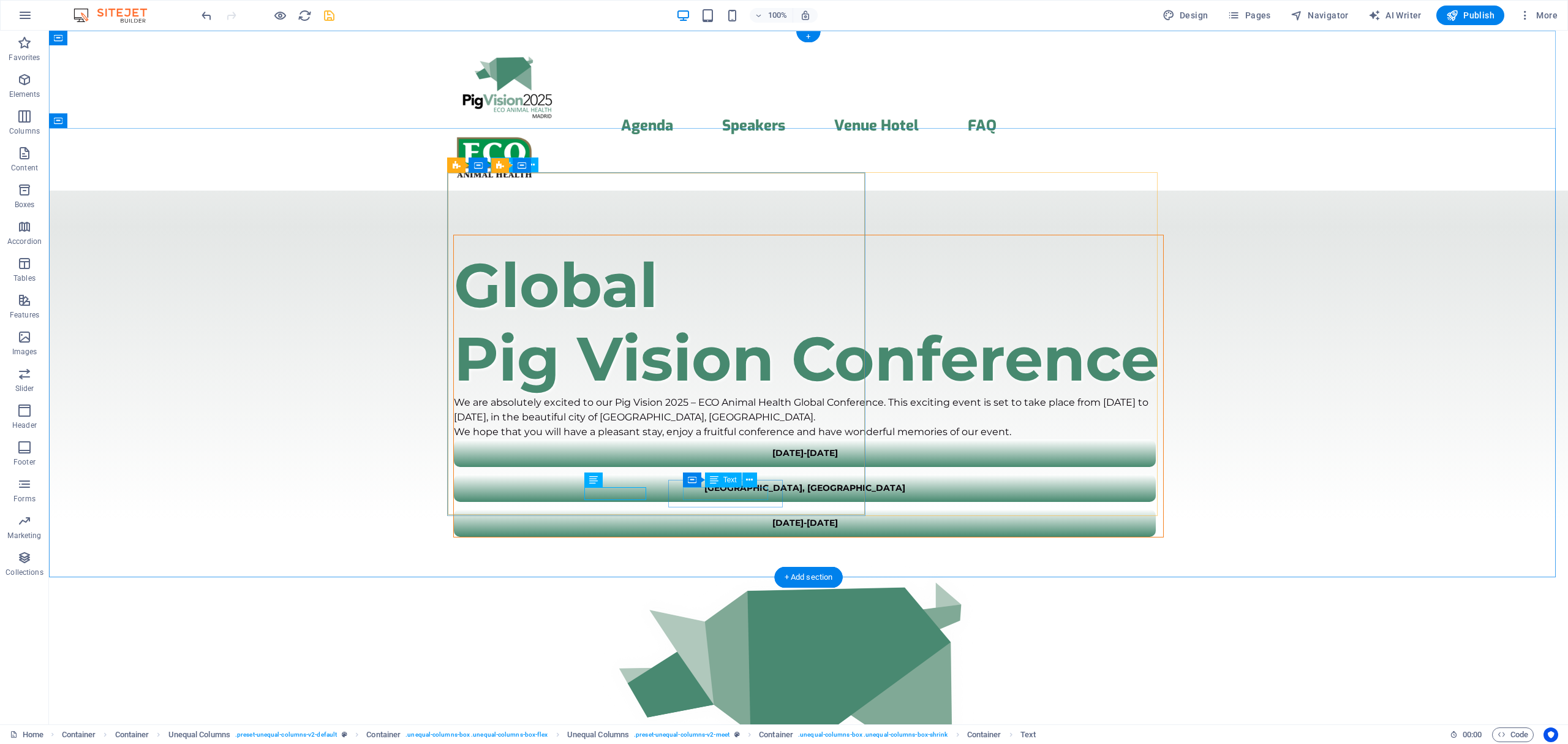
click at [708, 517] on div "[DATE]-[DATE]" at bounding box center [804, 523] width 672 height 13
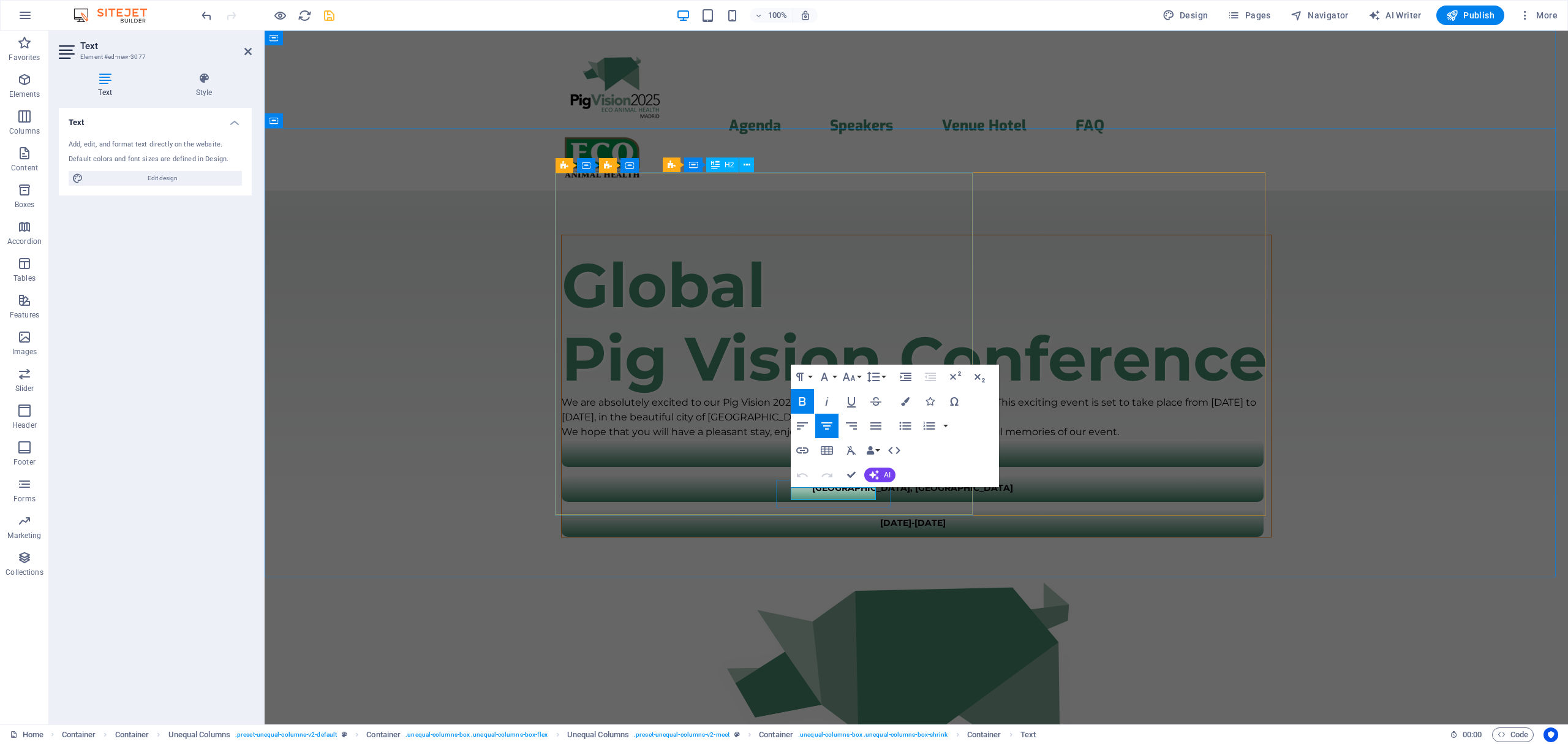
click at [880, 517] on strong "[DATE]-[DATE]" at bounding box center [913, 522] width 66 height 11
drag, startPoint x: 874, startPoint y: 492, endPoint x: 798, endPoint y: 495, distance: 76.1
click at [880, 517] on strong "[DATE]-[DATE]" at bounding box center [913, 522] width 66 height 11
click at [813, 517] on strong "[GEOGRAPHIC_DATA] [GEOGRAPHIC_DATA]" at bounding box center [912, 522] width 198 height 11
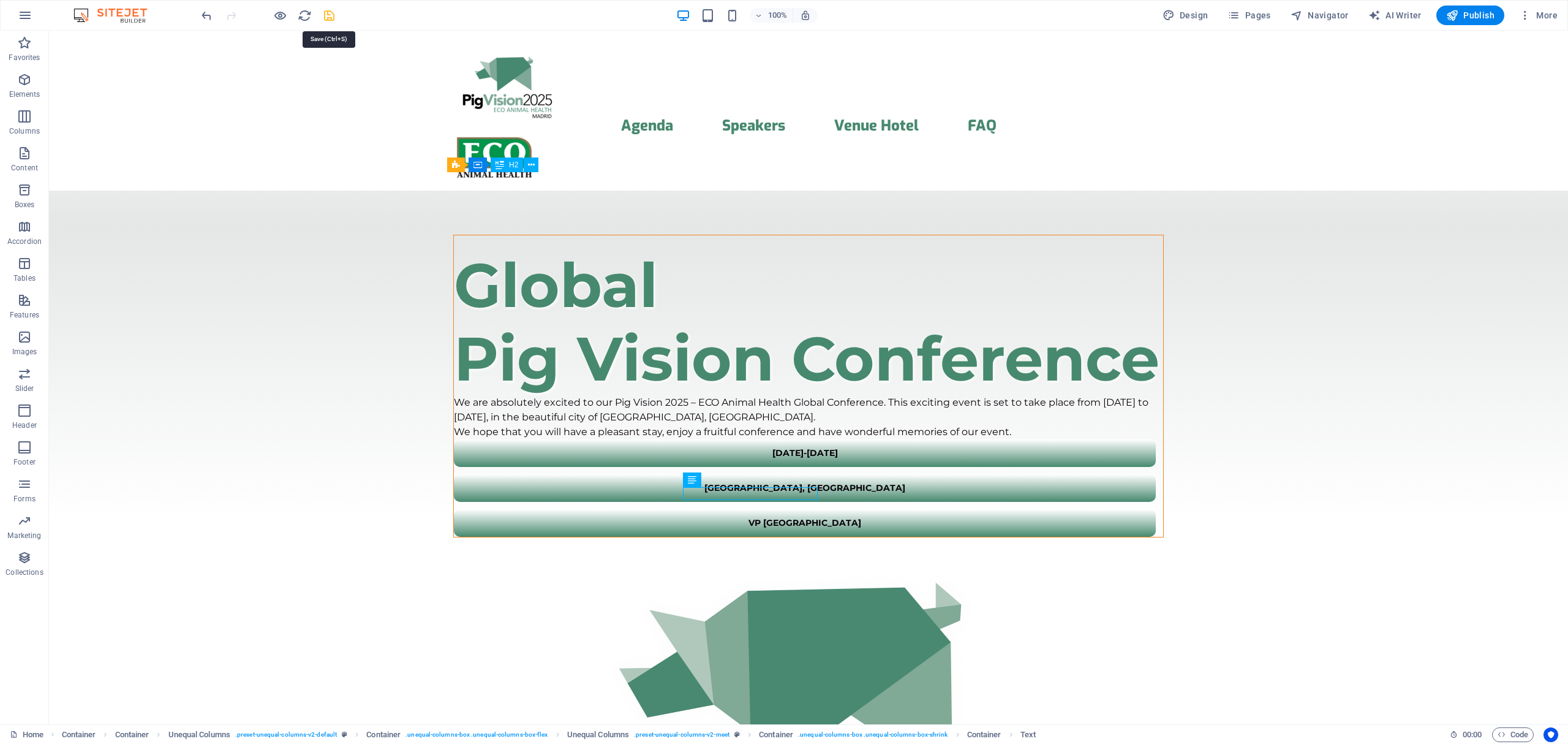
click at [328, 16] on icon "save" at bounding box center [329, 16] width 14 height 14
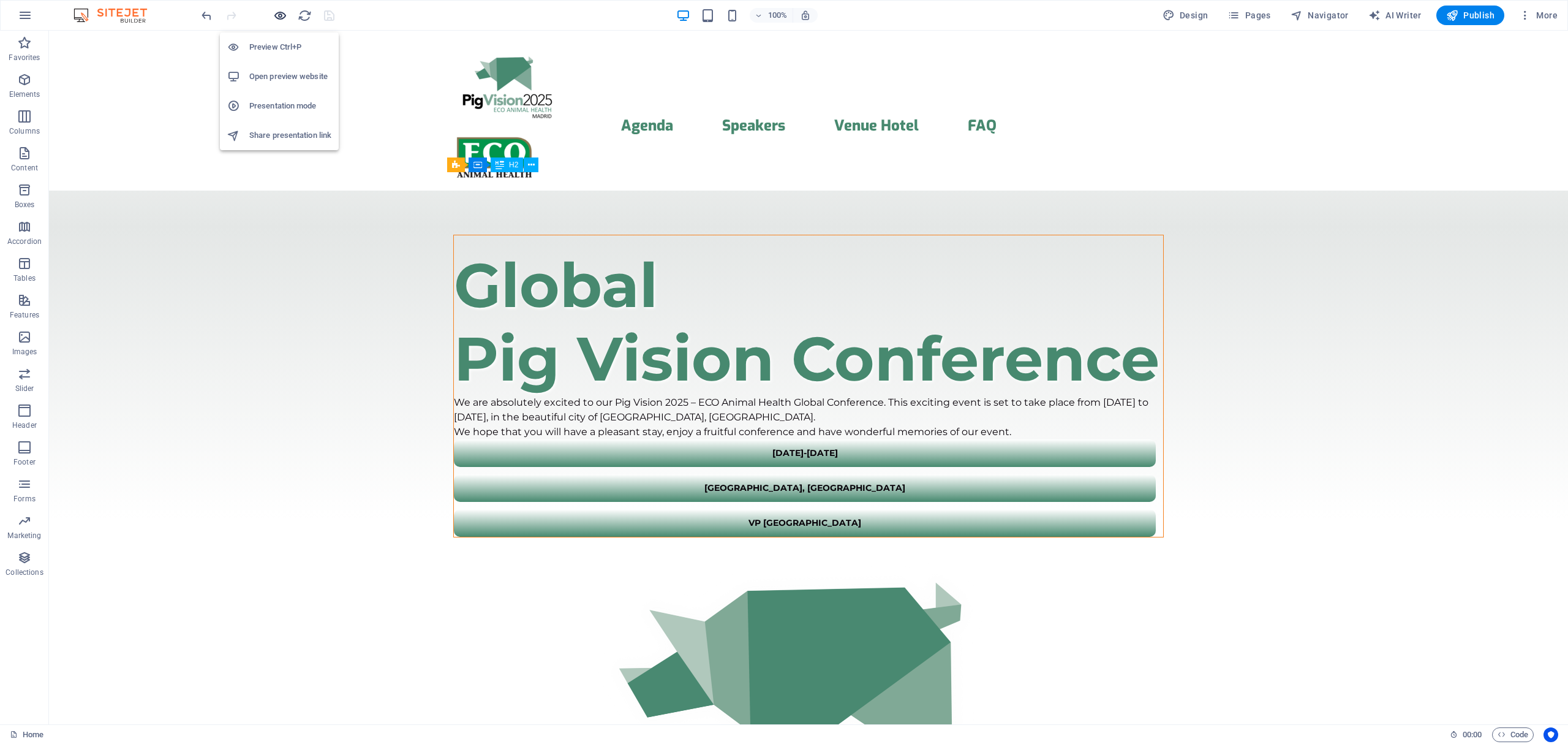
click at [280, 16] on icon "button" at bounding box center [280, 16] width 14 height 14
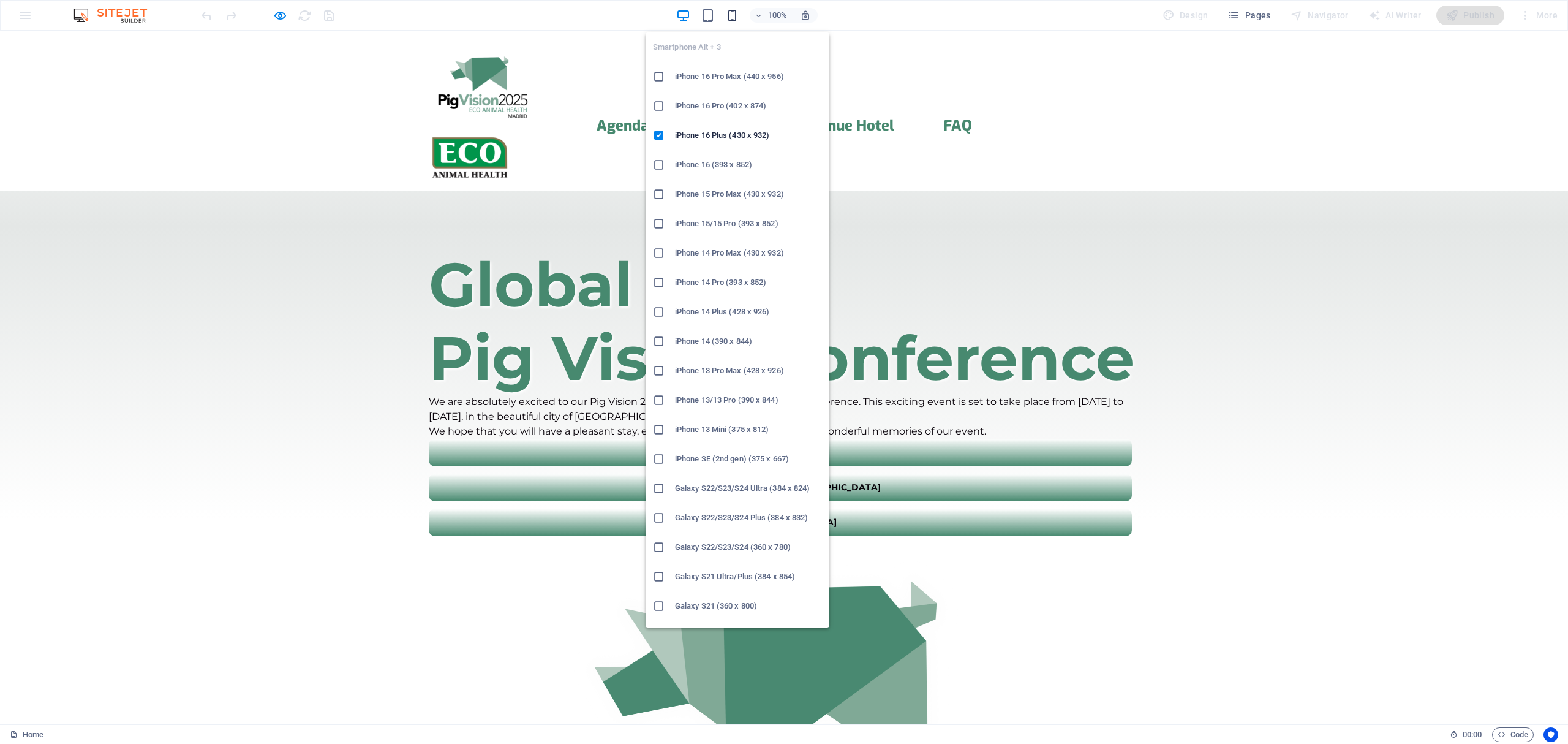
click at [735, 10] on icon "button" at bounding box center [732, 16] width 14 height 14
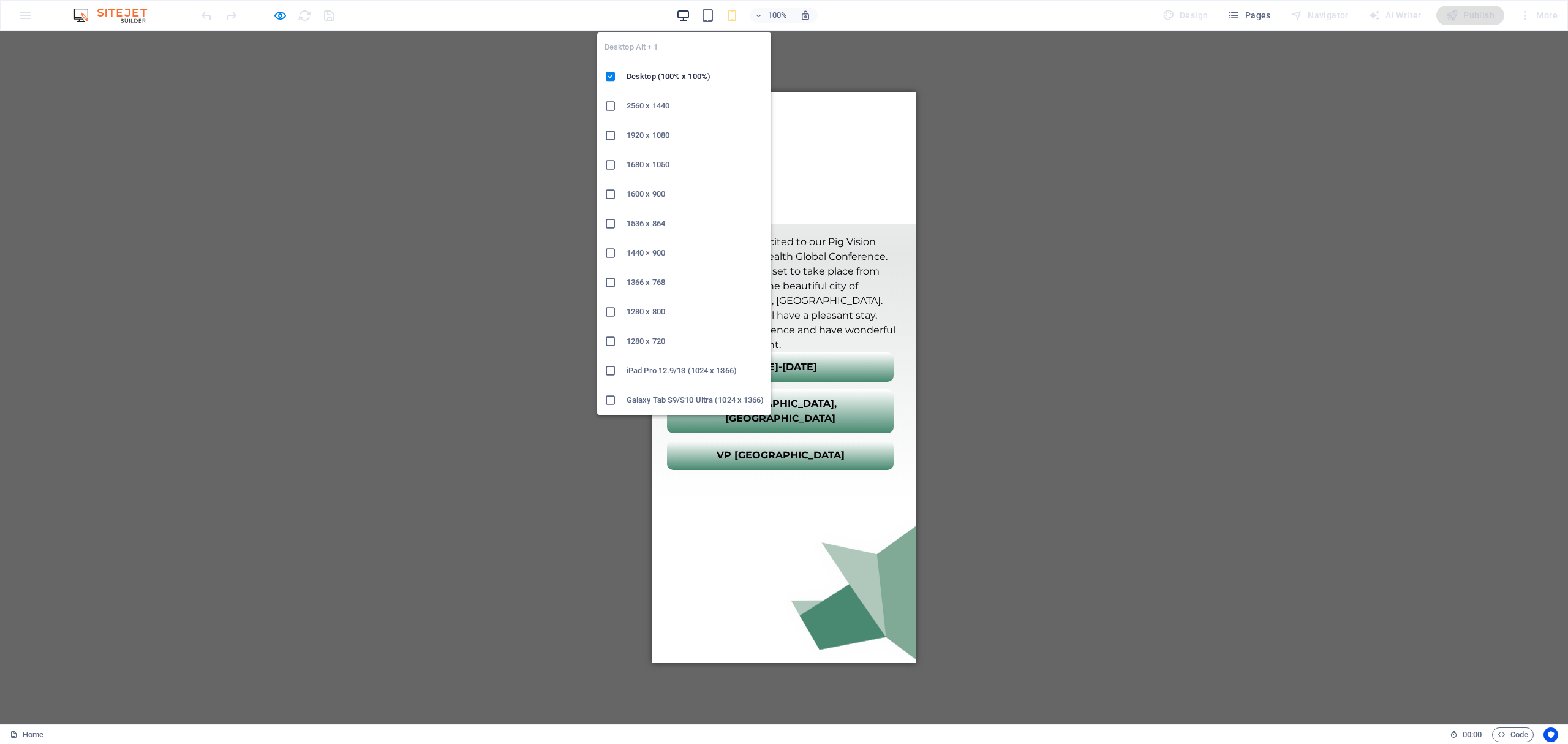
click at [682, 15] on icon "button" at bounding box center [683, 16] width 14 height 14
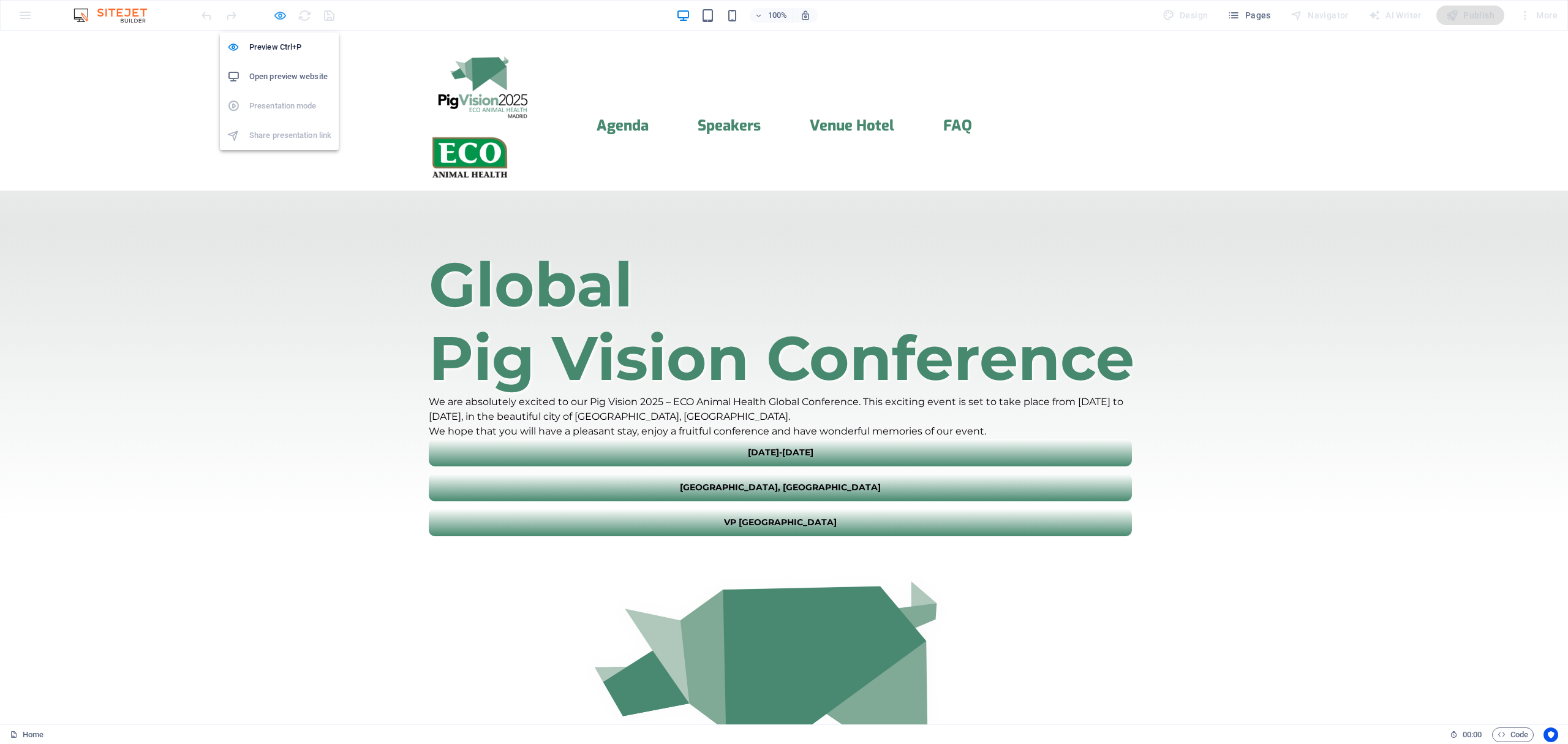
click at [280, 15] on icon "button" at bounding box center [280, 16] width 14 height 14
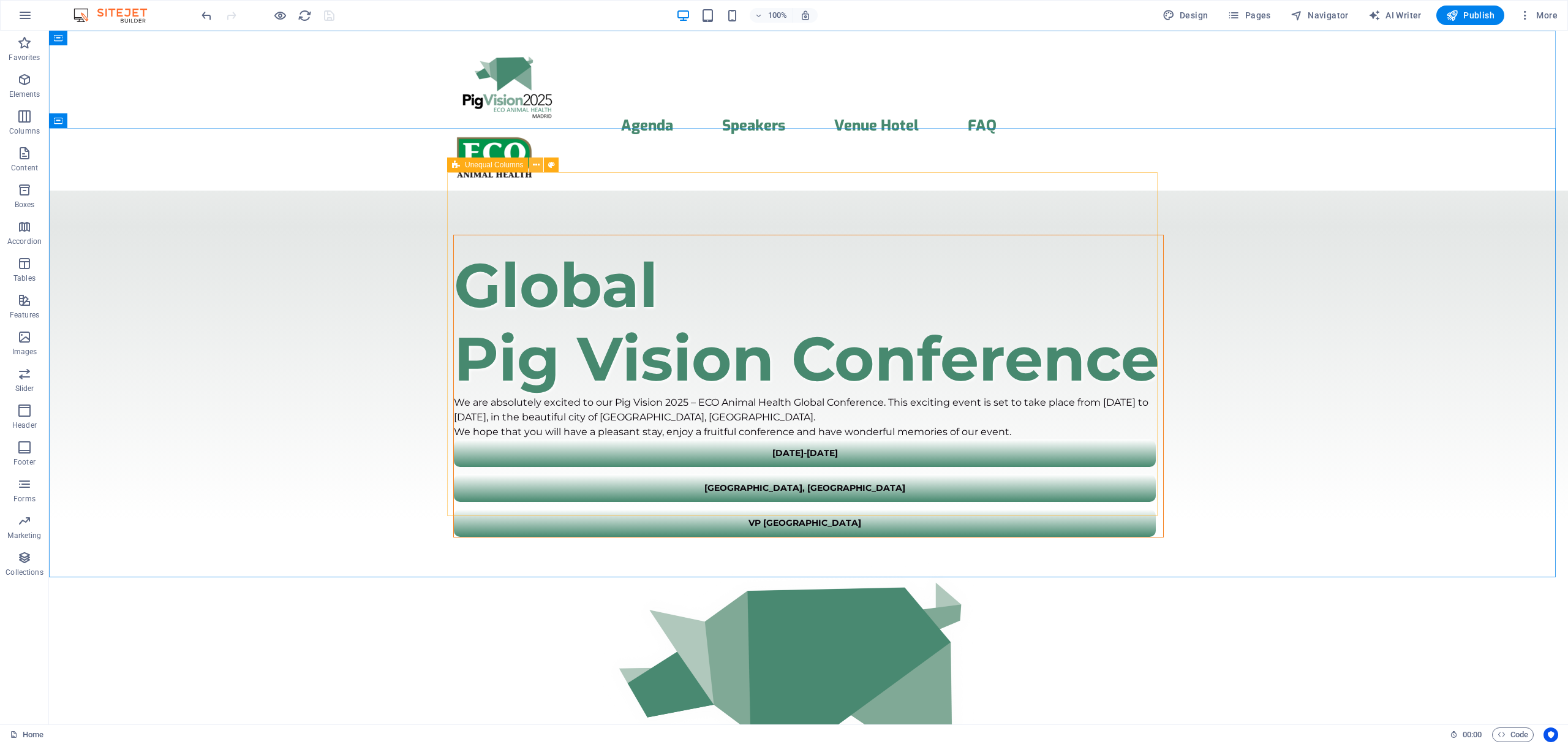
click at [535, 160] on icon at bounding box center [536, 165] width 7 height 13
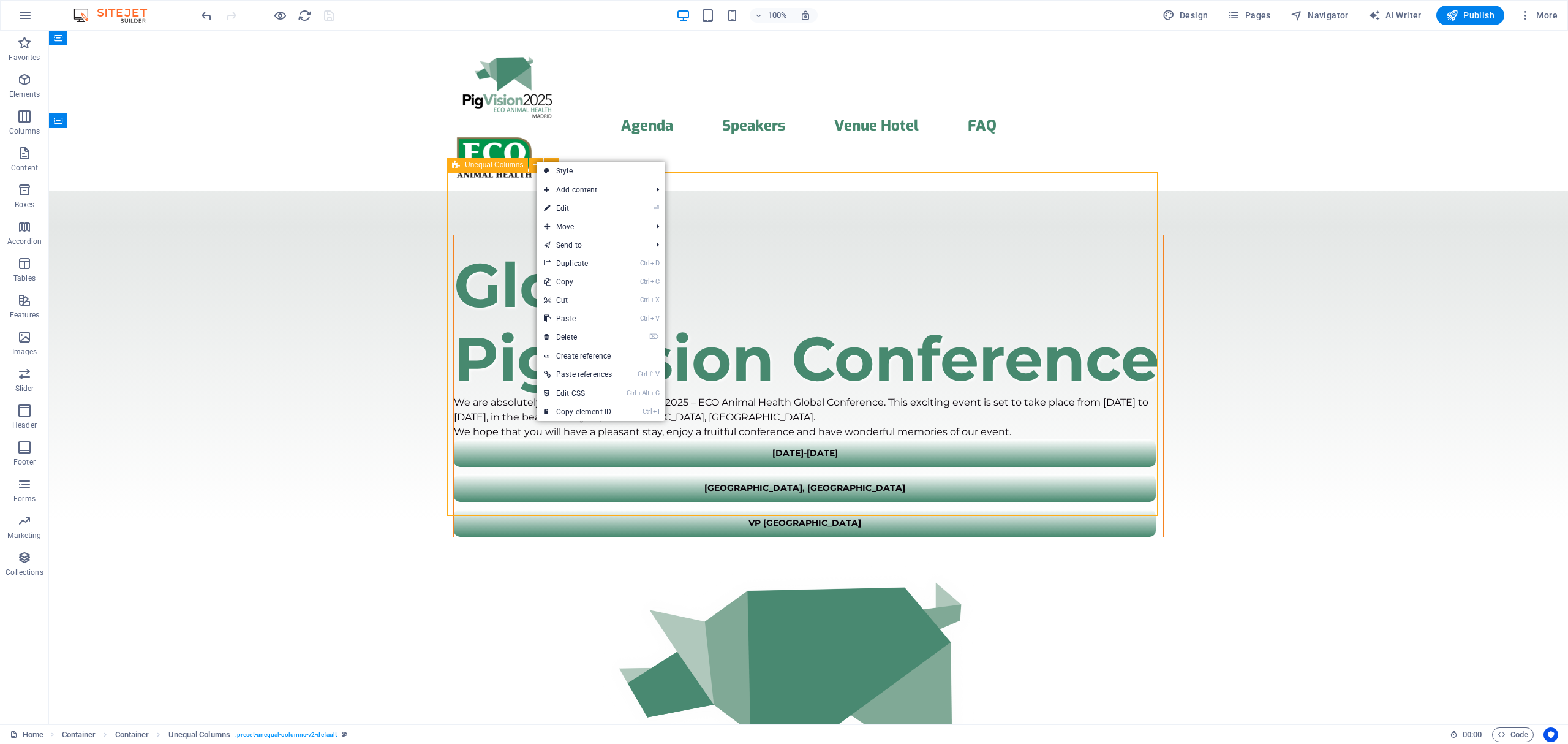
click at [505, 163] on span "Unequal Columns" at bounding box center [494, 165] width 58 height 7
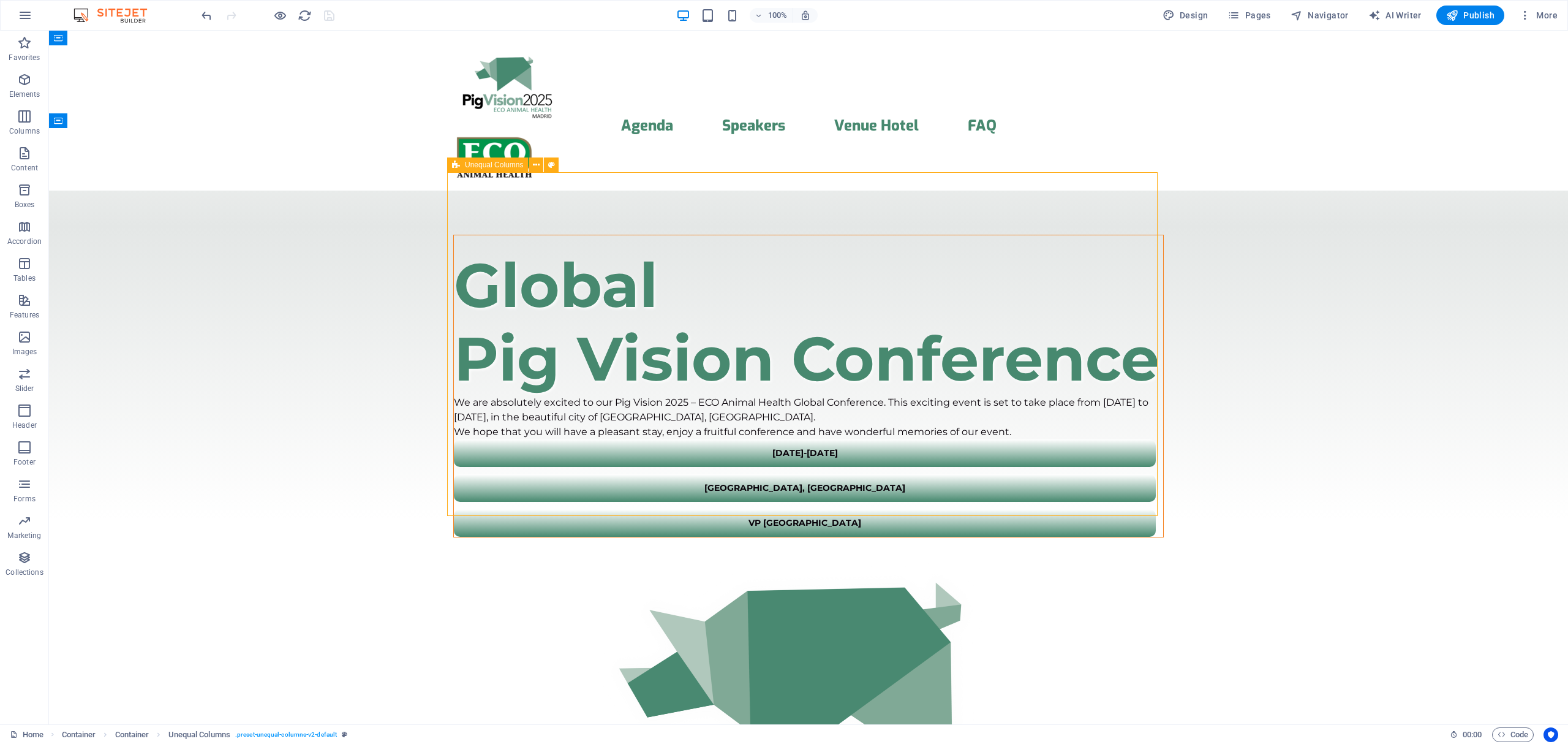
click at [505, 163] on span "Unequal Columns" at bounding box center [494, 165] width 58 height 7
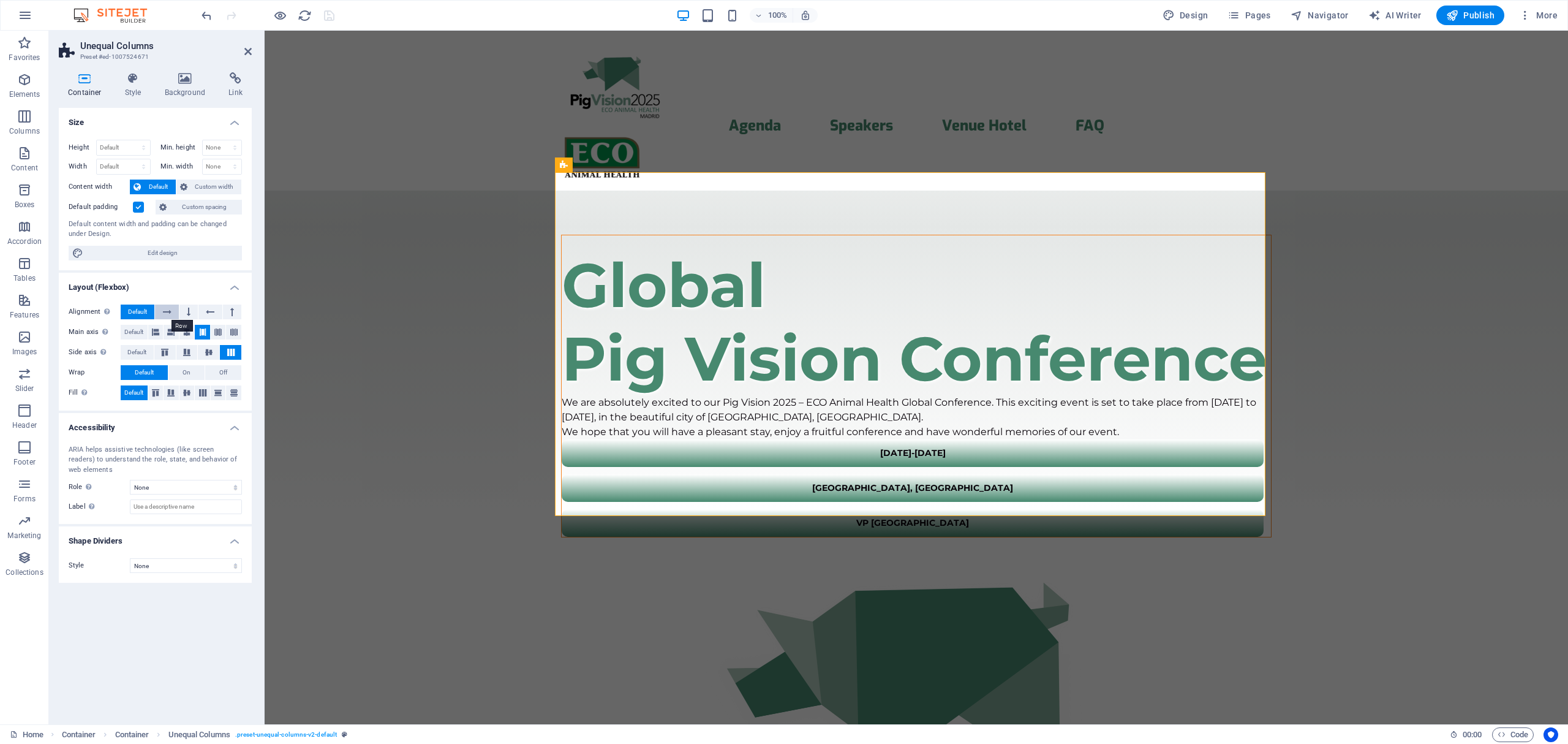
click at [173, 311] on button at bounding box center [167, 311] width 24 height 15
click at [280, 17] on icon "button" at bounding box center [280, 16] width 14 height 14
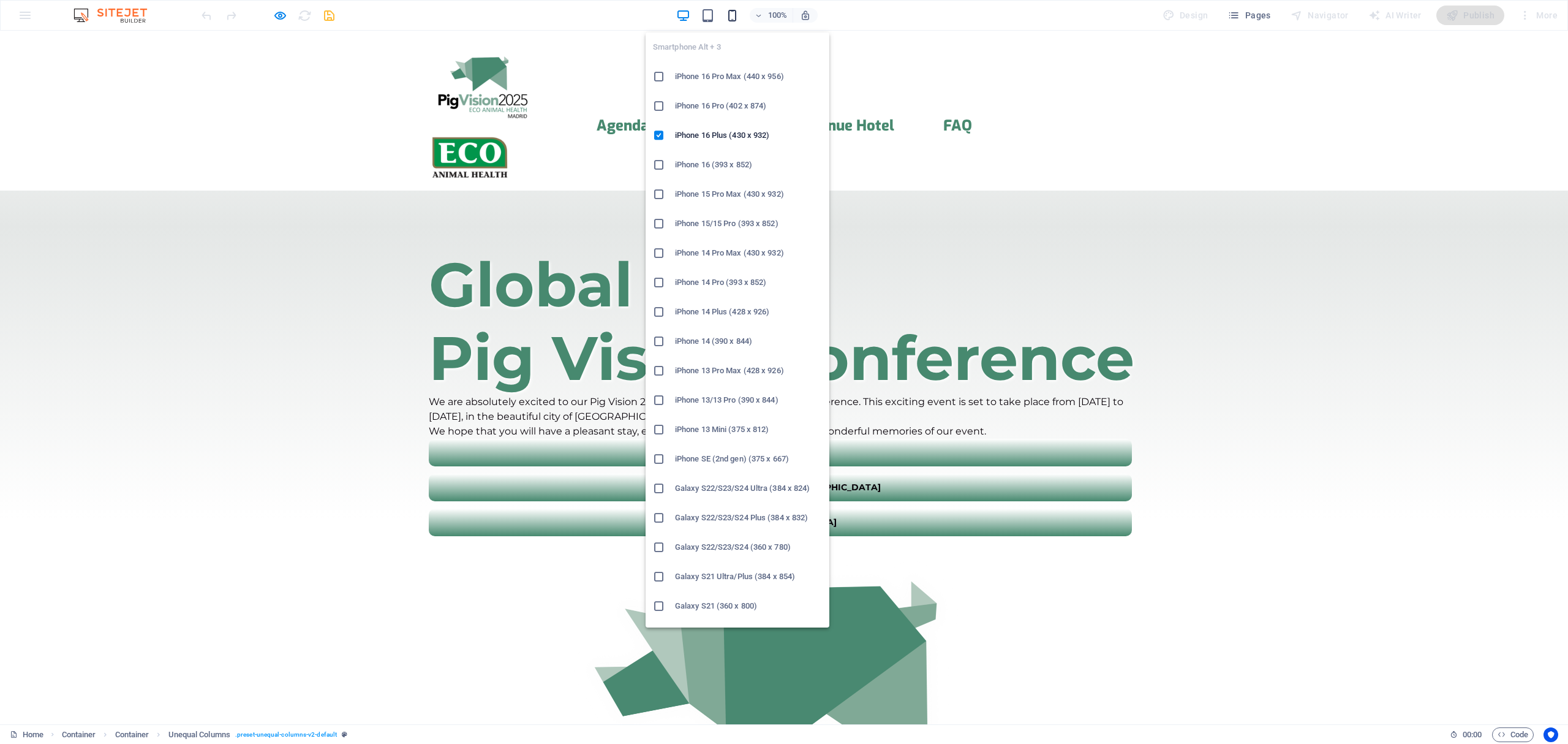
click at [736, 13] on icon "button" at bounding box center [732, 16] width 14 height 14
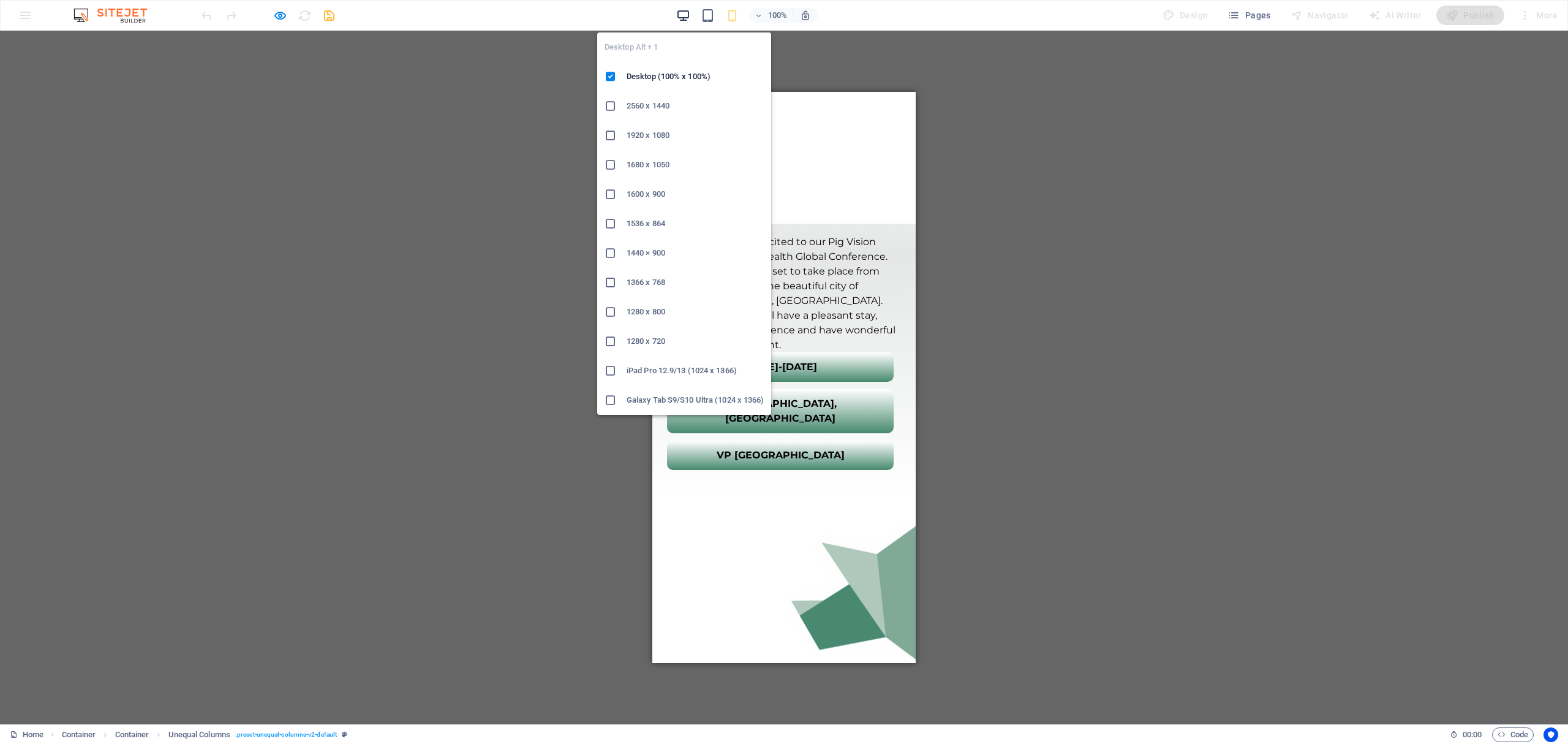
click at [686, 13] on icon "button" at bounding box center [683, 16] width 14 height 14
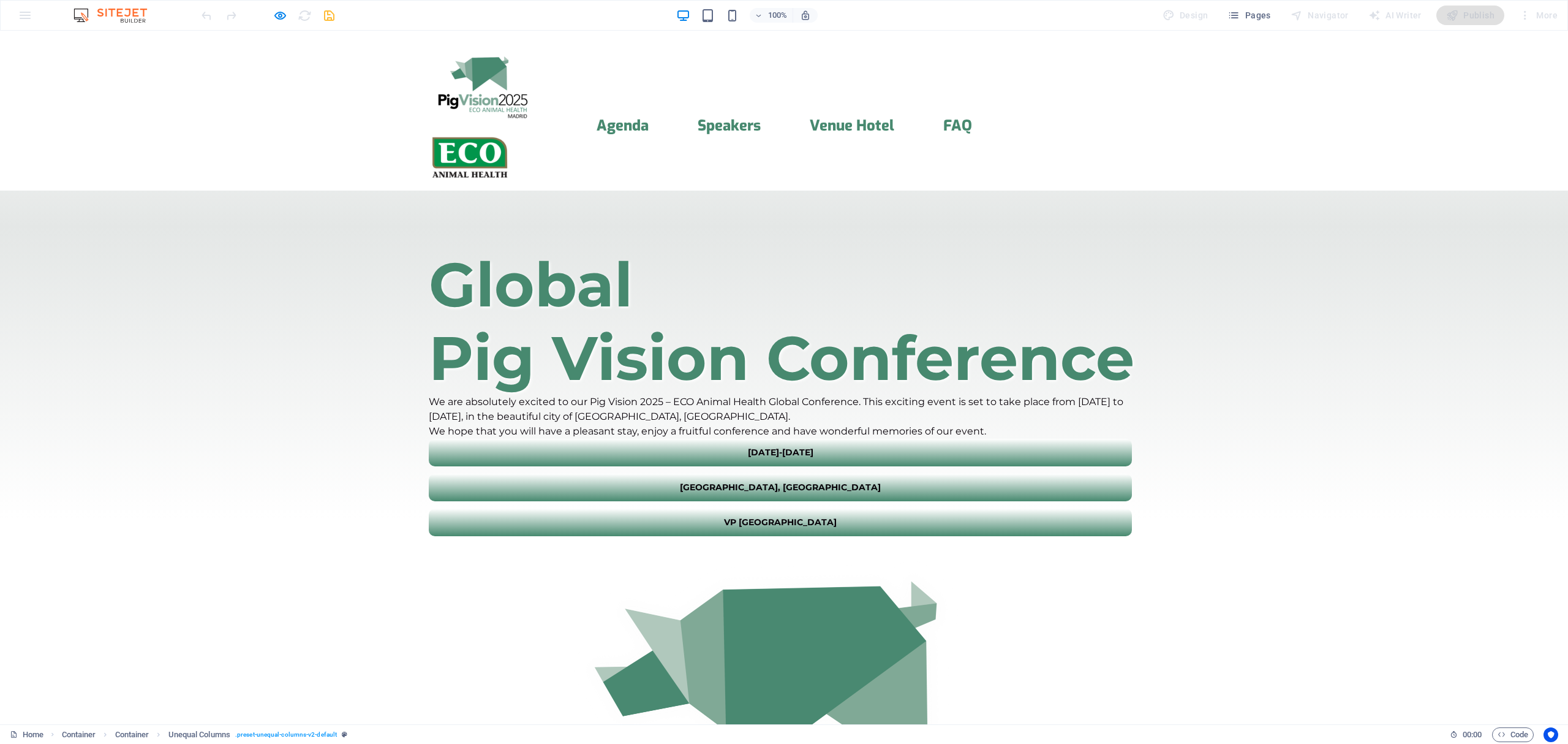
click at [510, 466] on div "[DATE]-[DATE]" at bounding box center [780, 452] width 703 height 27
click at [280, 16] on icon "button" at bounding box center [280, 16] width 14 height 14
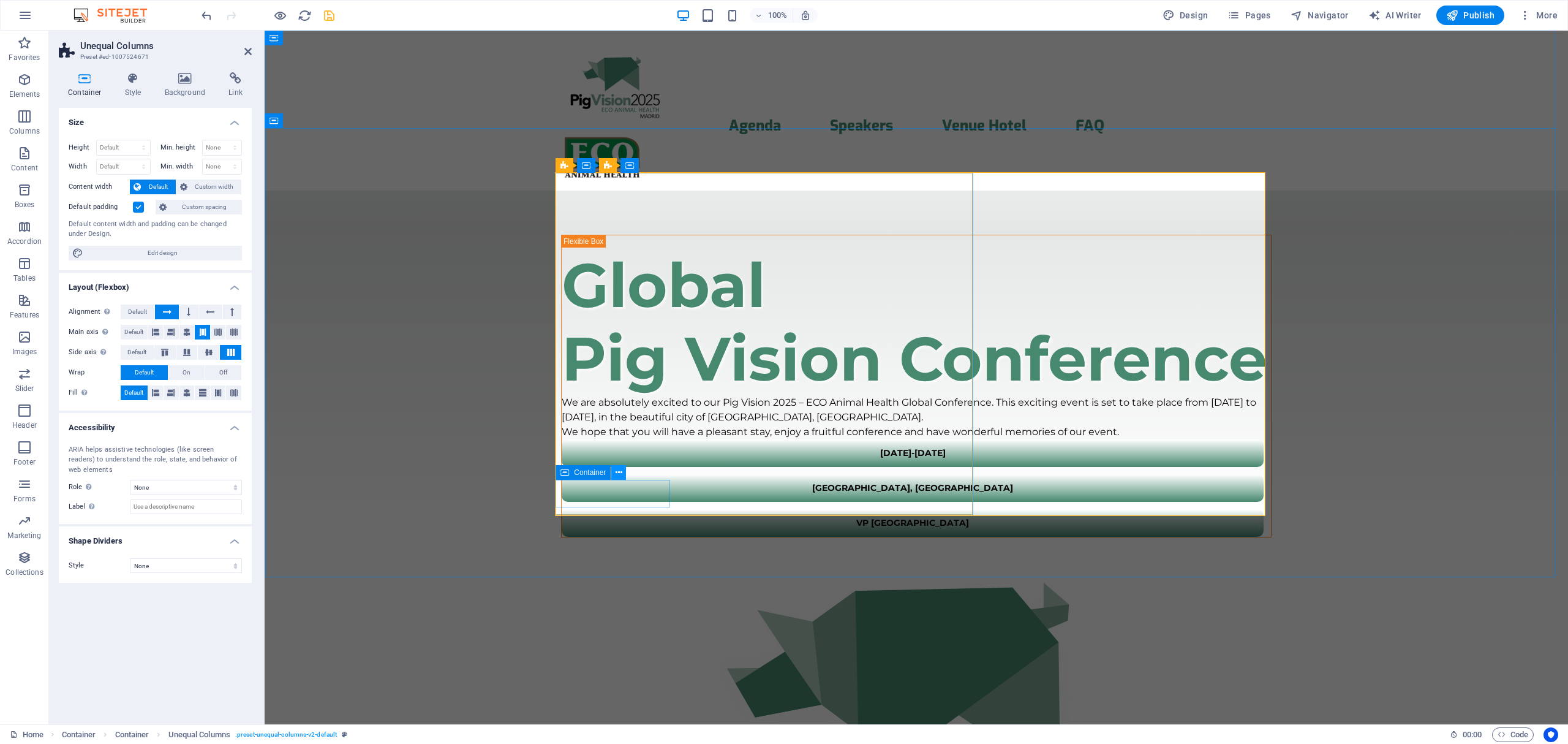
click at [618, 470] on icon at bounding box center [618, 472] width 7 height 13
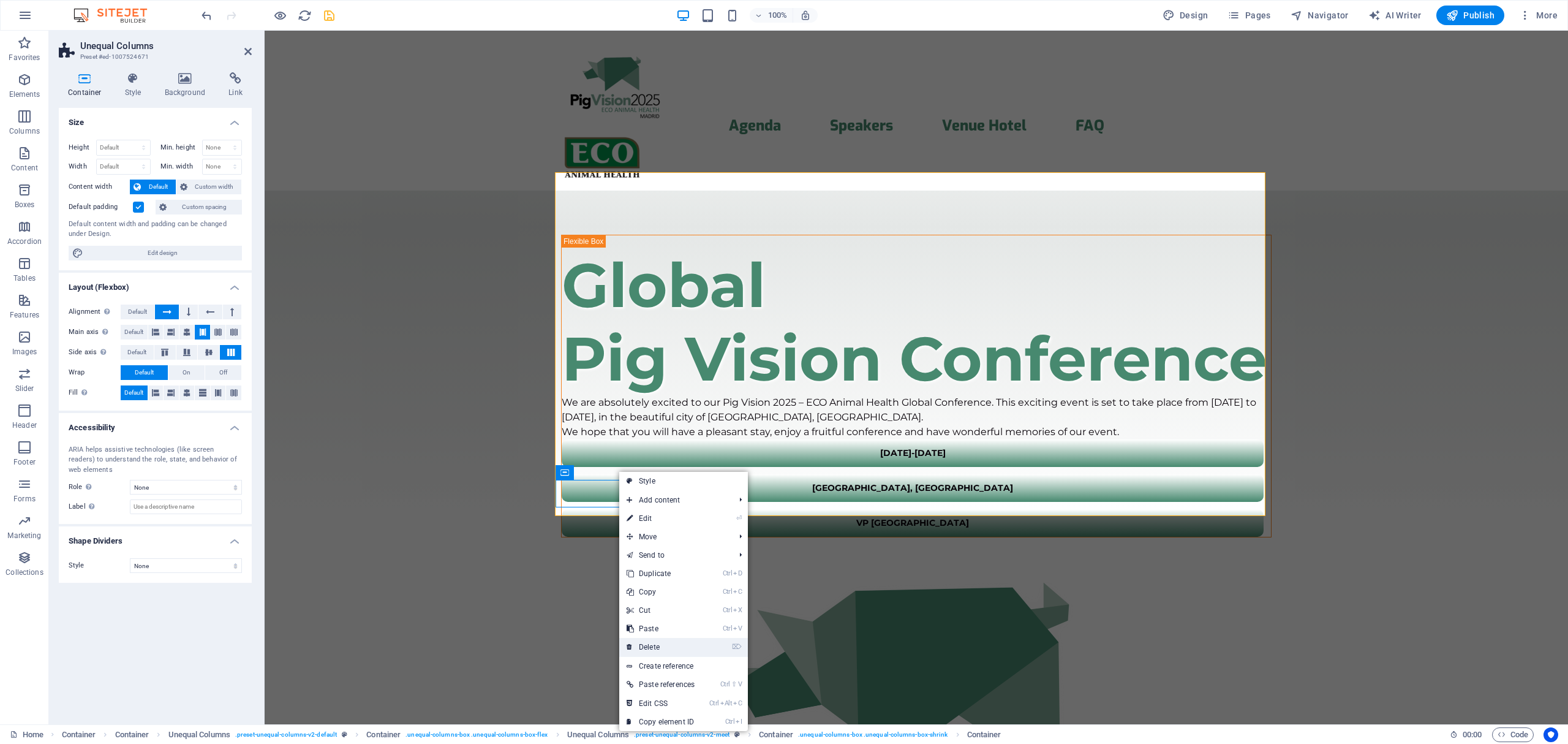
click at [654, 642] on link "⌦ Delete" at bounding box center [660, 647] width 83 height 18
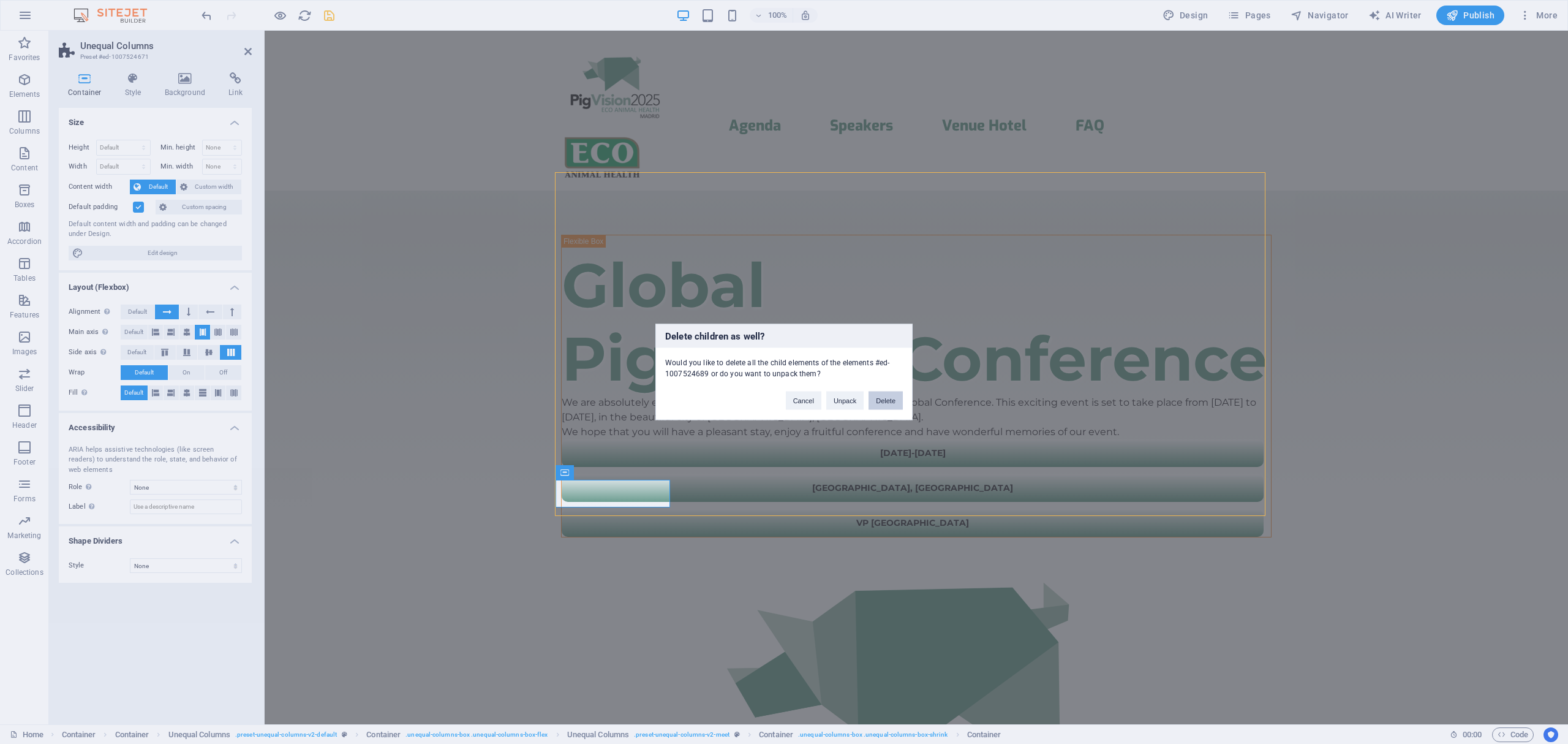
click at [892, 401] on button "Delete" at bounding box center [885, 400] width 34 height 18
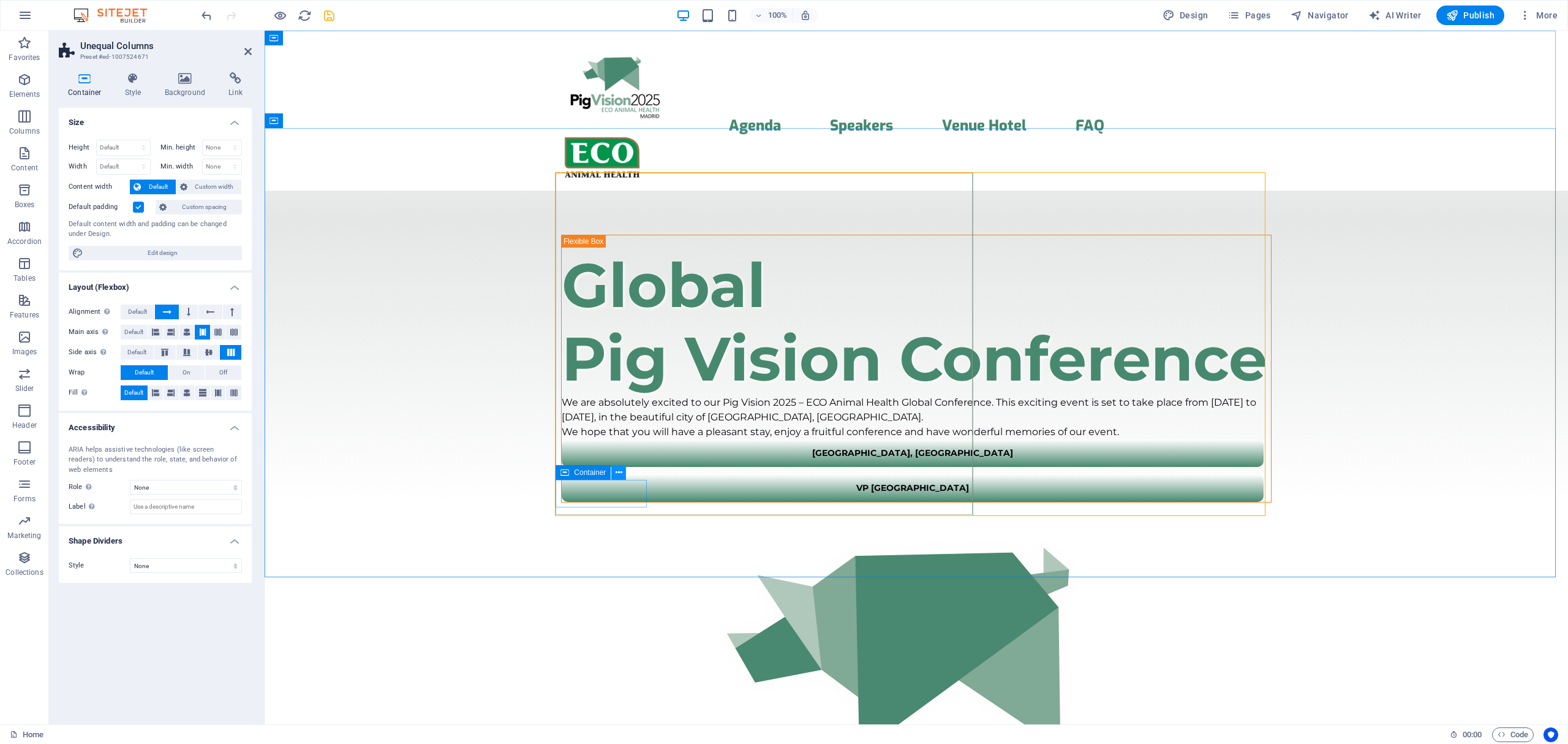
click at [618, 471] on icon at bounding box center [618, 472] width 7 height 13
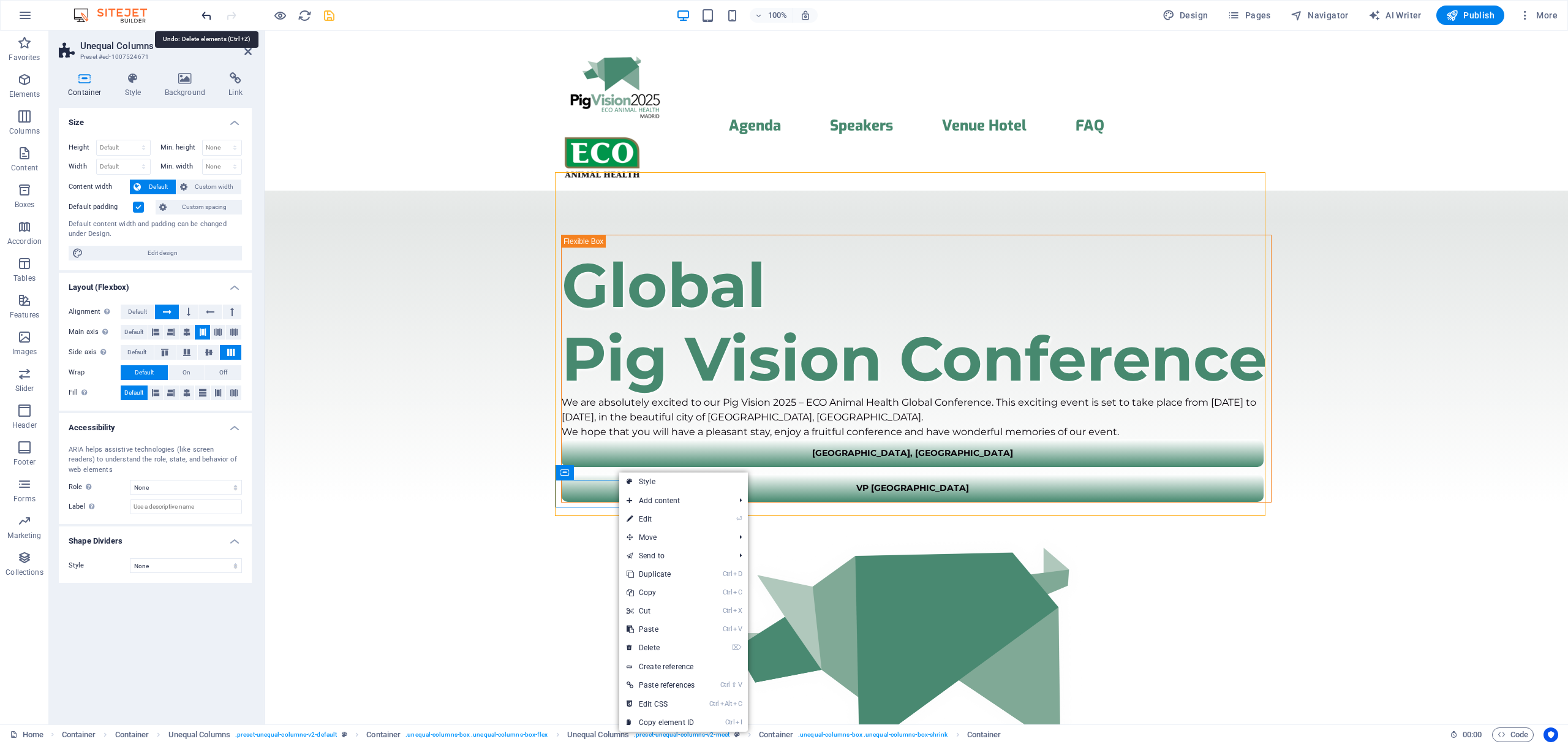
click at [204, 17] on icon "undo" at bounding box center [207, 16] width 14 height 14
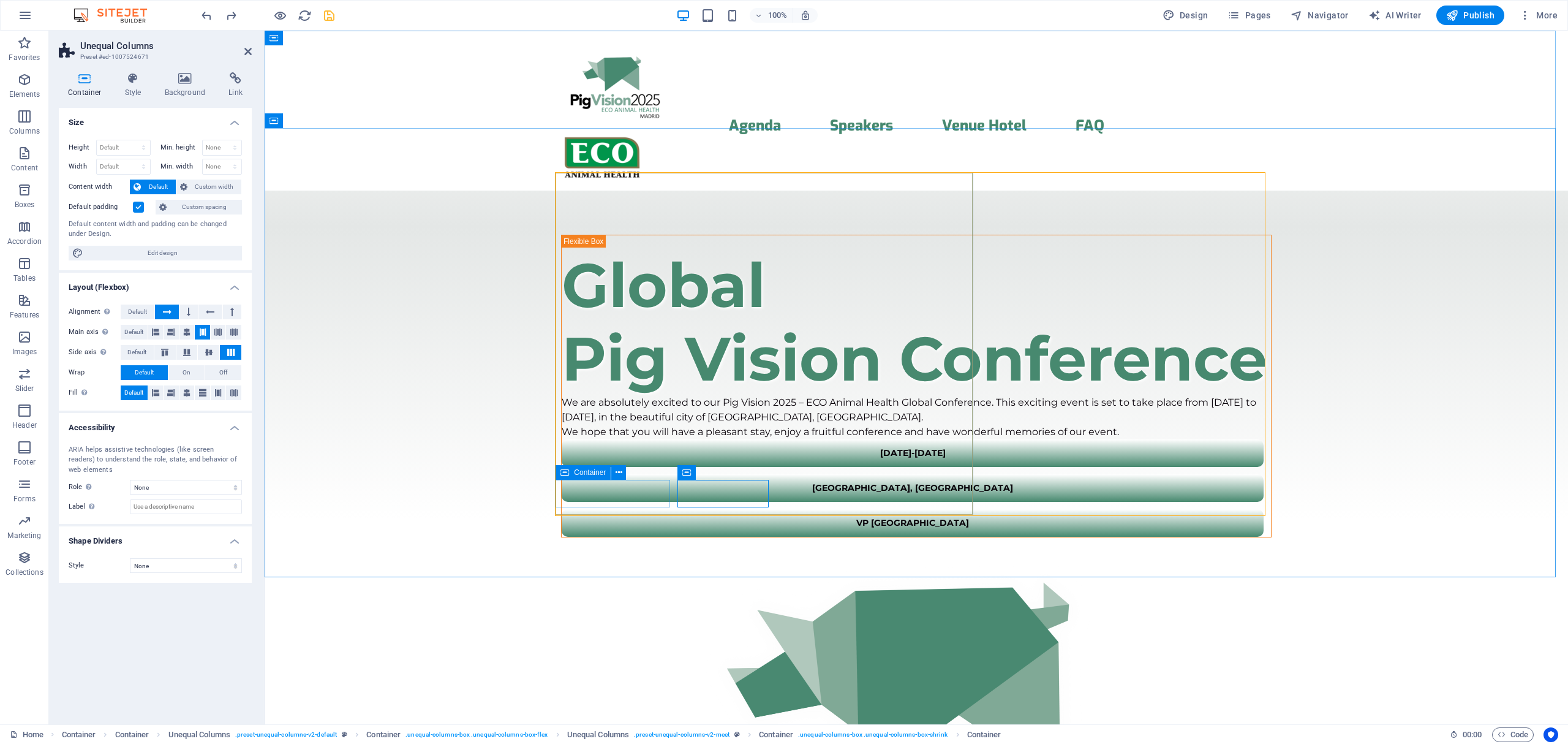
click at [576, 474] on span "Container" at bounding box center [590, 472] width 32 height 7
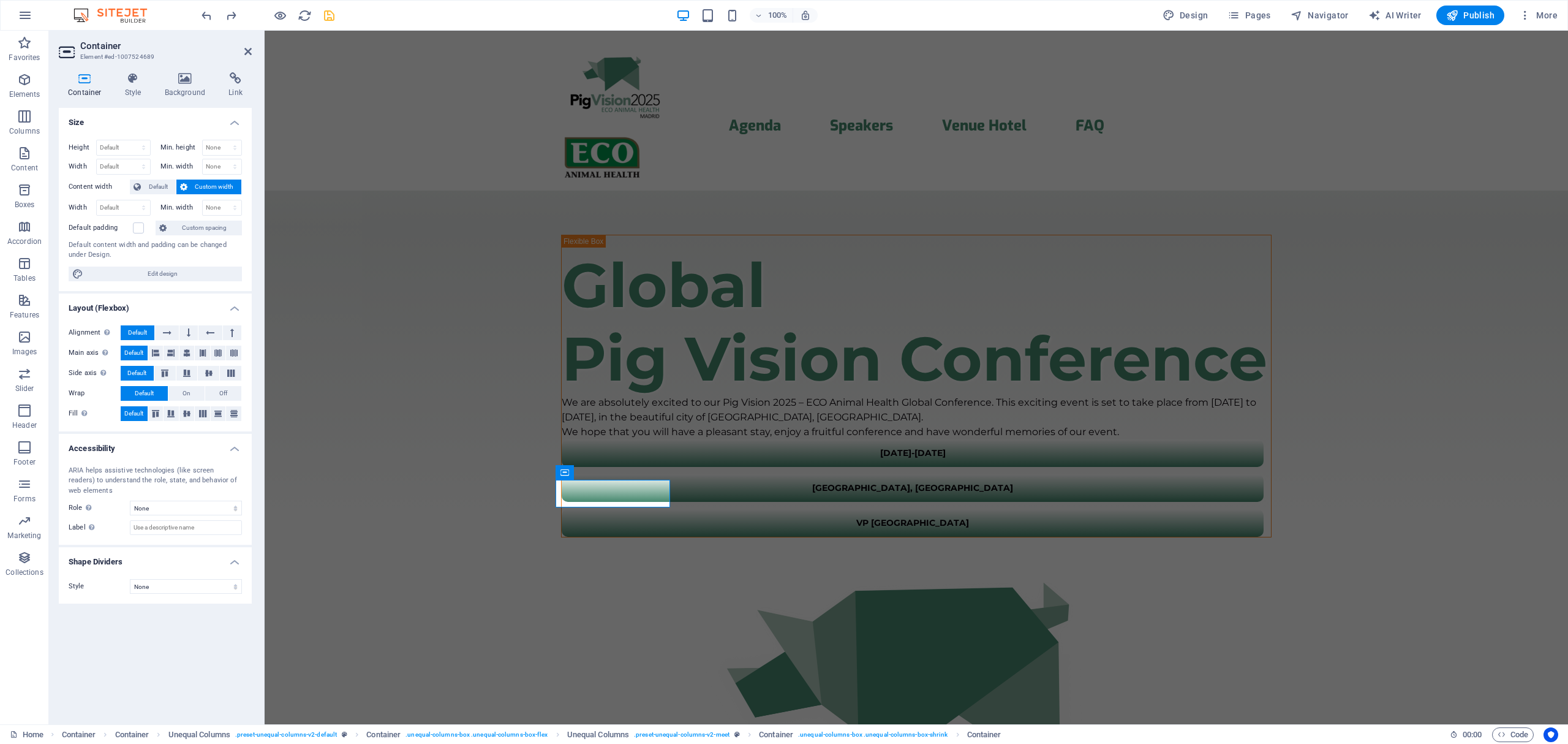
click at [89, 82] on icon at bounding box center [85, 78] width 52 height 13
click at [131, 78] on icon at bounding box center [133, 78] width 35 height 13
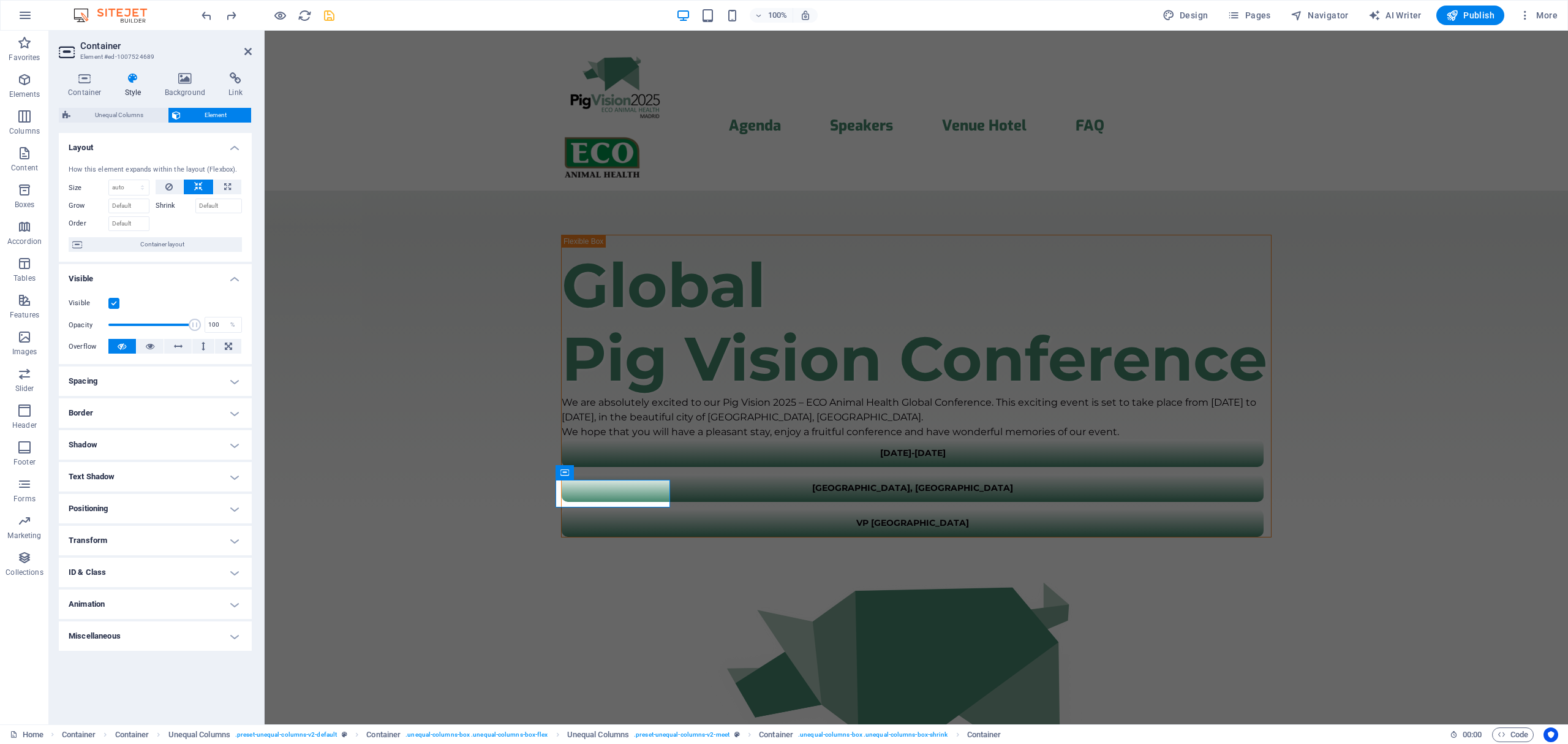
click at [110, 307] on label at bounding box center [114, 303] width 11 height 11
click at [0, 0] on input "Visible" at bounding box center [0, 0] width 0 height 0
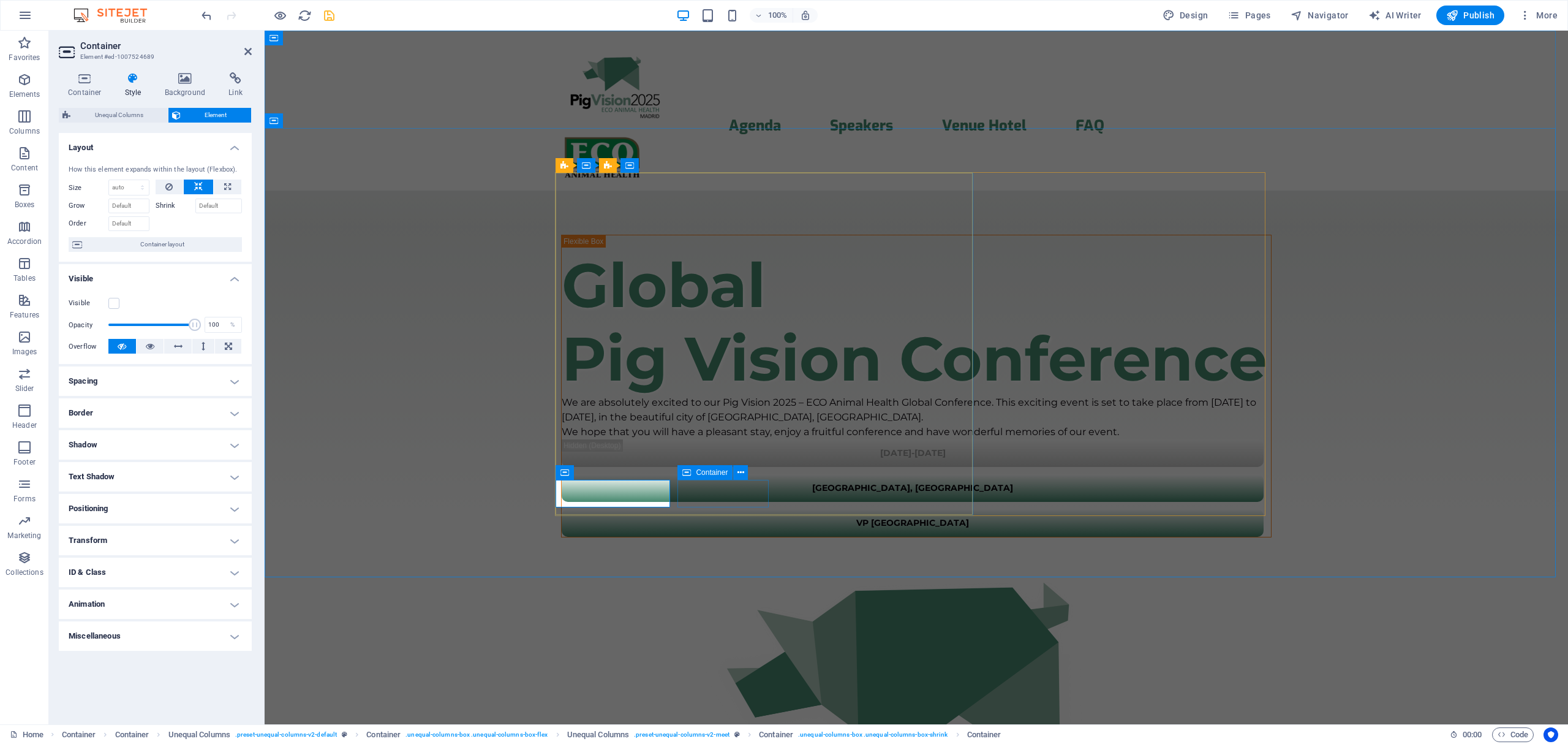
click at [719, 471] on span "Container" at bounding box center [711, 472] width 32 height 7
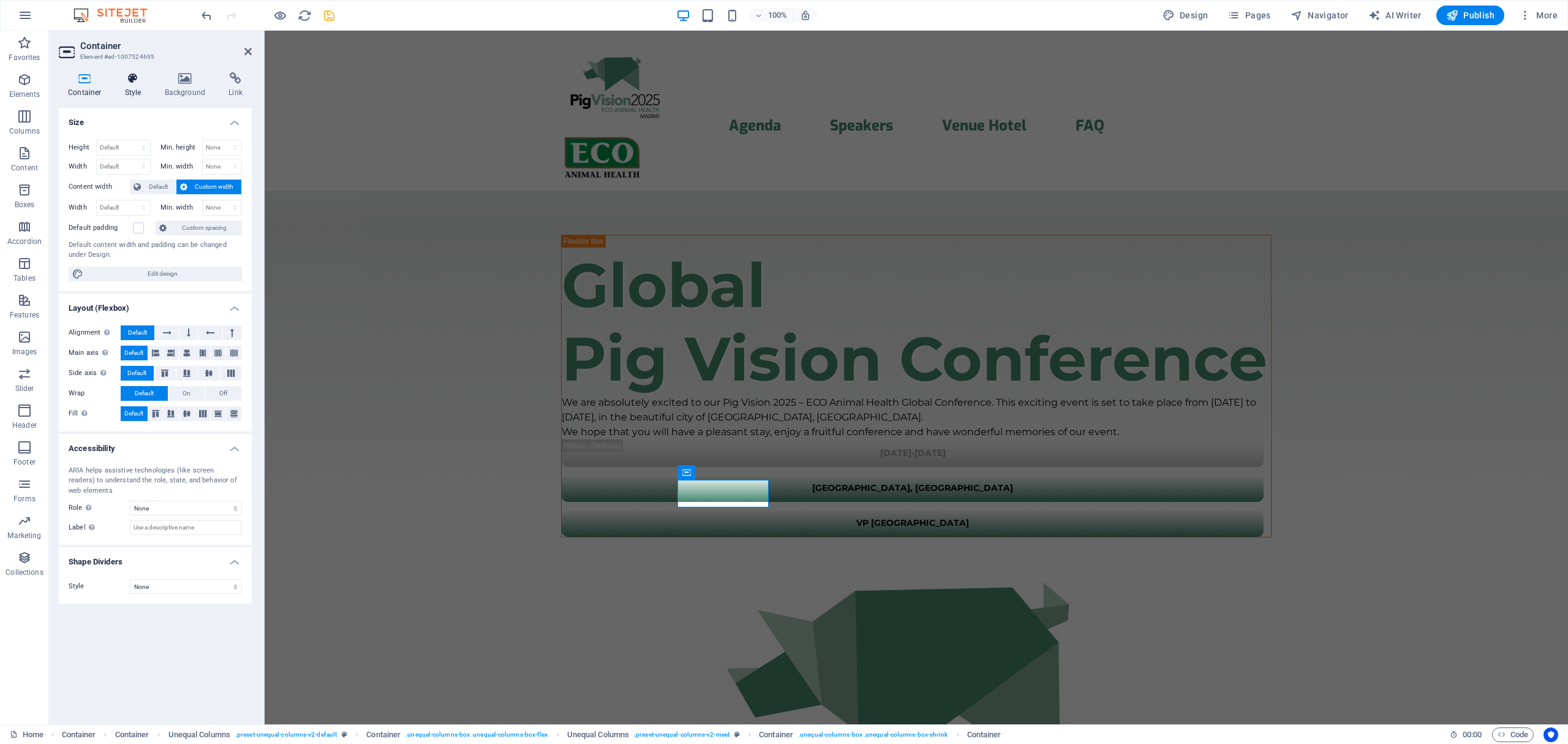
click at [135, 78] on icon at bounding box center [133, 78] width 35 height 13
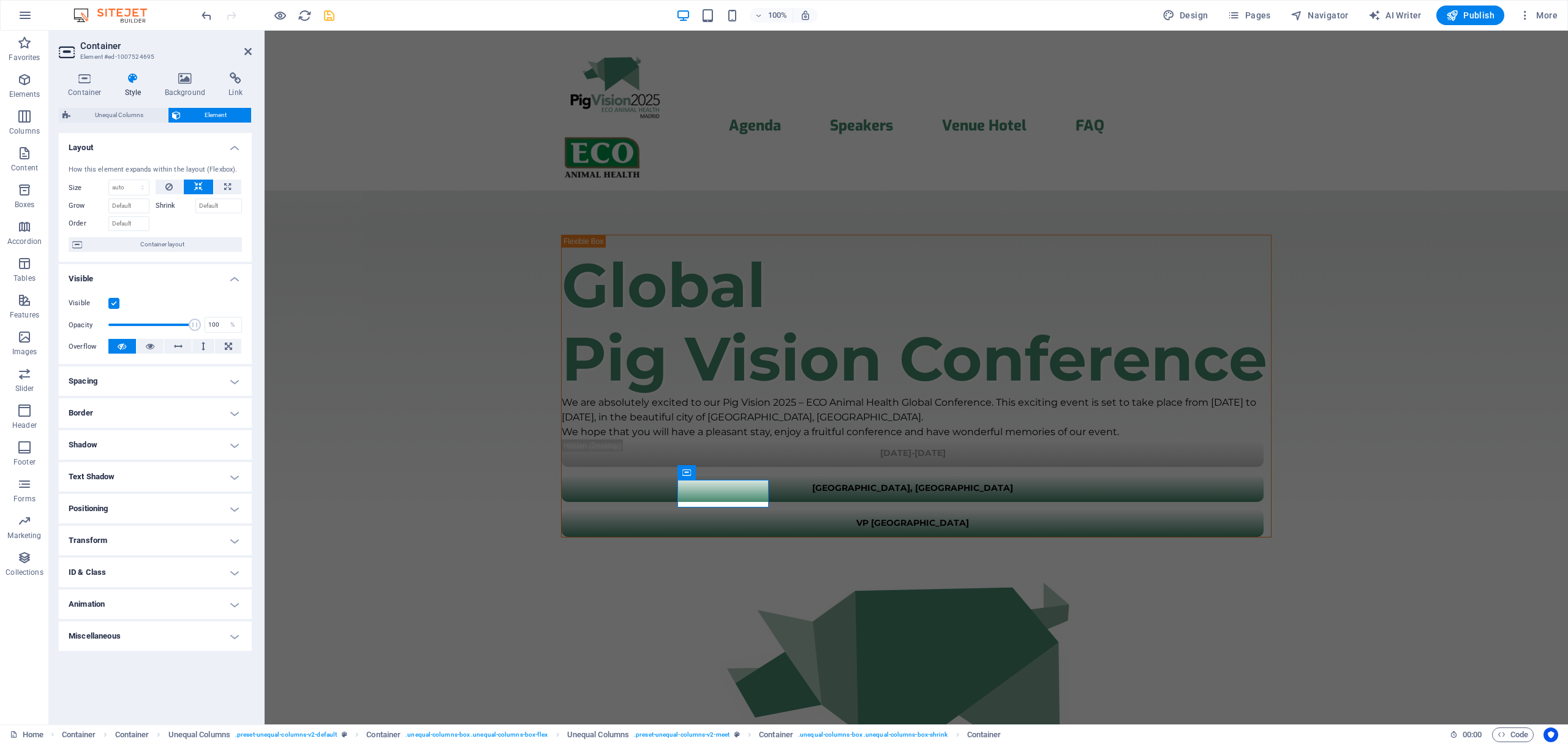
click at [116, 301] on label at bounding box center [114, 303] width 11 height 11
click at [0, 0] on input "Visible" at bounding box center [0, 0] width 0 height 0
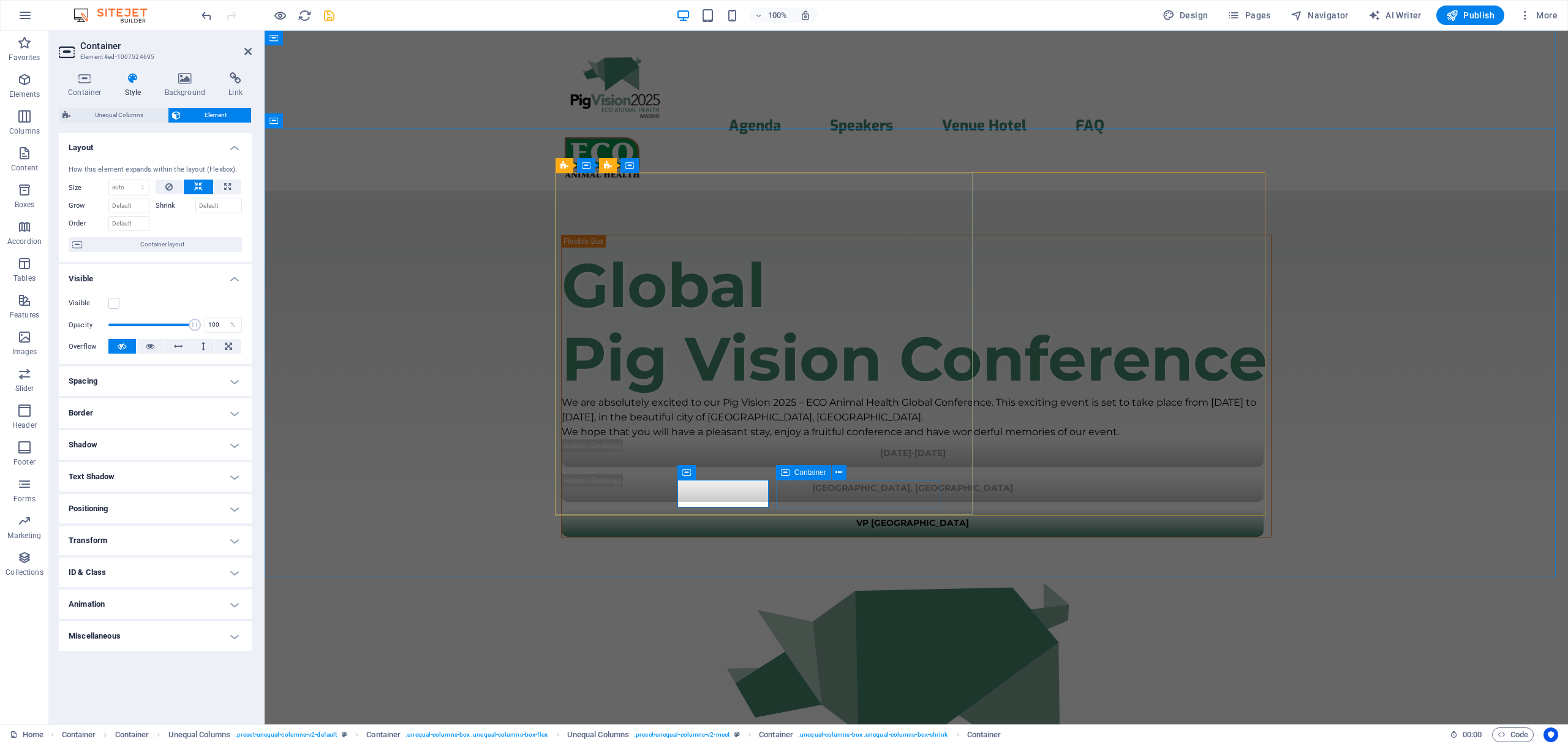
click at [794, 472] on span "Container" at bounding box center [809, 472] width 32 height 7
drag, startPoint x: 794, startPoint y: 472, endPoint x: 378, endPoint y: 428, distance: 418.3
click at [794, 472] on span "Container" at bounding box center [809, 472] width 32 height 7
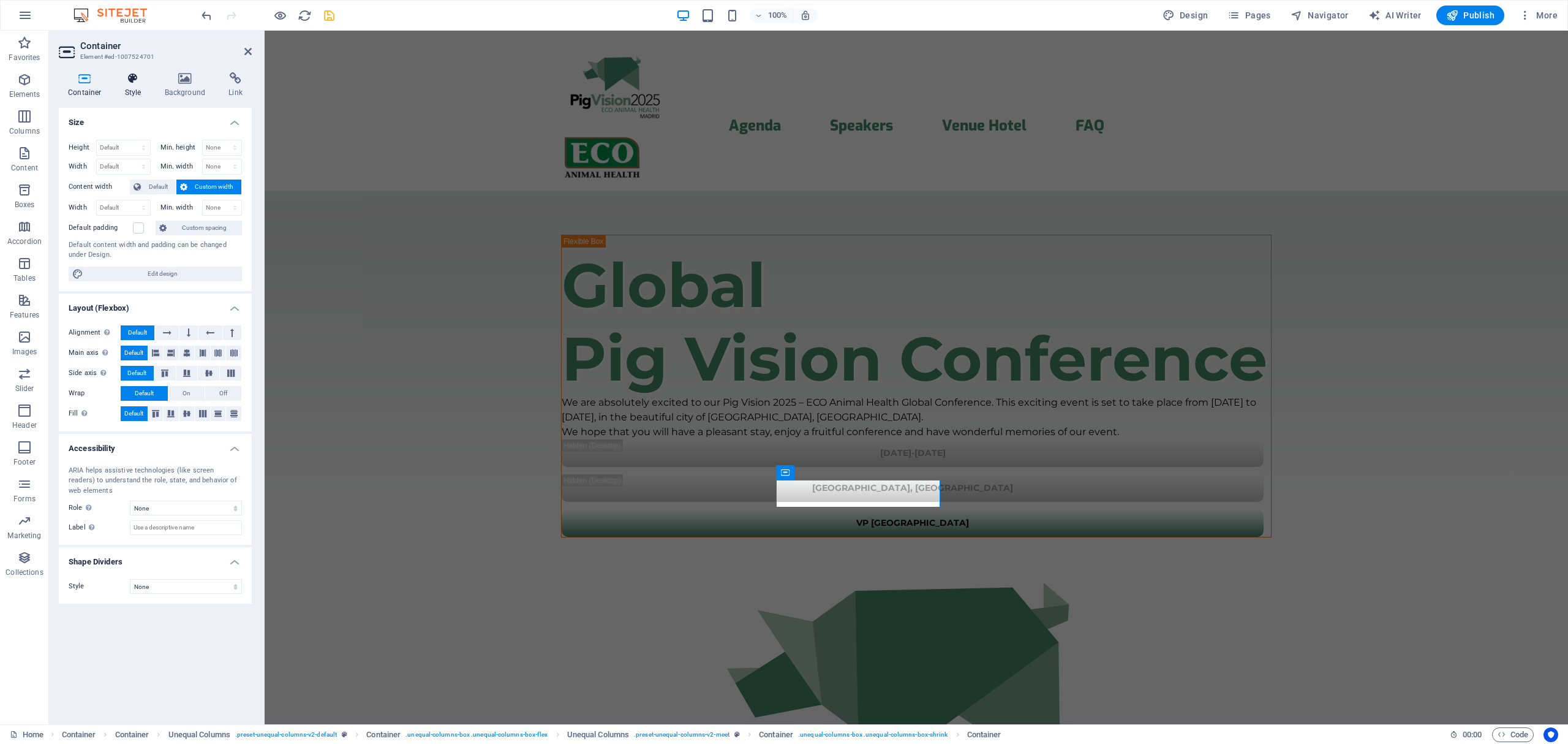
click at [145, 83] on icon at bounding box center [133, 78] width 35 height 13
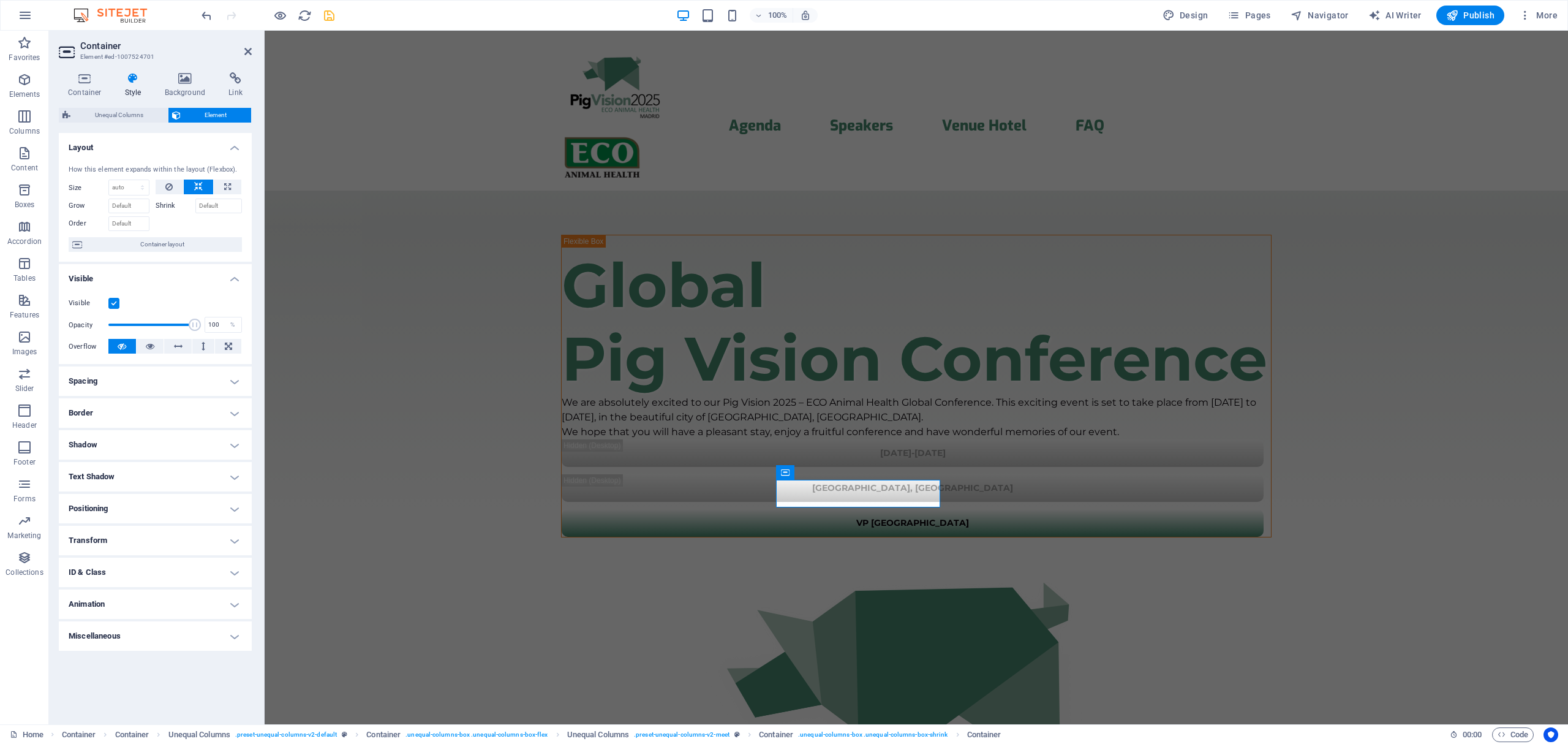
click at [116, 308] on label at bounding box center [114, 303] width 11 height 11
click at [0, 0] on input "Visible" at bounding box center [0, 0] width 0 height 0
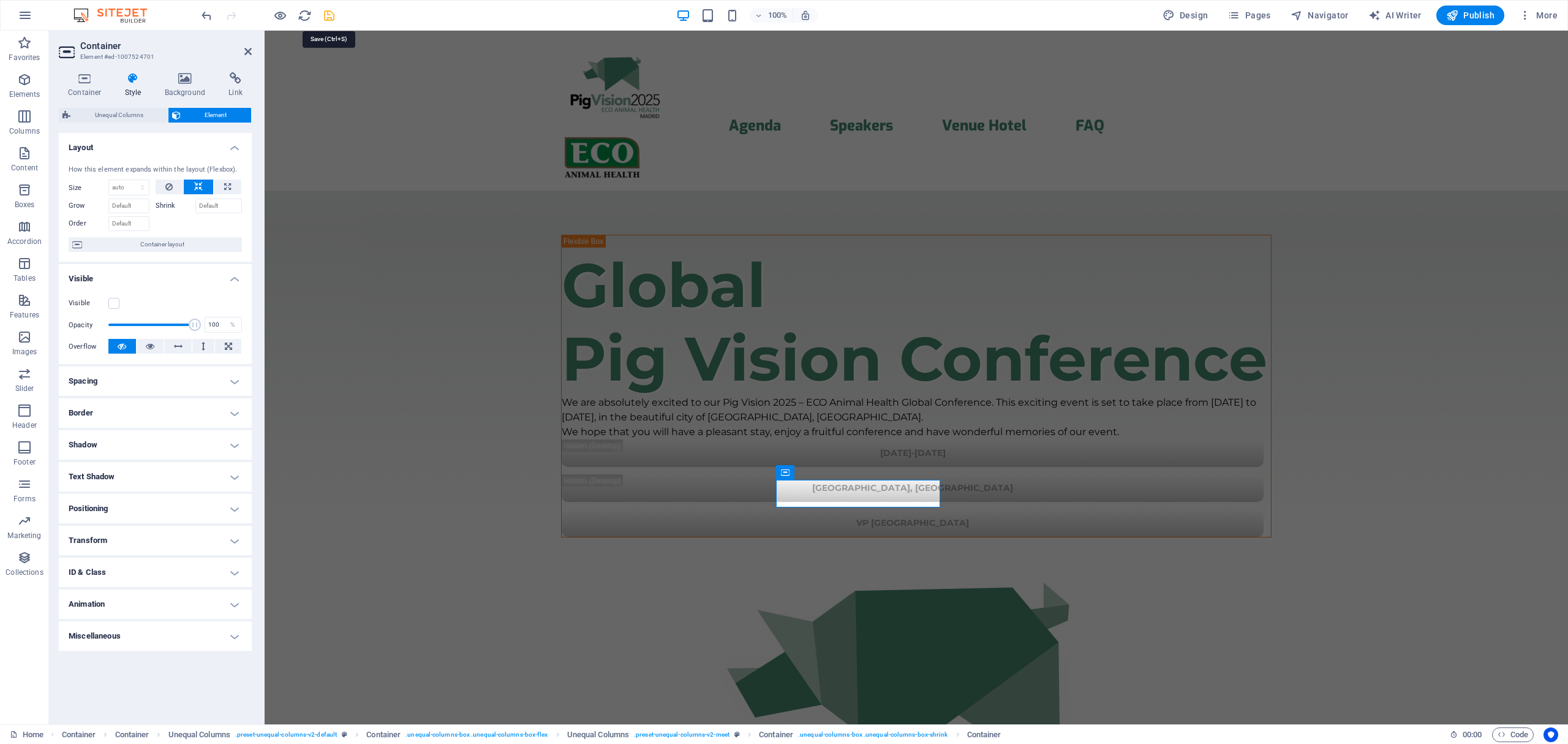
click at [330, 22] on icon "save" at bounding box center [329, 16] width 14 height 14
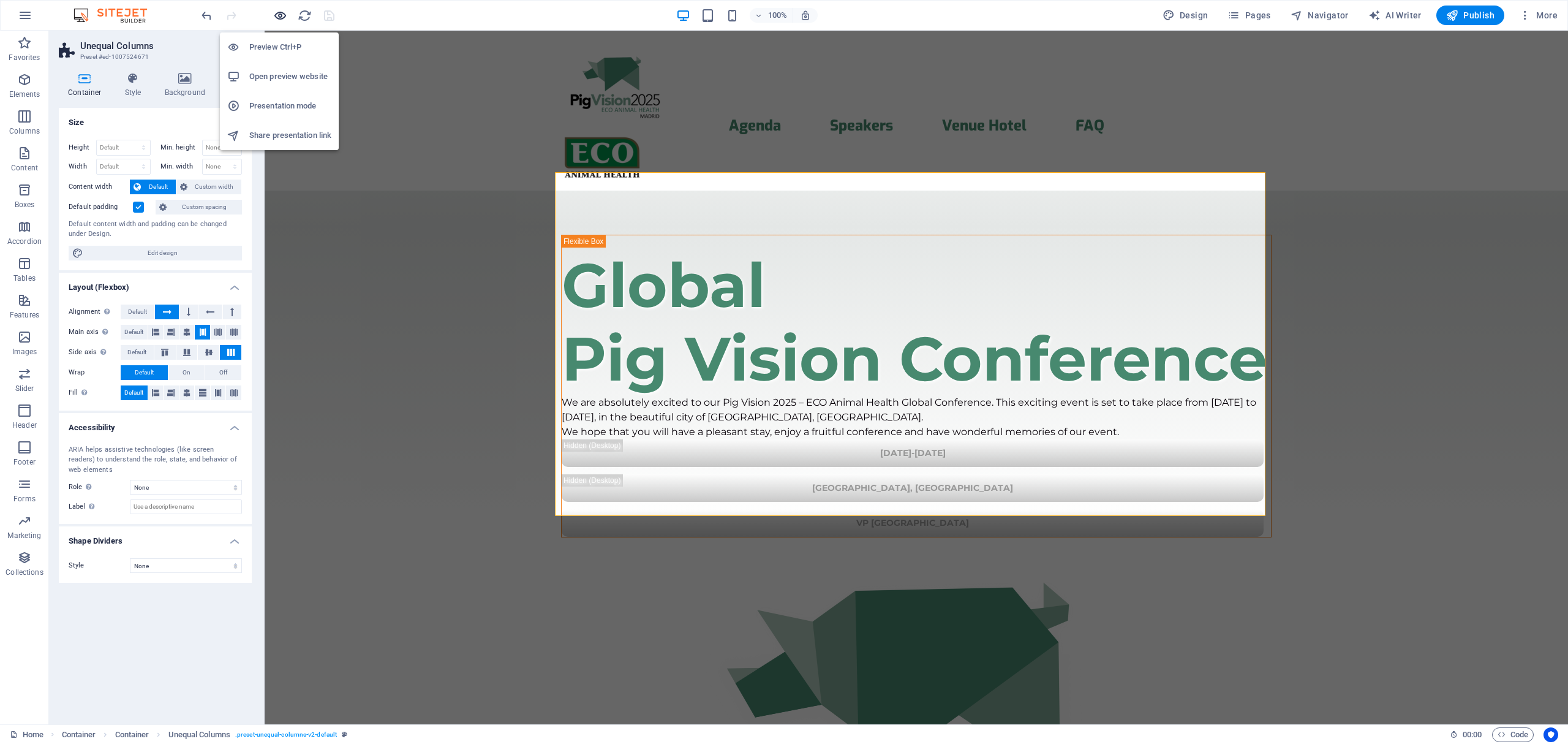
click at [280, 15] on icon "button" at bounding box center [280, 16] width 14 height 14
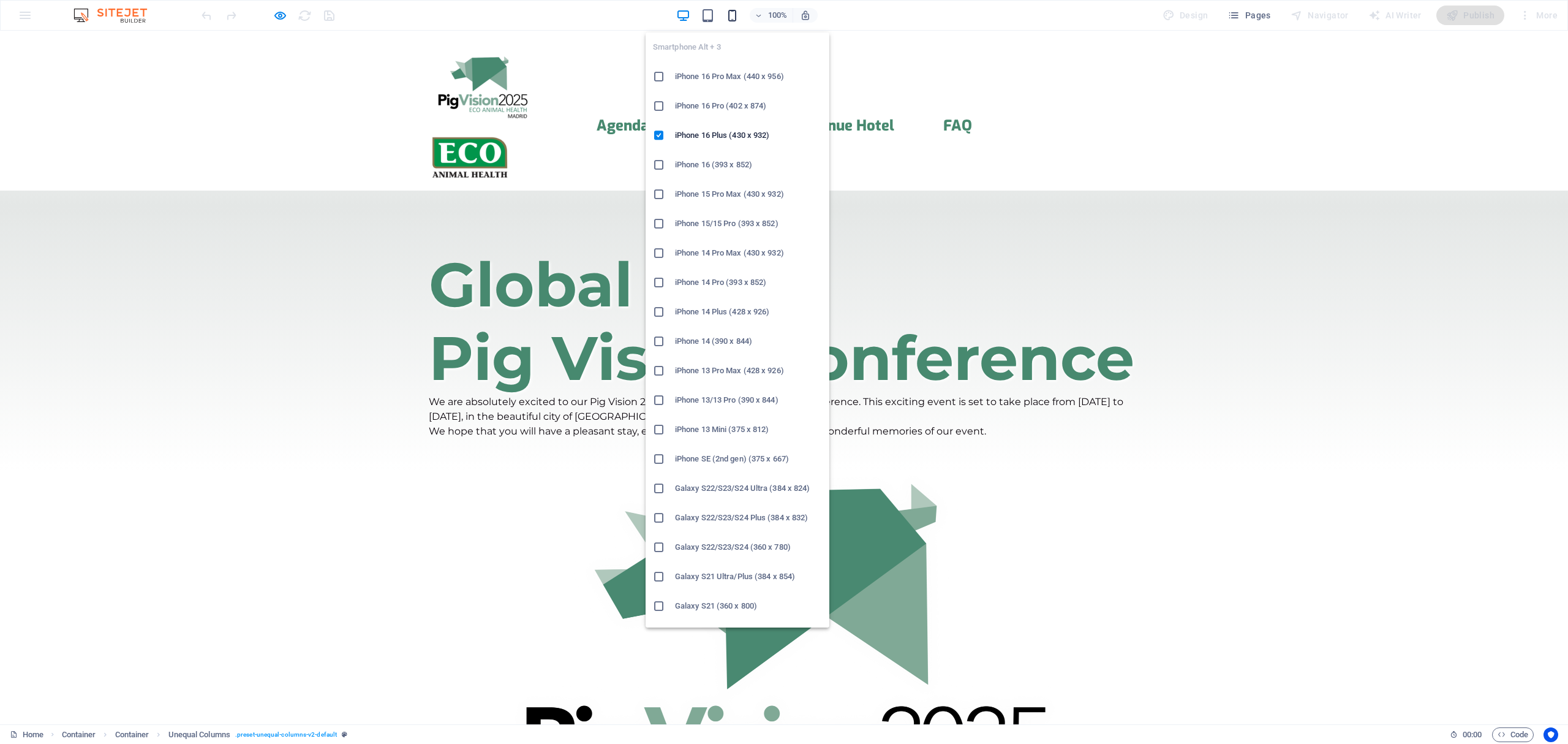
click at [736, 16] on icon "button" at bounding box center [732, 16] width 14 height 14
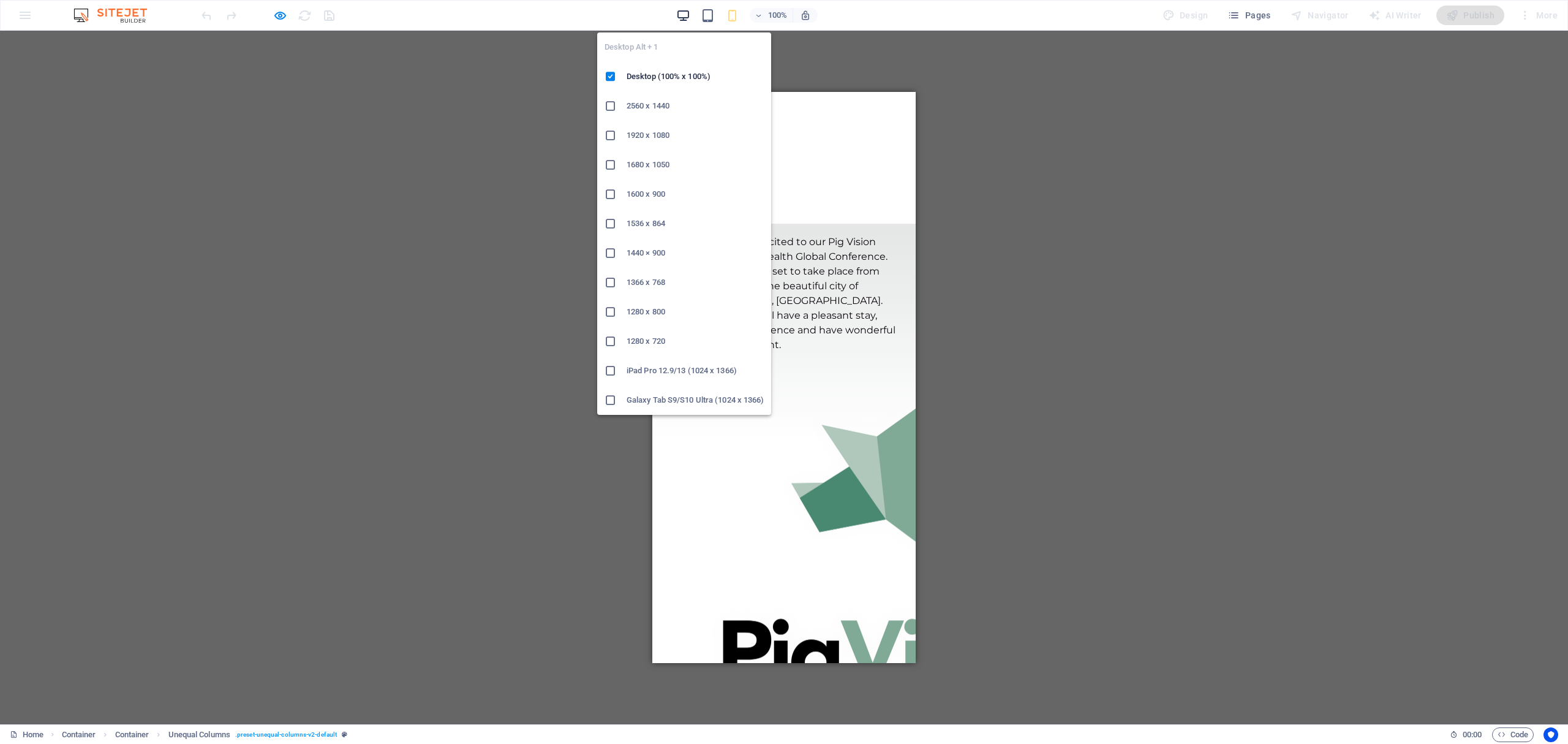
click at [684, 9] on icon "button" at bounding box center [683, 16] width 14 height 14
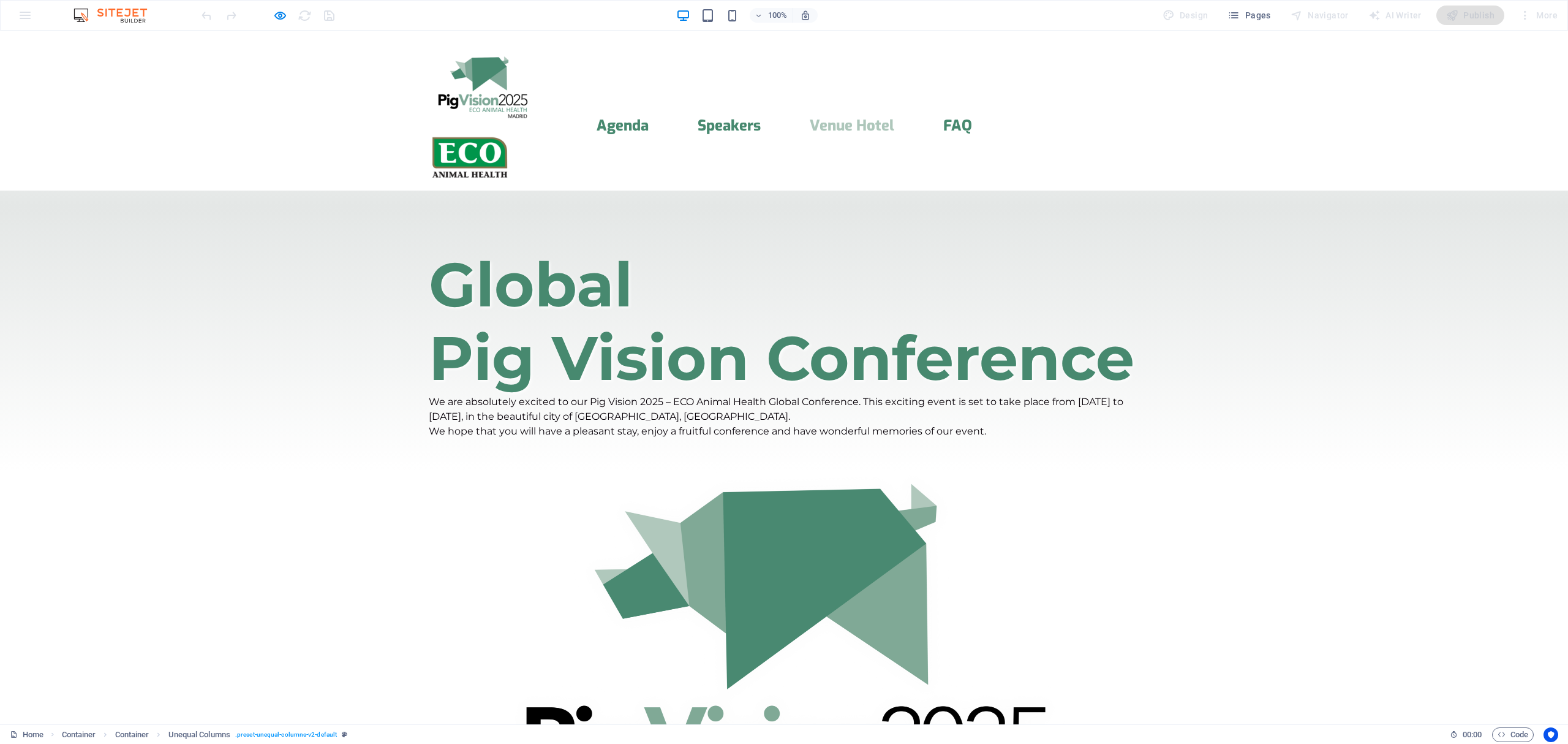
click at [860, 118] on link "Venue Hotel" at bounding box center [852, 125] width 85 height 15
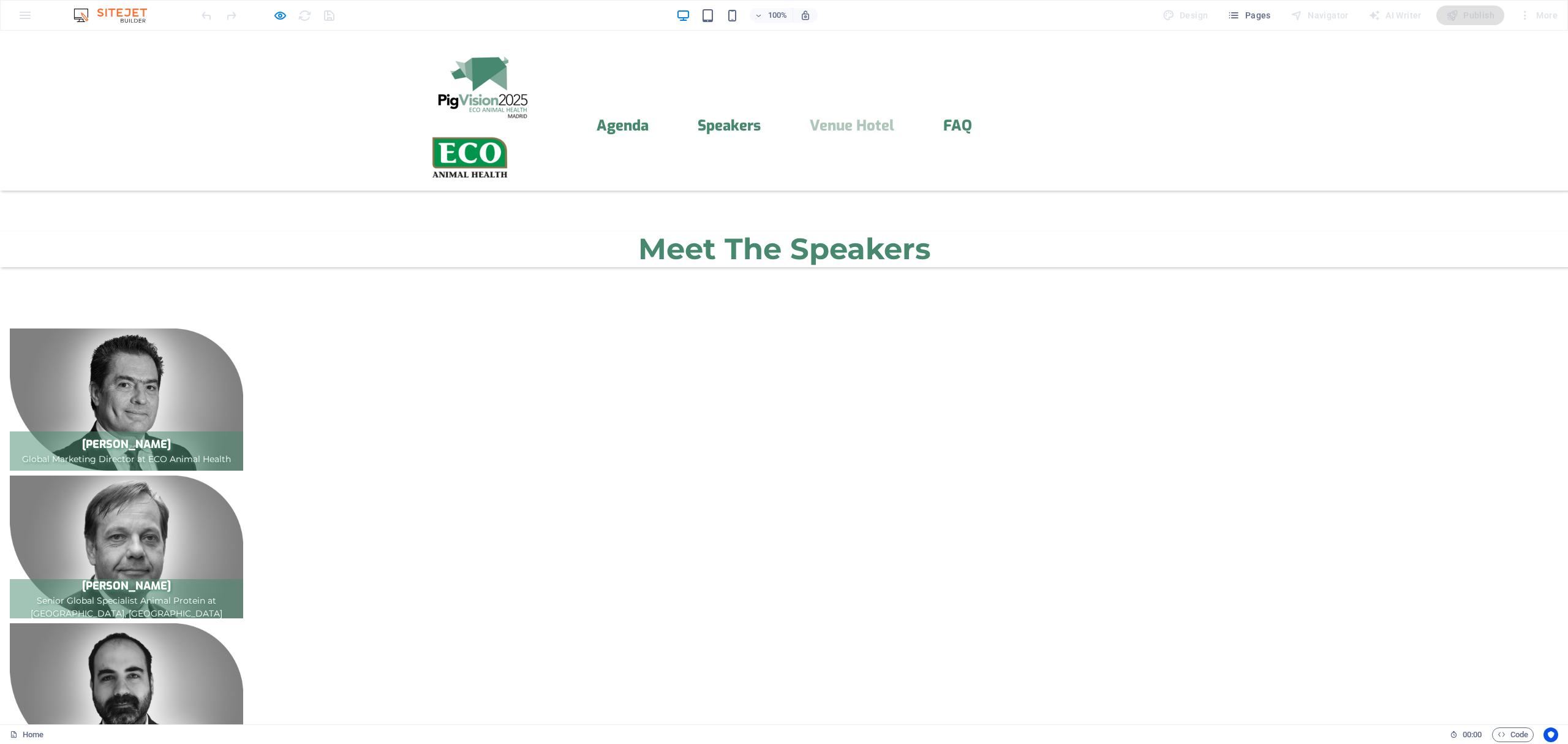
click at [511, 134] on img at bounding box center [470, 157] width 83 height 46
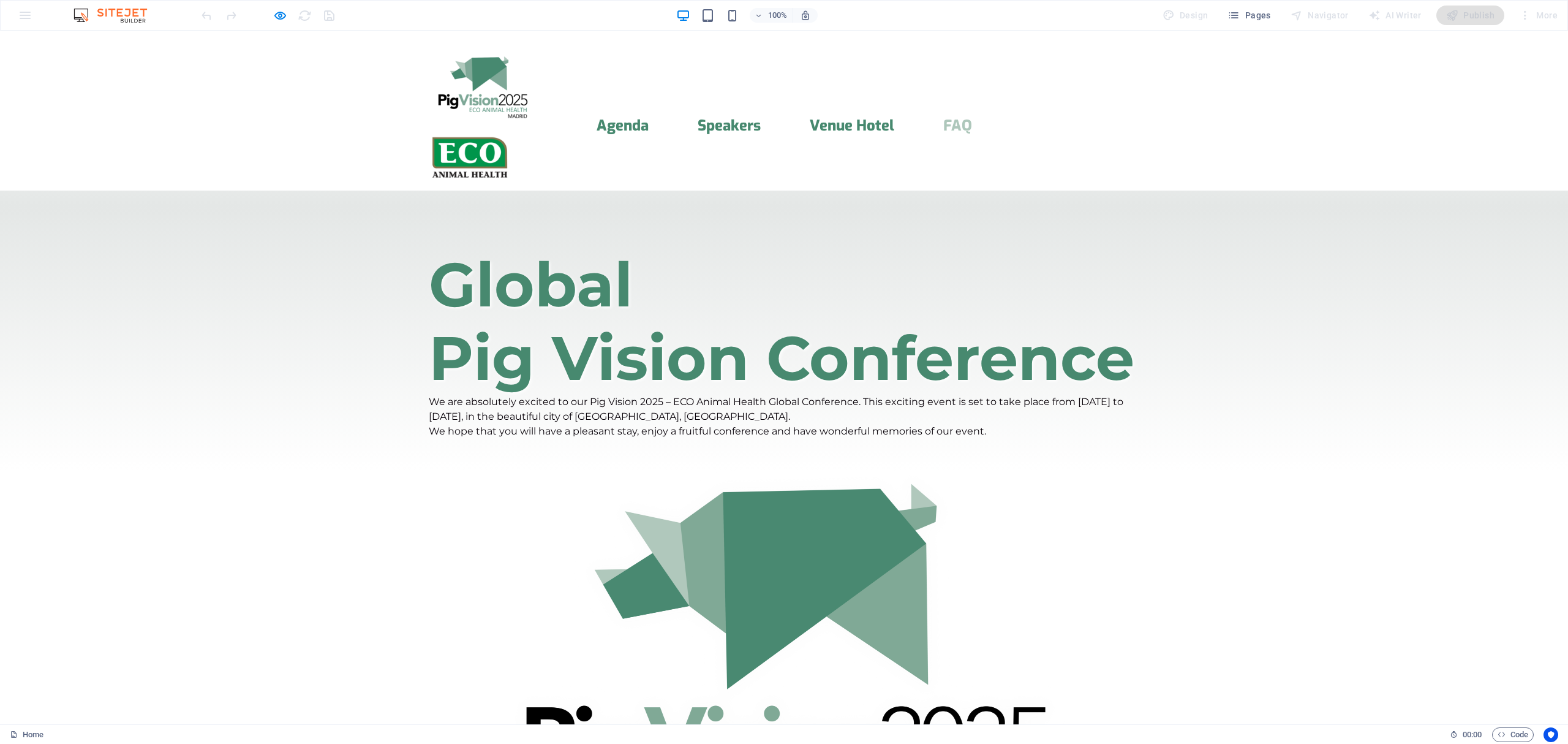
click at [961, 118] on link "FAQ" at bounding box center [957, 125] width 29 height 15
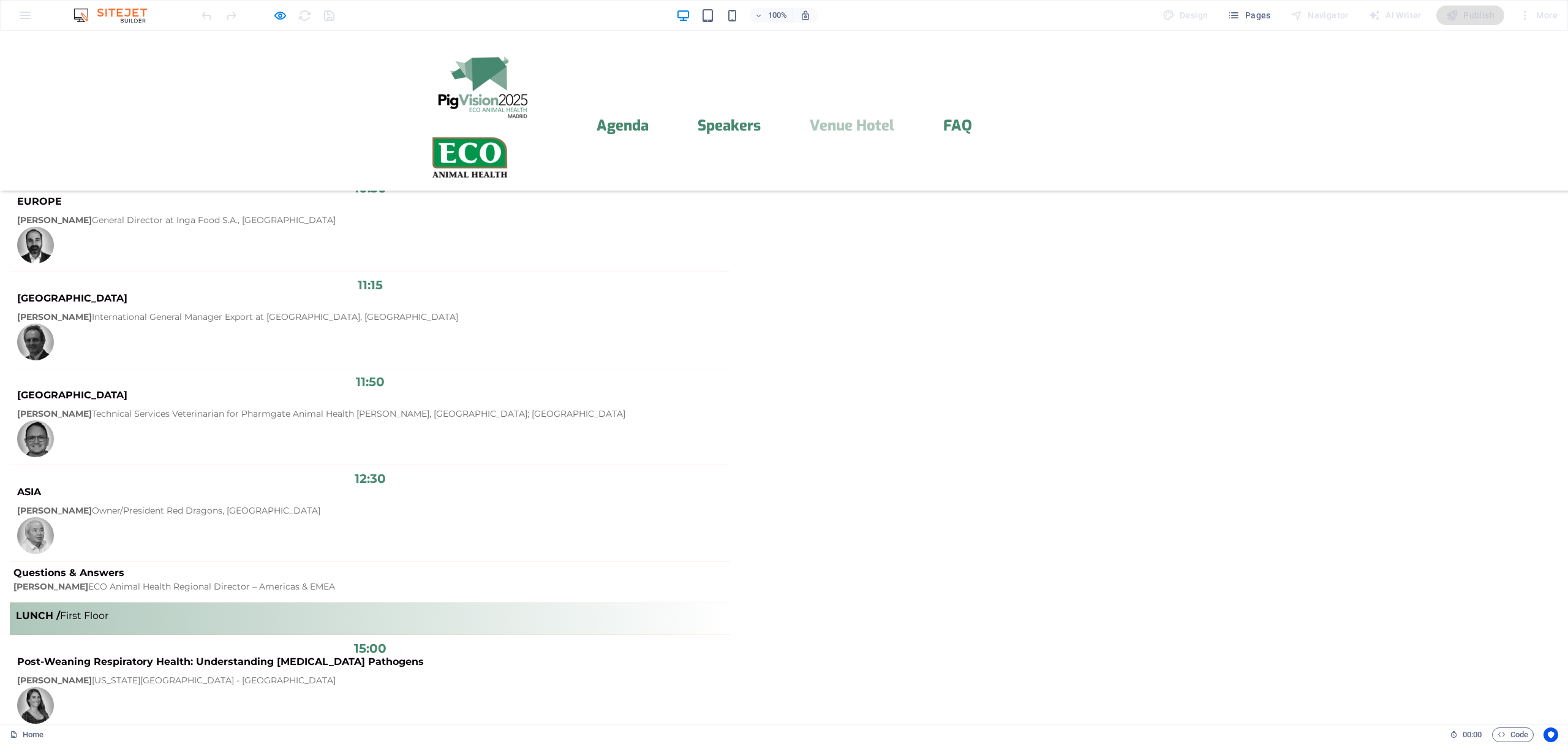
scroll to position [2902, 0]
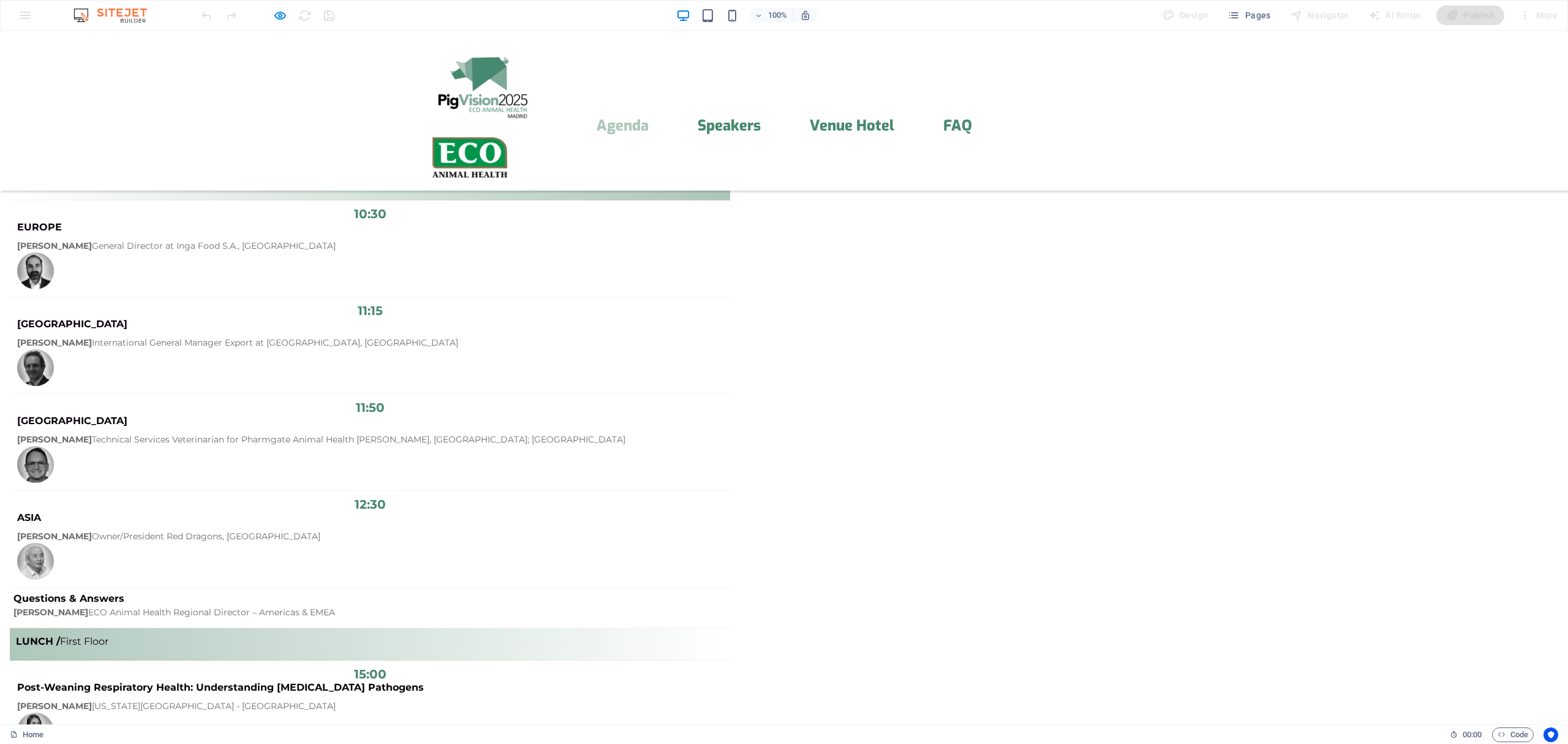
scroll to position [0, 0]
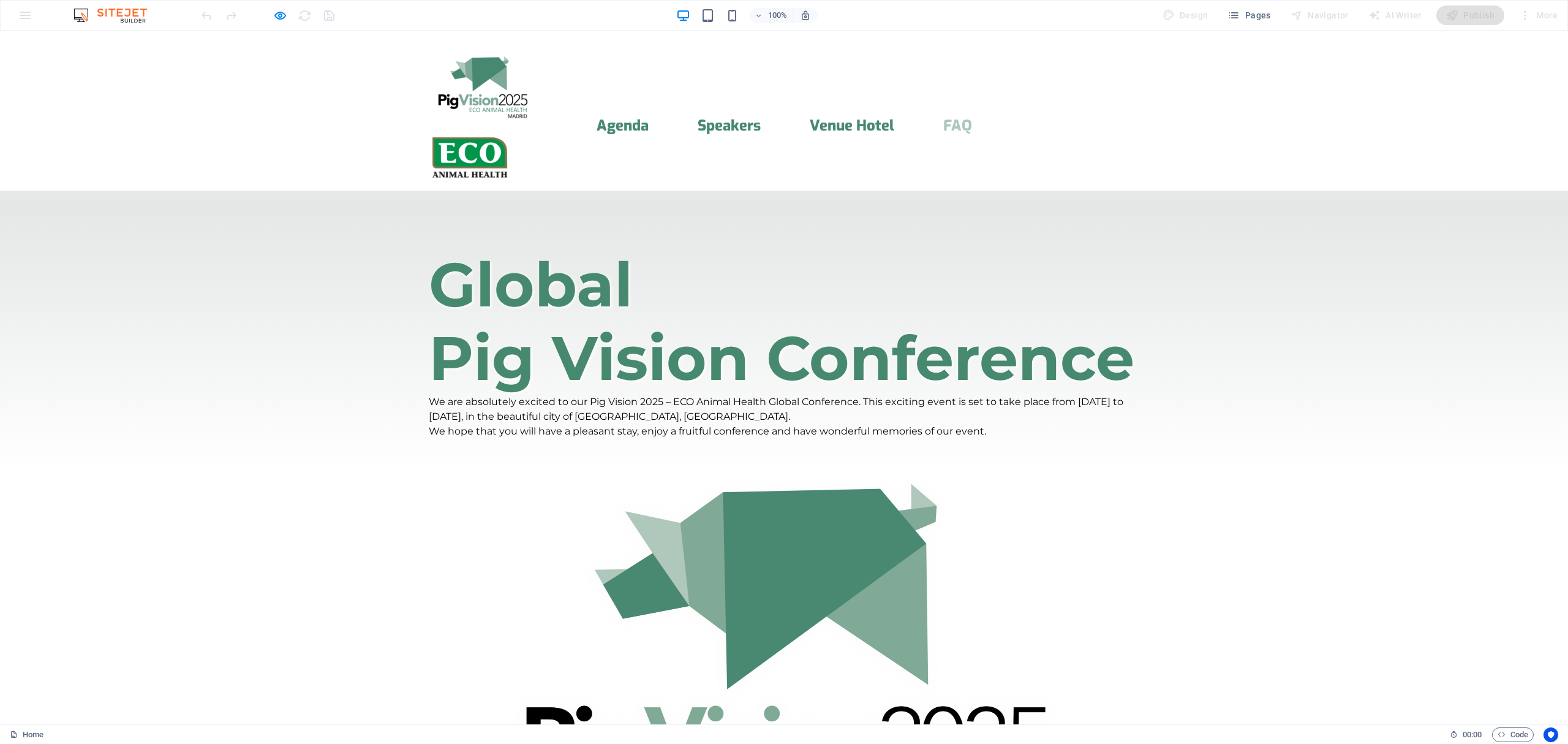
click at [951, 118] on link "FAQ" at bounding box center [957, 125] width 29 height 15
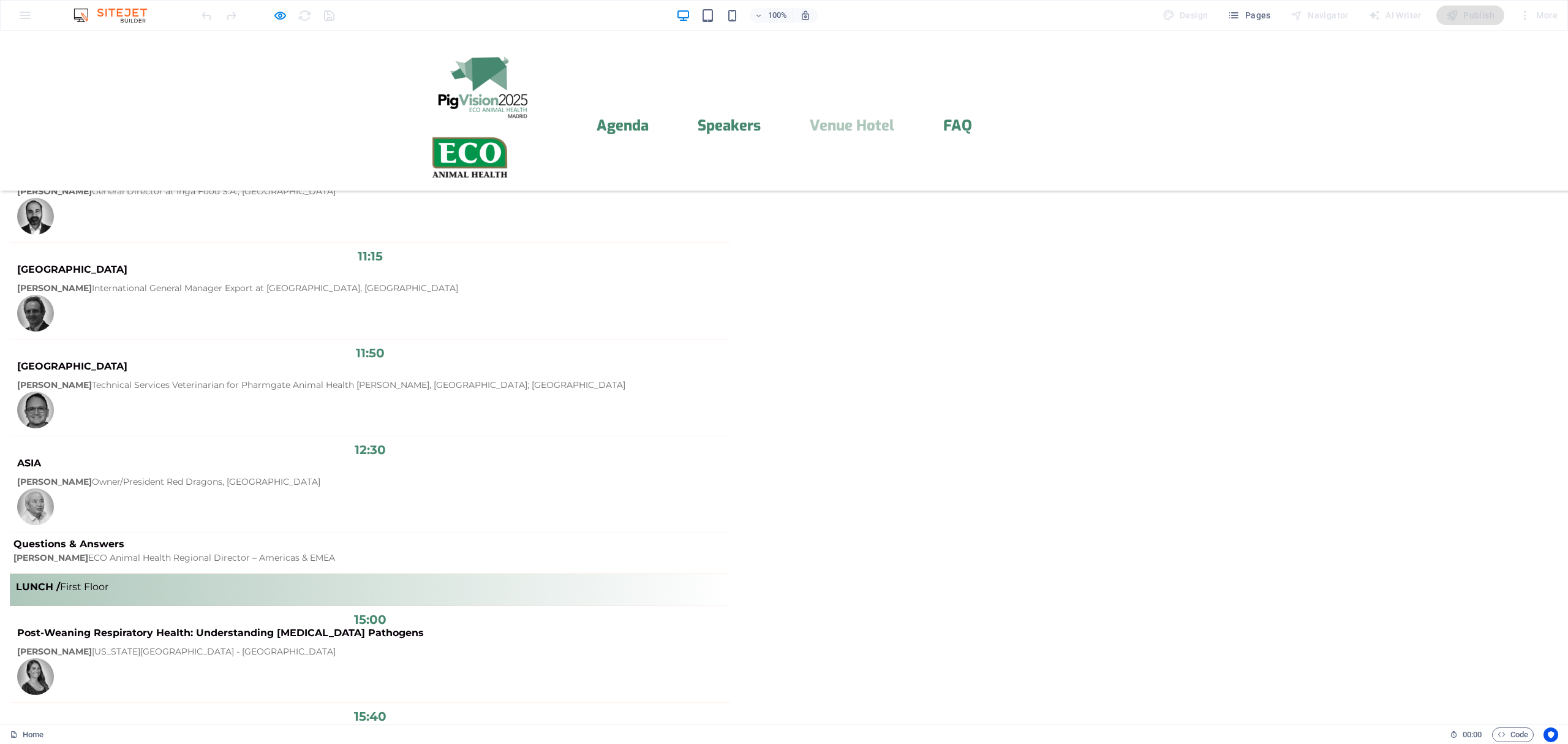
scroll to position [2902, 0]
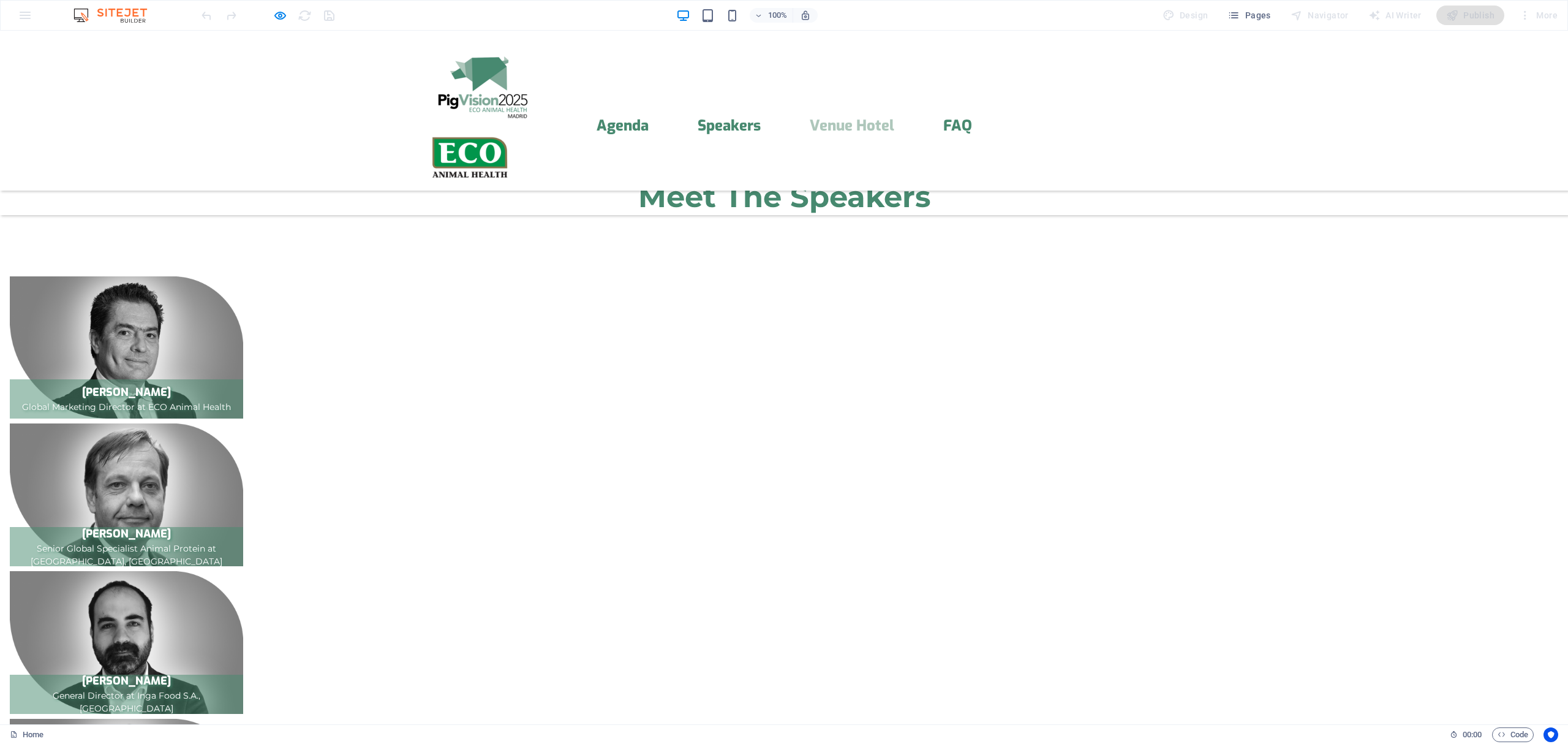
scroll to position [2467, 0]
click at [511, 134] on img at bounding box center [470, 157] width 83 height 46
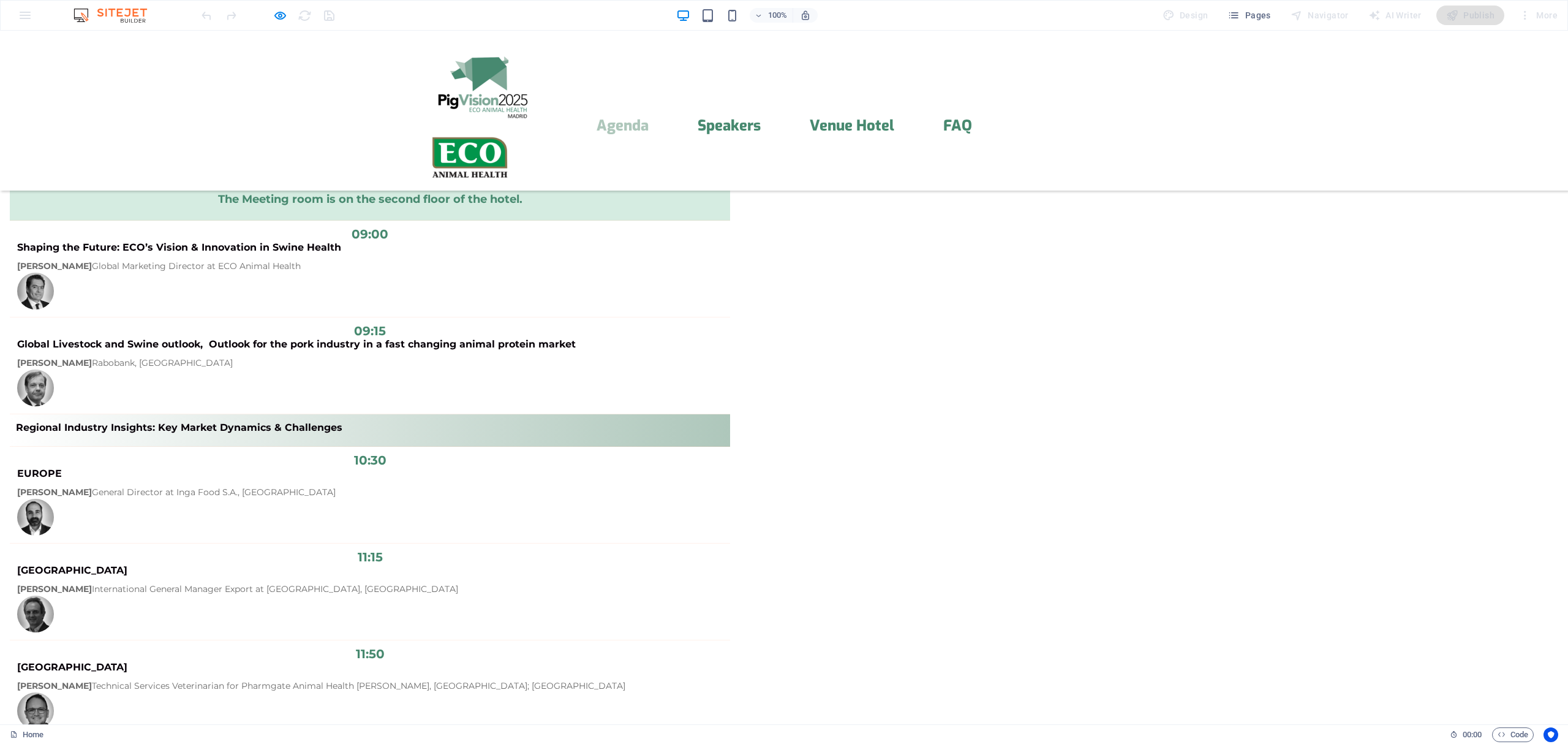
scroll to position [0, 0]
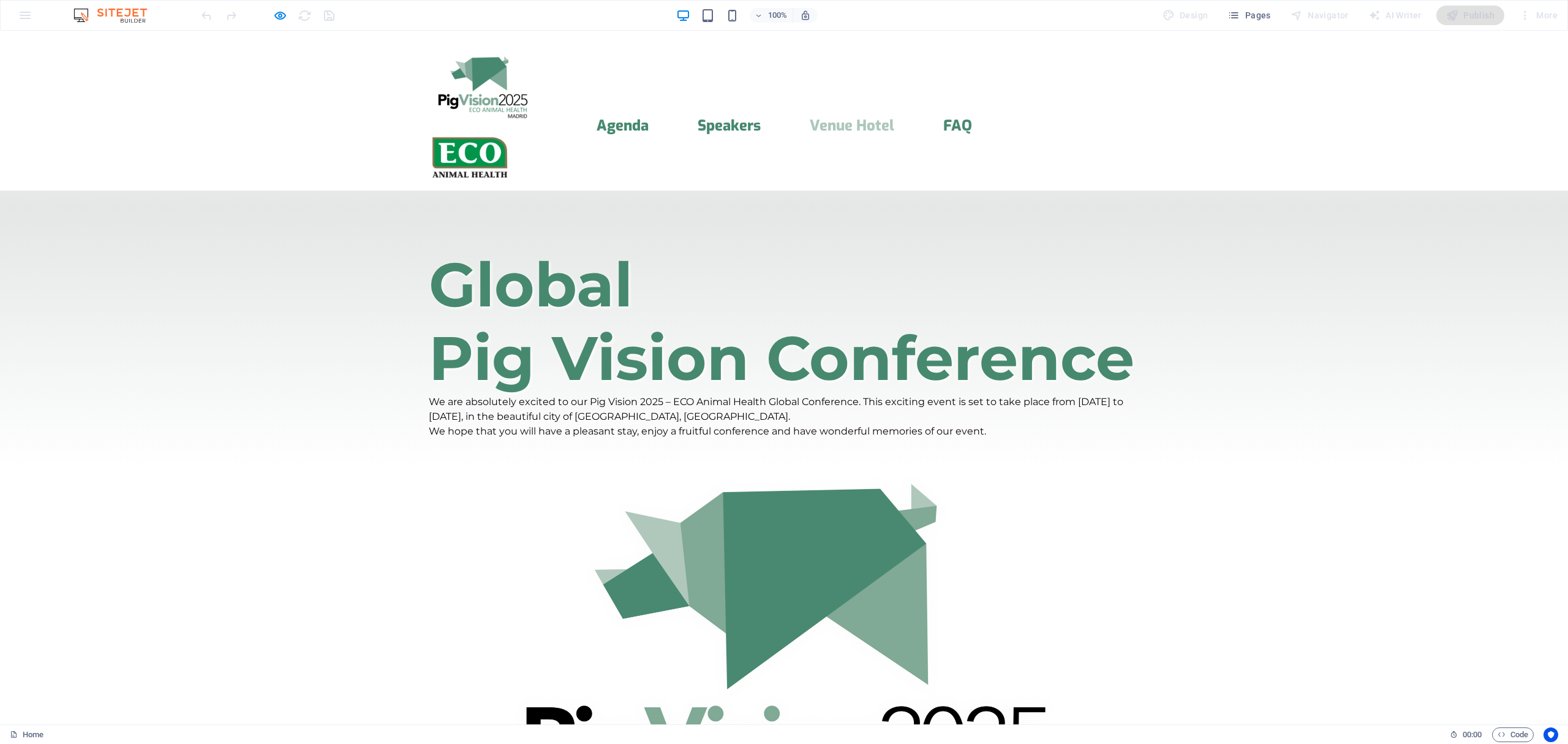
click at [885, 118] on link "Venue Hotel" at bounding box center [852, 125] width 85 height 15
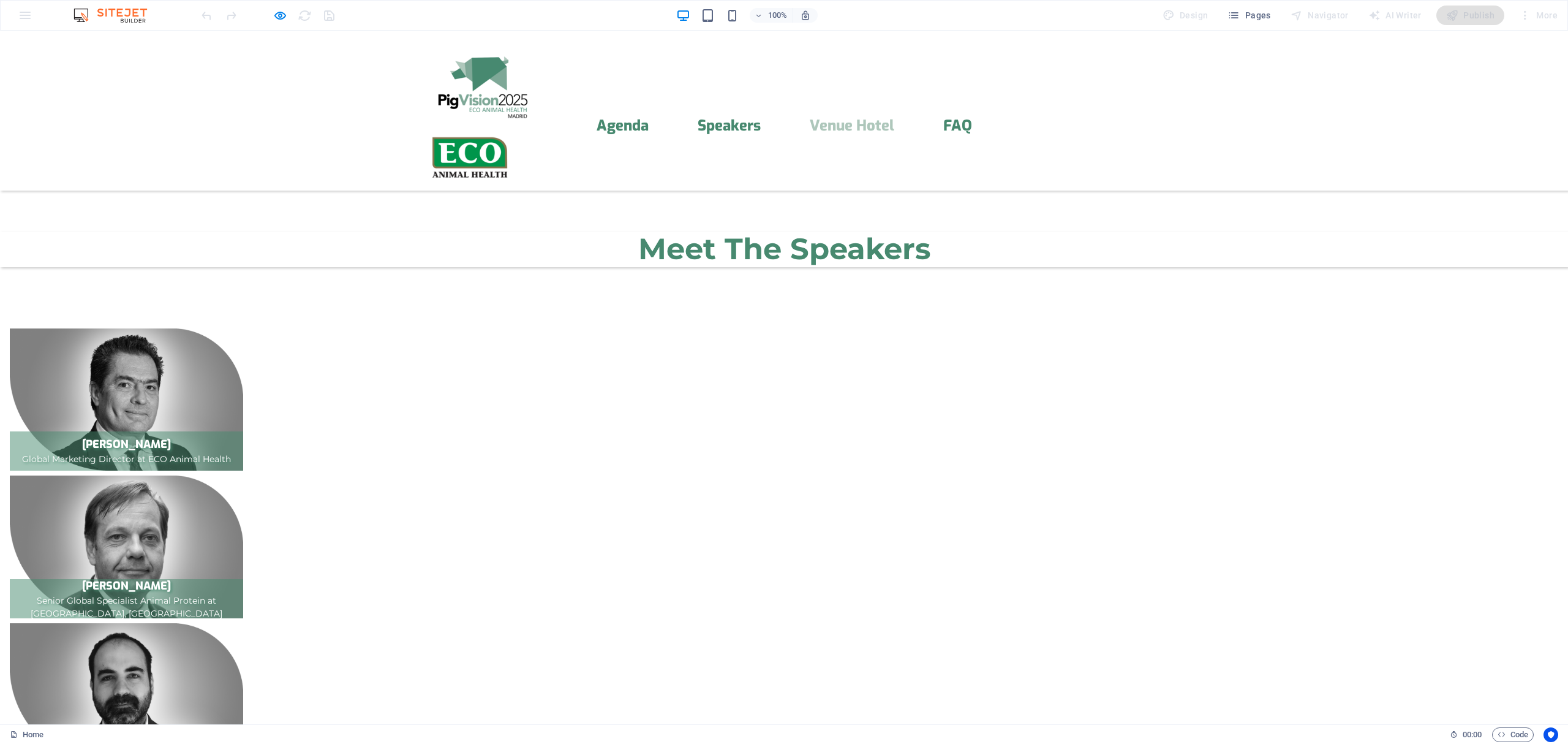
click at [490, 78] on img at bounding box center [482, 84] width 107 height 68
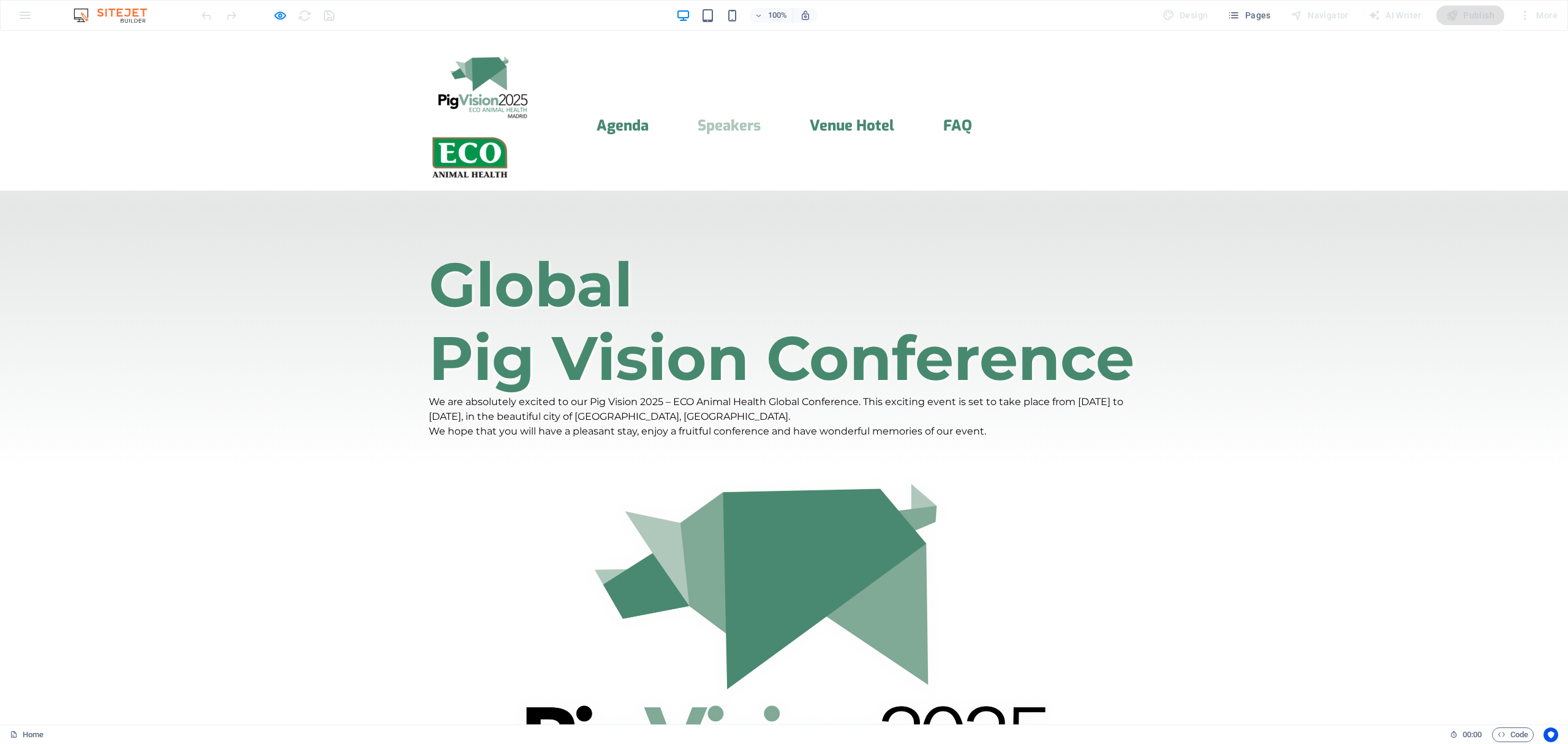
click at [730, 118] on link "Speakers" at bounding box center [728, 125] width 63 height 15
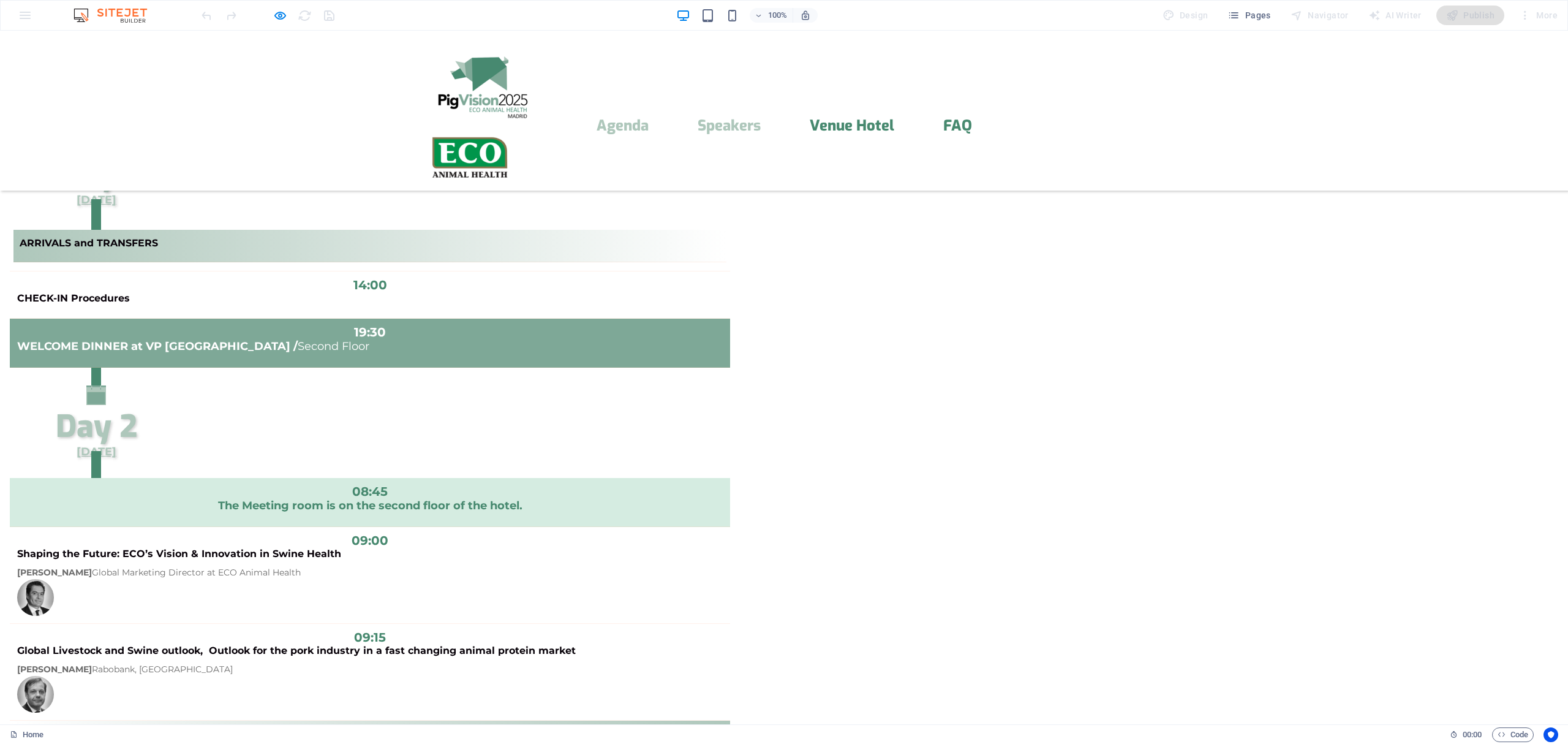
scroll to position [1507, 0]
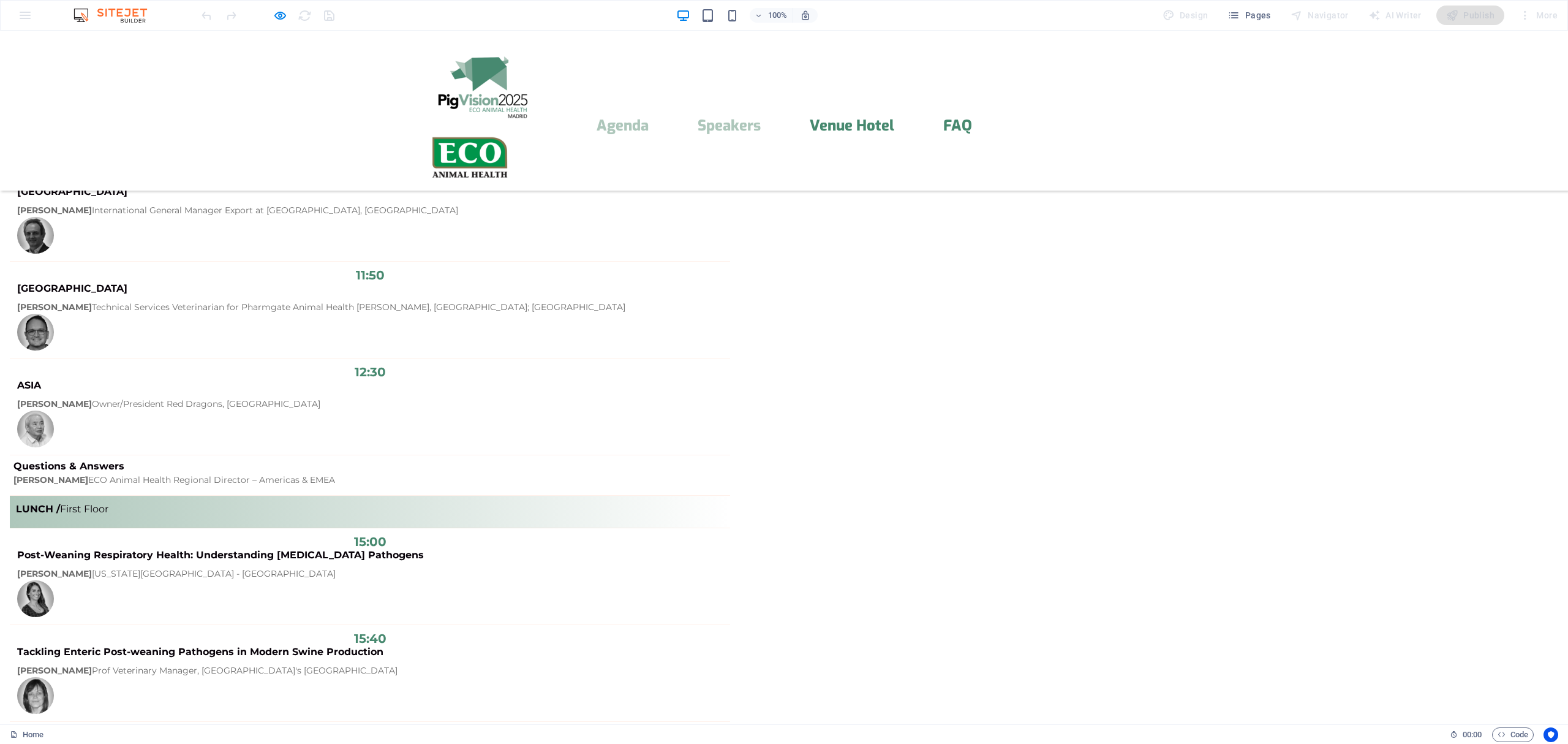
click at [649, 118] on link "Agenda" at bounding box center [622, 125] width 52 height 15
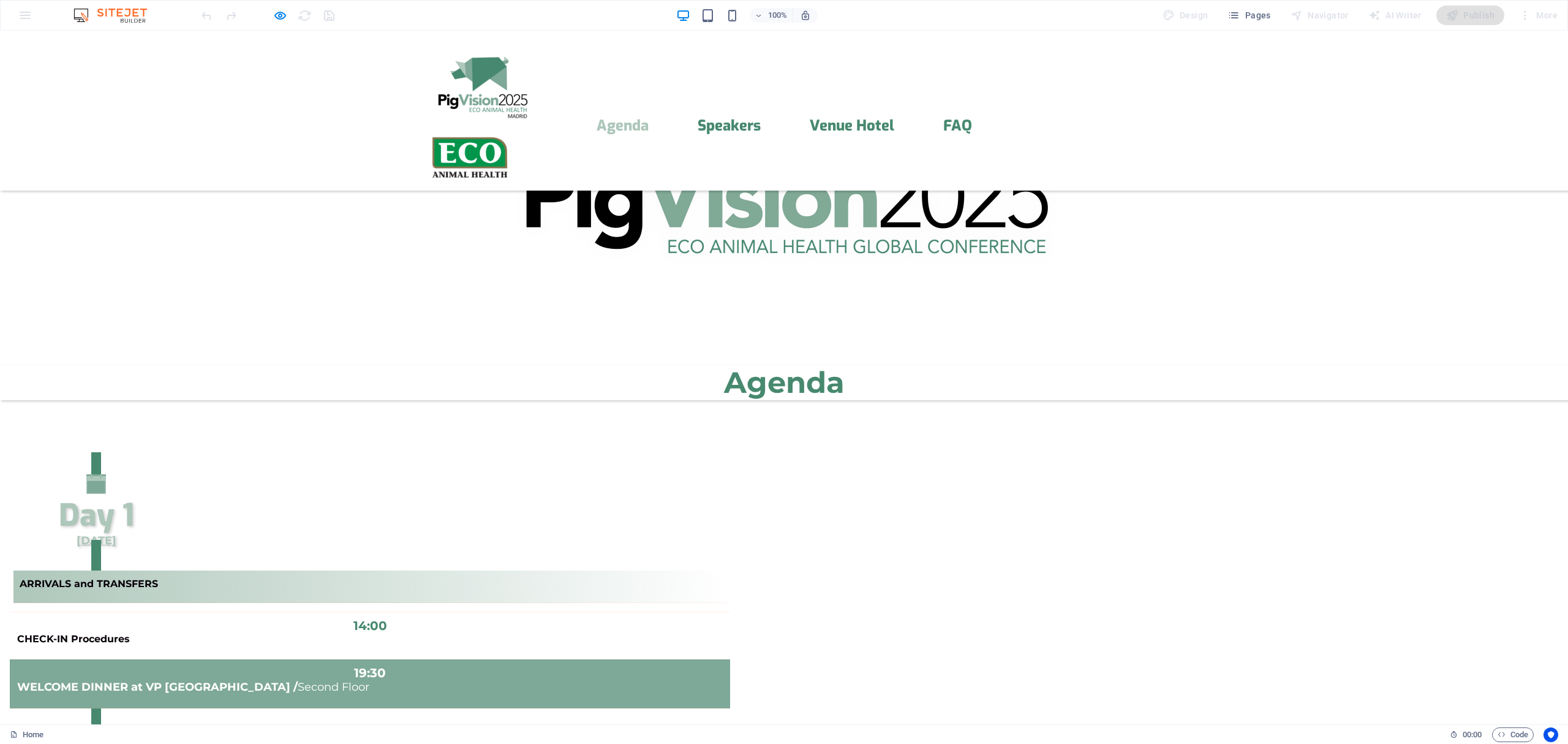
scroll to position [413, 0]
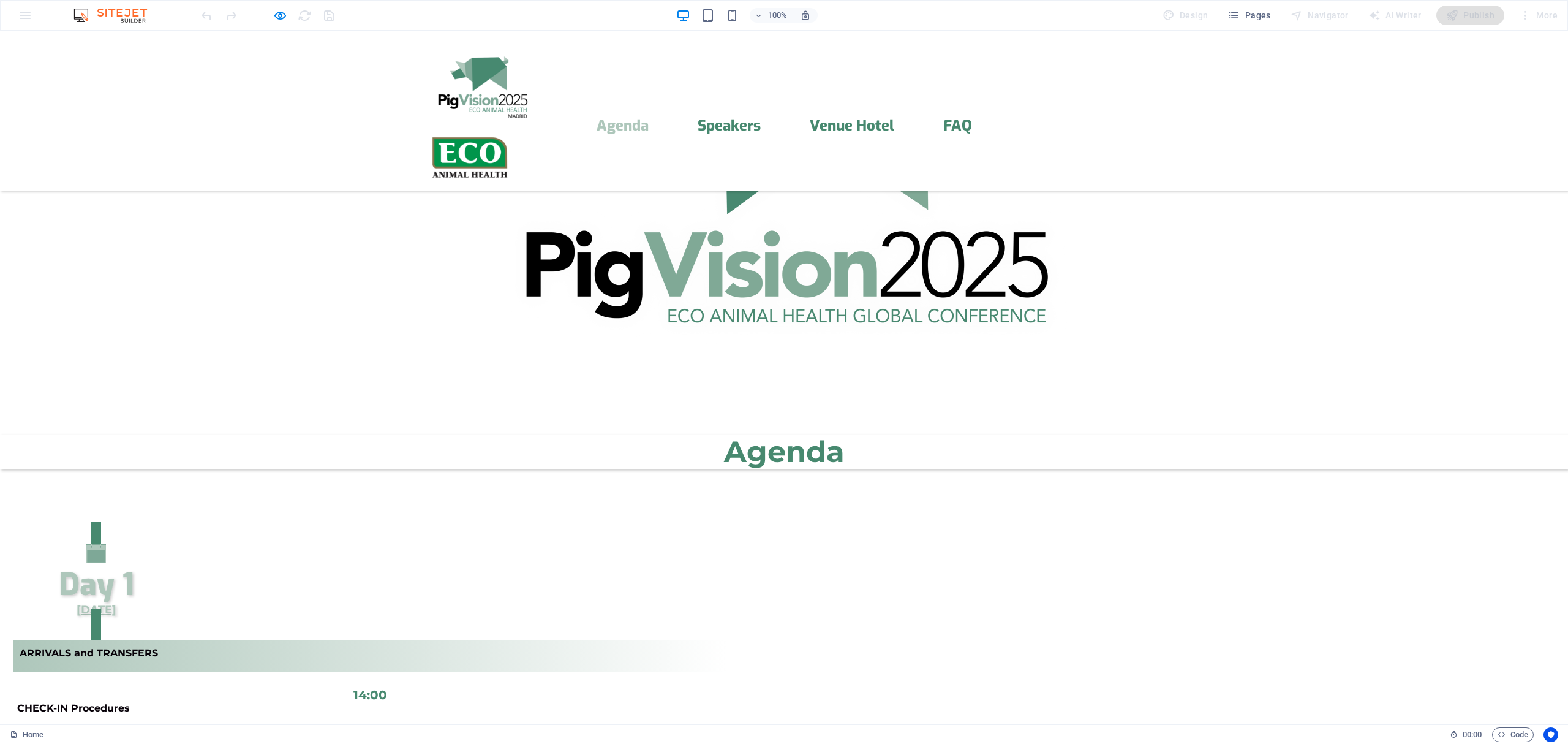
click at [134, 564] on span "Day 1" at bounding box center [97, 584] width 75 height 41
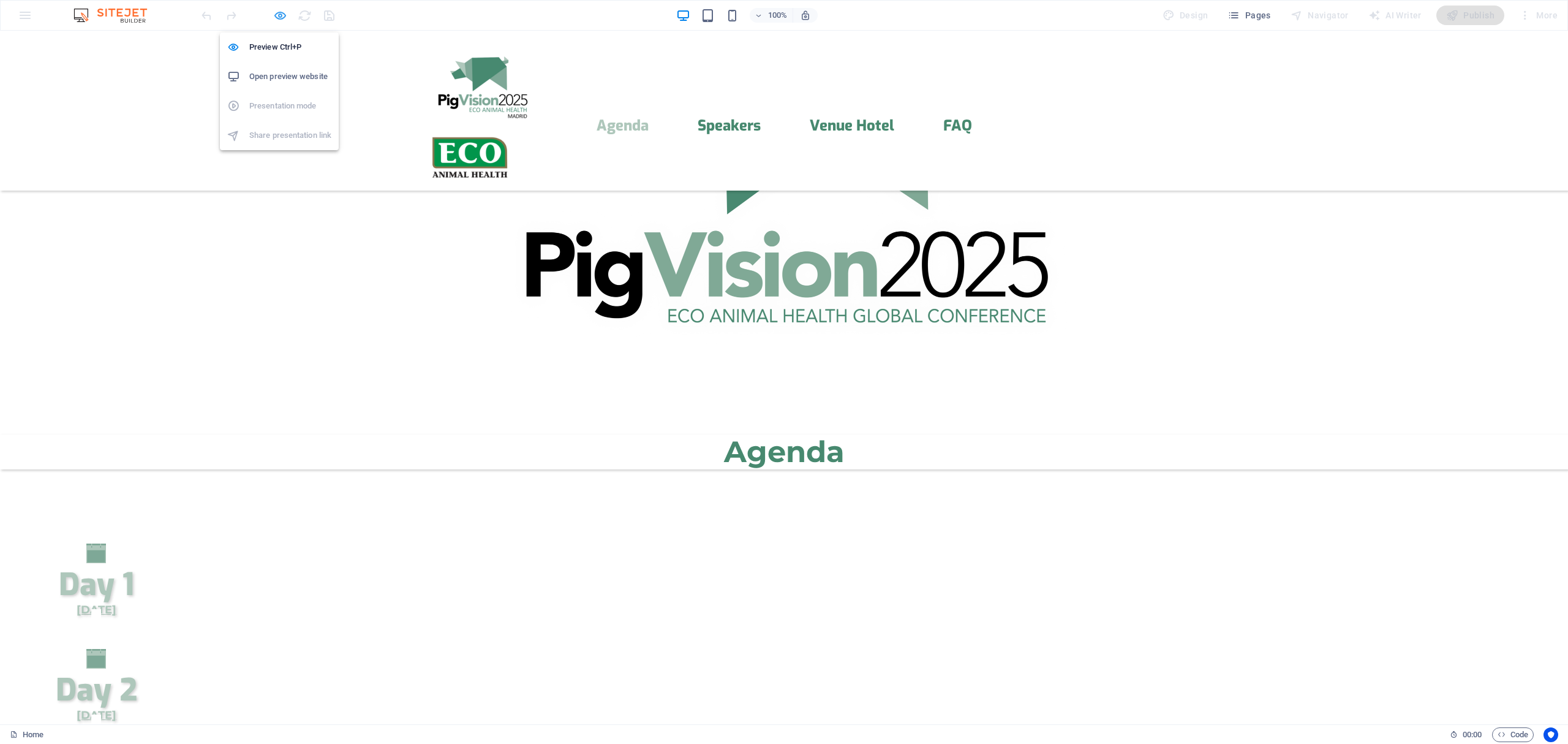
click at [283, 11] on icon "button" at bounding box center [280, 16] width 14 height 14
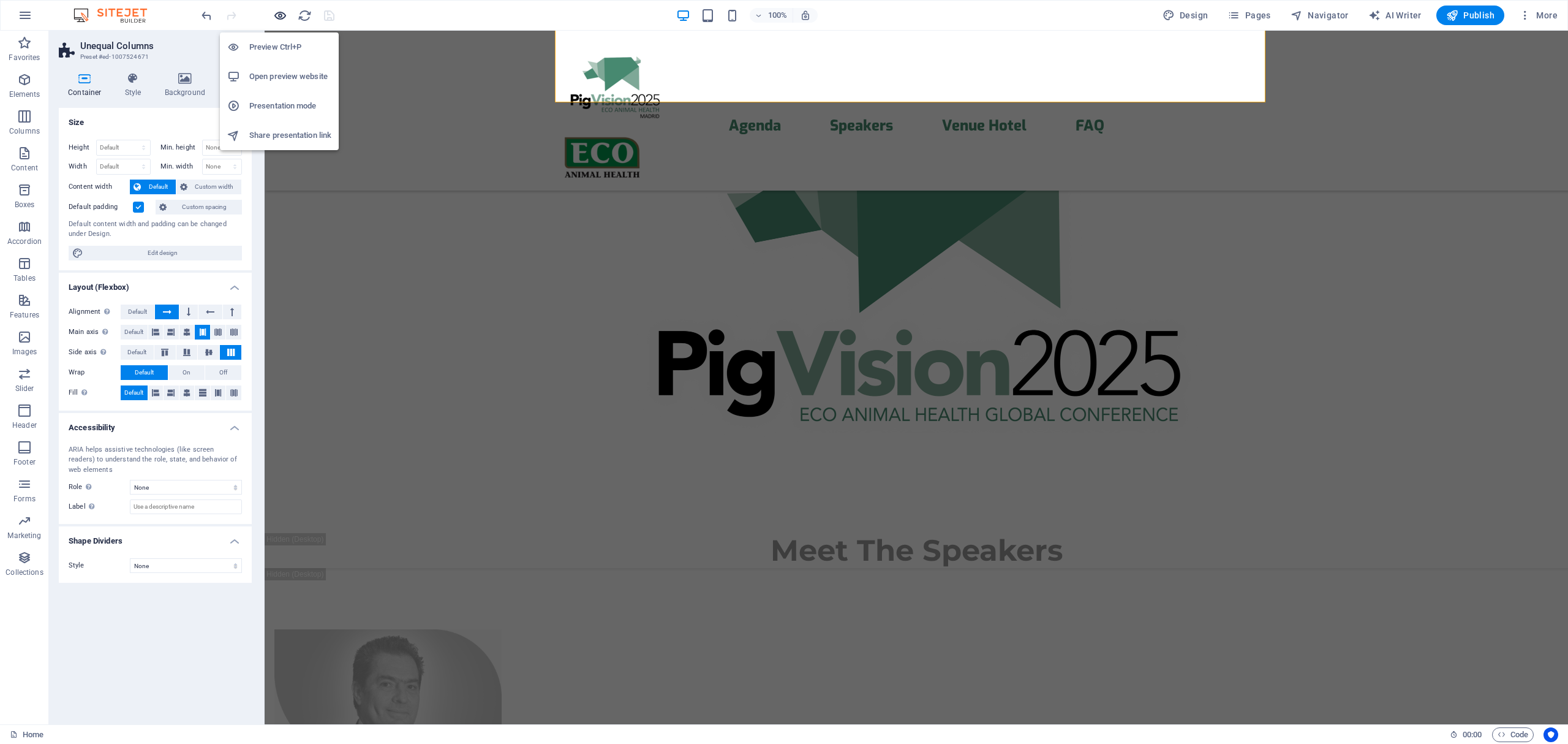
scroll to position [413, 0]
click at [280, 13] on icon "button" at bounding box center [280, 16] width 14 height 14
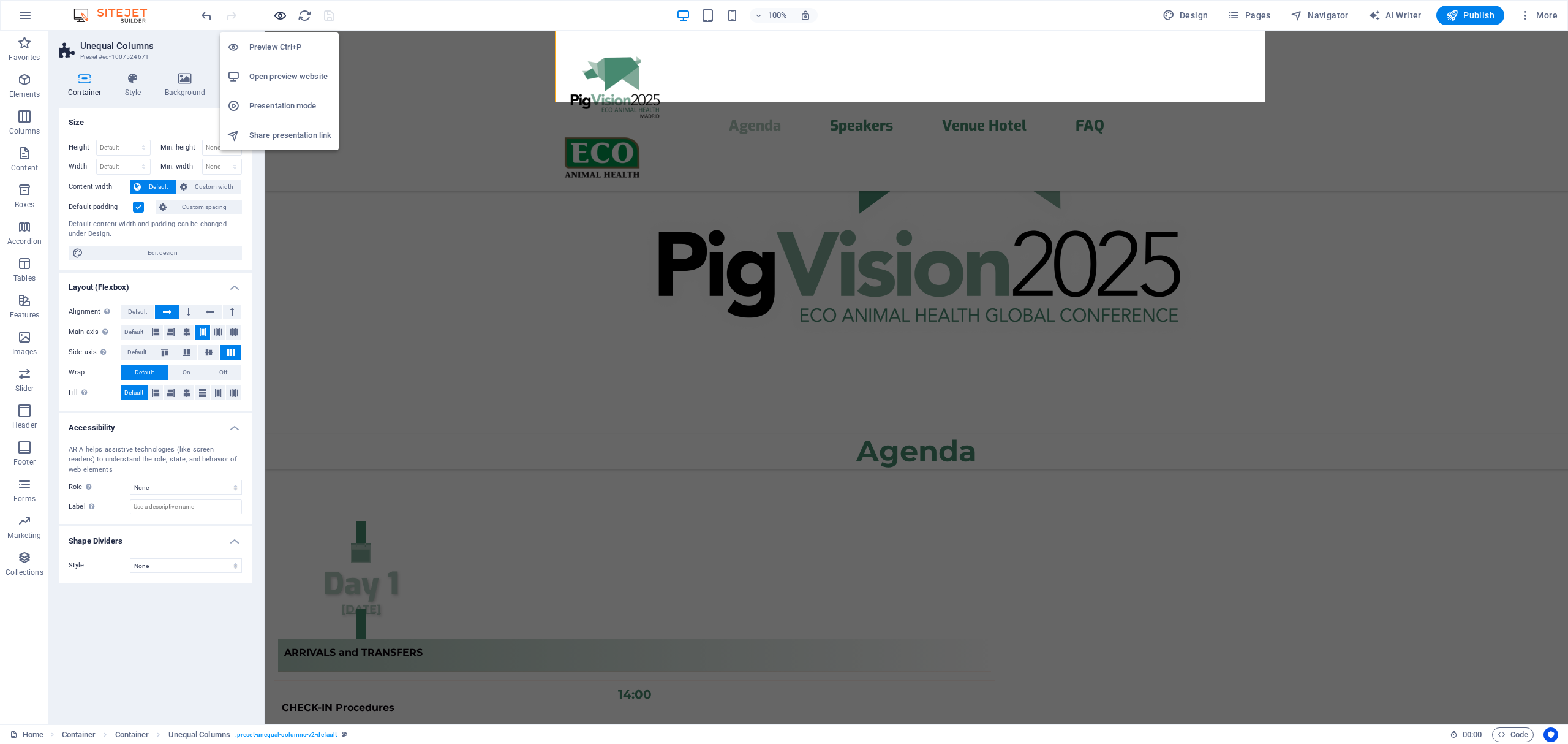
scroll to position [413, 0]
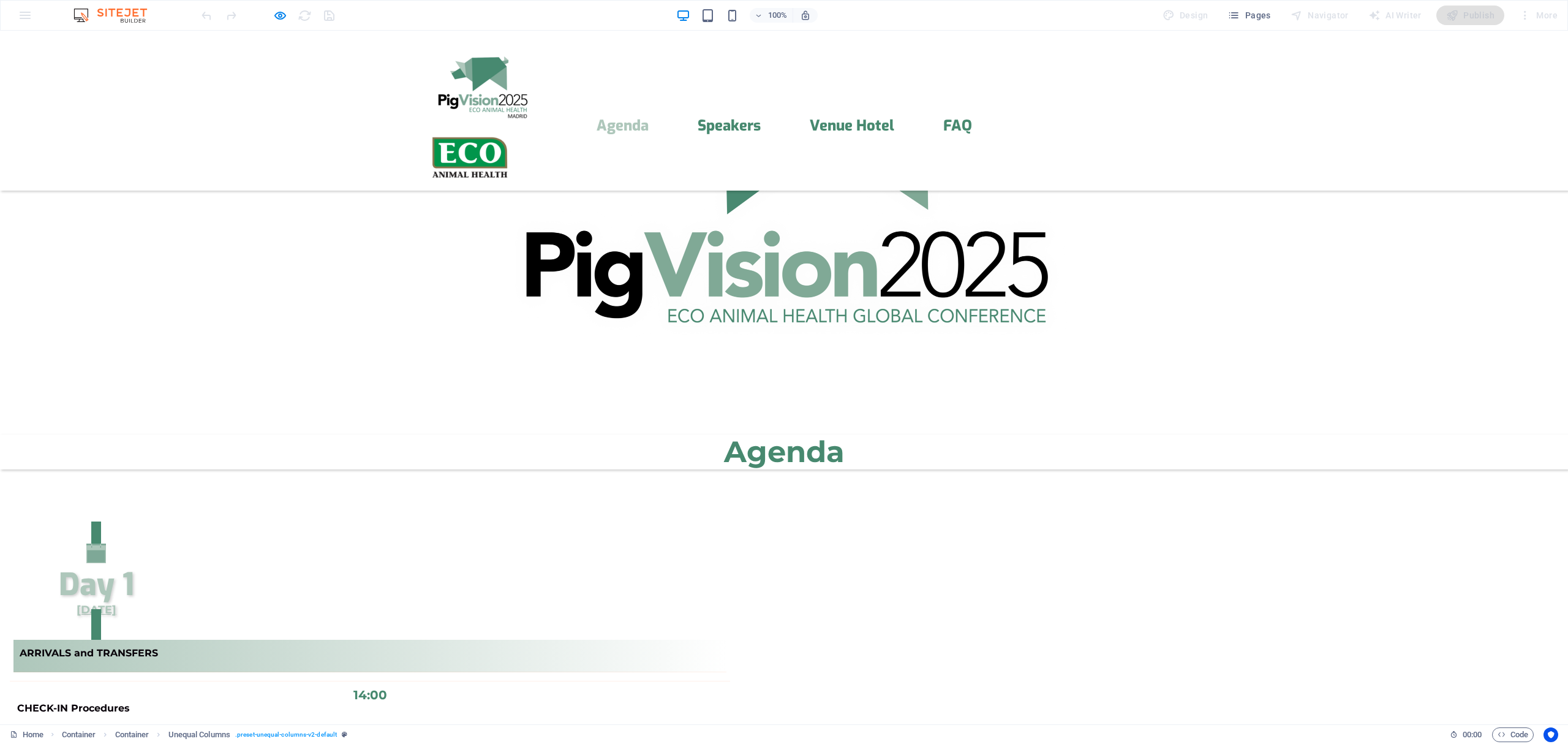
click at [182, 543] on figure "Trigger 1" at bounding box center [96, 553] width 173 height 20
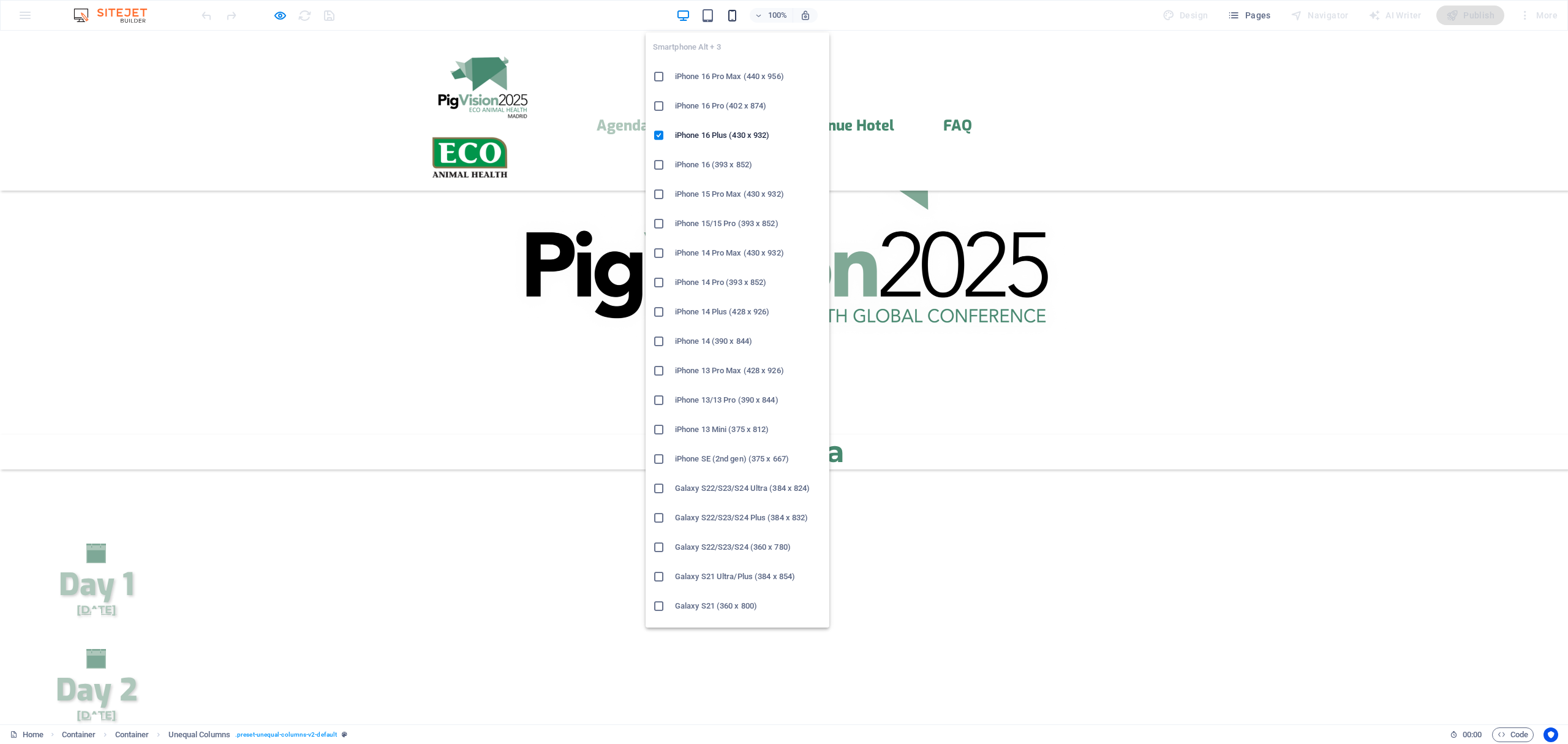
click at [731, 15] on icon "button" at bounding box center [732, 16] width 14 height 14
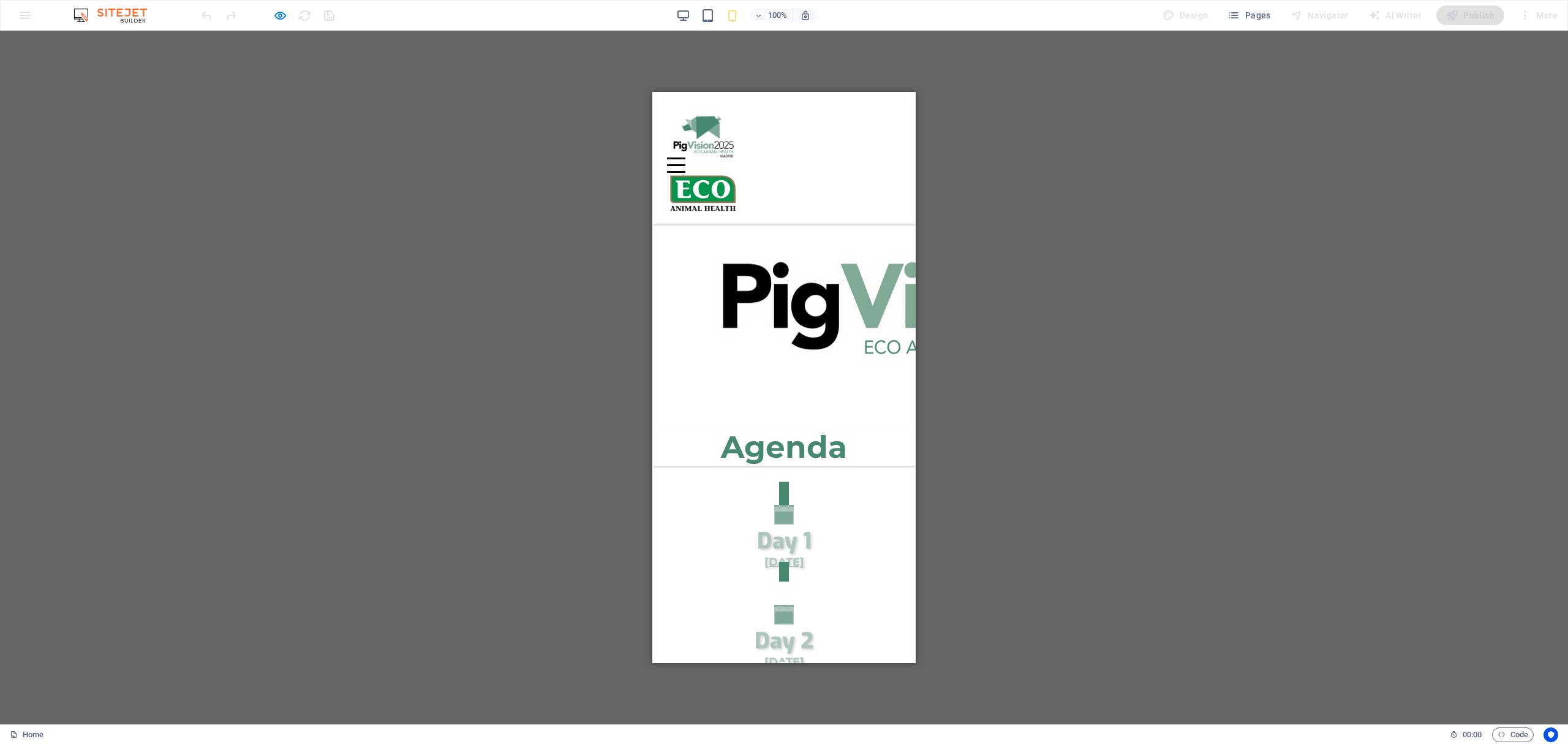
scroll to position [218, 0]
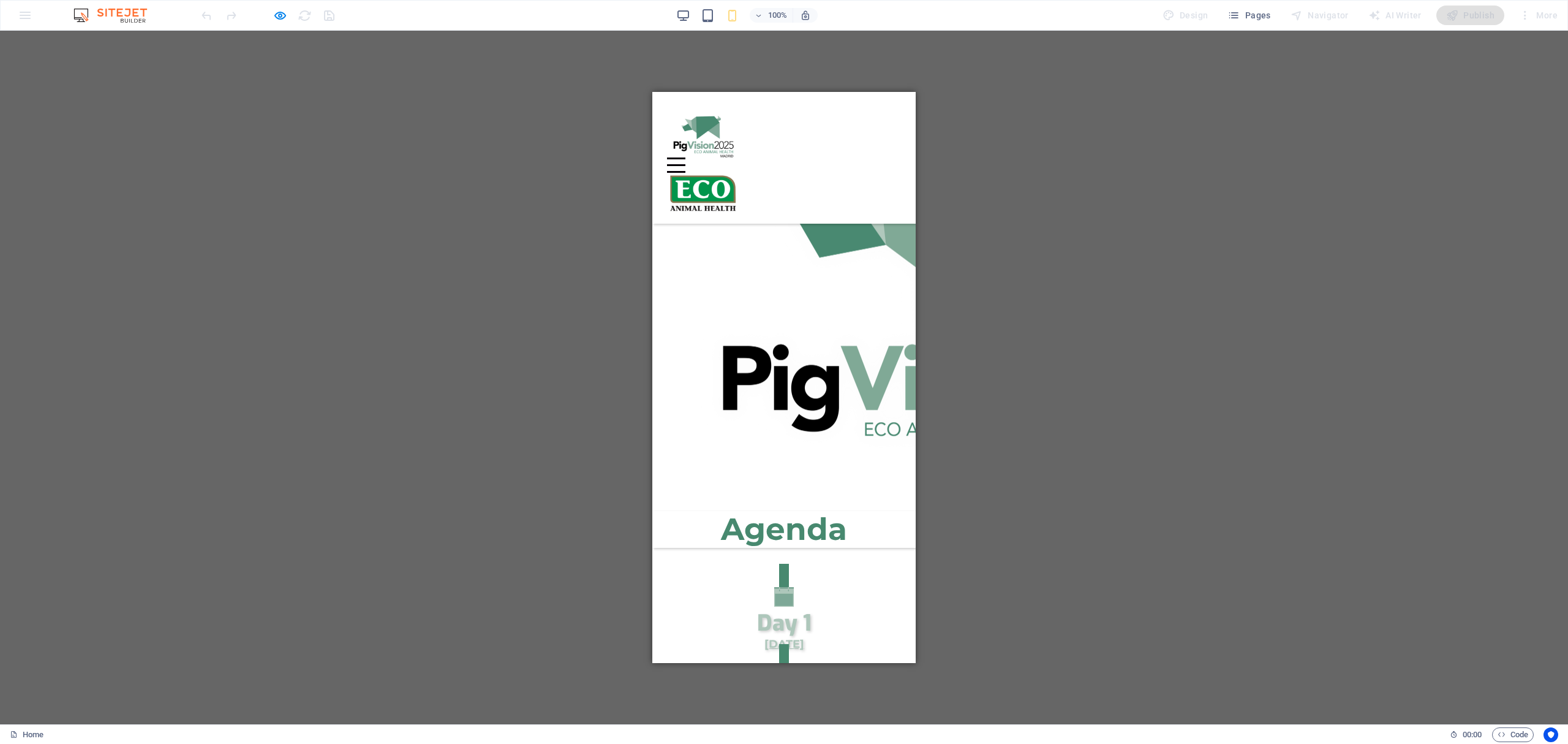
click at [837, 587] on figure "Trigger 1" at bounding box center [784, 596] width 244 height 20
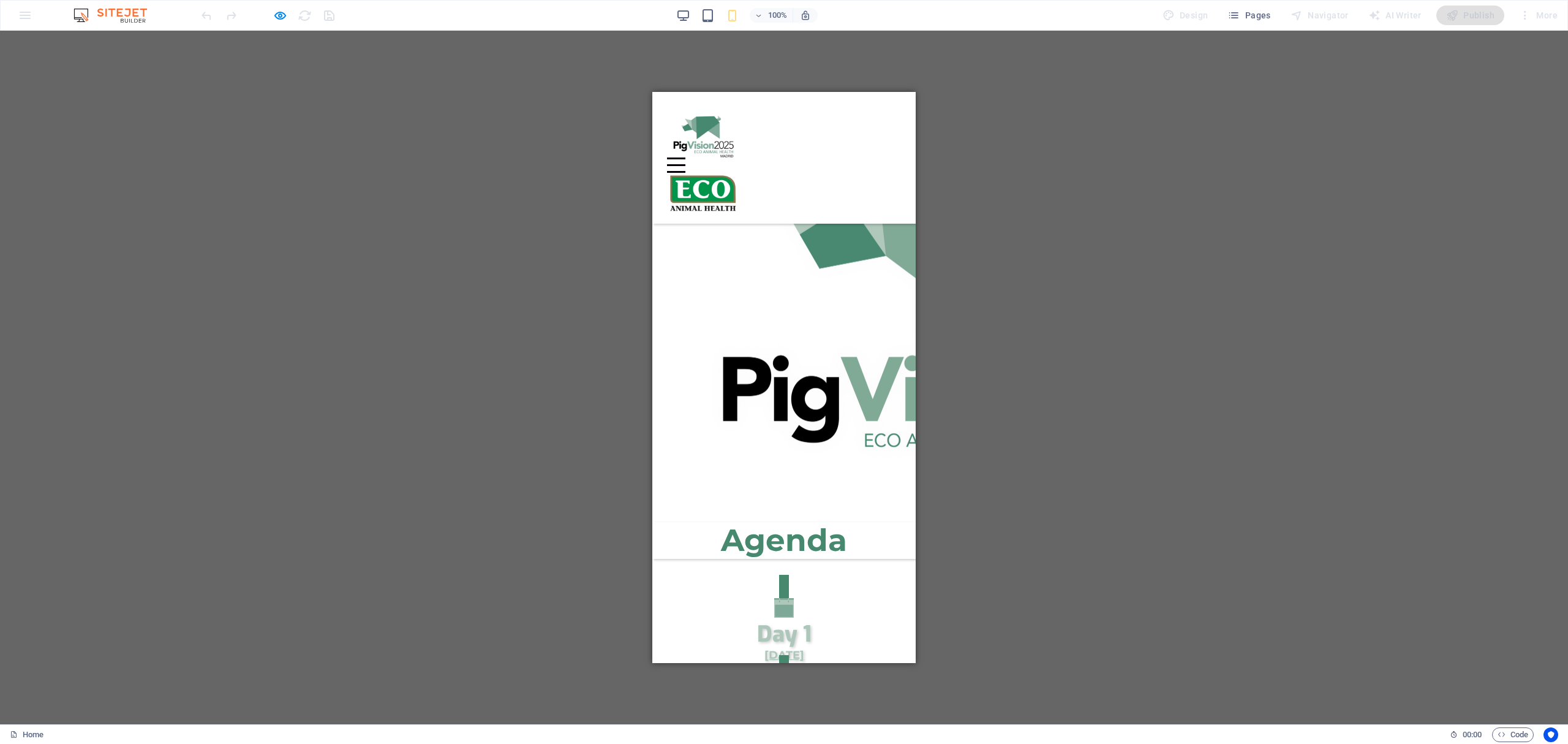
scroll to position [108, 0]
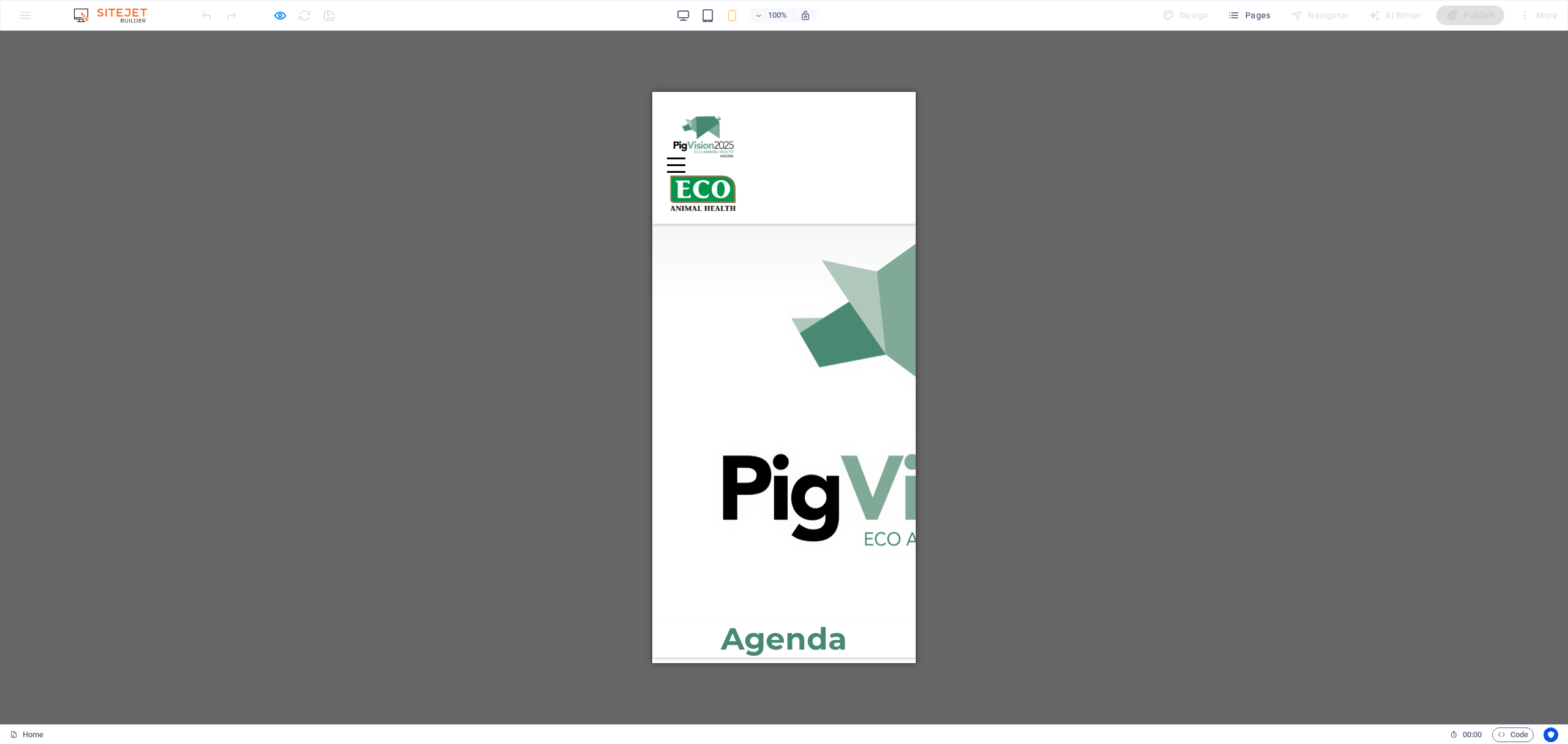
click at [787, 697] on icon "Trigger 1" at bounding box center [784, 706] width 20 height 20
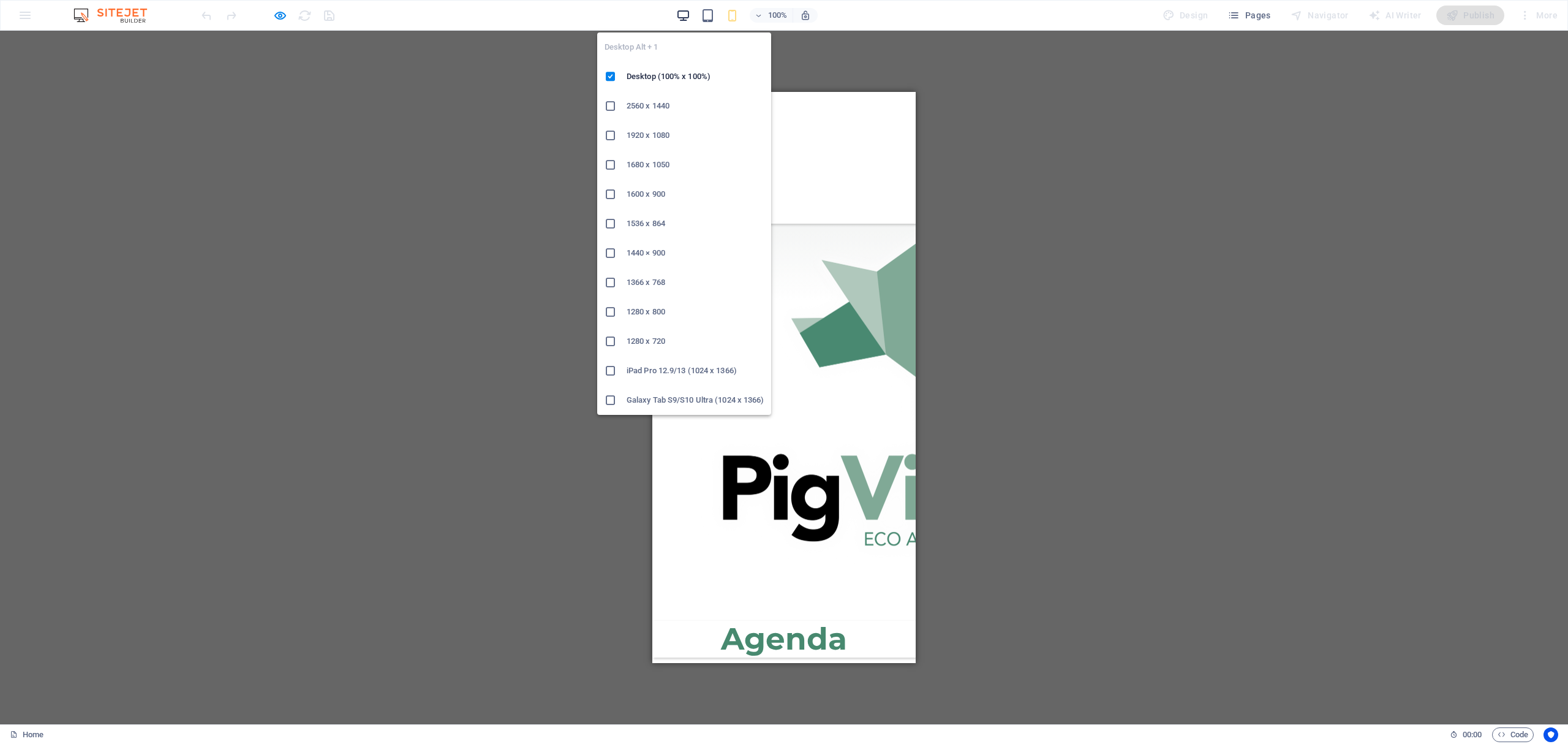
click at [688, 13] on icon "button" at bounding box center [683, 16] width 14 height 14
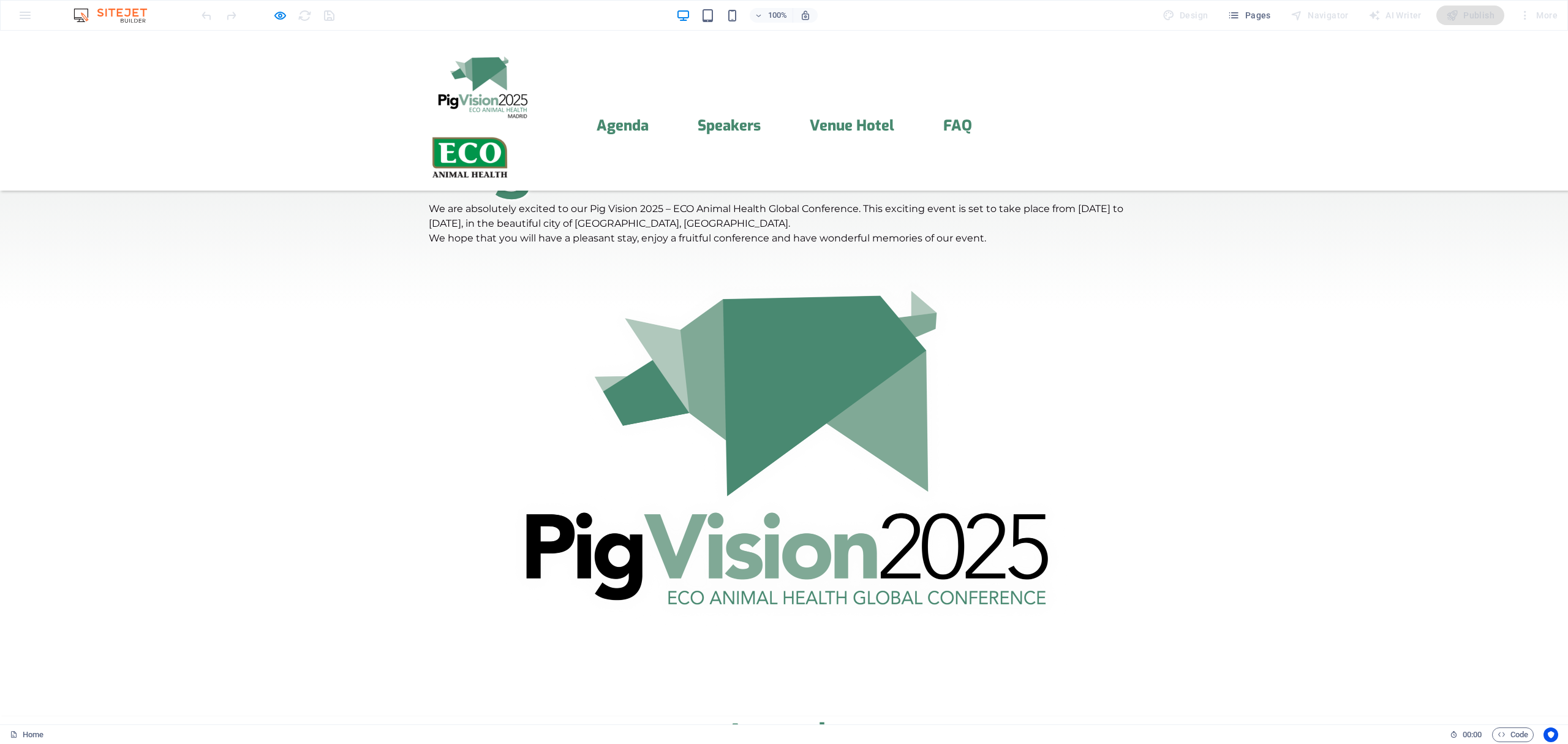
click at [277, 10] on icon "button" at bounding box center [280, 16] width 14 height 14
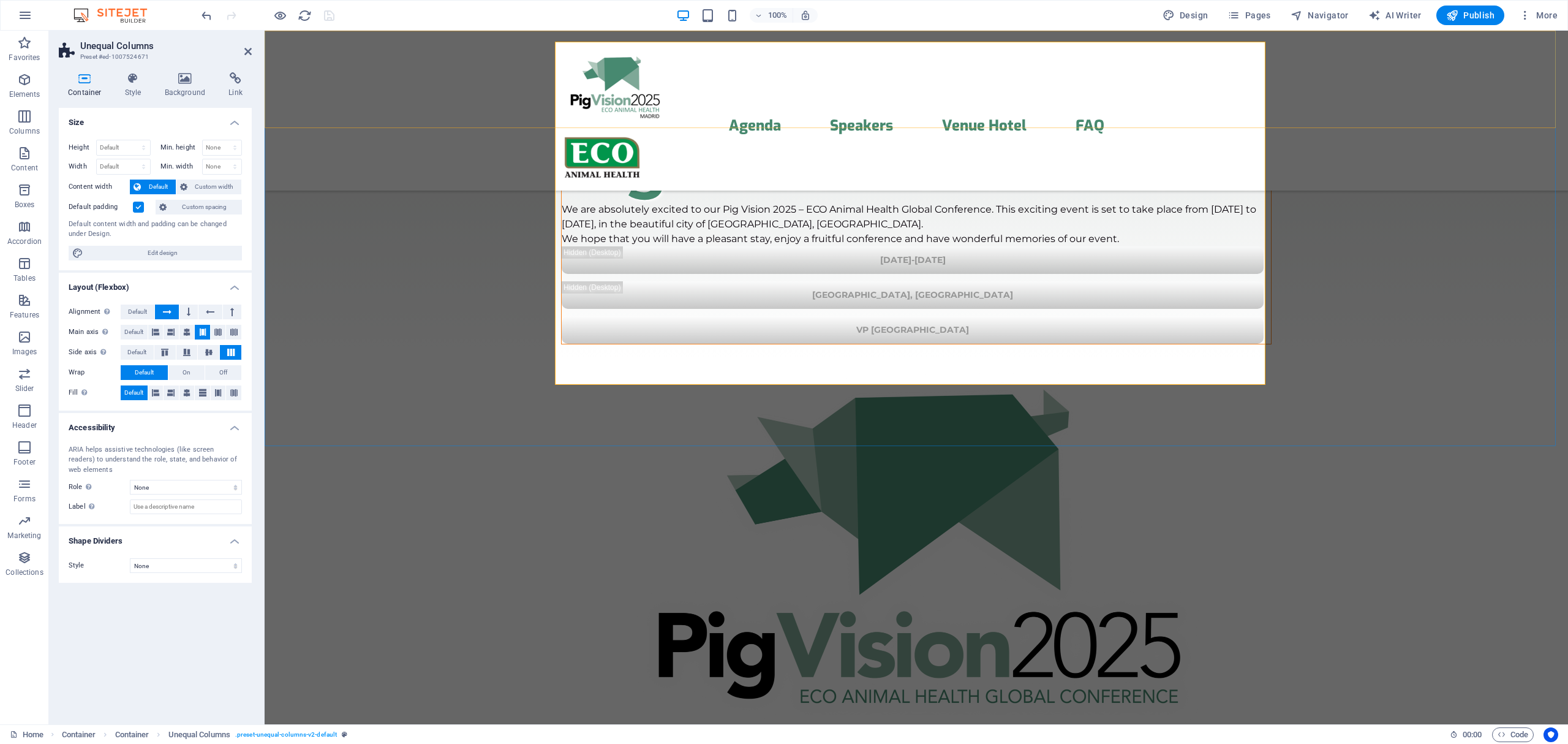
click at [297, 62] on div "Menu Agenda Speakers Venue Hotel FAQ" at bounding box center [916, 110] width 1303 height 160
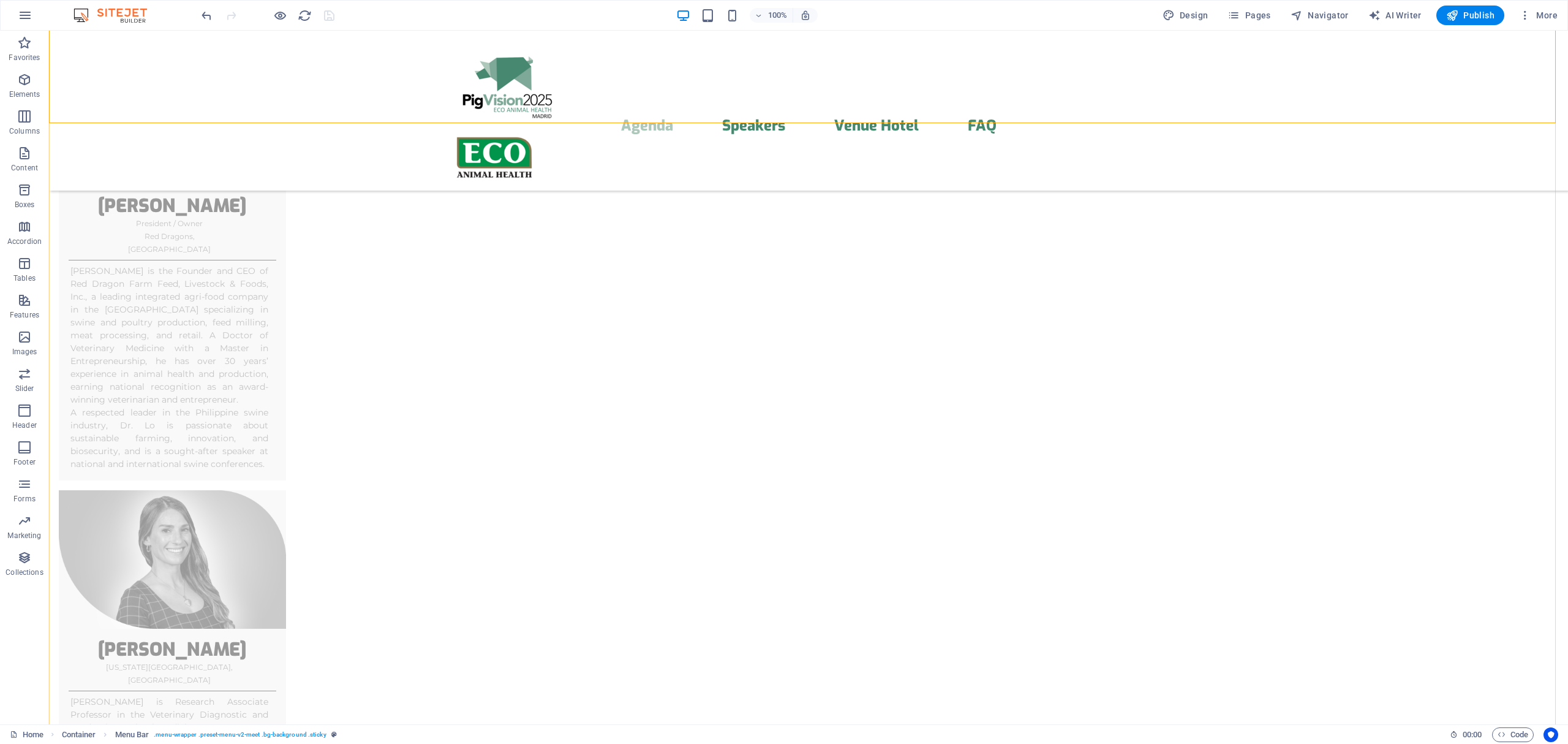
scroll to position [3724, 0]
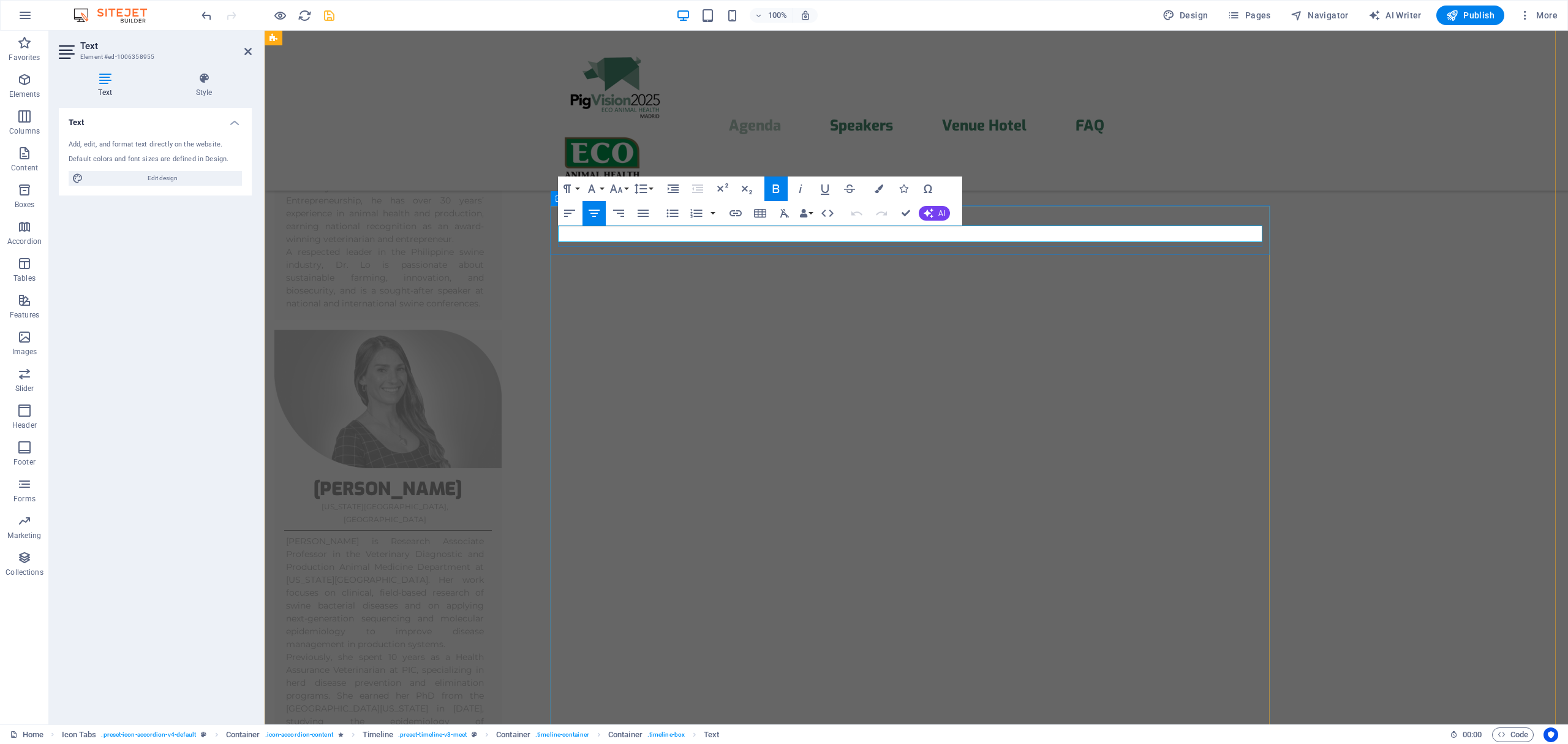
drag, startPoint x: 765, startPoint y: 234, endPoint x: 1078, endPoint y: 238, distance: 313.0
click at [826, 214] on icon "button" at bounding box center [827, 213] width 15 height 15
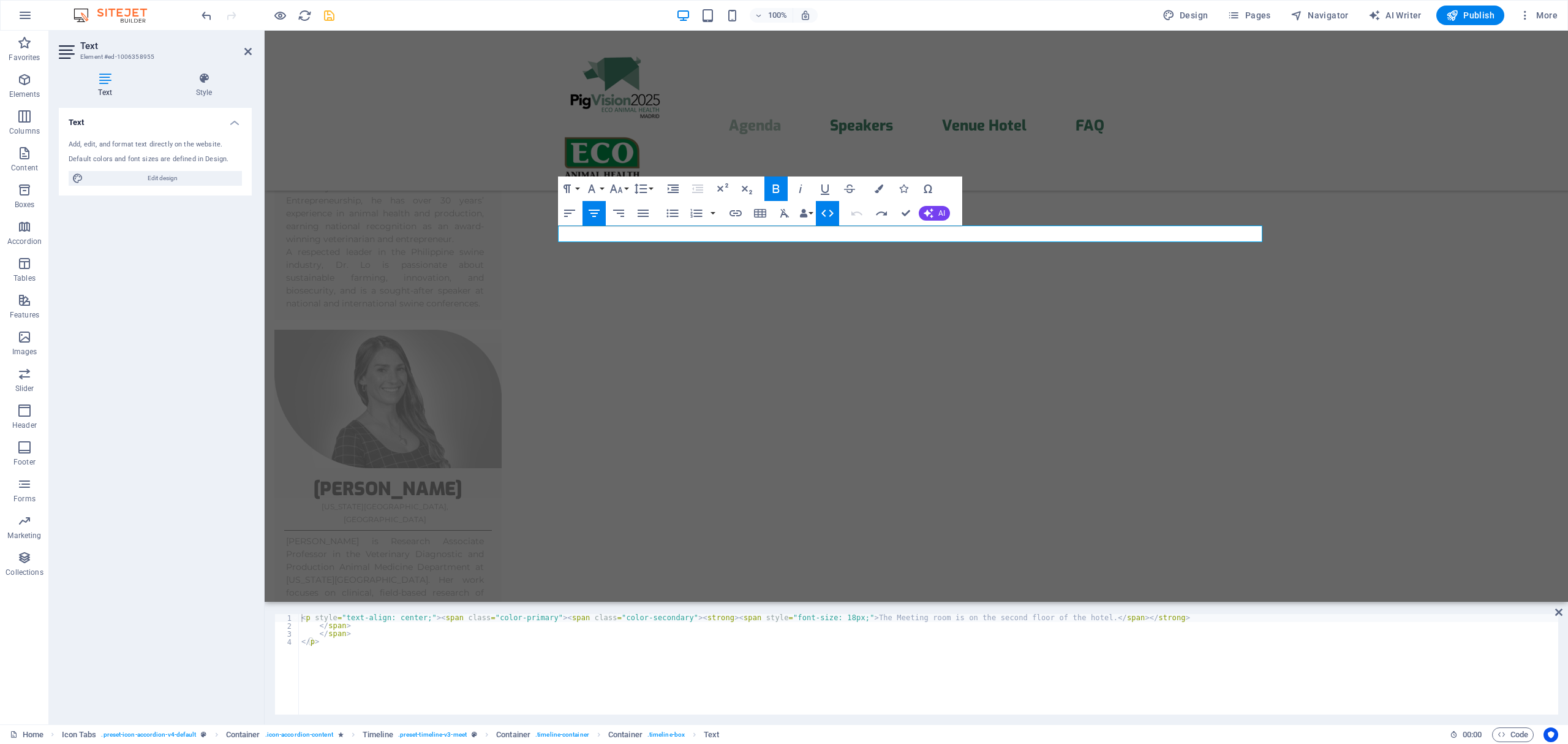
click at [840, 619] on div "< p style = "text-align: center;" > < span class = "color-primary" > < span cla…" at bounding box center [928, 672] width 1259 height 117
drag, startPoint x: 829, startPoint y: 618, endPoint x: 958, endPoint y: 613, distance: 129.1
click at [958, 613] on div "<p style="text-align: center;"><span class="color-primary"><span class="color-s…" at bounding box center [916, 664] width 1303 height 120
click at [1042, 618] on div "< p style = "text-align: center;" > < span class = "color-primary" > < span cla…" at bounding box center [928, 672] width 1259 height 117
drag, startPoint x: 1043, startPoint y: 619, endPoint x: 829, endPoint y: 619, distance: 214.0
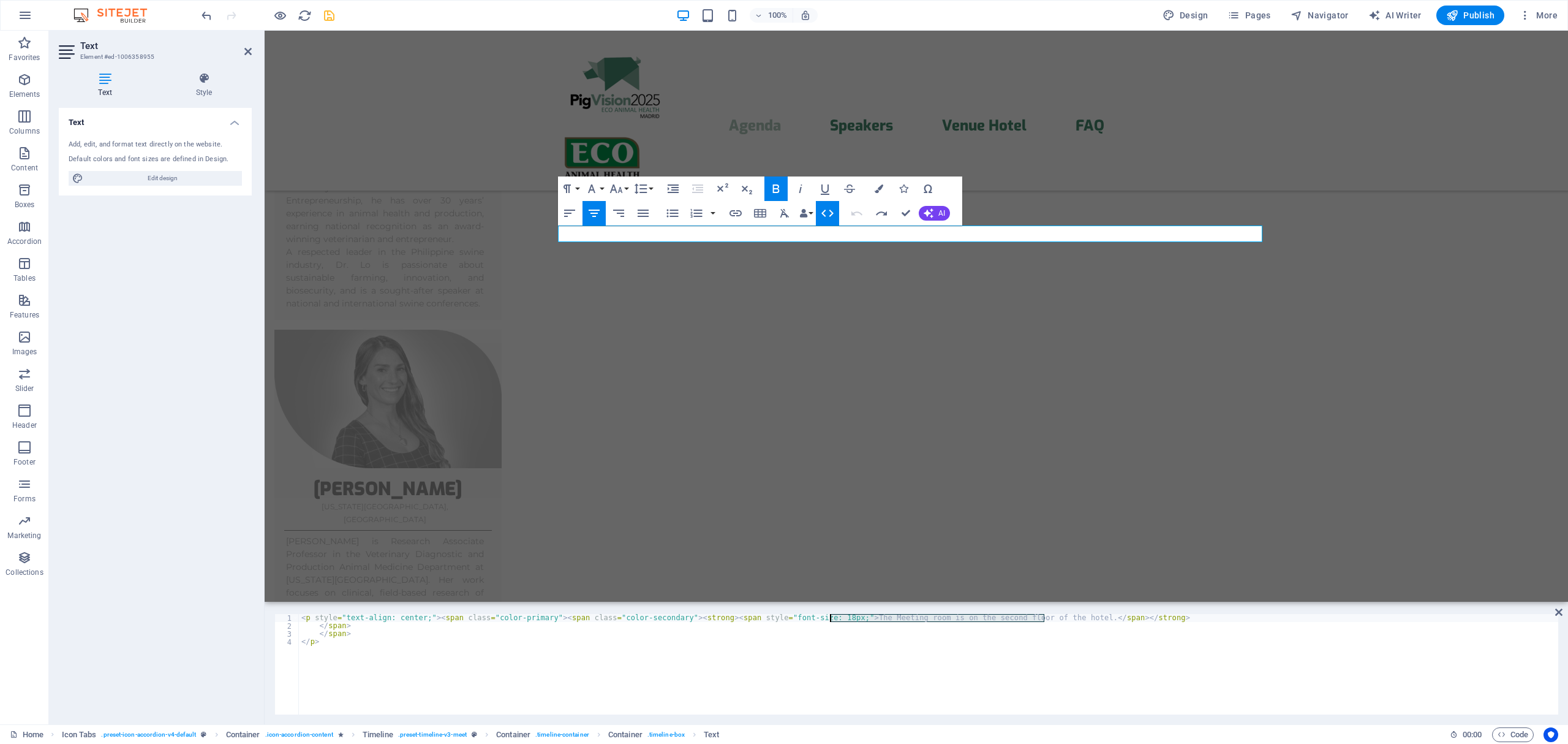
click at [829, 619] on div "< p style = "text-align: center;" > < span class = "color-primary" > < span cla…" at bounding box center [928, 672] width 1259 height 117
paste textarea
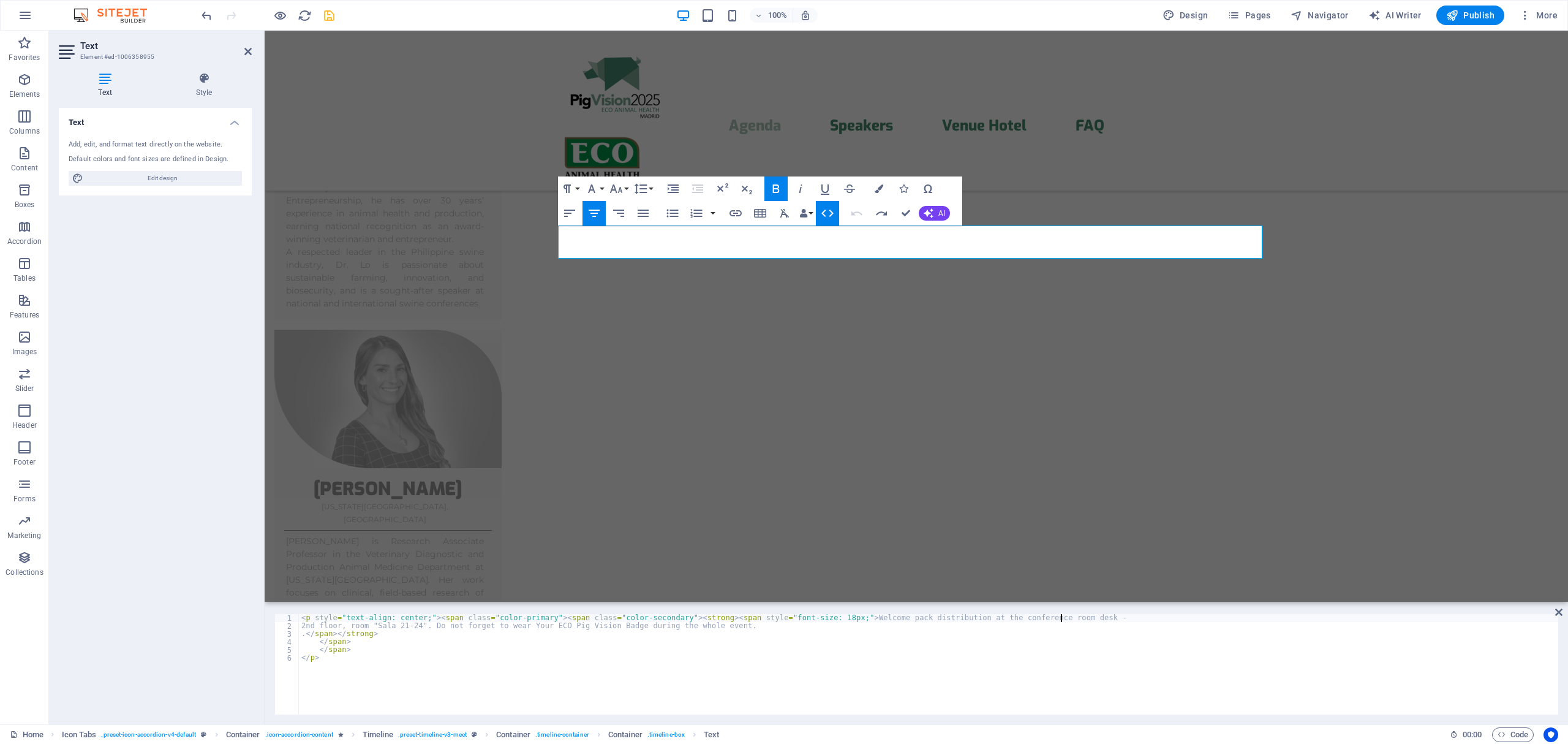
click at [1062, 621] on div "< p style = "text-align: center;" > < span class = "color-primary" > < span cla…" at bounding box center [928, 672] width 1259 height 117
drag, startPoint x: 1481, startPoint y: 618, endPoint x: 1522, endPoint y: 650, distance: 52.0
click at [1482, 619] on div "< p style = "text-align: center;" > < span class = "color-primary" > < span cla…" at bounding box center [928, 672] width 1259 height 117
type textarea "<p style="text-align: center;"><span class="color-primary"><span class="color-s…"
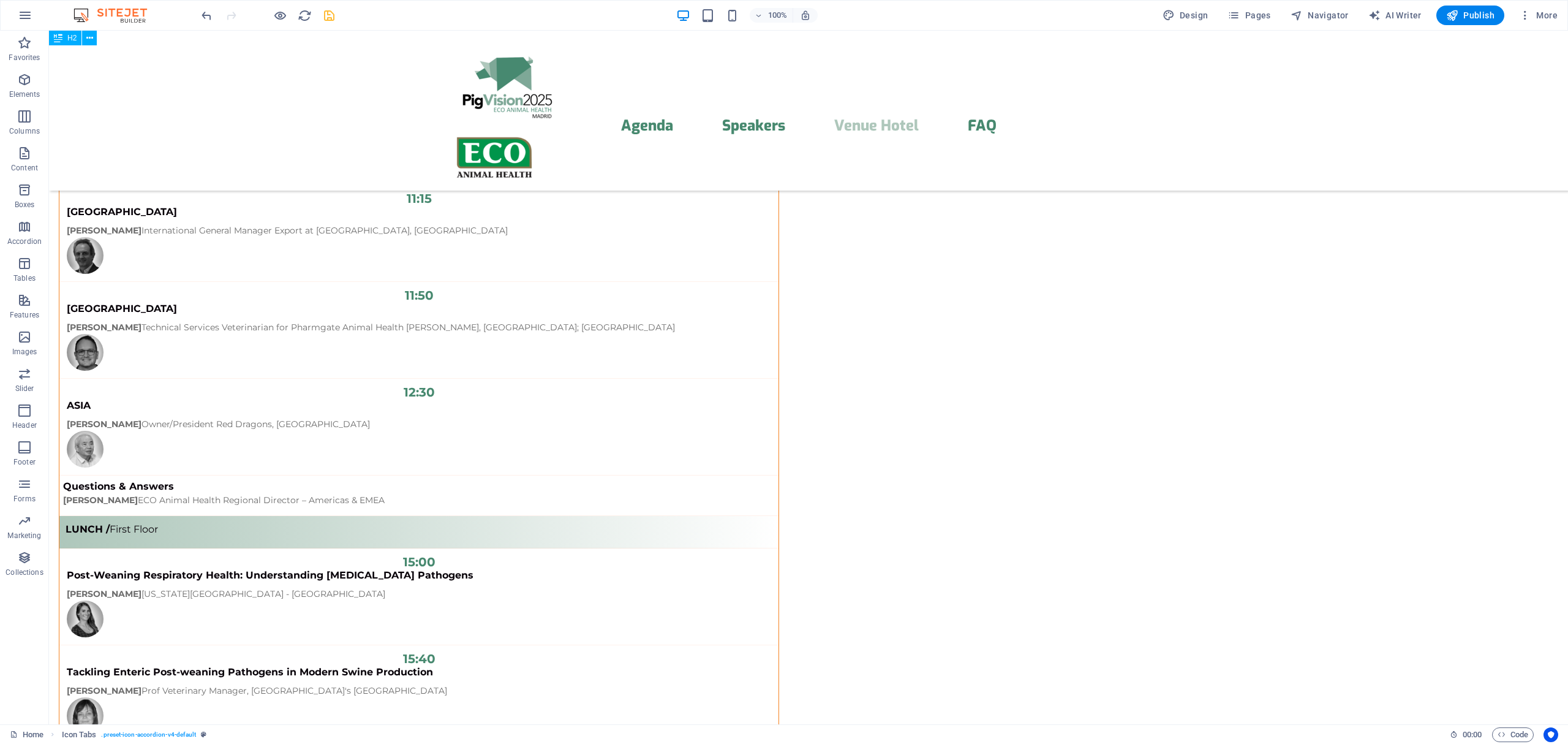
scroll to position [9606, 0]
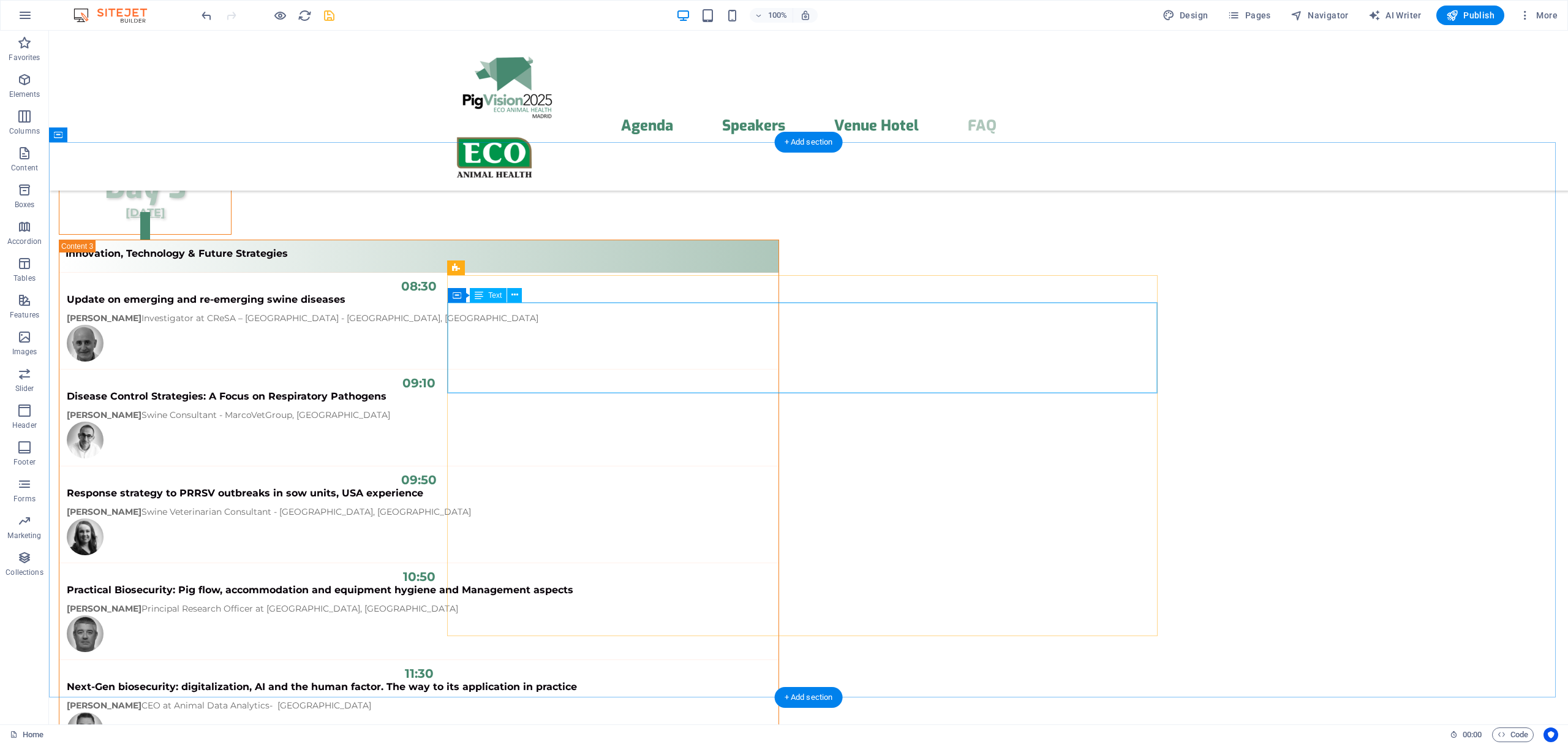
click at [494, 295] on span "Text" at bounding box center [494, 295] width 13 height 7
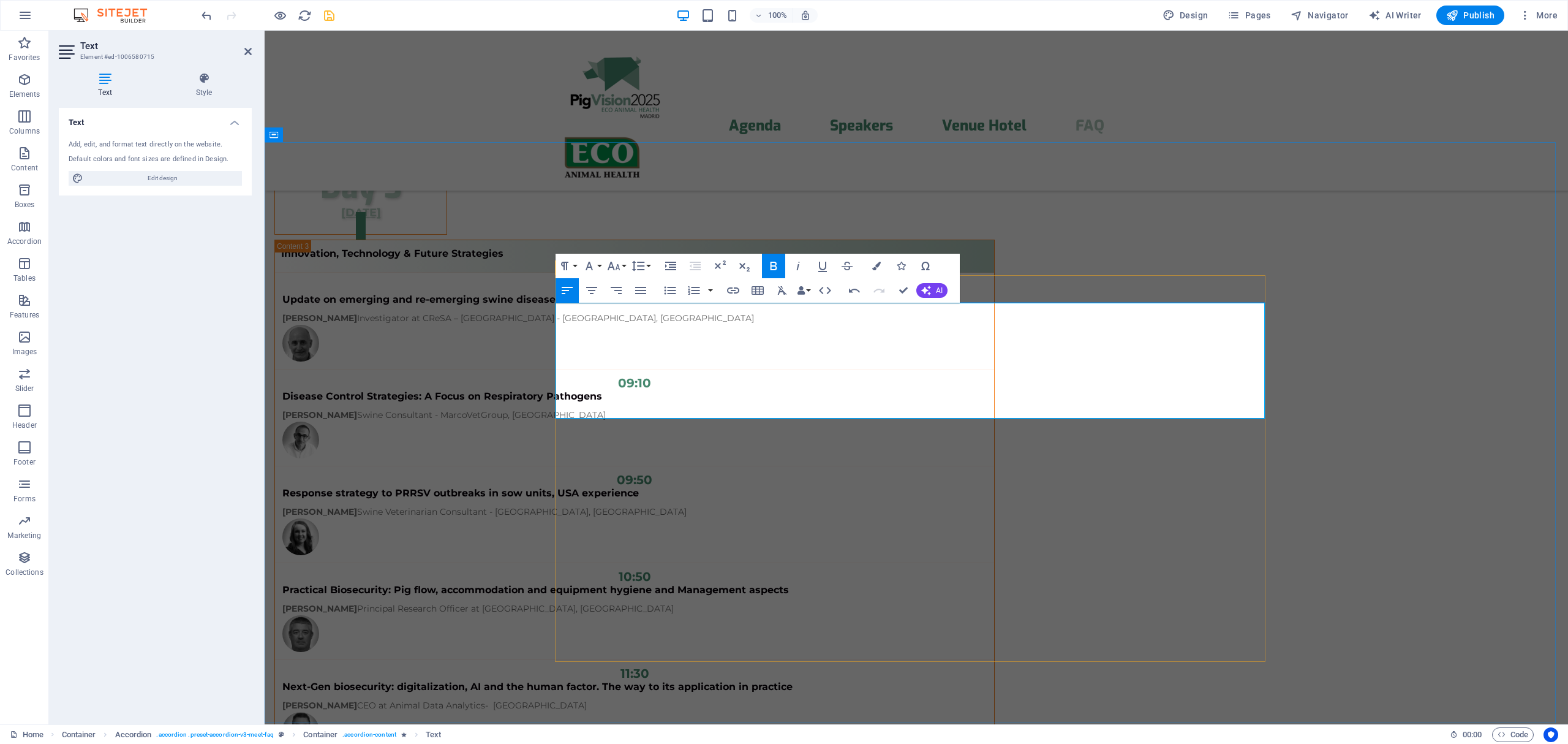
drag, startPoint x: 1162, startPoint y: 305, endPoint x: 601, endPoint y: 309, distance: 561.0
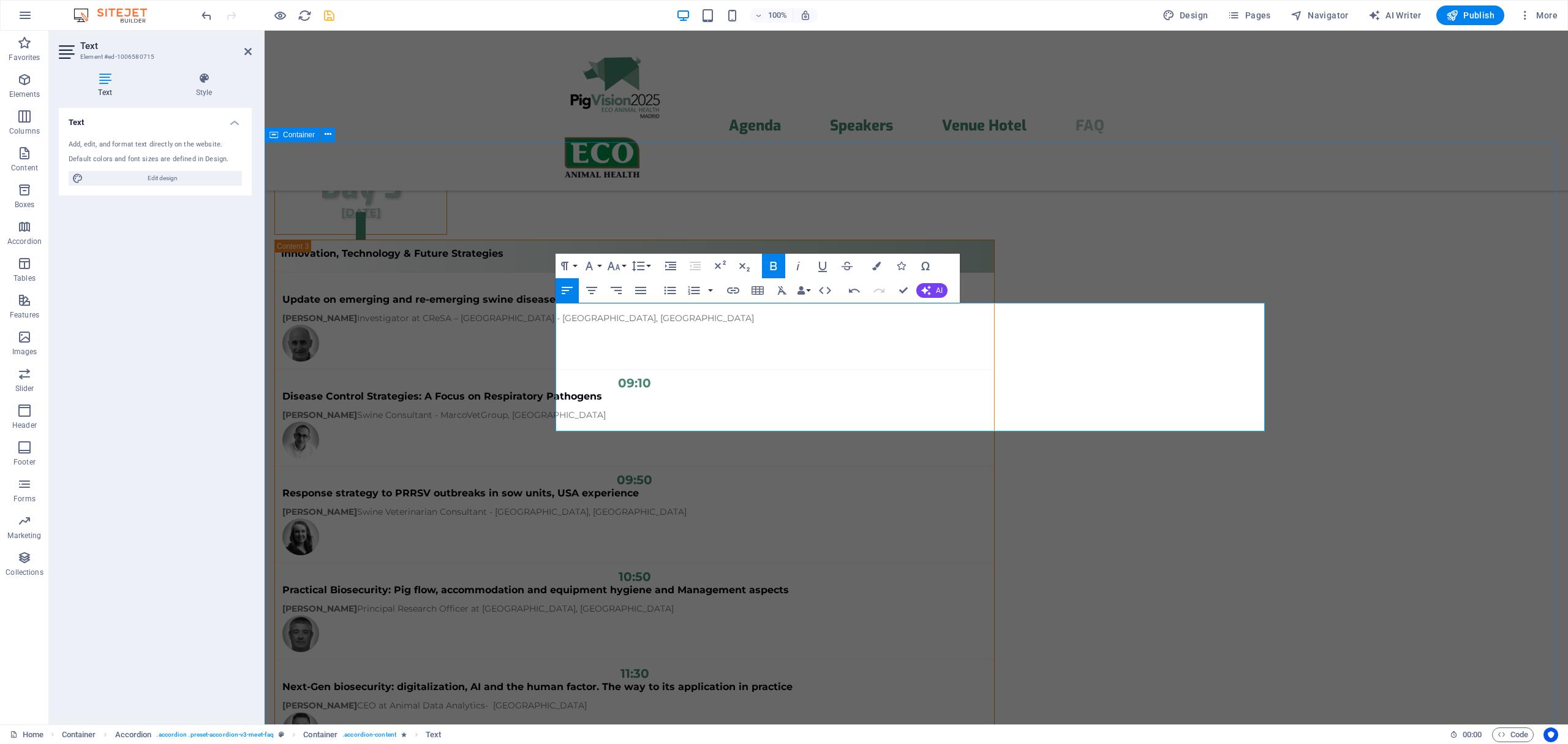
drag, startPoint x: 1179, startPoint y: 351, endPoint x: 552, endPoint y: 353, distance: 627.0
click at [773, 263] on icon "button" at bounding box center [773, 266] width 15 height 15
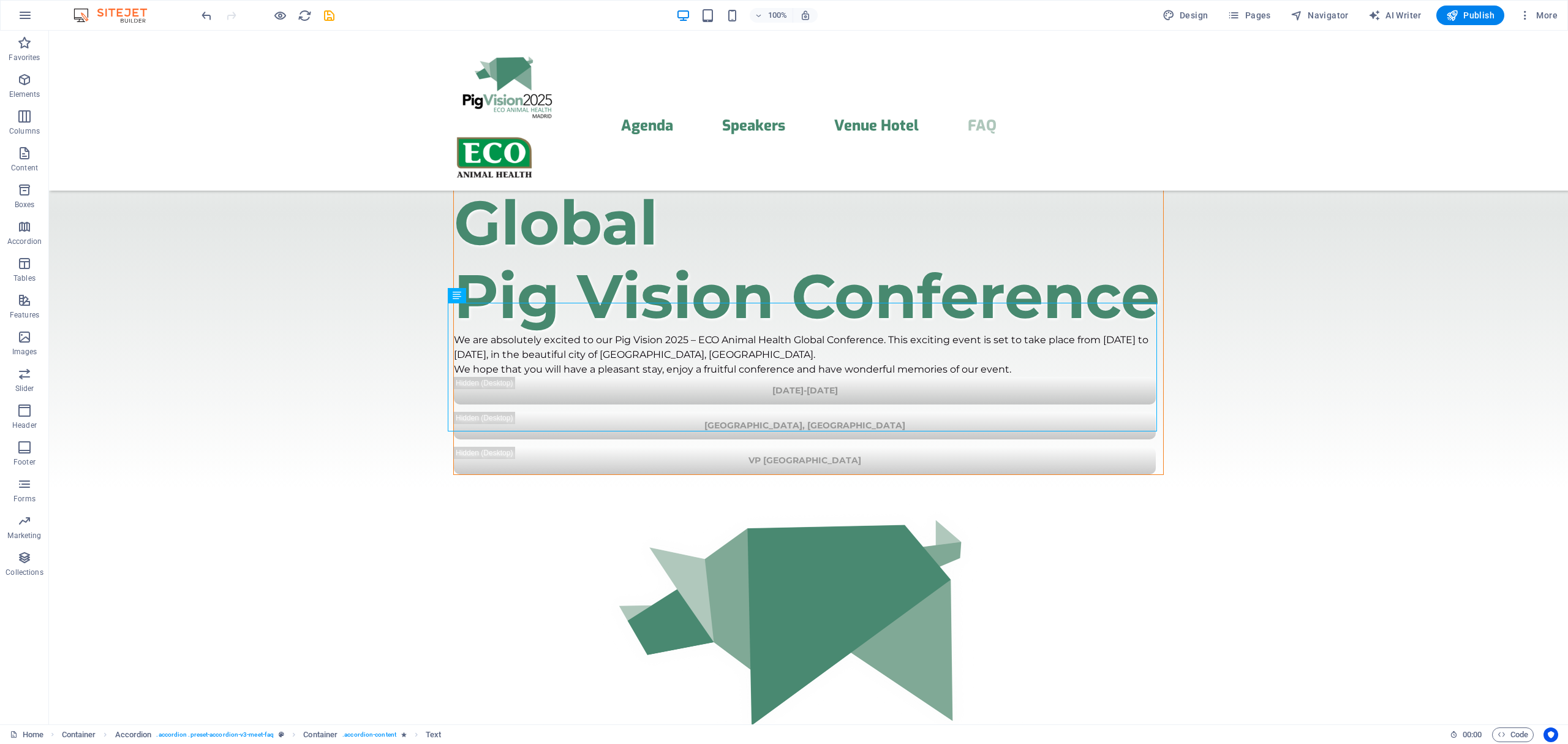
scroll to position [9606, 0]
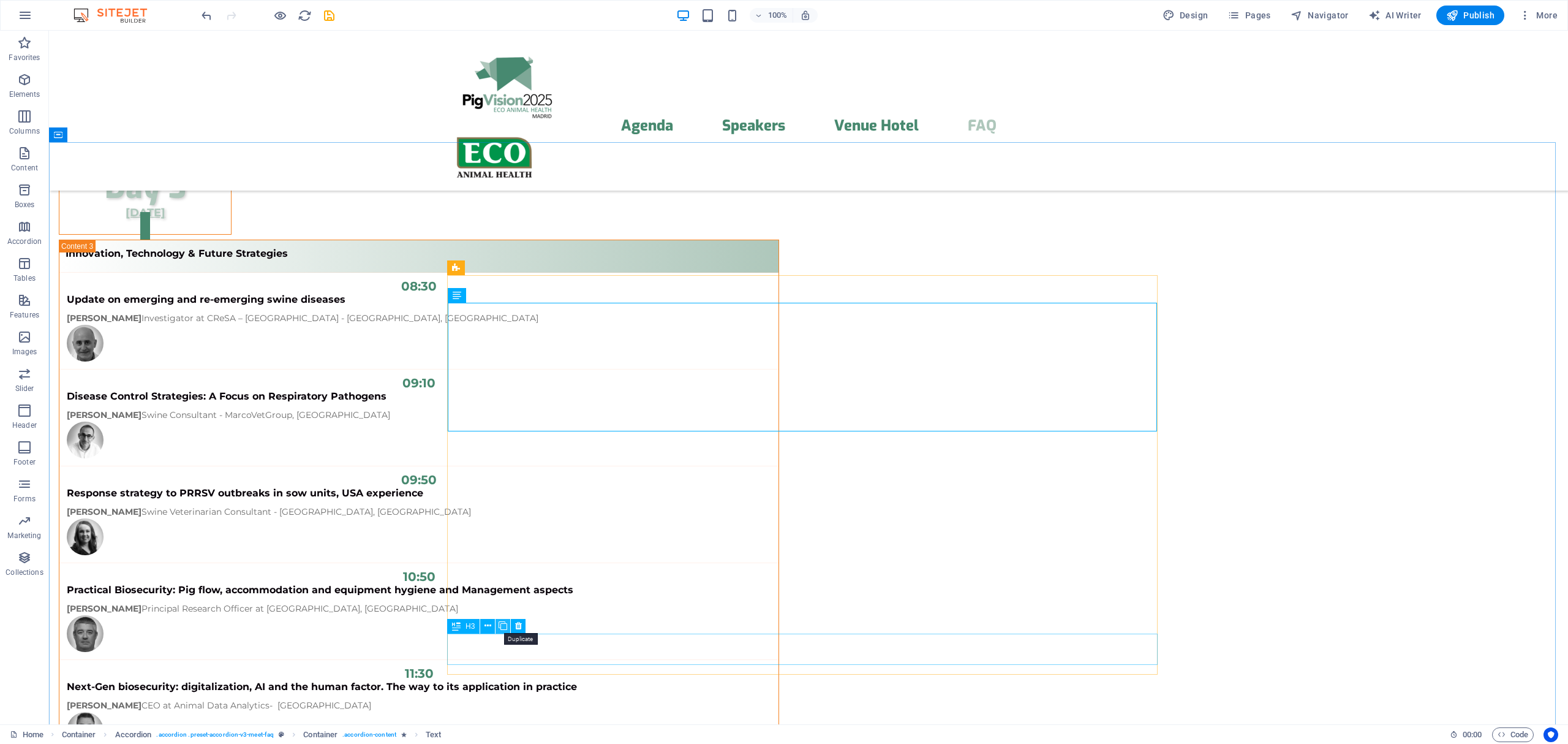
click at [502, 626] on icon at bounding box center [503, 625] width 9 height 13
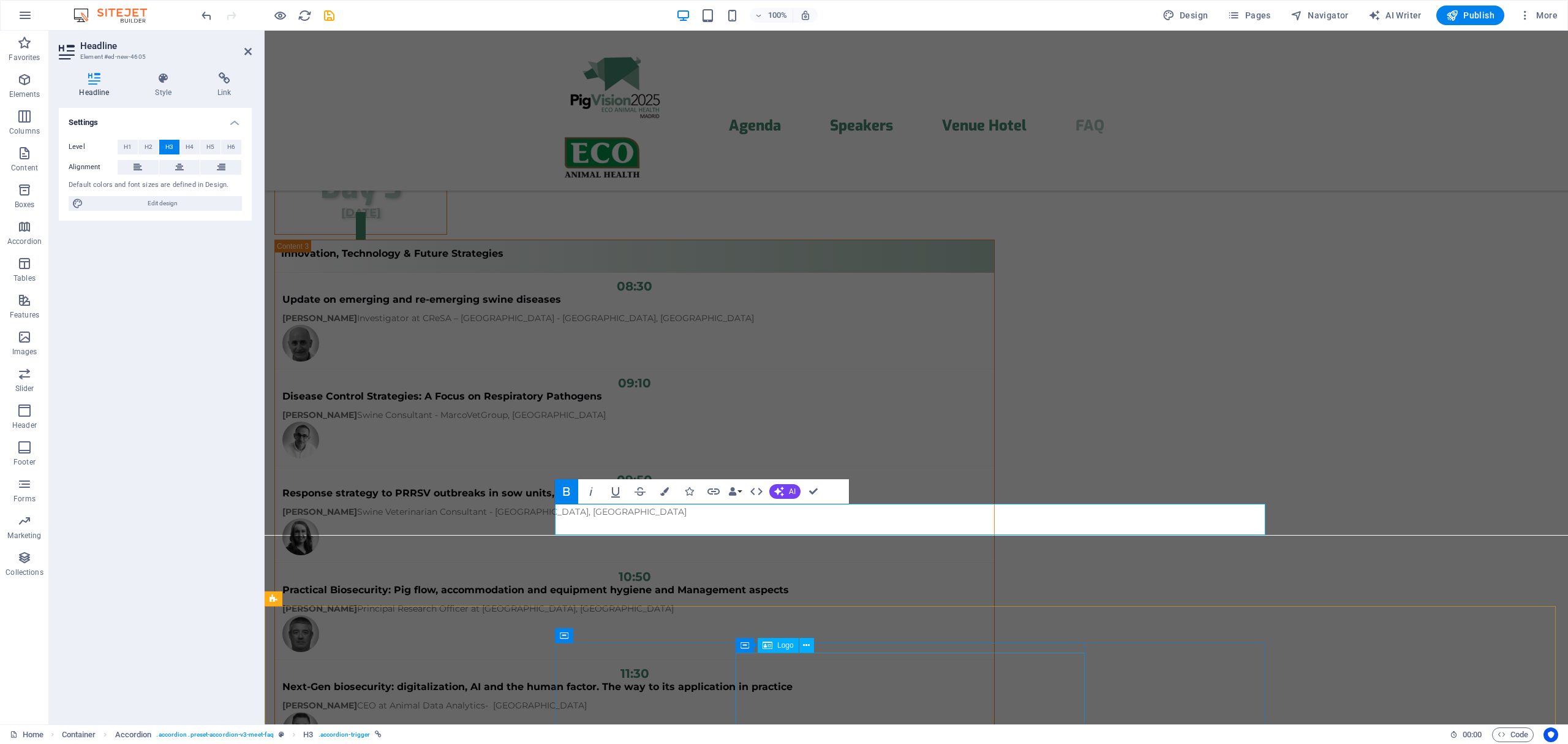
scroll to position [9823, 0]
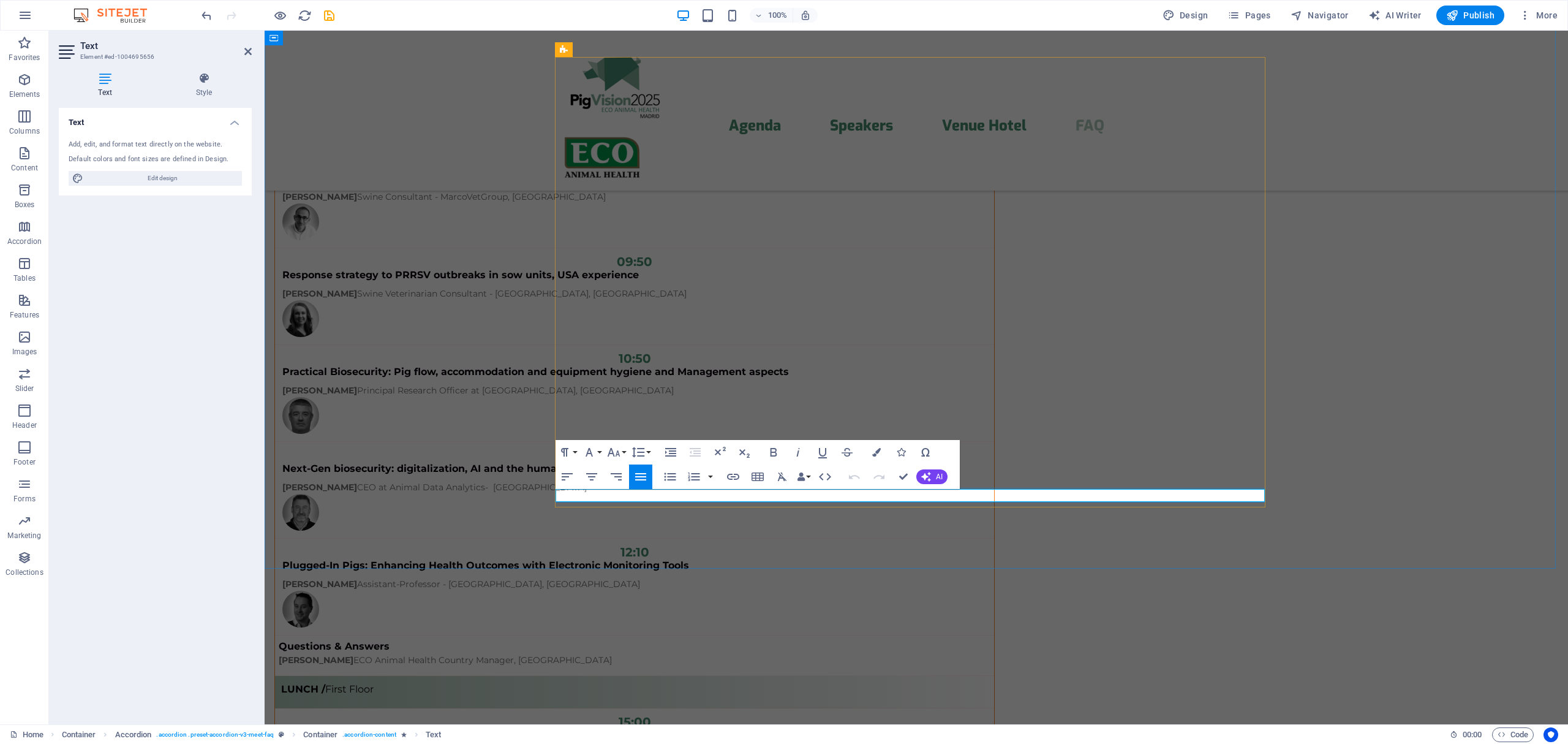
drag, startPoint x: 632, startPoint y: 495, endPoint x: 674, endPoint y: 496, distance: 42.0
click at [779, 450] on icon "button" at bounding box center [773, 452] width 15 height 15
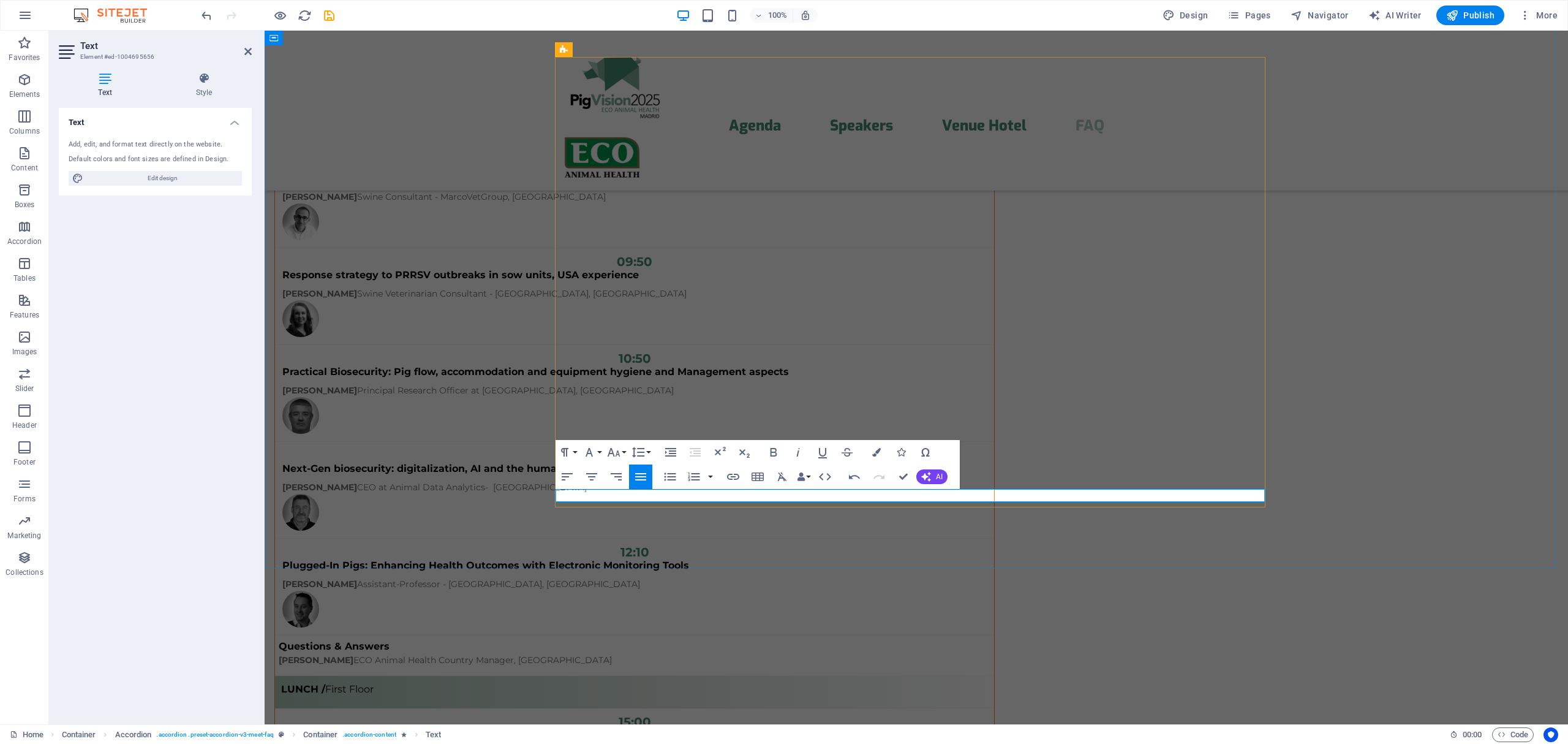
click at [773, 447] on icon "button" at bounding box center [773, 452] width 15 height 15
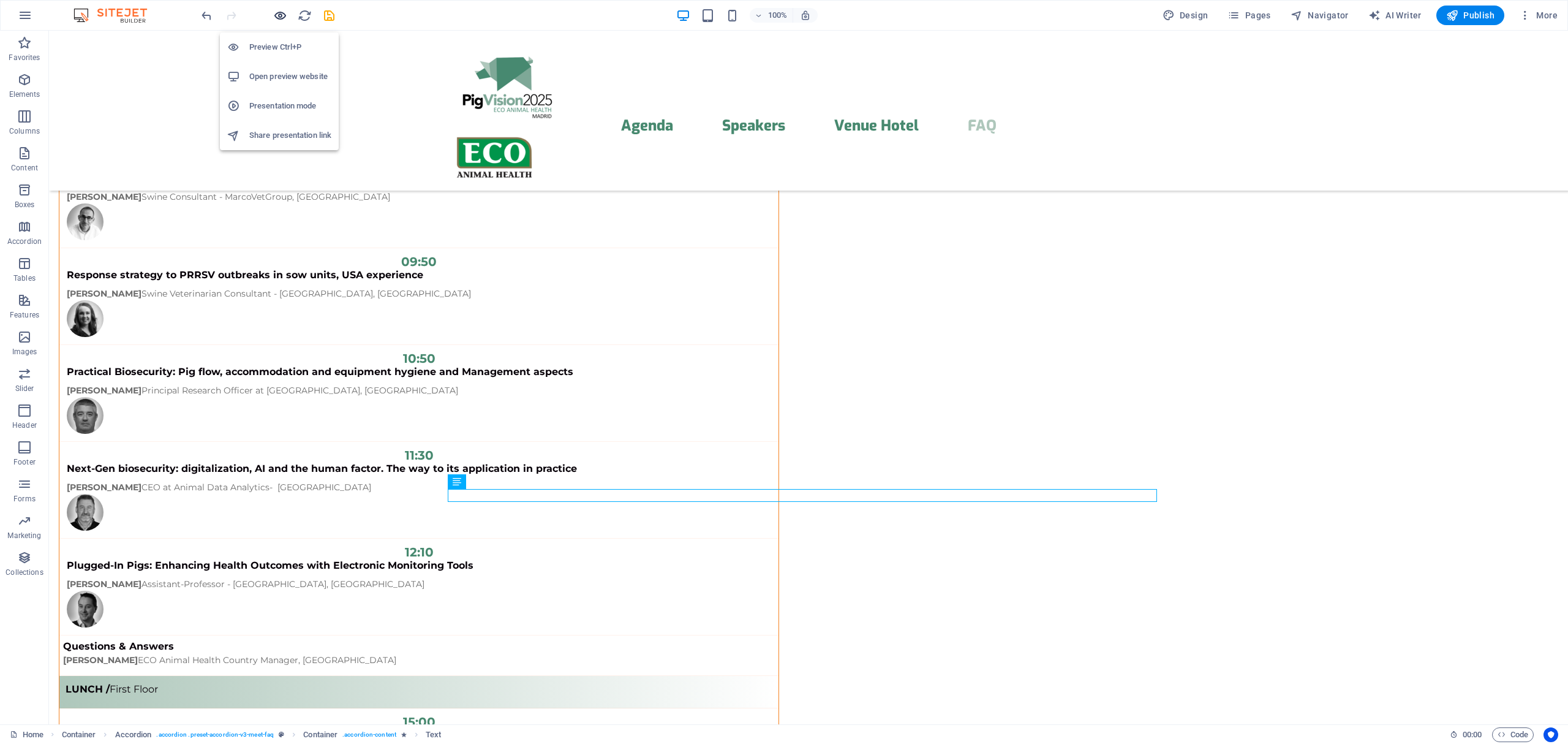
click at [277, 20] on icon "button" at bounding box center [280, 16] width 14 height 14
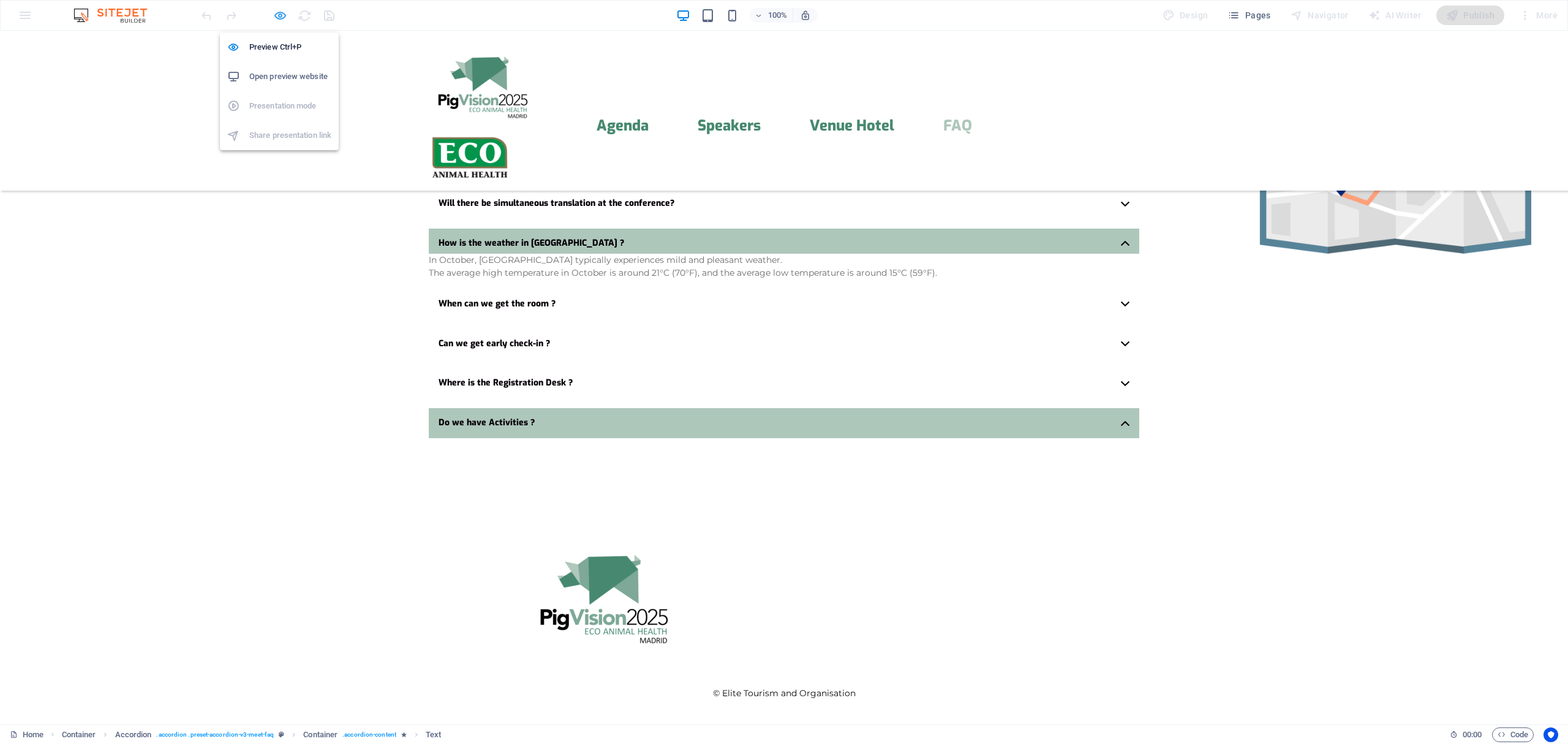
scroll to position [2959, 0]
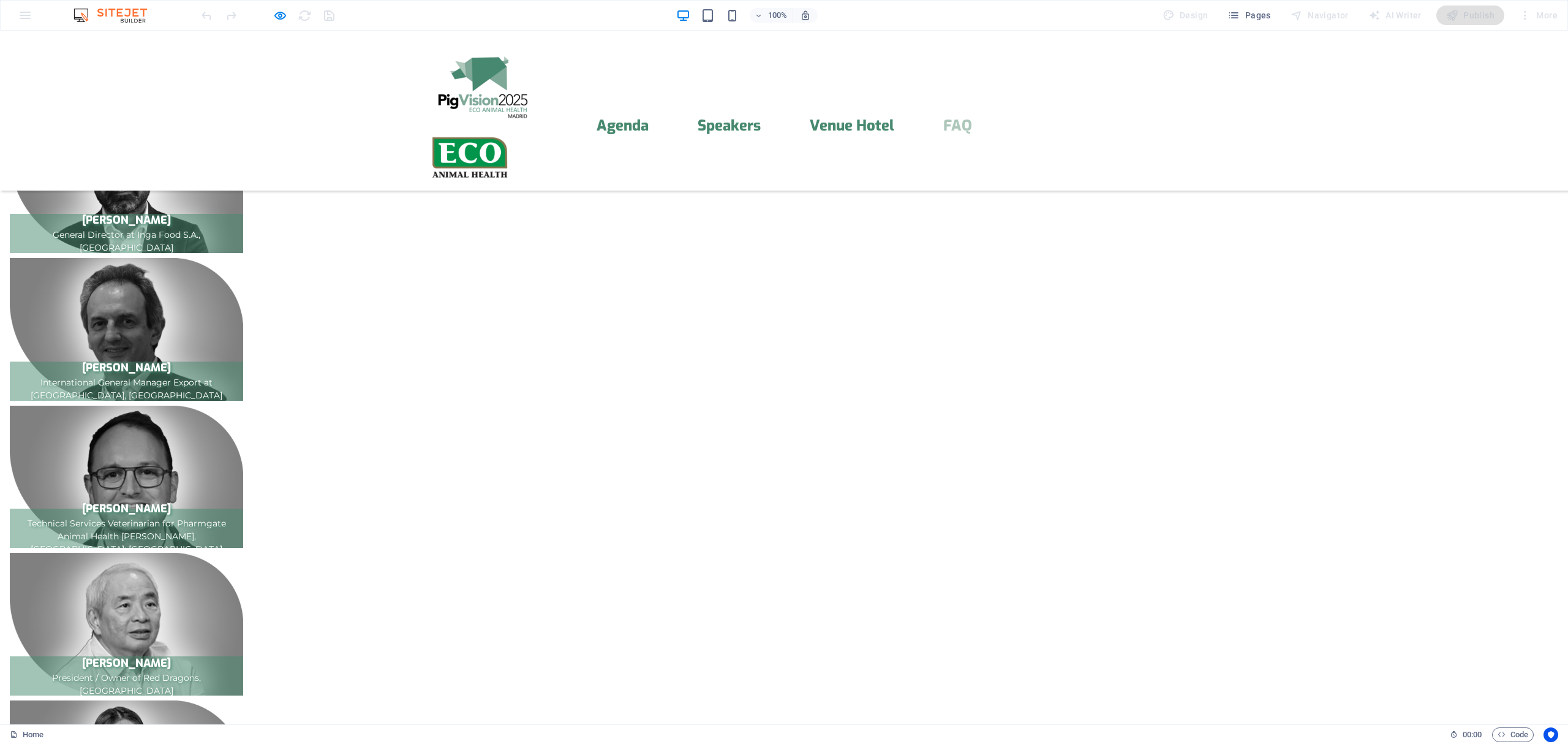
click at [279, 17] on icon "button" at bounding box center [280, 16] width 14 height 14
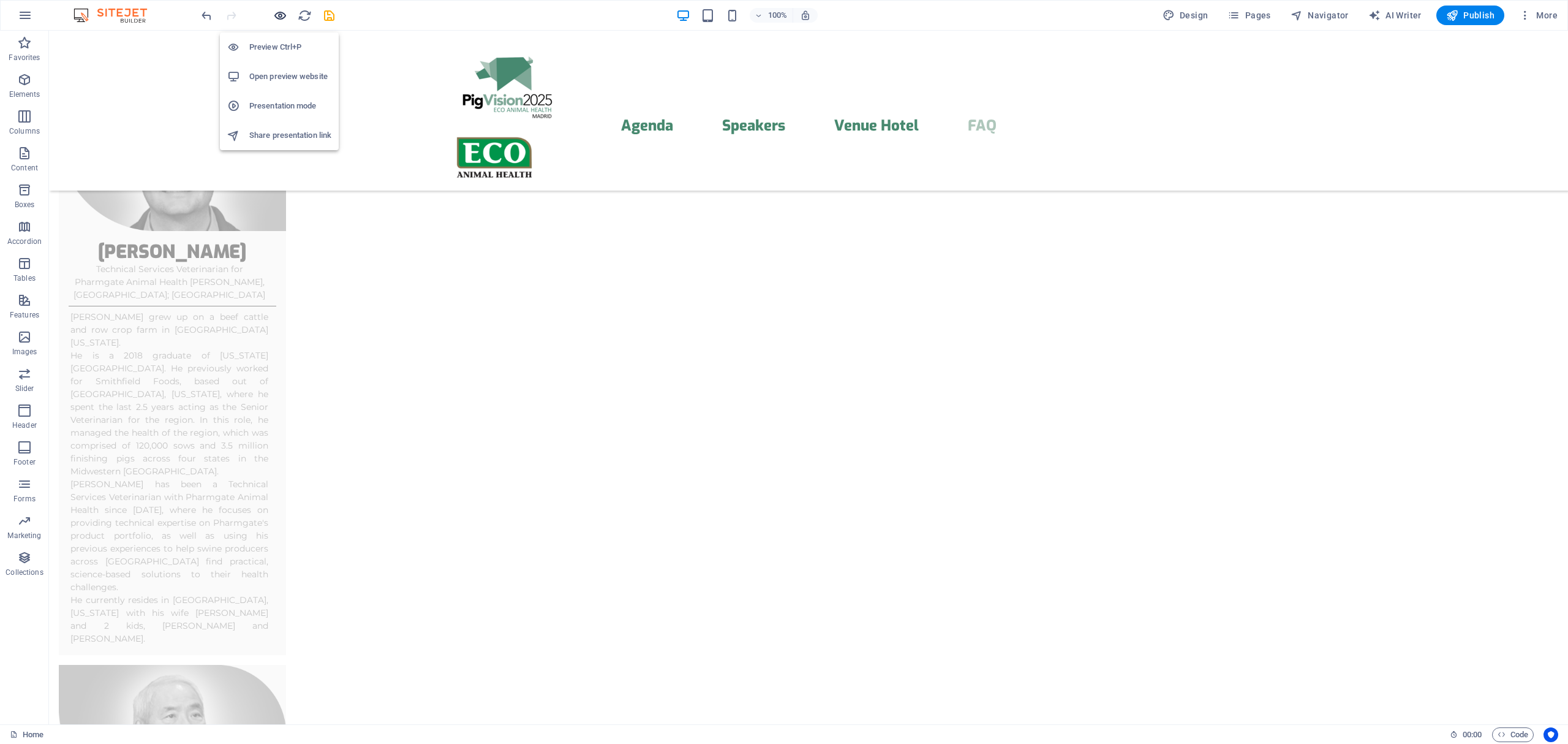
scroll to position [9678, 0]
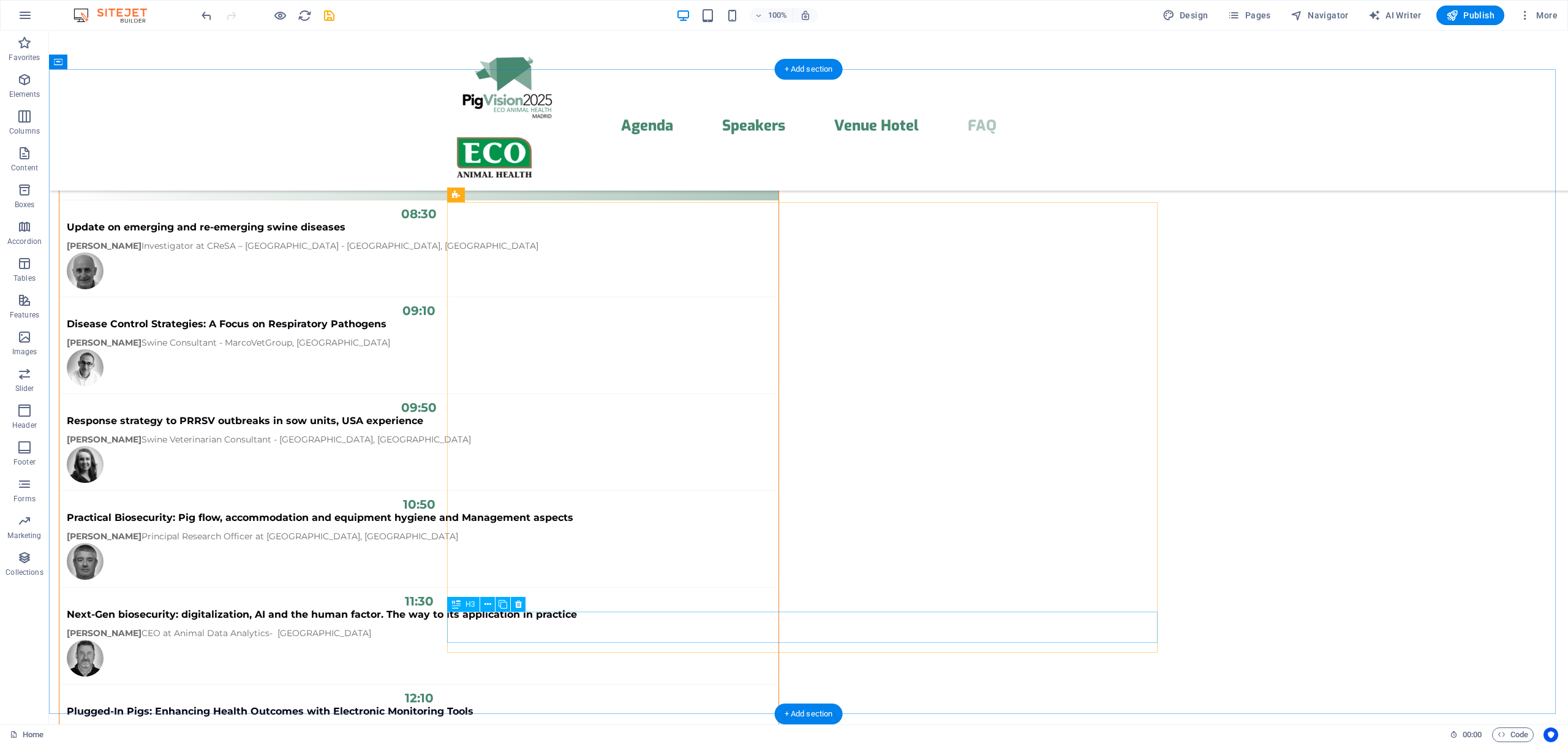
click at [503, 602] on icon at bounding box center [503, 604] width 9 height 13
click at [518, 604] on icon at bounding box center [518, 604] width 7 height 13
click at [524, 196] on icon at bounding box center [525, 195] width 9 height 13
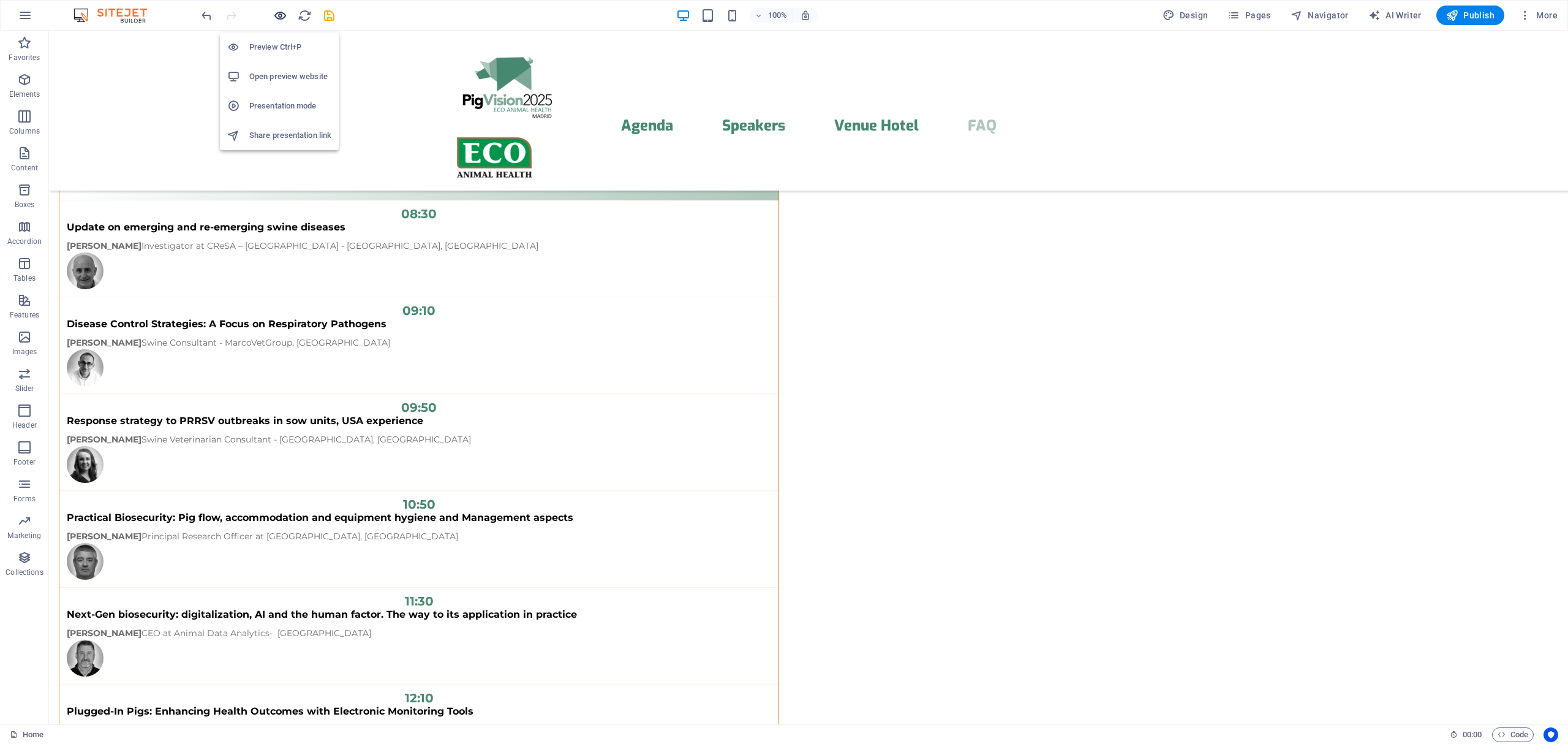
click at [279, 20] on icon "button" at bounding box center [280, 16] width 14 height 14
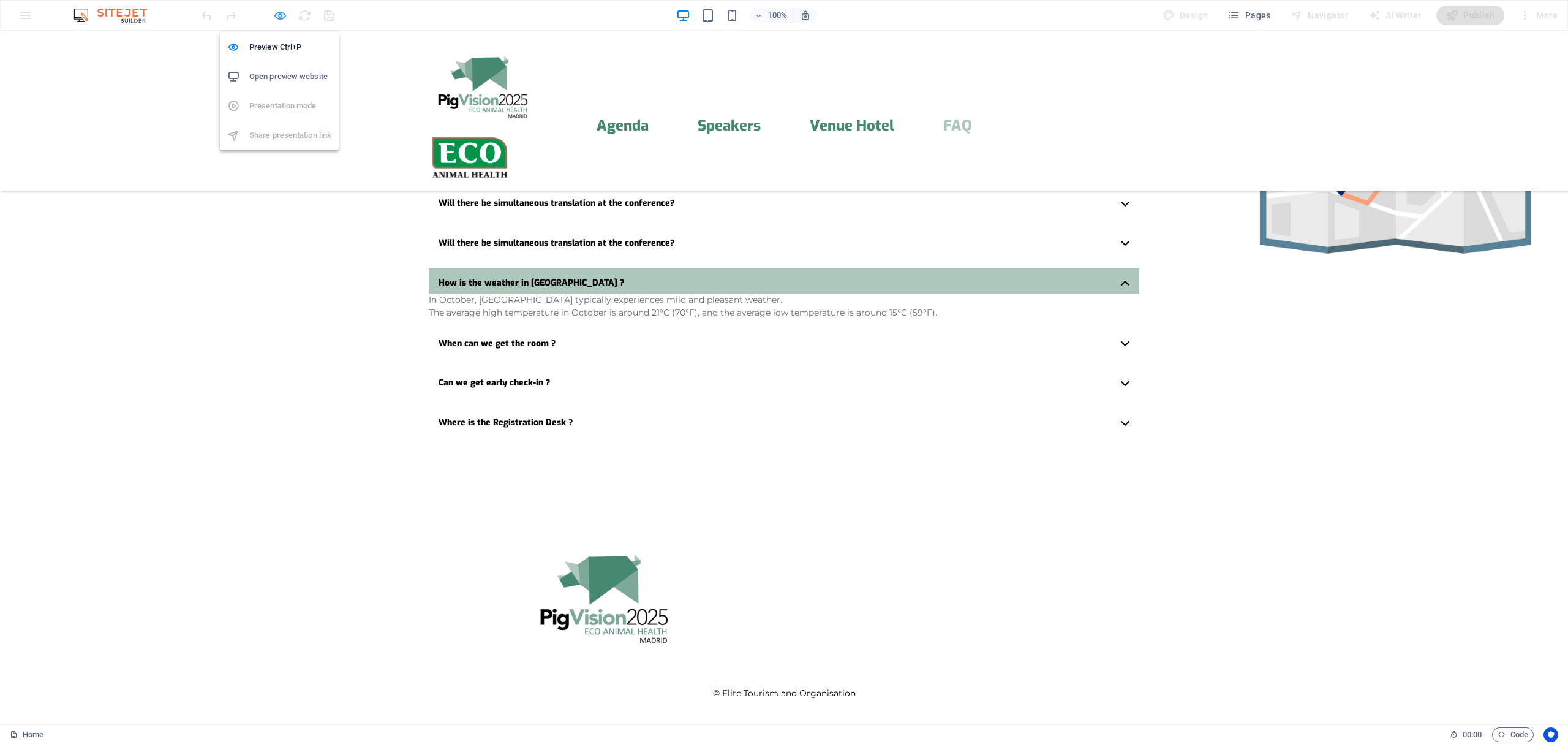
scroll to position [2946, 0]
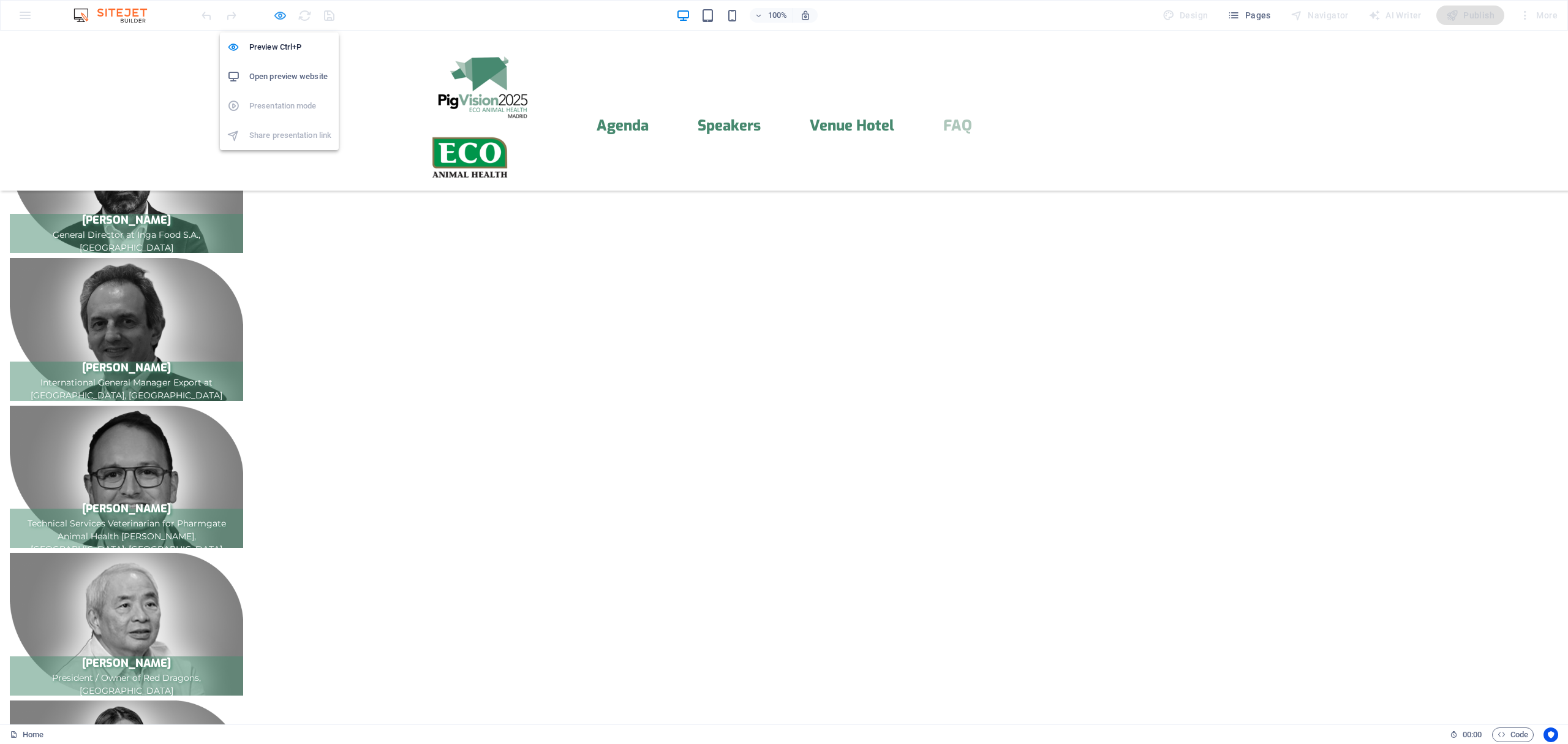
click at [282, 18] on icon "button" at bounding box center [280, 16] width 14 height 14
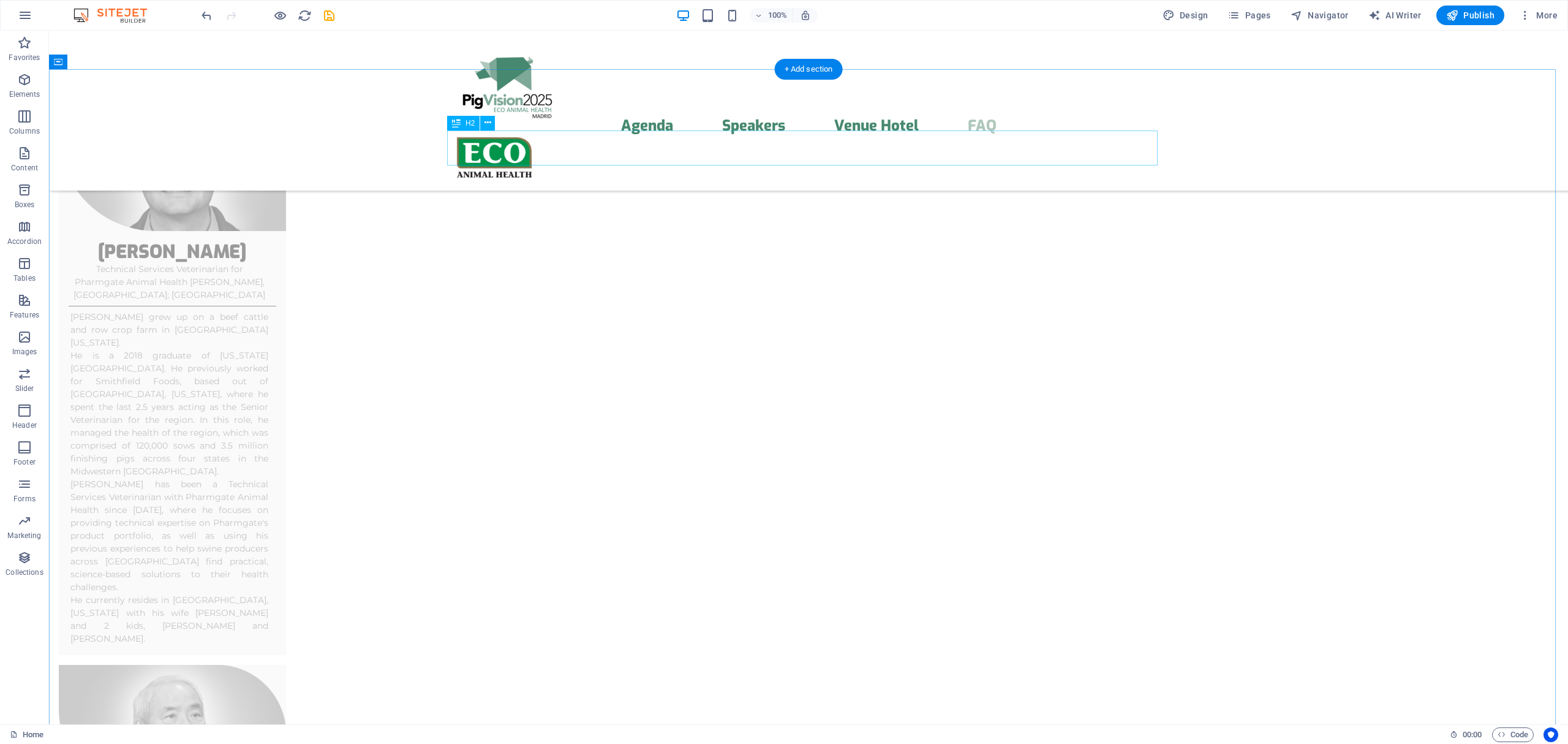
scroll to position [9678, 0]
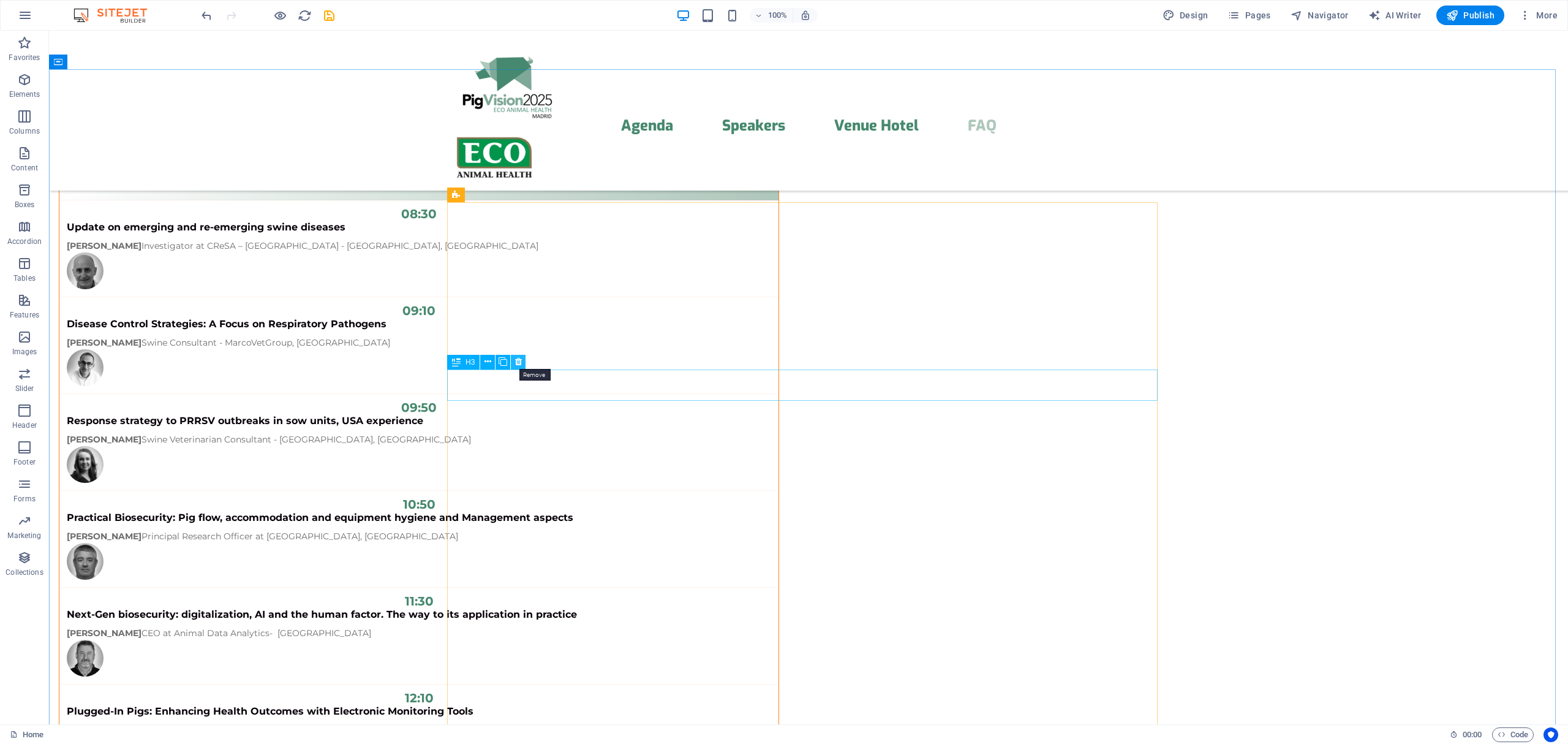
click at [517, 359] on icon at bounding box center [518, 361] width 7 height 13
click at [525, 196] on icon at bounding box center [525, 195] width 9 height 13
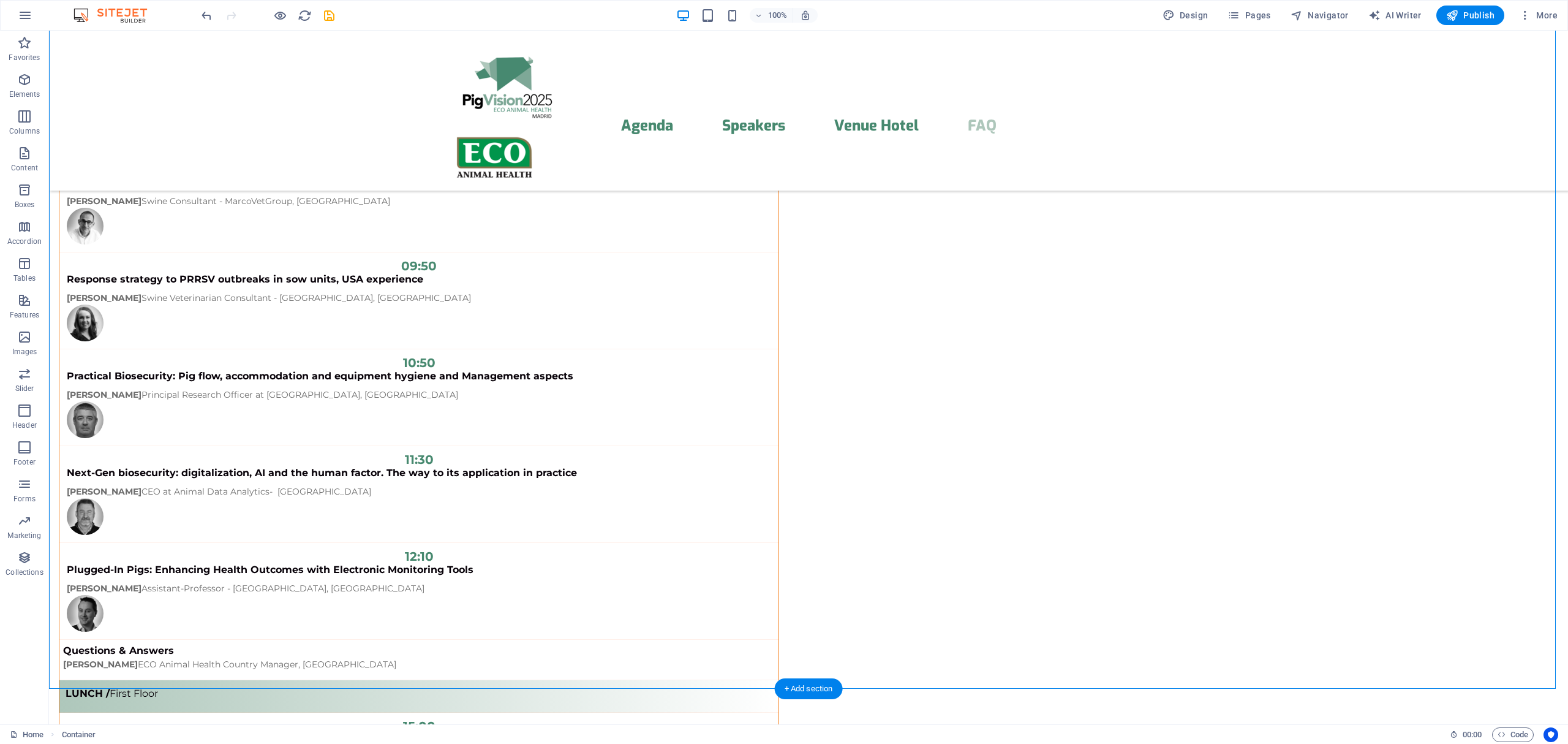
scroll to position [9823, 0]
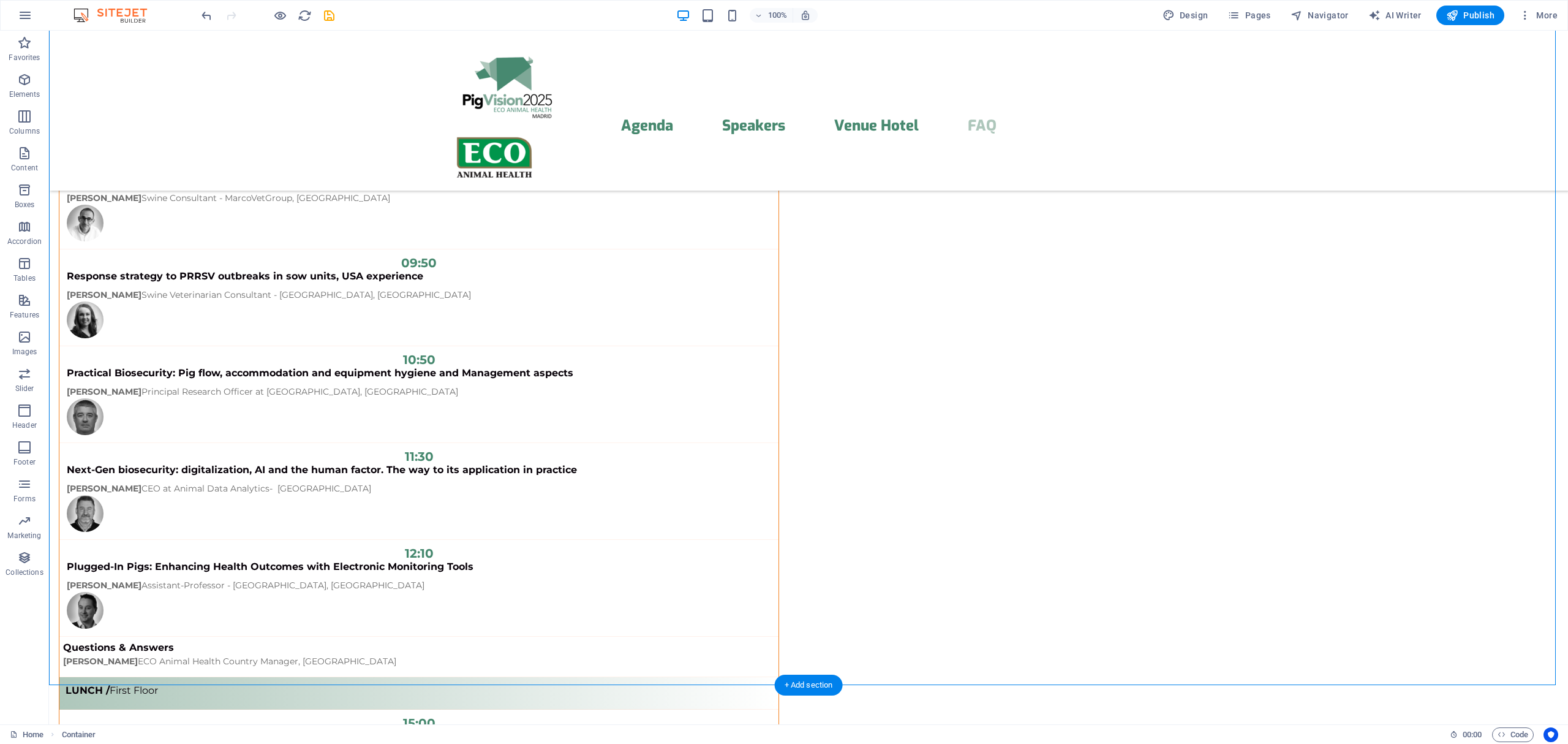
drag, startPoint x: 500, startPoint y: 279, endPoint x: 522, endPoint y: 621, distance: 342.7
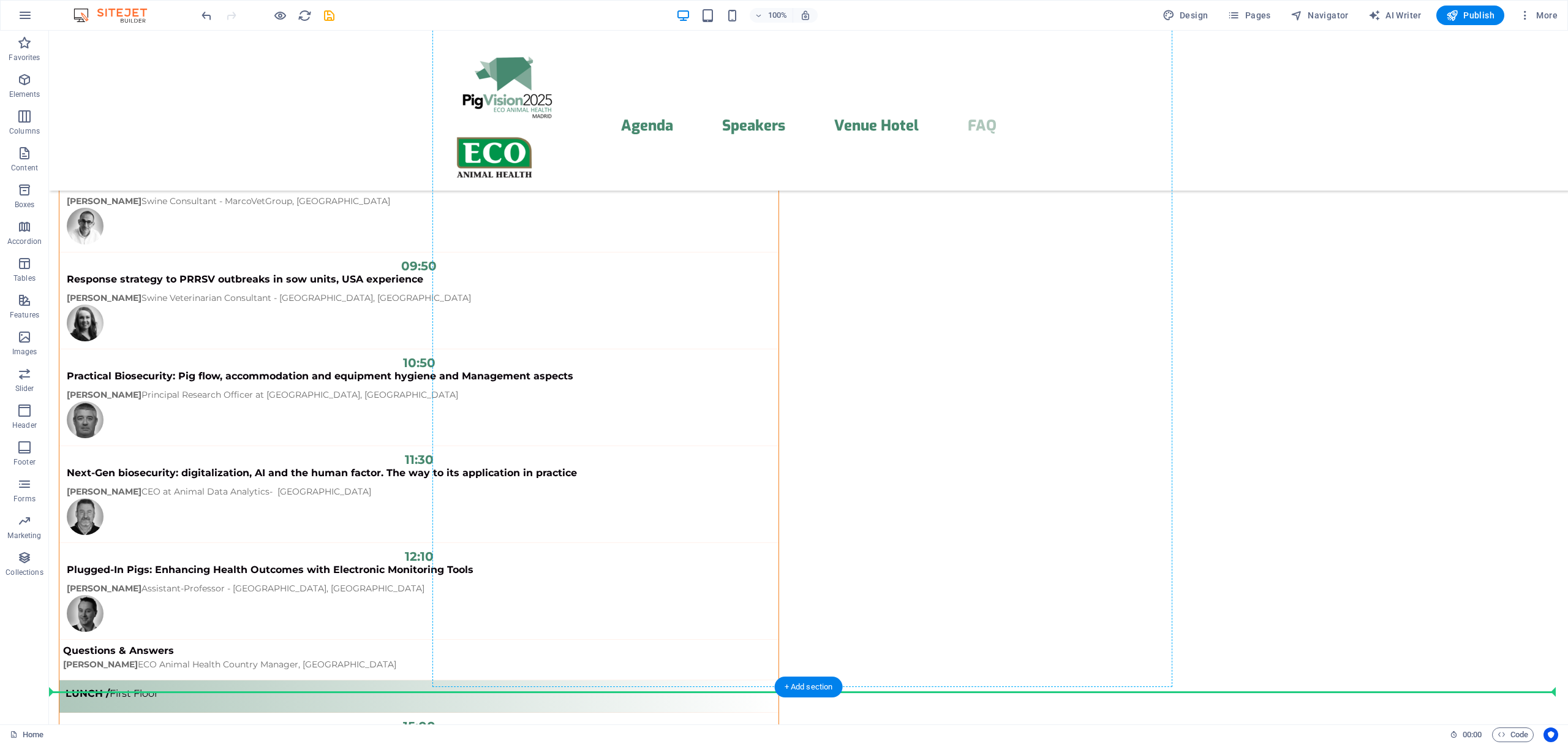
scroll to position [9821, 0]
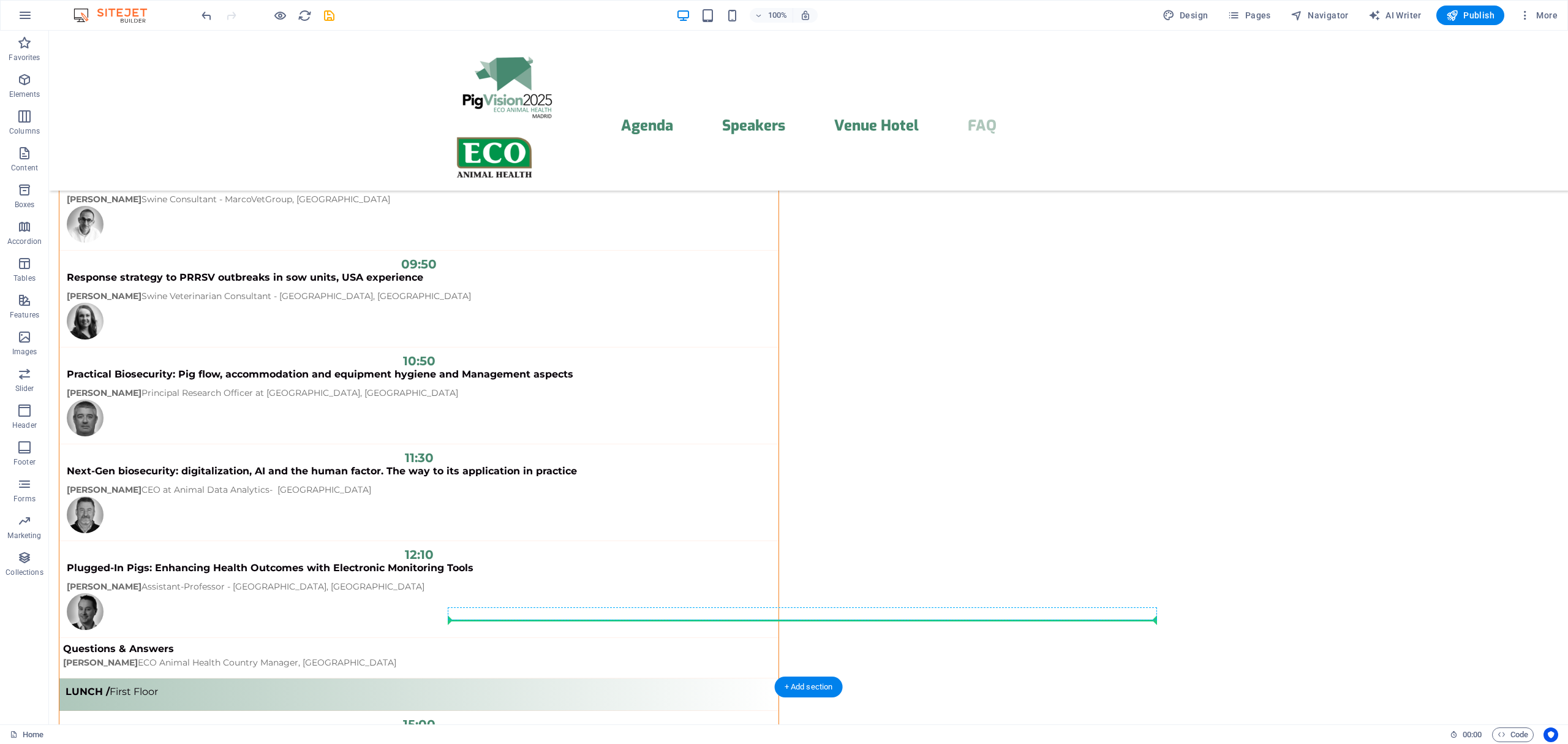
drag, startPoint x: 514, startPoint y: 355, endPoint x: 481, endPoint y: 618, distance: 265.1
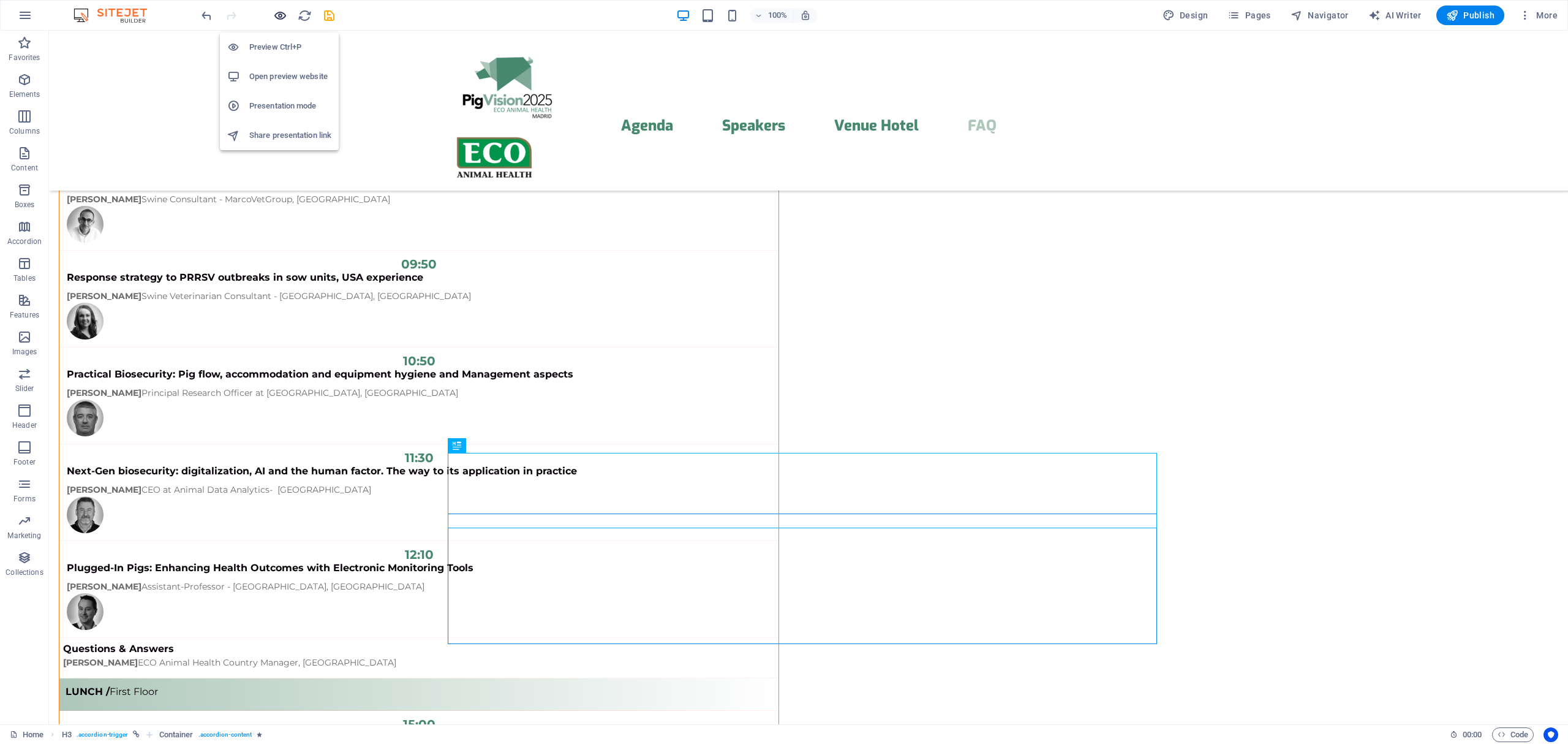
click at [284, 16] on icon "button" at bounding box center [280, 16] width 14 height 14
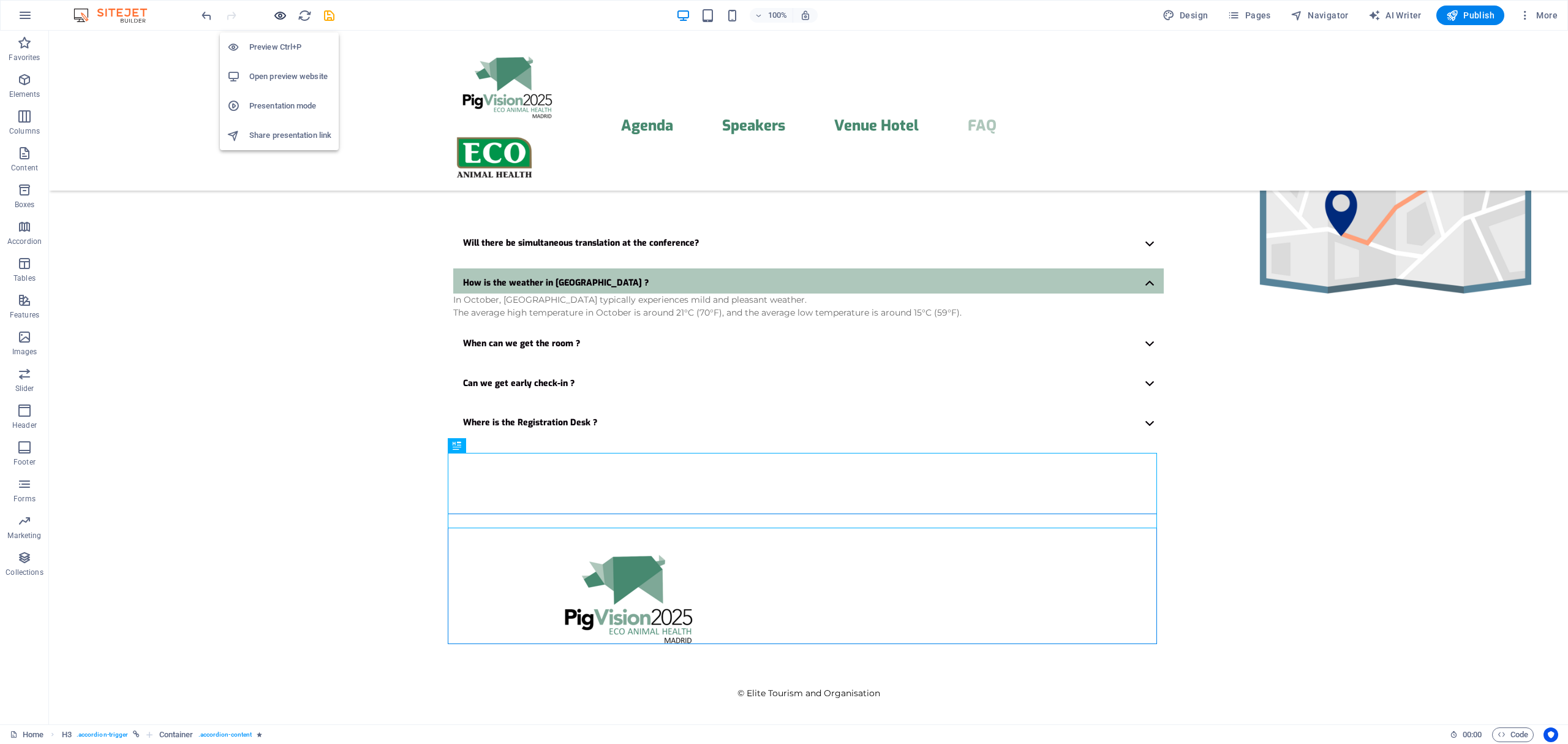
scroll to position [2919, 0]
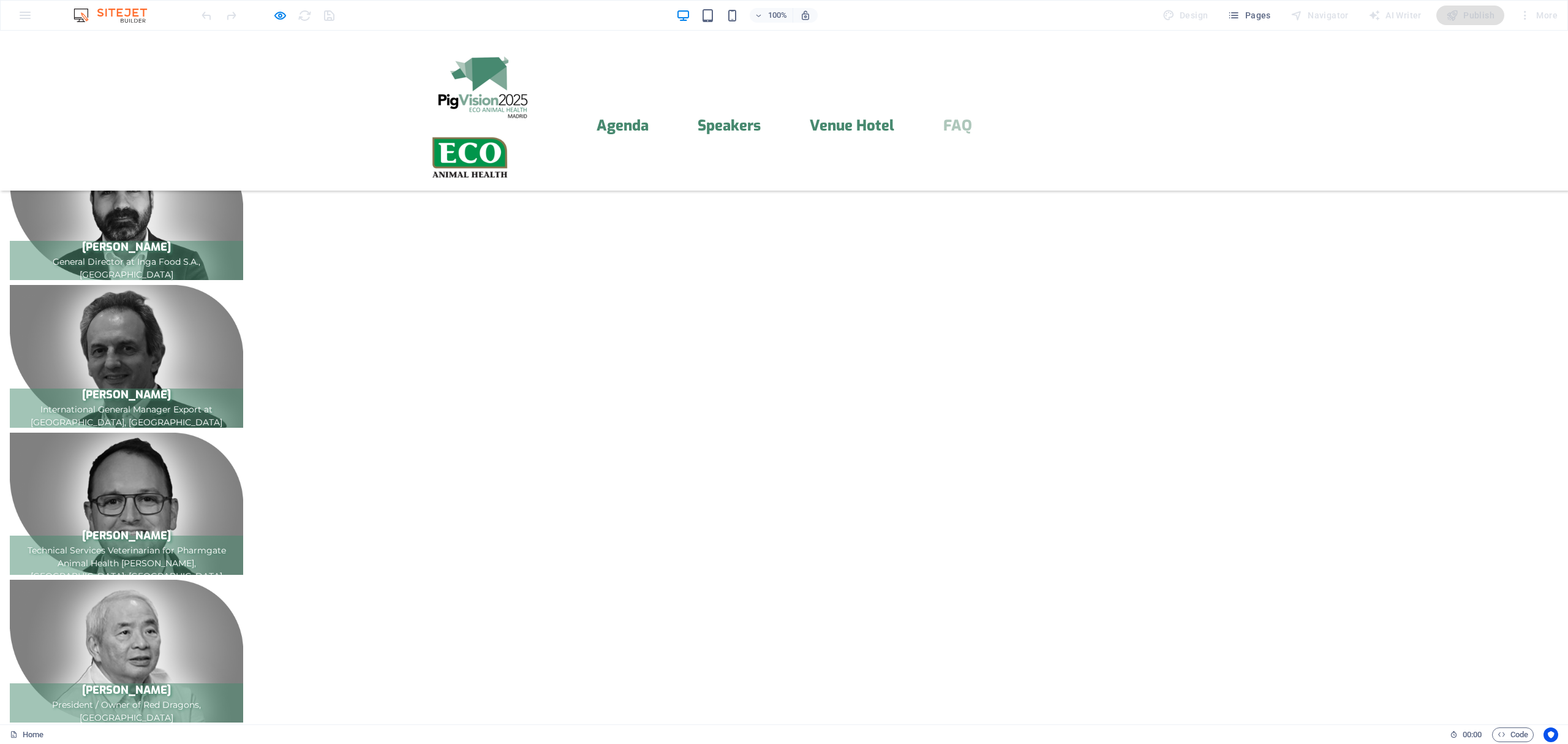
click at [277, 9] on icon "button" at bounding box center [280, 16] width 14 height 14
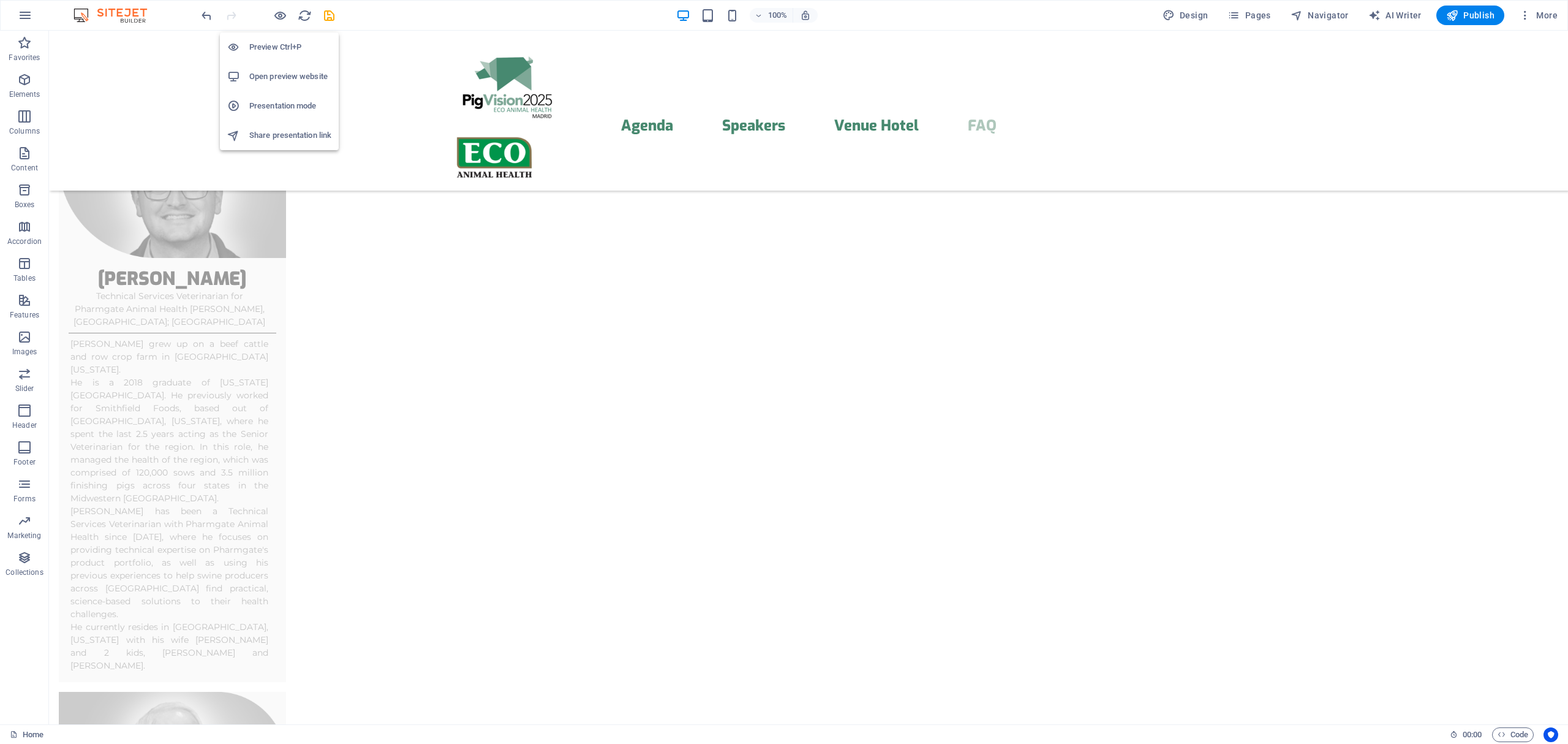
scroll to position [9651, 0]
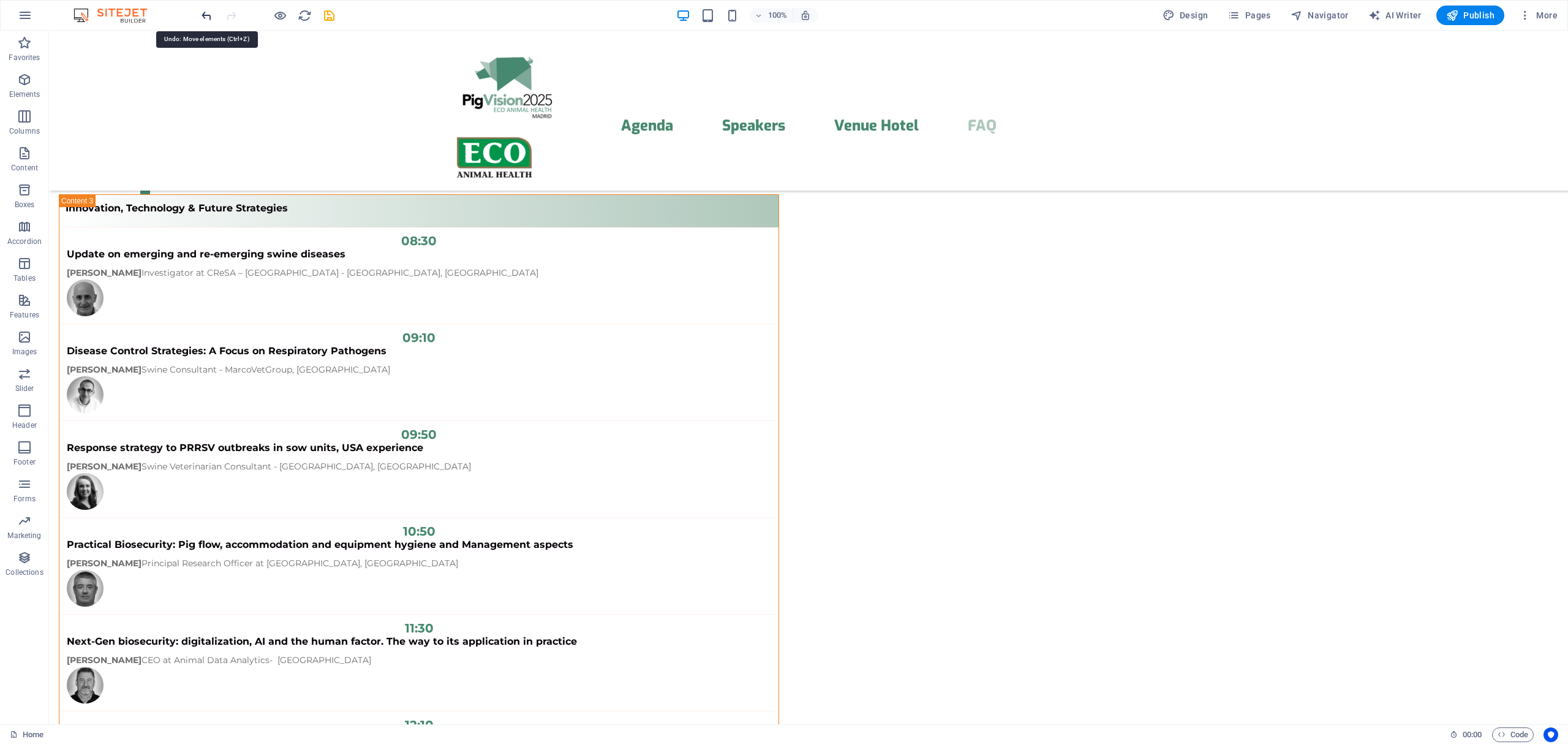
click at [210, 16] on icon "undo" at bounding box center [207, 16] width 14 height 14
click at [283, 20] on icon "button" at bounding box center [280, 16] width 14 height 14
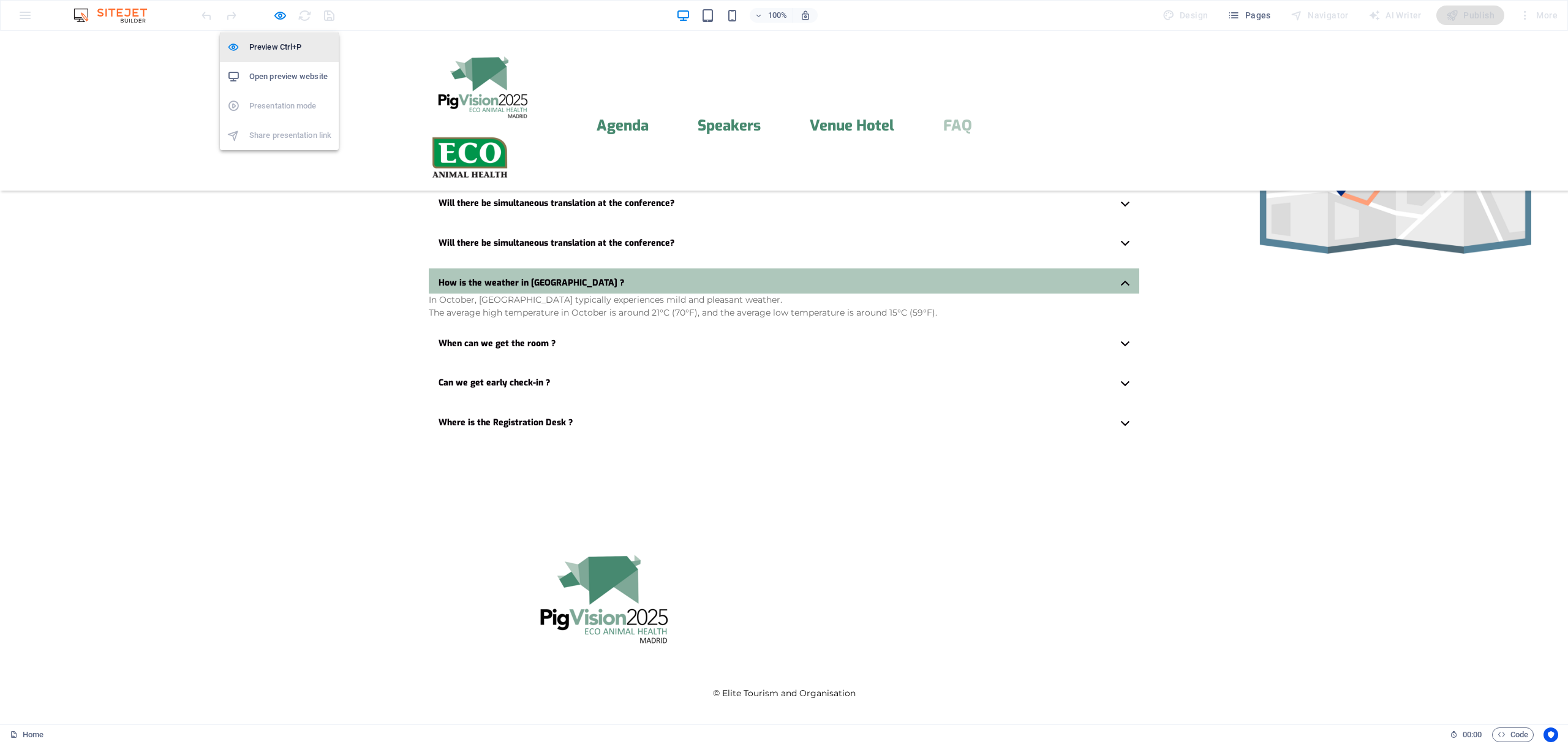
scroll to position [2919, 0]
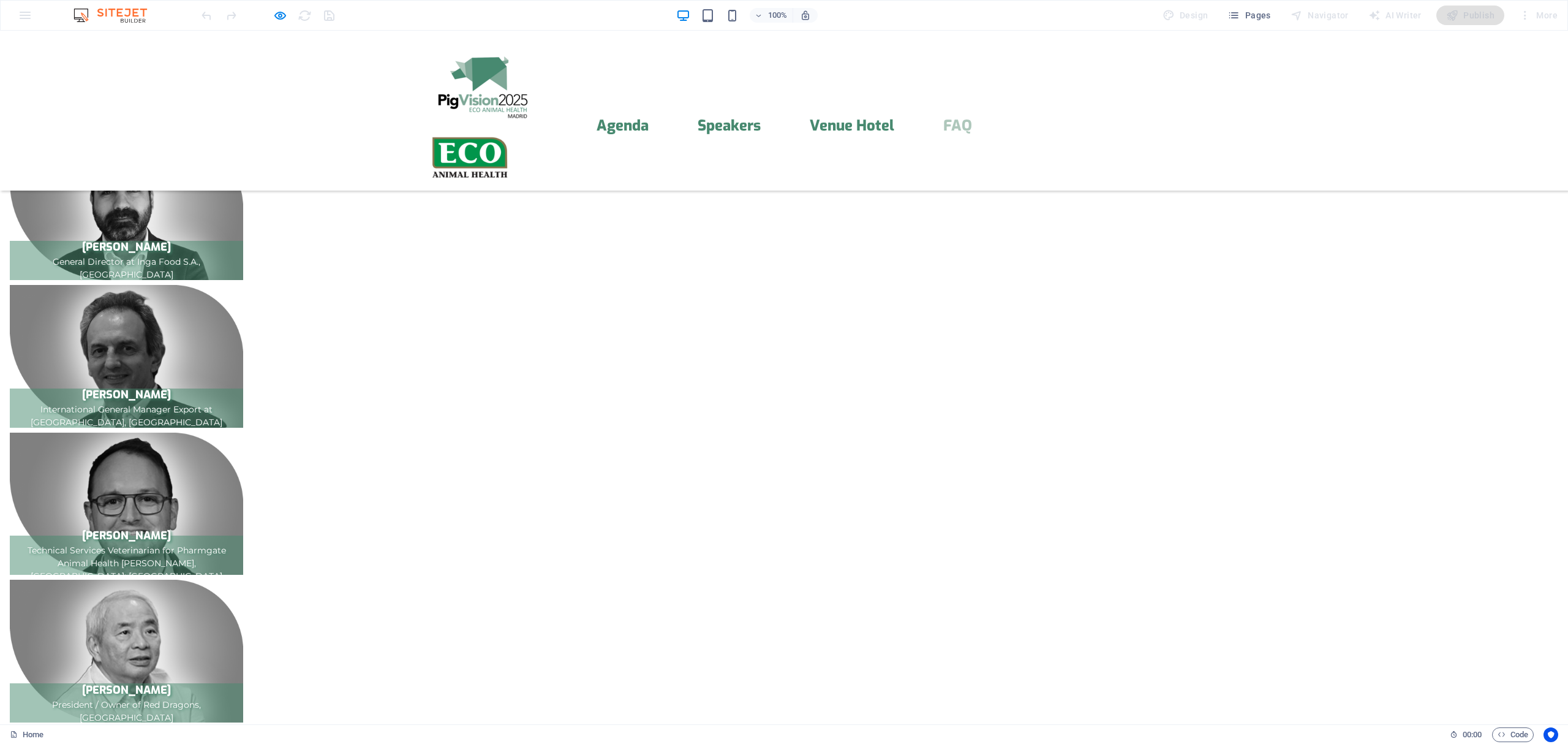
click at [278, 16] on icon "button" at bounding box center [280, 16] width 14 height 14
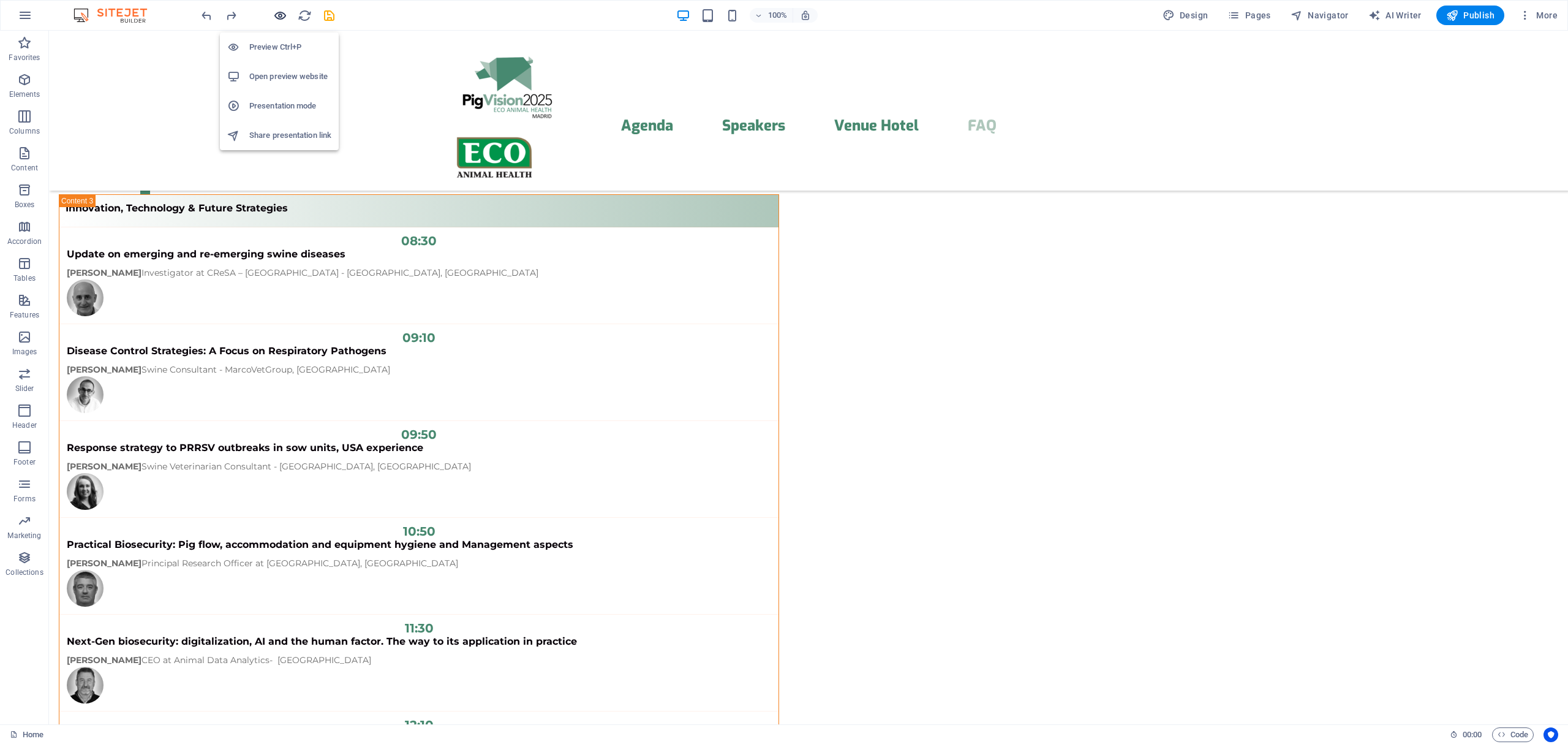
click at [278, 16] on icon "button" at bounding box center [280, 16] width 14 height 14
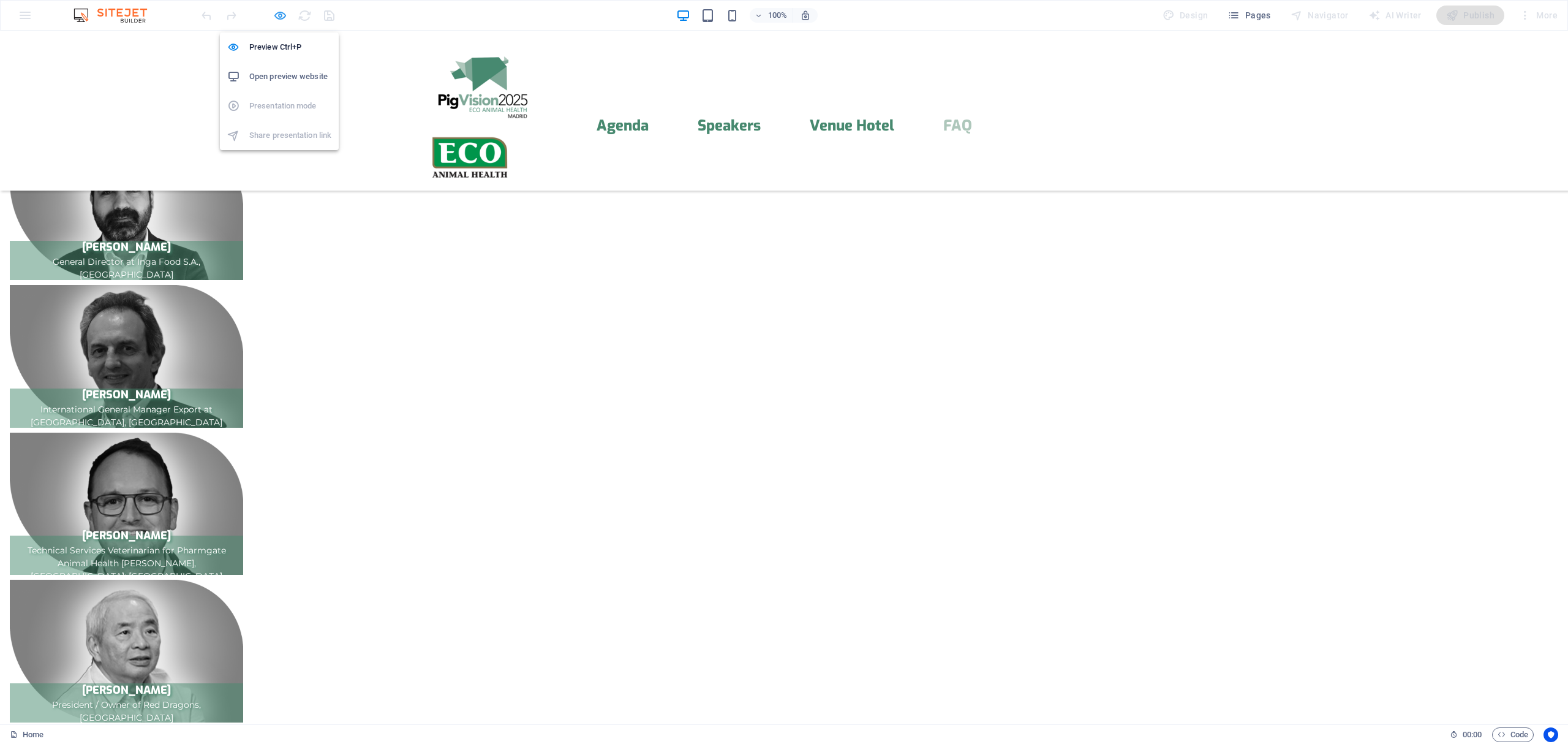
click at [278, 16] on icon "button" at bounding box center [280, 16] width 14 height 14
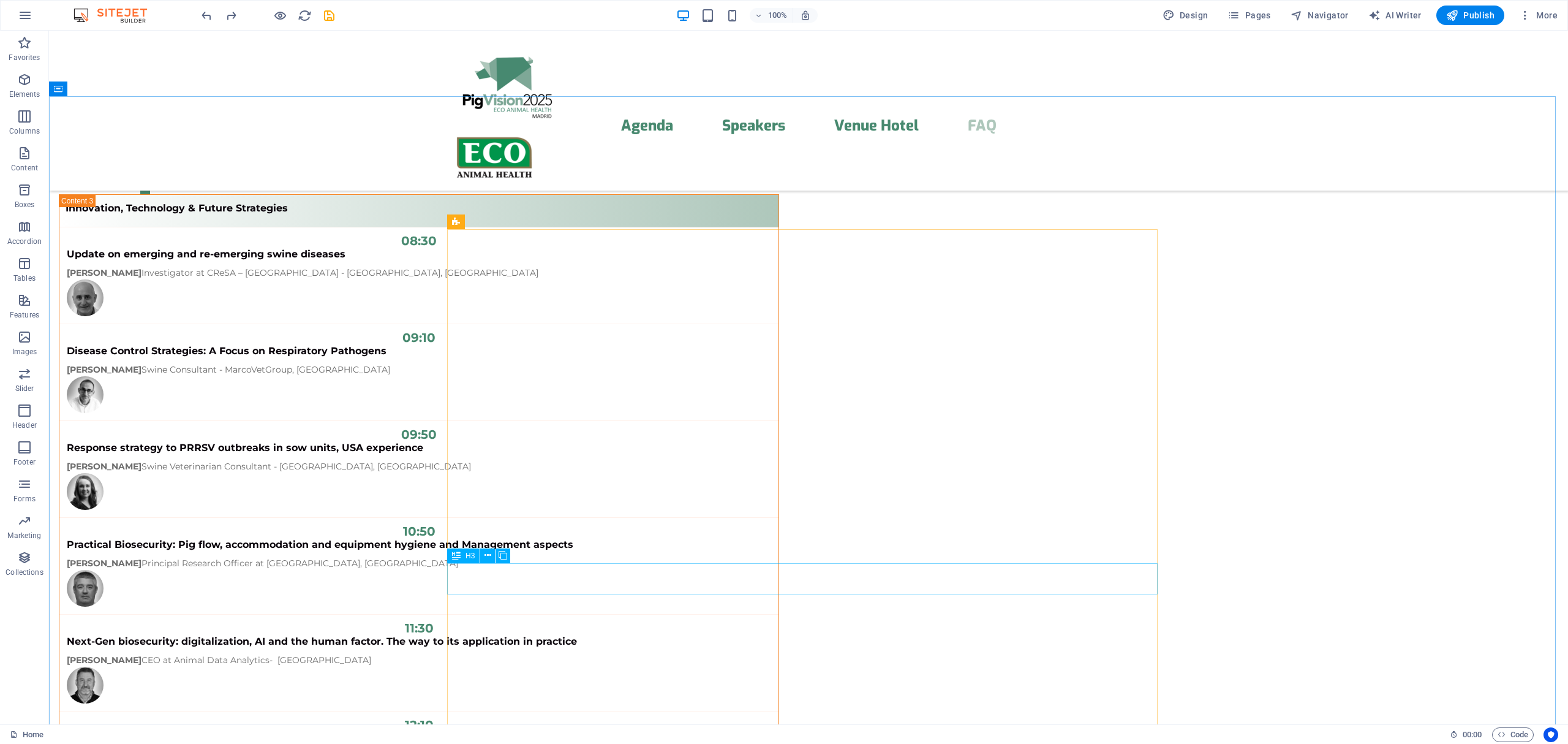
click at [464, 554] on div "H3" at bounding box center [463, 556] width 32 height 15
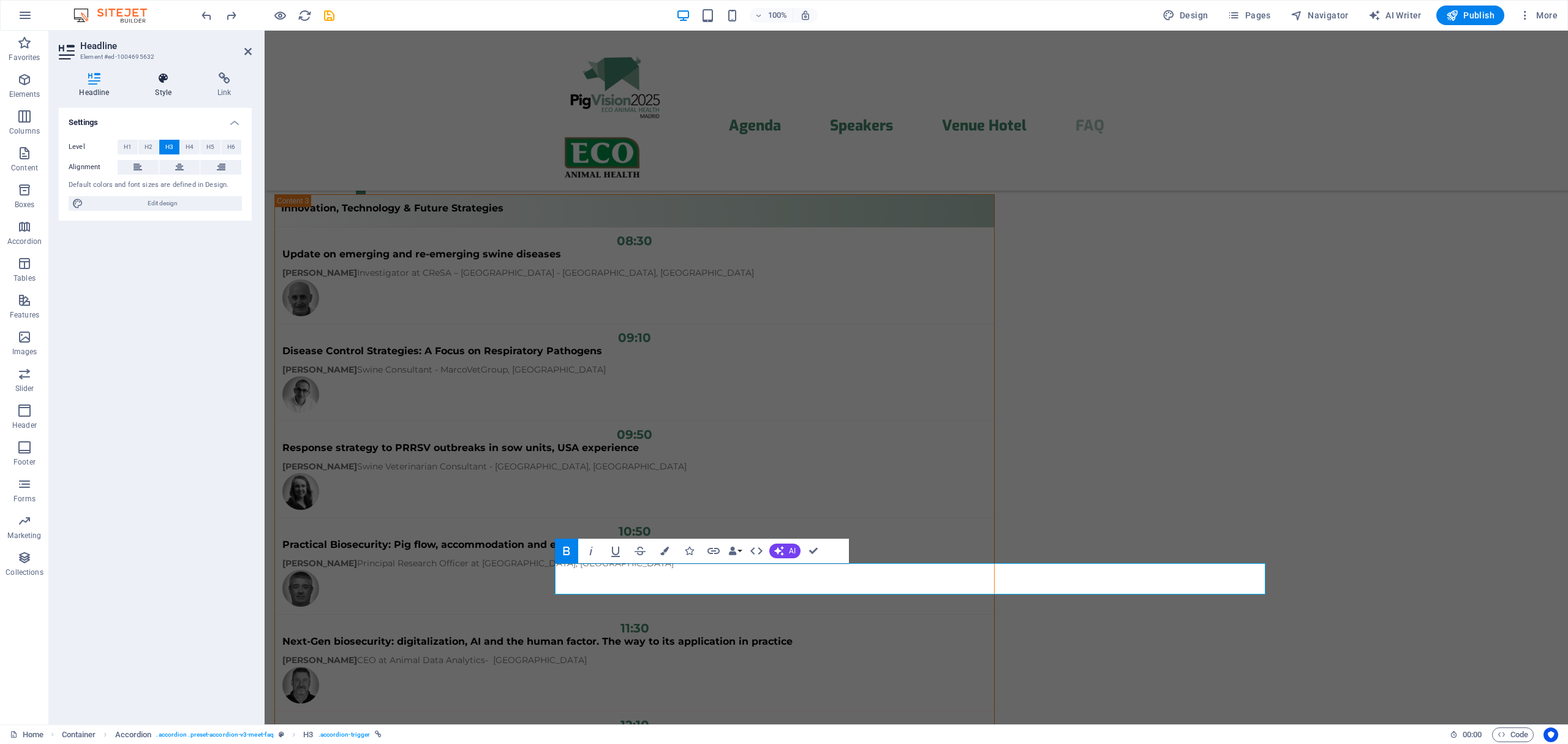
click at [162, 89] on h4 "Style" at bounding box center [166, 85] width 63 height 26
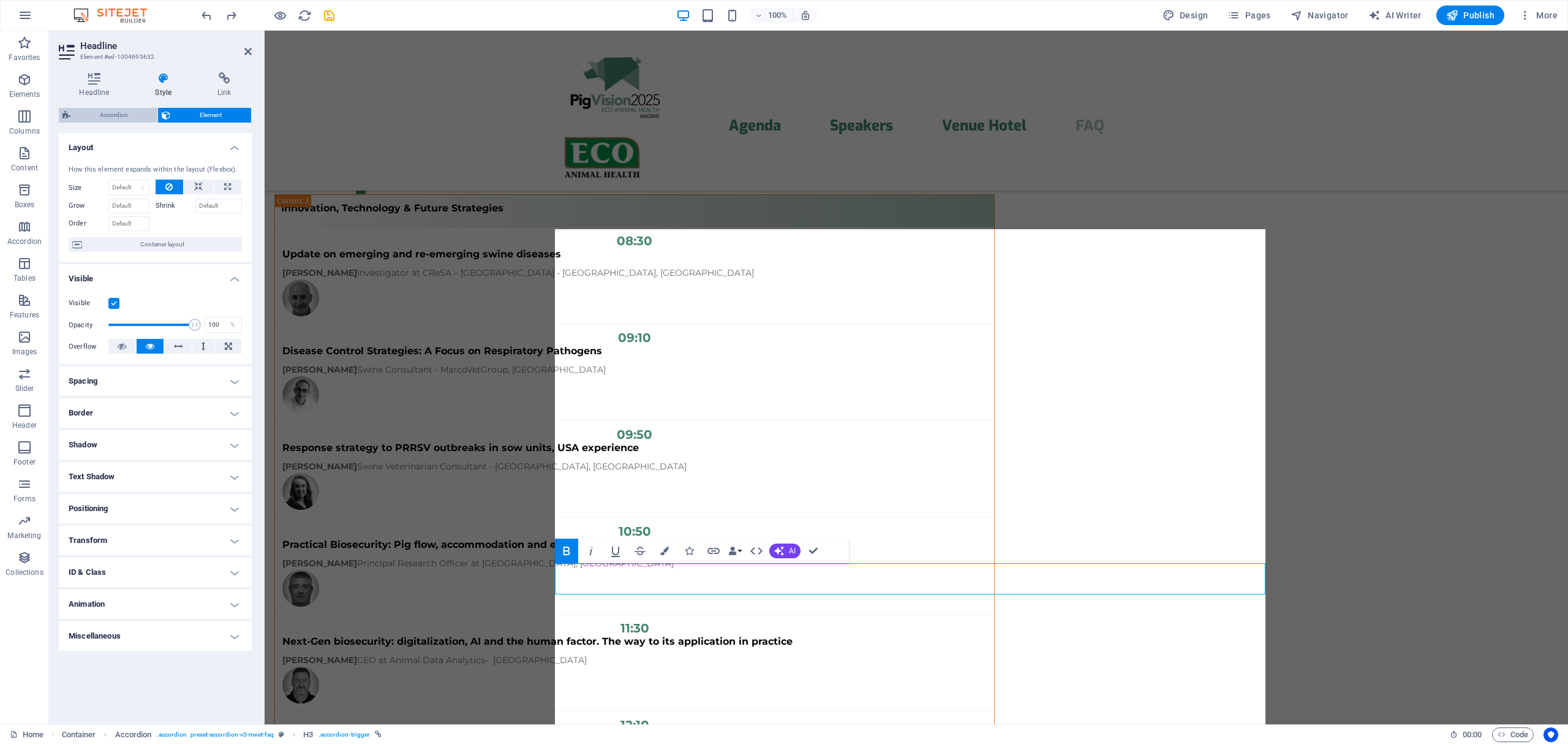
click at [126, 111] on span "Accordion" at bounding box center [114, 115] width 80 height 15
select select "rem"
select select "preset-accordion-v3-meet-faq"
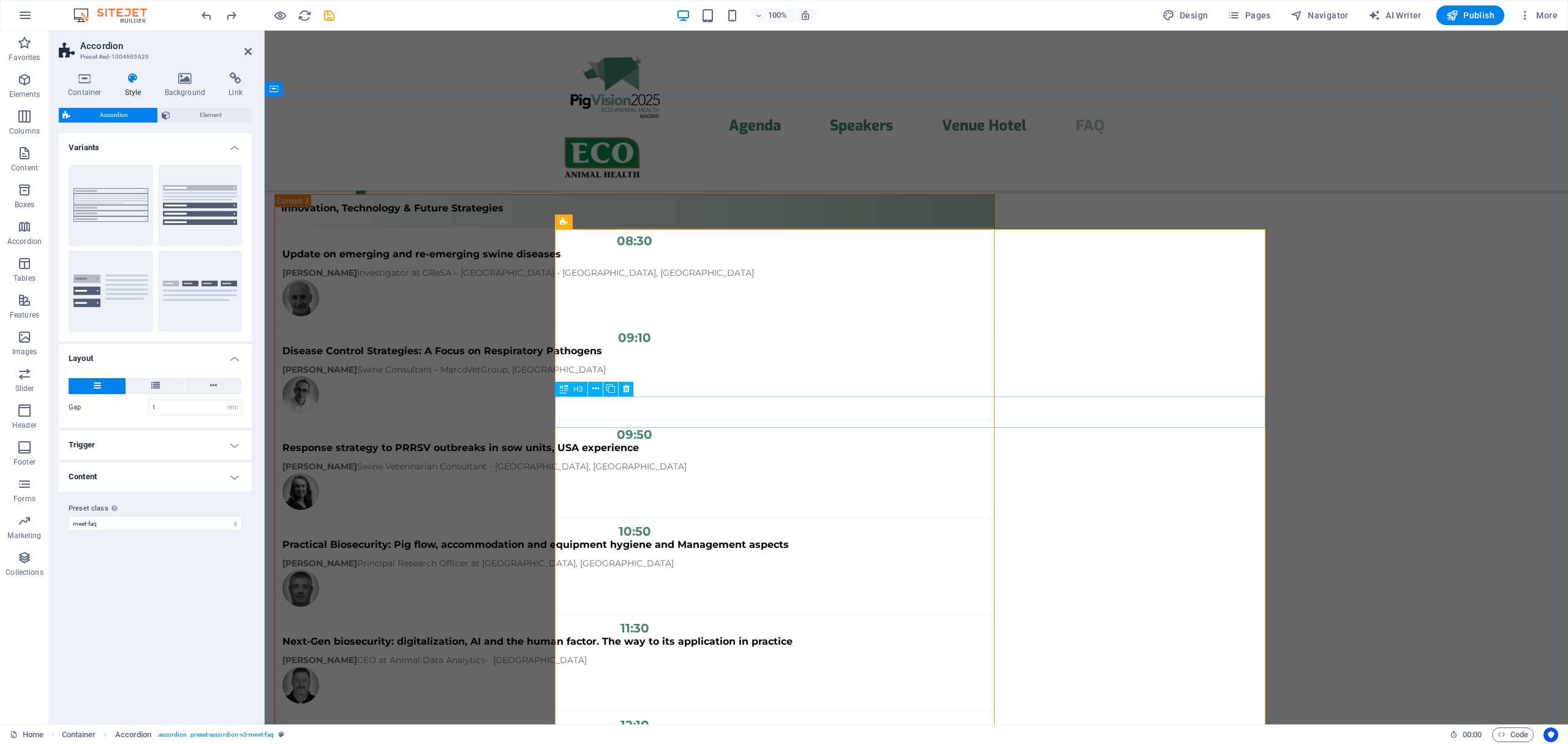
click at [578, 388] on span "H3" at bounding box center [578, 389] width 9 height 7
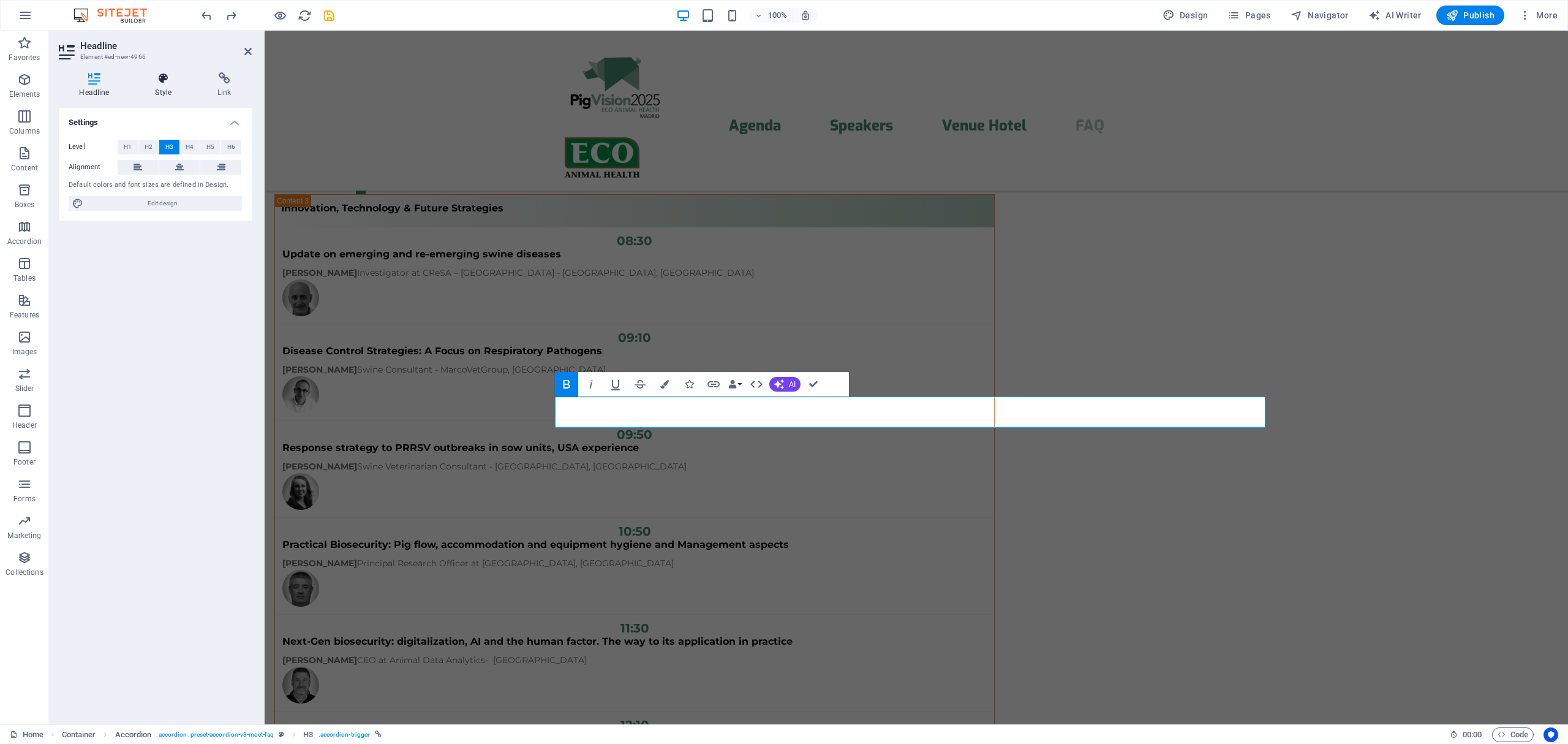
click at [160, 81] on icon at bounding box center [164, 78] width 58 height 13
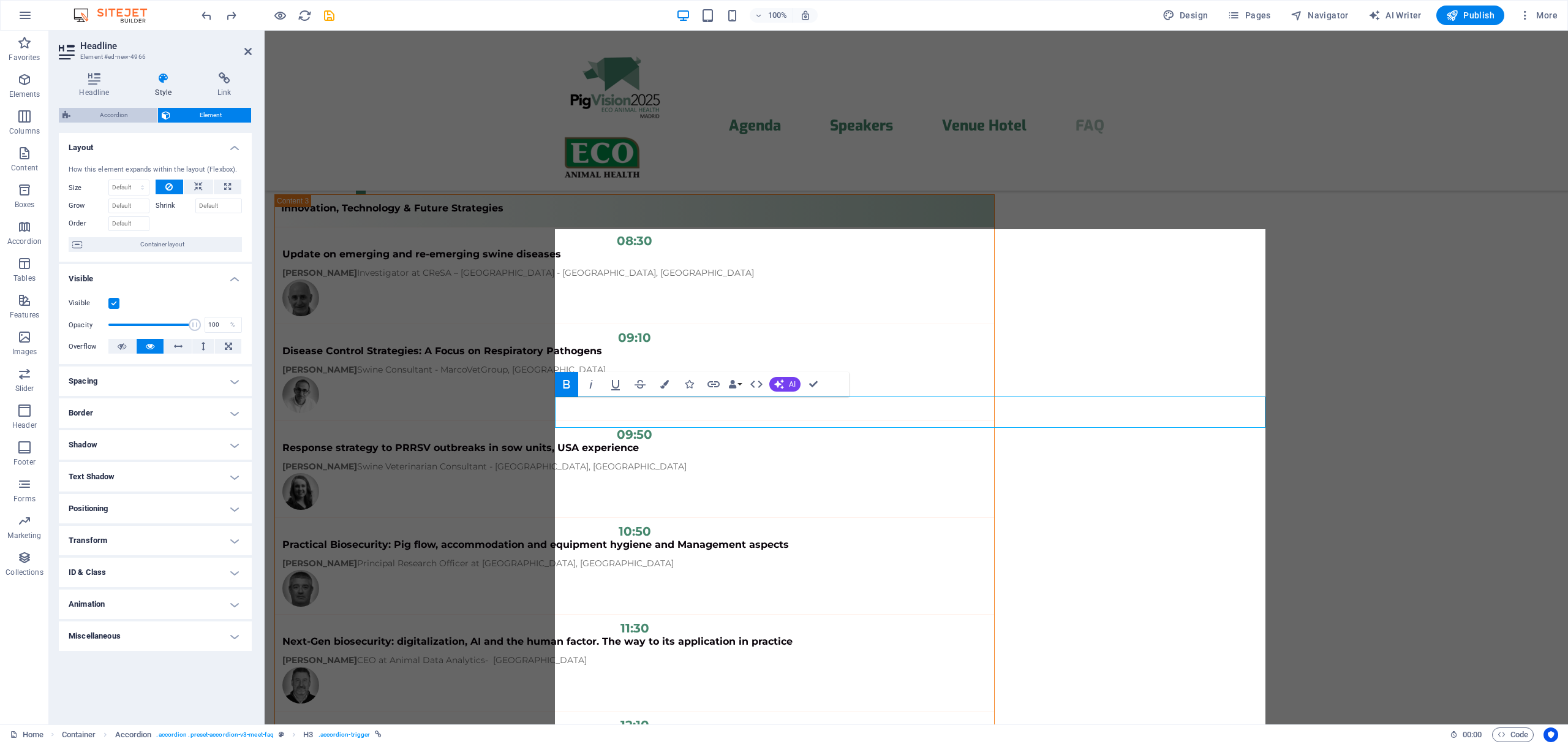
click at [120, 117] on span "Accordion" at bounding box center [114, 115] width 80 height 15
select select "rem"
select select "preset-accordion-v3-meet-faq"
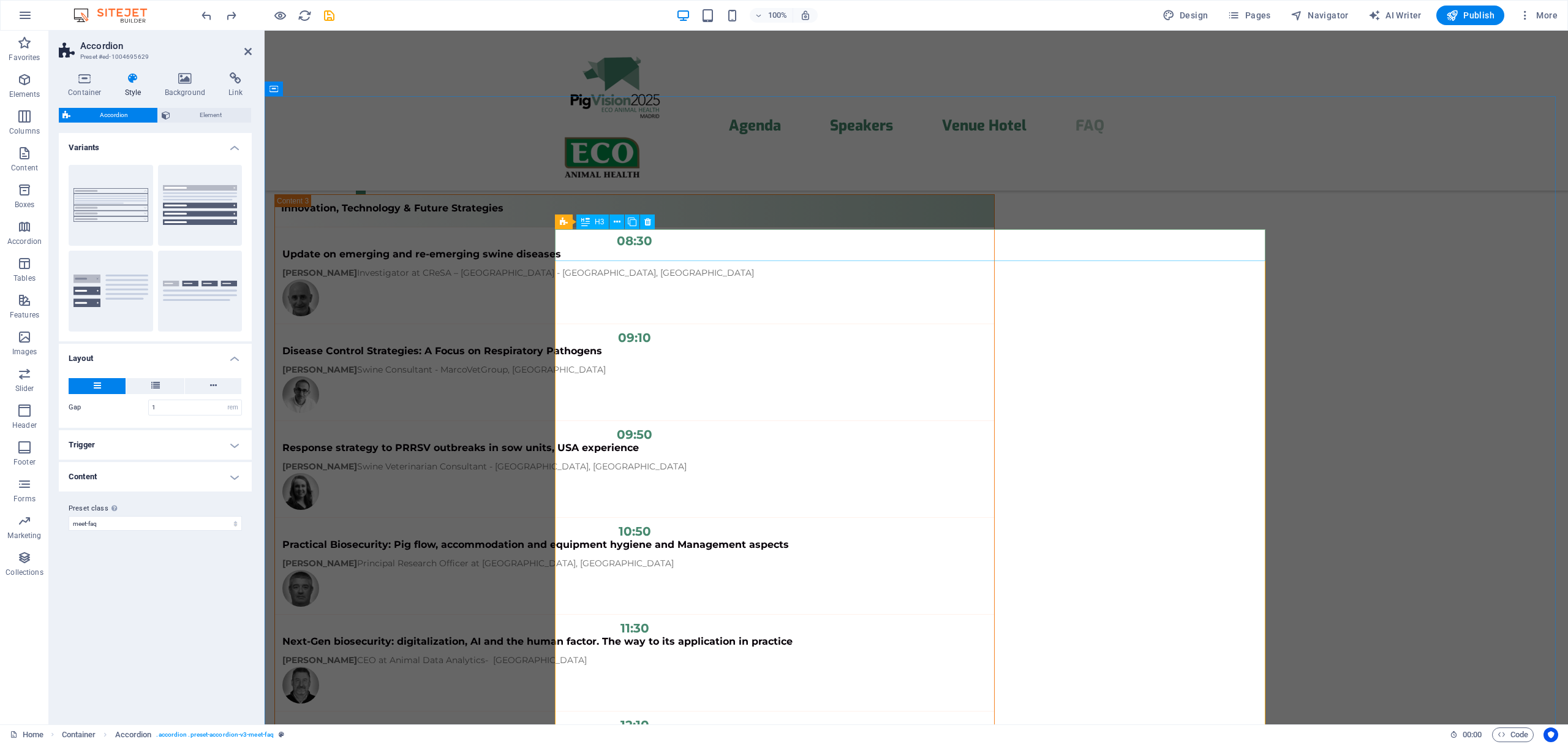
click at [596, 221] on span "H3" at bounding box center [599, 221] width 9 height 7
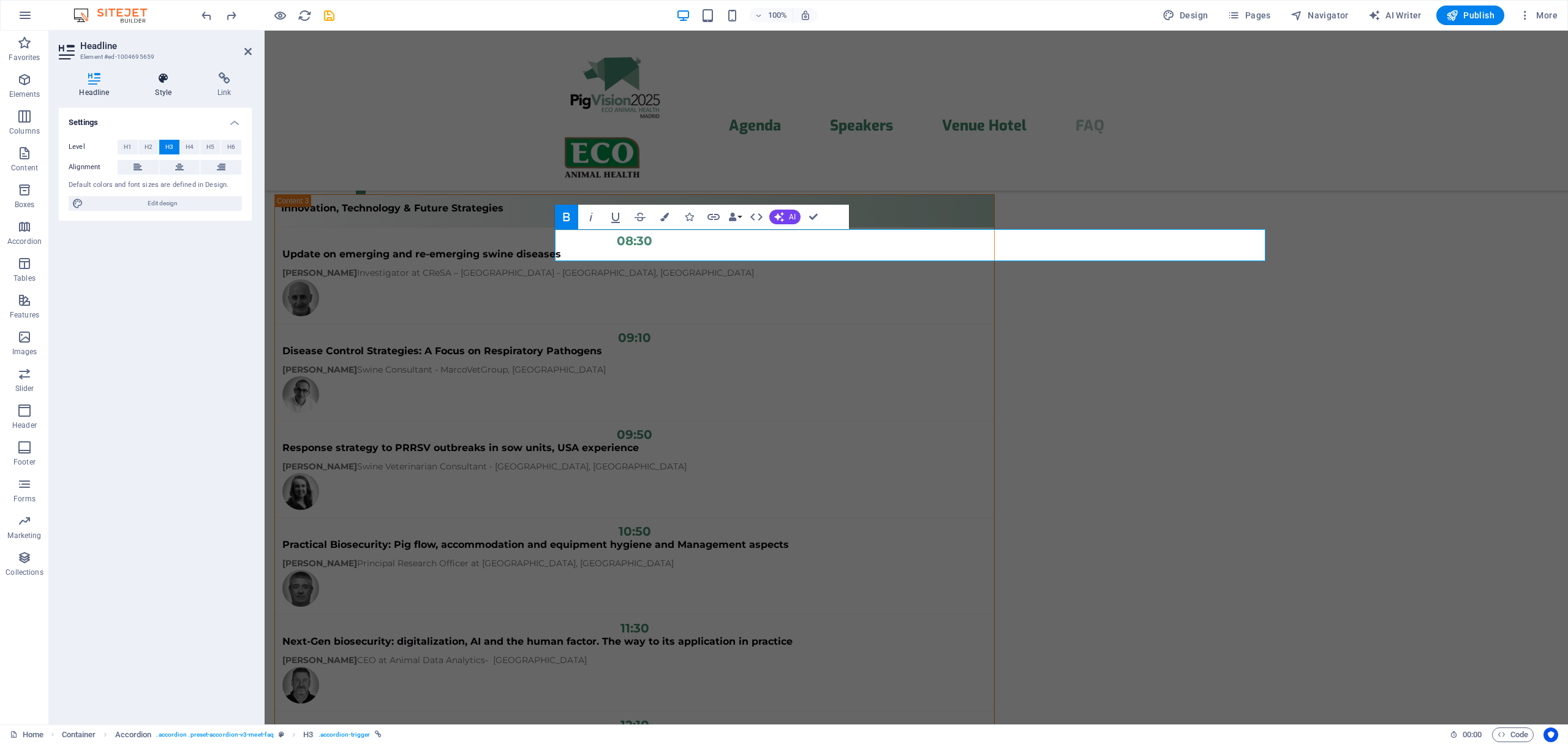
click at [173, 80] on icon at bounding box center [164, 78] width 58 height 13
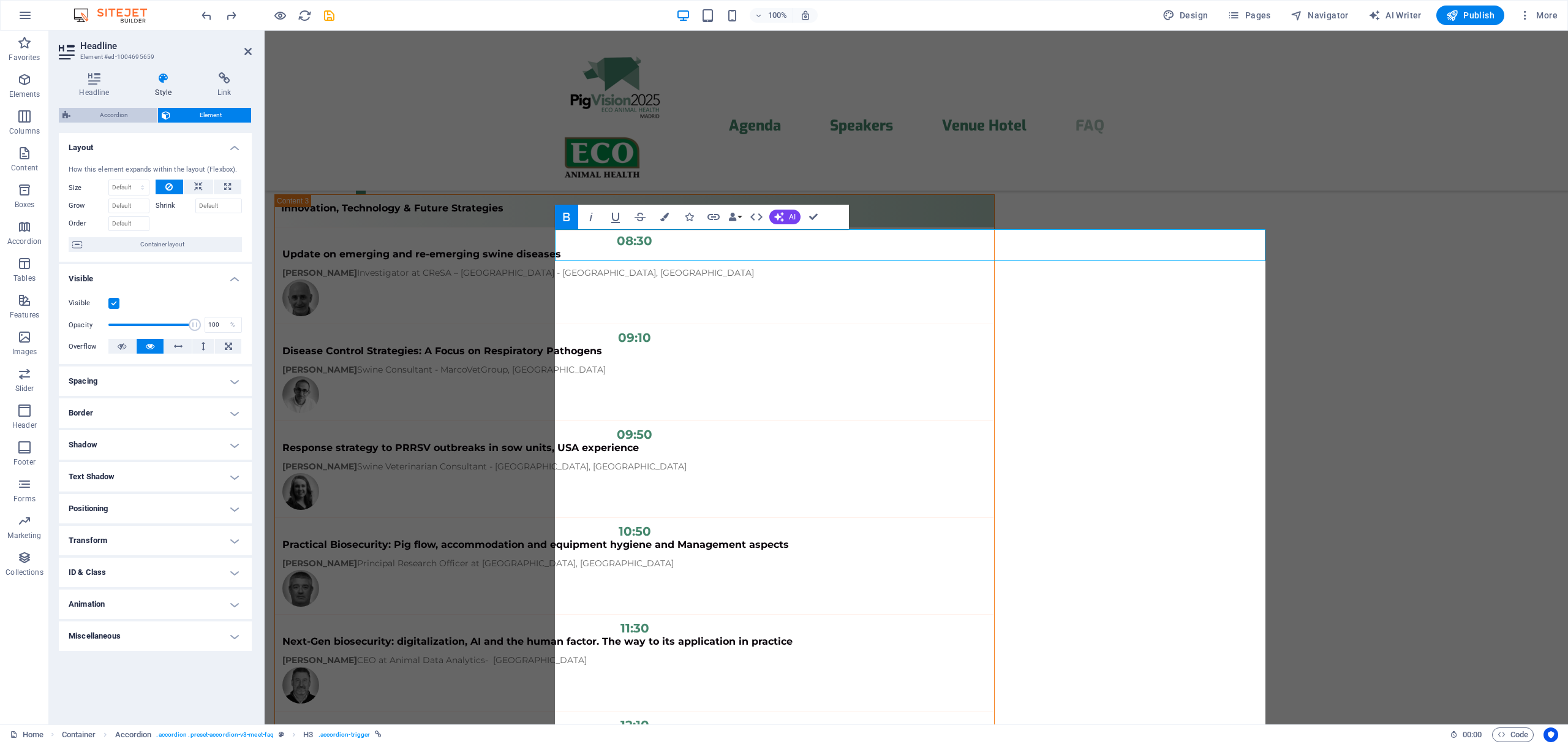
click at [137, 108] on span "Accordion" at bounding box center [114, 115] width 80 height 15
select select "rem"
select select "preset-accordion-v3-meet-faq"
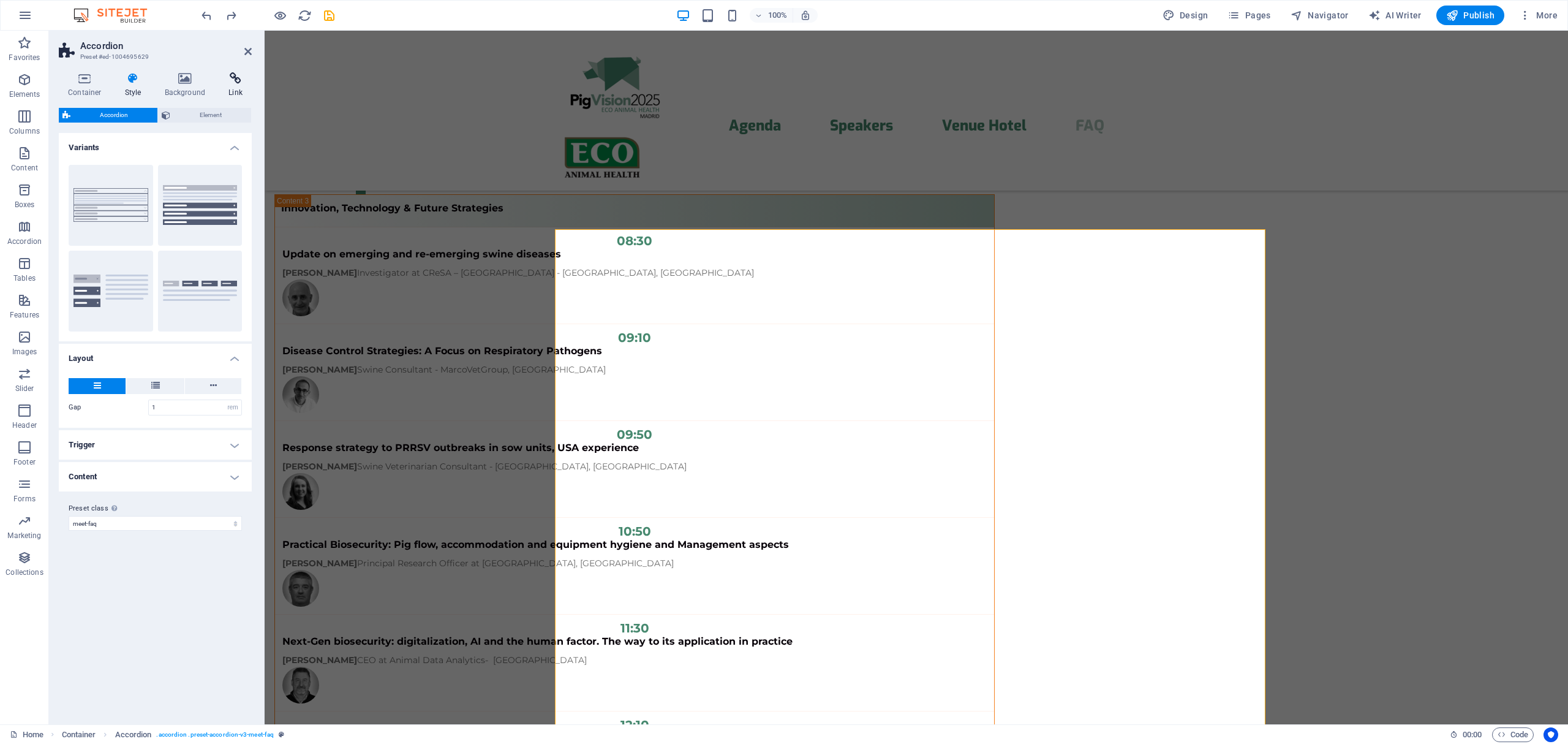
click at [234, 94] on h4 "Link" at bounding box center [235, 85] width 32 height 26
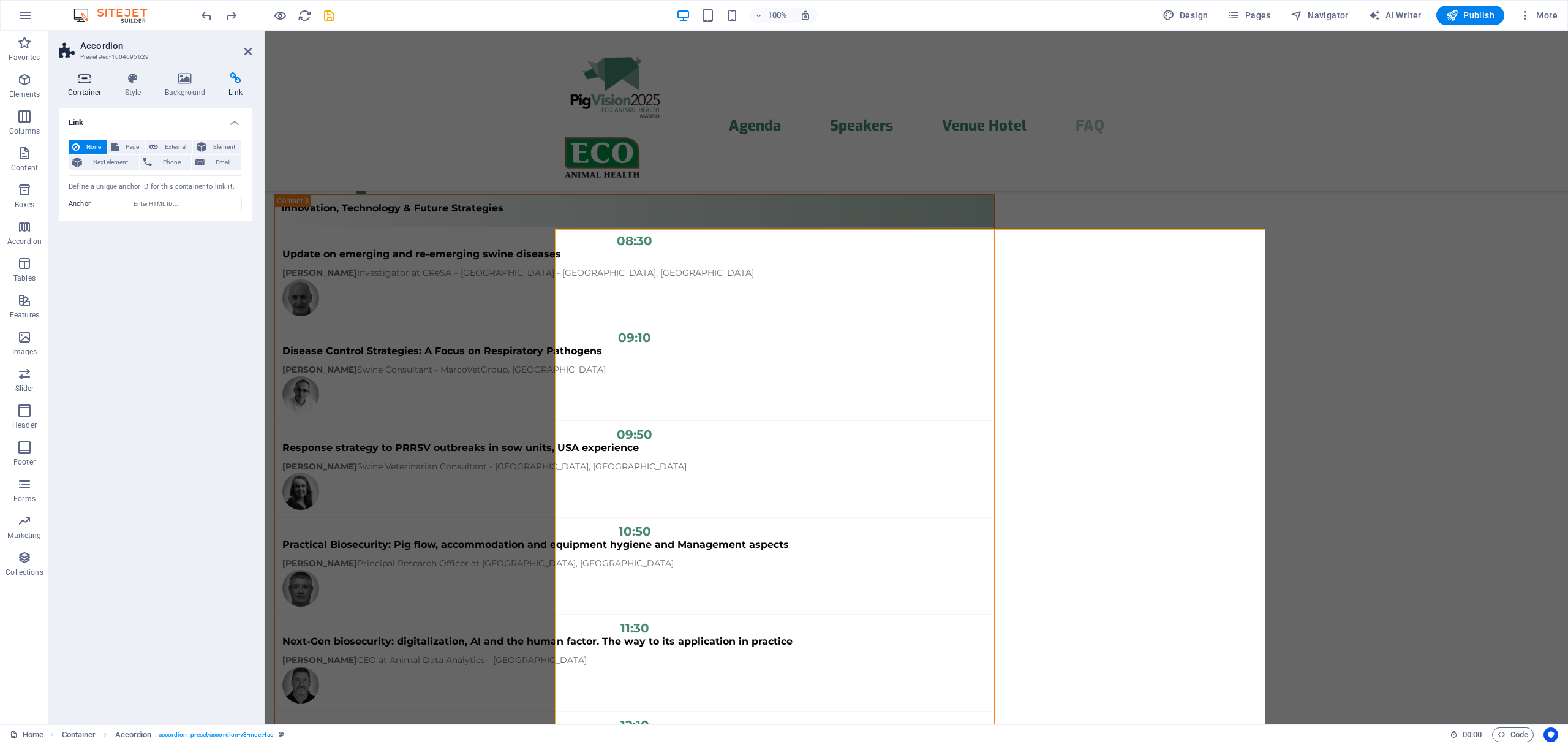
click at [99, 89] on h4 "Container" at bounding box center [87, 85] width 57 height 26
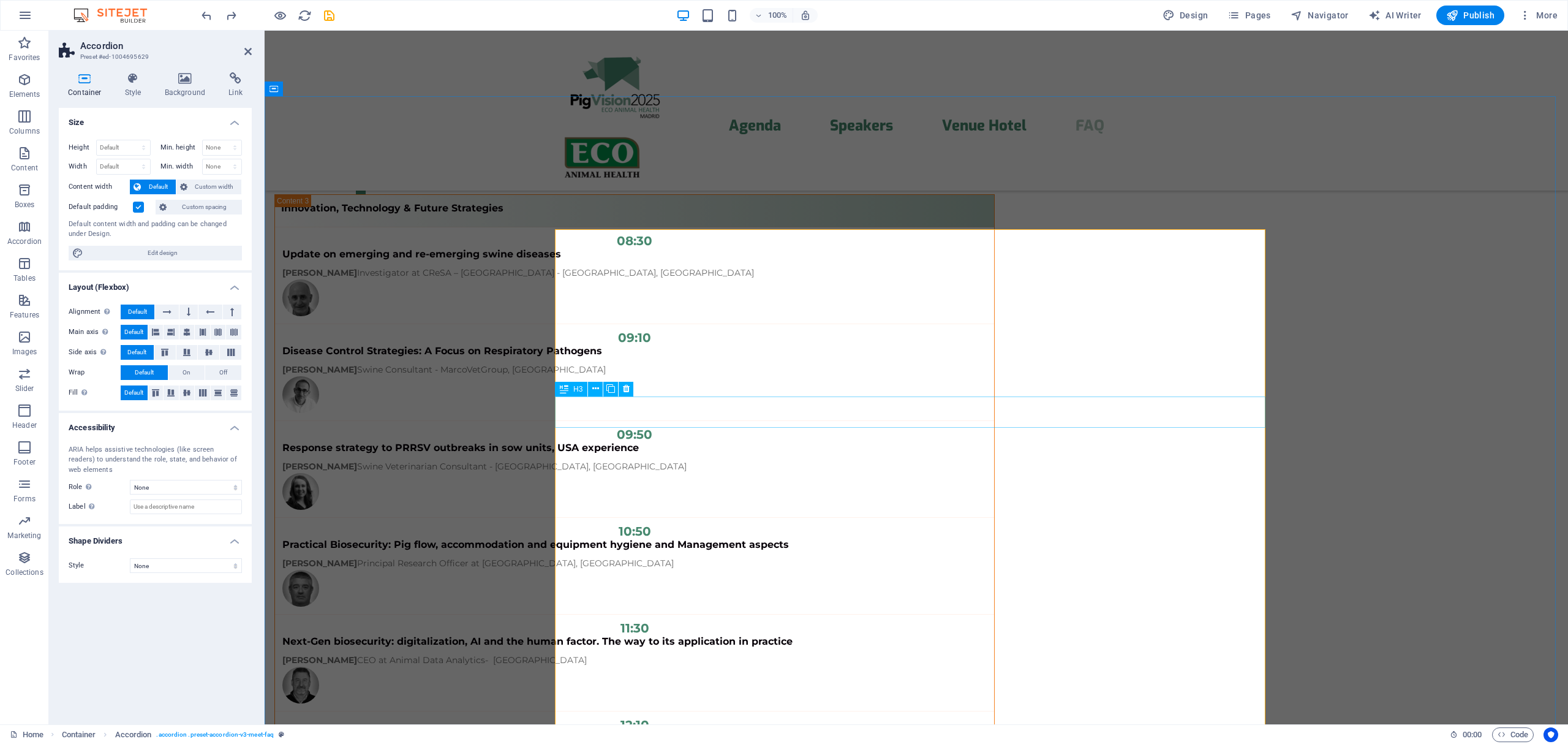
click at [585, 386] on div "H3" at bounding box center [571, 389] width 32 height 15
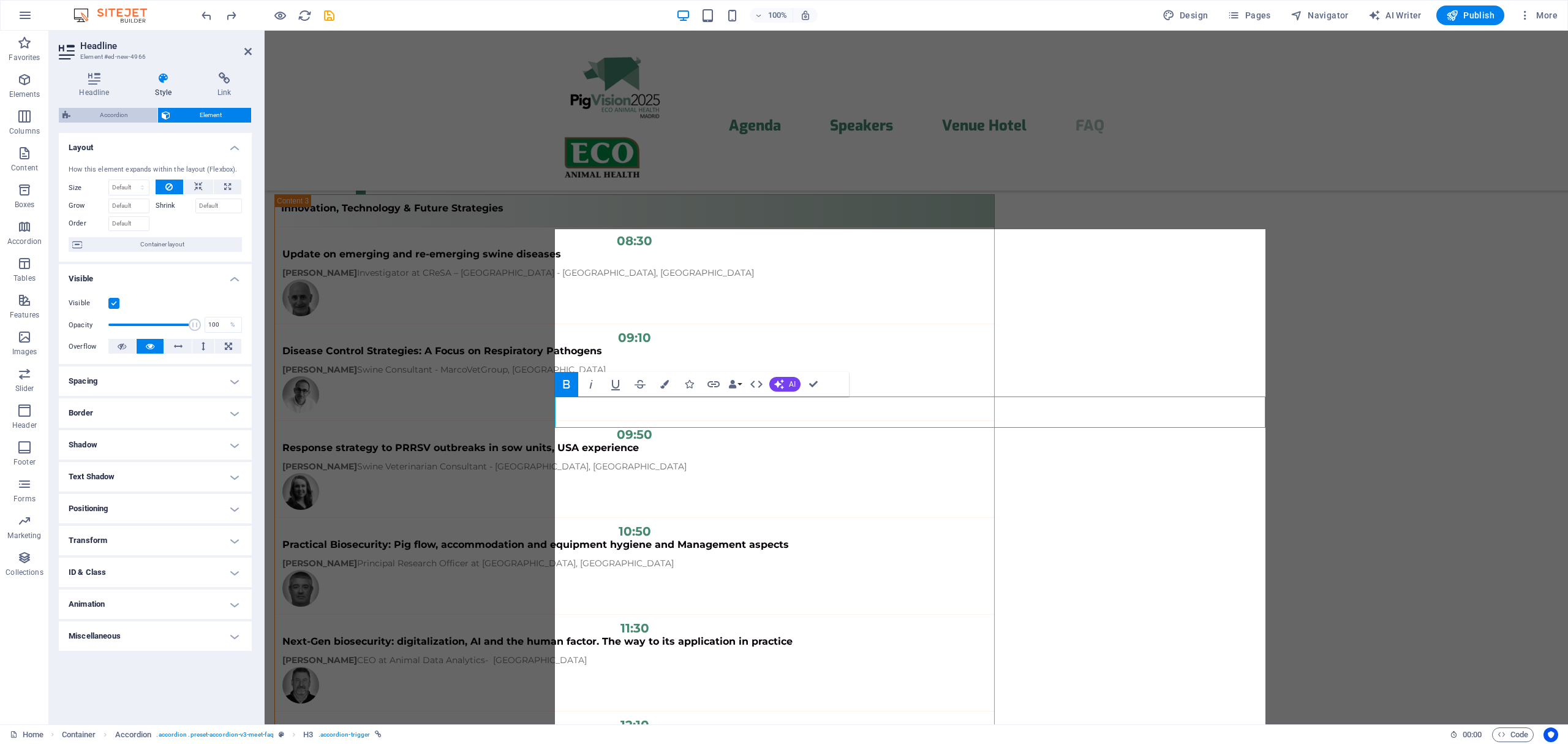
click at [128, 108] on span "Accordion" at bounding box center [114, 115] width 80 height 15
select select "rem"
select select "preset-accordion-v3-meet-faq"
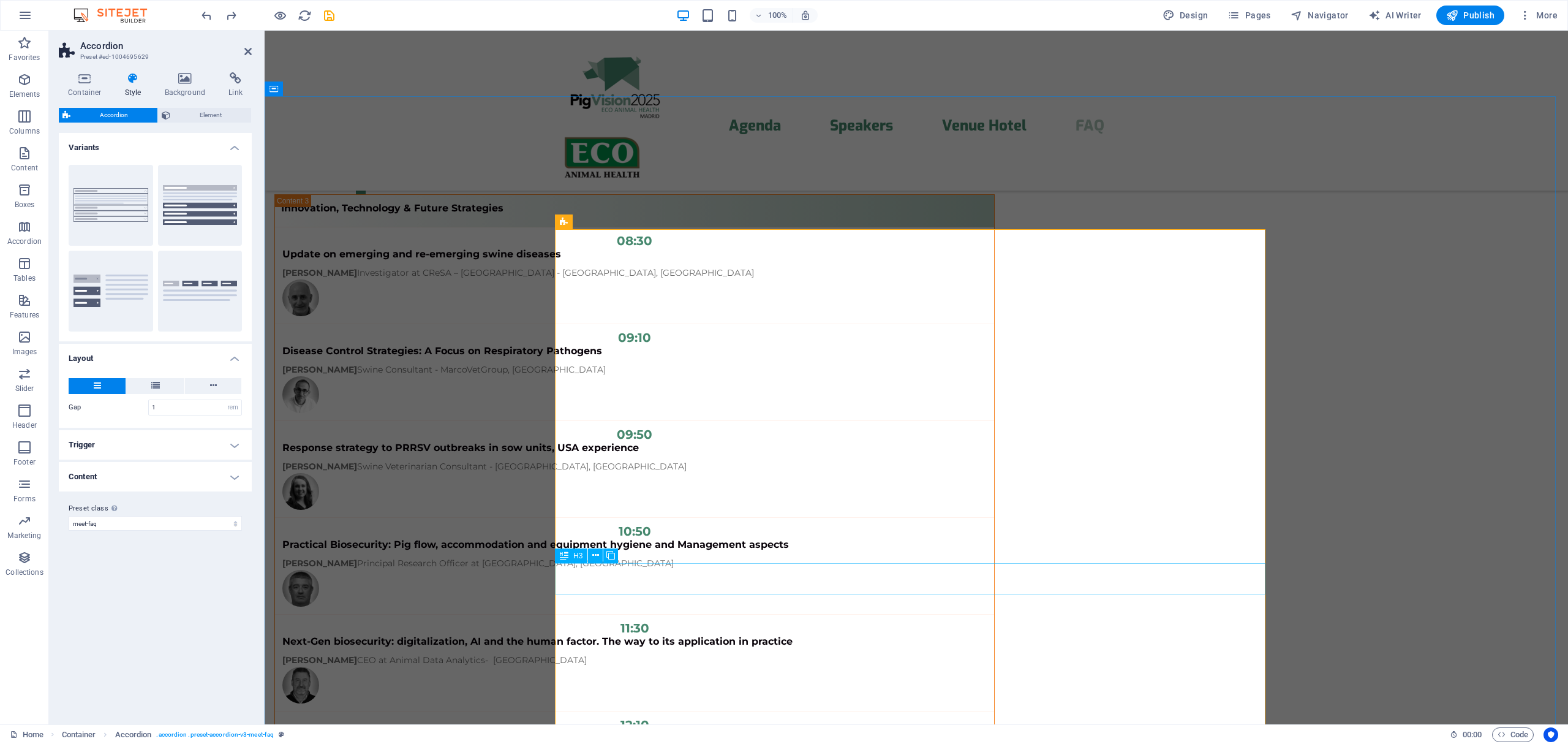
click at [581, 554] on span "H3" at bounding box center [578, 556] width 9 height 7
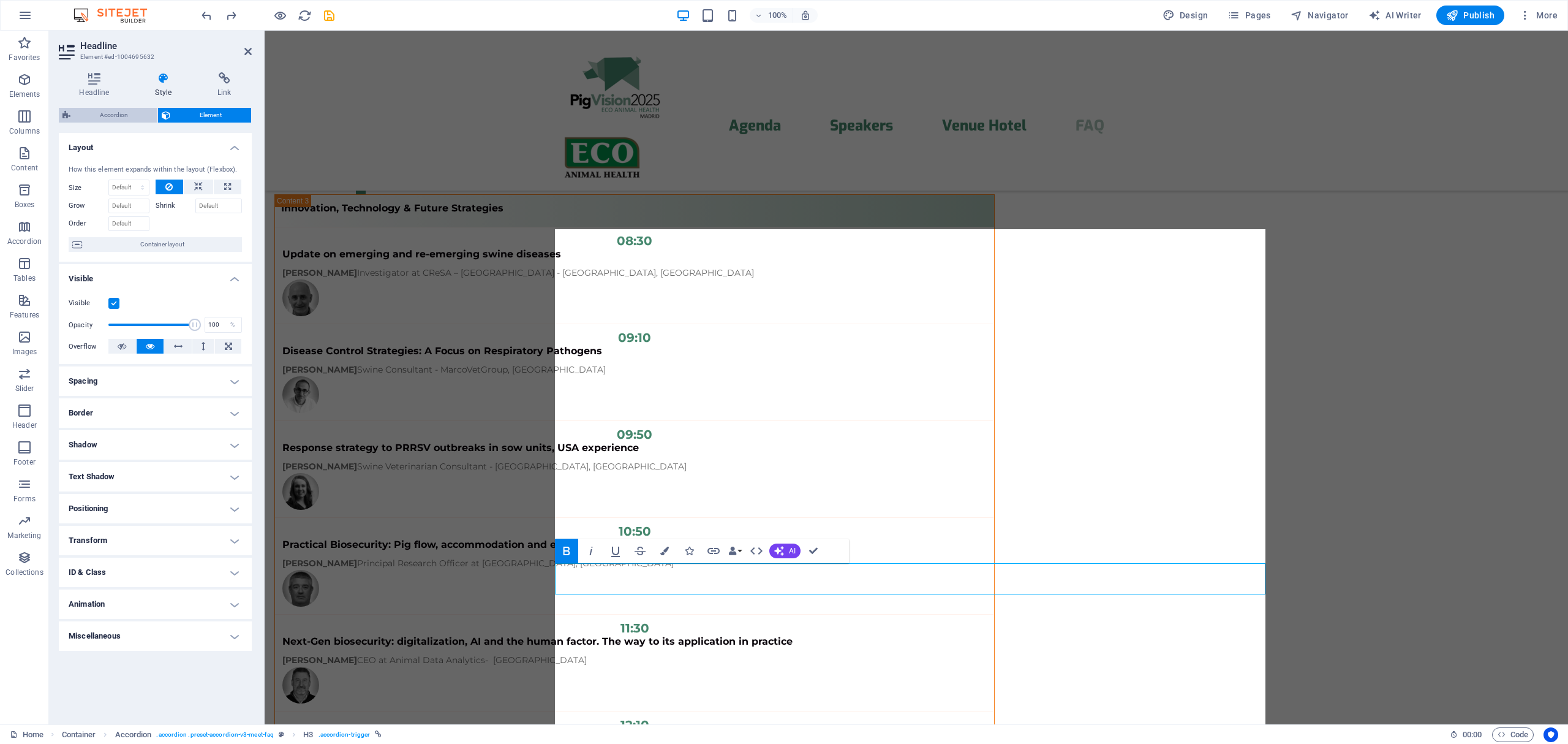
click at [125, 111] on span "Accordion" at bounding box center [114, 115] width 80 height 15
select select "rem"
select select "preset-accordion-v3-meet-faq"
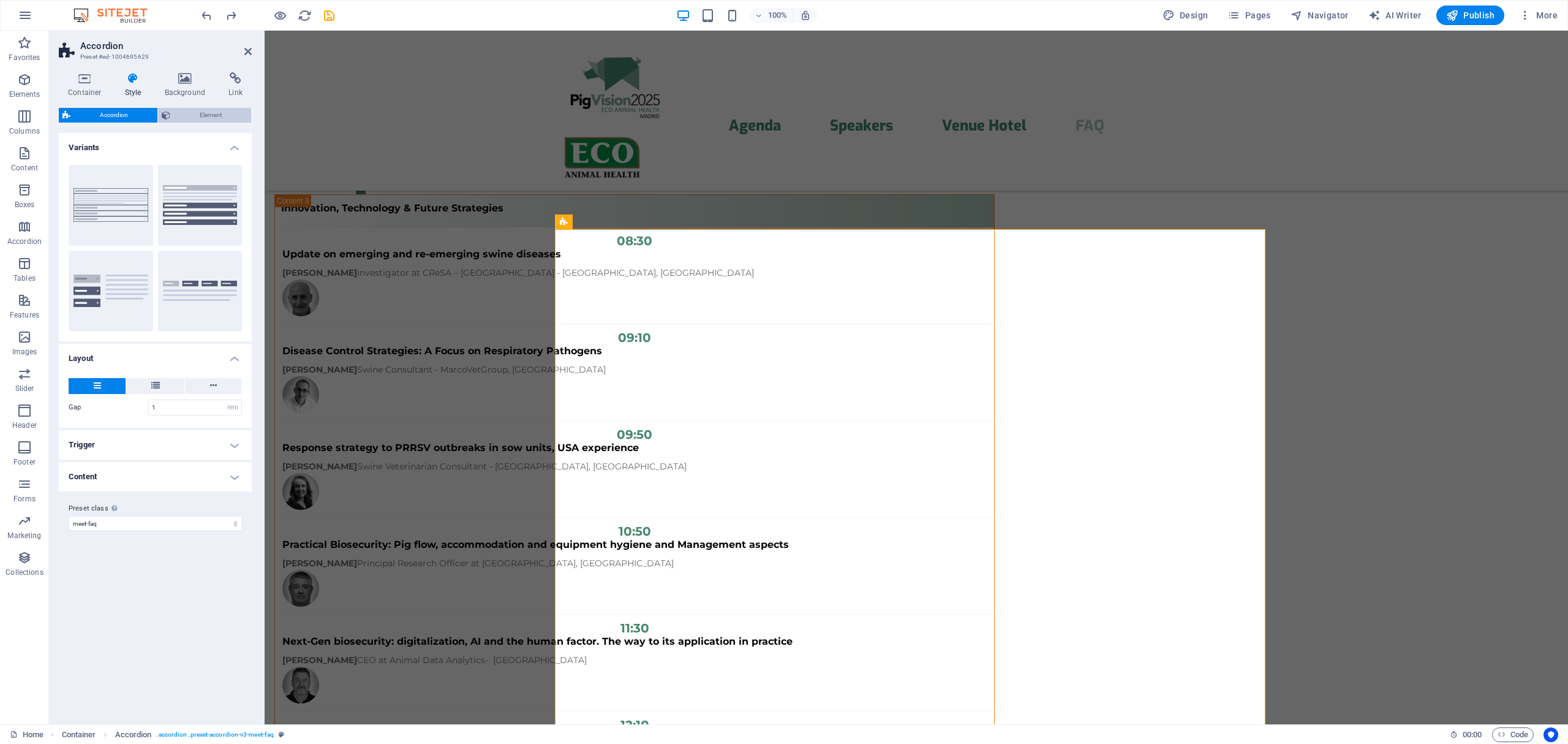
click at [204, 114] on span "Element" at bounding box center [211, 115] width 74 height 15
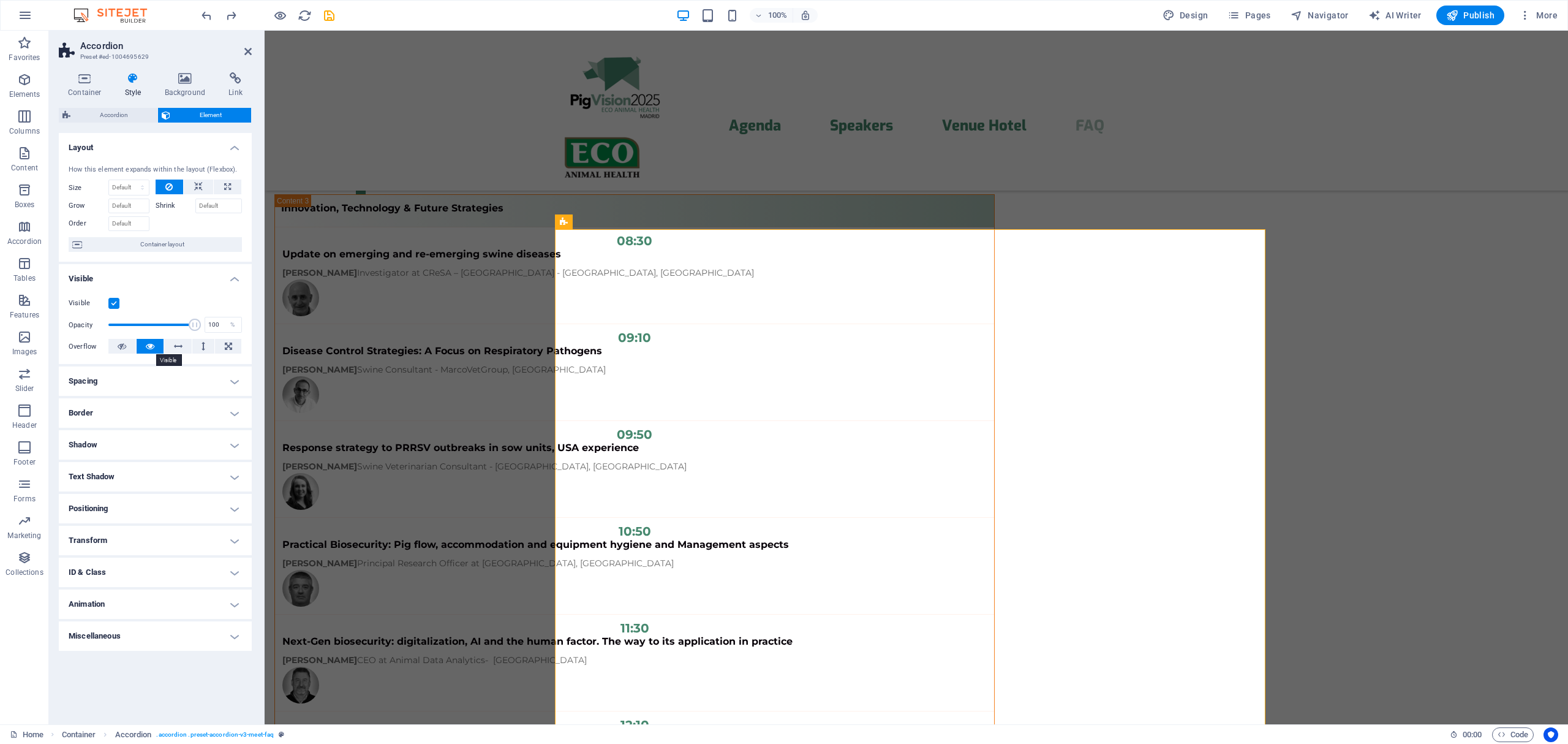
click at [151, 342] on icon at bounding box center [151, 346] width 9 height 15
click at [182, 345] on button at bounding box center [177, 346] width 27 height 15
click at [210, 346] on button at bounding box center [204, 346] width 23 height 15
click at [278, 5] on div "100% Design Pages Navigator AI Writer Publish More" at bounding box center [784, 16] width 1567 height 30
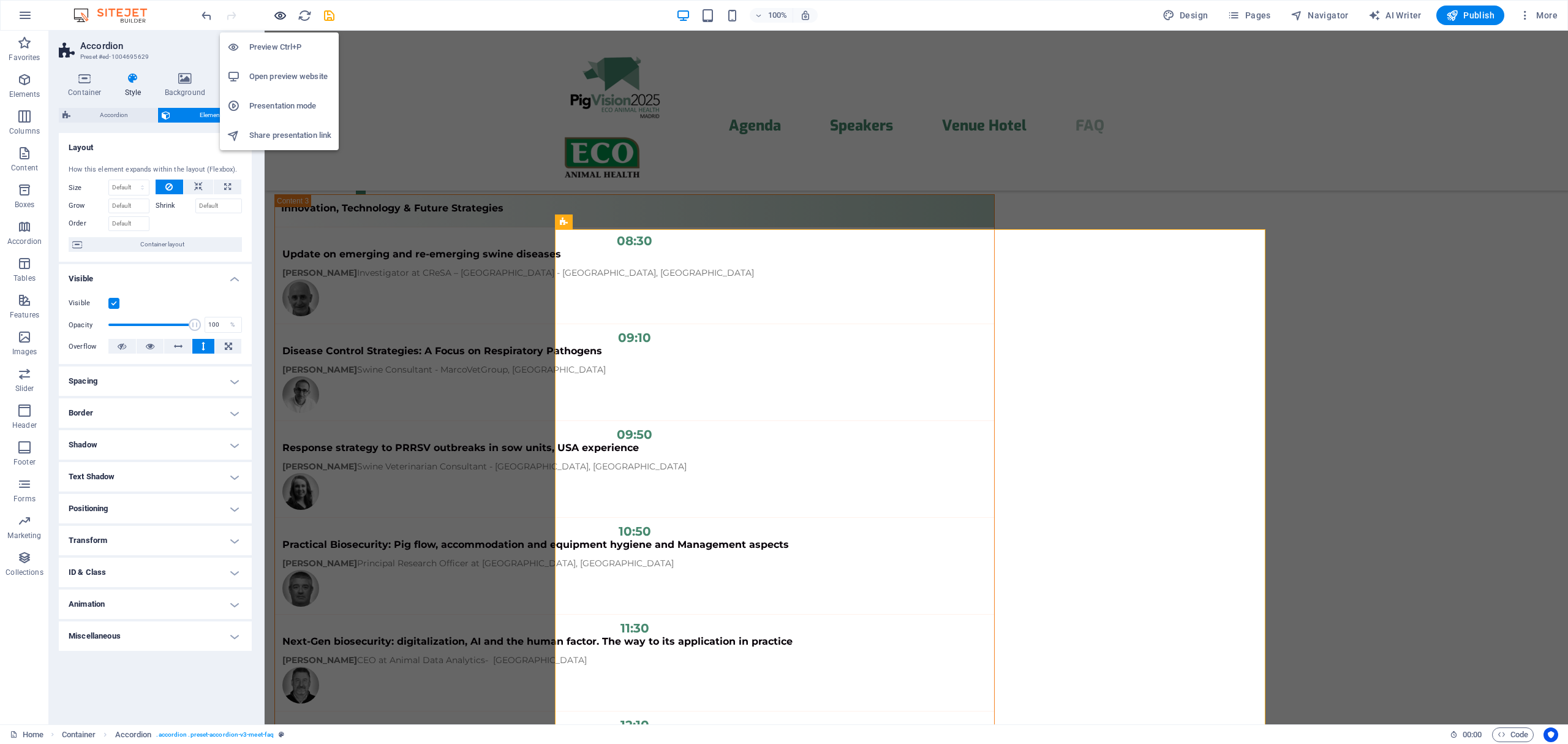
click at [278, 13] on icon "button" at bounding box center [280, 16] width 14 height 14
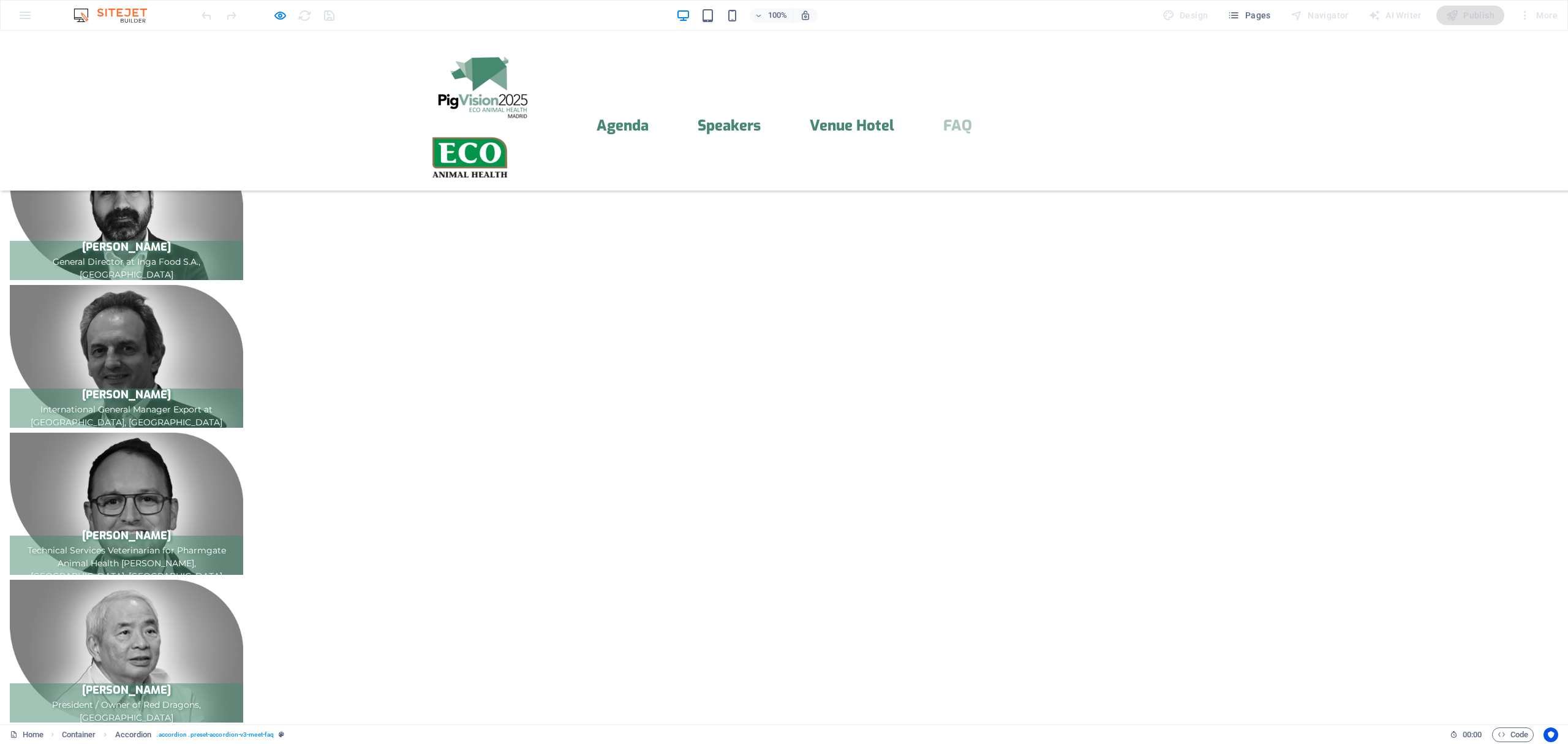
scroll to position [0, 0]
click at [282, 15] on icon "button" at bounding box center [280, 16] width 14 height 14
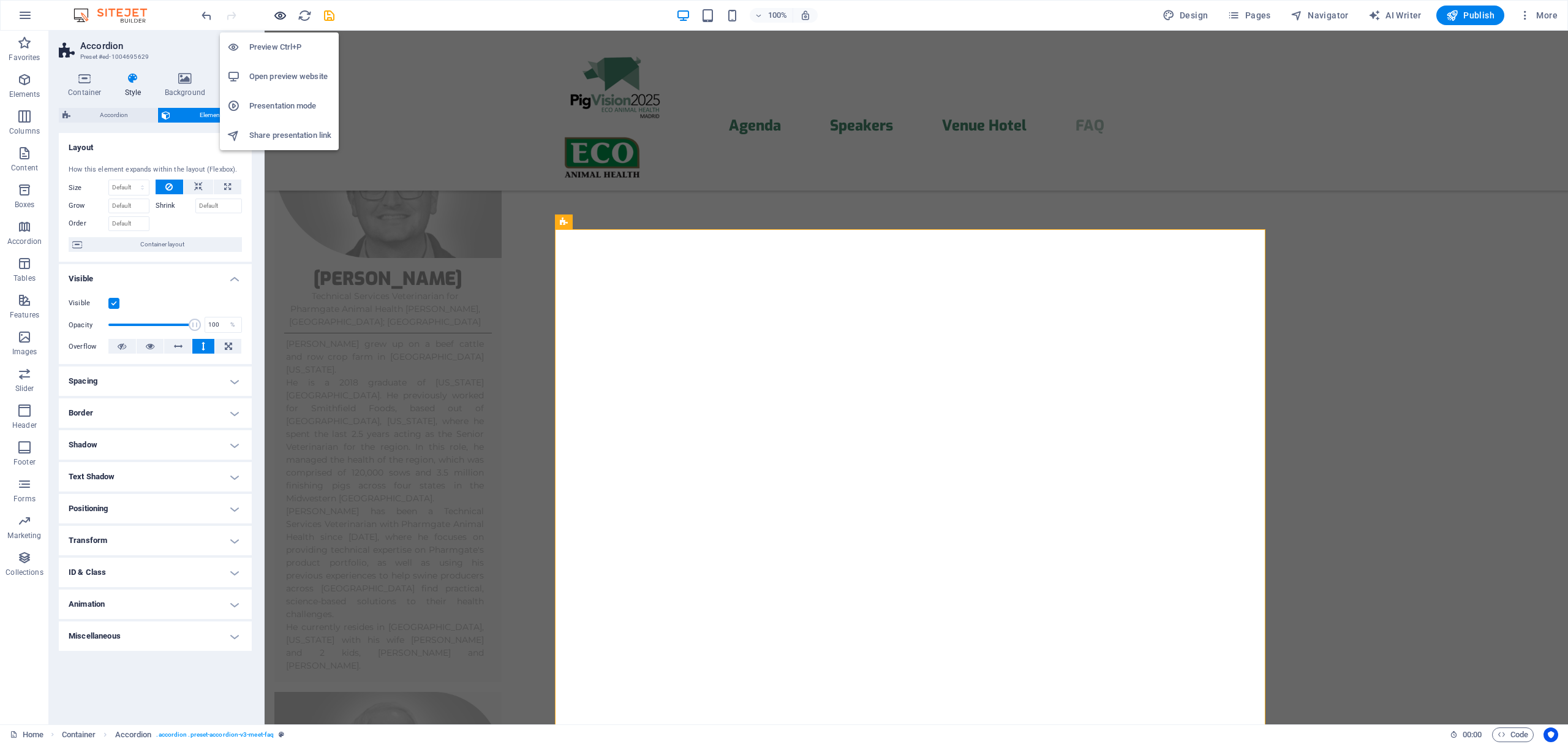
scroll to position [9651, 0]
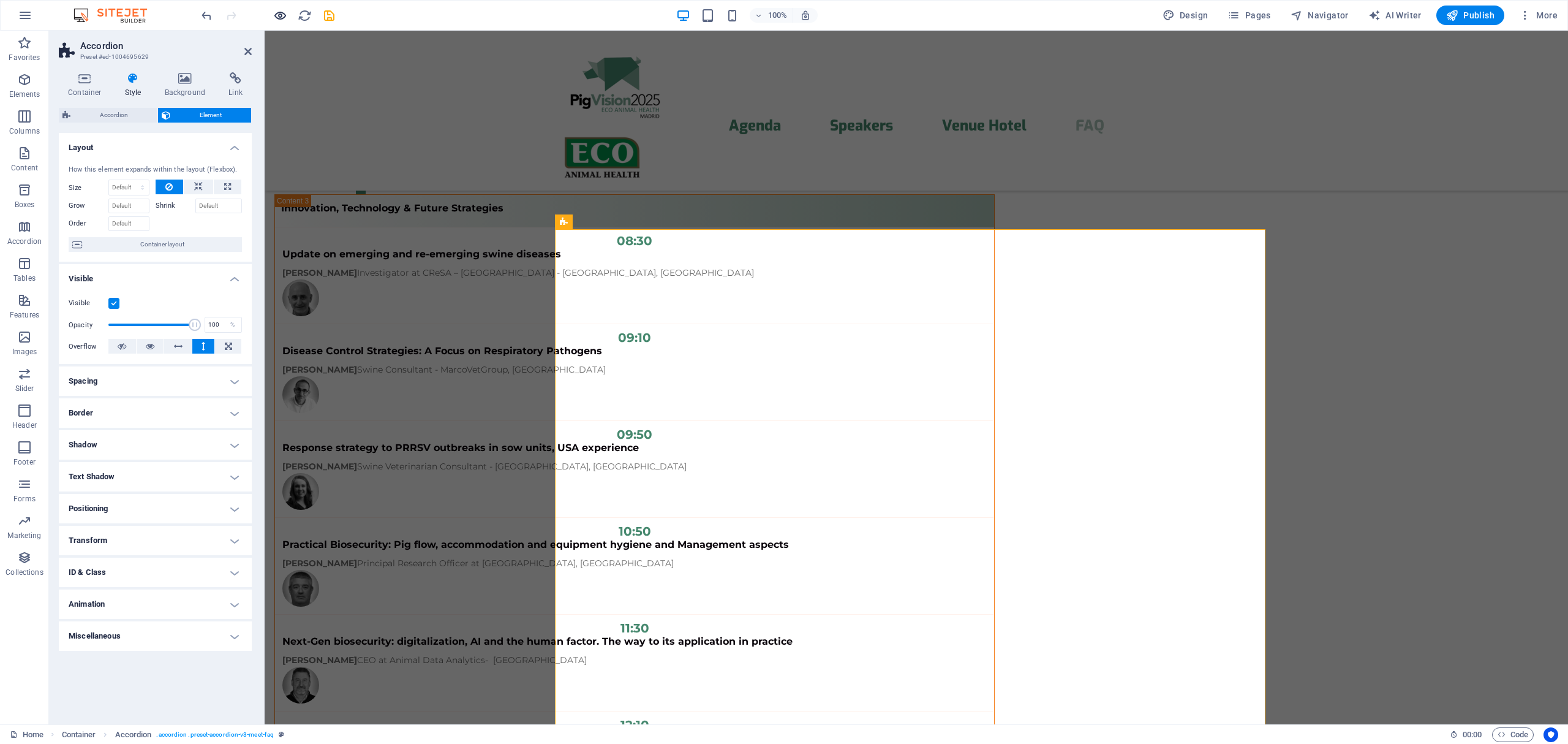
click at [282, 16] on icon "button" at bounding box center [280, 16] width 14 height 14
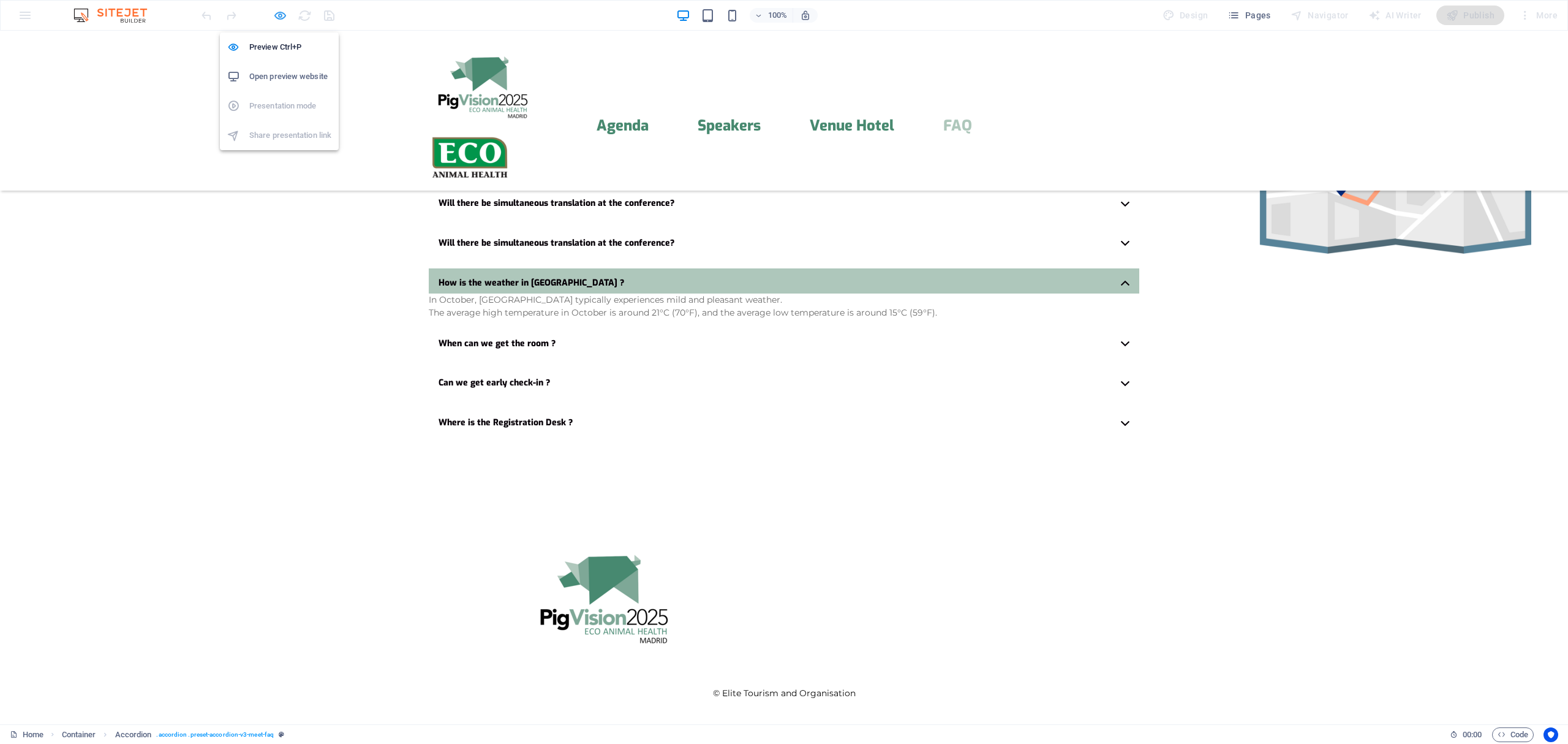
scroll to position [2919, 0]
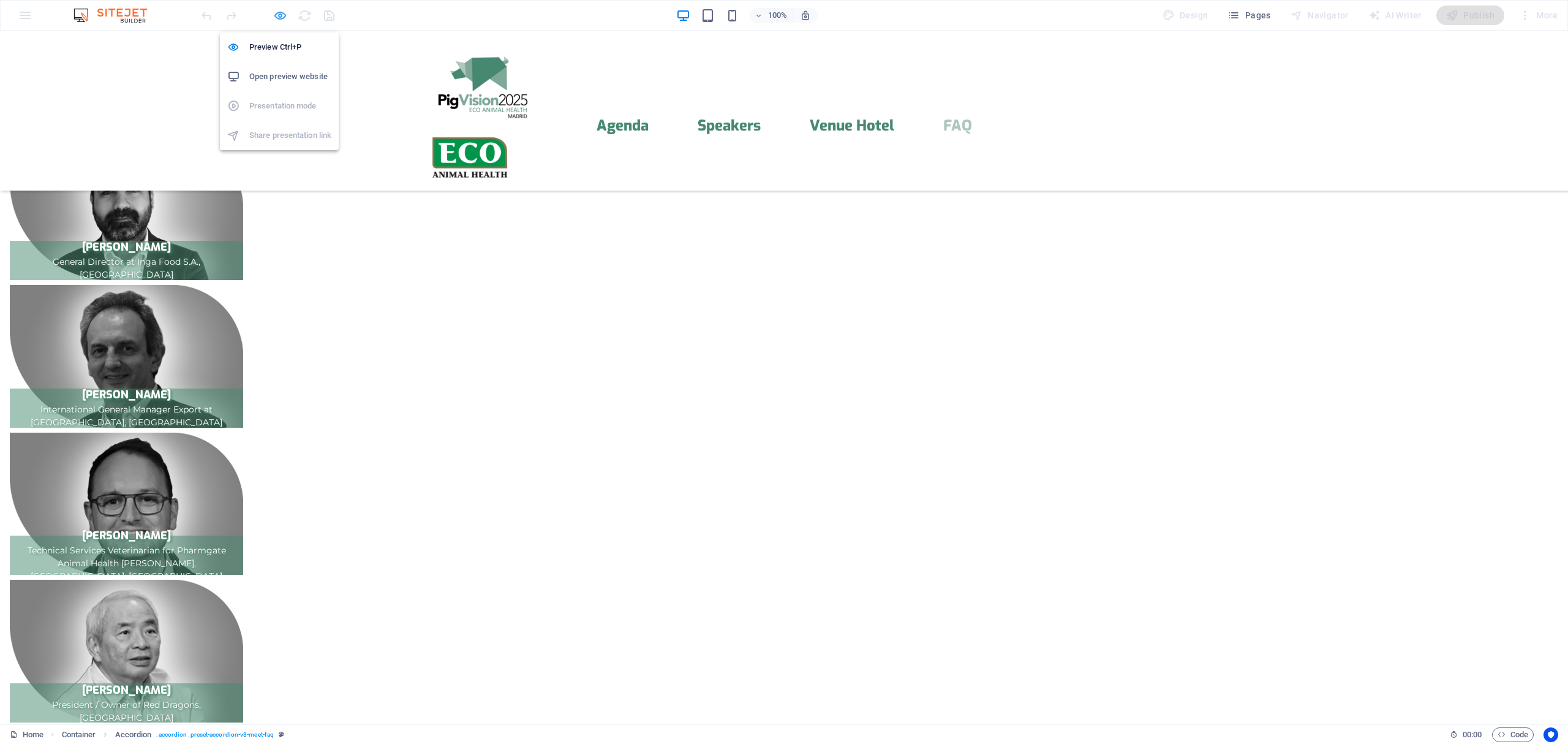
click at [282, 16] on icon "button" at bounding box center [280, 16] width 14 height 14
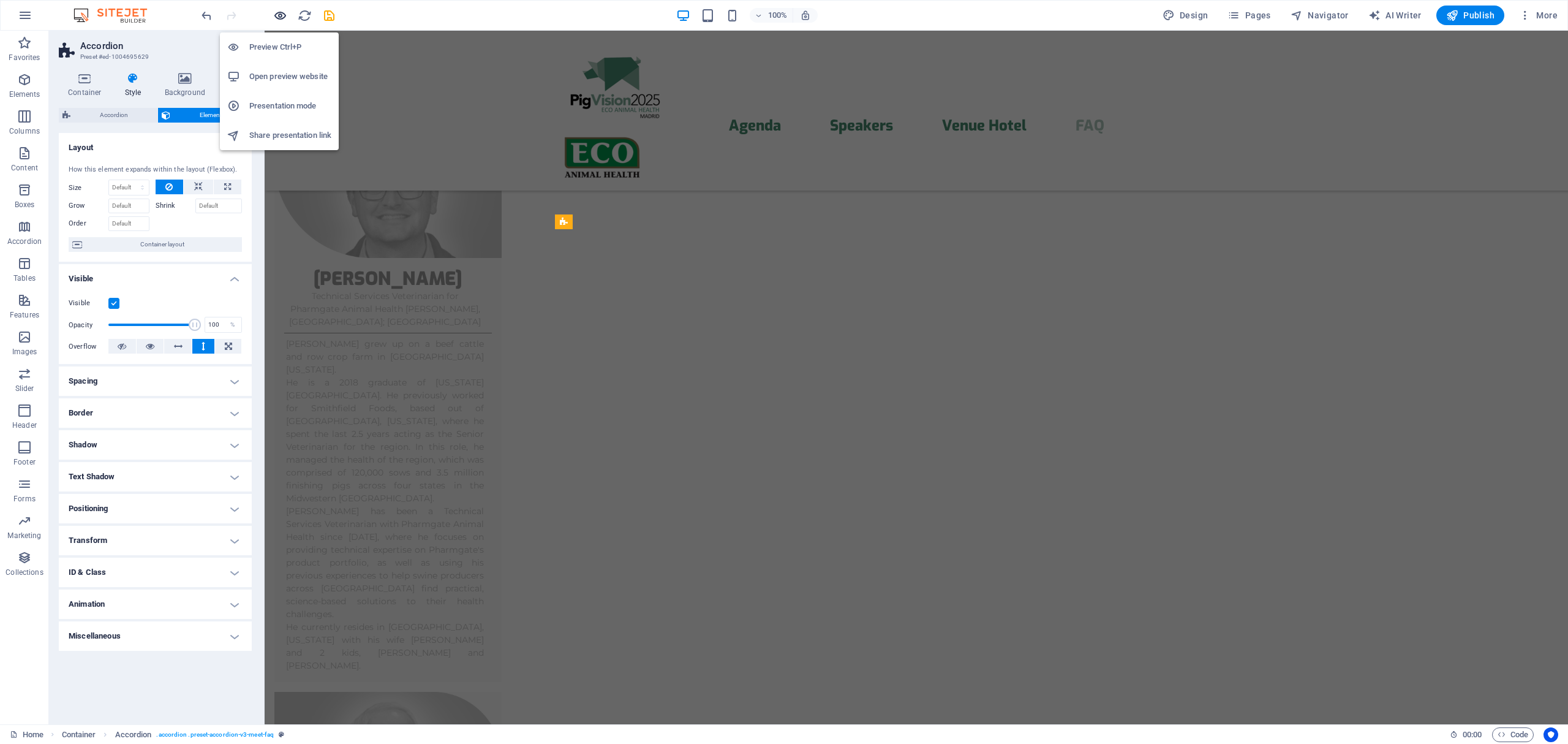
scroll to position [9651, 0]
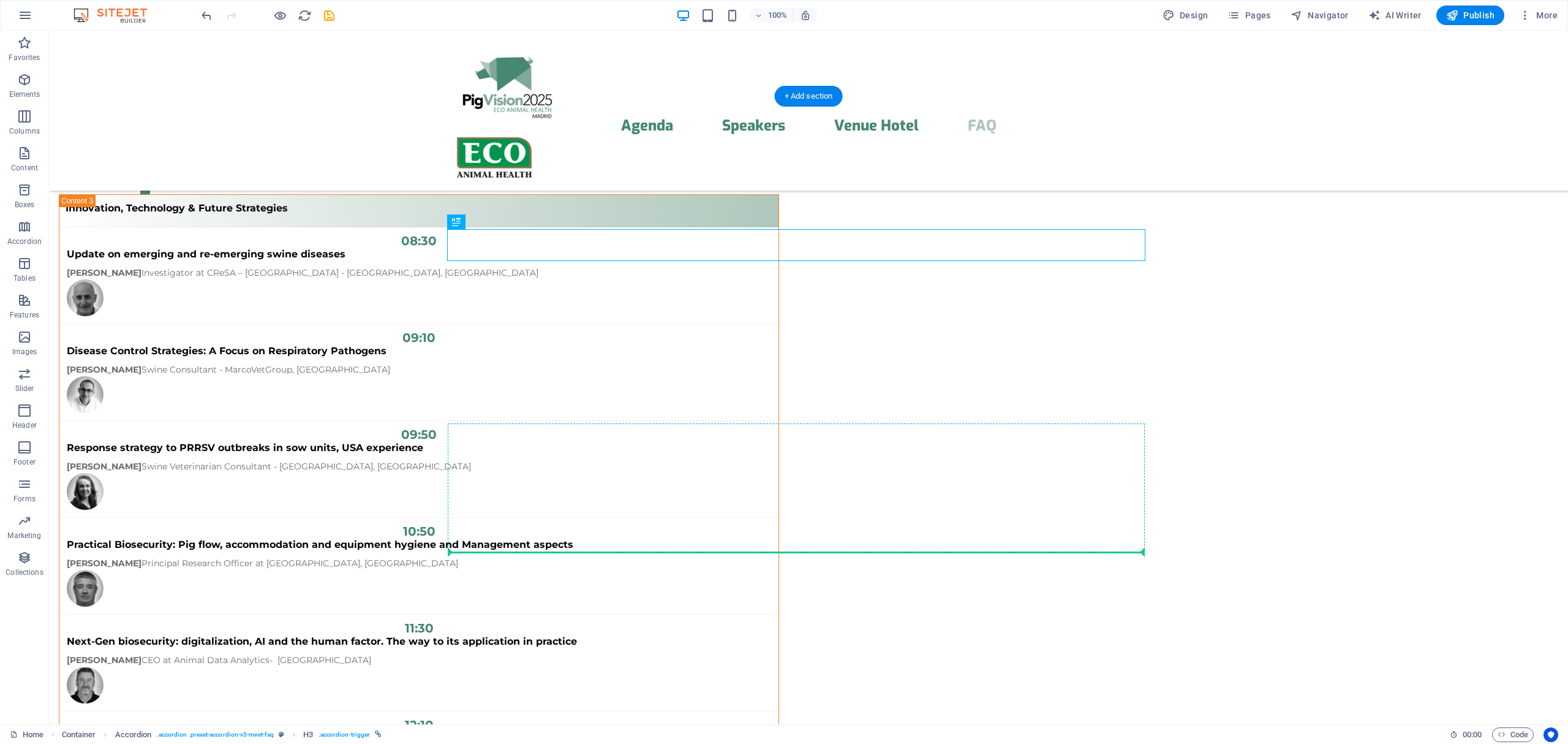
drag, startPoint x: 642, startPoint y: 251, endPoint x: 569, endPoint y: 551, distance: 308.8
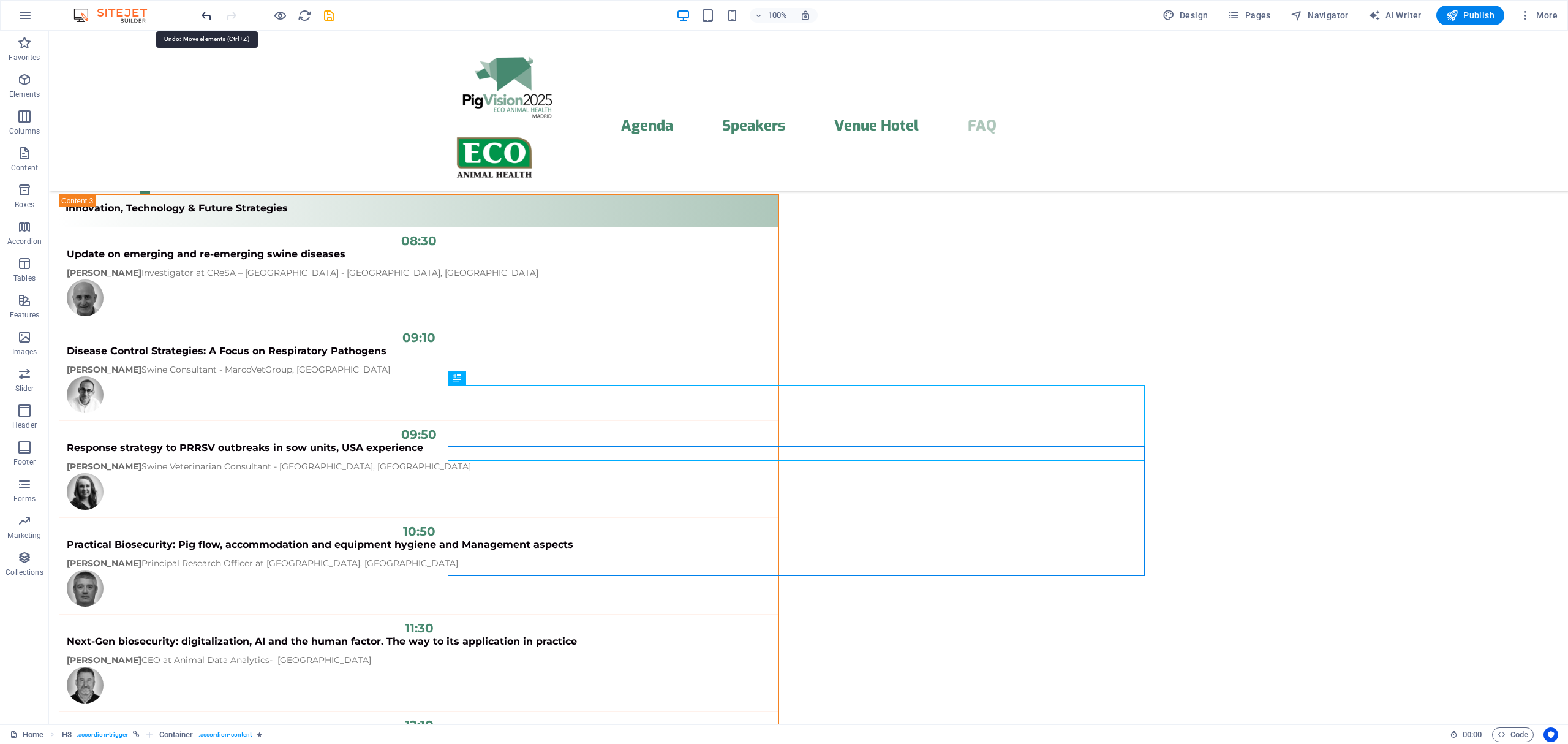
drag, startPoint x: 210, startPoint y: 18, endPoint x: 221, endPoint y: 16, distance: 11.2
click at [210, 17] on icon "undo" at bounding box center [207, 16] width 14 height 14
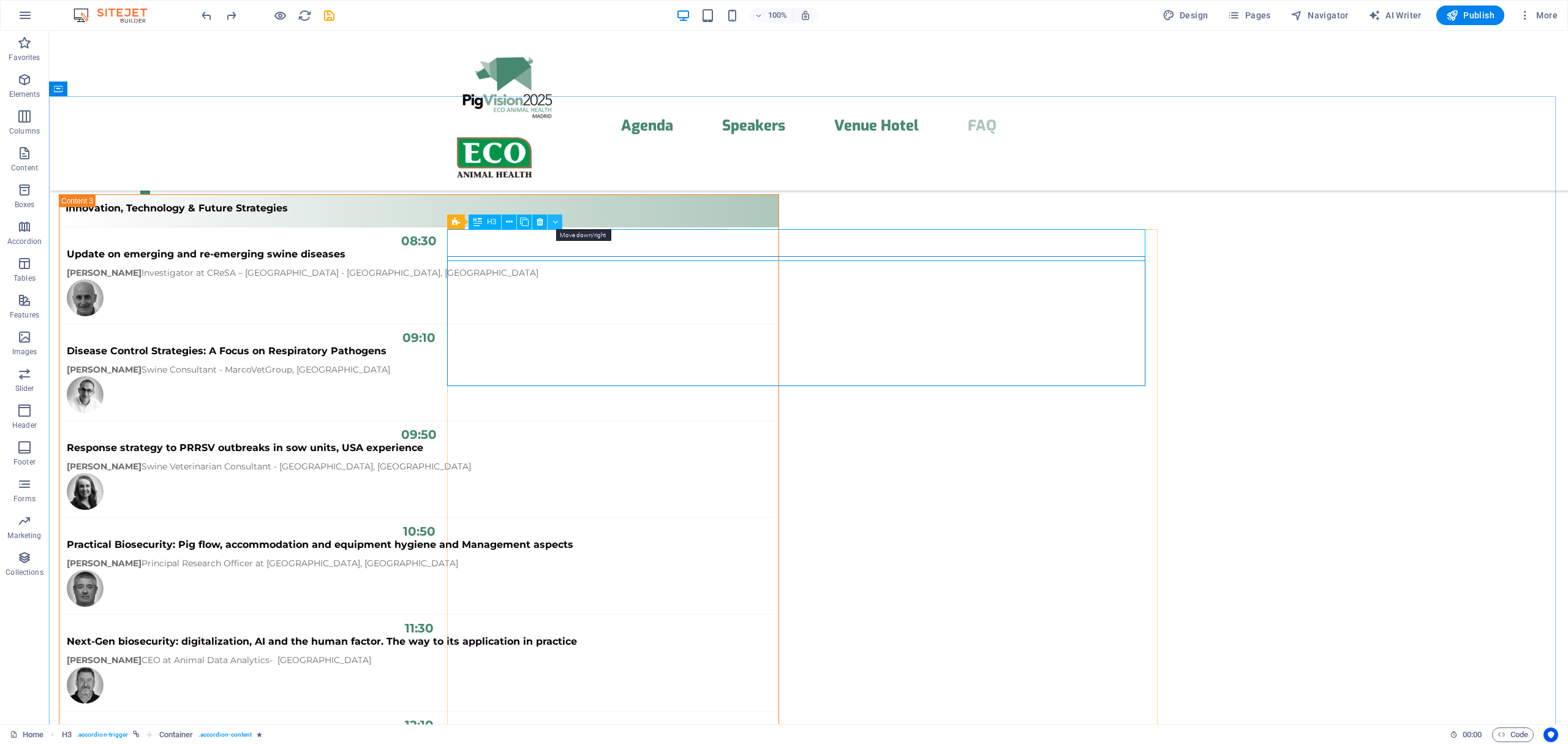
click at [553, 221] on icon at bounding box center [555, 221] width 5 height 13
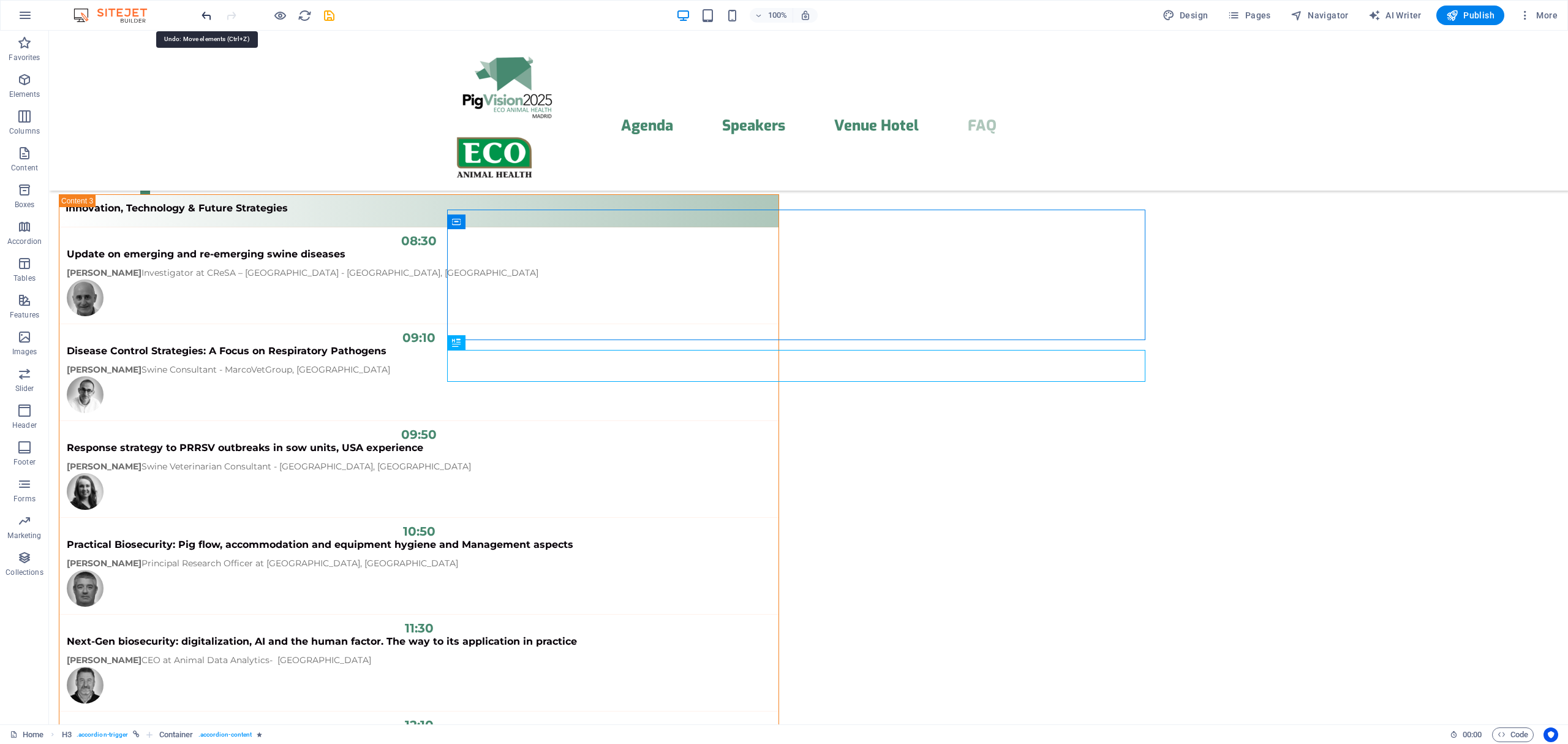
click at [204, 16] on icon "undo" at bounding box center [207, 16] width 14 height 14
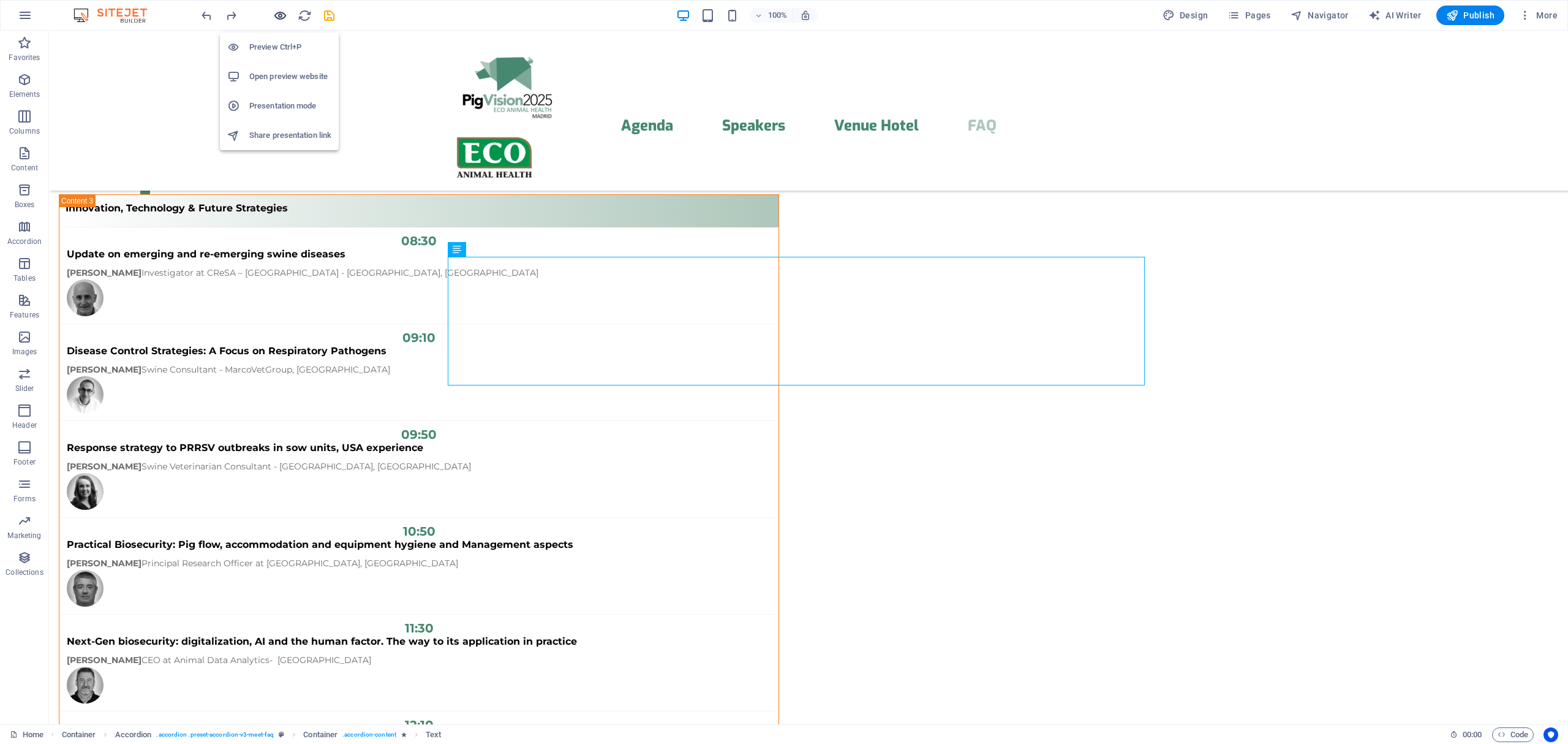
click at [286, 18] on icon "button" at bounding box center [280, 16] width 14 height 14
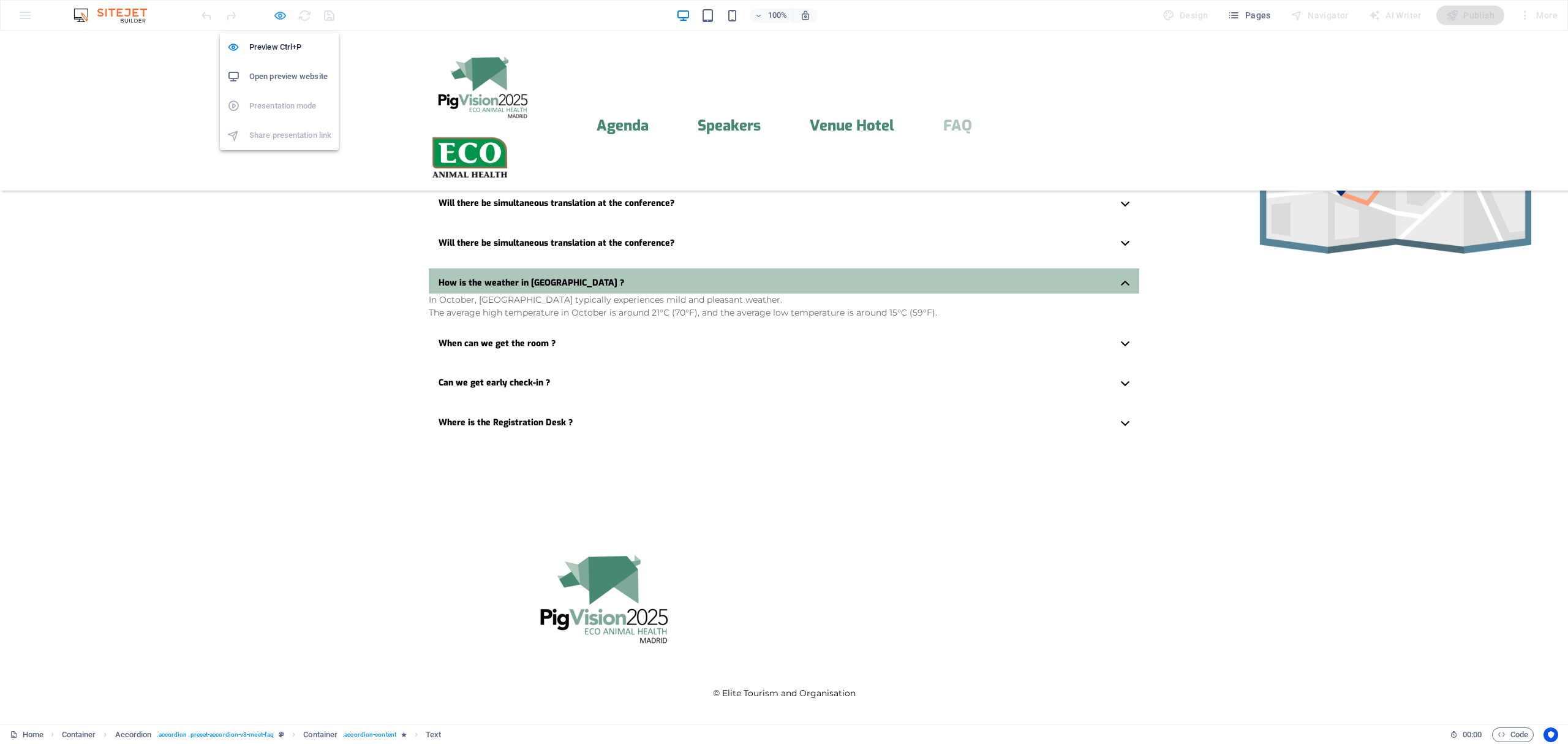
scroll to position [2919, 0]
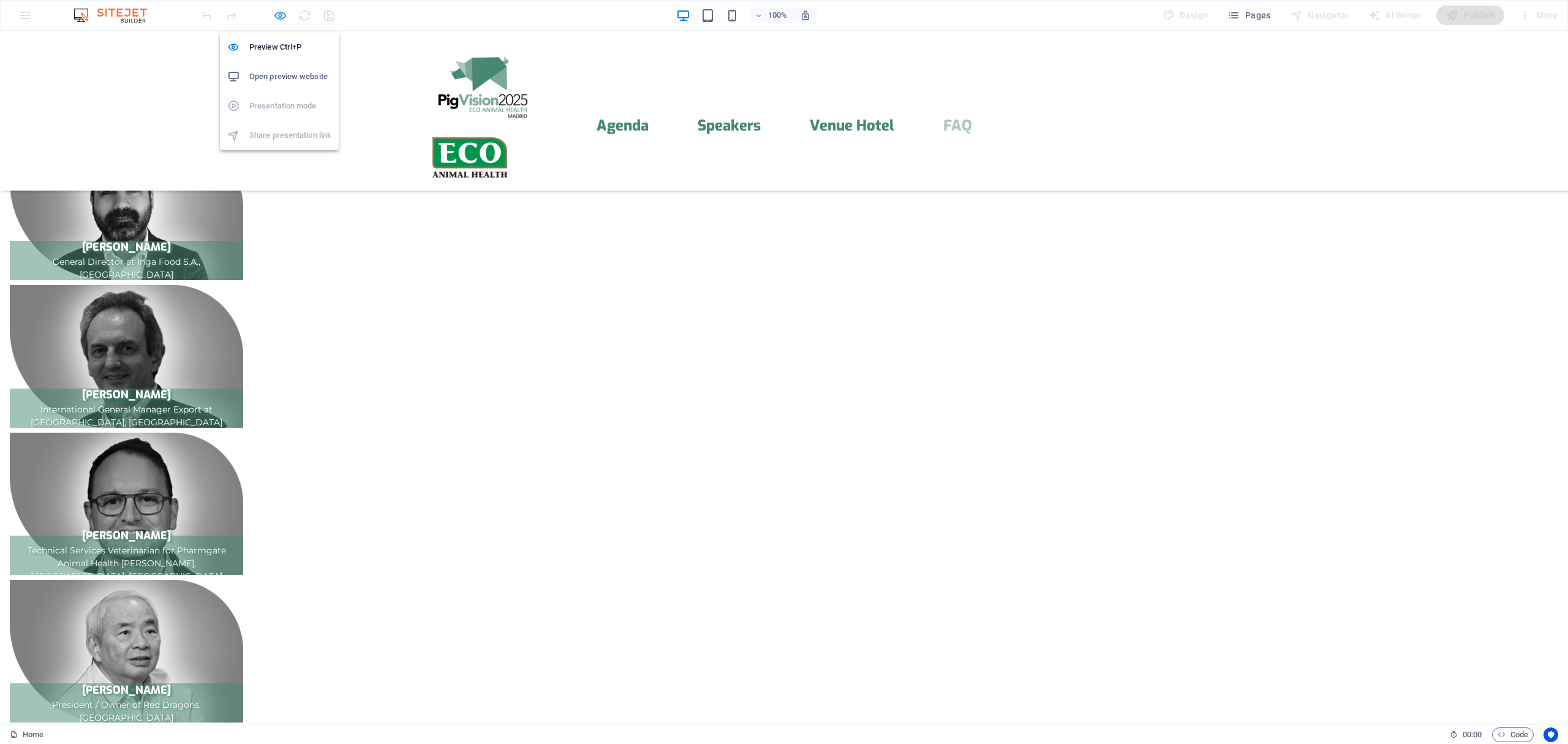
click at [279, 15] on icon "button" at bounding box center [280, 16] width 14 height 14
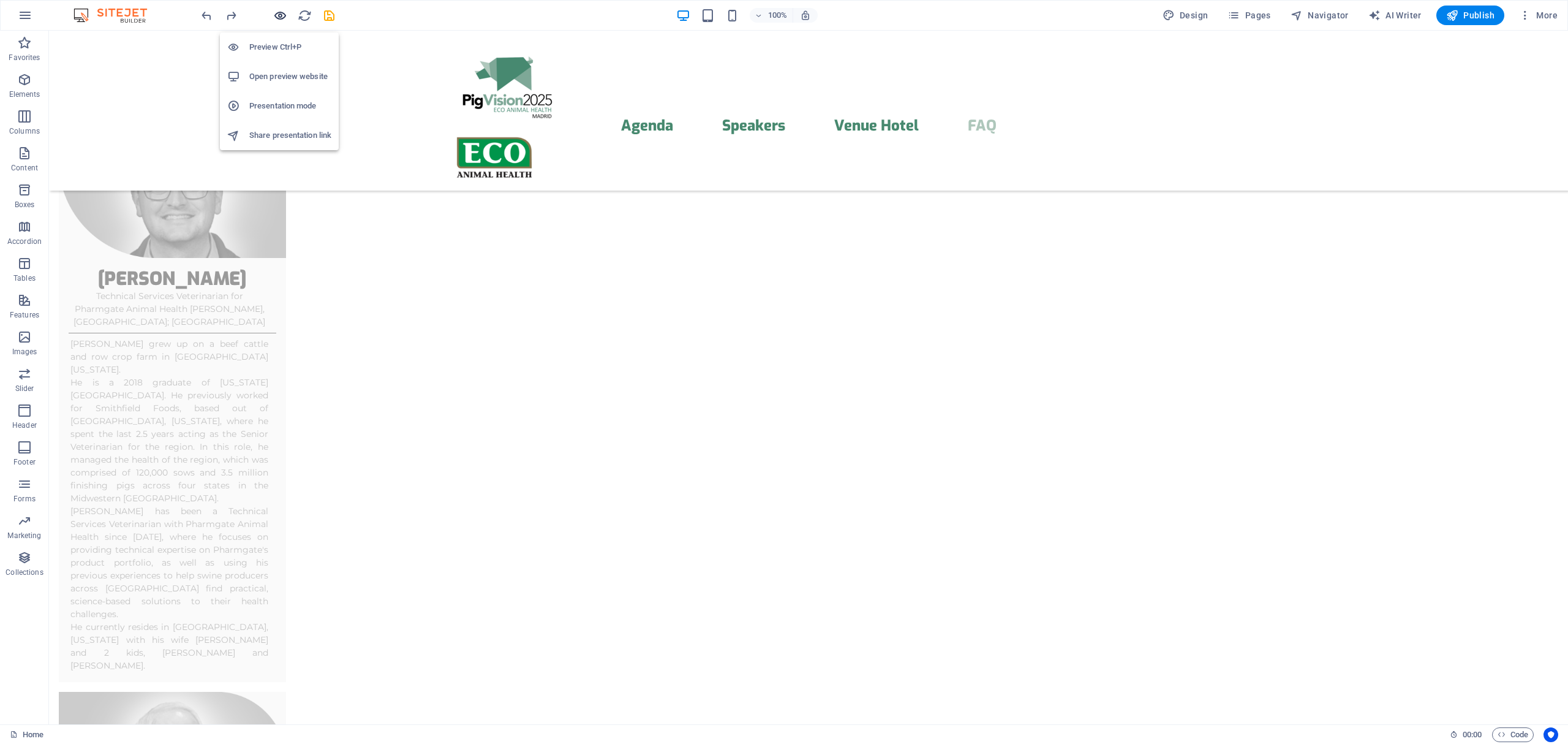
scroll to position [9651, 0]
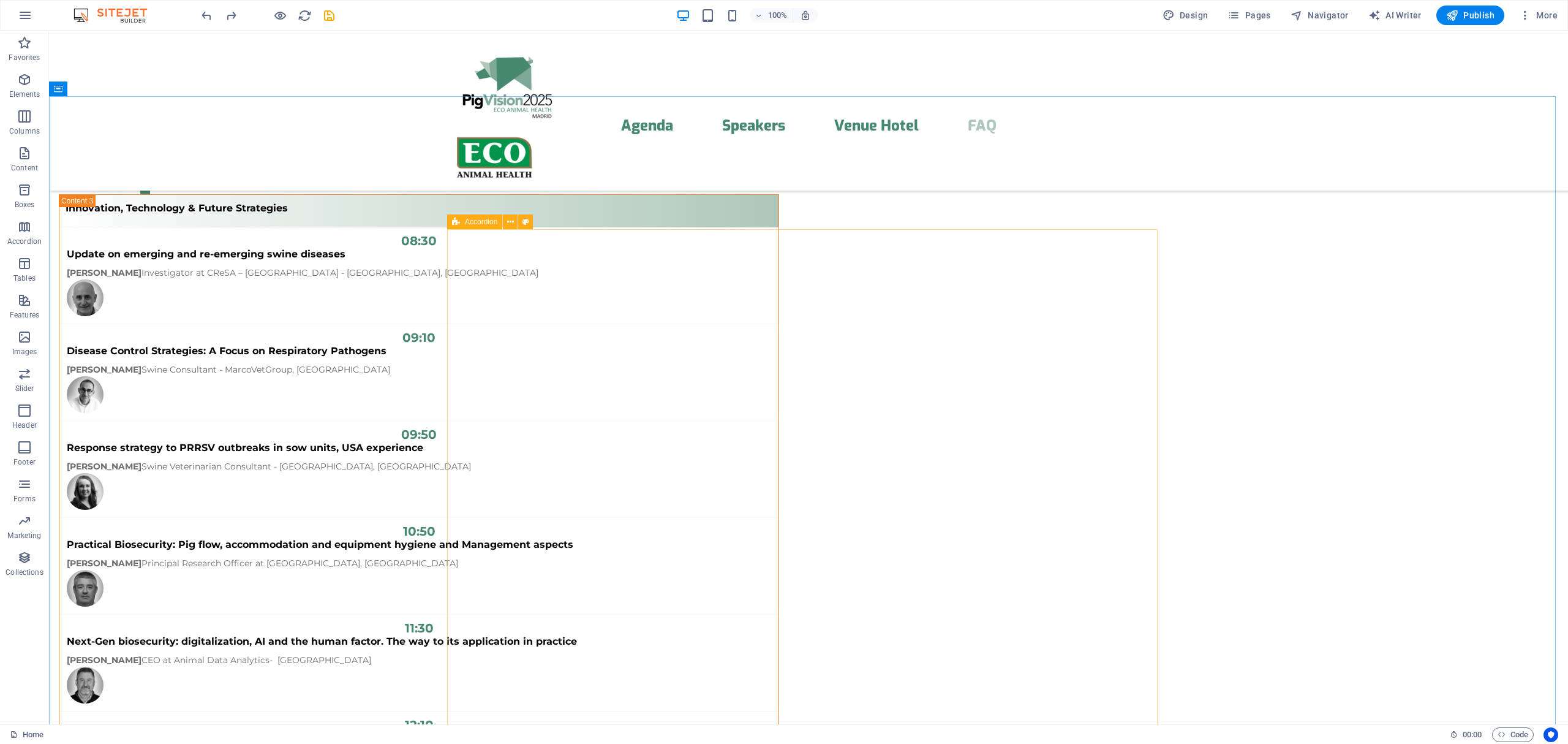
click at [460, 221] on div "Accordion" at bounding box center [474, 221] width 55 height 15
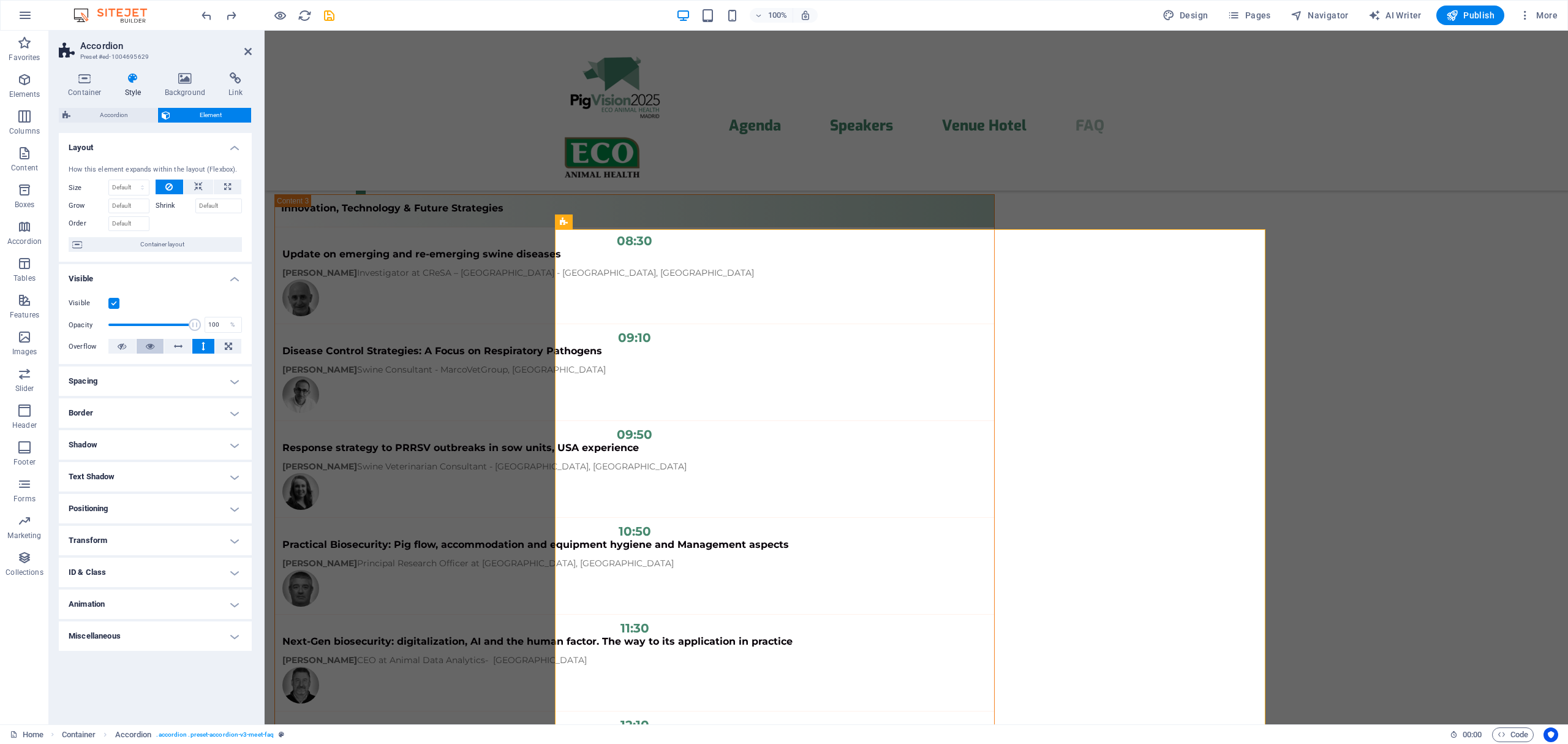
click at [145, 347] on button at bounding box center [150, 346] width 27 height 15
click at [230, 347] on icon at bounding box center [229, 346] width 7 height 15
click at [155, 346] on button at bounding box center [150, 346] width 27 height 15
click at [99, 114] on span "Accordion" at bounding box center [114, 115] width 80 height 15
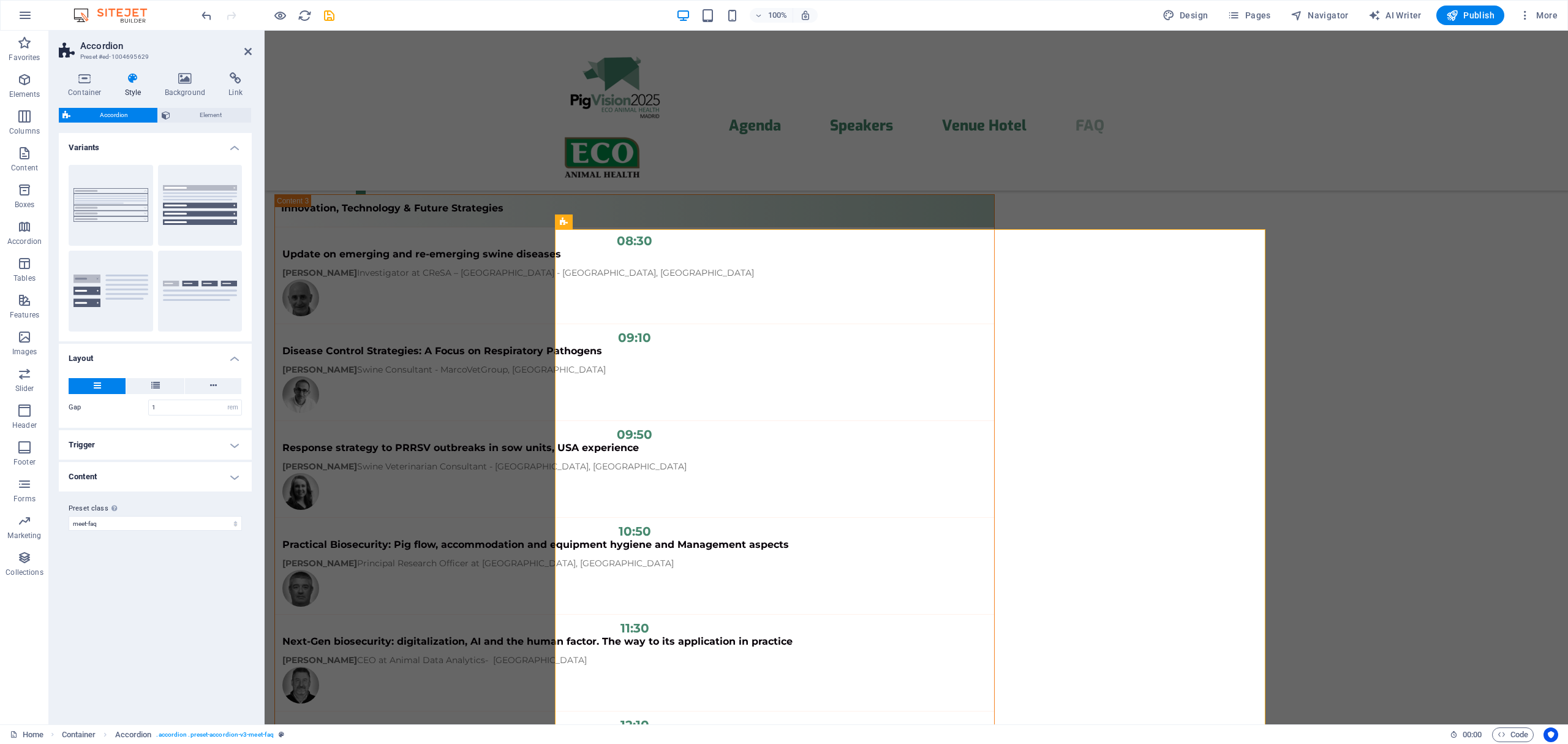
click at [229, 453] on h4 "Trigger" at bounding box center [155, 445] width 193 height 30
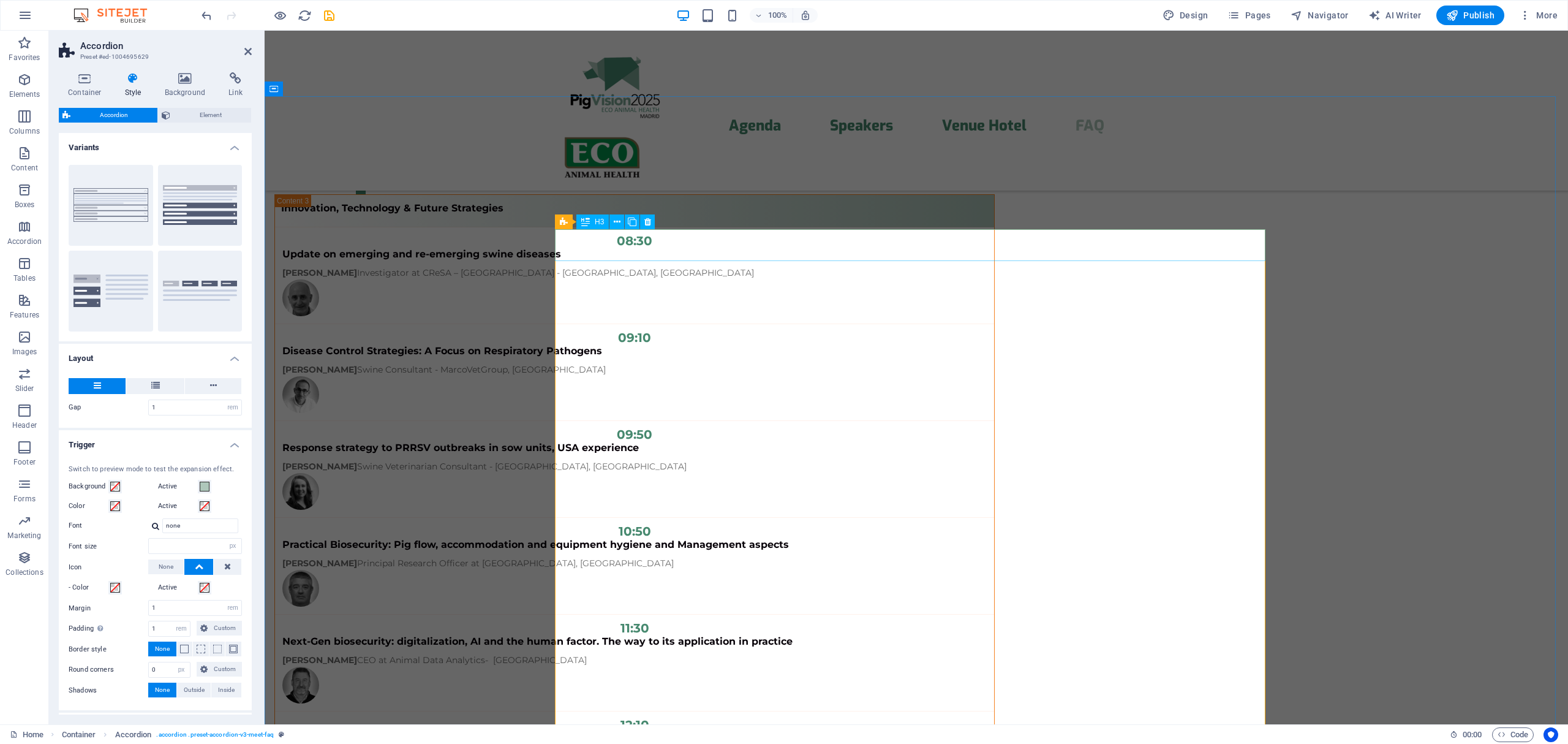
click at [595, 223] on span "H3" at bounding box center [599, 221] width 9 height 7
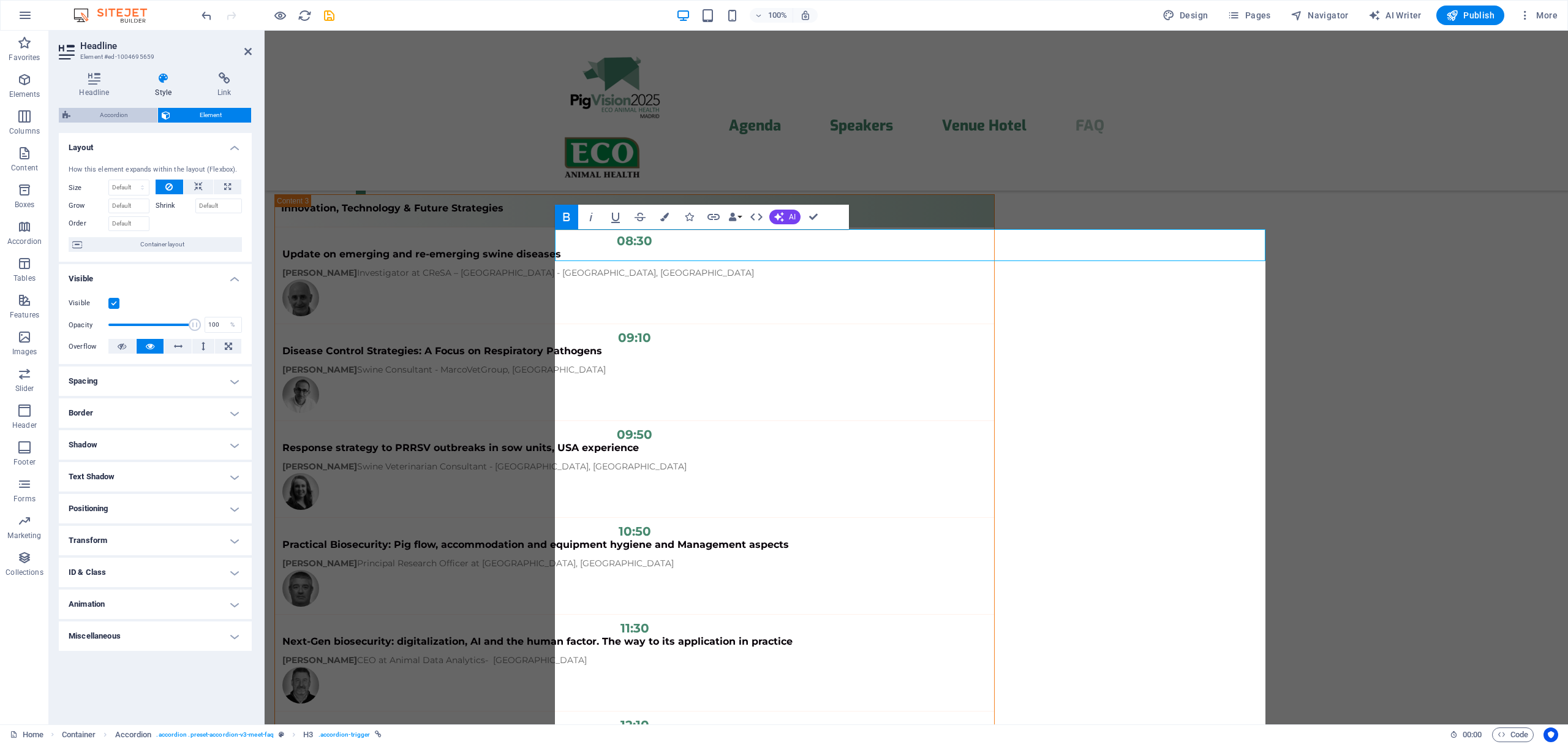
click at [125, 115] on span "Accordion" at bounding box center [114, 115] width 80 height 15
select select "rem"
select select "px"
select select "rem"
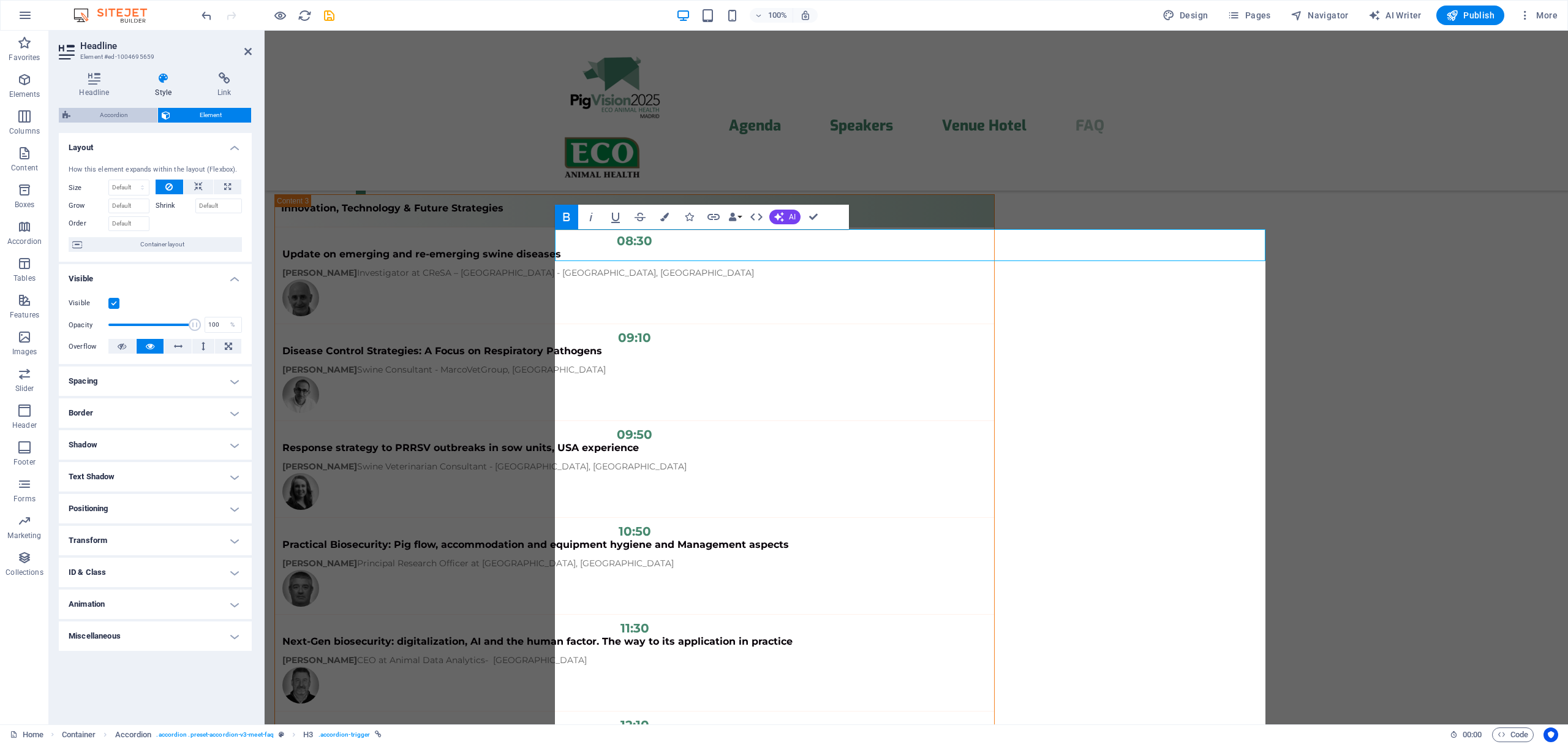
select select "px"
select select "preset-accordion-v3-meet-faq"
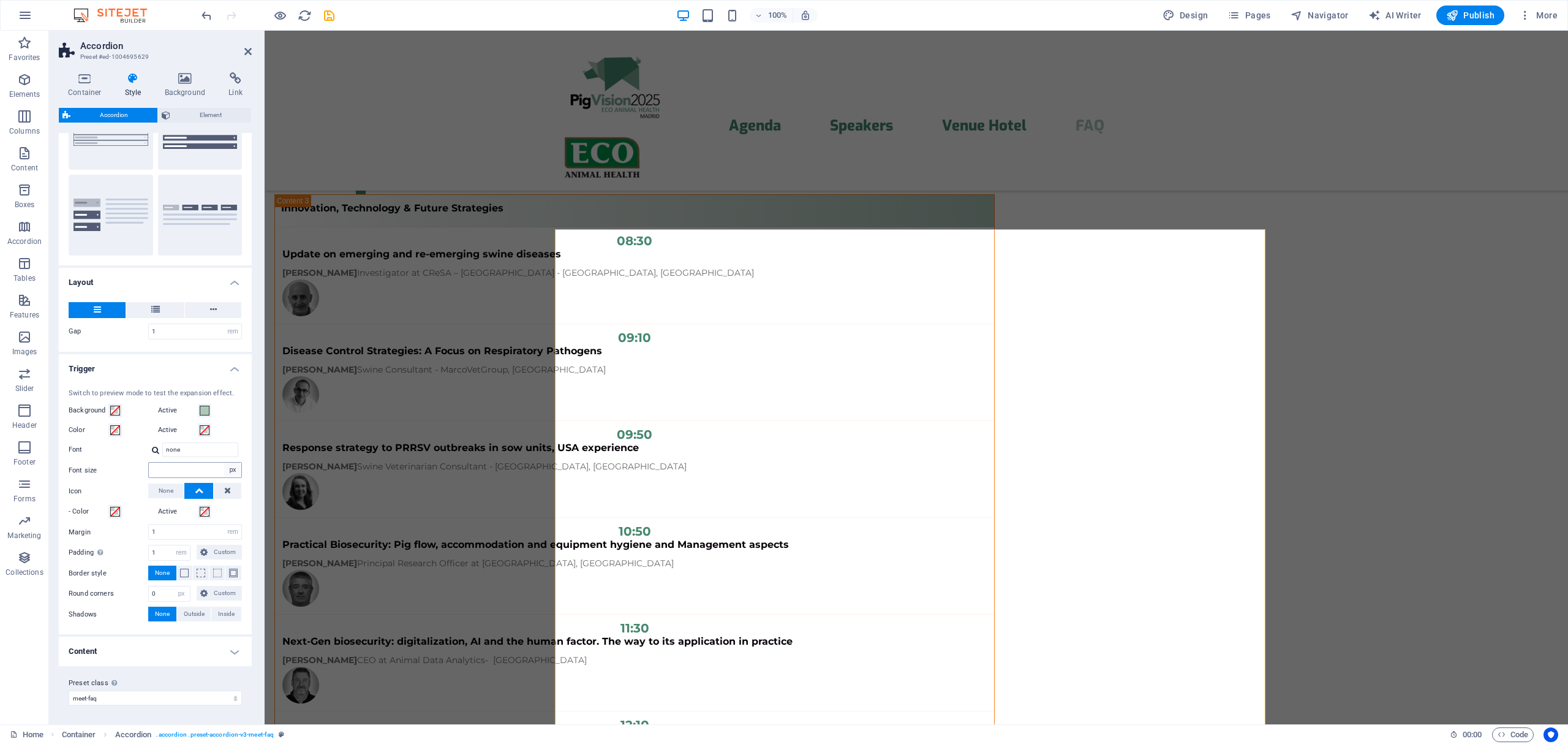
scroll to position [77, 0]
click at [581, 552] on span "H3" at bounding box center [578, 556] width 9 height 7
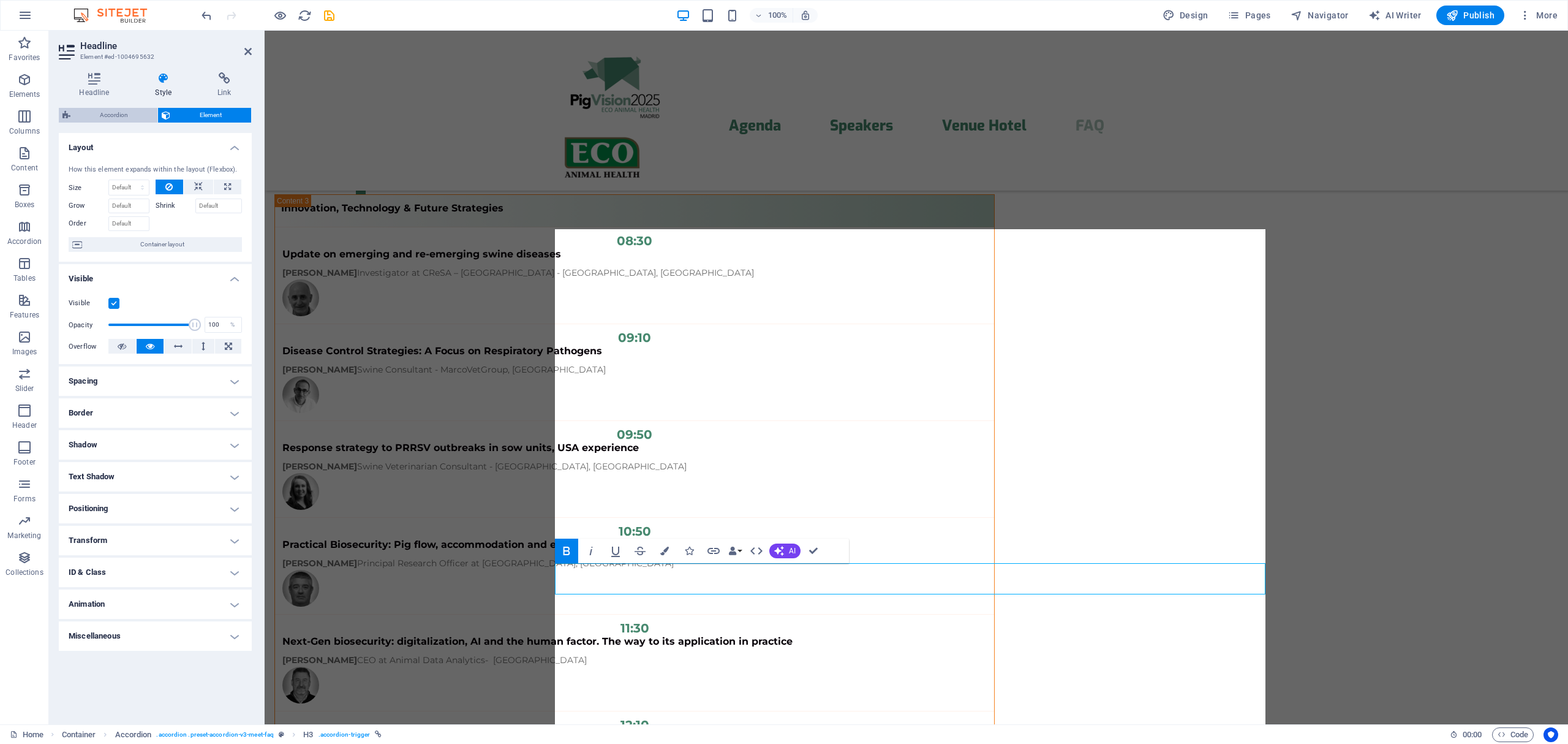
click at [108, 117] on span "Accordion" at bounding box center [114, 115] width 80 height 15
select select "rem"
select select "px"
select select "rem"
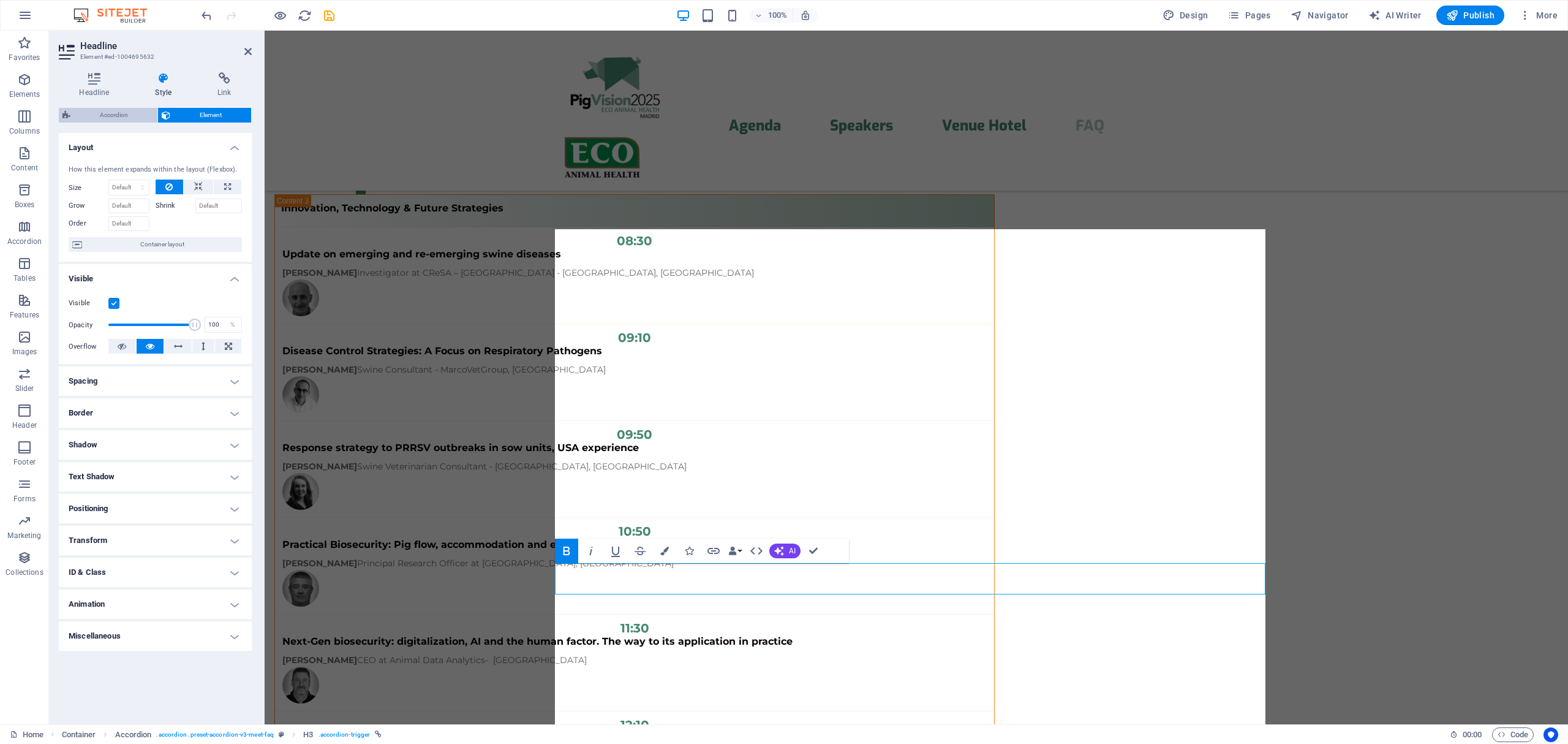
select select "px"
select select "preset-accordion-v3-meet-faq"
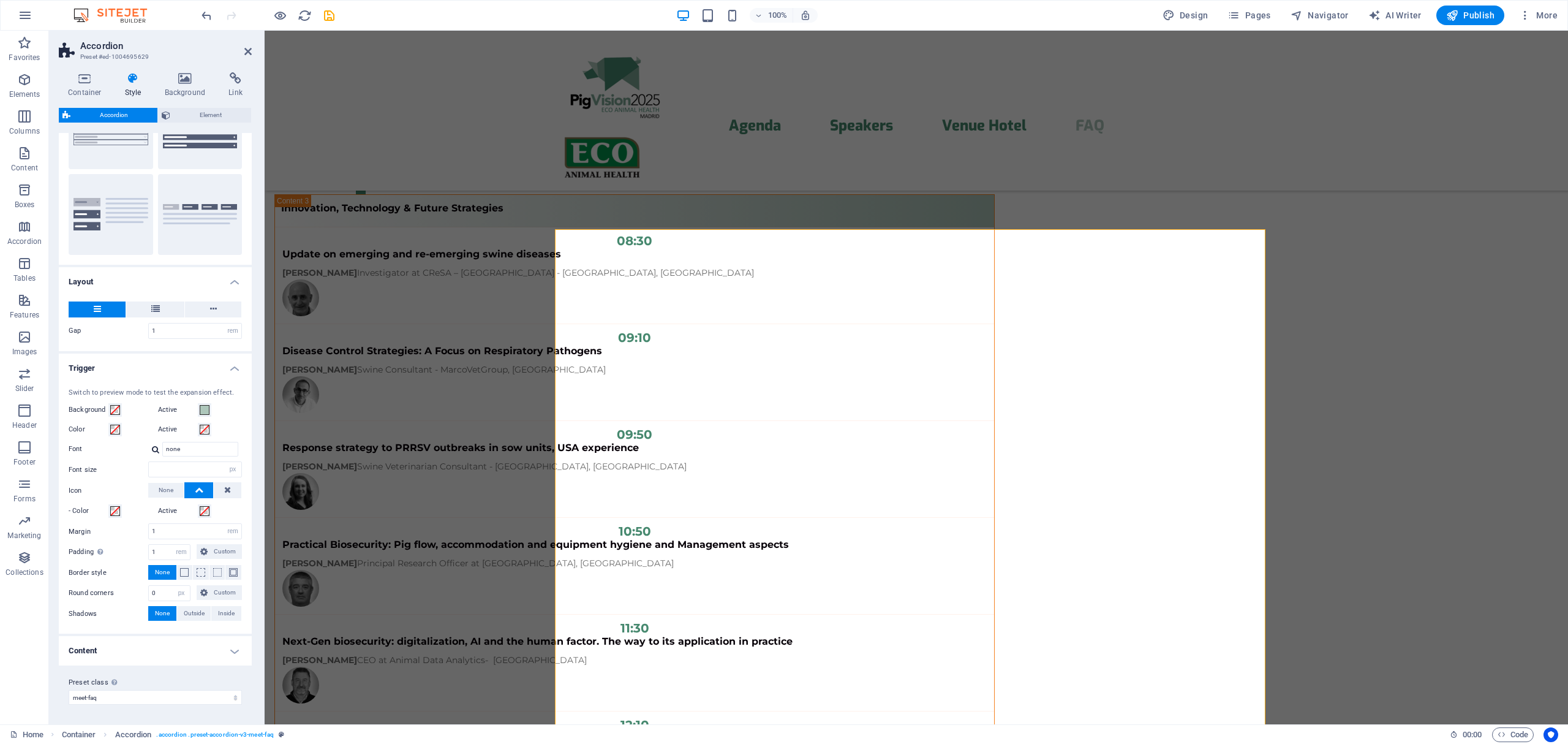
click at [201, 647] on h4 "Content" at bounding box center [155, 650] width 193 height 30
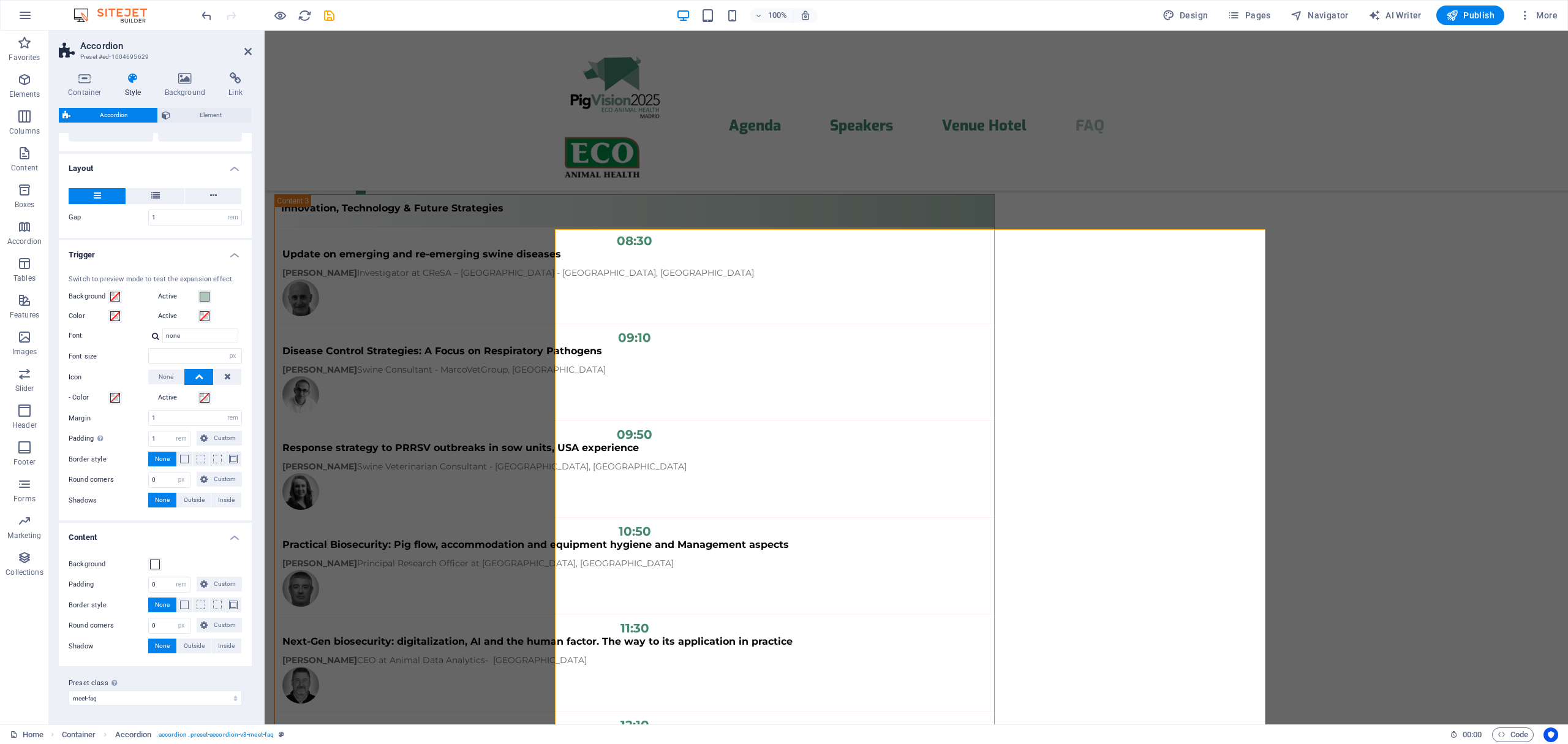
scroll to position [192, 0]
click at [225, 537] on h4 "Content" at bounding box center [155, 532] width 193 height 22
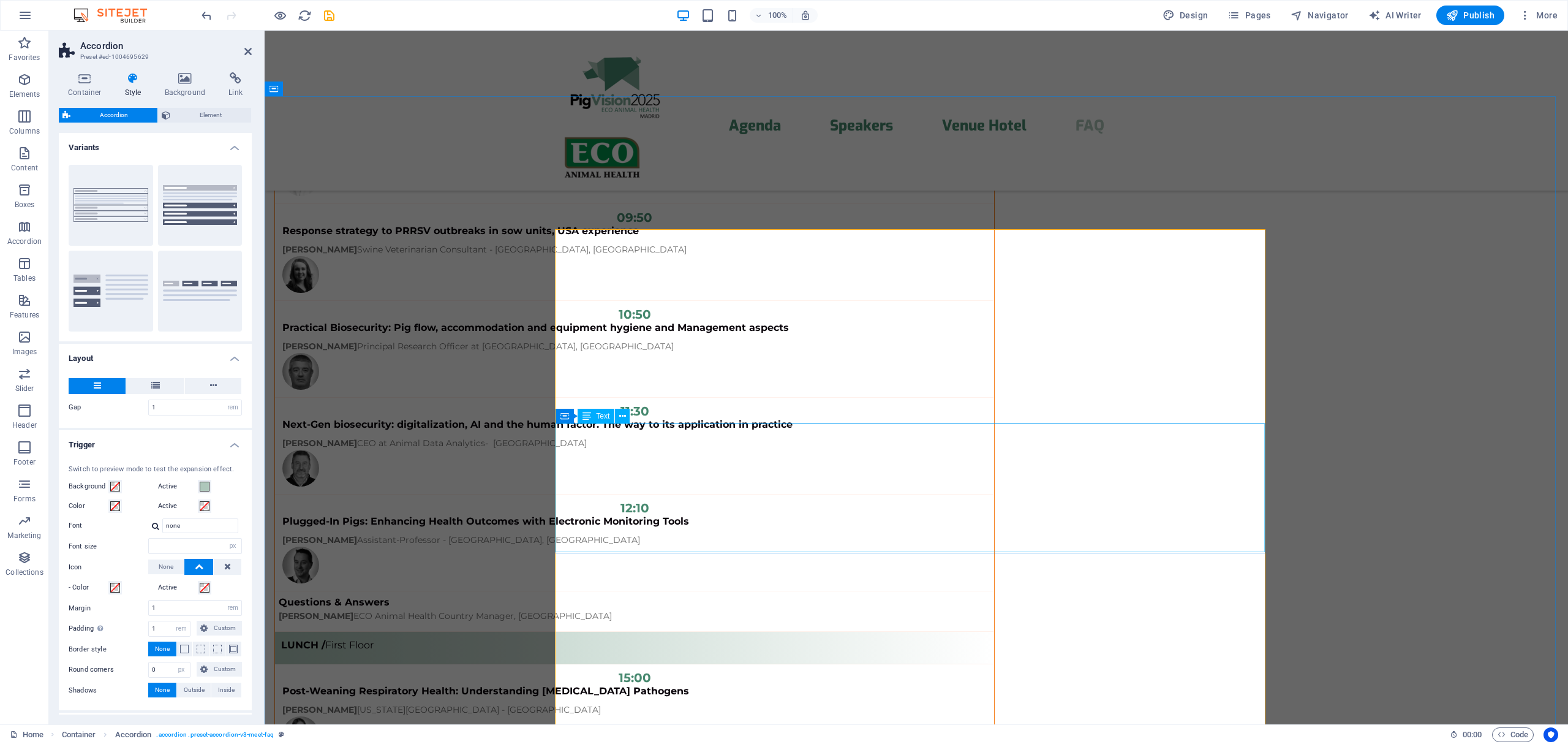
scroll to position [9651, 0]
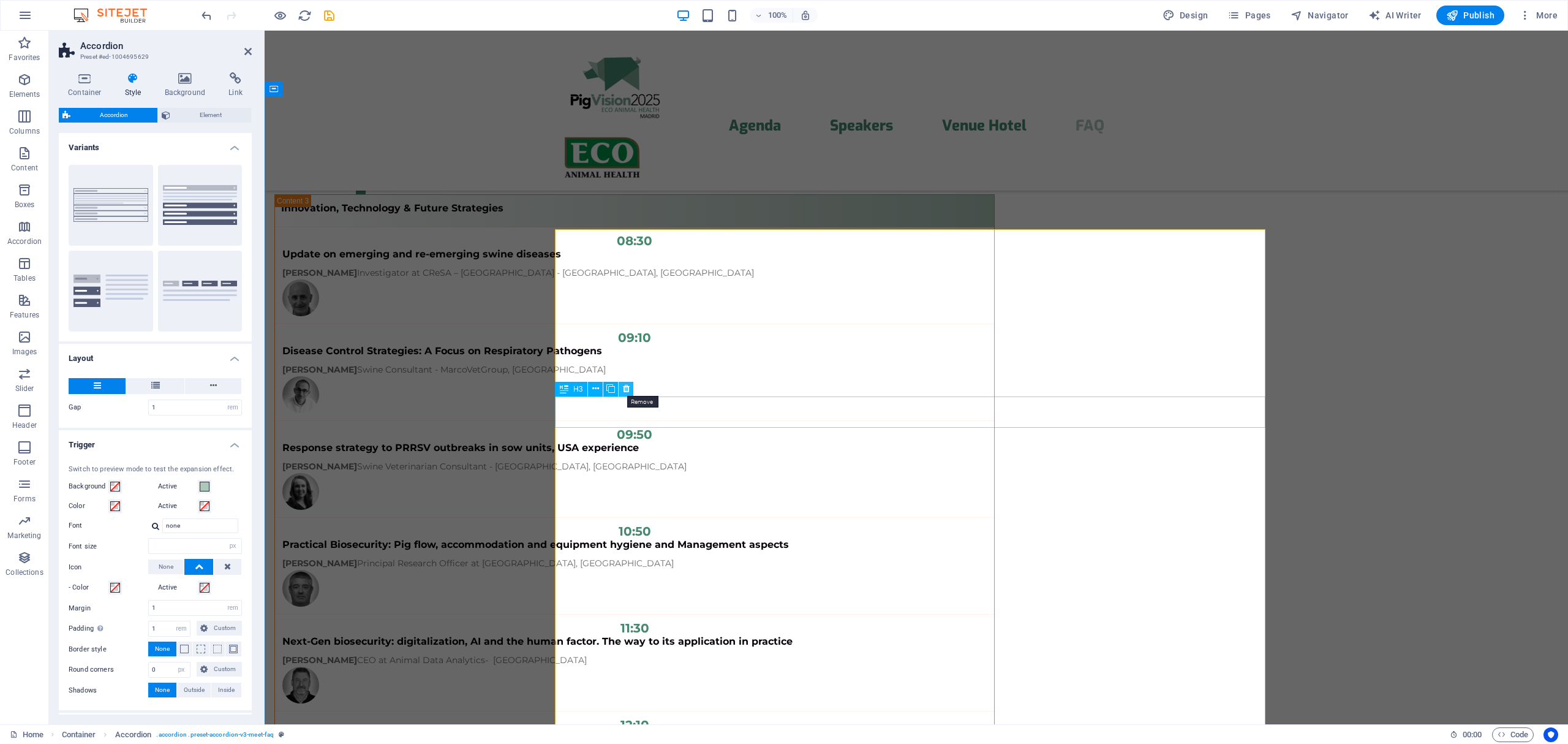
click at [623, 388] on icon at bounding box center [626, 388] width 7 height 13
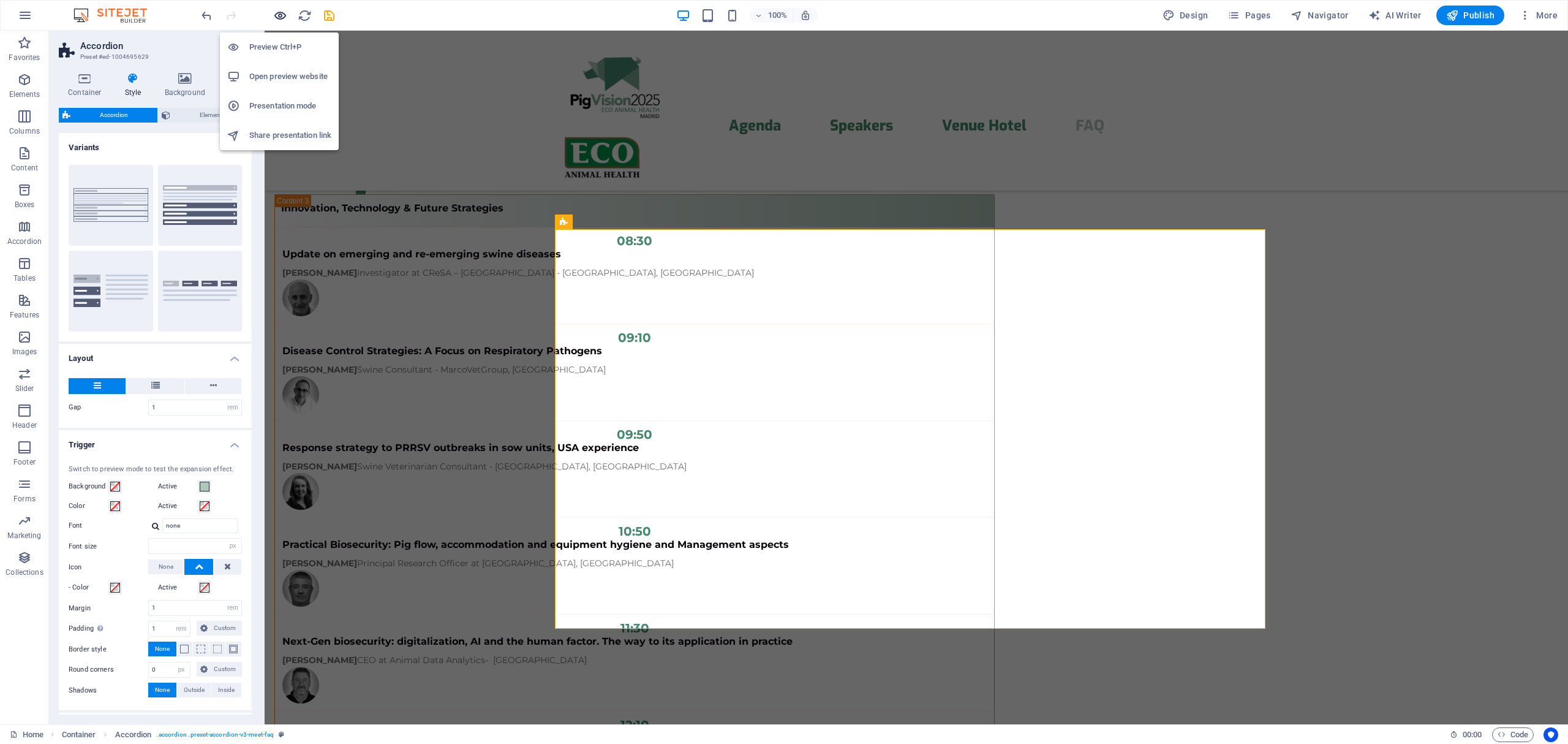
click at [282, 16] on icon "button" at bounding box center [280, 16] width 14 height 14
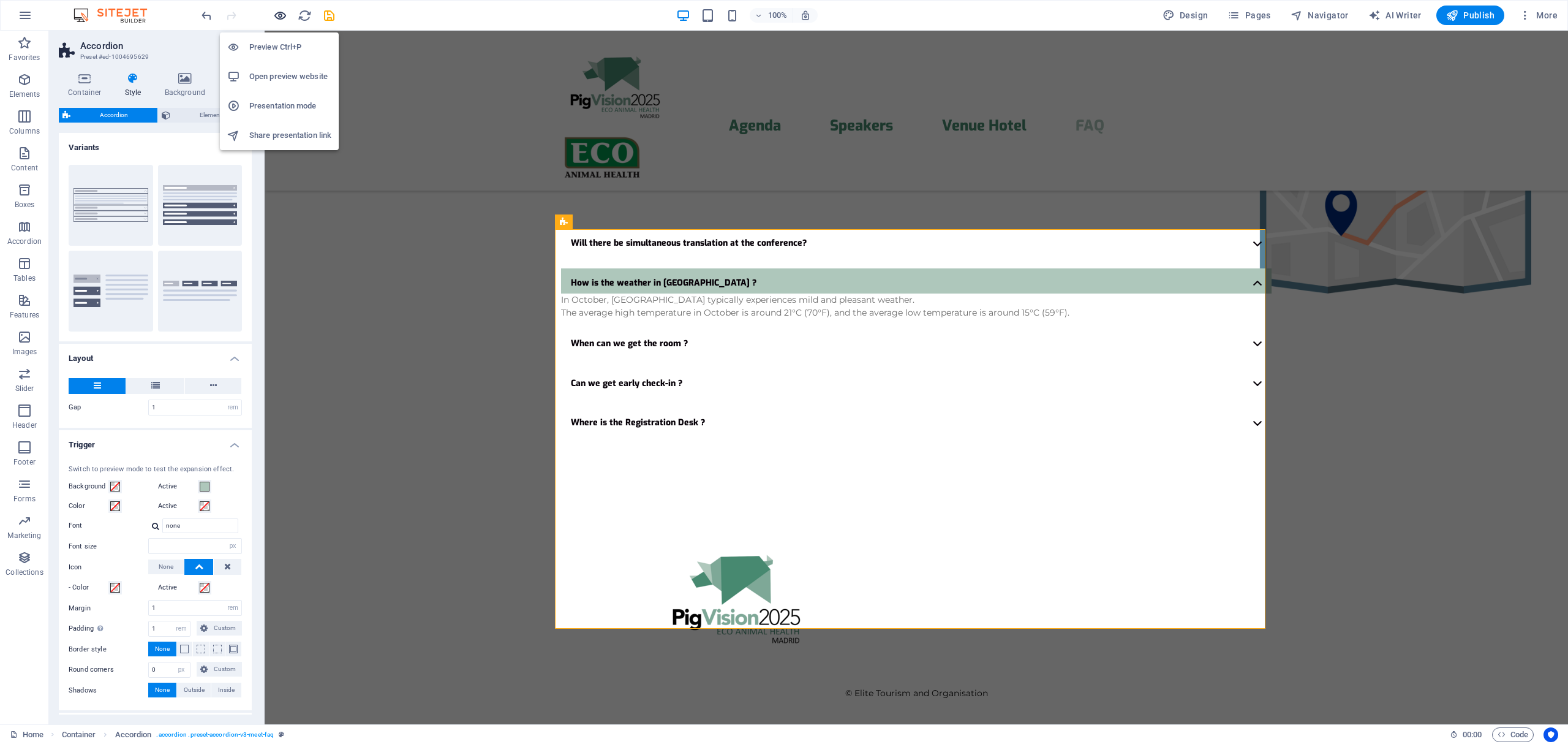
scroll to position [2919, 0]
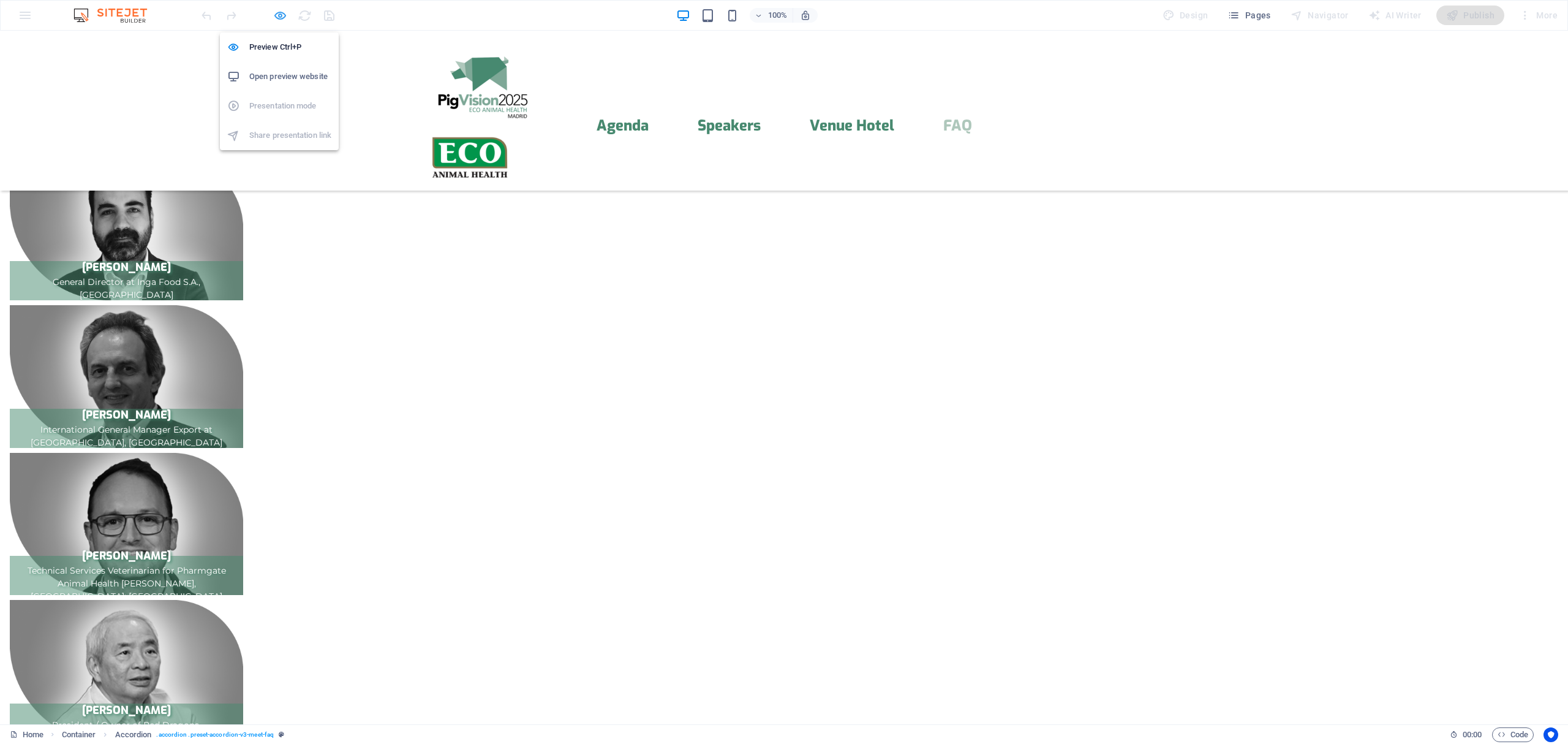
click at [286, 16] on icon "button" at bounding box center [280, 16] width 14 height 14
select select "rem"
select select "px"
select select "rem"
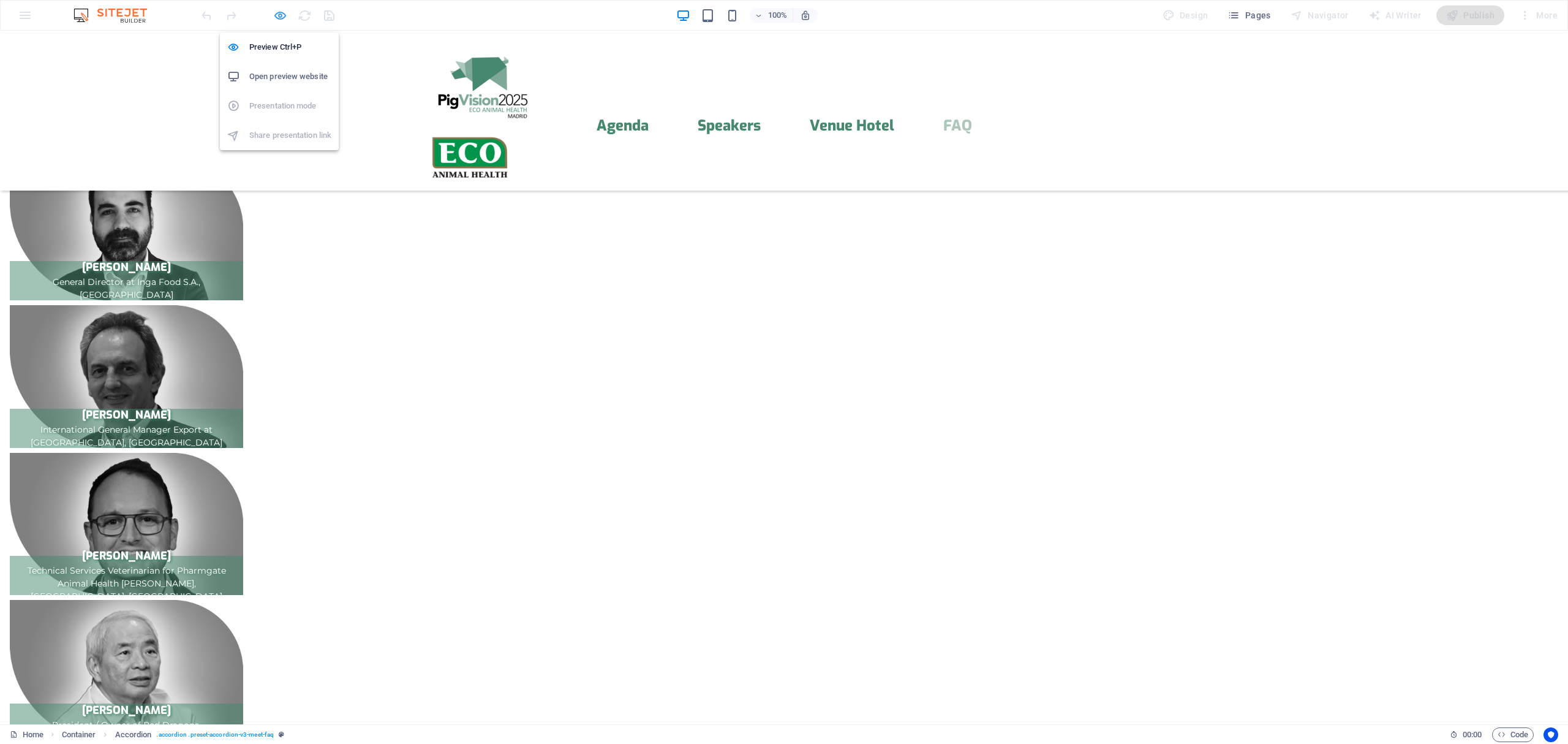
select select "px"
select select "preset-accordion-v3-meet-faq"
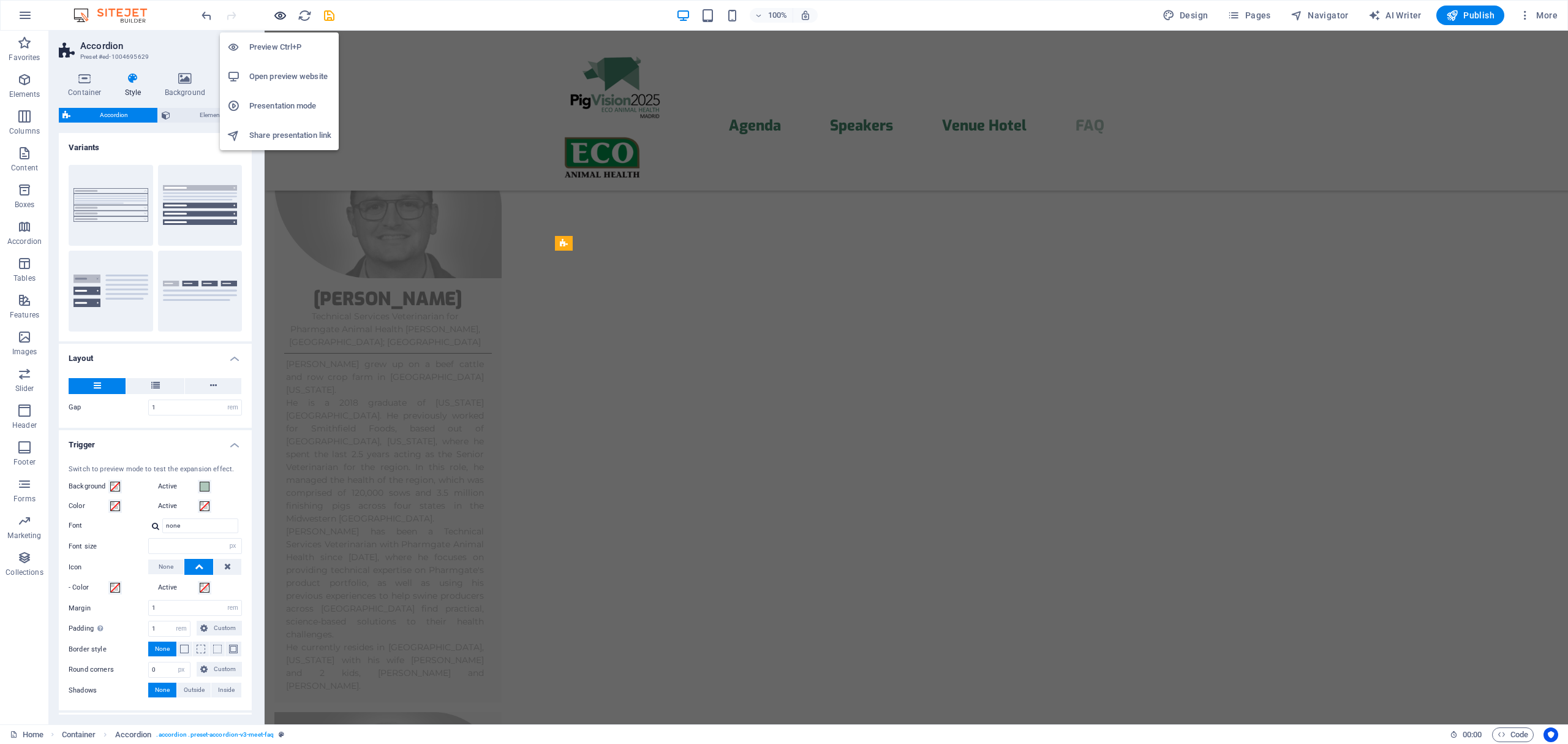
scroll to position [9630, 0]
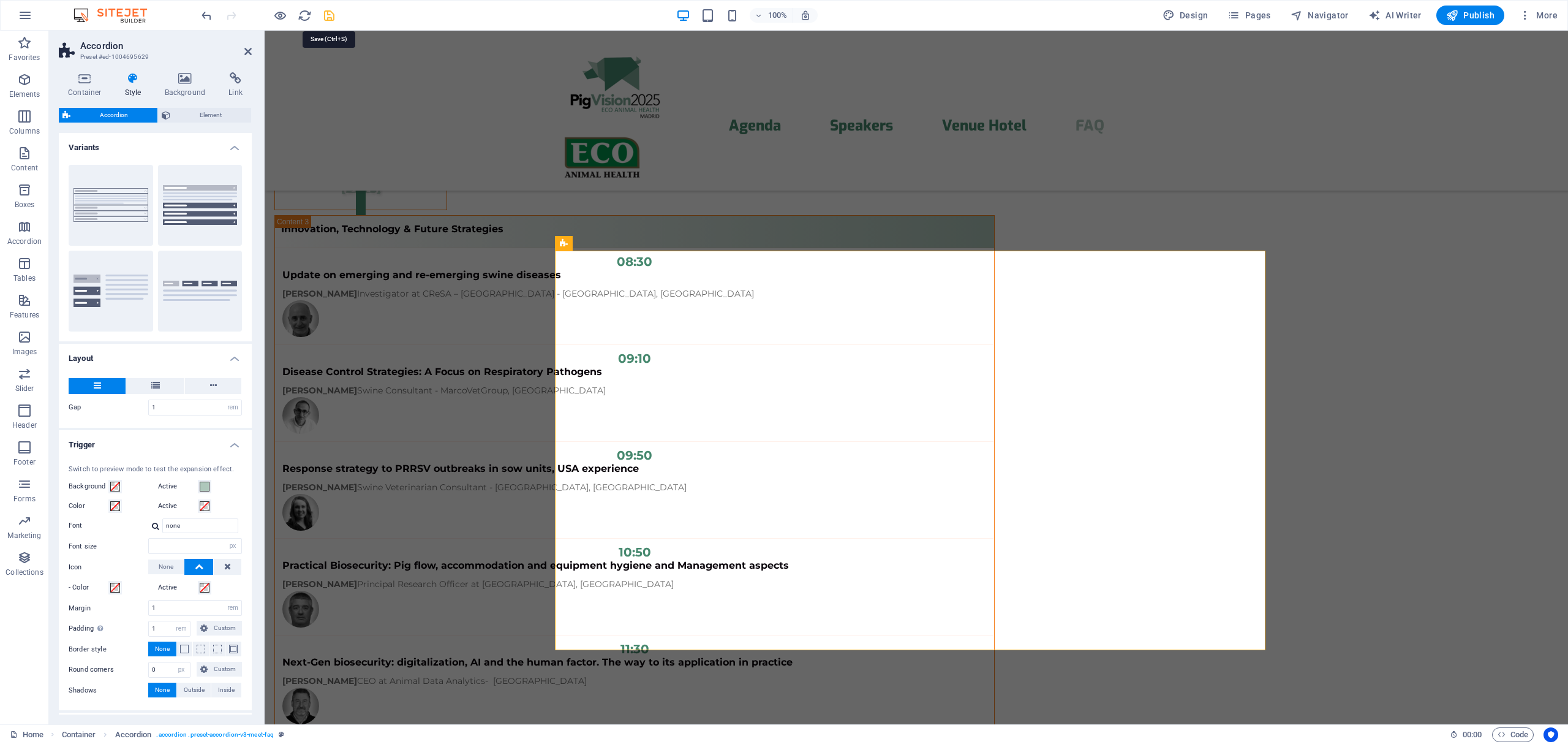
click at [334, 17] on icon "save" at bounding box center [329, 16] width 14 height 14
select select "rem"
select select "px"
select select "rem"
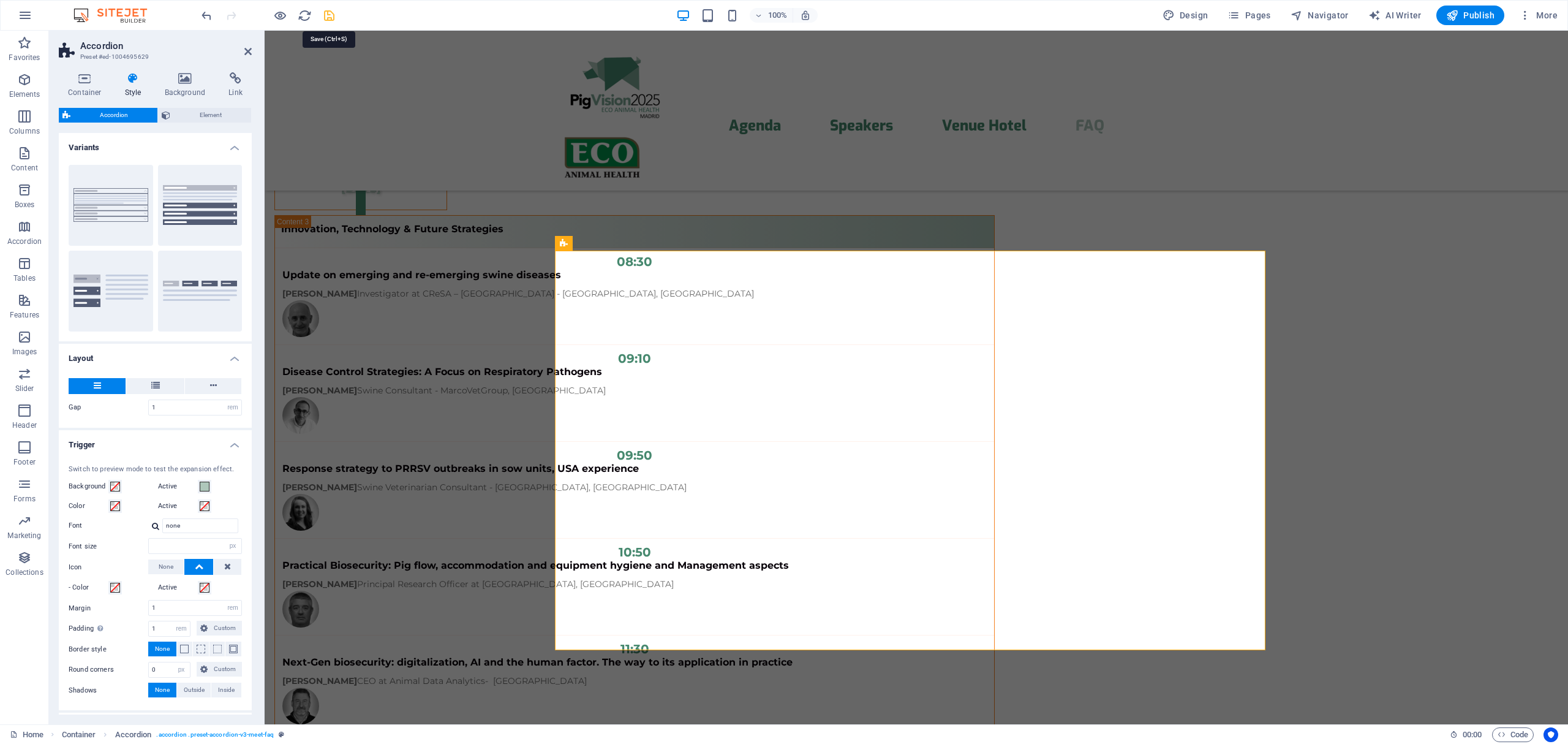
select select "px"
select select "preset-accordion-v3-meet-faq"
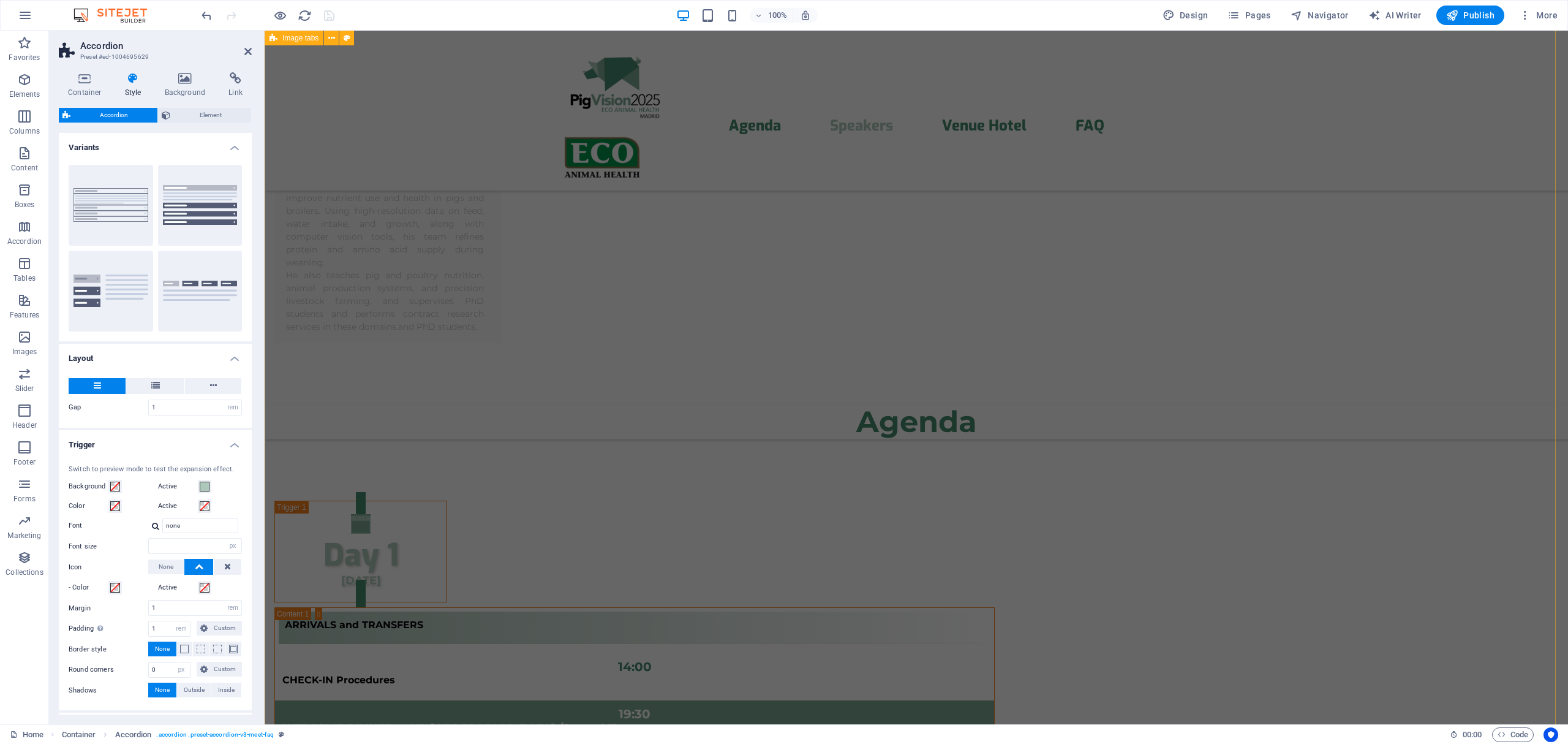
scroll to position [7124, 0]
